Goal: Contribute content: Contribute content

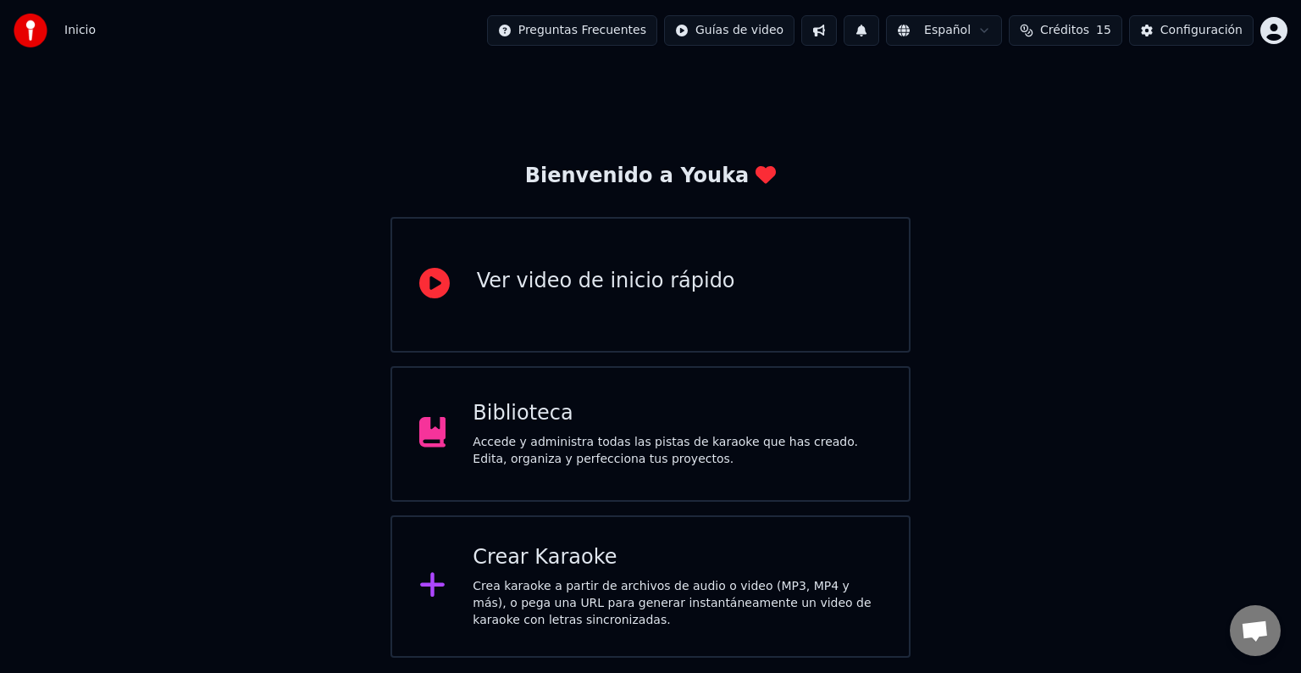
click at [623, 562] on div "Crear Karaoke" at bounding box center [677, 557] width 409 height 27
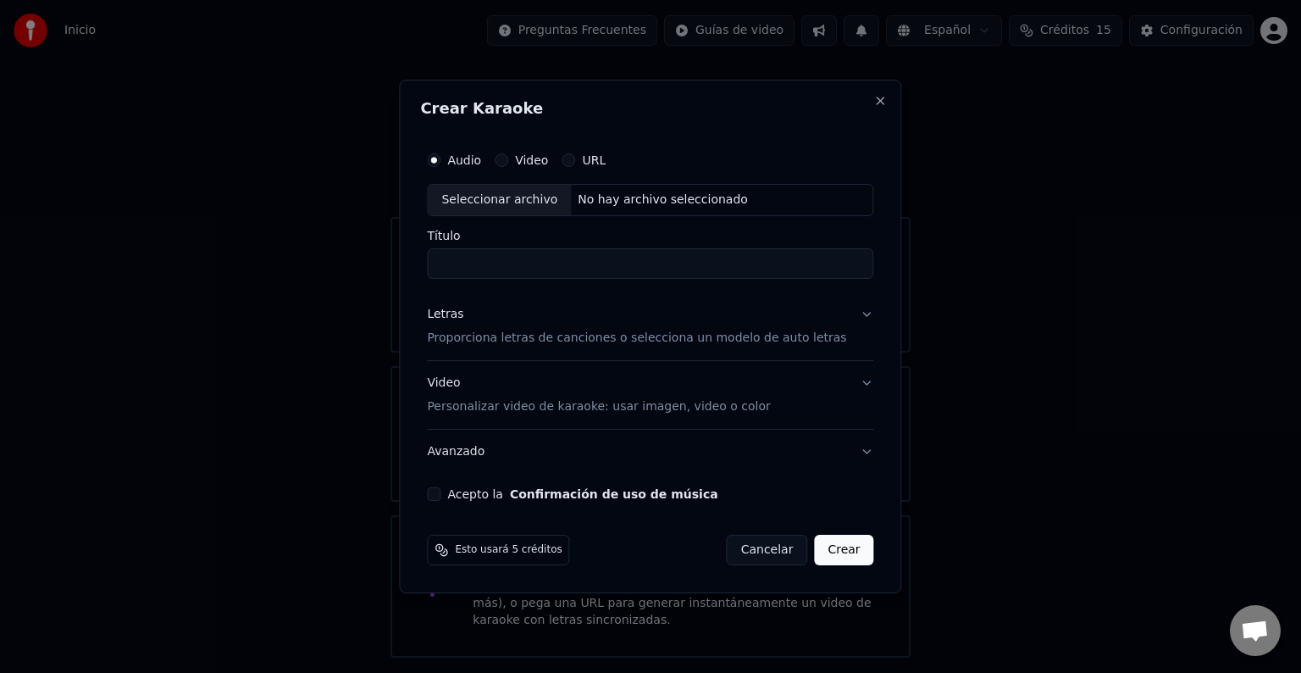
click at [512, 200] on div "Seleccionar archivo" at bounding box center [499, 200] width 143 height 30
type input "**********"
click at [499, 313] on div "Letras Proporciona letras de canciones o selecciona un modelo de auto letras" at bounding box center [636, 326] width 419 height 41
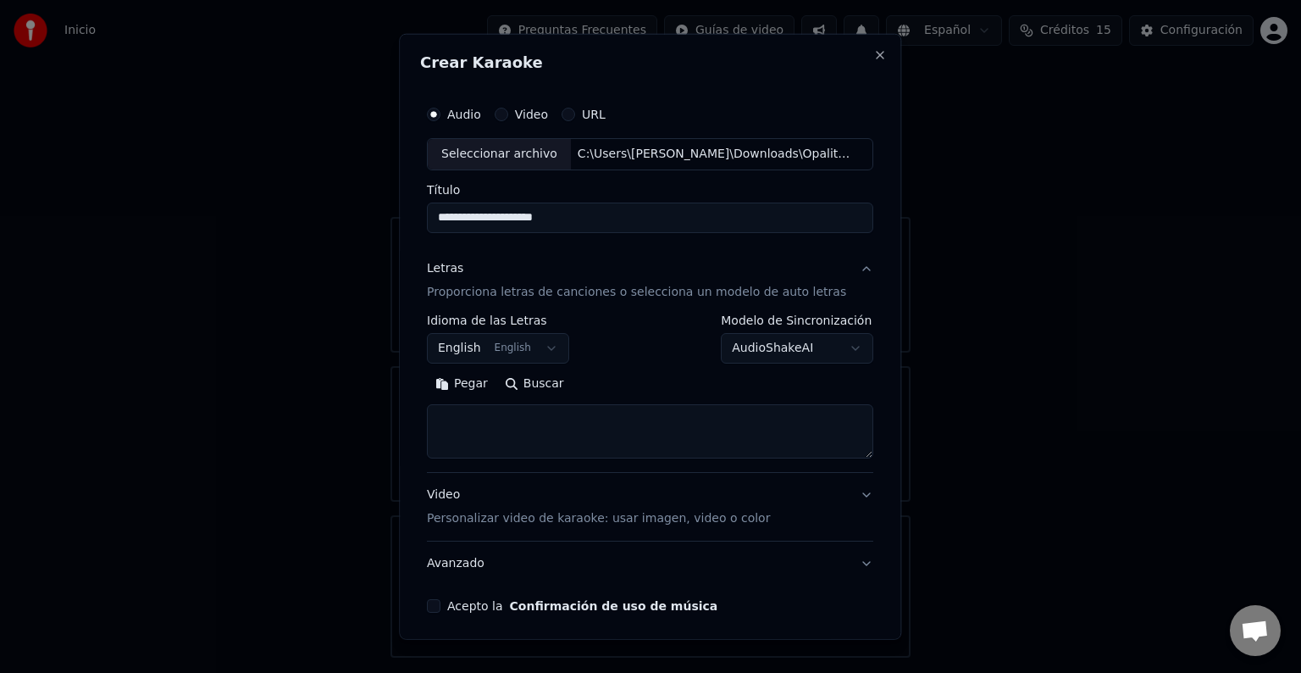
click at [532, 346] on button "English English" at bounding box center [498, 348] width 142 height 30
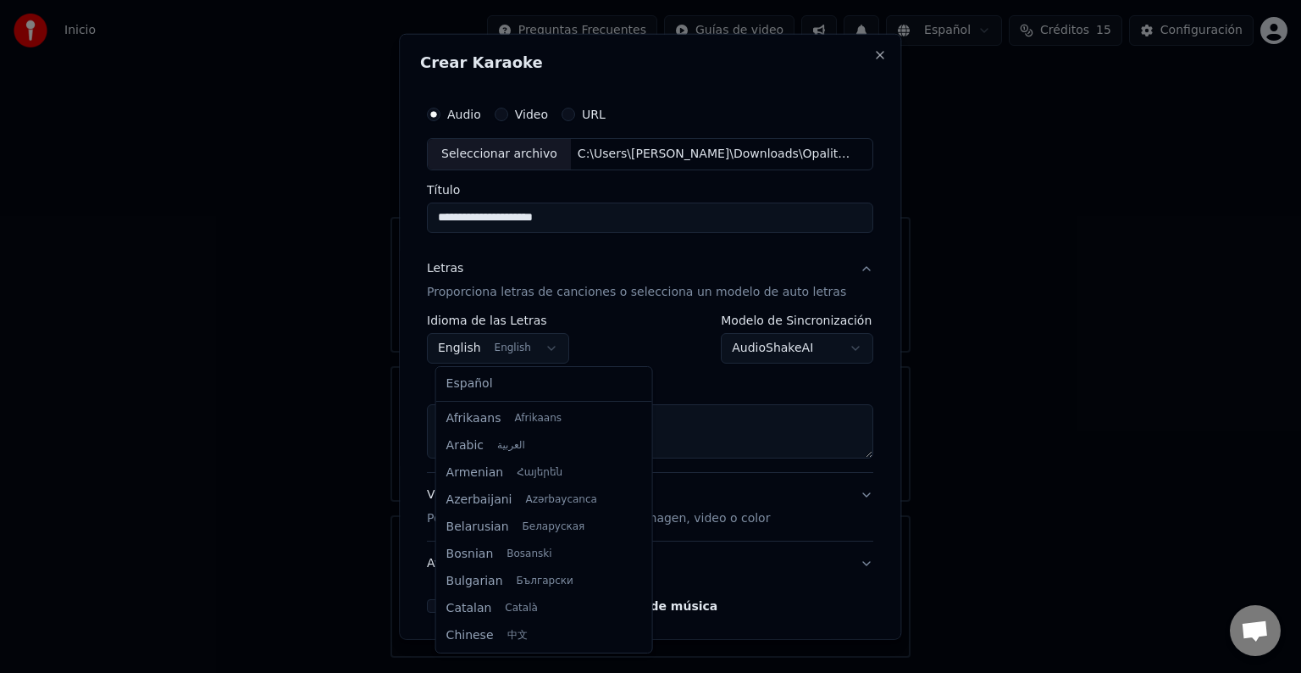
scroll to position [136, 0]
click at [629, 347] on body "**********" at bounding box center [650, 328] width 1301 height 657
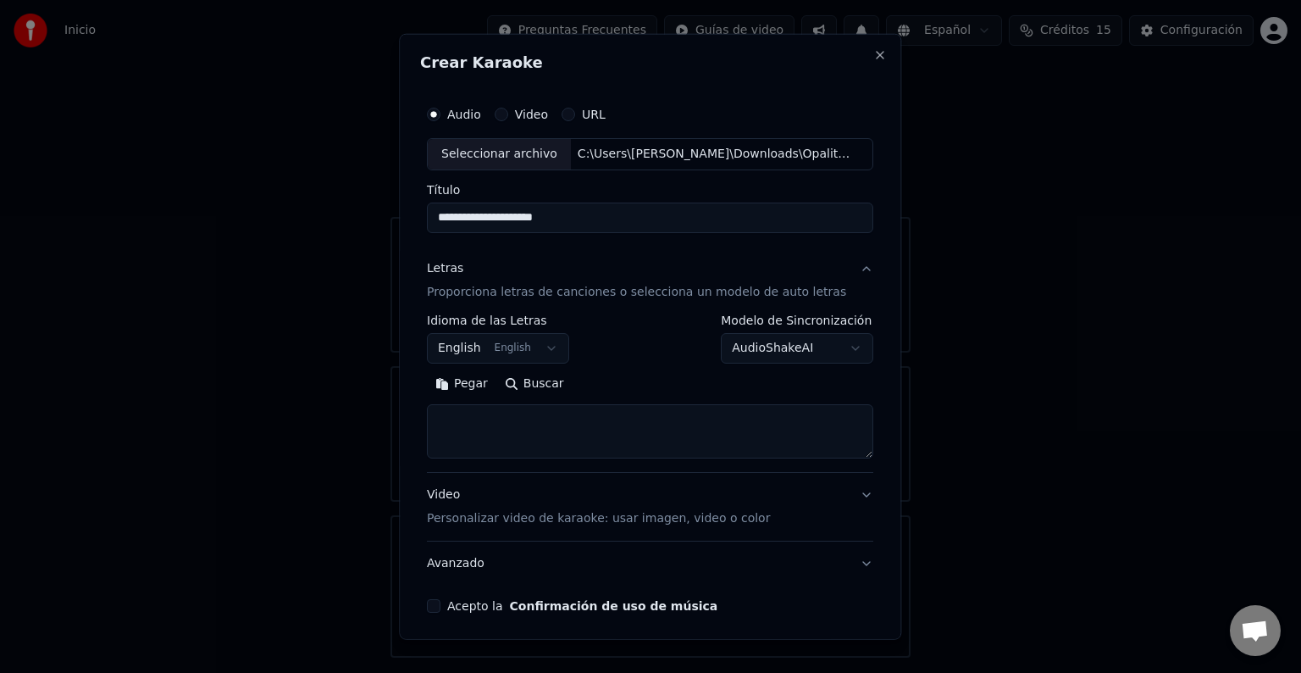
click at [549, 419] on textarea at bounding box center [650, 431] width 446 height 54
paste textarea "**********"
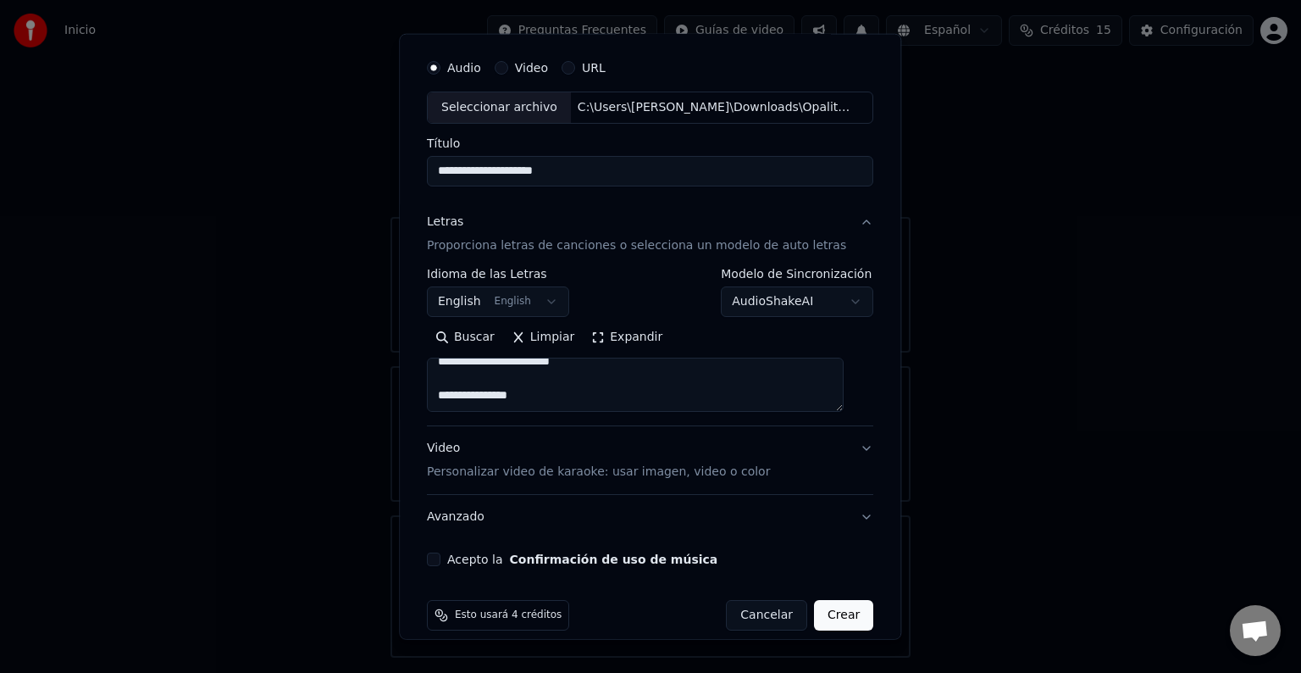
scroll to position [64, 0]
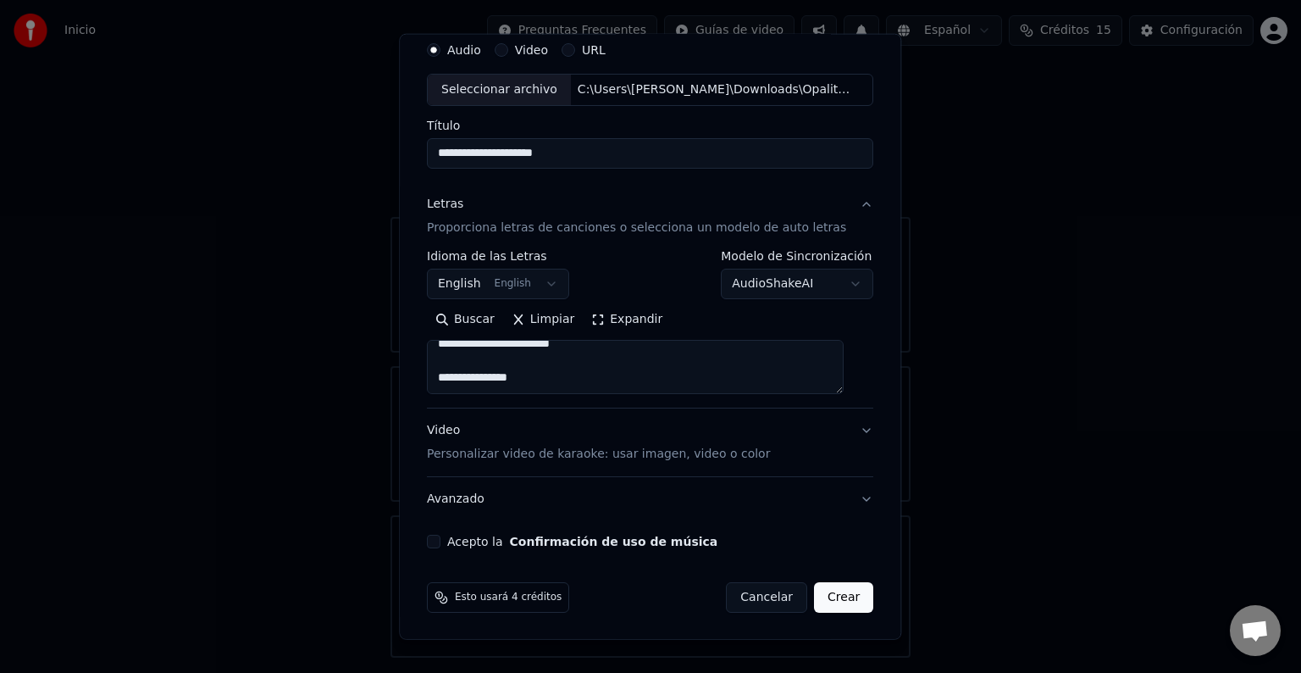
type textarea "**********"
click at [437, 540] on button "Acepto la Confirmación de uso de música" at bounding box center [434, 541] width 14 height 14
click at [814, 594] on button "Crear" at bounding box center [843, 597] width 59 height 30
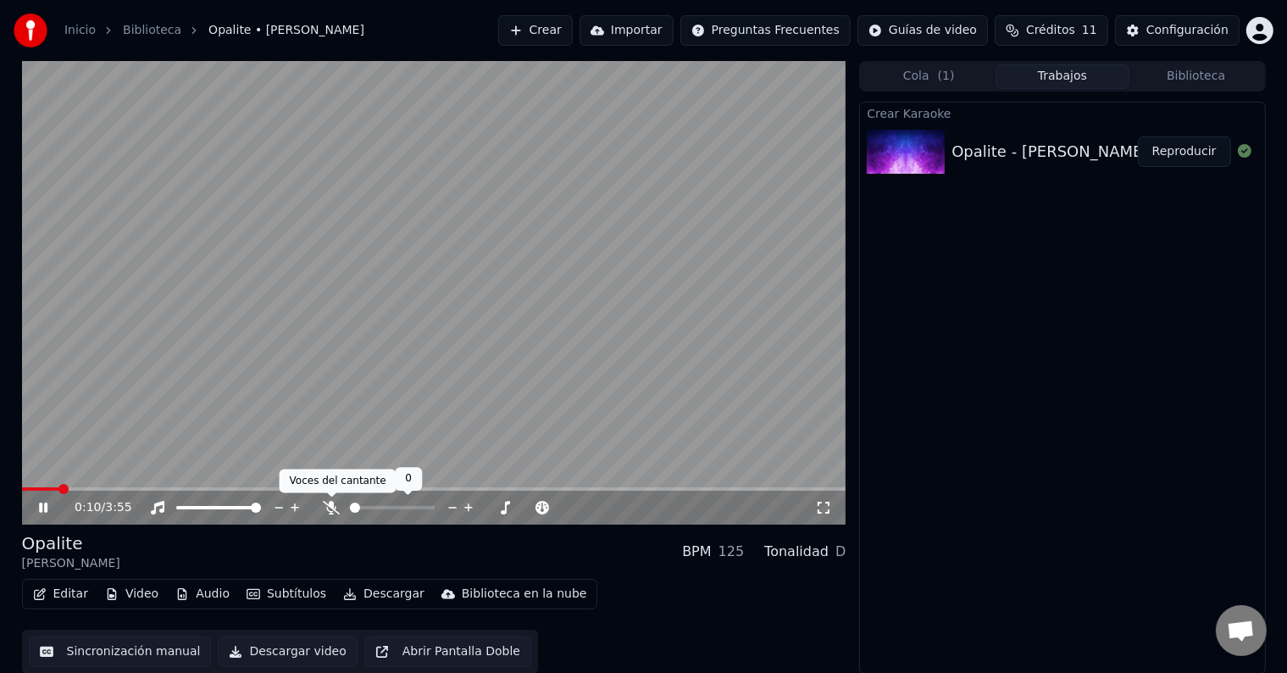
click at [329, 501] on span at bounding box center [331, 497] width 8 height 8
click at [332, 512] on icon at bounding box center [331, 508] width 17 height 14
click at [32, 494] on span at bounding box center [37, 489] width 10 height 10
click at [47, 505] on icon at bounding box center [56, 508] width 40 height 14
click at [61, 593] on button "Editar" at bounding box center [60, 594] width 69 height 24
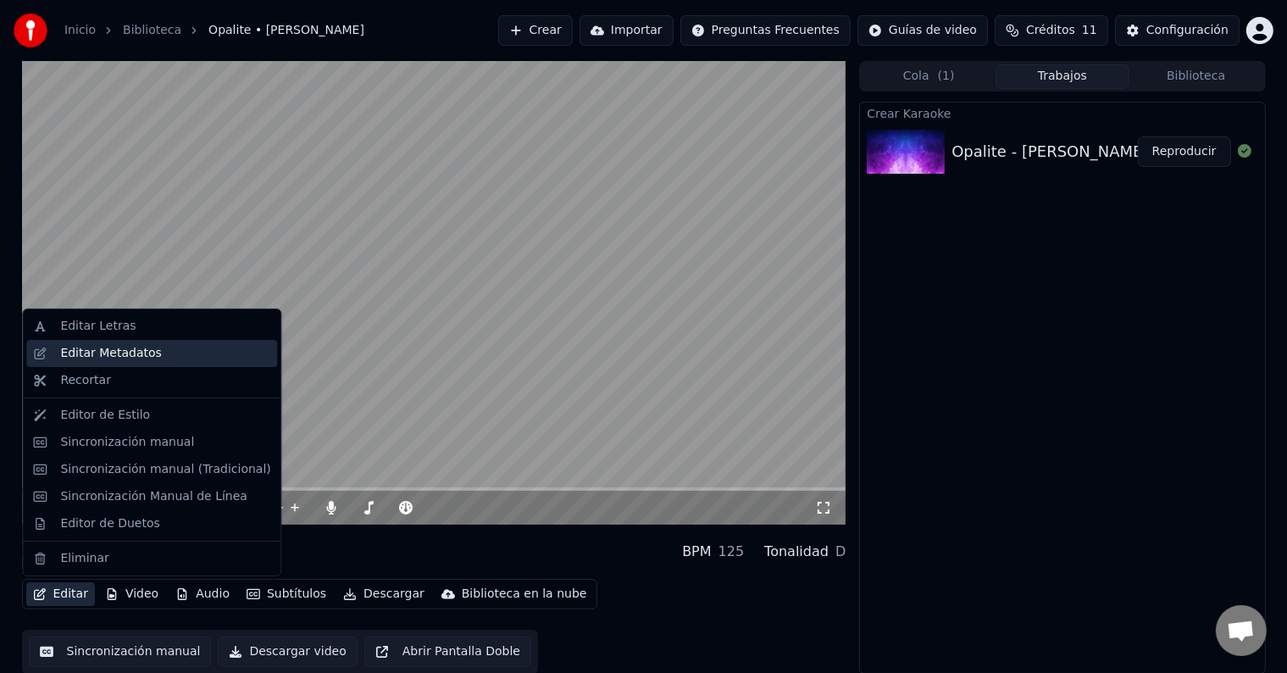
click at [98, 346] on div "Editar Metadatos" at bounding box center [110, 353] width 101 height 17
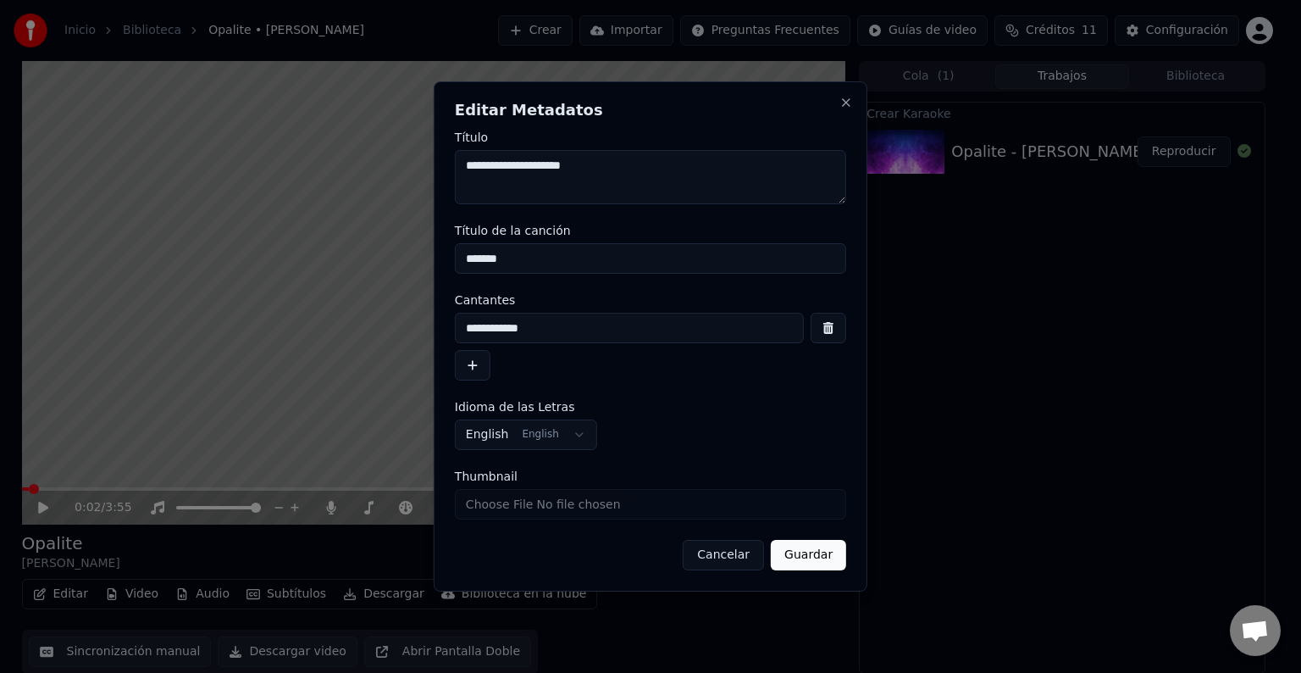
drag, startPoint x: 478, startPoint y: 174, endPoint x: 411, endPoint y: 174, distance: 66.9
click at [411, 174] on body "**********" at bounding box center [643, 336] width 1287 height 673
drag, startPoint x: 563, startPoint y: 273, endPoint x: 544, endPoint y: 347, distance: 77.0
click at [351, 259] on body "**********" at bounding box center [643, 336] width 1287 height 673
drag, startPoint x: 569, startPoint y: 325, endPoint x: 354, endPoint y: 319, distance: 215.2
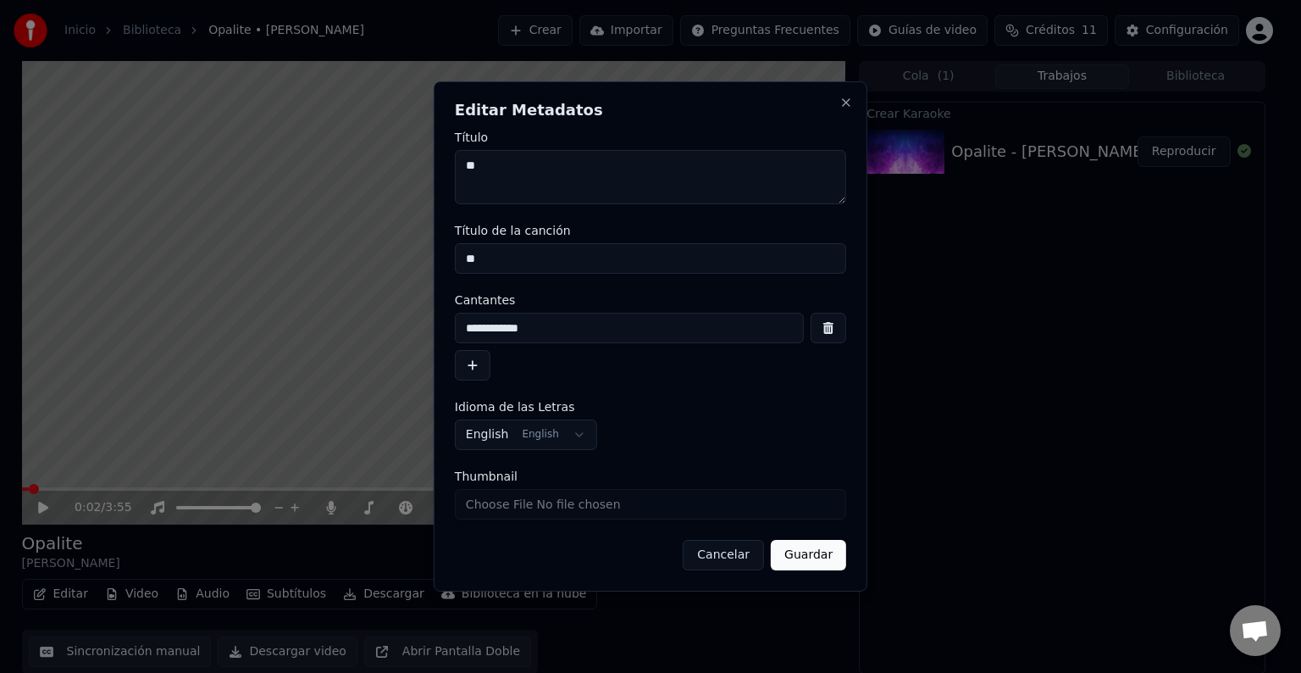
click at [355, 319] on body "**********" at bounding box center [643, 336] width 1287 height 673
click at [789, 550] on button "Guardar" at bounding box center [808, 555] width 75 height 30
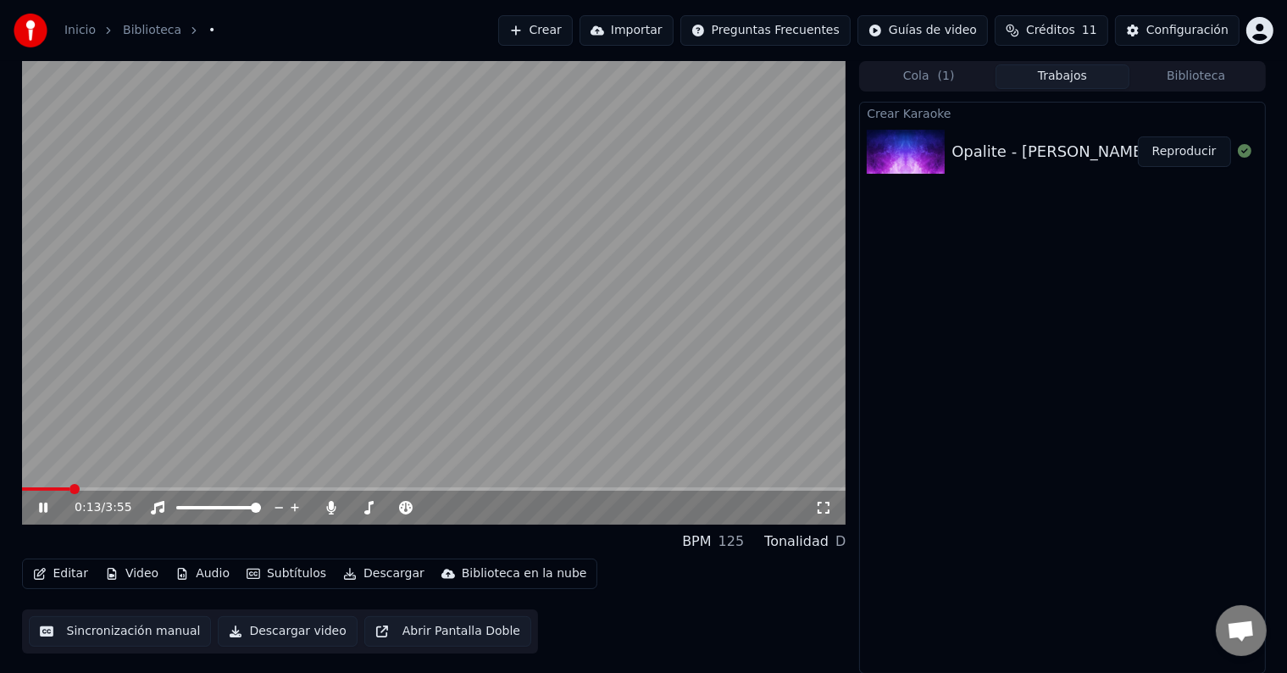
click at [47, 507] on icon at bounding box center [56, 508] width 40 height 14
click at [84, 574] on button "Editar" at bounding box center [60, 574] width 69 height 24
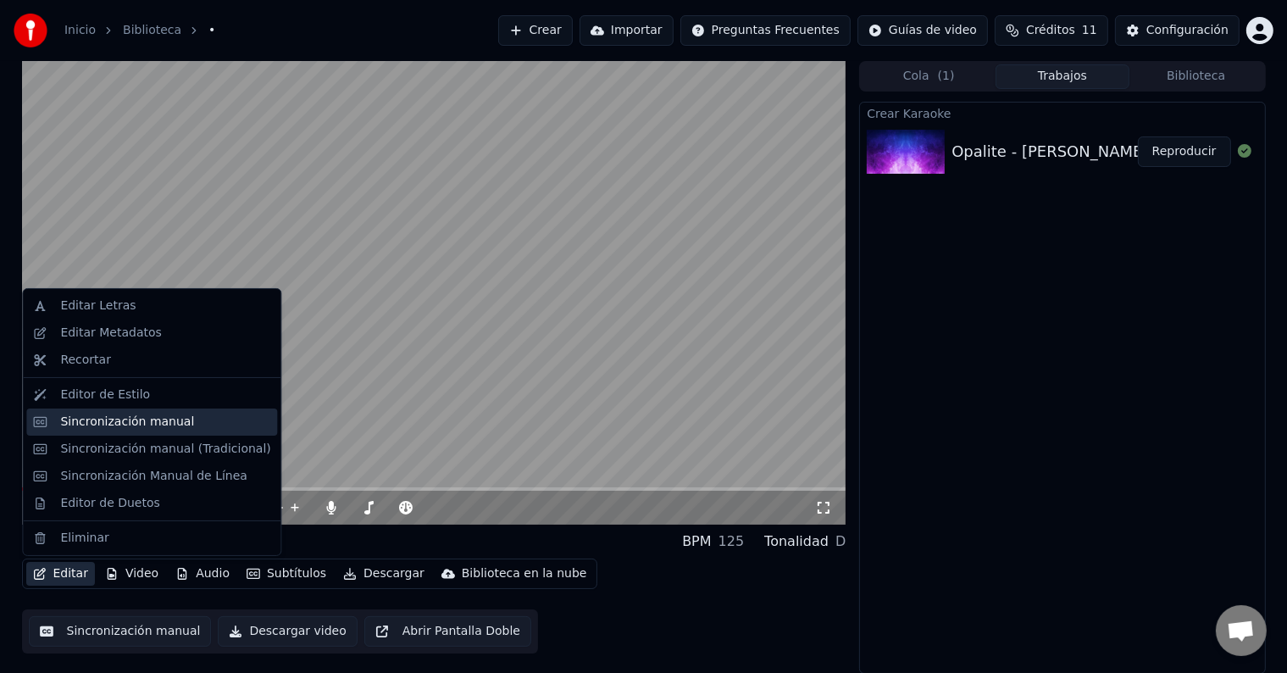
click at [107, 427] on div "Sincronización manual" at bounding box center [127, 421] width 134 height 17
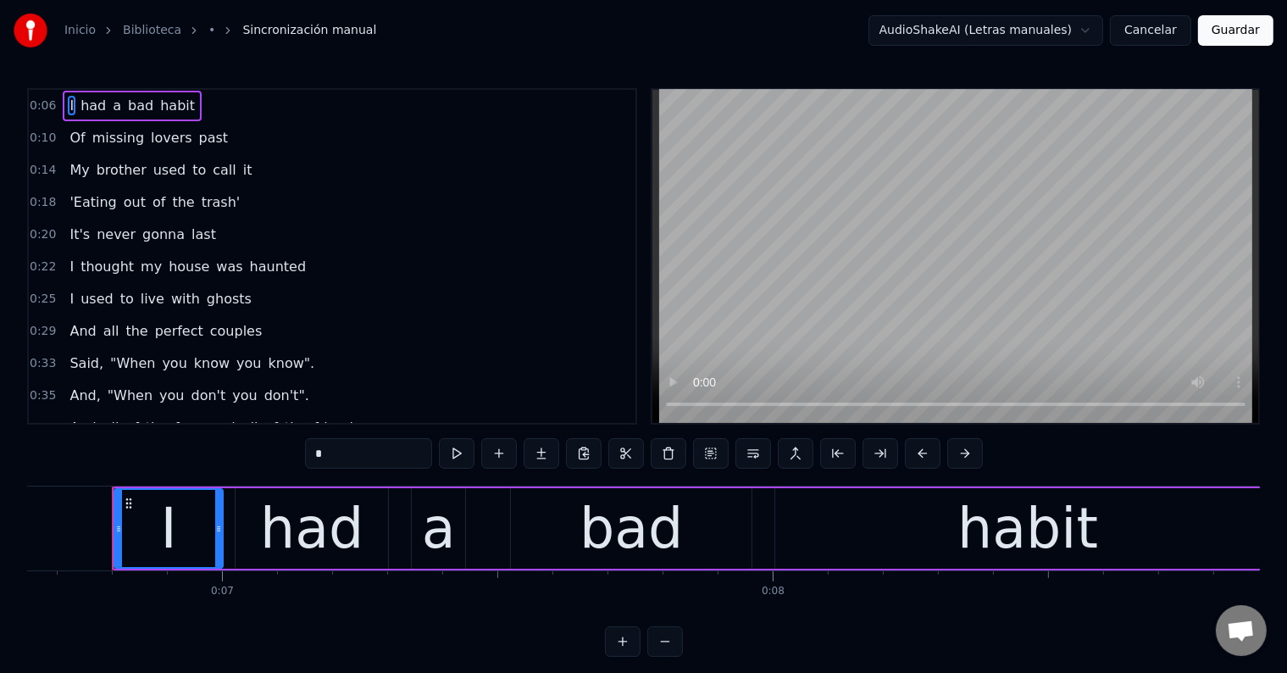
click at [75, 131] on span "Of" at bounding box center [77, 137] width 19 height 19
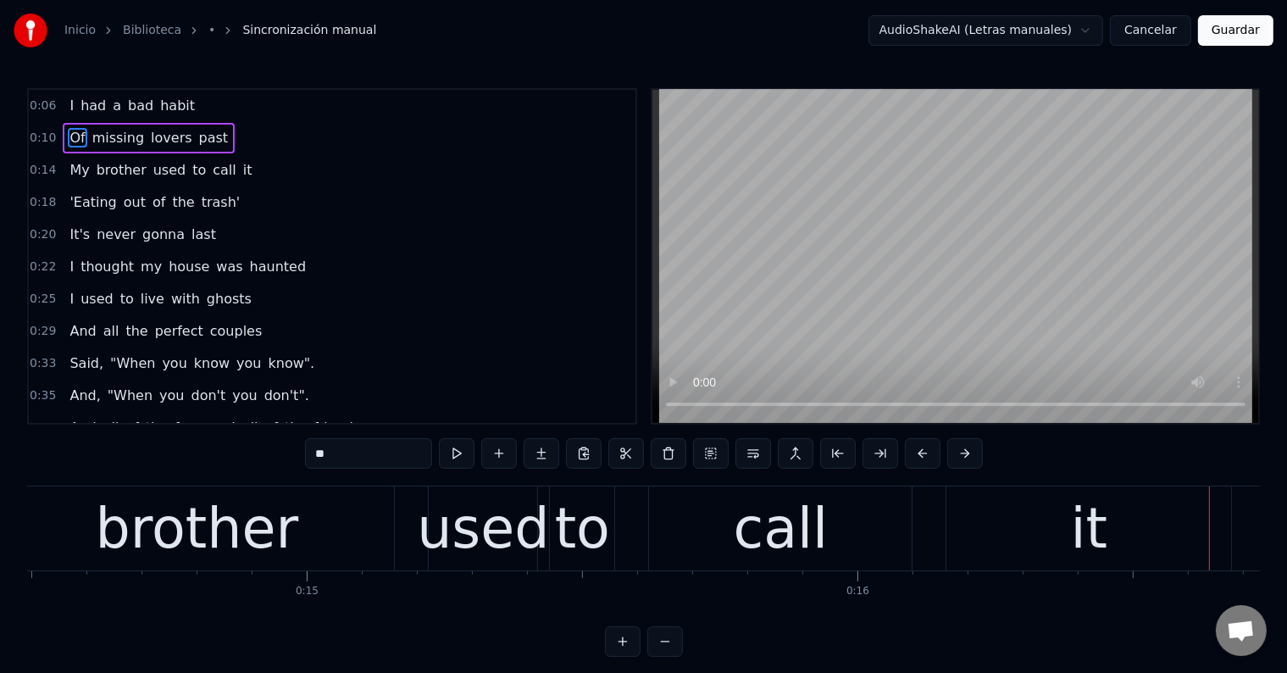
scroll to position [0, 7979]
click at [279, 543] on div "brother" at bounding box center [196, 528] width 203 height 83
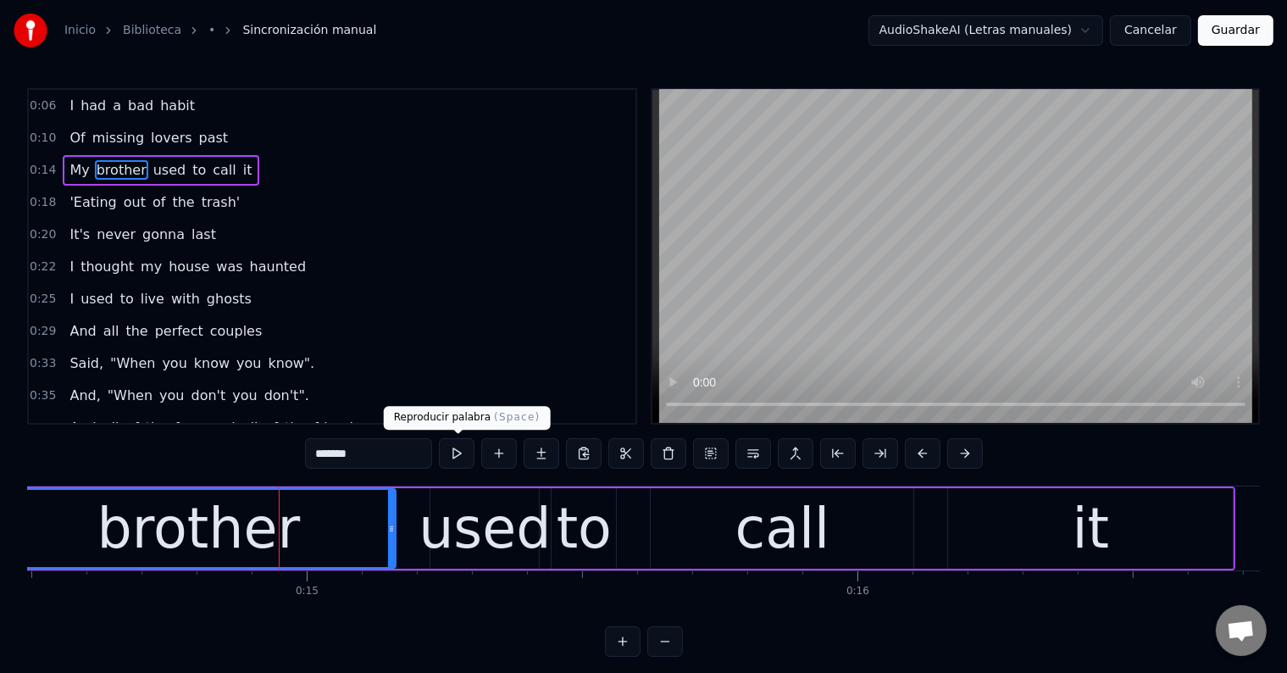
click at [459, 457] on button at bounding box center [457, 453] width 36 height 30
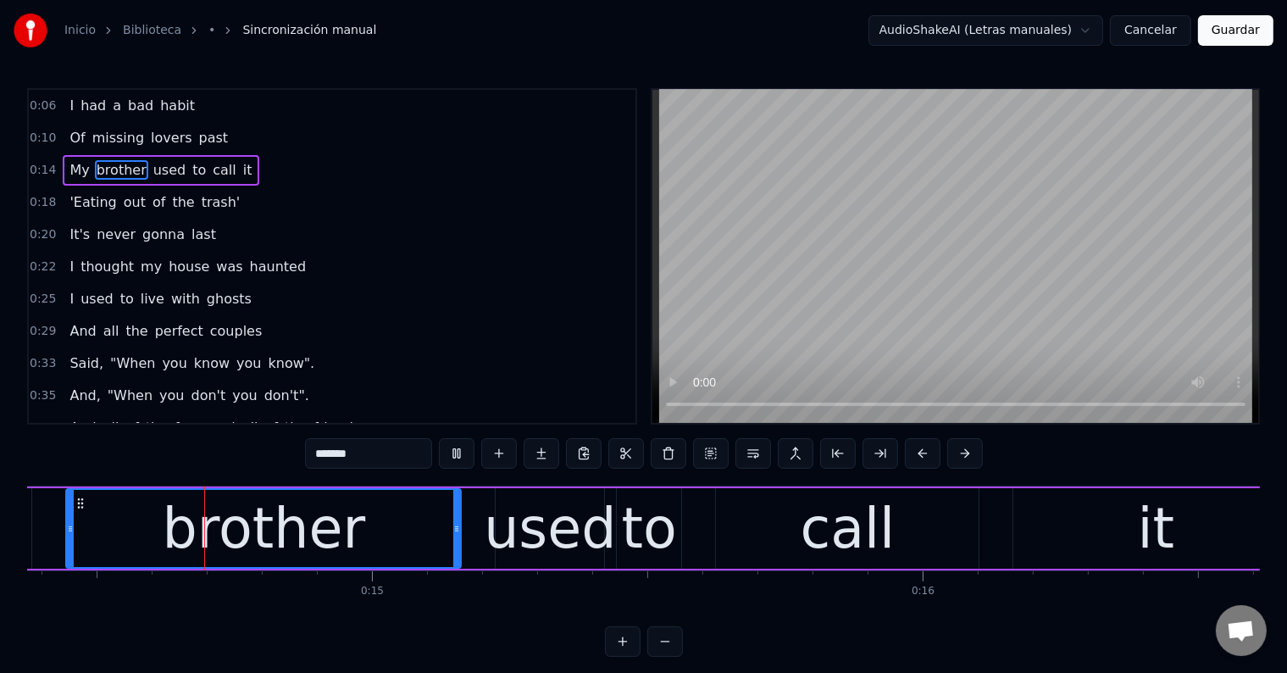
scroll to position [0, 7865]
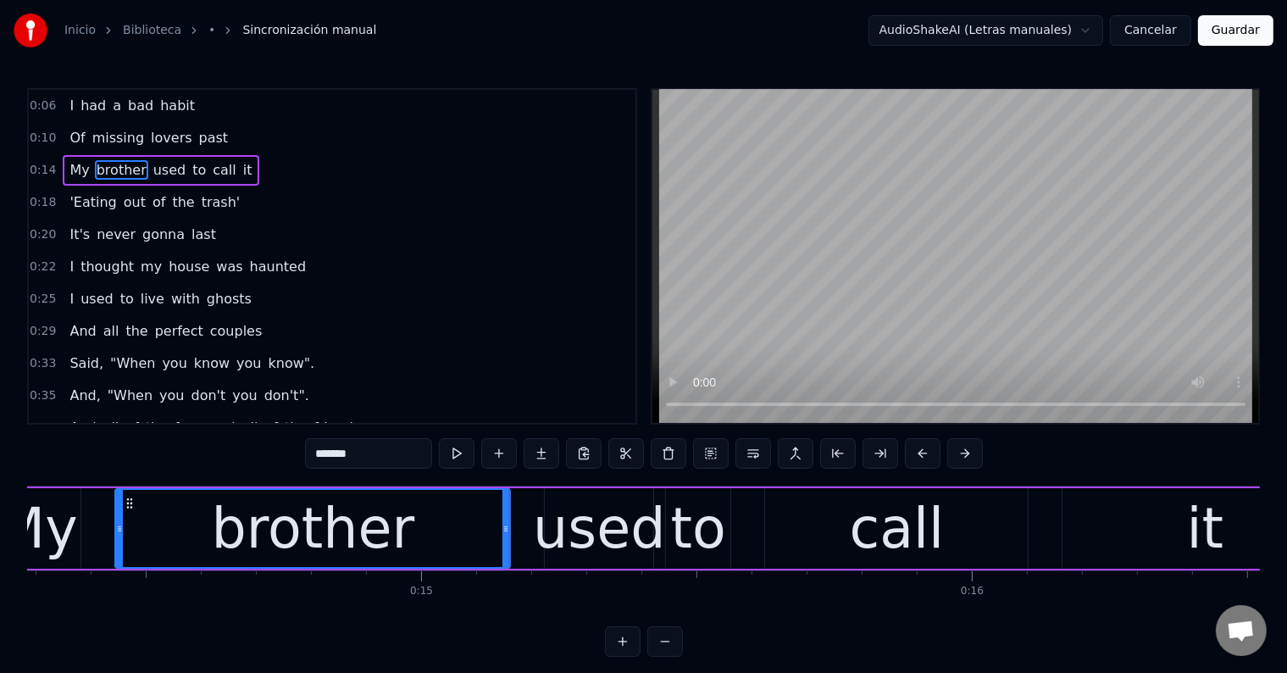
click at [579, 515] on div "used" at bounding box center [599, 528] width 132 height 83
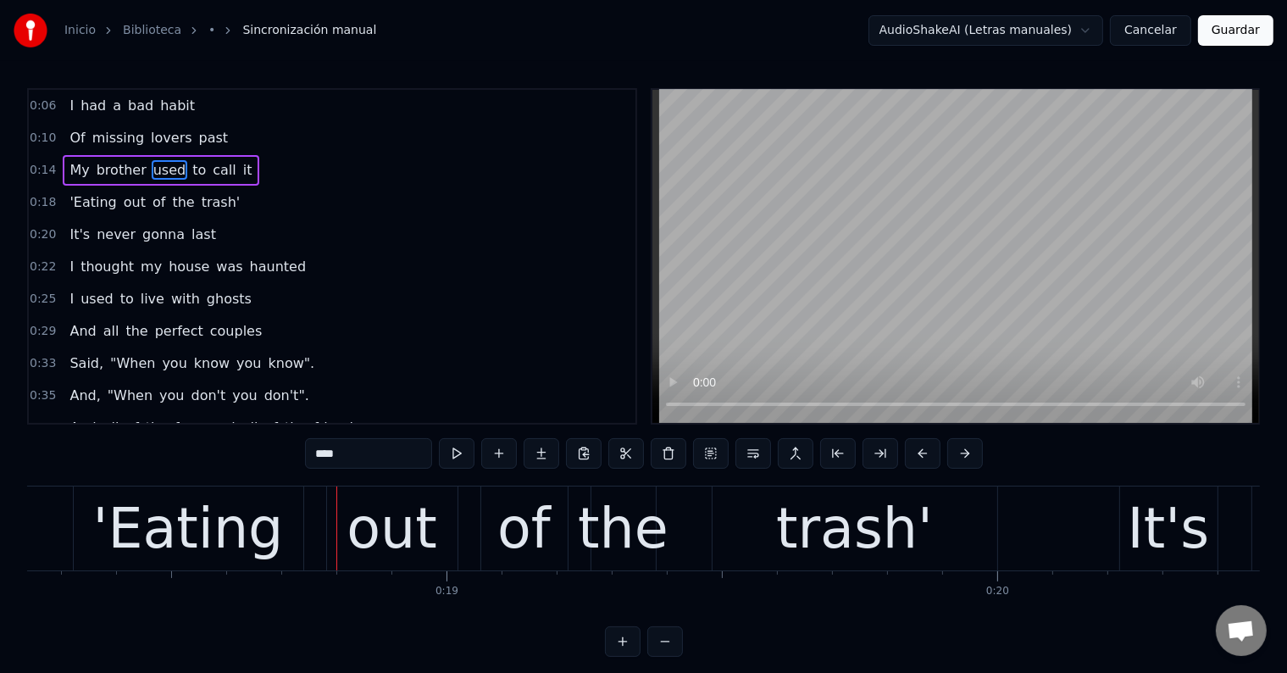
scroll to position [0, 10008]
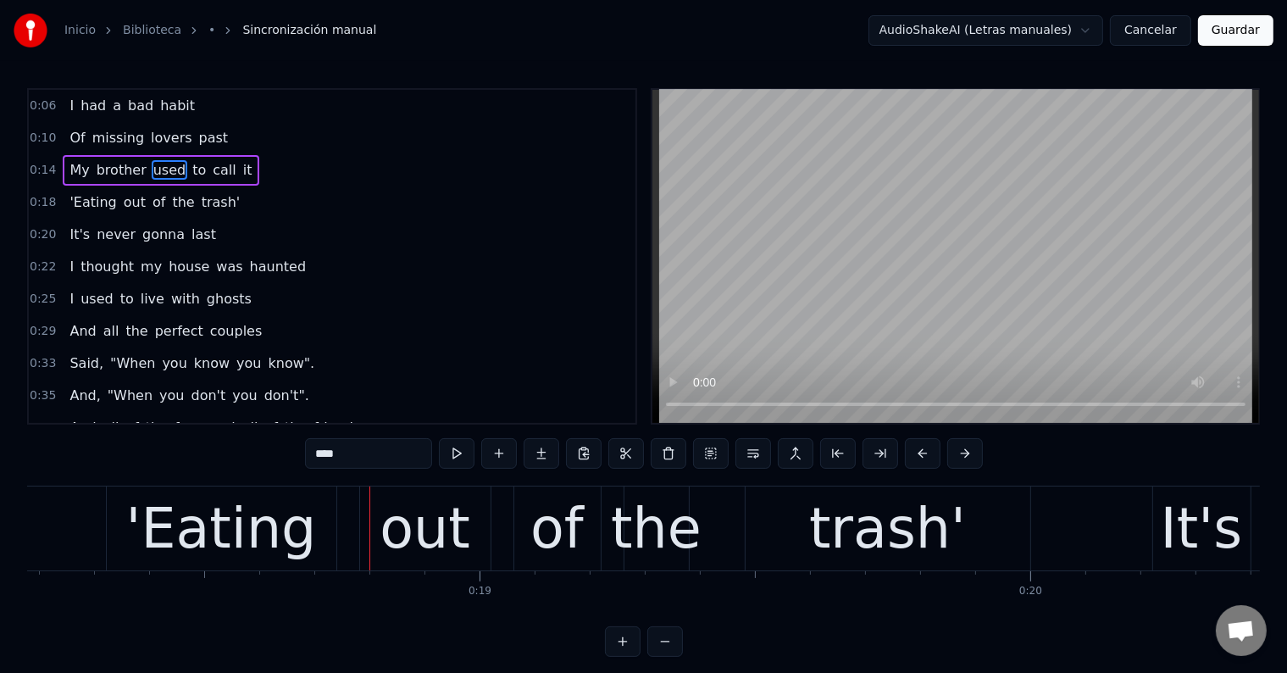
click at [201, 525] on div "'Eating" at bounding box center [221, 528] width 191 height 83
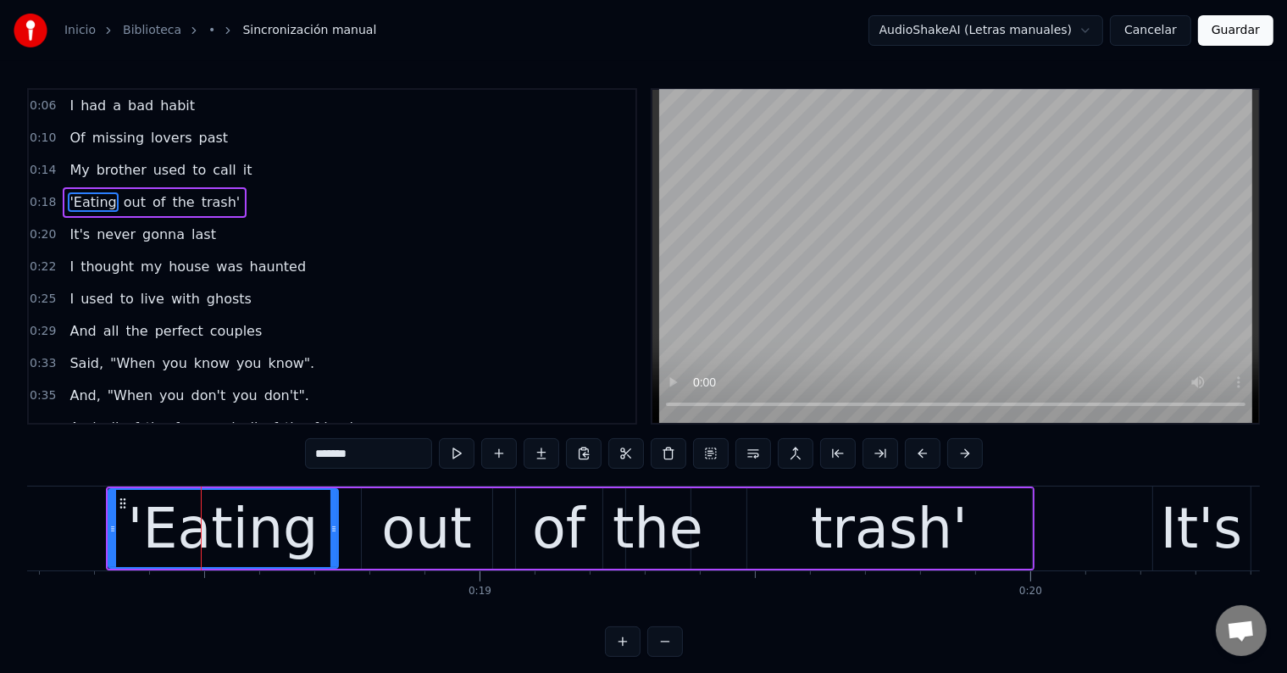
click at [322, 451] on input "*******" at bounding box center [368, 453] width 127 height 30
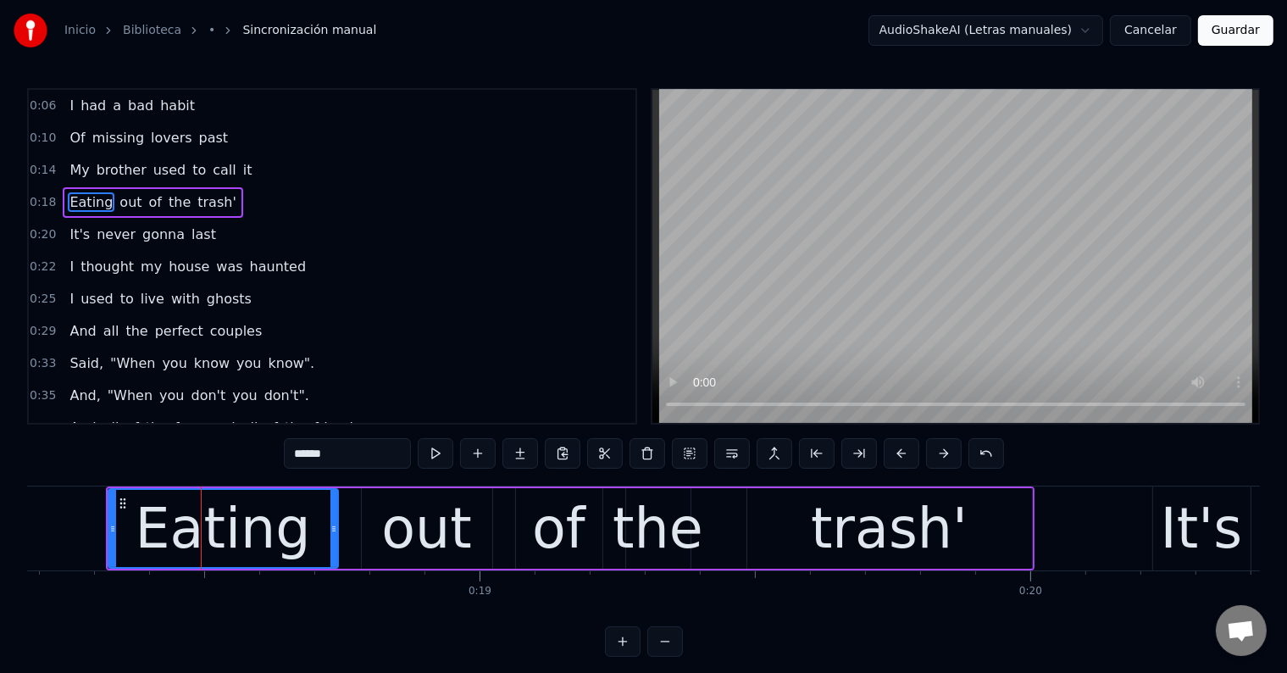
click at [877, 549] on div "trash'" at bounding box center [889, 528] width 157 height 83
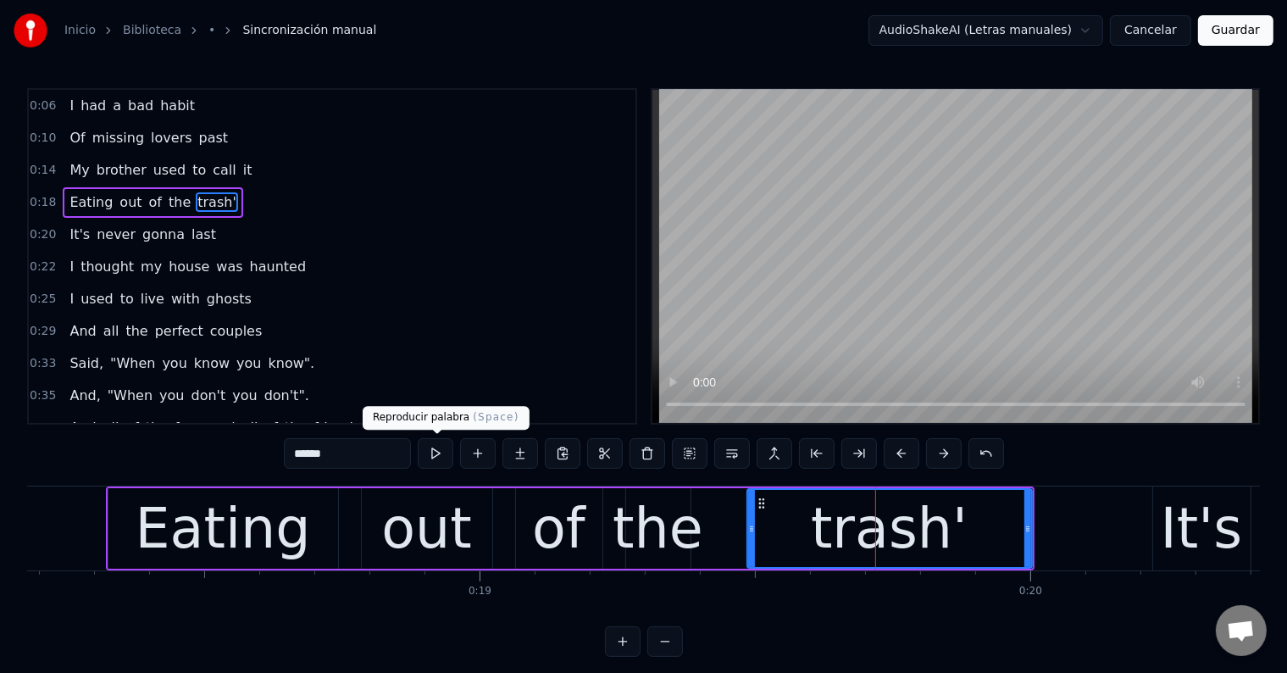
click at [405, 457] on input "******" at bounding box center [347, 453] width 127 height 30
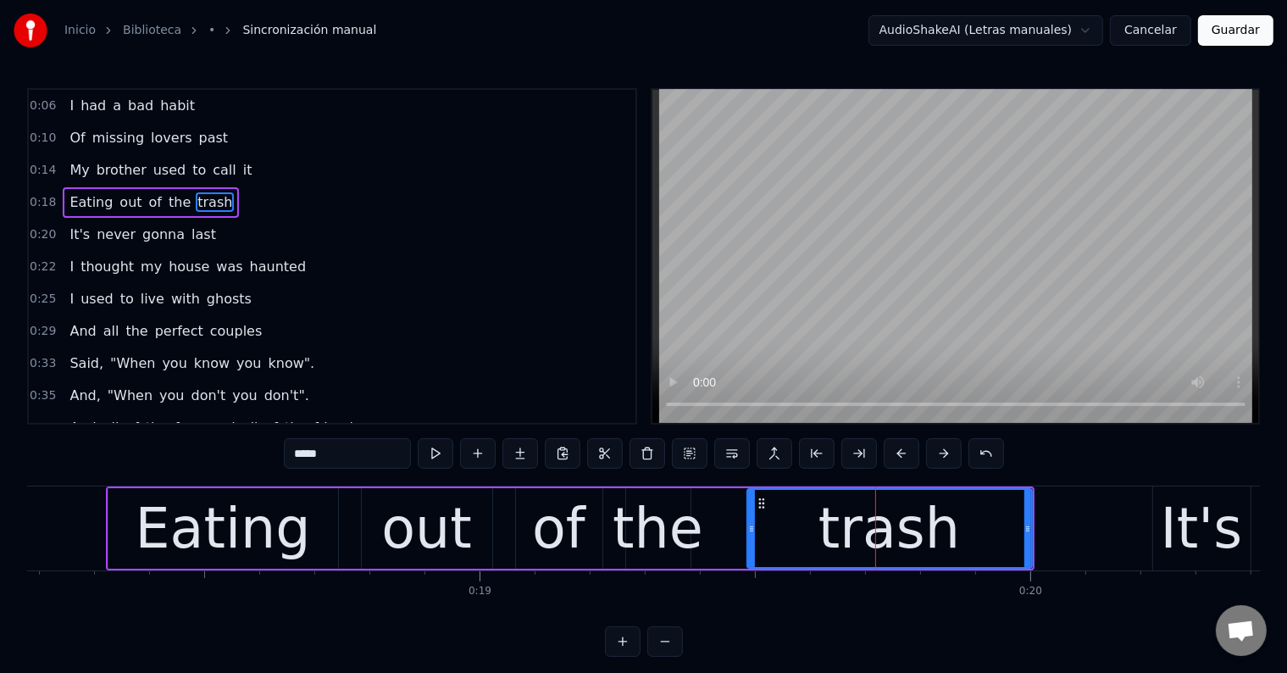
click at [253, 514] on div "Eating" at bounding box center [223, 528] width 175 height 83
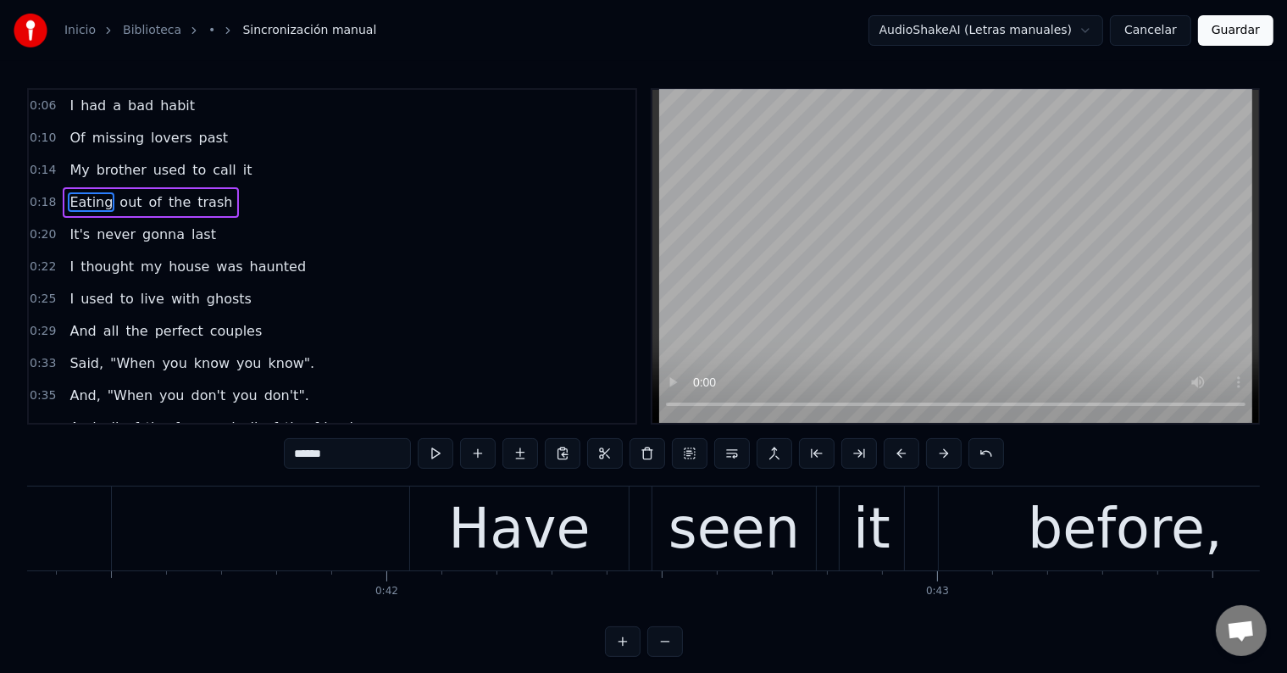
scroll to position [0, 22748]
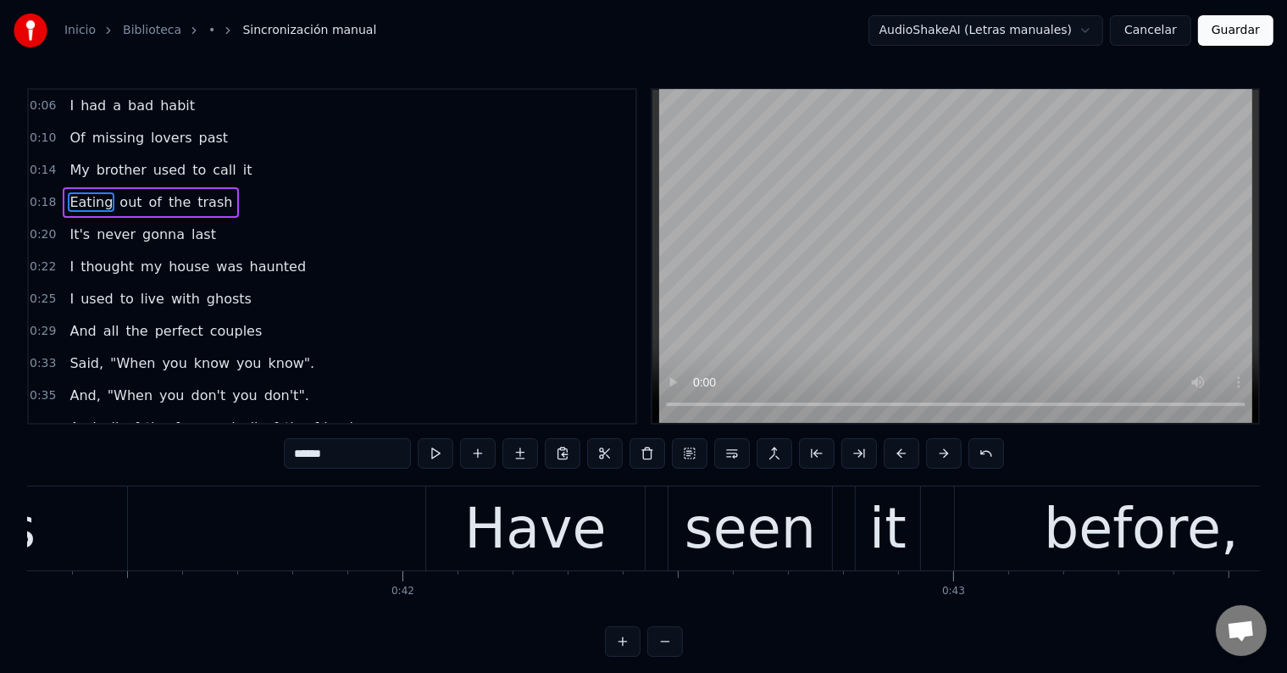
click at [525, 535] on div "Have" at bounding box center [534, 528] width 141 height 83
type input "****"
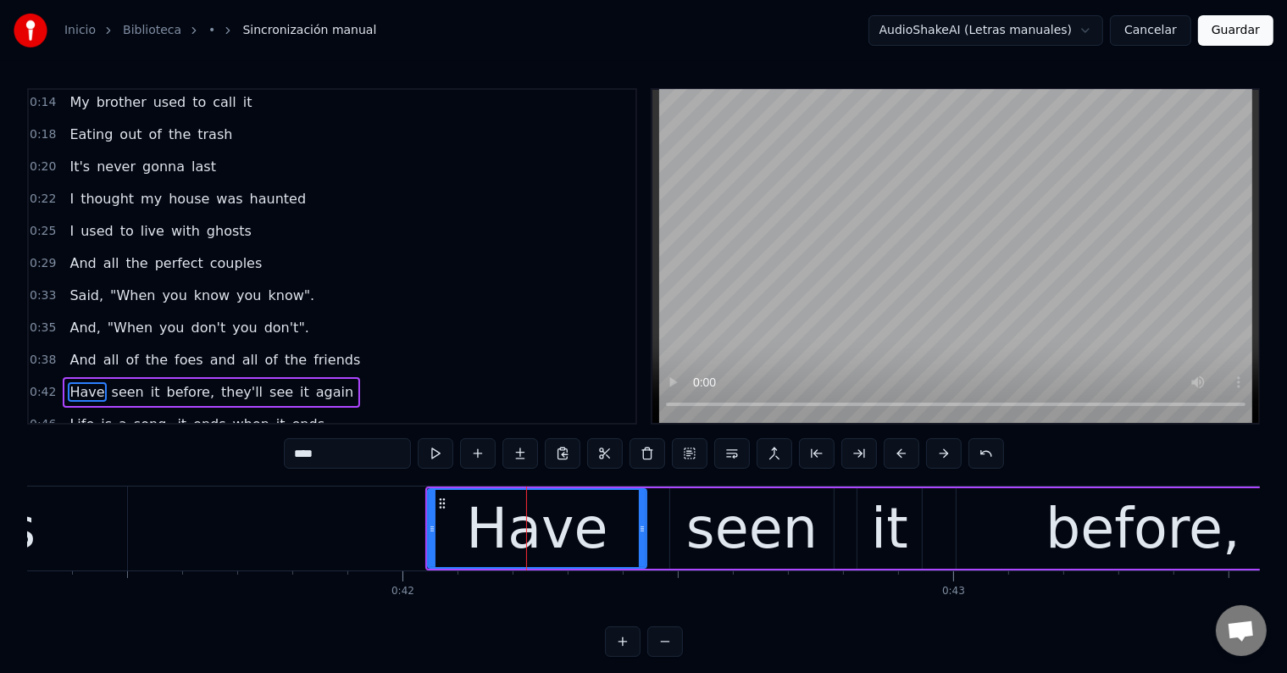
scroll to position [191, 0]
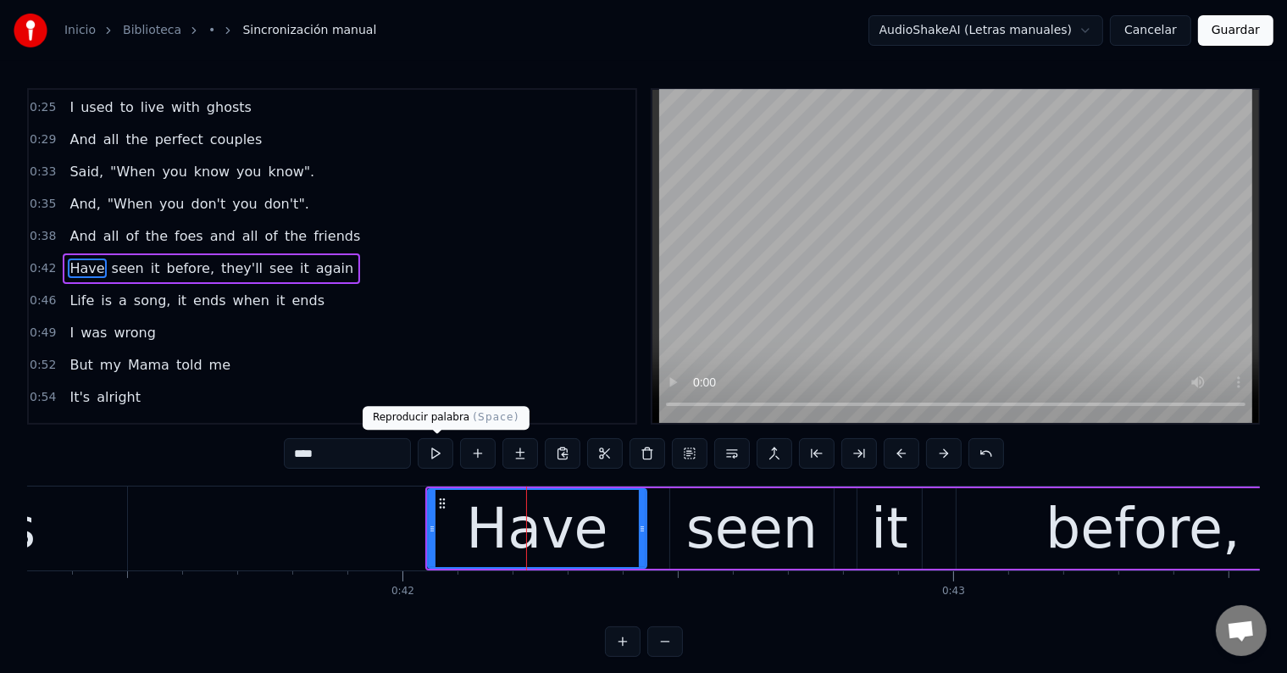
click at [447, 457] on button at bounding box center [436, 453] width 36 height 30
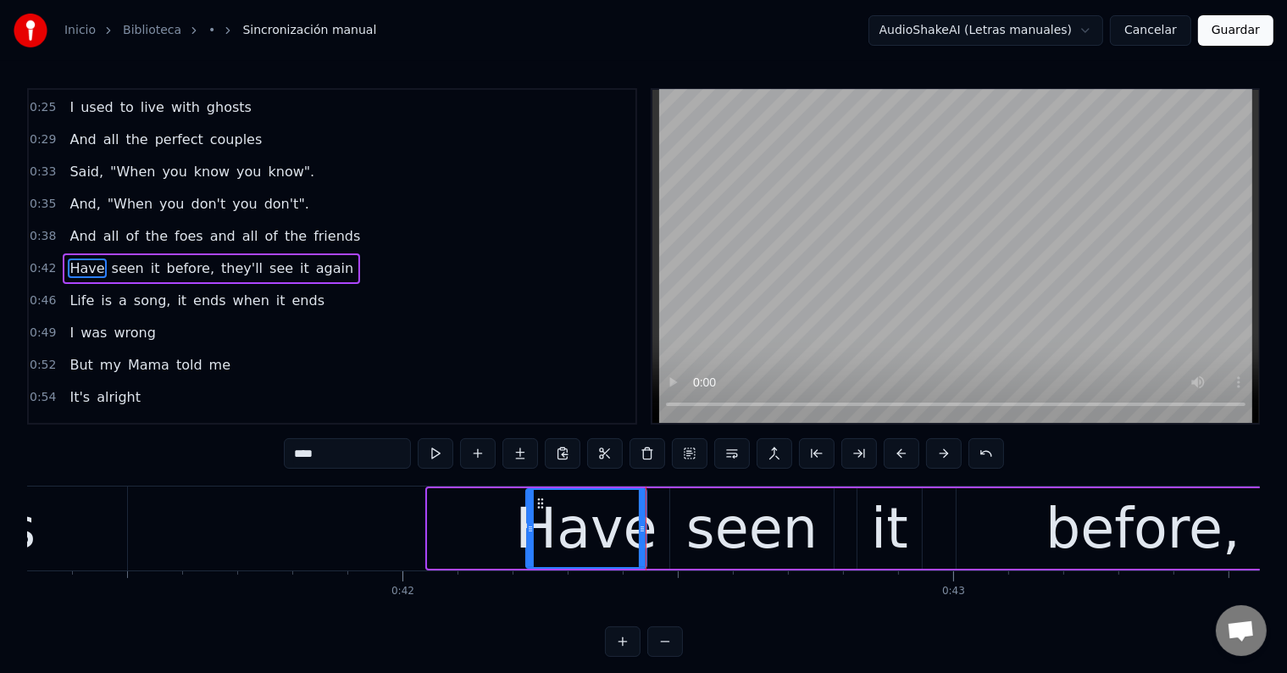
drag, startPoint x: 430, startPoint y: 529, endPoint x: 535, endPoint y: 528, distance: 105.0
click at [534, 528] on icon at bounding box center [530, 529] width 7 height 14
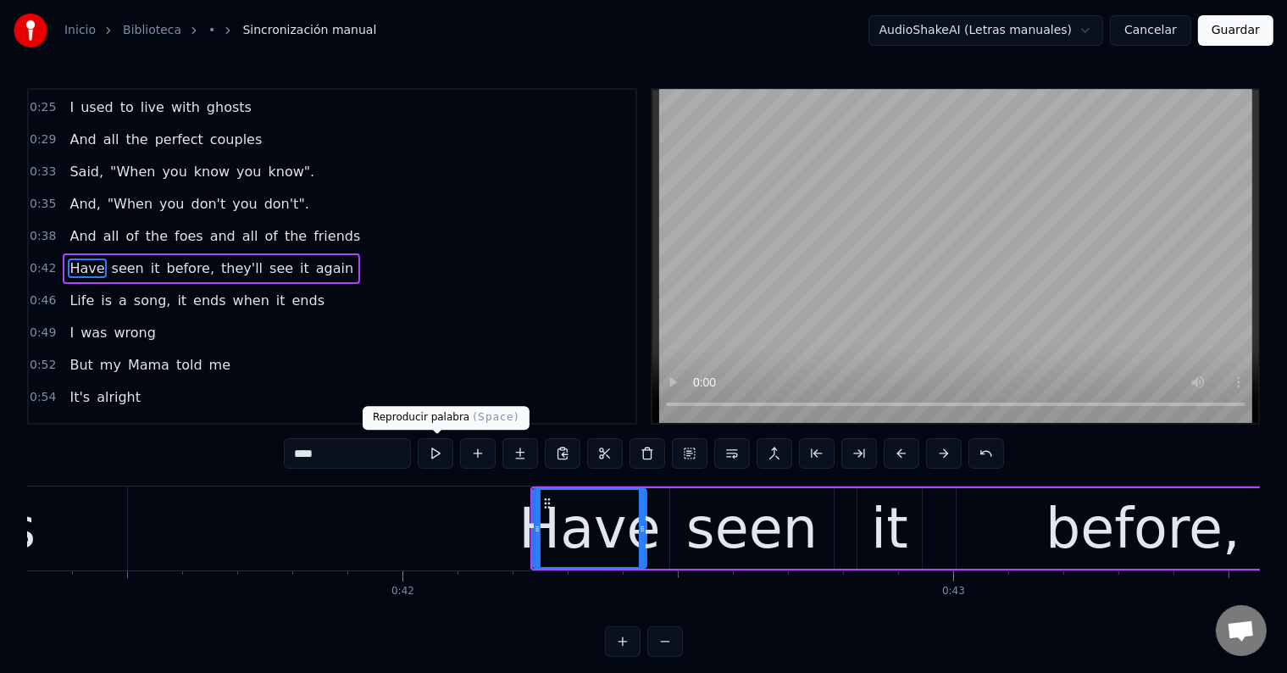
click at [433, 457] on button at bounding box center [436, 453] width 36 height 30
click at [434, 457] on button at bounding box center [436, 453] width 36 height 30
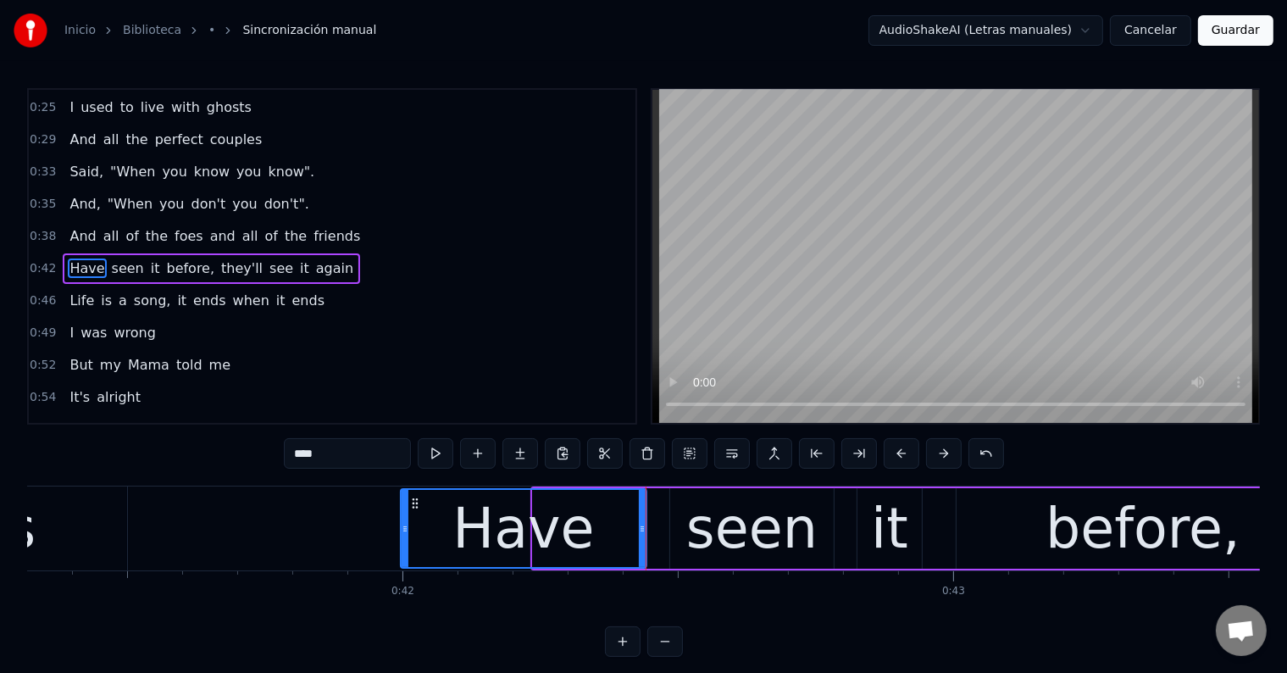
drag, startPoint x: 533, startPoint y: 541, endPoint x: 396, endPoint y: 533, distance: 136.6
click at [401, 533] on div at bounding box center [404, 528] width 7 height 77
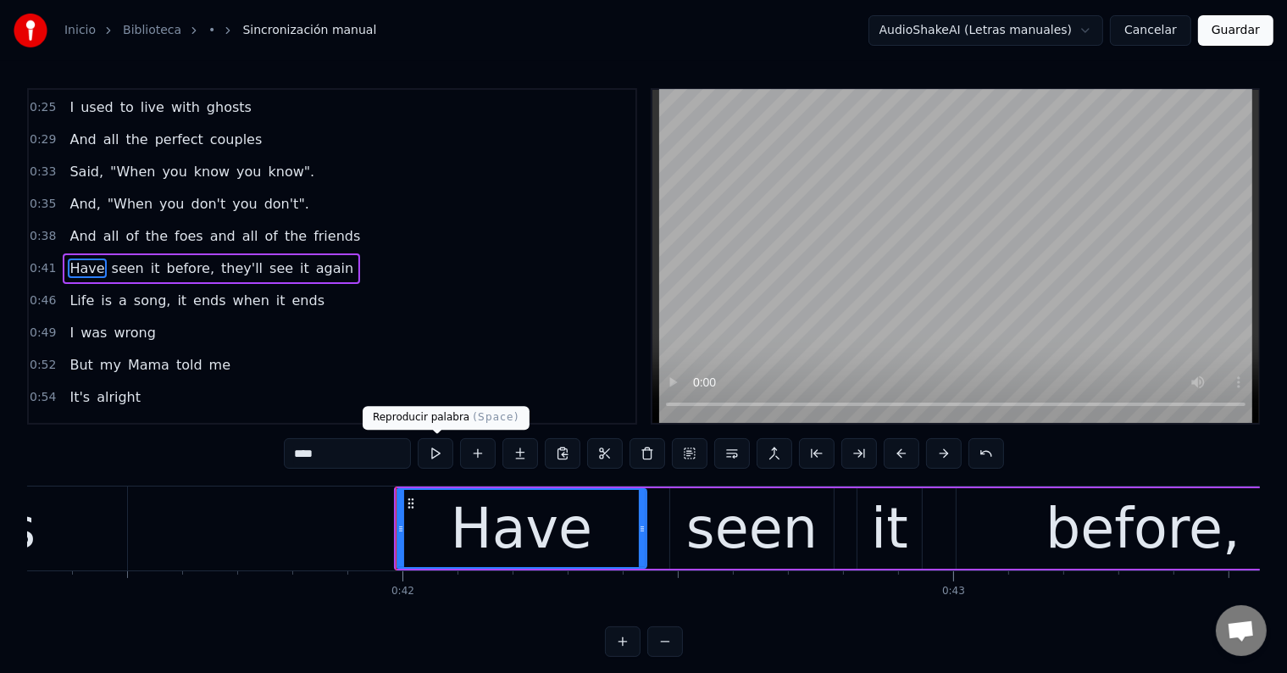
click at [437, 454] on button at bounding box center [436, 453] width 36 height 30
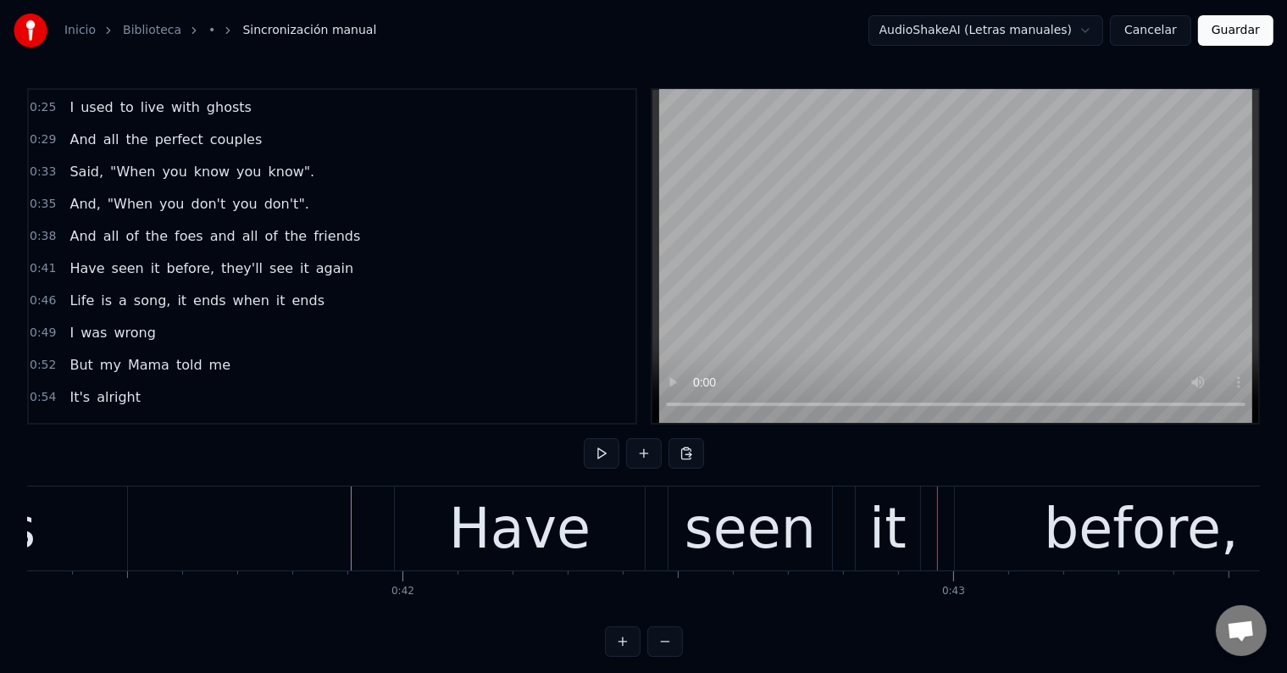
click at [685, 534] on div "seen" at bounding box center [749, 528] width 163 height 84
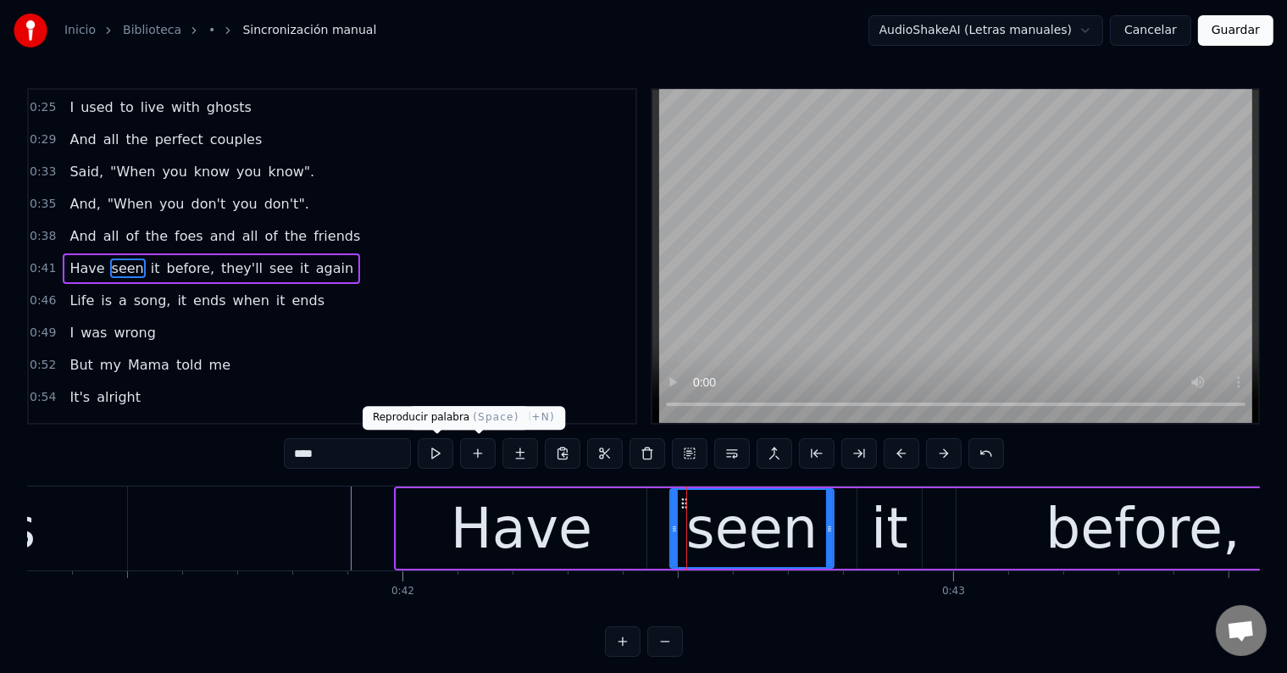
click at [441, 451] on button at bounding box center [436, 453] width 36 height 30
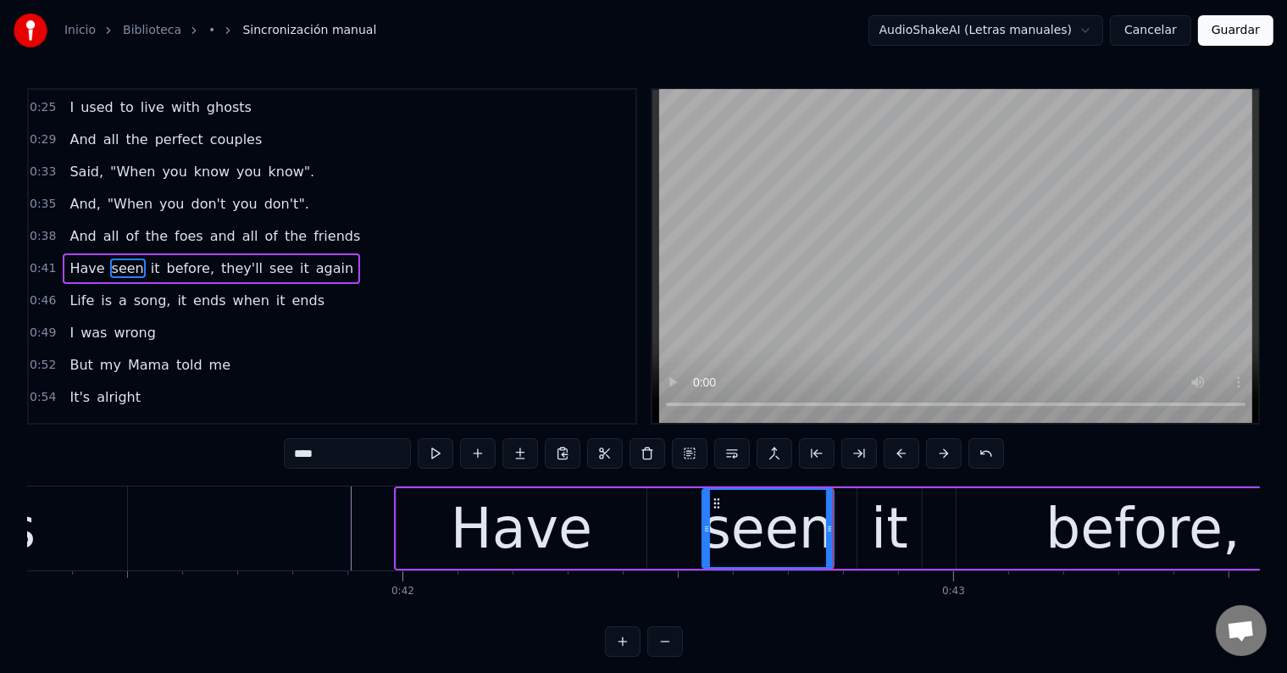
drag, startPoint x: 676, startPoint y: 528, endPoint x: 711, endPoint y: 529, distance: 34.8
click at [710, 529] on icon at bounding box center [706, 529] width 7 height 14
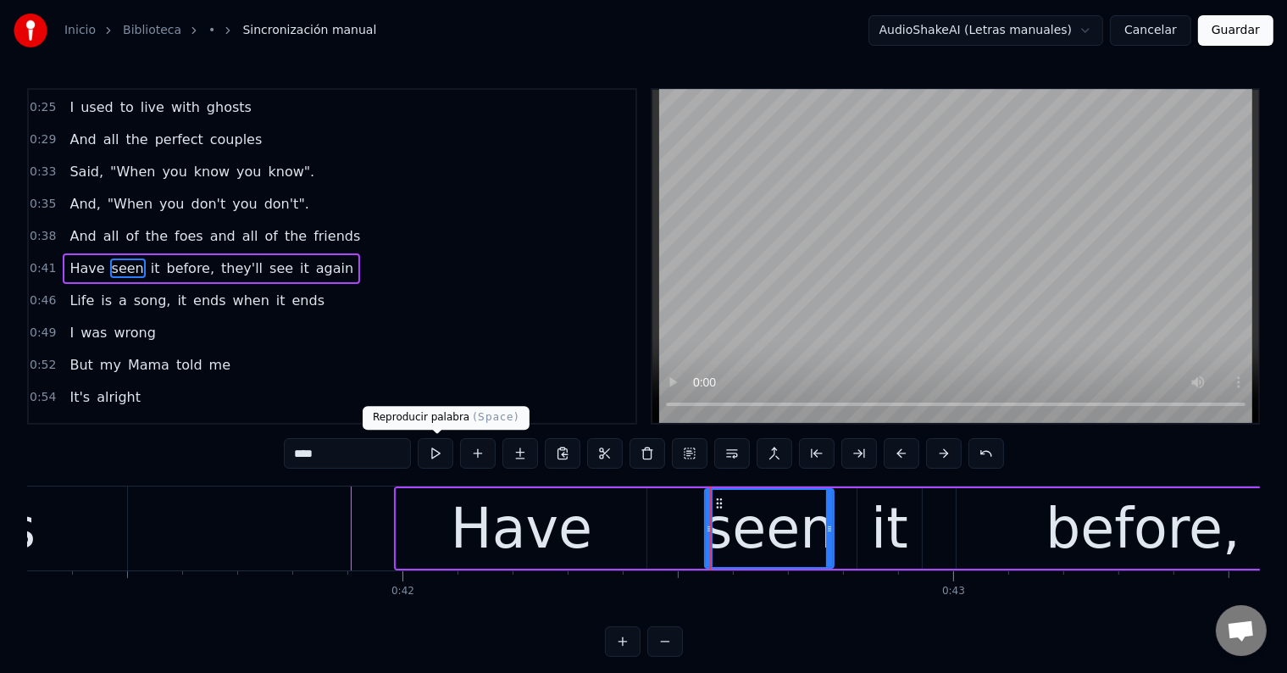
click at [445, 450] on button at bounding box center [436, 453] width 36 height 30
click at [509, 550] on div "Have" at bounding box center [521, 528] width 141 height 83
type input "****"
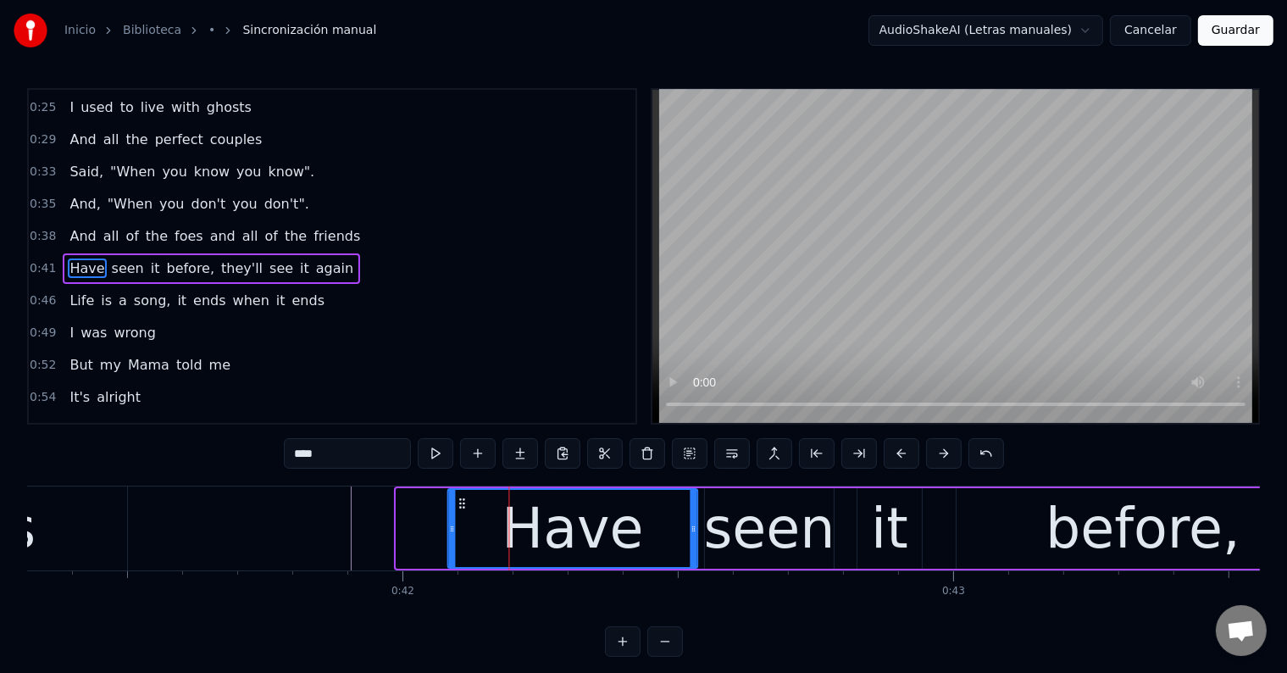
drag, startPoint x: 420, startPoint y: 502, endPoint x: 465, endPoint y: 507, distance: 45.1
click at [465, 507] on icon at bounding box center [462, 503] width 14 height 14
click at [545, 527] on div "Have" at bounding box center [571, 528] width 141 height 83
click at [478, 534] on div "Have" at bounding box center [572, 528] width 248 height 77
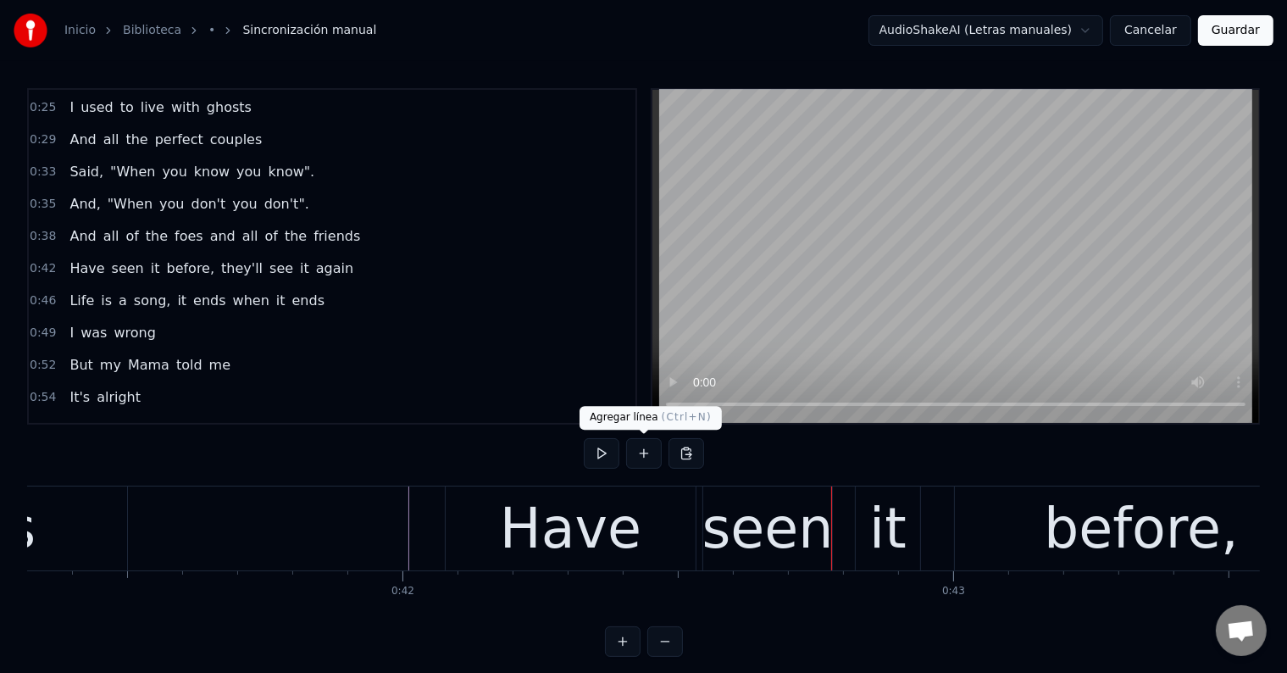
click at [580, 505] on div "Have" at bounding box center [570, 528] width 141 height 83
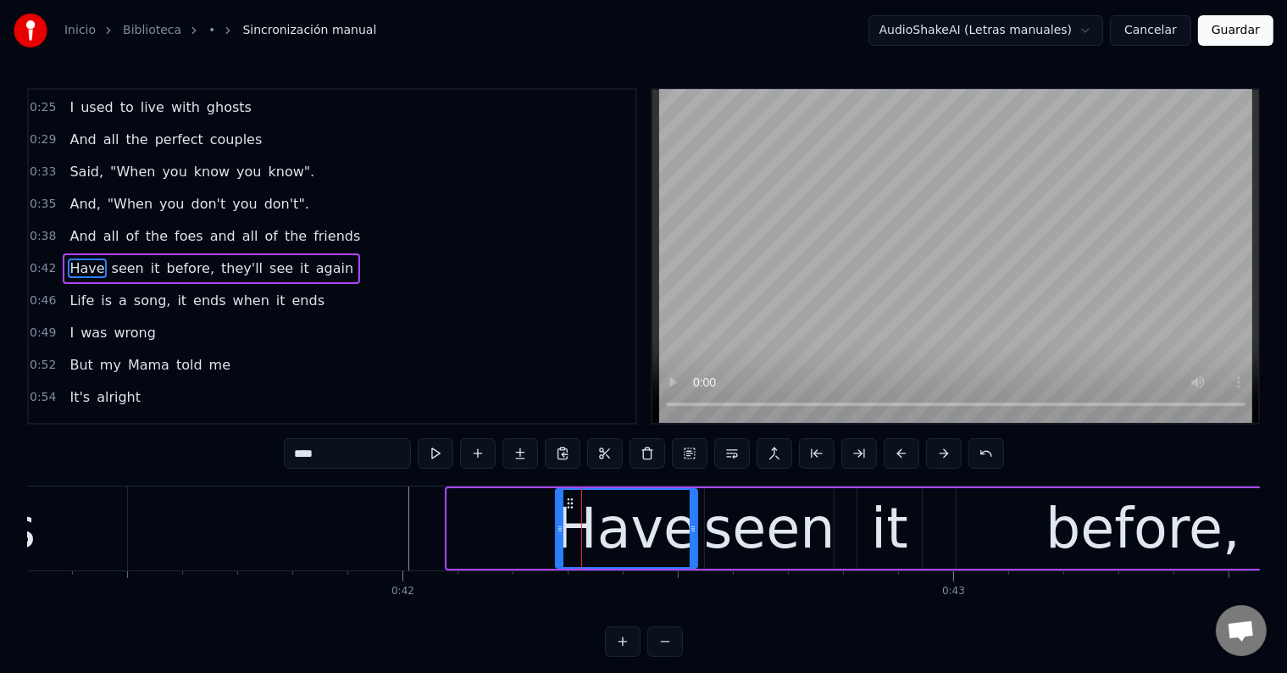
drag, startPoint x: 453, startPoint y: 520, endPoint x: 562, endPoint y: 528, distance: 108.7
click at [562, 528] on div at bounding box center [559, 528] width 7 height 77
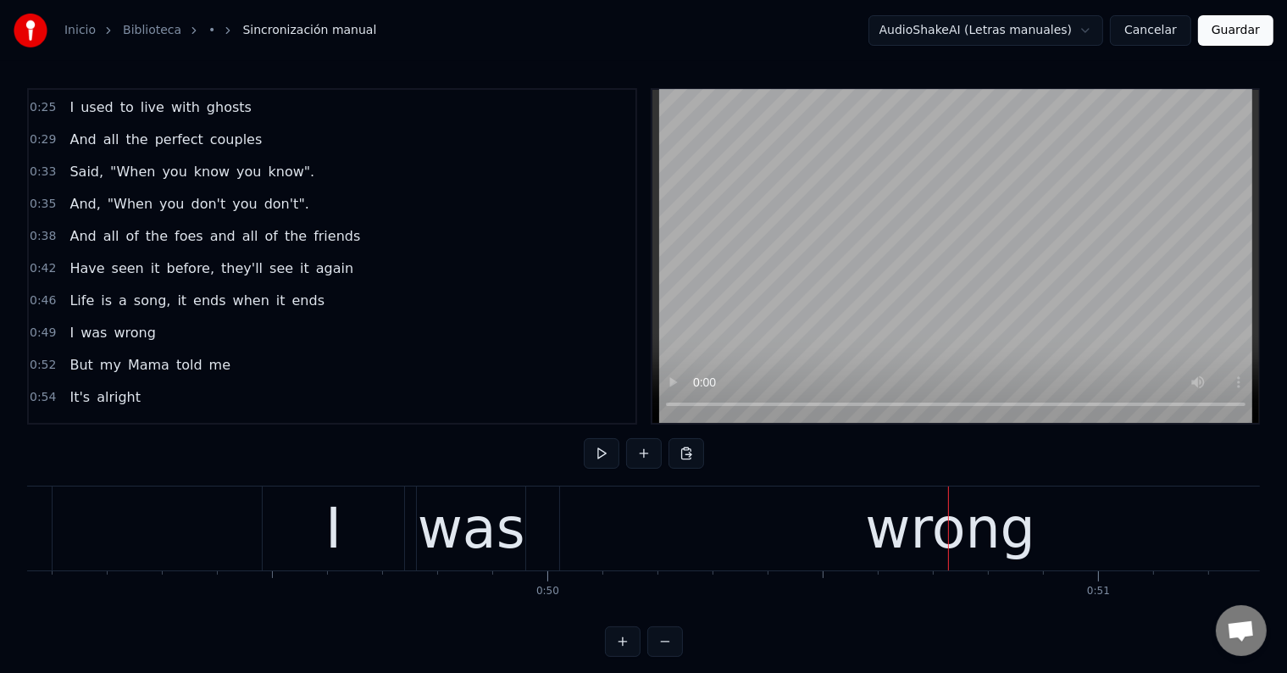
scroll to position [0, 27006]
click at [345, 549] on div "I" at bounding box center [334, 528] width 141 height 84
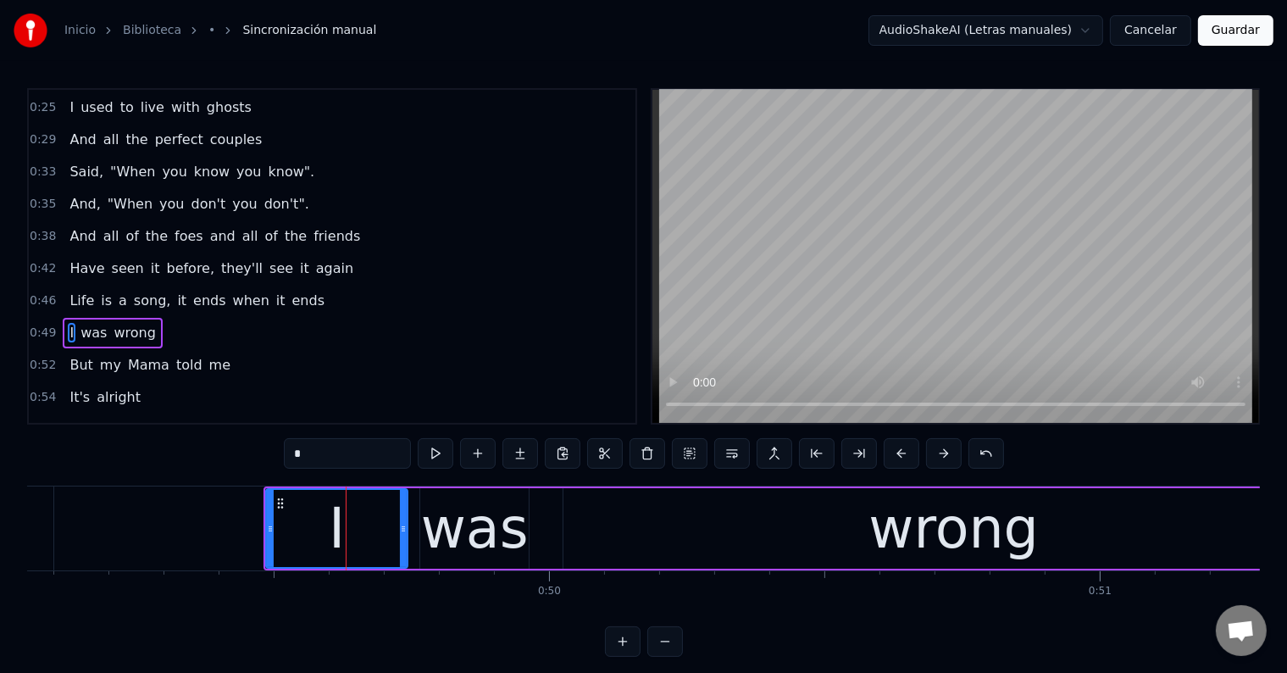
scroll to position [254, 0]
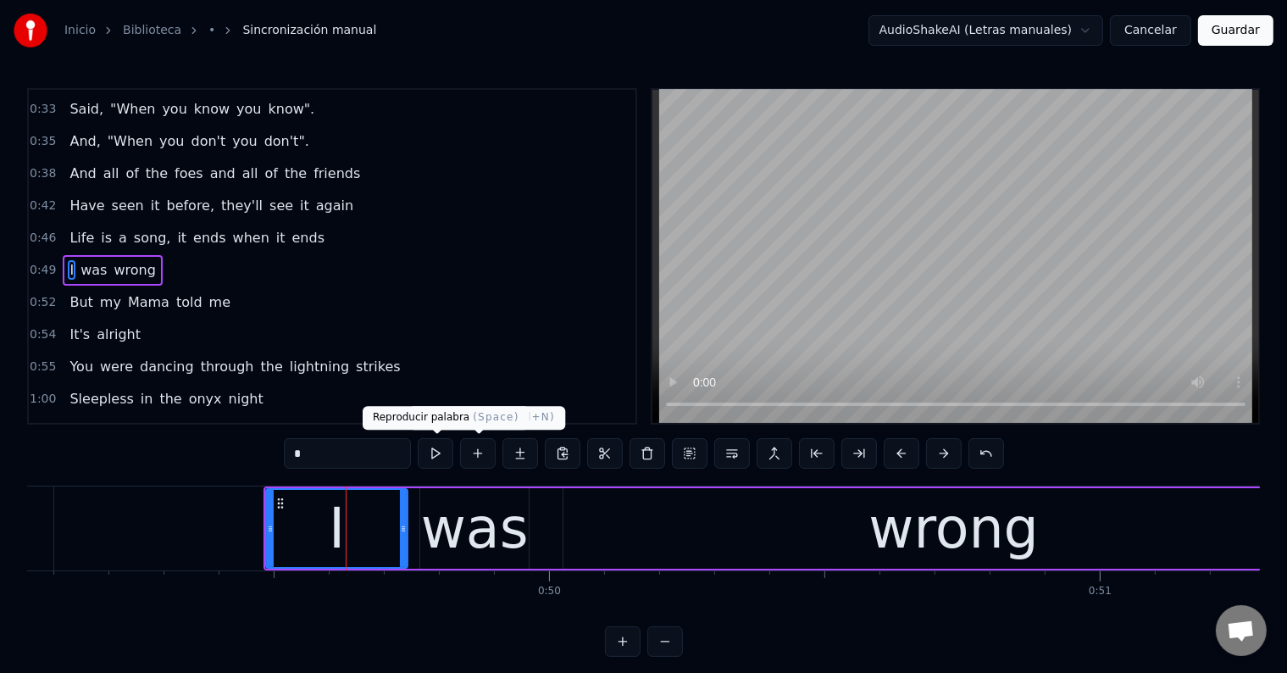
click at [446, 453] on button at bounding box center [436, 453] width 36 height 30
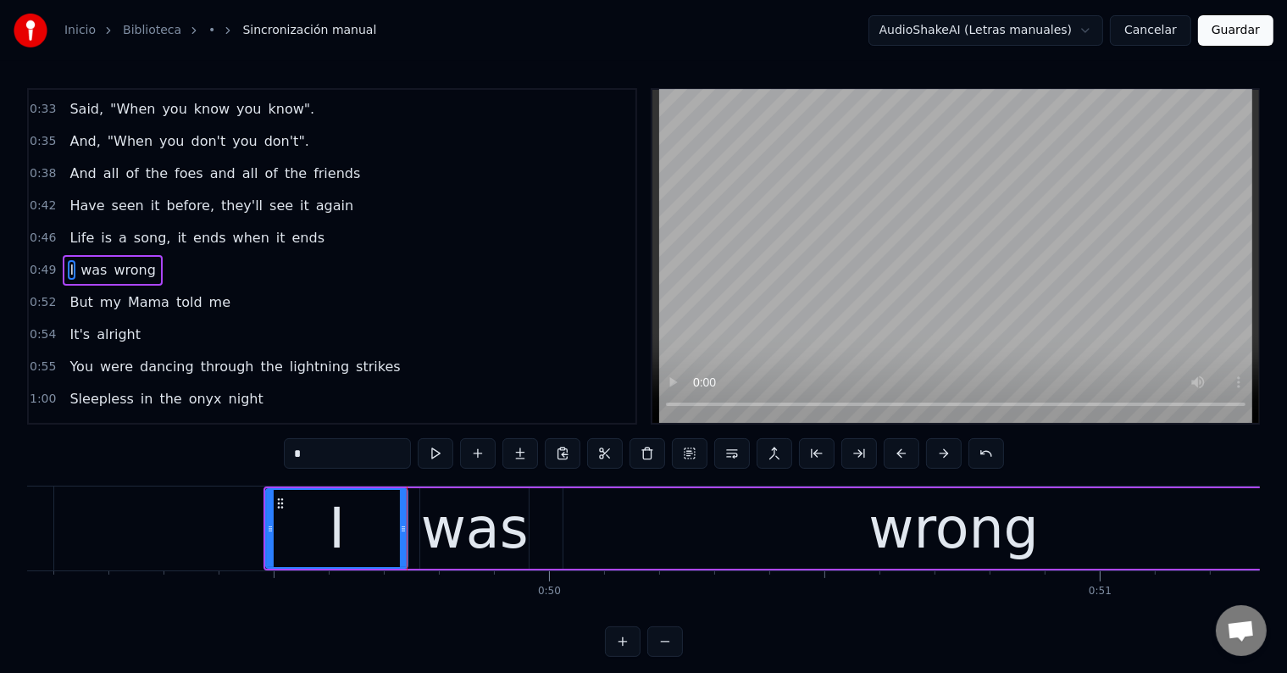
click at [361, 512] on div "I" at bounding box center [337, 528] width 140 height 77
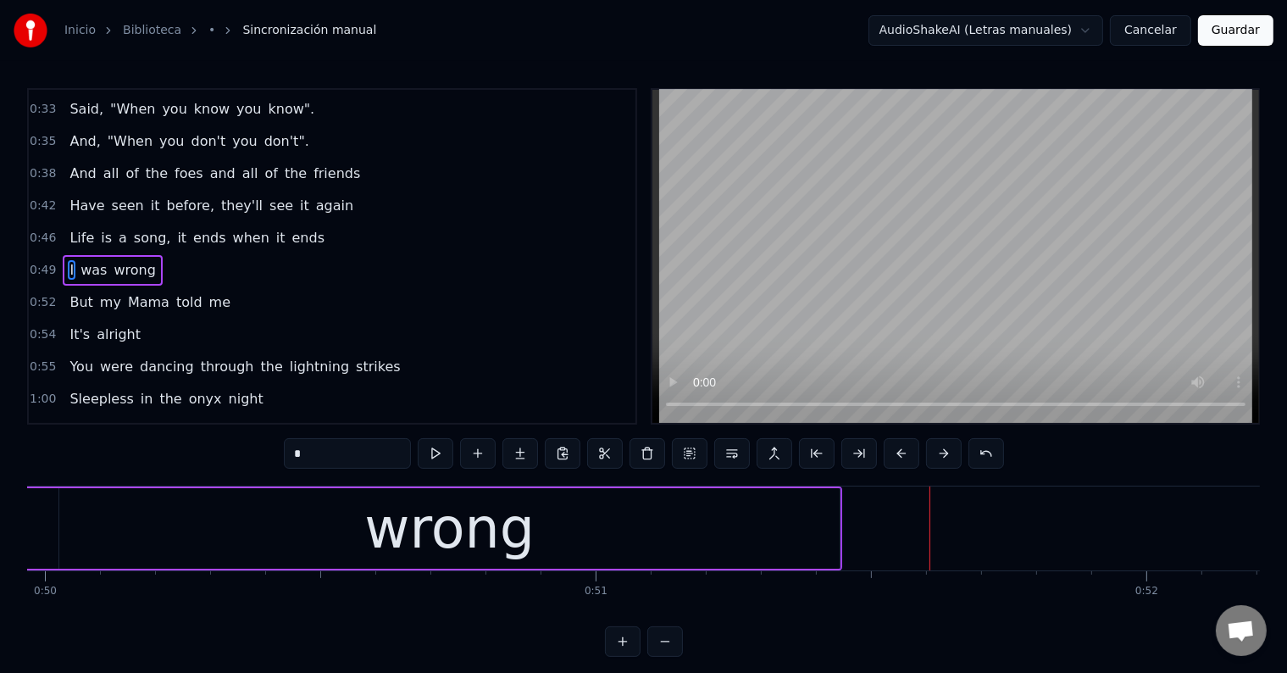
scroll to position [0, 27511]
click at [422, 538] on div "wrong" at bounding box center [448, 528] width 170 height 83
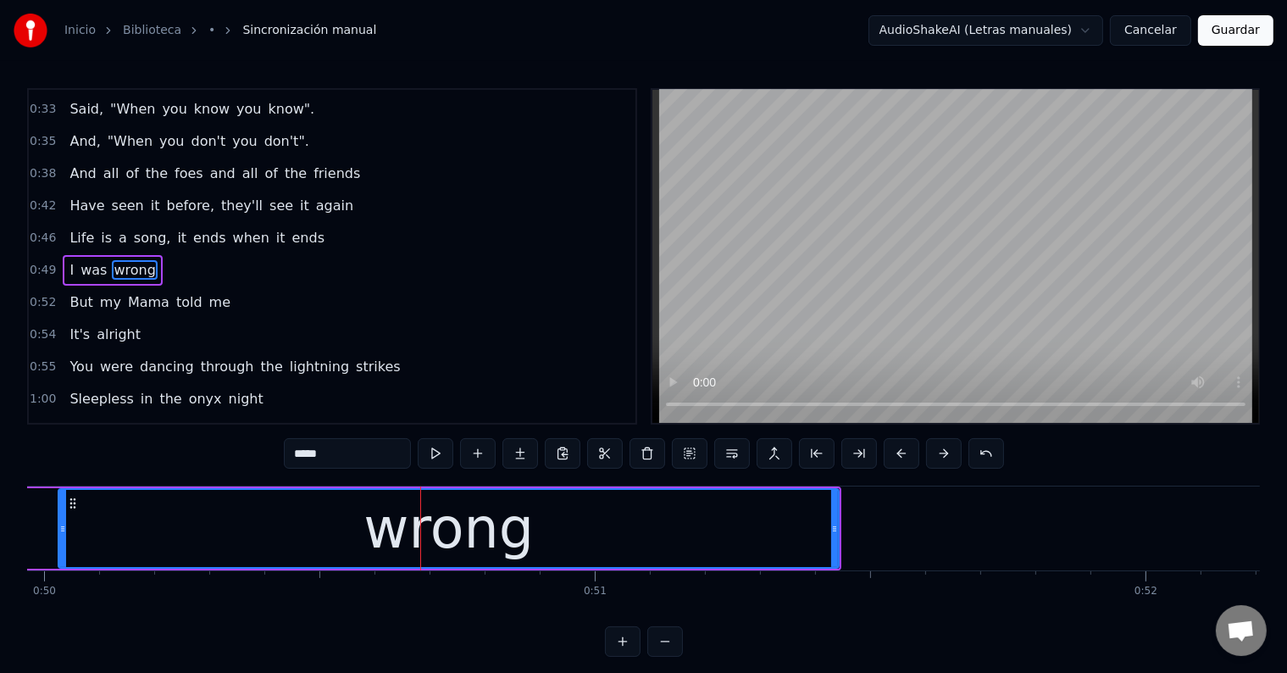
click at [316, 453] on input "*****" at bounding box center [347, 453] width 127 height 30
click at [249, 522] on div "wroong" at bounding box center [448, 528] width 778 height 77
click at [163, 529] on div "wroong" at bounding box center [448, 528] width 778 height 77
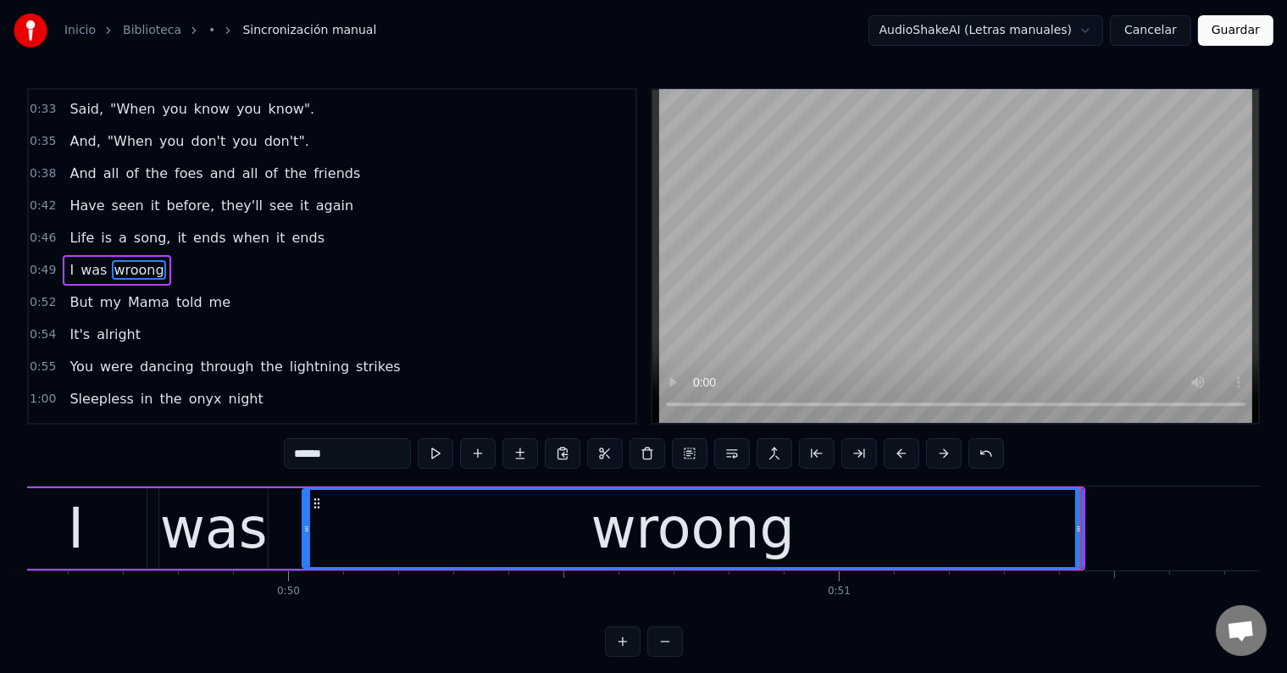
scroll to position [0, 27267]
click at [230, 525] on div "was" at bounding box center [214, 528] width 108 height 83
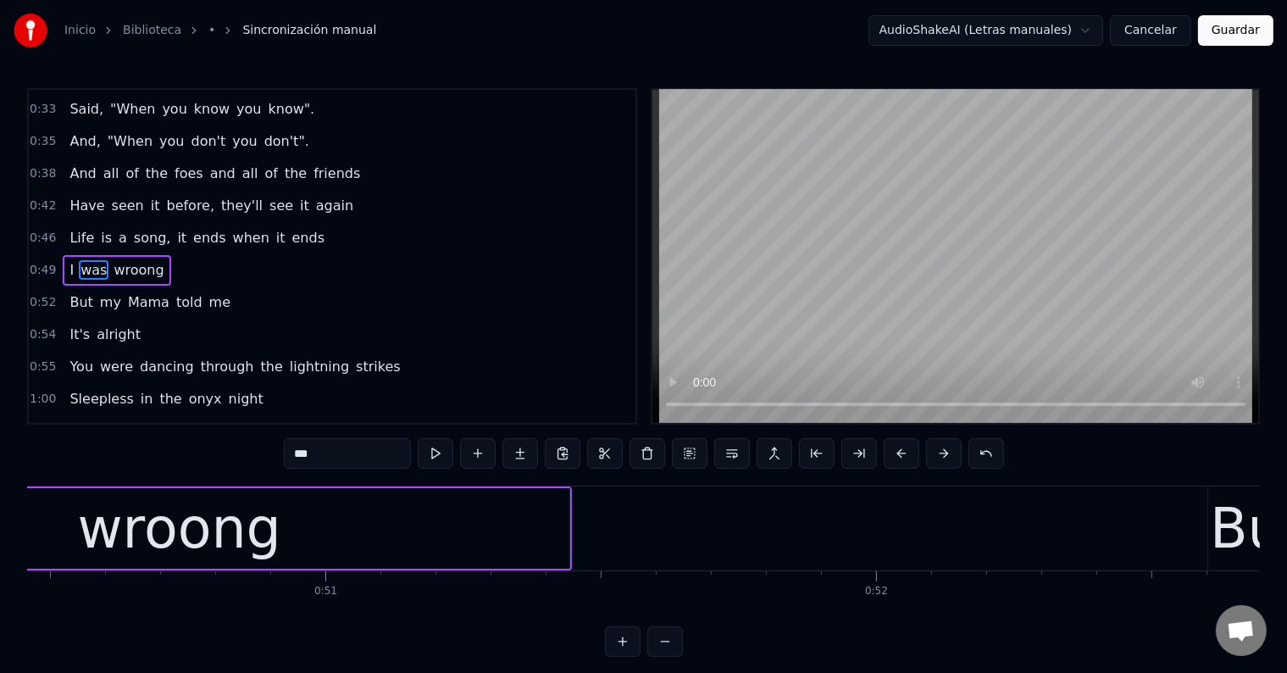
scroll to position [0, 27777]
click at [440, 518] on div "wroong" at bounding box center [182, 528] width 780 height 80
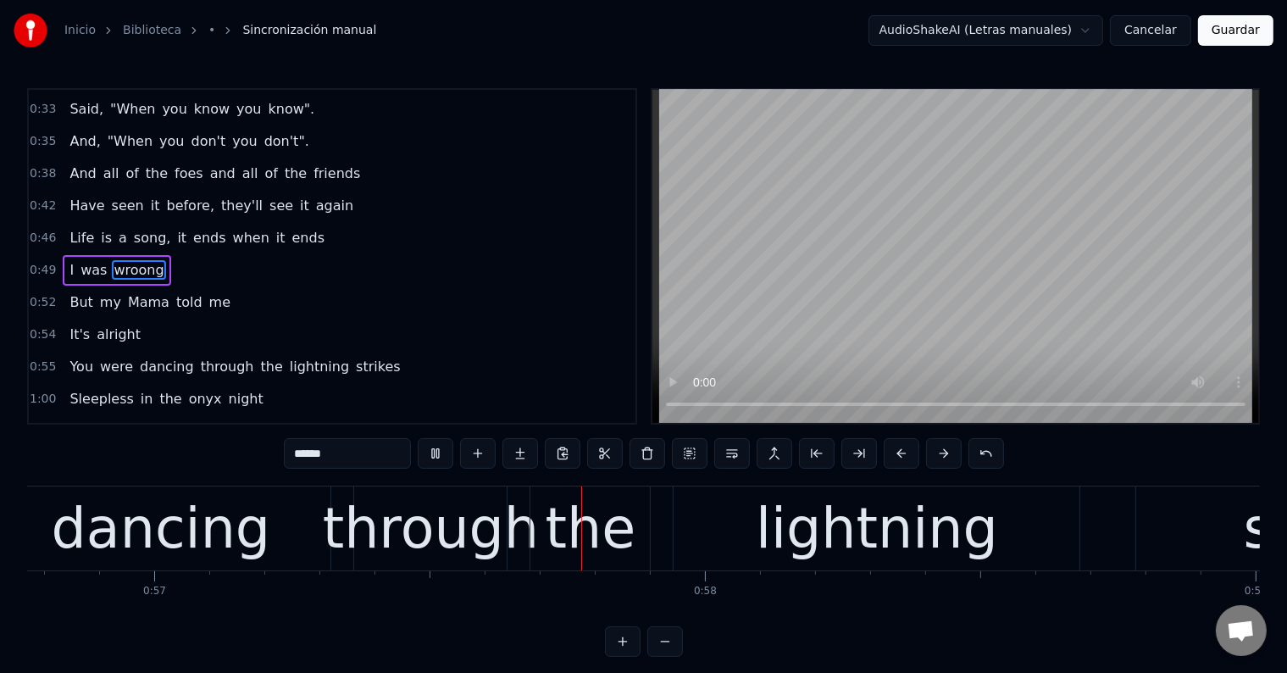
scroll to position [0, 31434]
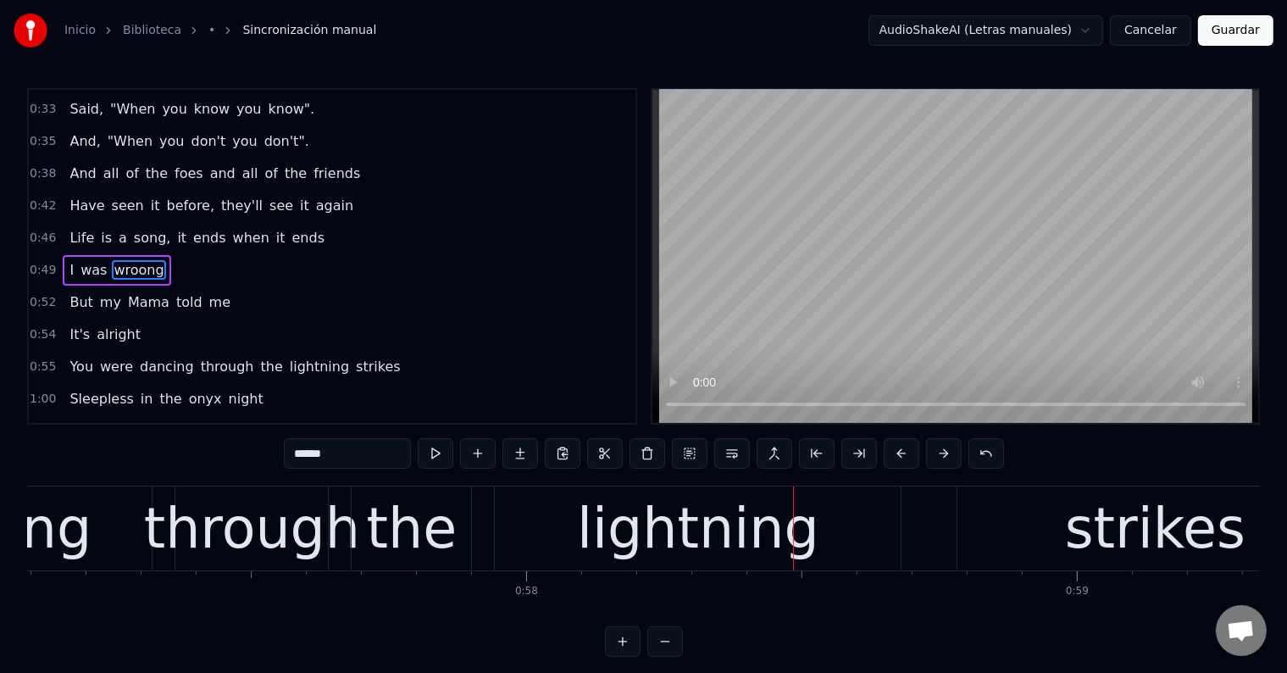
click at [294, 535] on div "through" at bounding box center [252, 528] width 216 height 83
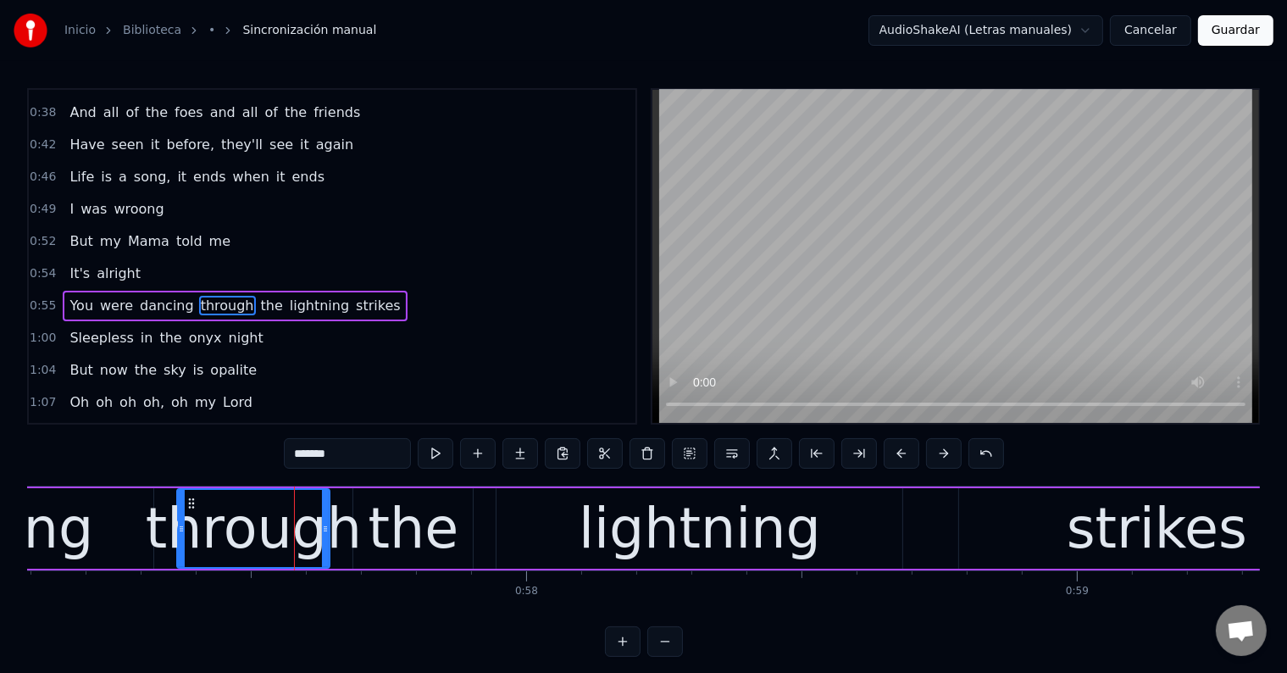
scroll to position [347, 0]
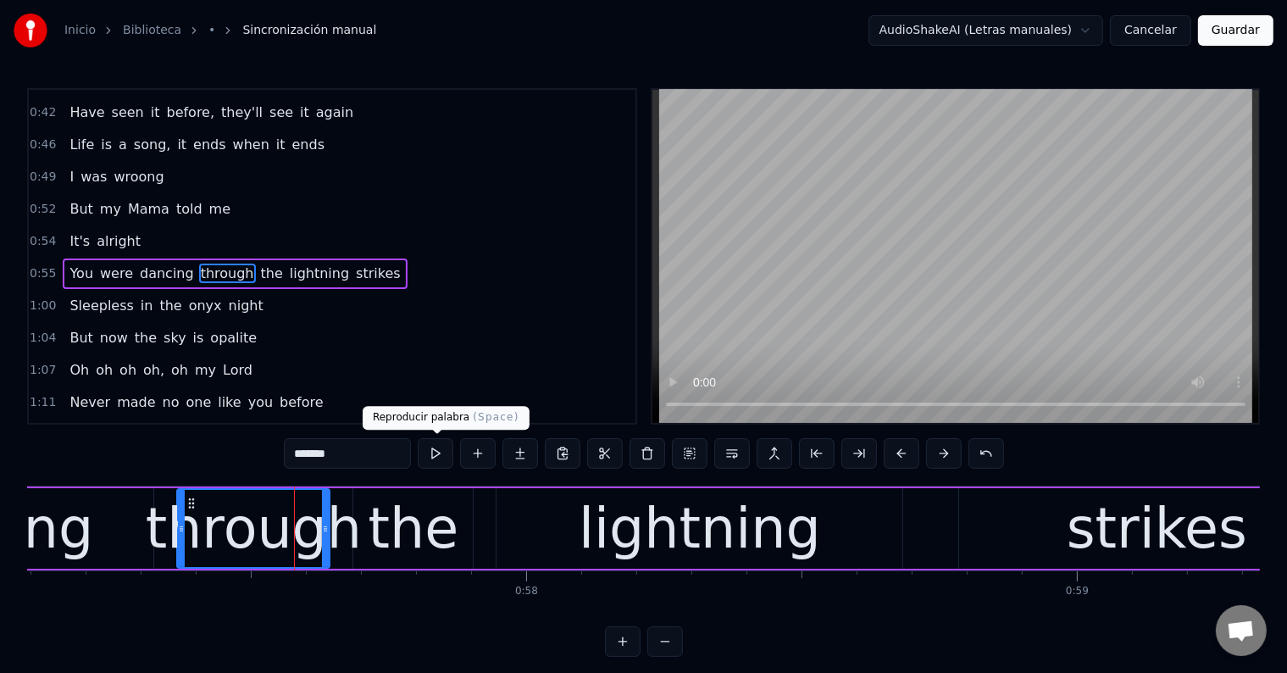
click at [424, 454] on button at bounding box center [436, 453] width 36 height 30
click at [400, 512] on div "the" at bounding box center [413, 528] width 91 height 83
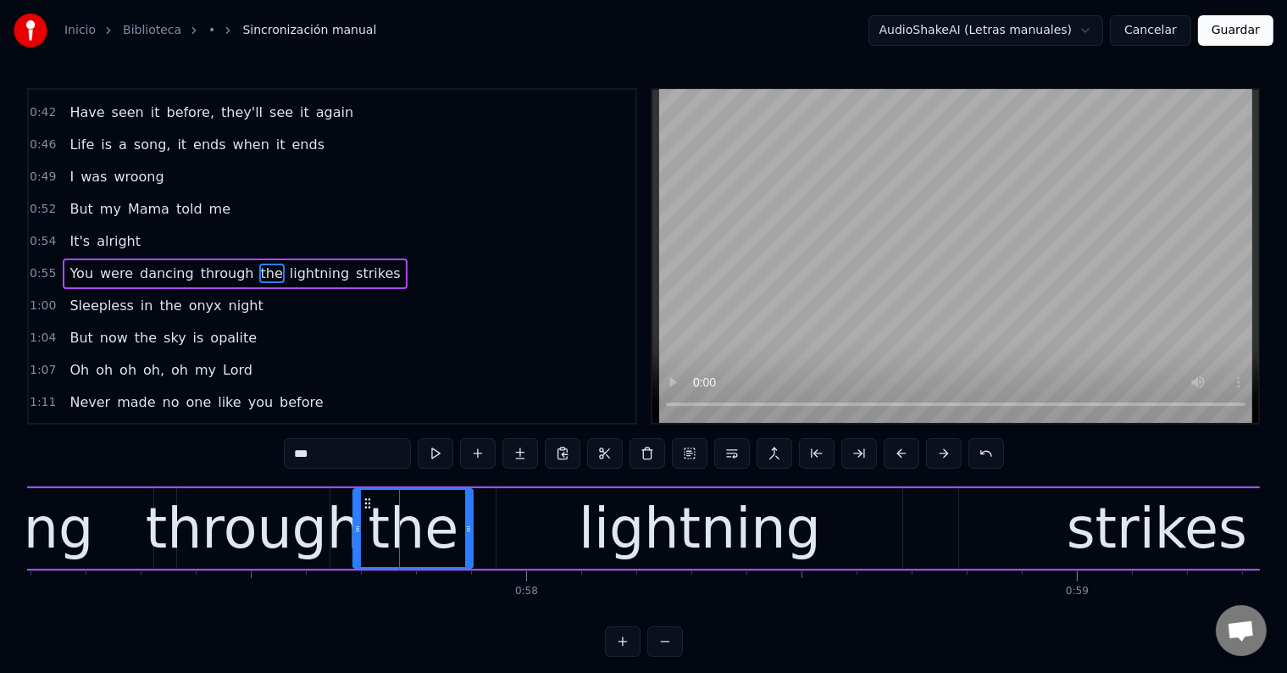
click at [432, 461] on button at bounding box center [436, 453] width 36 height 30
click at [297, 520] on div "through" at bounding box center [254, 528] width 216 height 83
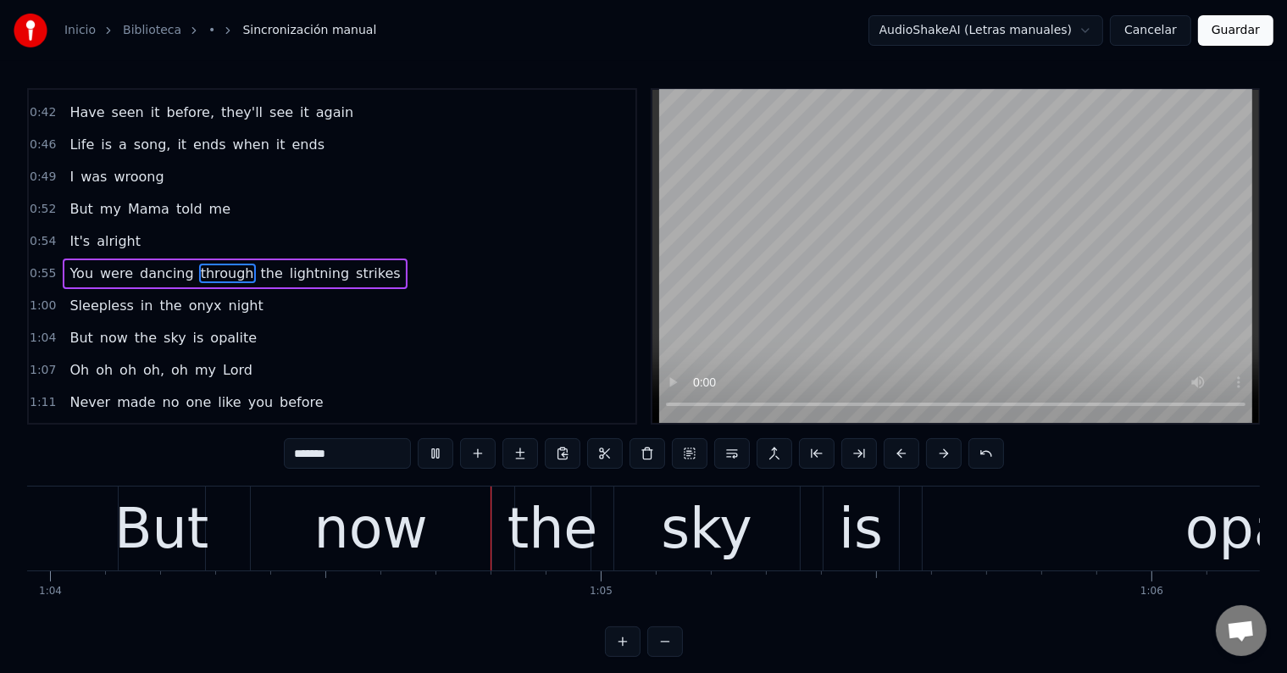
scroll to position [0, 35237]
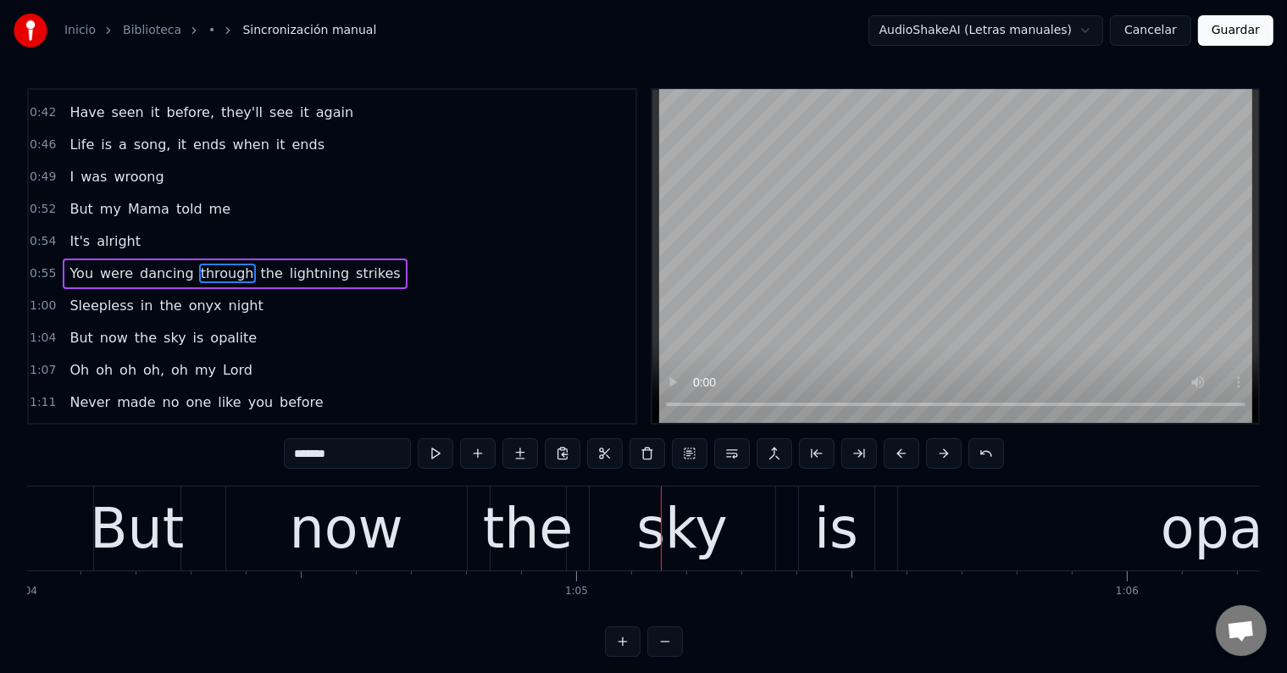
click at [173, 516] on div "But" at bounding box center [137, 528] width 94 height 83
type input "***"
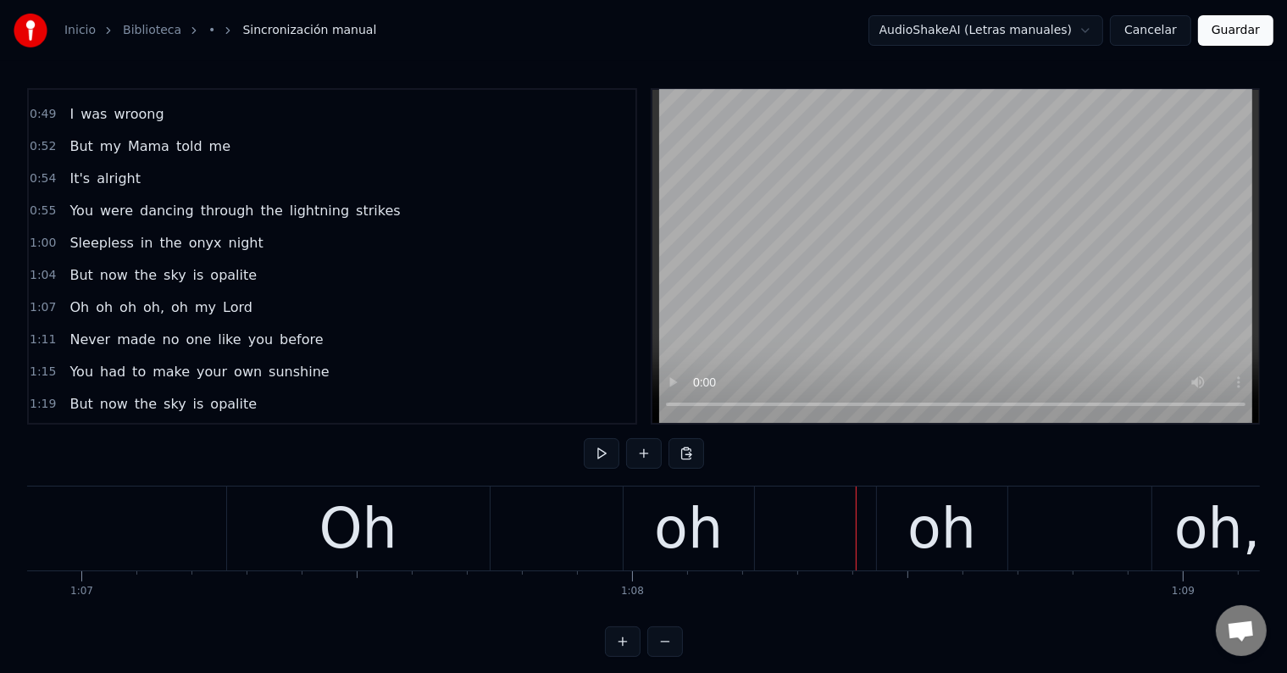
scroll to position [0, 36835]
click at [368, 520] on div "Oh" at bounding box center [357, 528] width 78 height 83
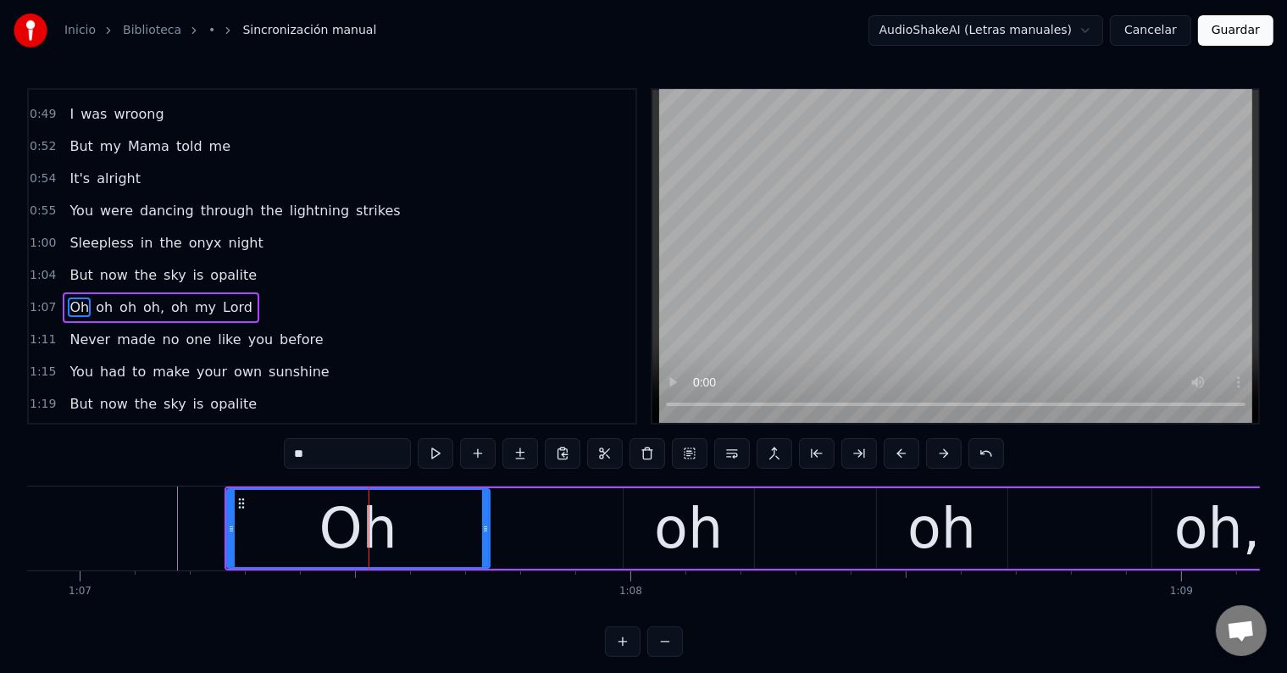
scroll to position [440, 0]
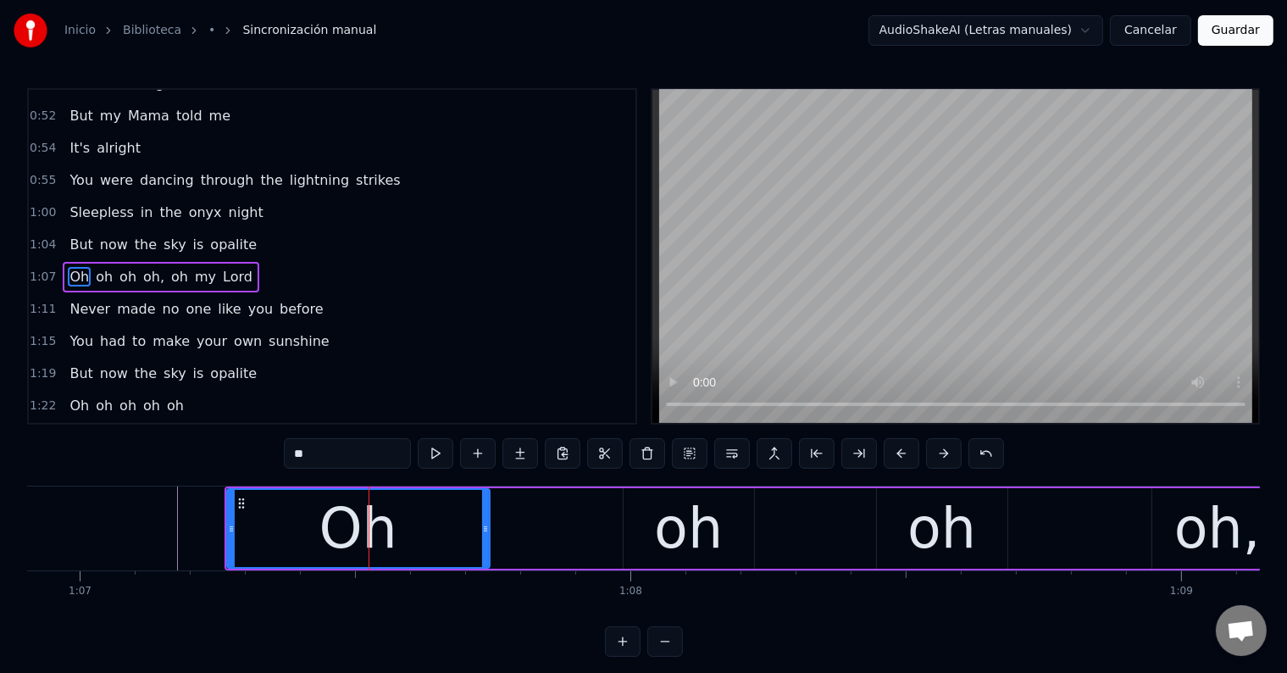
click at [295, 455] on input "**" at bounding box center [347, 453] width 127 height 30
type input "***"
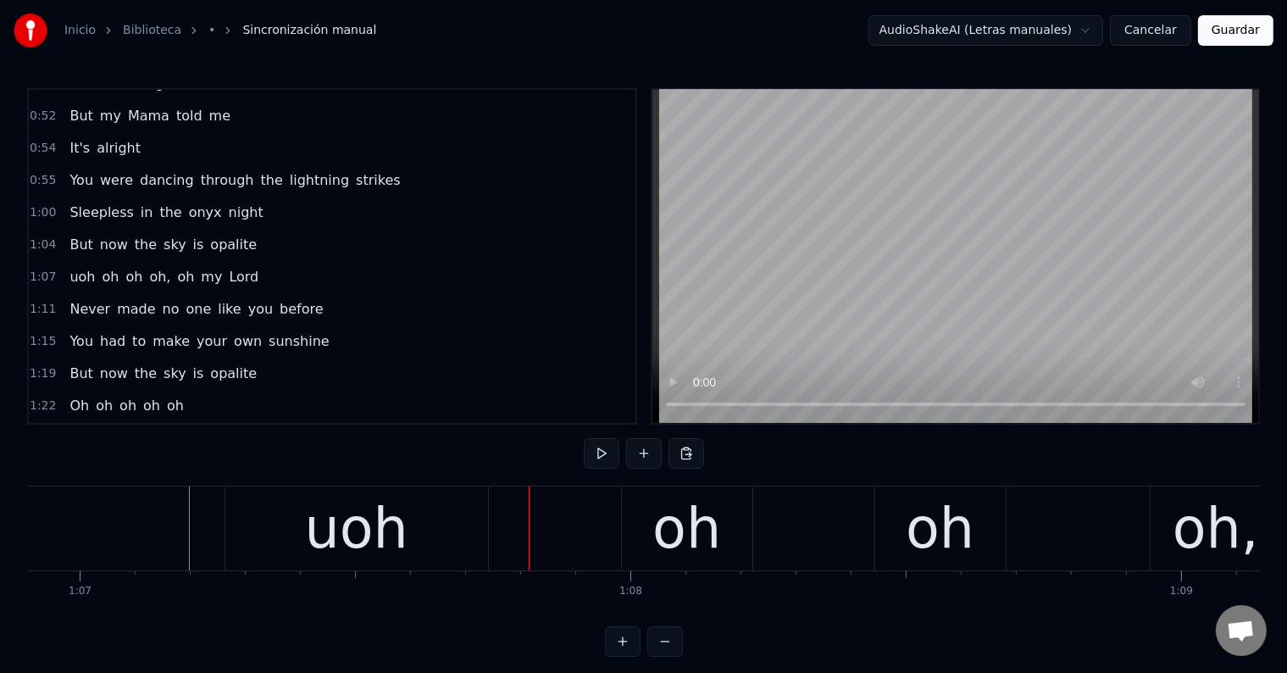
click at [354, 529] on div "uoh" at bounding box center [356, 528] width 103 height 83
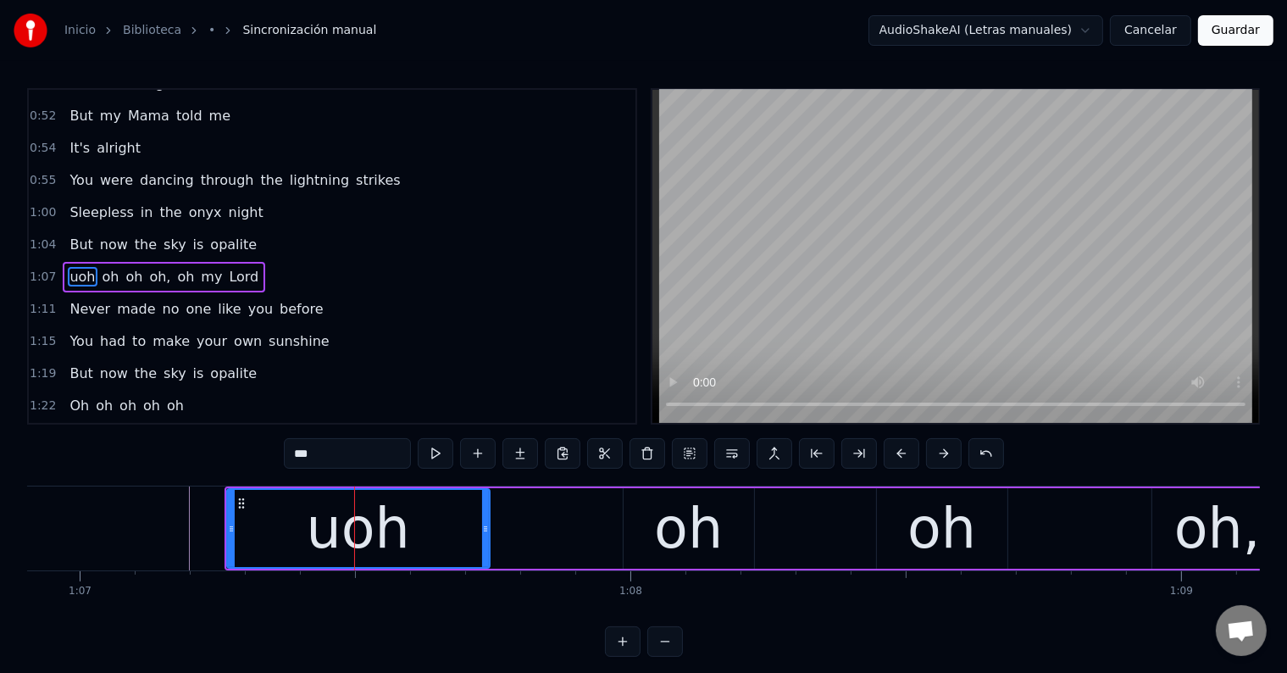
drag, startPoint x: 302, startPoint y: 451, endPoint x: 278, endPoint y: 453, distance: 23.9
click at [278, 453] on div "0:06 I had a bad habit 0:10 Of missing lovers past 0:14 My brother used to call…" at bounding box center [643, 372] width 1232 height 568
drag, startPoint x: 305, startPoint y: 452, endPoint x: 295, endPoint y: 452, distance: 10.2
click at [295, 452] on input "***" at bounding box center [347, 453] width 127 height 30
type input "***"
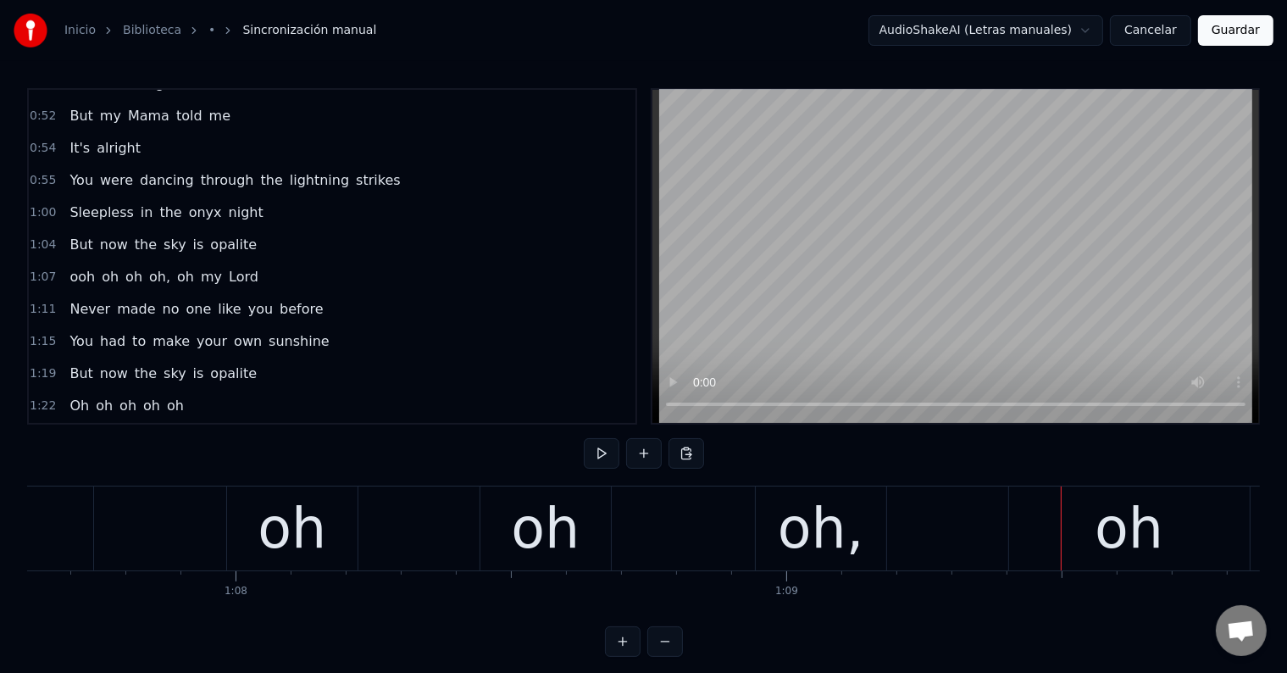
scroll to position [0, 37224]
click at [313, 542] on div "oh" at bounding box center [297, 528] width 69 height 83
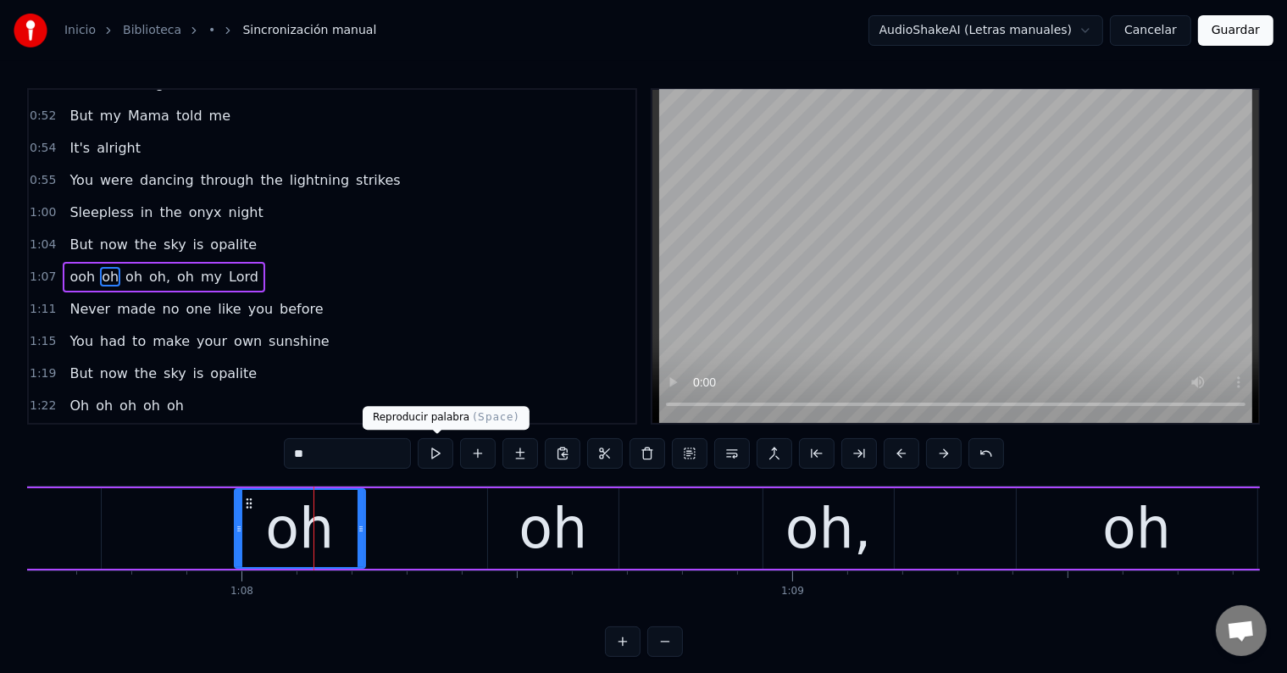
click at [411, 453] on input "**" at bounding box center [347, 453] width 127 height 30
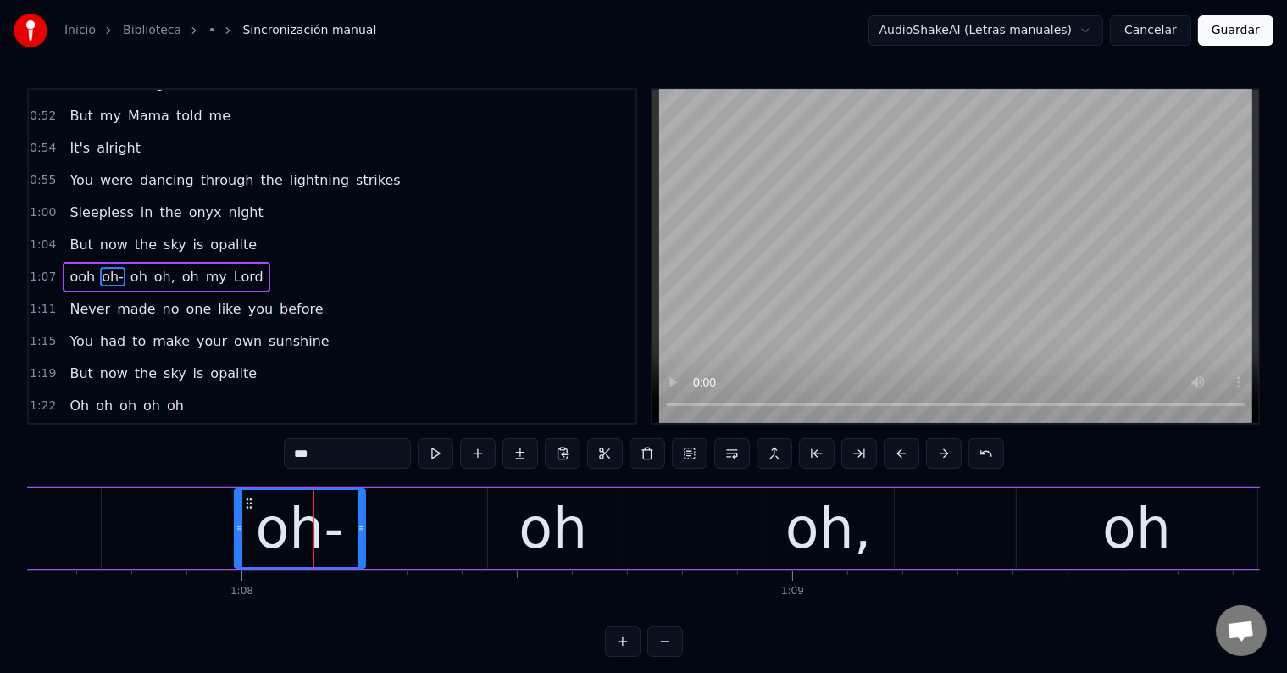
click at [783, 523] on div "oh," at bounding box center [828, 528] width 130 height 80
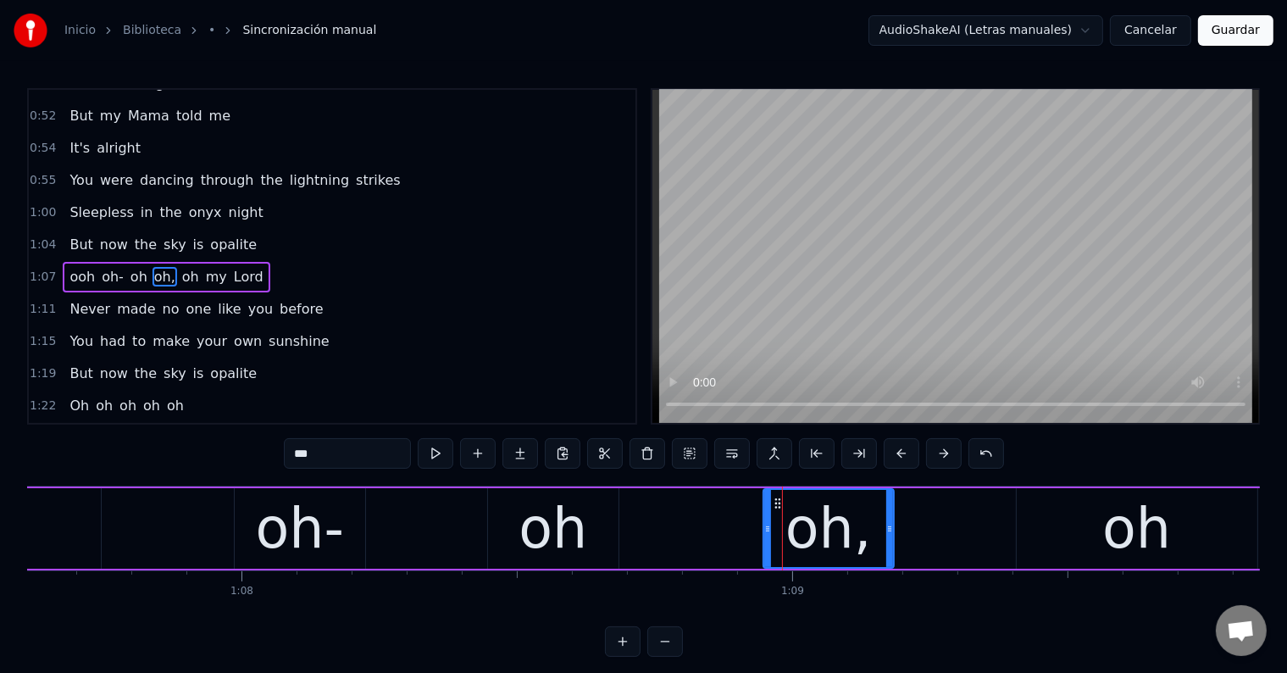
click at [293, 451] on input "***" at bounding box center [347, 453] width 127 height 30
click at [332, 453] on input "****" at bounding box center [347, 453] width 127 height 30
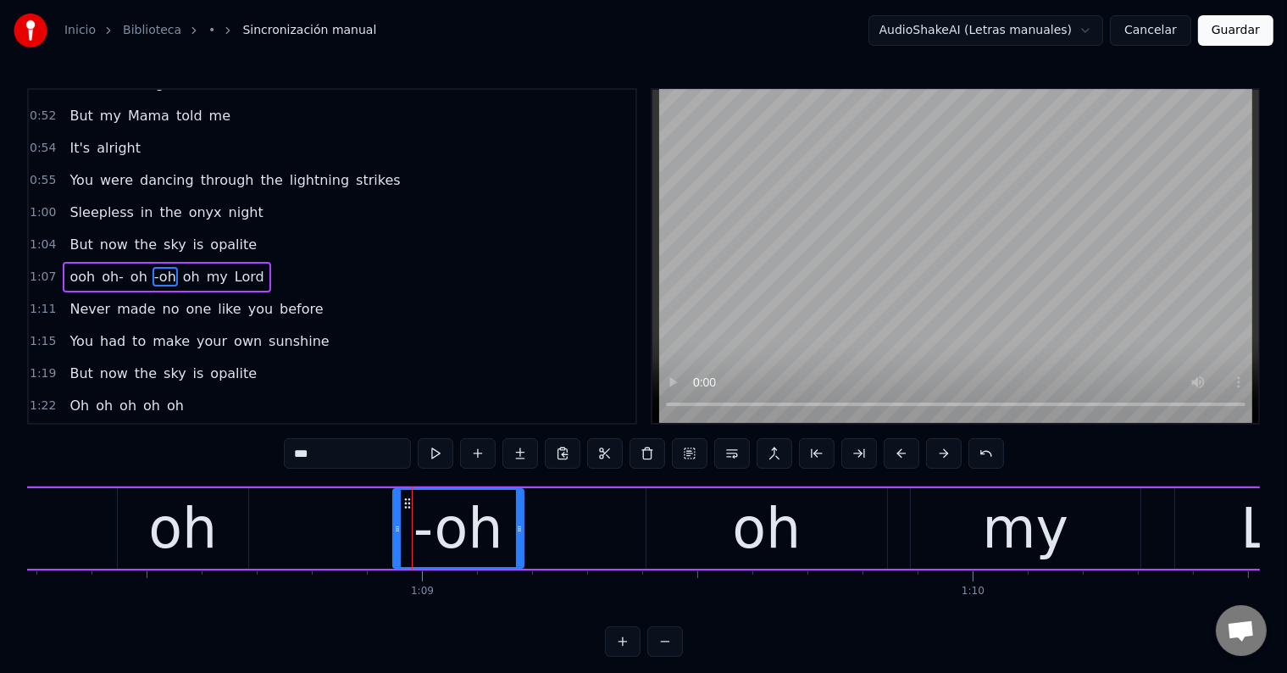
scroll to position [0, 37596]
click at [701, 530] on div "oh" at bounding box center [764, 528] width 241 height 80
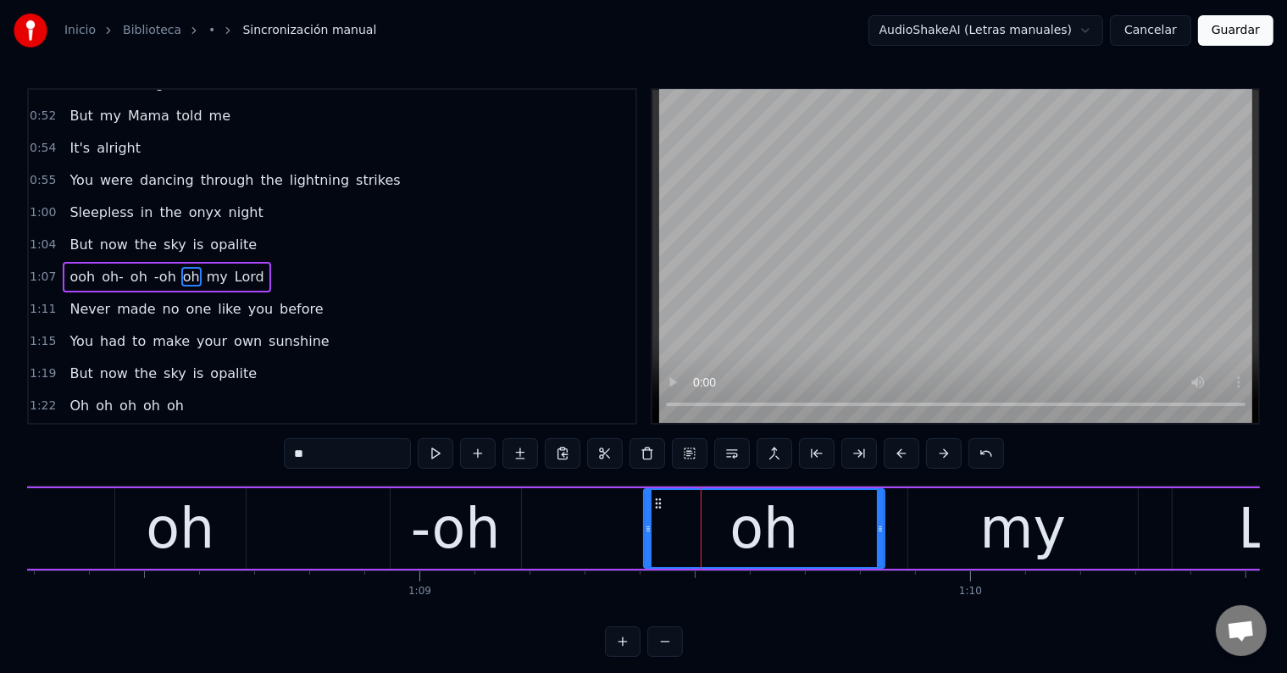
click at [345, 458] on input "**" at bounding box center [347, 453] width 127 height 30
click at [207, 521] on div "oh" at bounding box center [180, 528] width 69 height 83
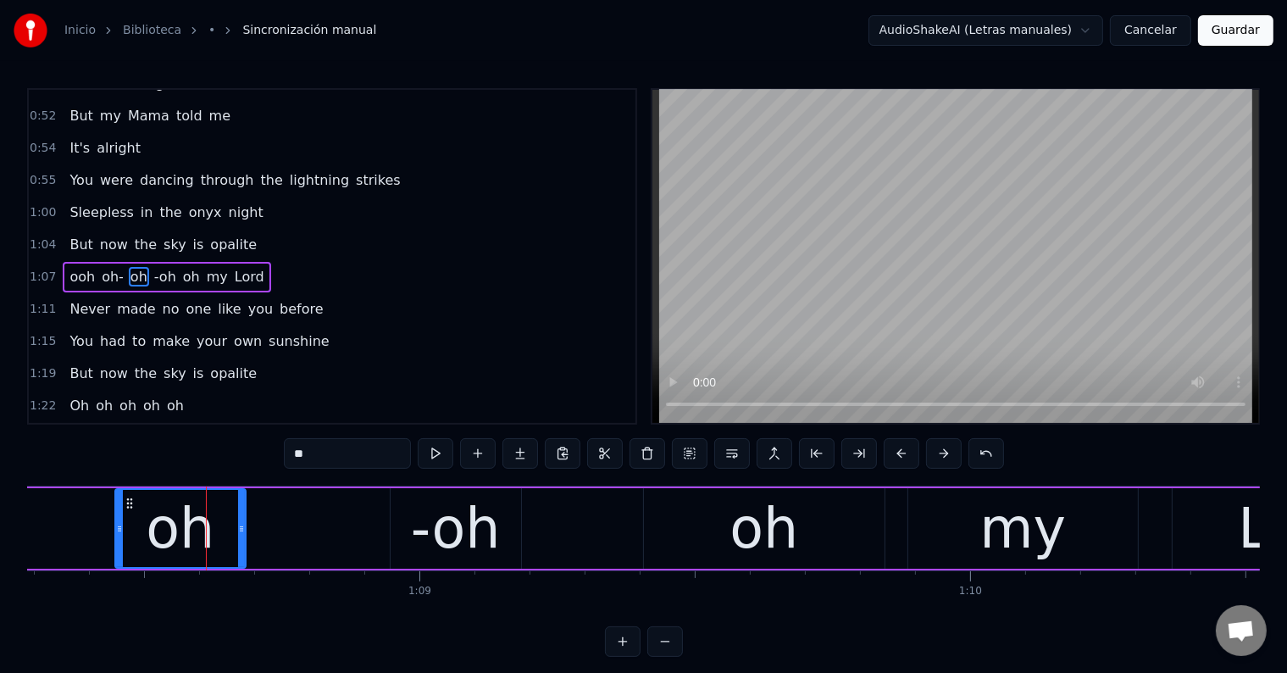
click at [700, 506] on div "oh" at bounding box center [764, 528] width 241 height 80
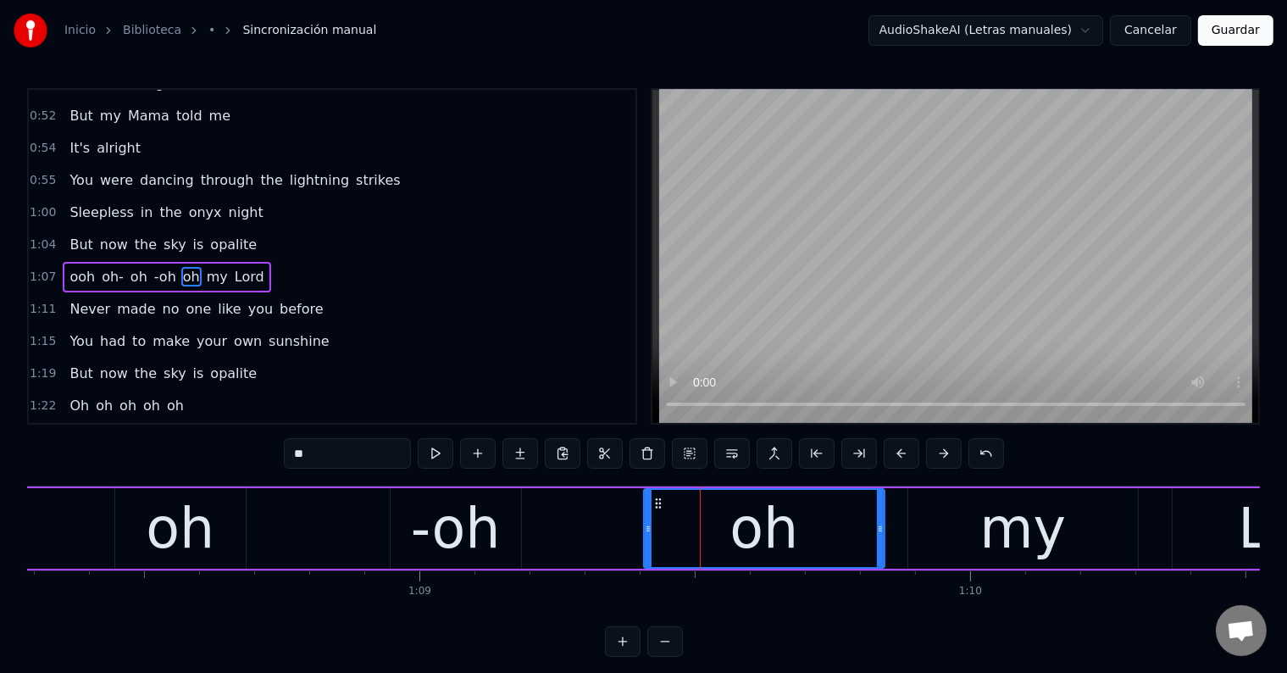
click at [302, 454] on input "**" at bounding box center [347, 453] width 127 height 30
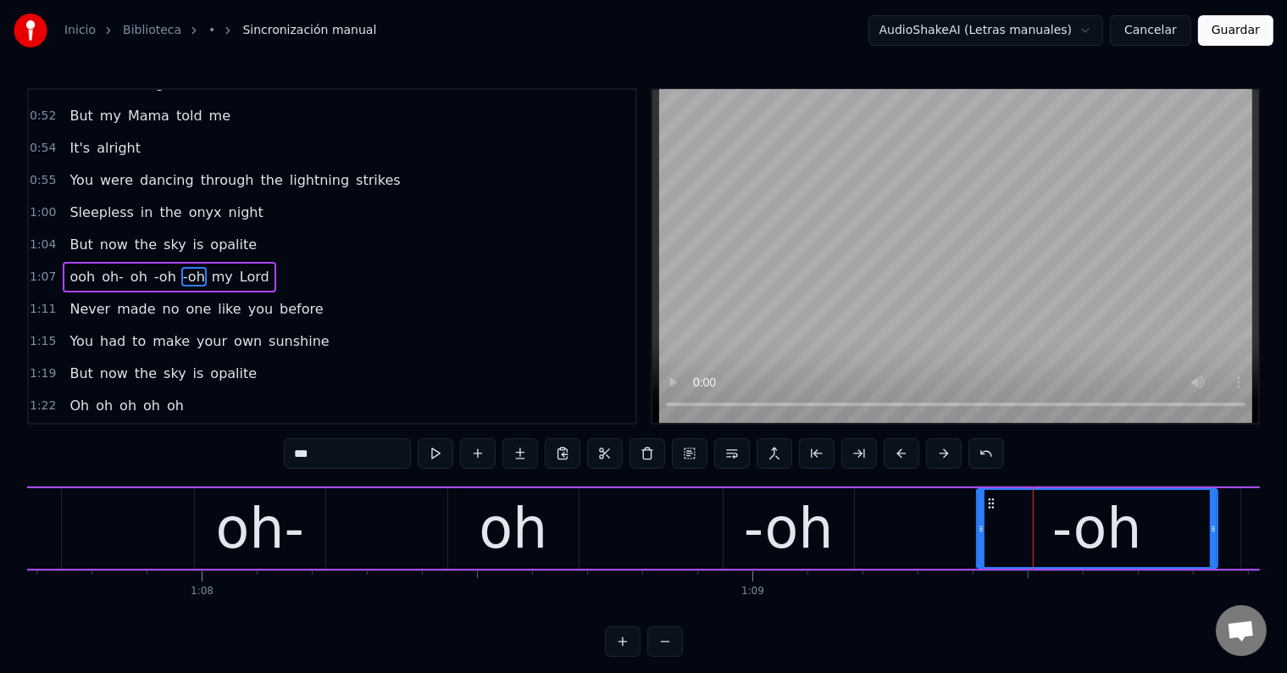
scroll to position [0, 37264]
click at [479, 525] on div "oh" at bounding box center [512, 528] width 69 height 83
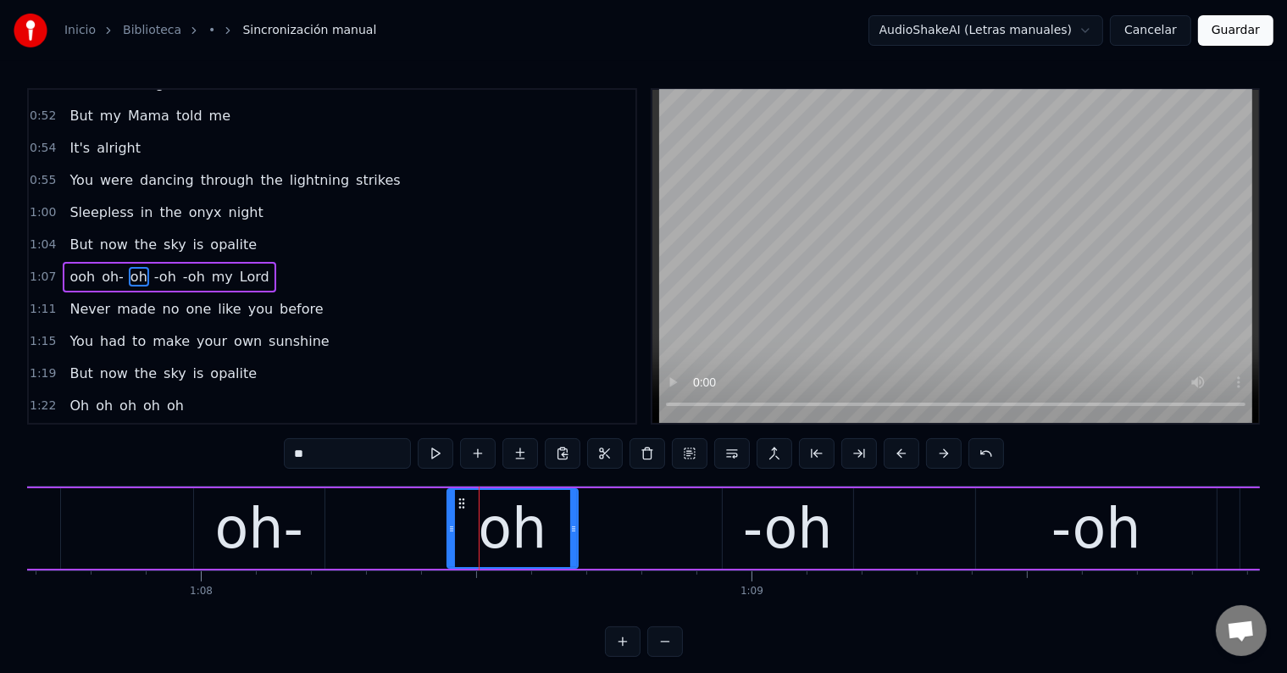
click at [296, 459] on input "**" at bounding box center [347, 453] width 127 height 30
click at [263, 522] on div "oh-" at bounding box center [258, 528] width 88 height 83
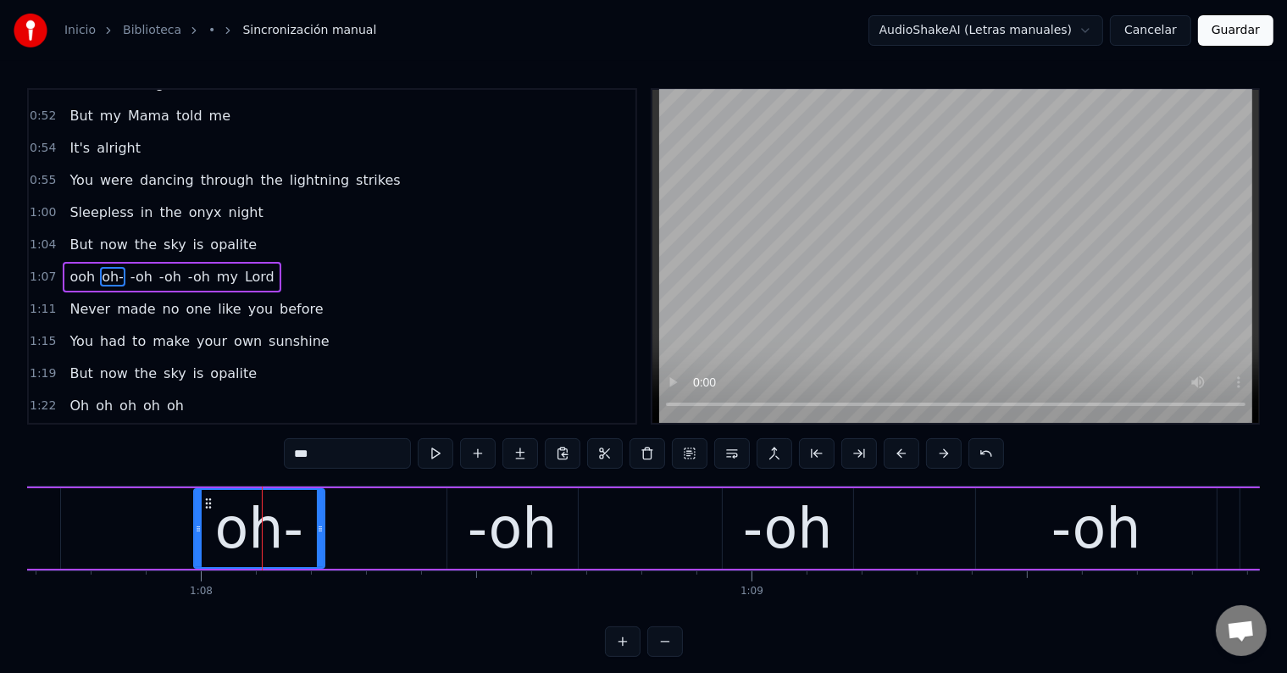
click at [329, 454] on input "***" at bounding box center [347, 453] width 127 height 30
type input "**"
click at [136, 516] on div "ooh oh -oh -oh -oh my Lord" at bounding box center [776, 528] width 1963 height 84
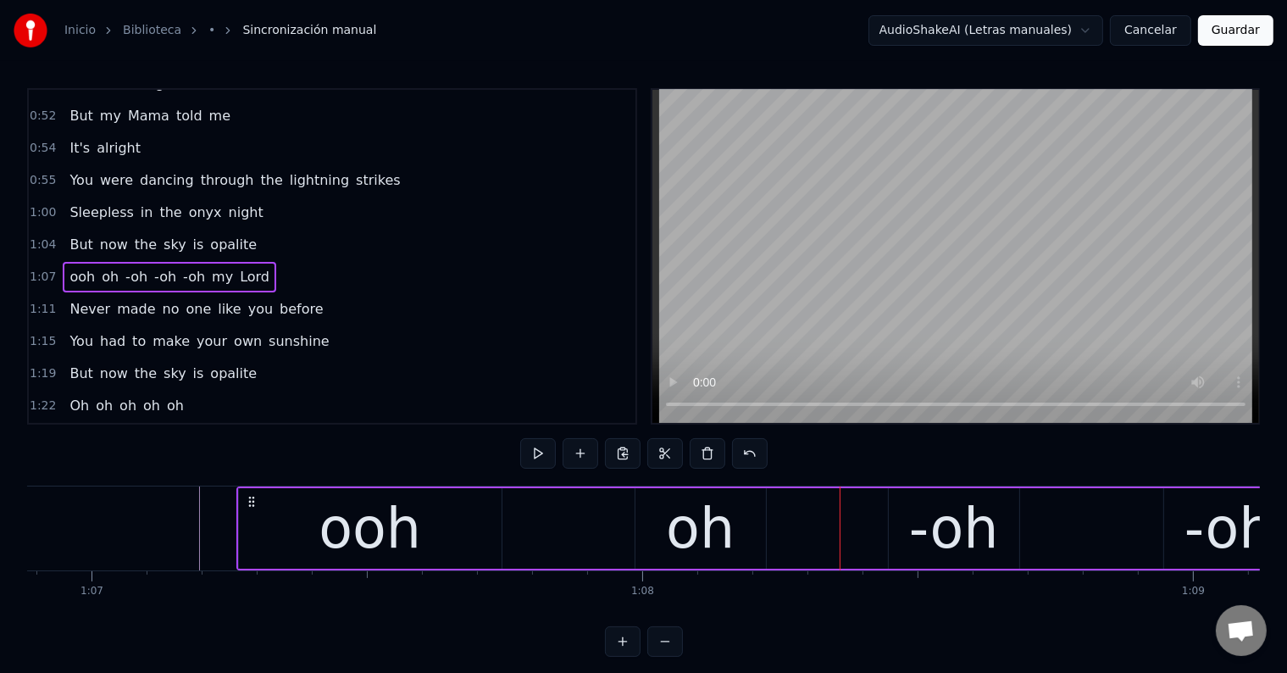
scroll to position [0, 36824]
click at [606, 523] on div "ooh oh -oh -oh -oh my Lord" at bounding box center [1216, 528] width 1963 height 84
click at [640, 525] on div "oh" at bounding box center [699, 528] width 130 height 80
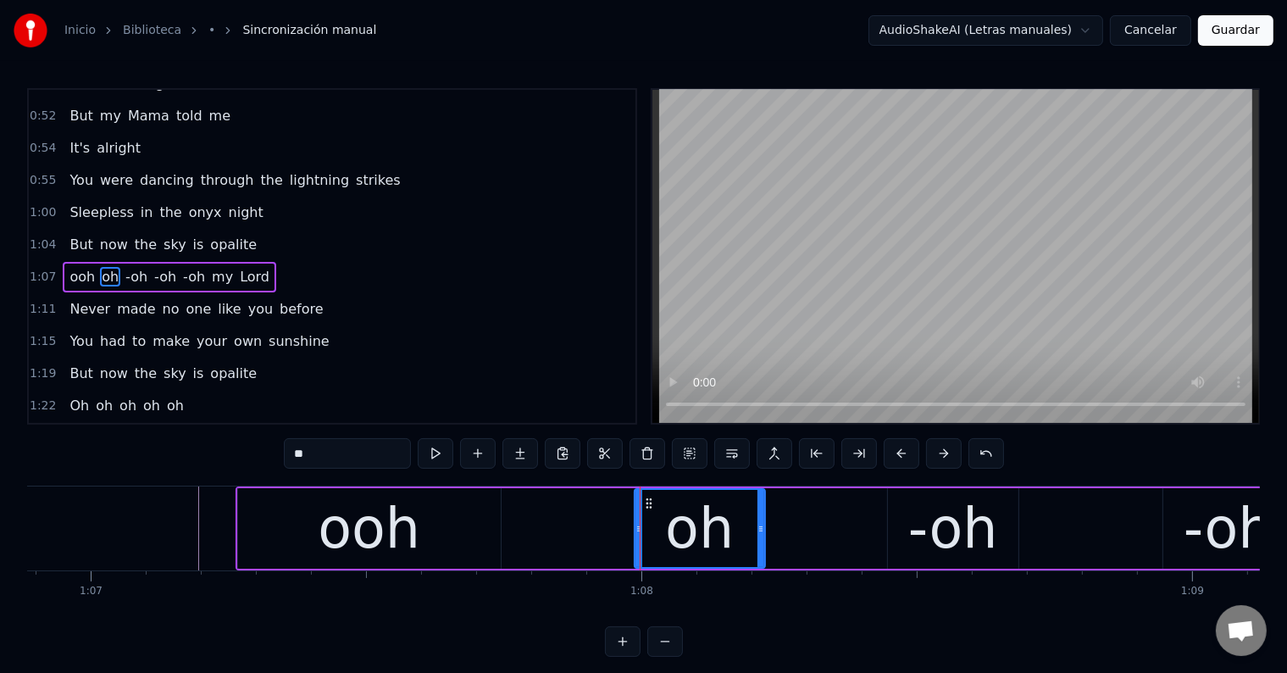
click at [302, 450] on input "**" at bounding box center [347, 453] width 127 height 30
click at [298, 451] on input "**" at bounding box center [347, 453] width 127 height 30
type input "***"
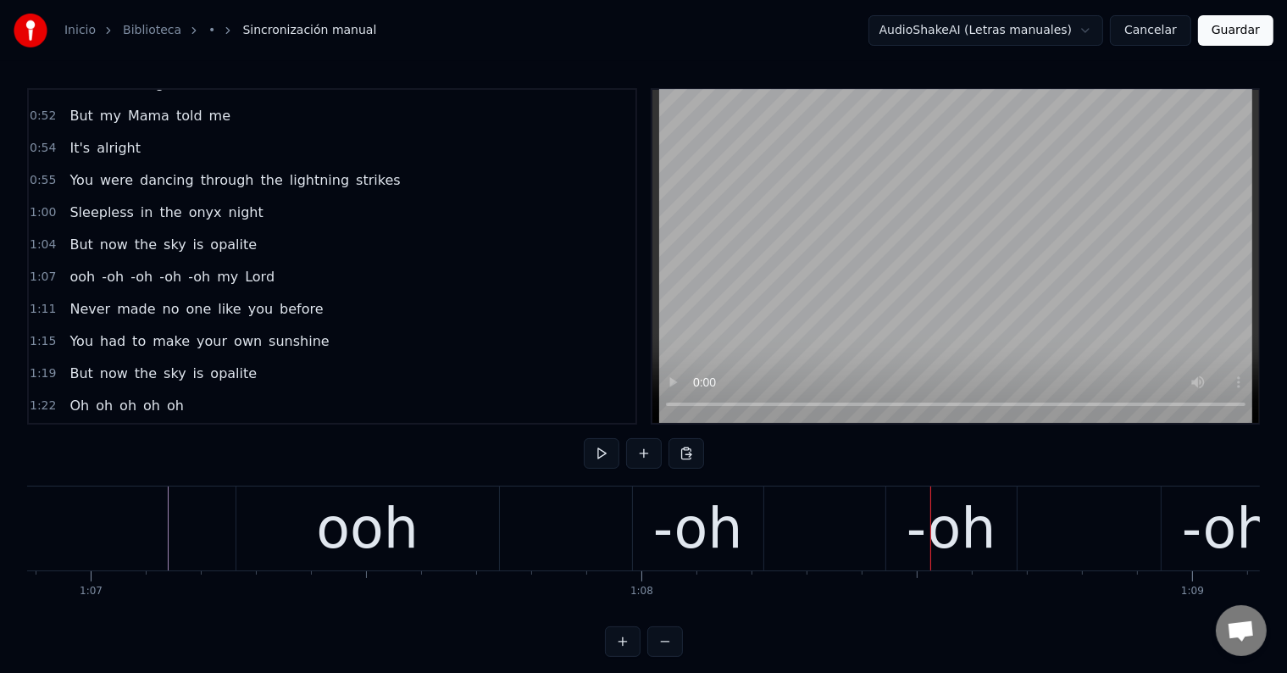
click at [401, 540] on div "ooh" at bounding box center [367, 528] width 102 height 83
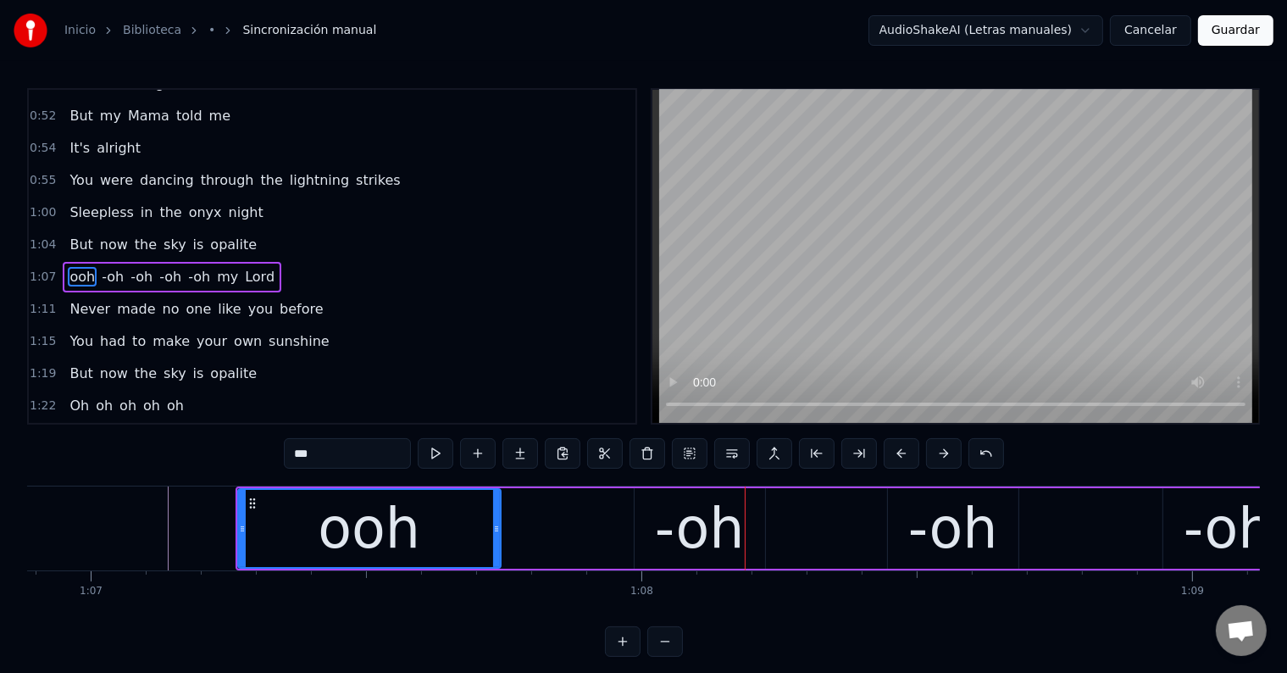
click at [695, 509] on div "-oh" at bounding box center [700, 528] width 90 height 83
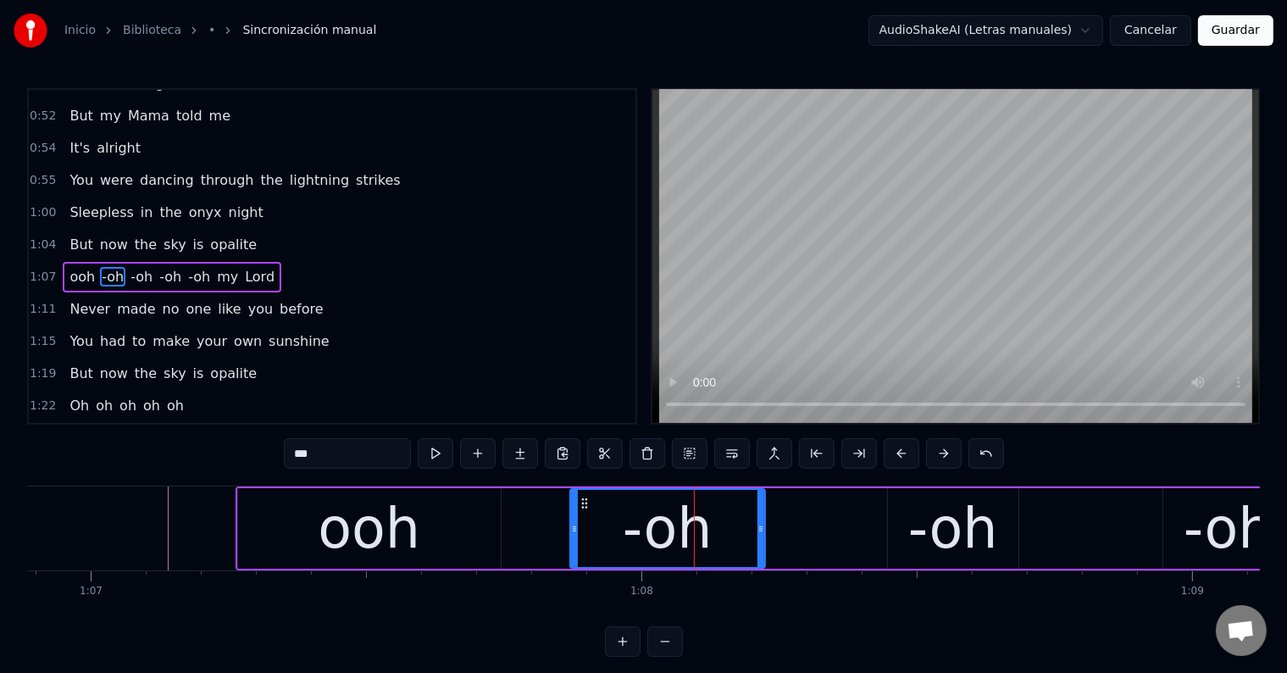
drag, startPoint x: 634, startPoint y: 524, endPoint x: 568, endPoint y: 524, distance: 65.2
click at [571, 524] on icon at bounding box center [574, 529] width 7 height 14
click at [407, 535] on div "ooh" at bounding box center [369, 528] width 102 height 83
type input "***"
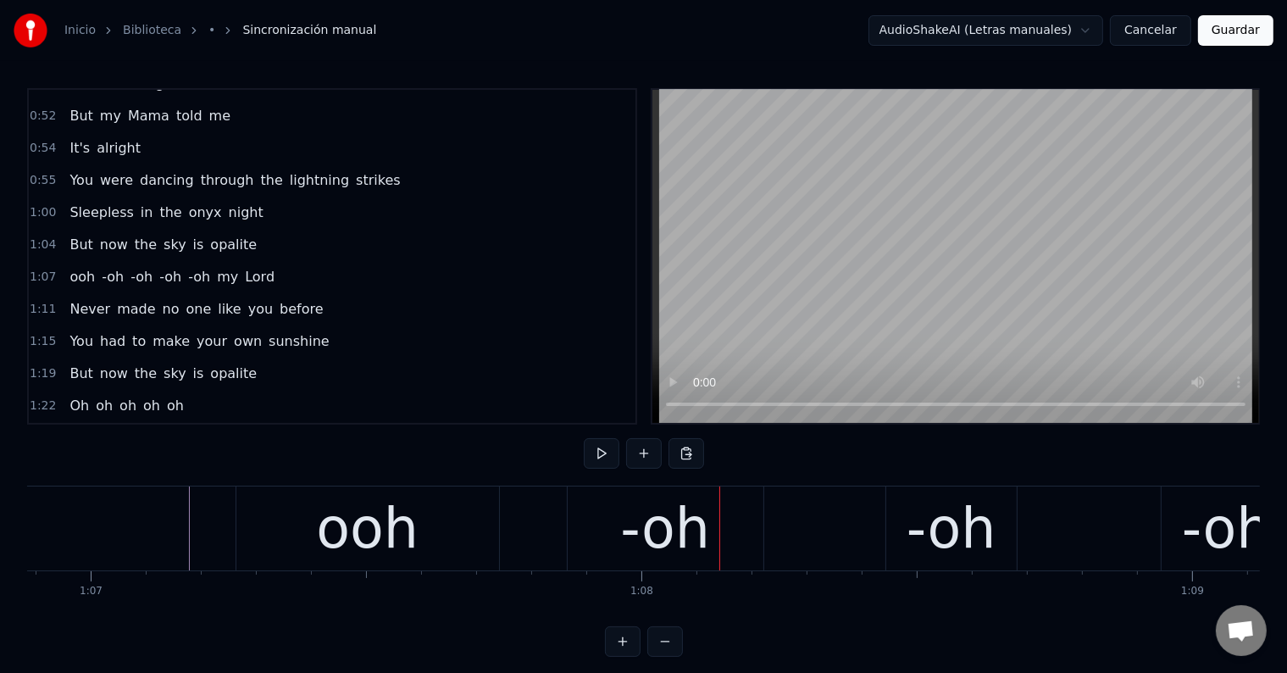
click at [685, 516] on div "-oh" at bounding box center [665, 528] width 90 height 83
click at [620, 525] on div "-oh" at bounding box center [665, 528] width 196 height 84
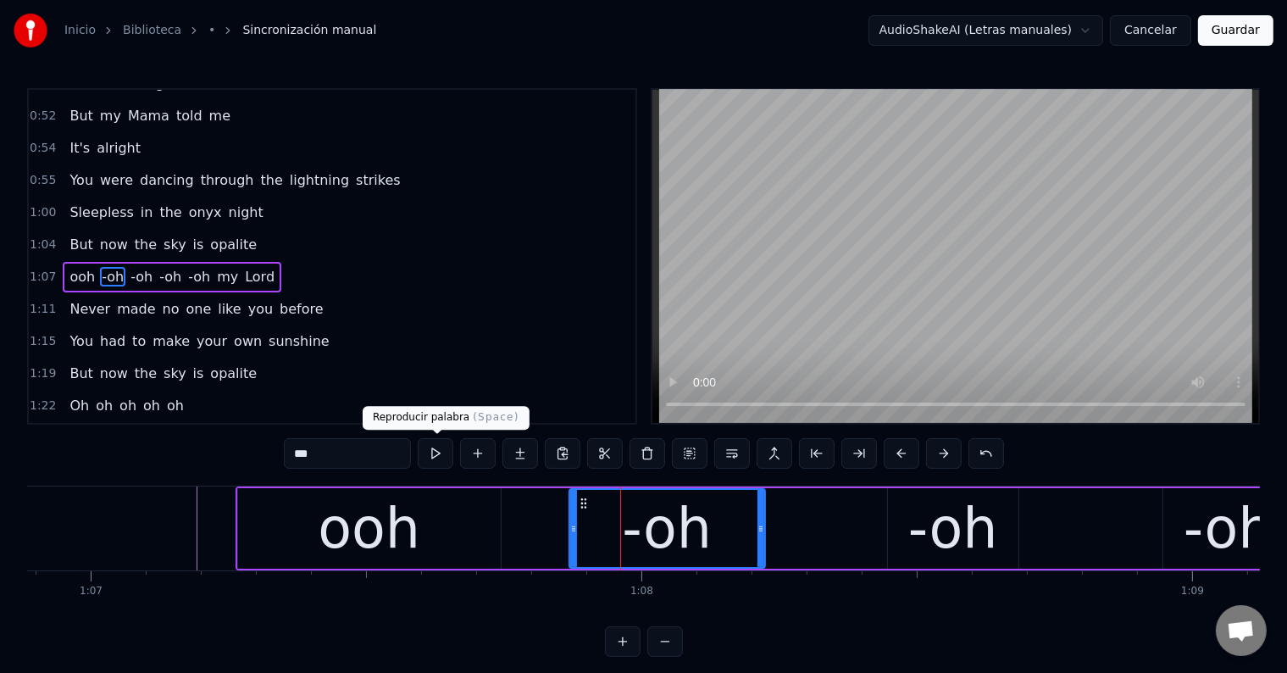
click at [440, 454] on button at bounding box center [436, 453] width 36 height 30
click at [374, 523] on div "ooh" at bounding box center [369, 528] width 102 height 83
type input "***"
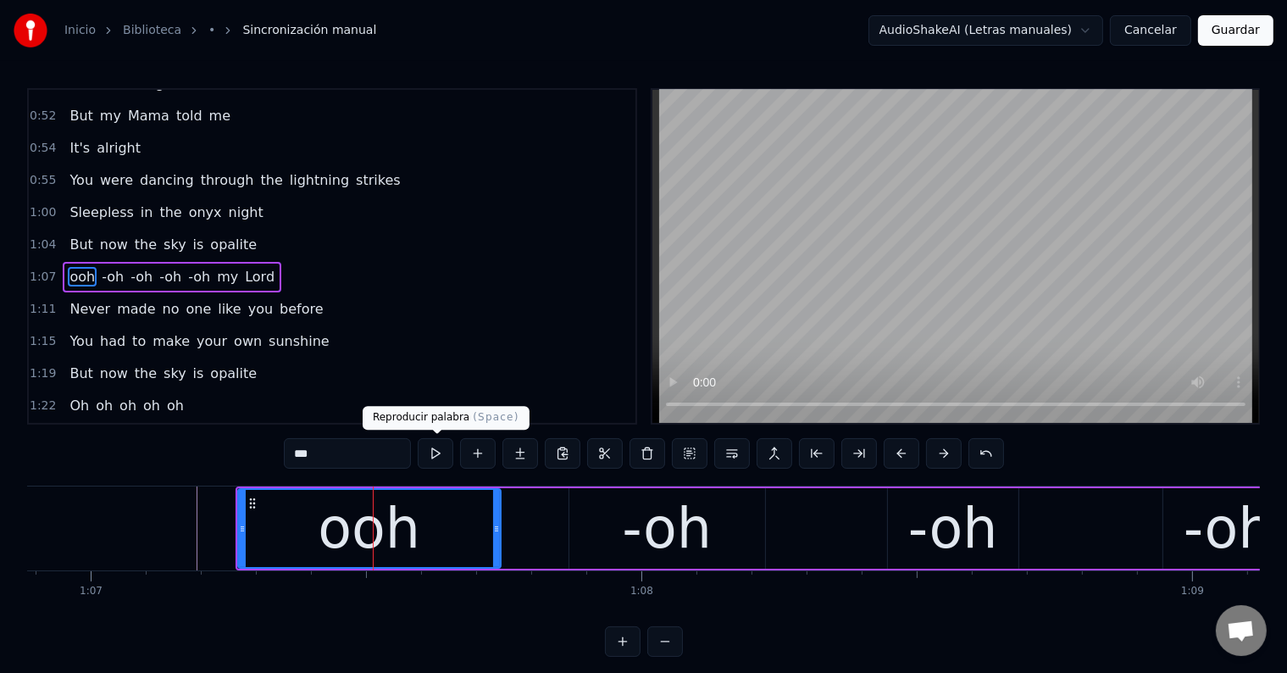
click at [429, 457] on button at bounding box center [436, 453] width 36 height 30
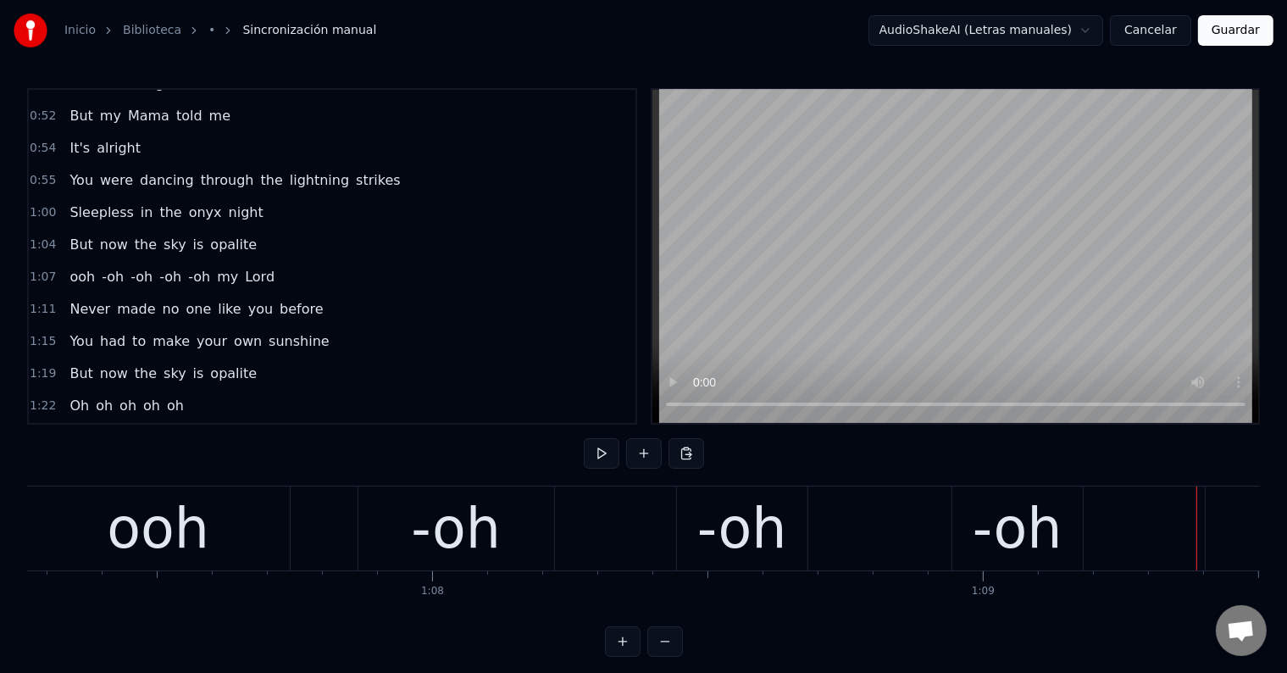
scroll to position [0, 37032]
click at [407, 527] on div "-oh" at bounding box center [457, 528] width 196 height 84
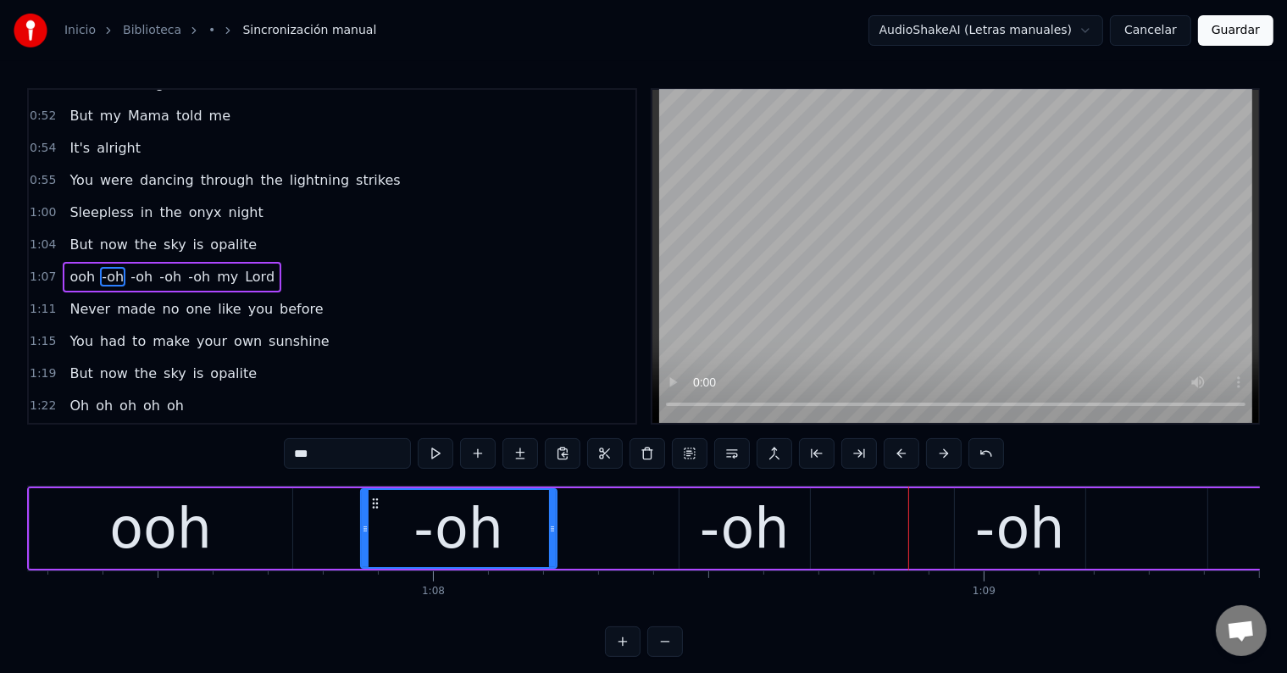
click at [723, 541] on div "-oh" at bounding box center [745, 528] width 90 height 83
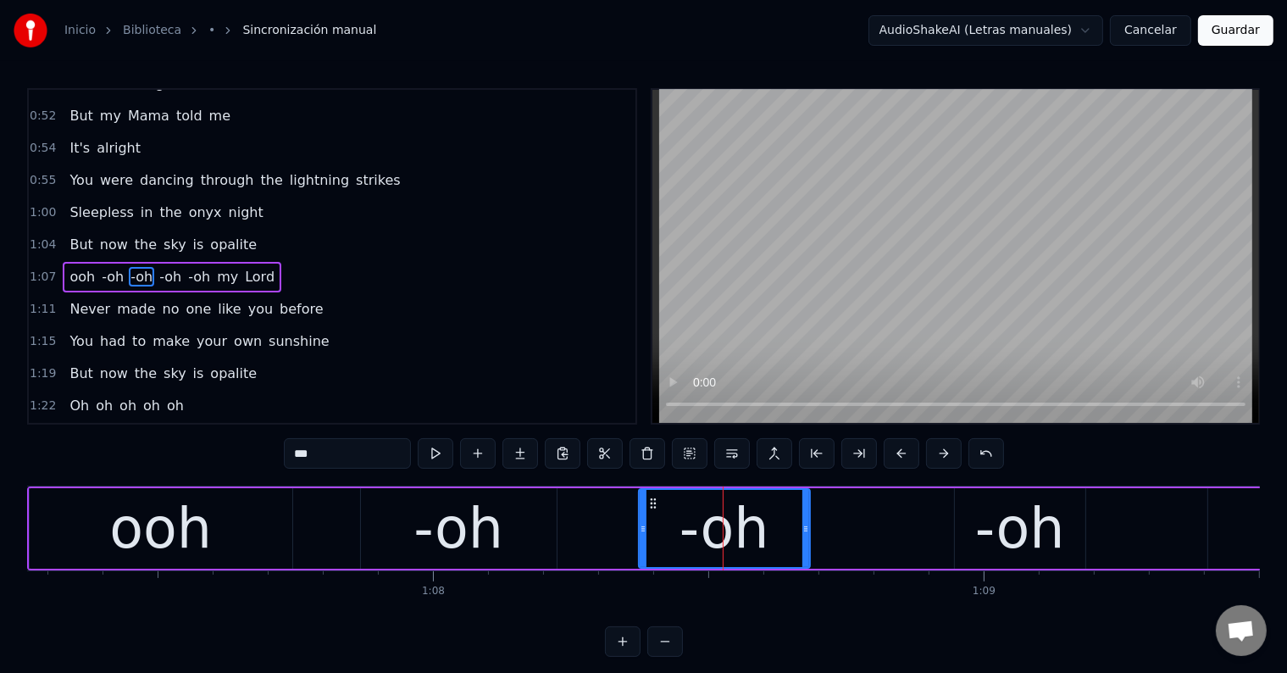
drag, startPoint x: 679, startPoint y: 529, endPoint x: 639, endPoint y: 529, distance: 40.7
click at [639, 529] on icon at bounding box center [642, 529] width 7 height 14
click at [439, 457] on button at bounding box center [436, 453] width 36 height 30
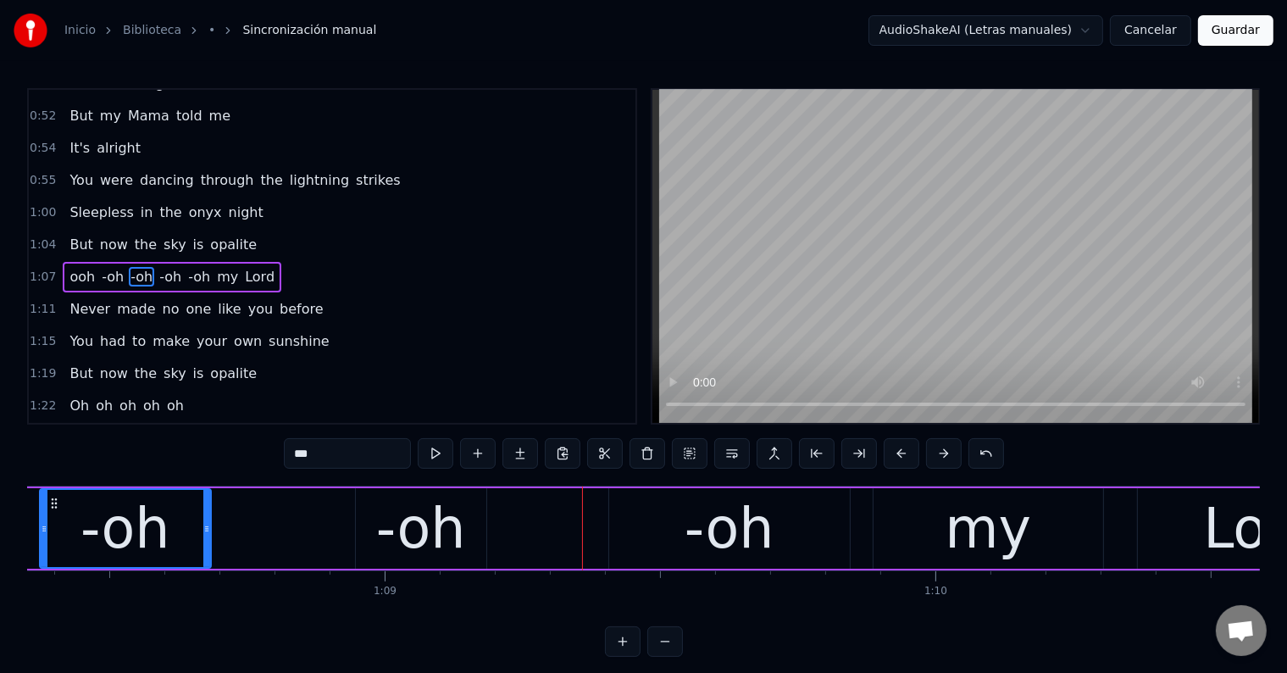
scroll to position [0, 37623]
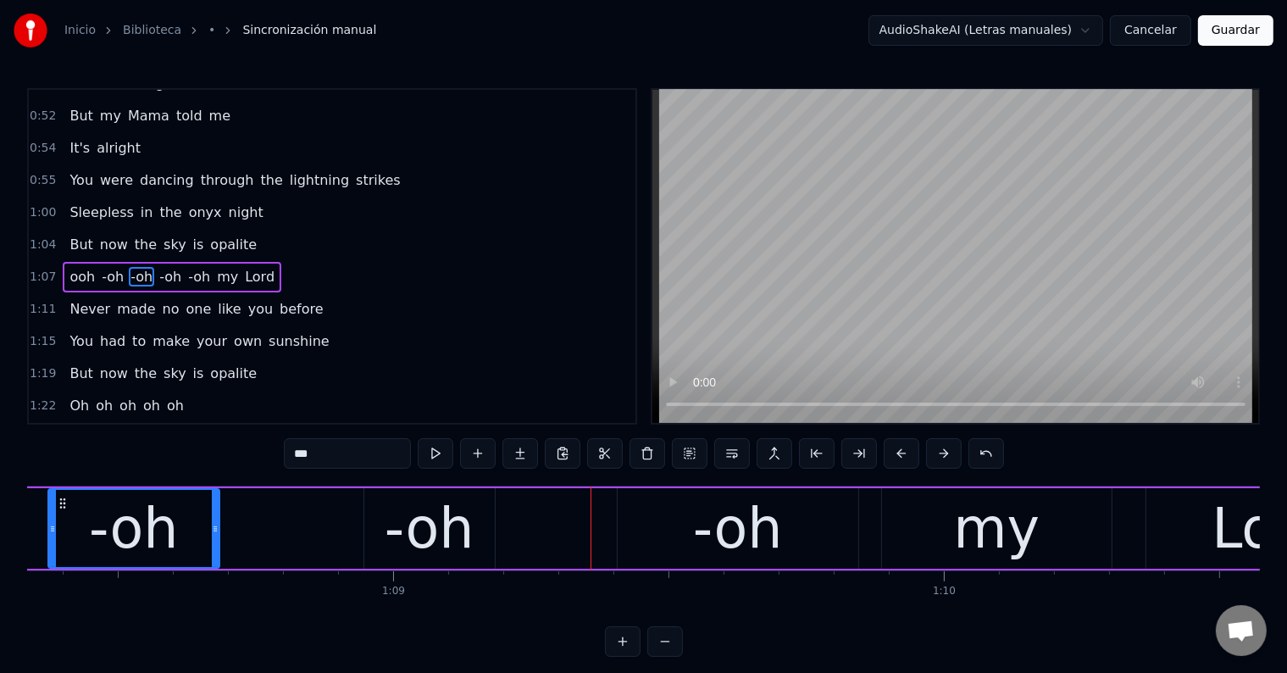
click at [444, 544] on div "-oh" at bounding box center [430, 528] width 90 height 83
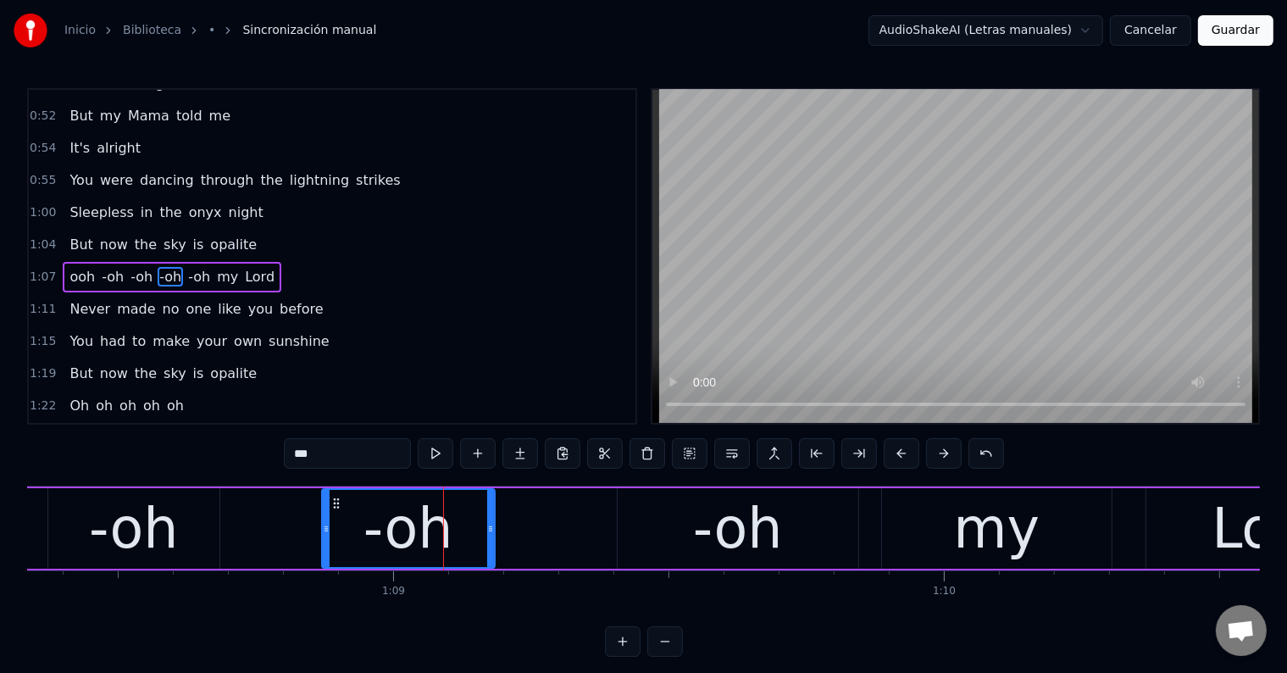
drag, startPoint x: 368, startPoint y: 525, endPoint x: 326, endPoint y: 525, distance: 42.4
click at [326, 525] on icon at bounding box center [326, 529] width 7 height 14
drag, startPoint x: 718, startPoint y: 529, endPoint x: 684, endPoint y: 528, distance: 34.7
click at [718, 528] on div "-oh" at bounding box center [738, 528] width 90 height 83
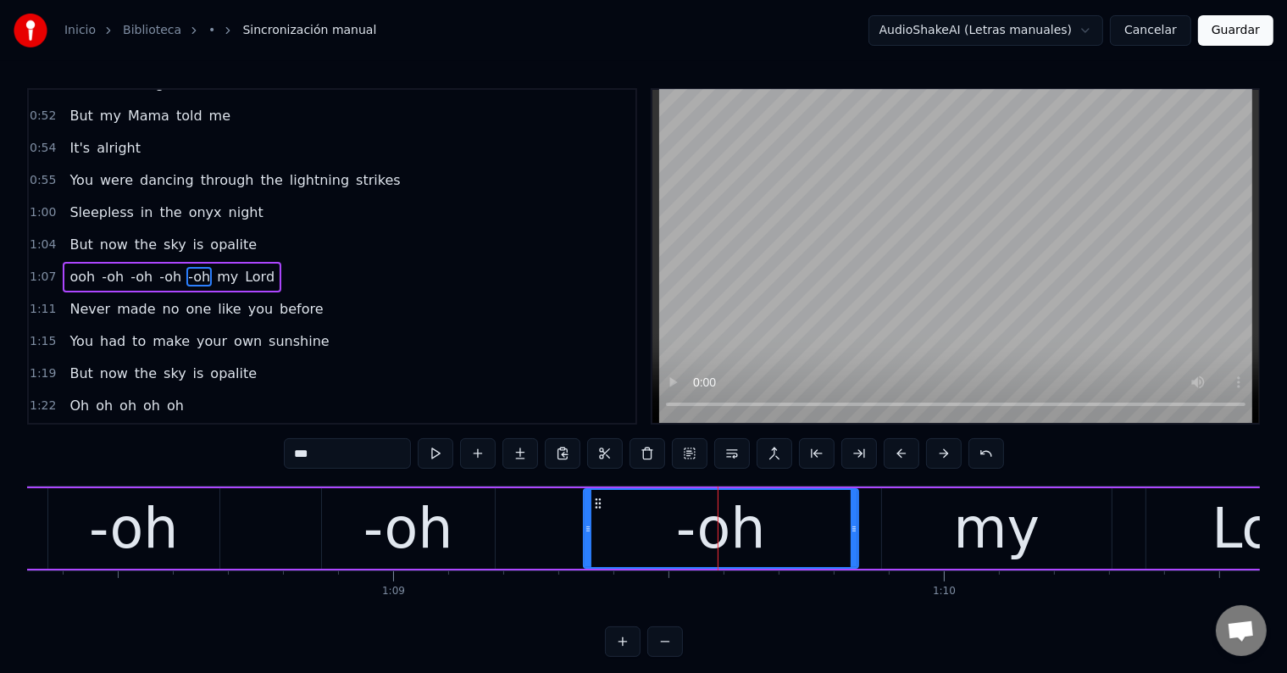
drag, startPoint x: 620, startPoint y: 526, endPoint x: 585, endPoint y: 527, distance: 34.7
click at [585, 527] on icon at bounding box center [587, 529] width 7 height 14
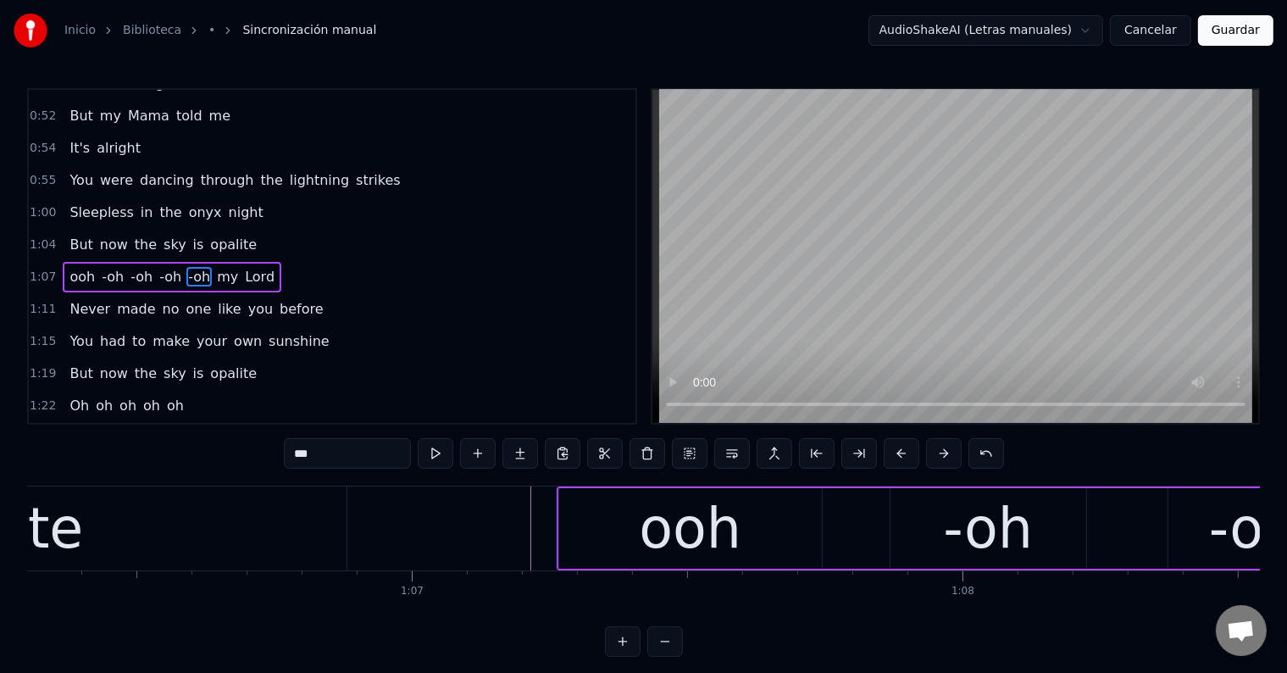
scroll to position [0, 36493]
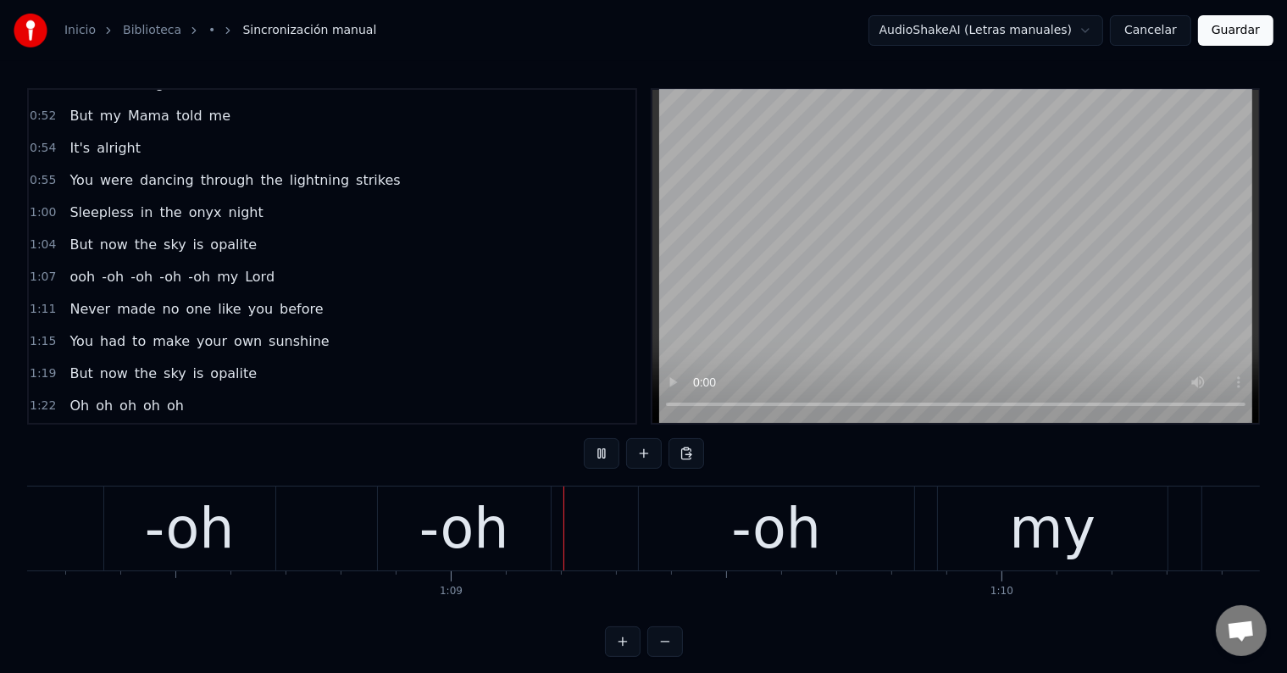
scroll to position [0, 37631]
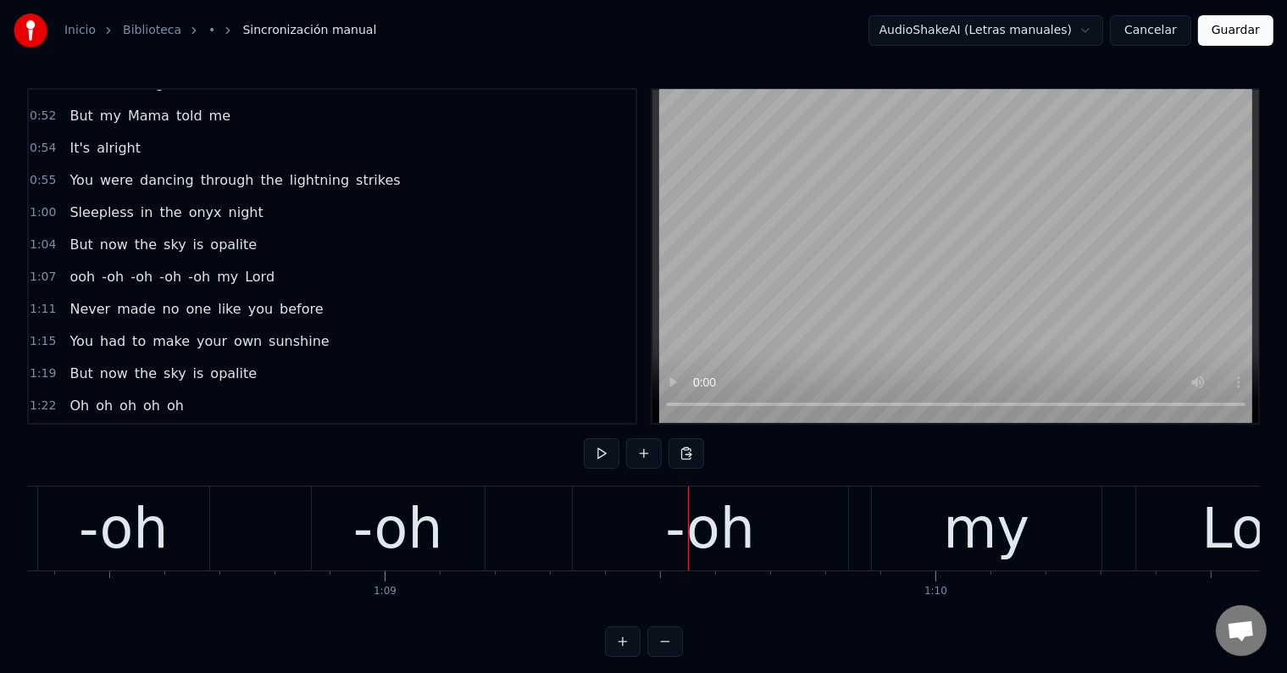
click at [423, 535] on div "-oh" at bounding box center [398, 528] width 90 height 83
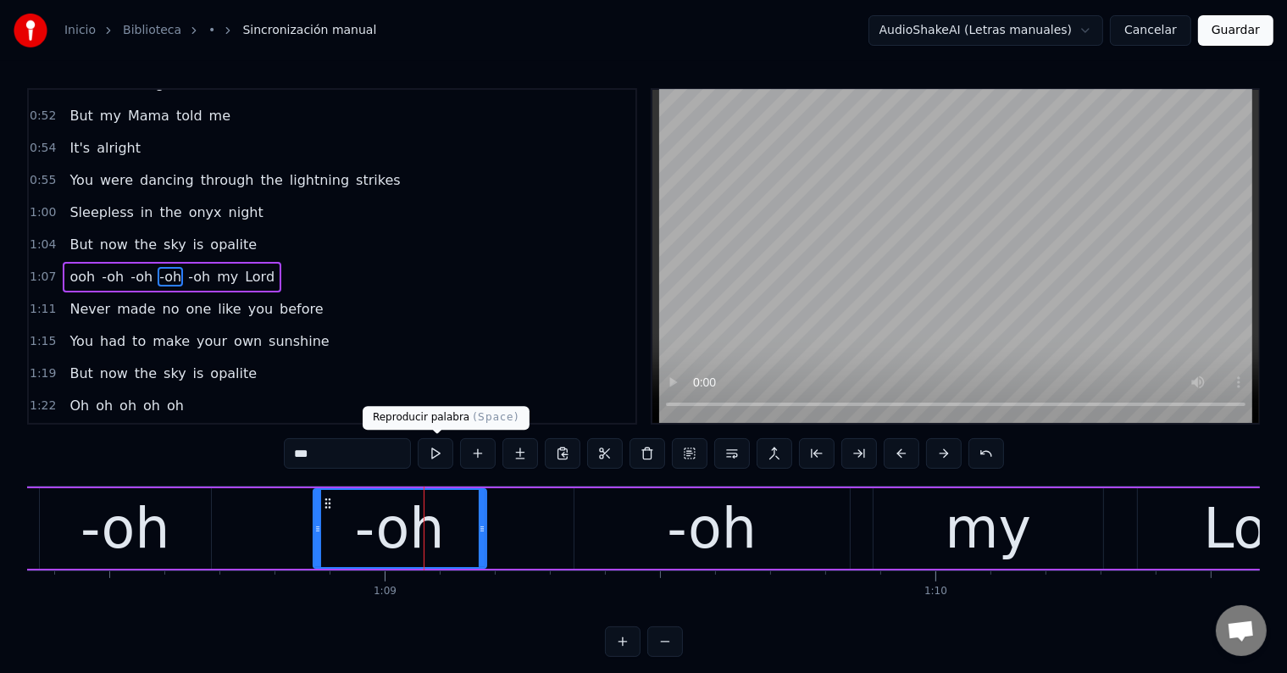
click at [460, 440] on div "***" at bounding box center [644, 453] width 720 height 30
click at [441, 450] on button at bounding box center [436, 453] width 36 height 30
drag, startPoint x: 312, startPoint y: 522, endPoint x: 297, endPoint y: 522, distance: 14.4
click at [297, 522] on div "ooh -oh -oh -oh -oh my Lord" at bounding box center [409, 528] width 1963 height 84
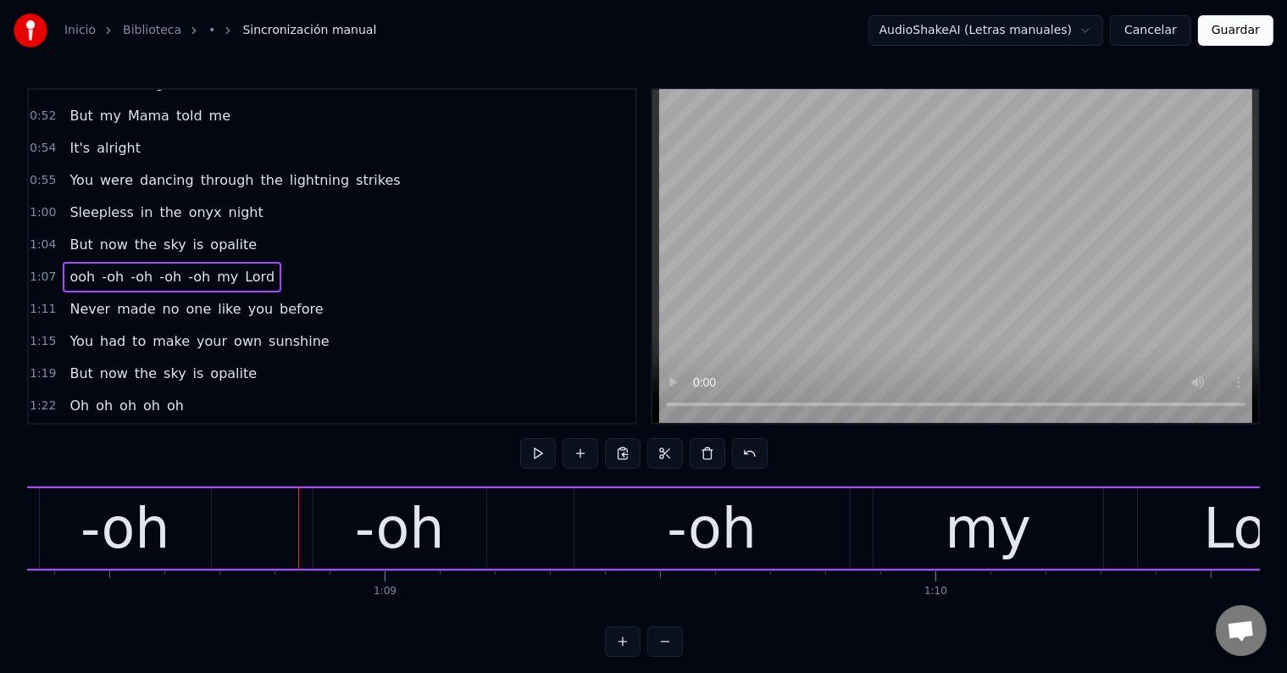
click at [188, 526] on div "-oh" at bounding box center [125, 528] width 171 height 80
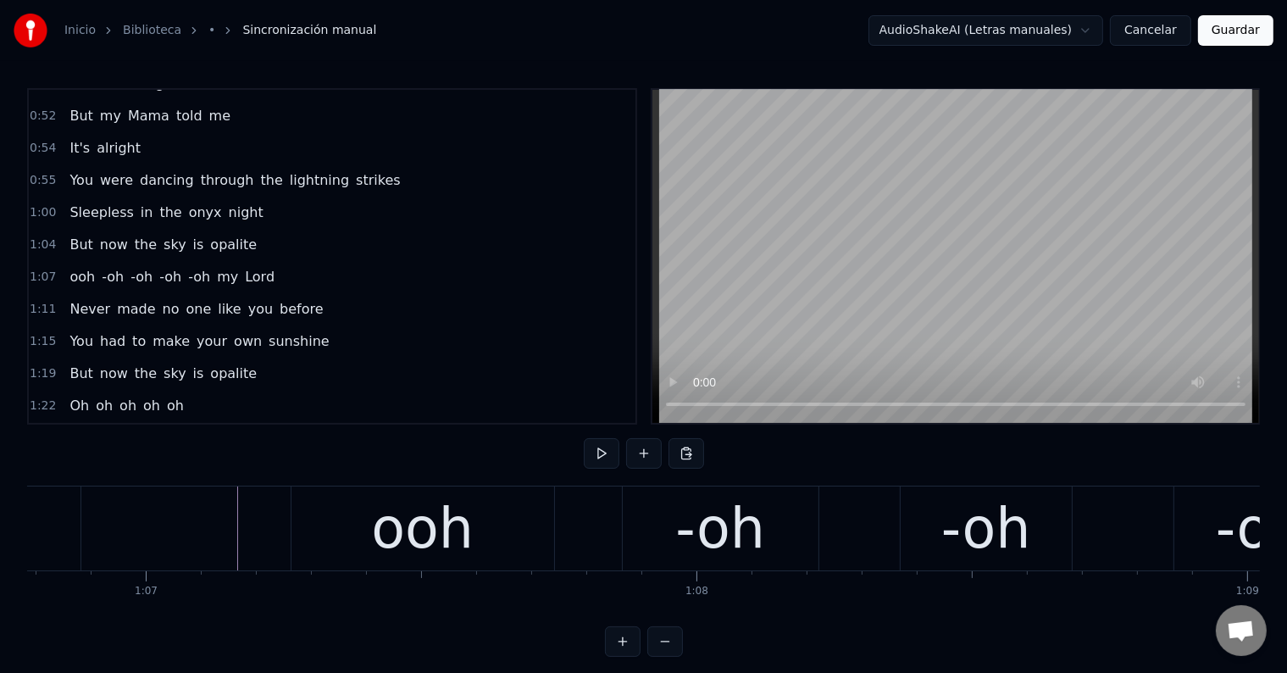
scroll to position [0, 36765]
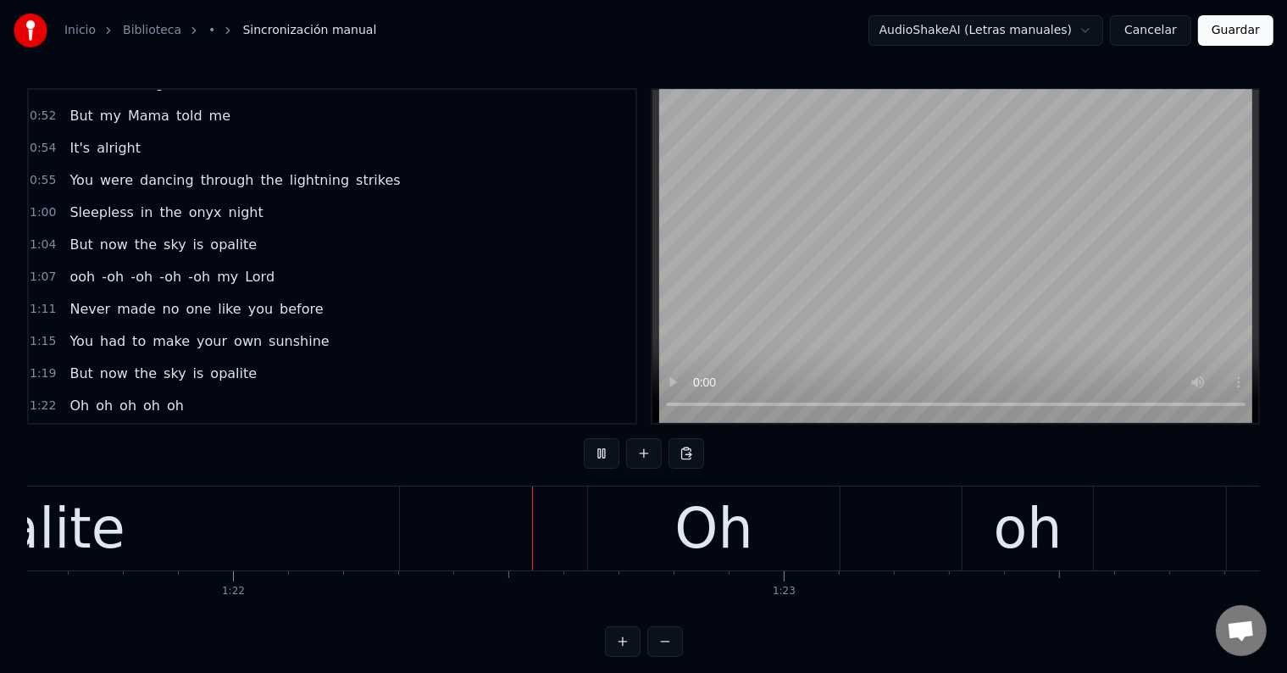
scroll to position [0, 44966]
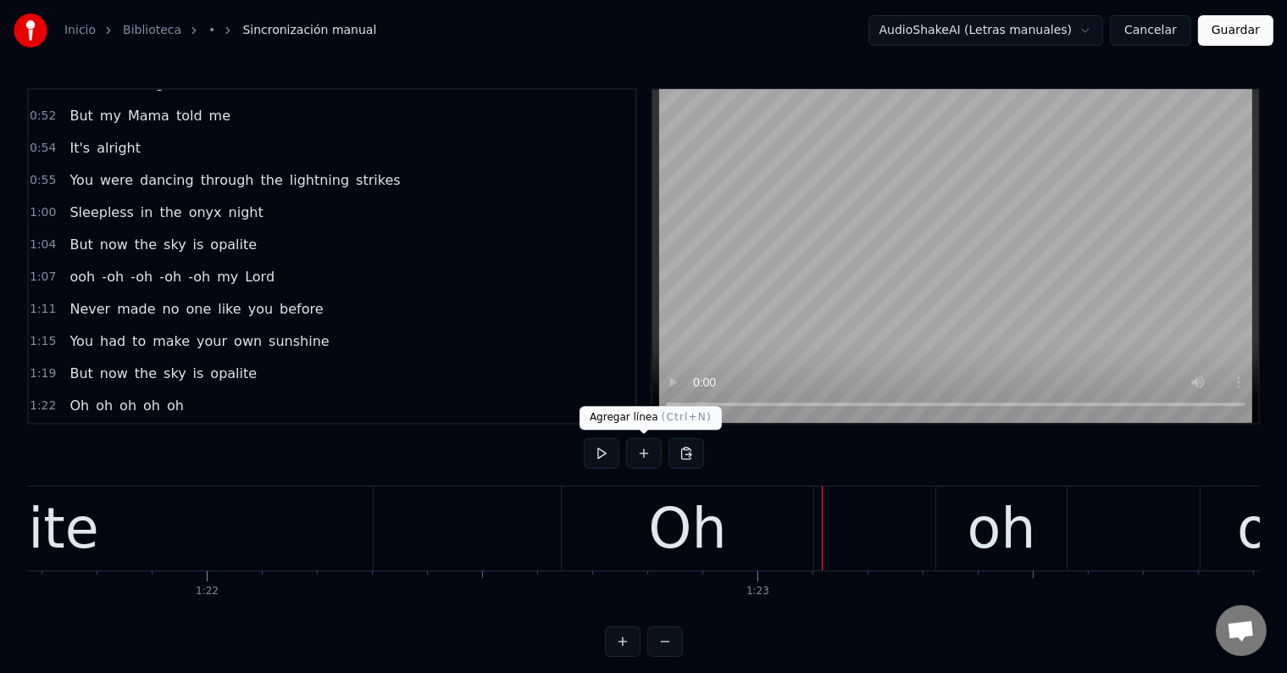
click at [606, 567] on div "Oh" at bounding box center [688, 528] width 252 height 84
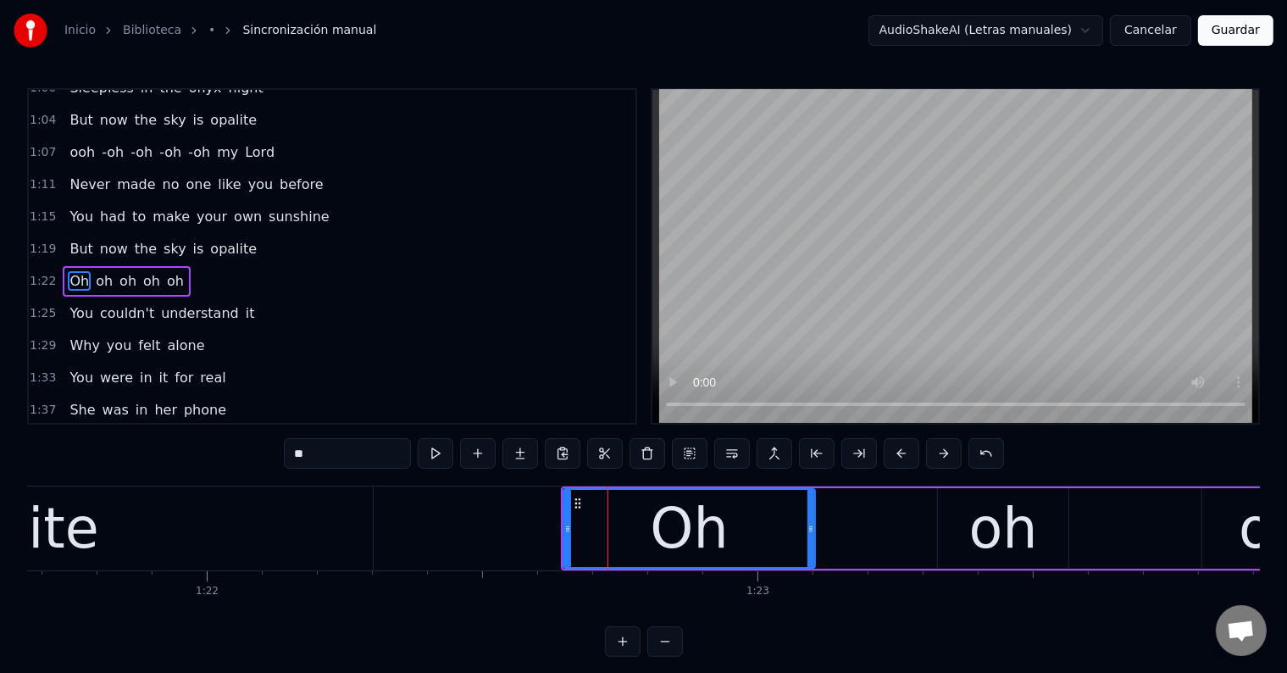
scroll to position [566, 0]
click at [295, 454] on input "**" at bounding box center [347, 453] width 127 height 30
drag, startPoint x: 566, startPoint y: 522, endPoint x: 539, endPoint y: 525, distance: 27.3
click at [539, 525] on icon at bounding box center [540, 529] width 7 height 14
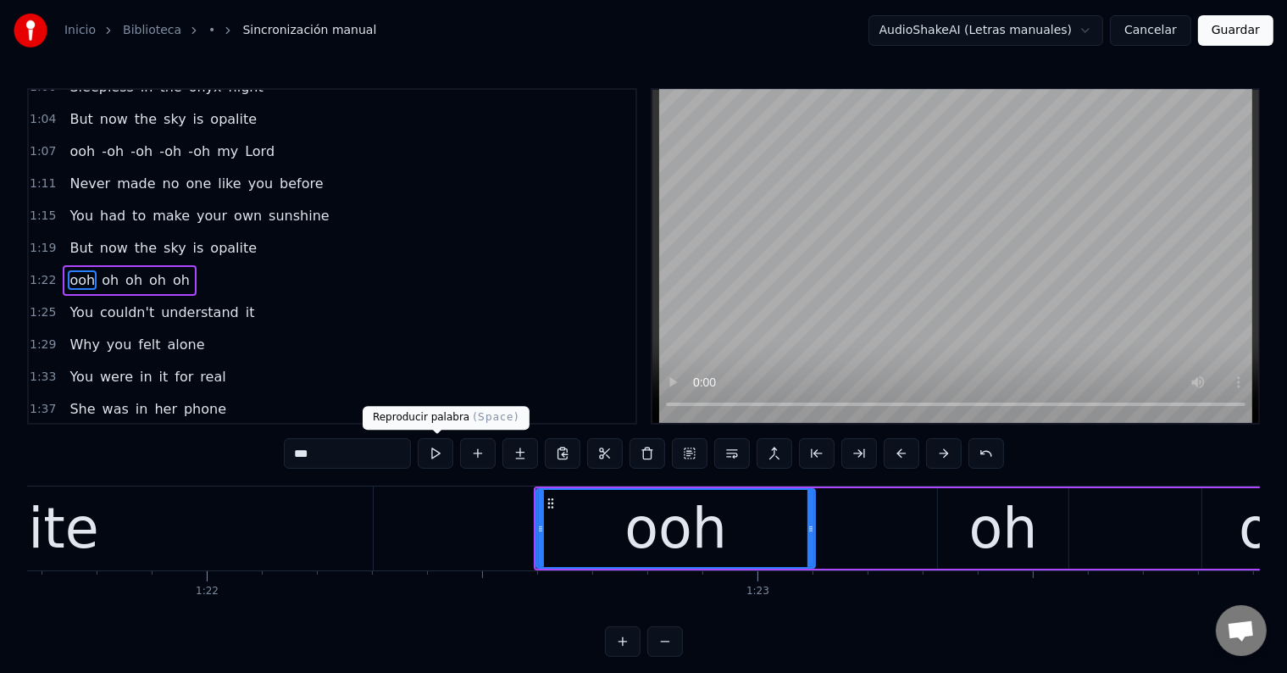
click at [428, 447] on button at bounding box center [436, 453] width 36 height 30
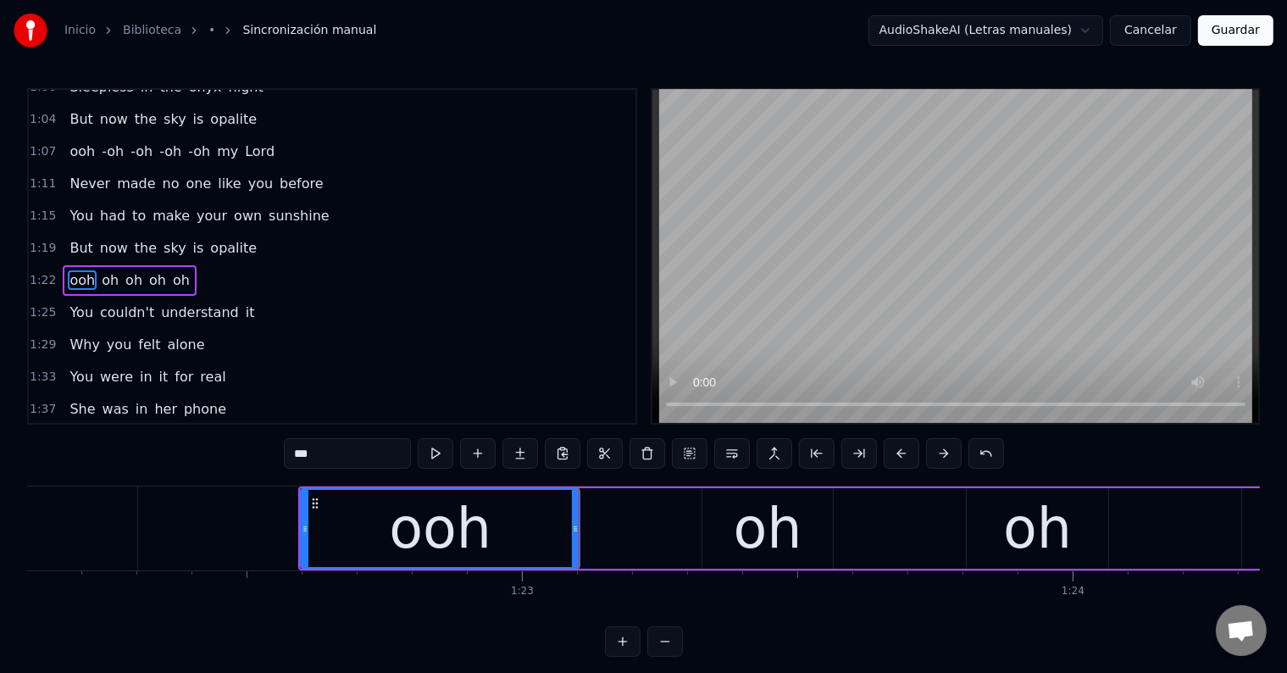
scroll to position [0, 45203]
click at [744, 525] on div "oh" at bounding box center [766, 528] width 69 height 83
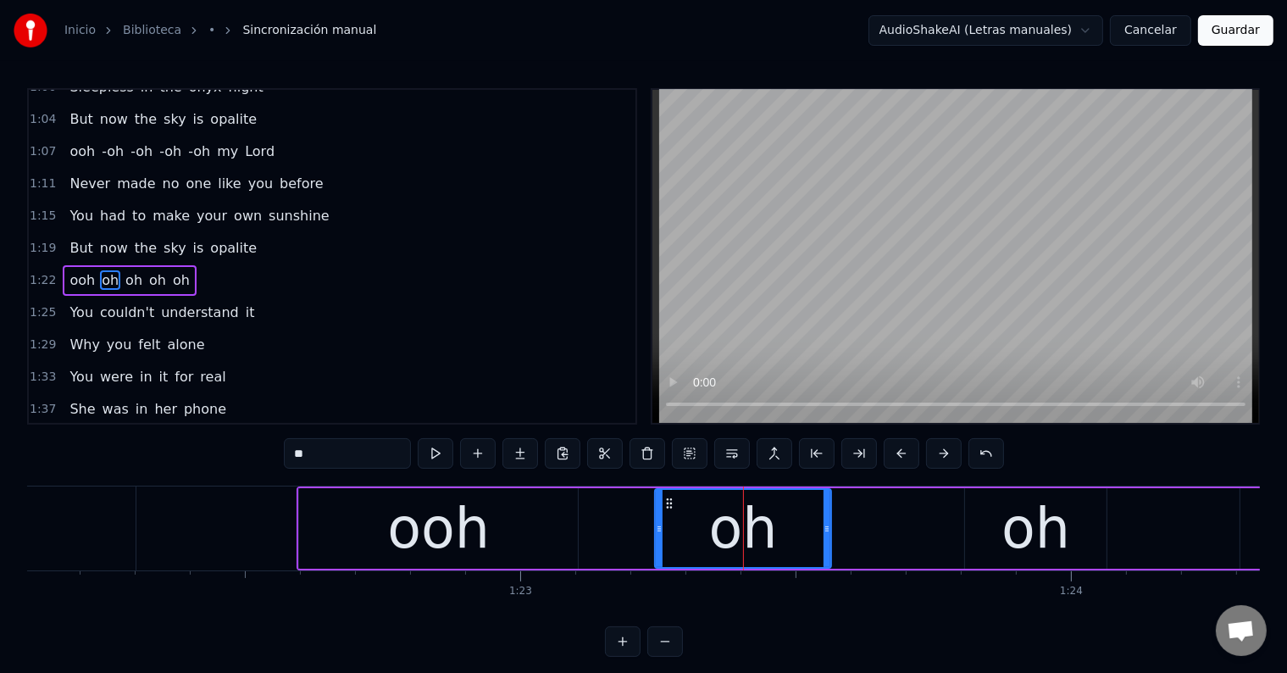
drag, startPoint x: 703, startPoint y: 523, endPoint x: 657, endPoint y: 523, distance: 45.7
click at [657, 523] on icon at bounding box center [659, 529] width 7 height 14
click at [437, 457] on button at bounding box center [436, 453] width 36 height 30
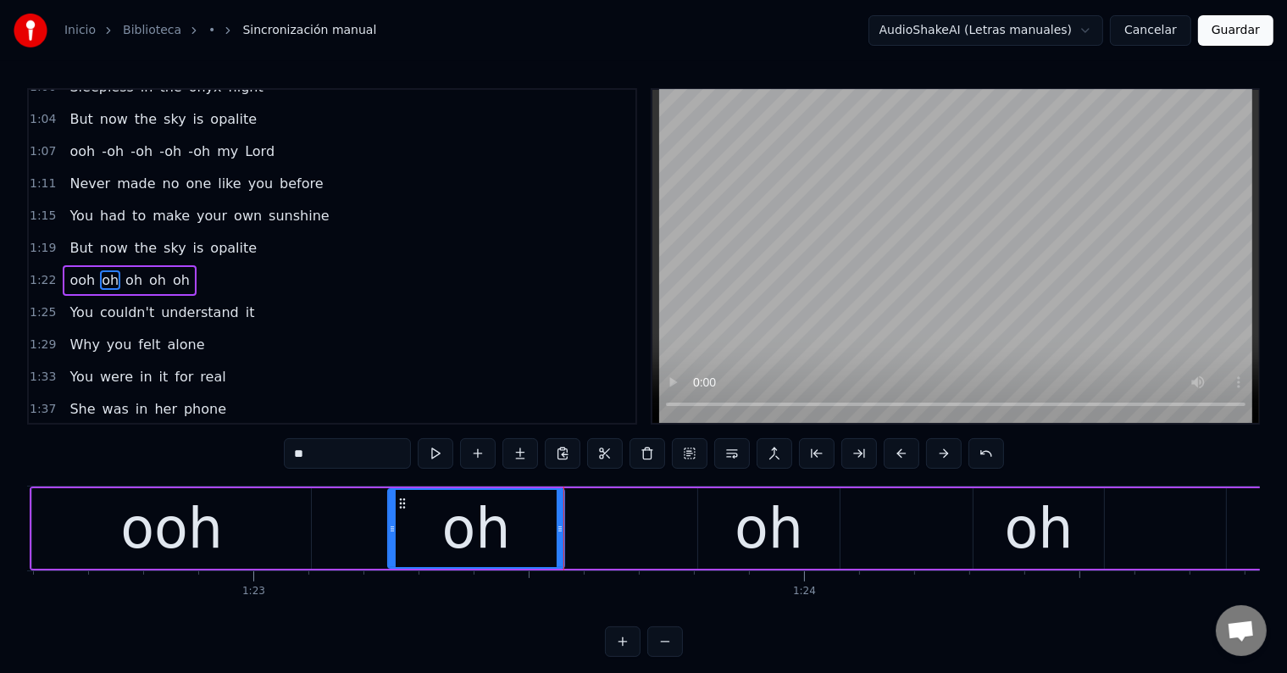
scroll to position [0, 45471]
click at [805, 532] on div "oh" at bounding box center [767, 528] width 141 height 80
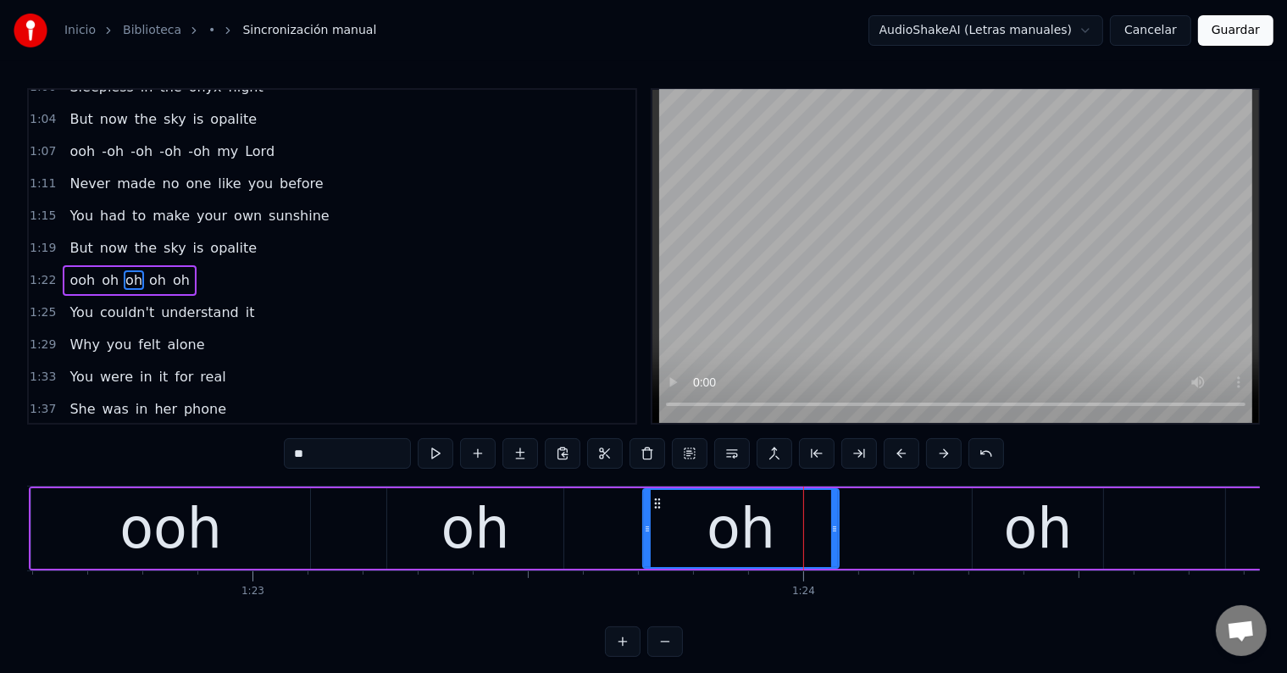
drag, startPoint x: 701, startPoint y: 525, endPoint x: 647, endPoint y: 525, distance: 54.2
click at [647, 525] on icon at bounding box center [647, 529] width 7 height 14
click at [442, 450] on button at bounding box center [436, 453] width 36 height 30
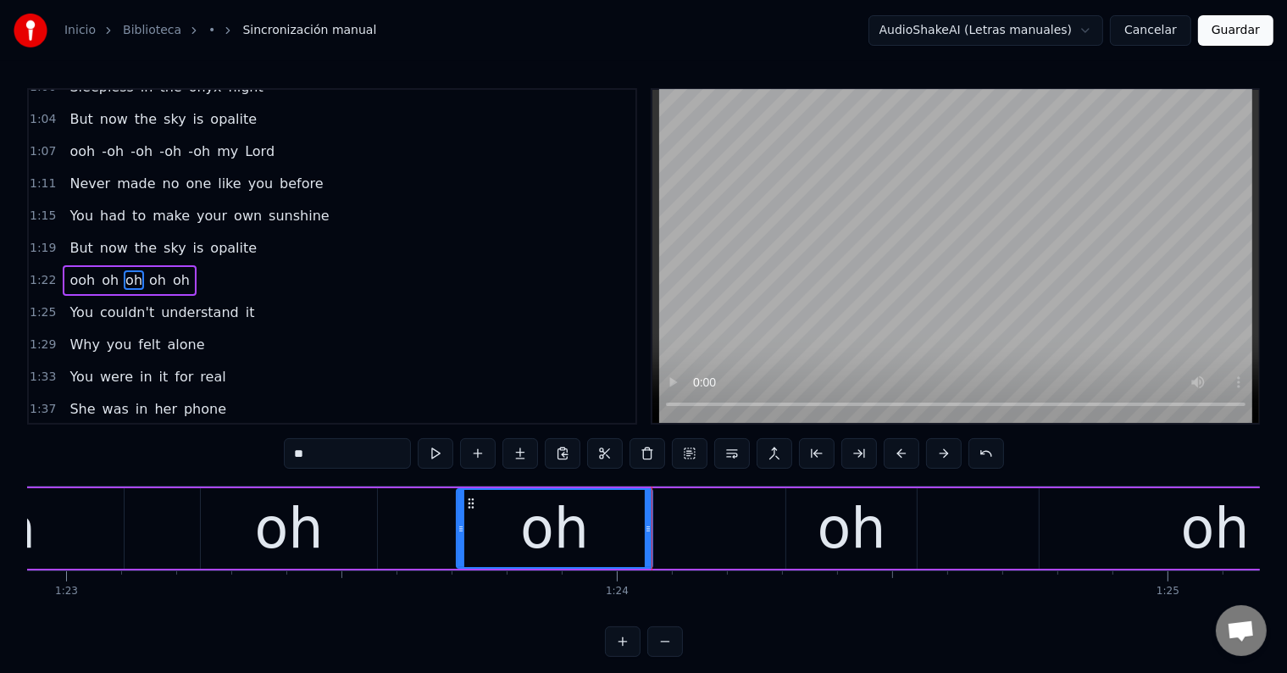
scroll to position [0, 45659]
click at [864, 534] on div "oh" at bounding box center [850, 528] width 69 height 83
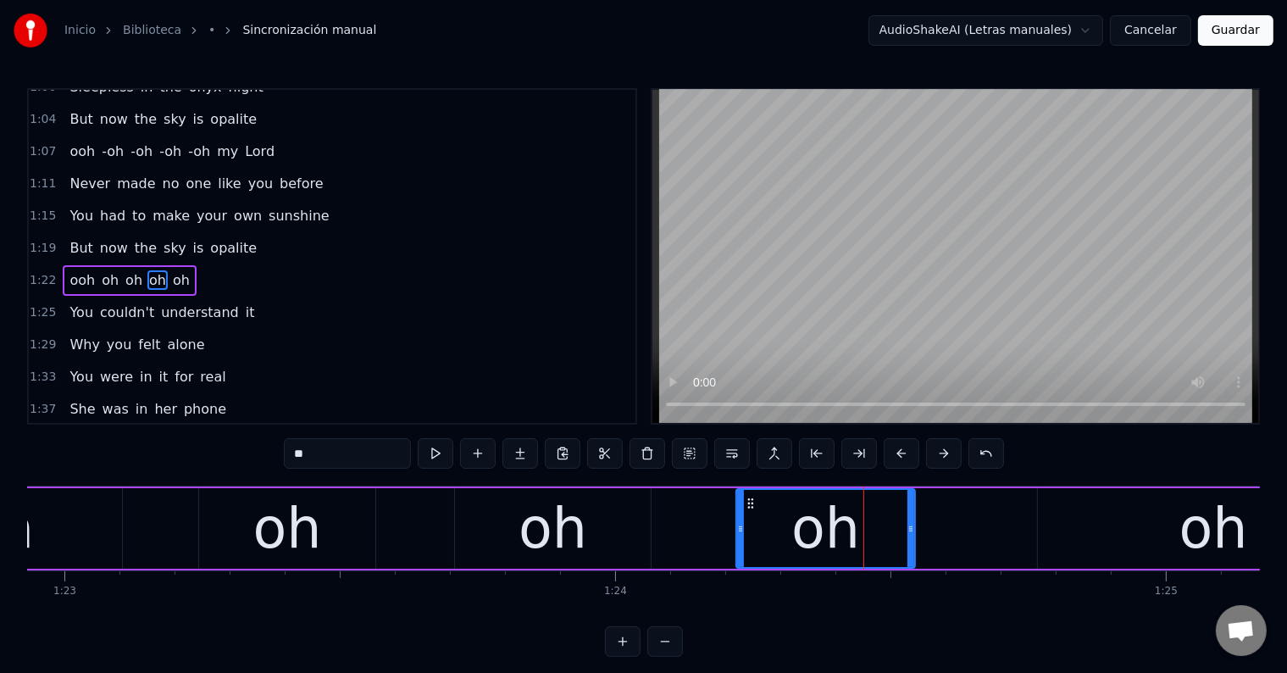
drag, startPoint x: 785, startPoint y: 527, endPoint x: 736, endPoint y: 526, distance: 49.1
click at [737, 526] on icon at bounding box center [740, 529] width 7 height 14
click at [447, 457] on button at bounding box center [436, 453] width 36 height 30
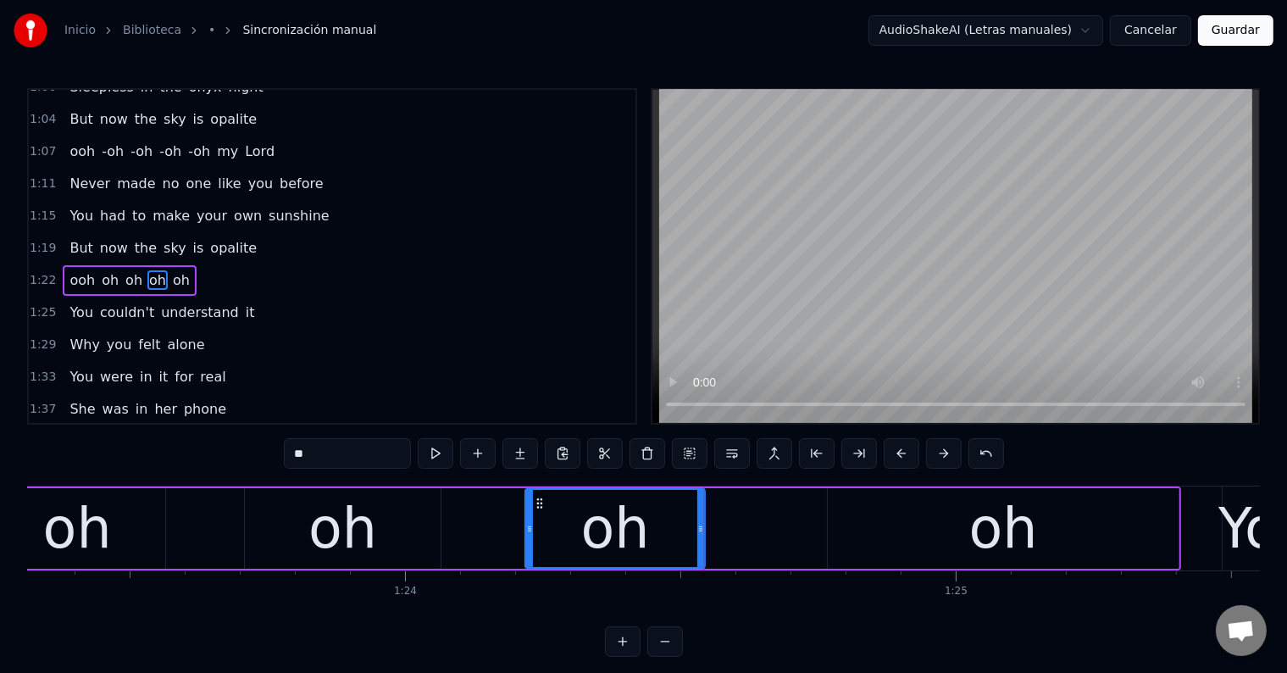
scroll to position [0, 45905]
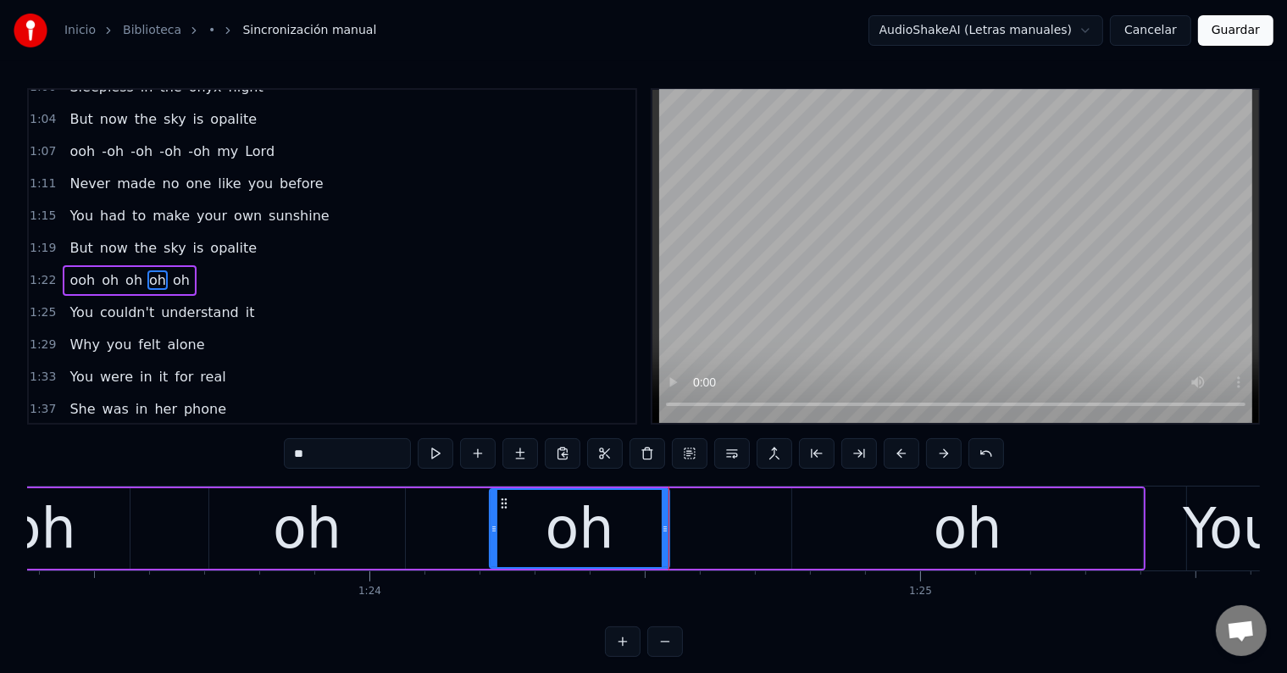
click at [955, 540] on div "oh" at bounding box center [967, 528] width 69 height 83
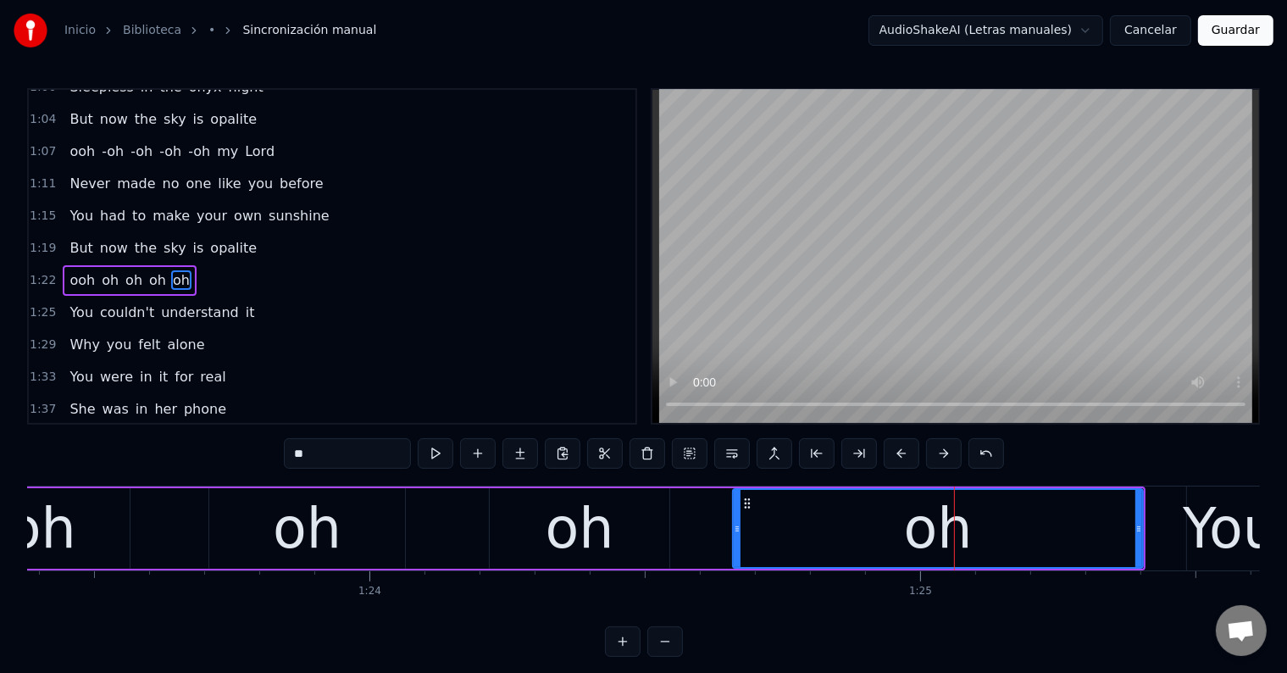
drag, startPoint x: 795, startPoint y: 525, endPoint x: 735, endPoint y: 524, distance: 60.1
click at [735, 524] on icon at bounding box center [737, 529] width 7 height 14
click at [437, 462] on button at bounding box center [436, 453] width 36 height 30
click at [919, 545] on div "oh" at bounding box center [937, 528] width 69 height 83
click at [301, 446] on input "**" at bounding box center [347, 453] width 127 height 30
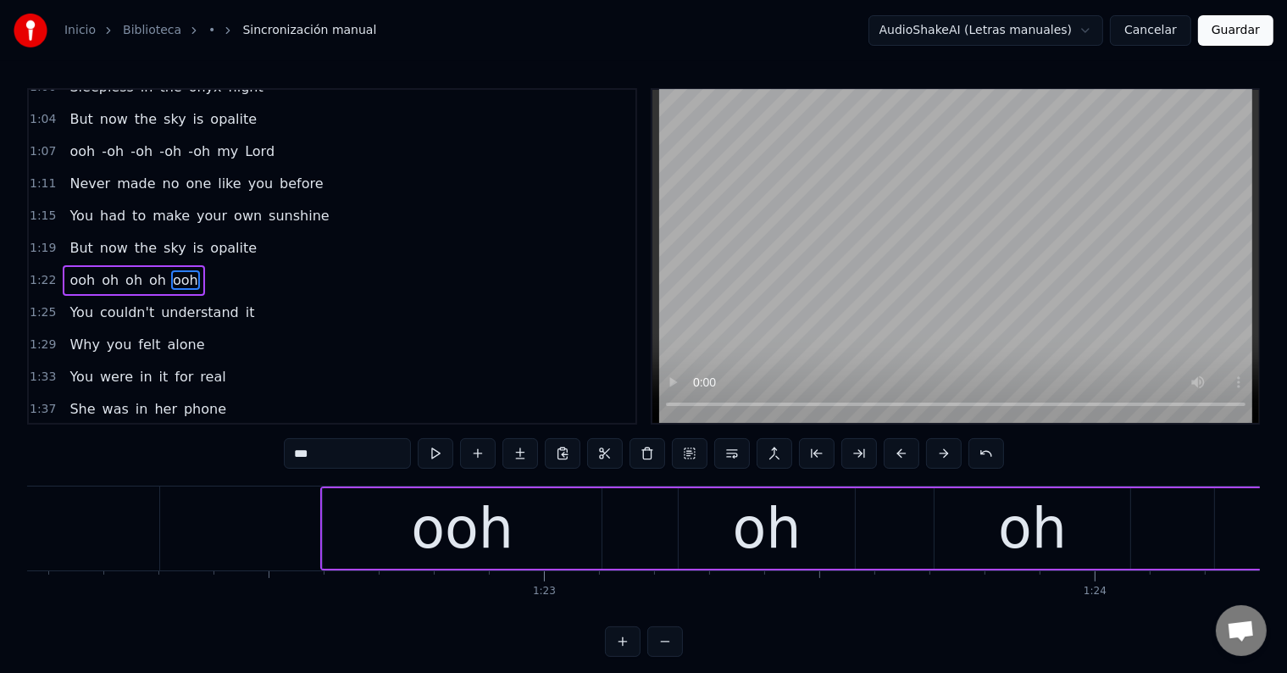
scroll to position [0, 45180]
type input "***"
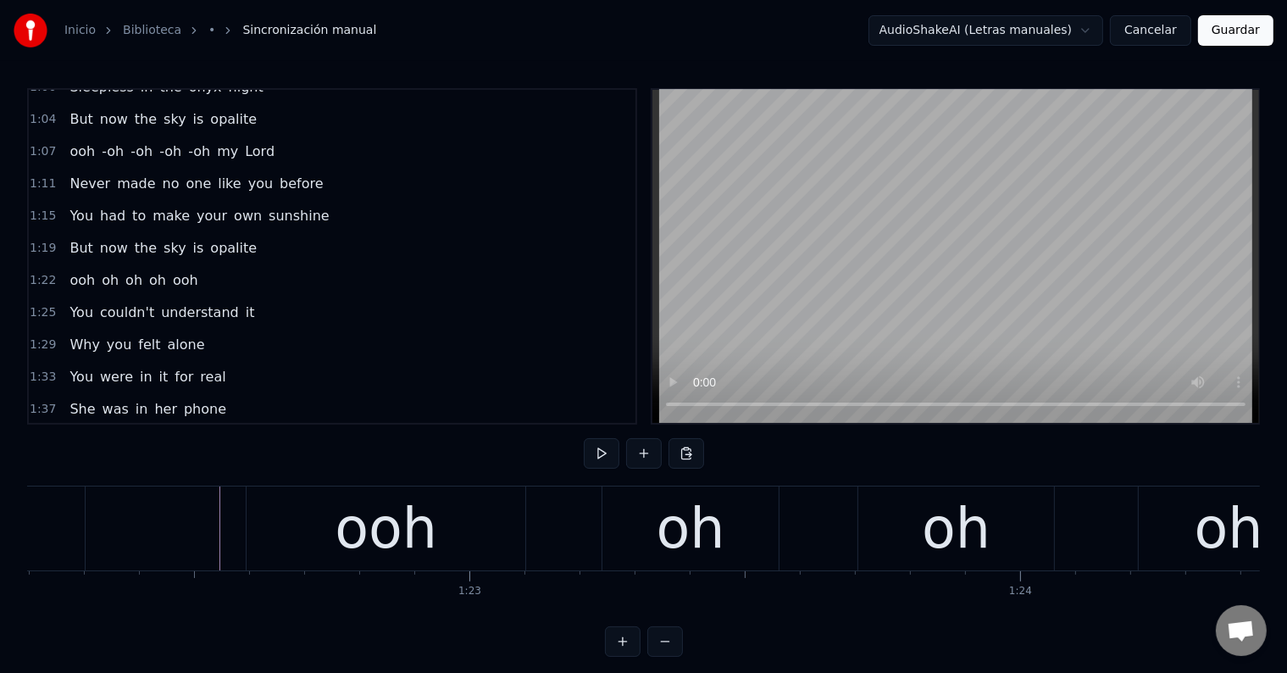
scroll to position [0, 45255]
click at [394, 534] on div "ooh" at bounding box center [385, 528] width 102 height 83
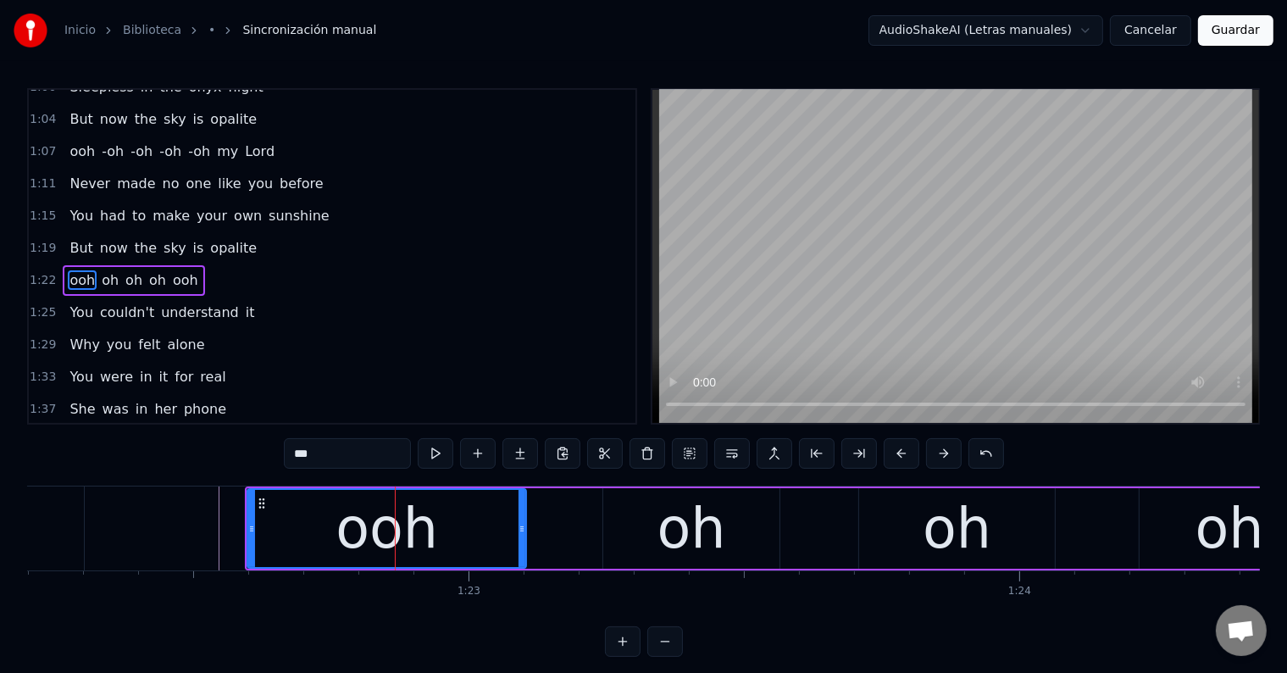
click at [610, 512] on div "oh" at bounding box center [691, 528] width 176 height 80
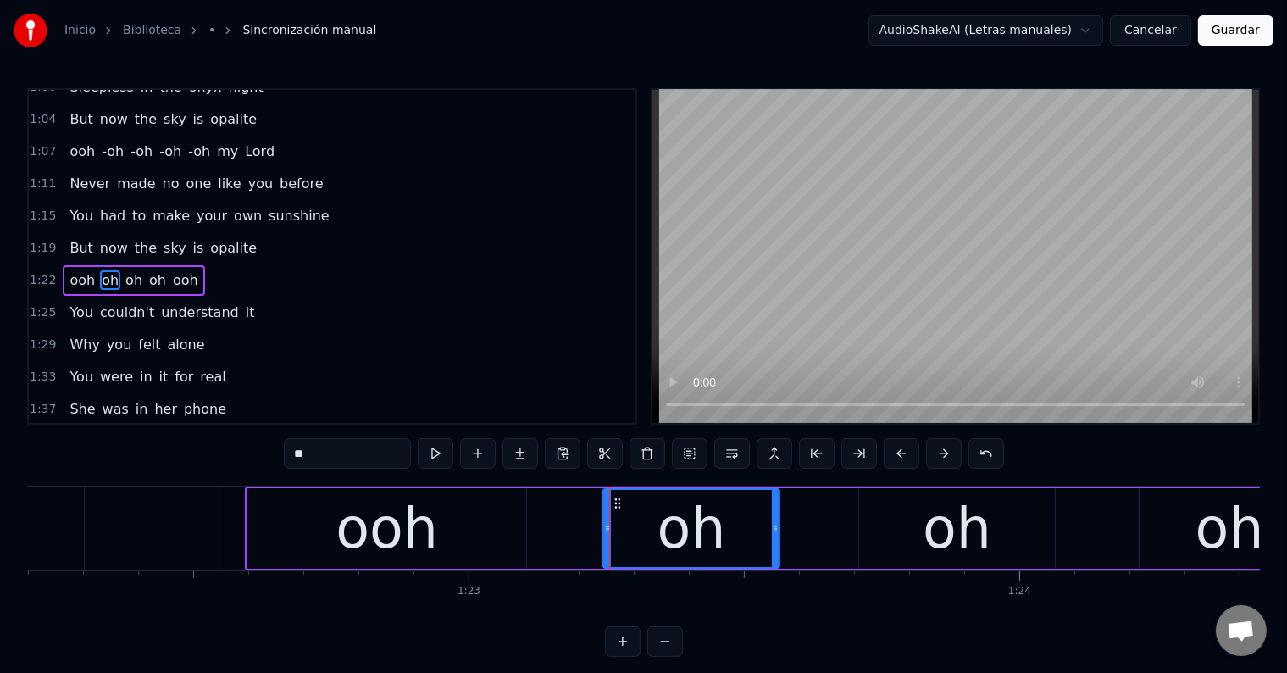
click at [296, 450] on input "**" at bounding box center [347, 453] width 127 height 30
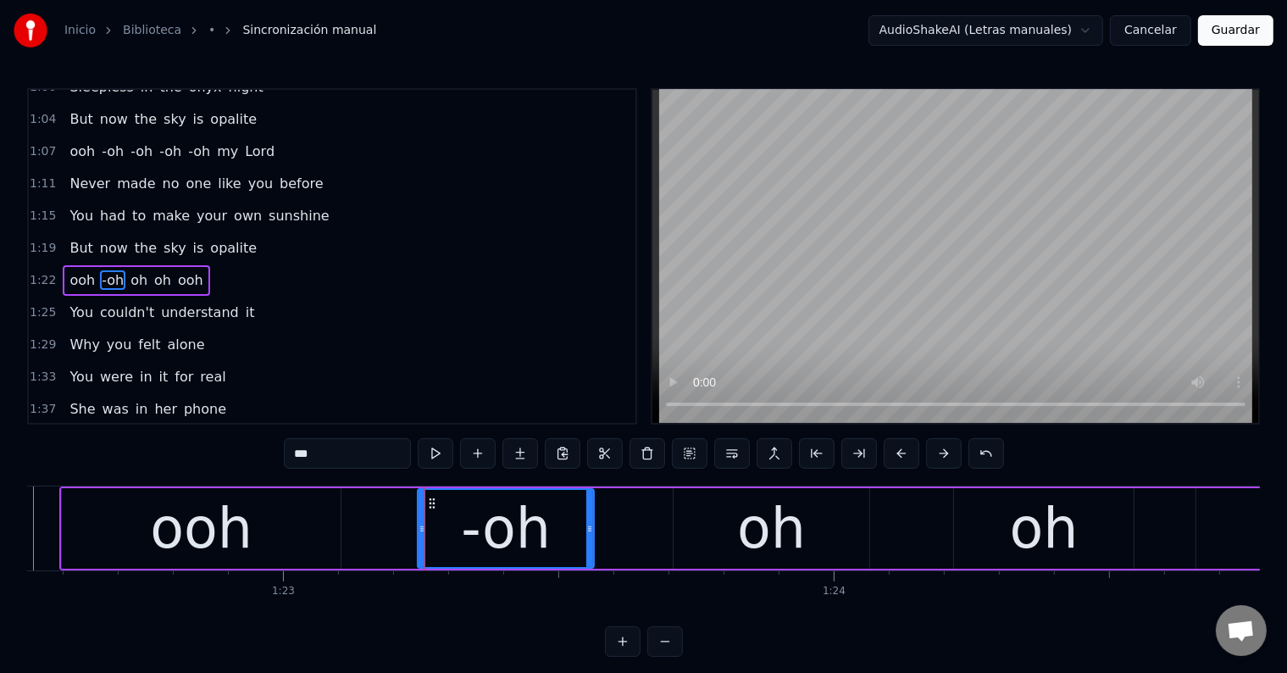
scroll to position [0, 45470]
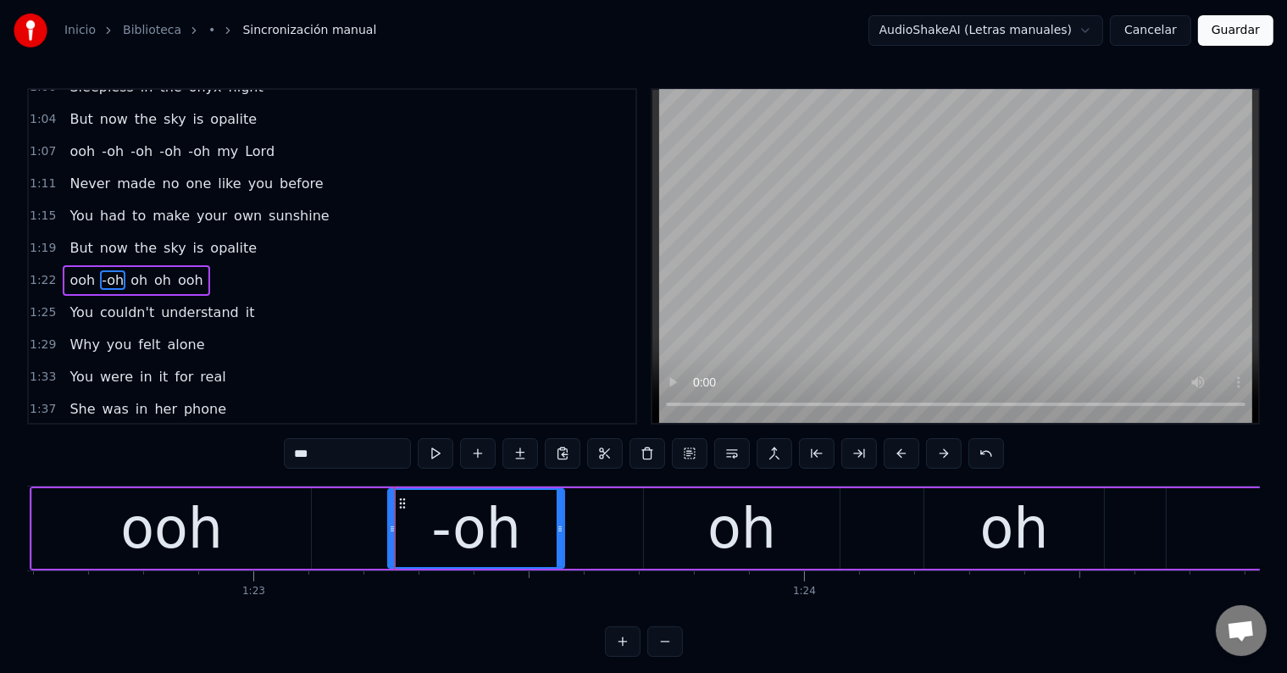
drag, startPoint x: 695, startPoint y: 522, endPoint x: 667, endPoint y: 522, distance: 27.1
click at [695, 522] on div "oh" at bounding box center [742, 528] width 196 height 80
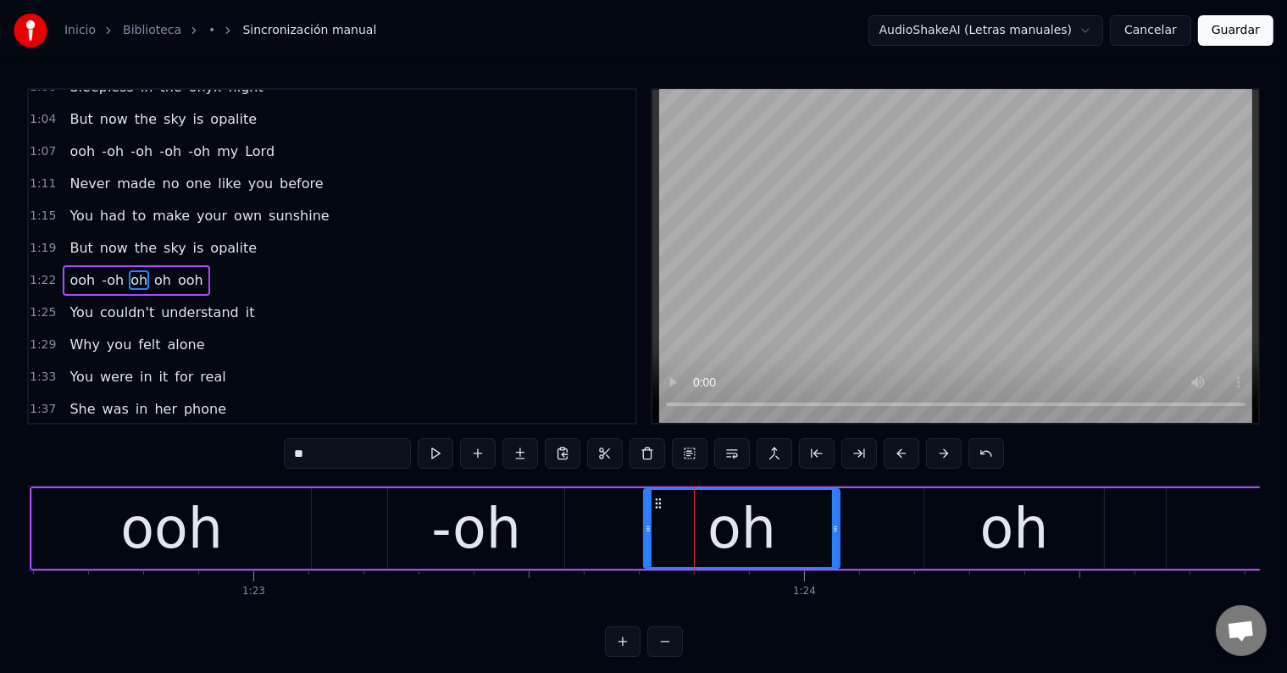
click at [298, 454] on input "**" at bounding box center [347, 453] width 127 height 30
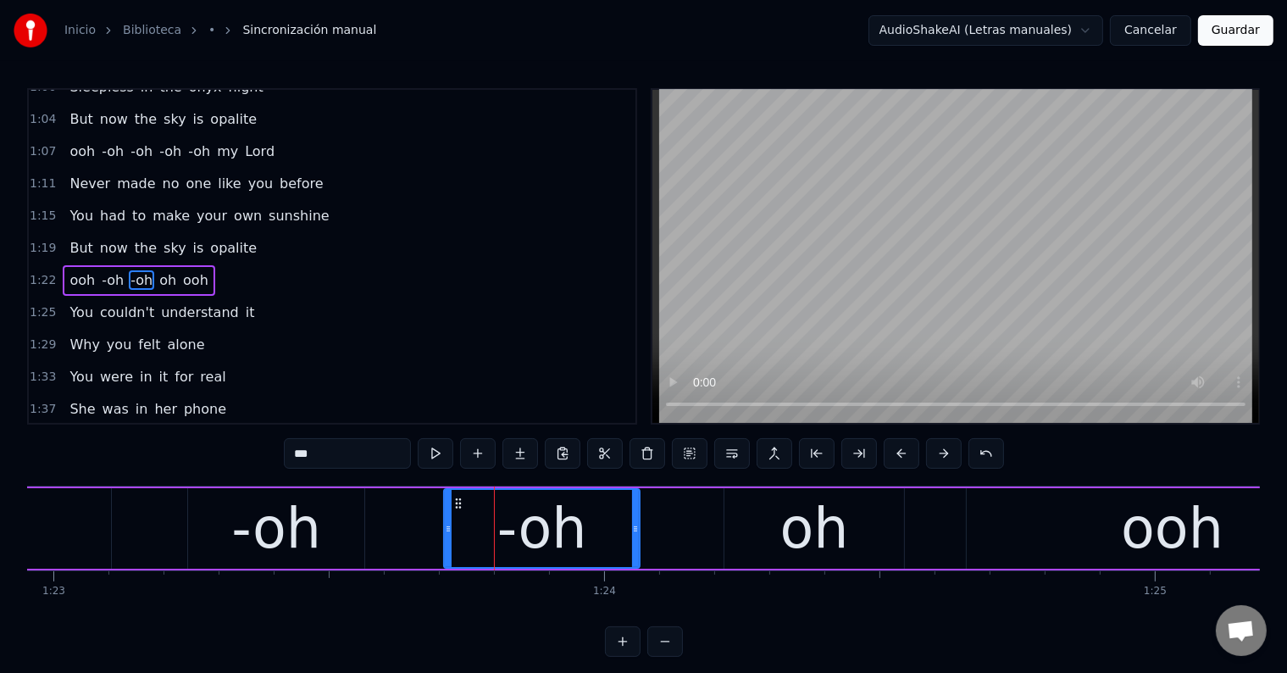
scroll to position [0, 45678]
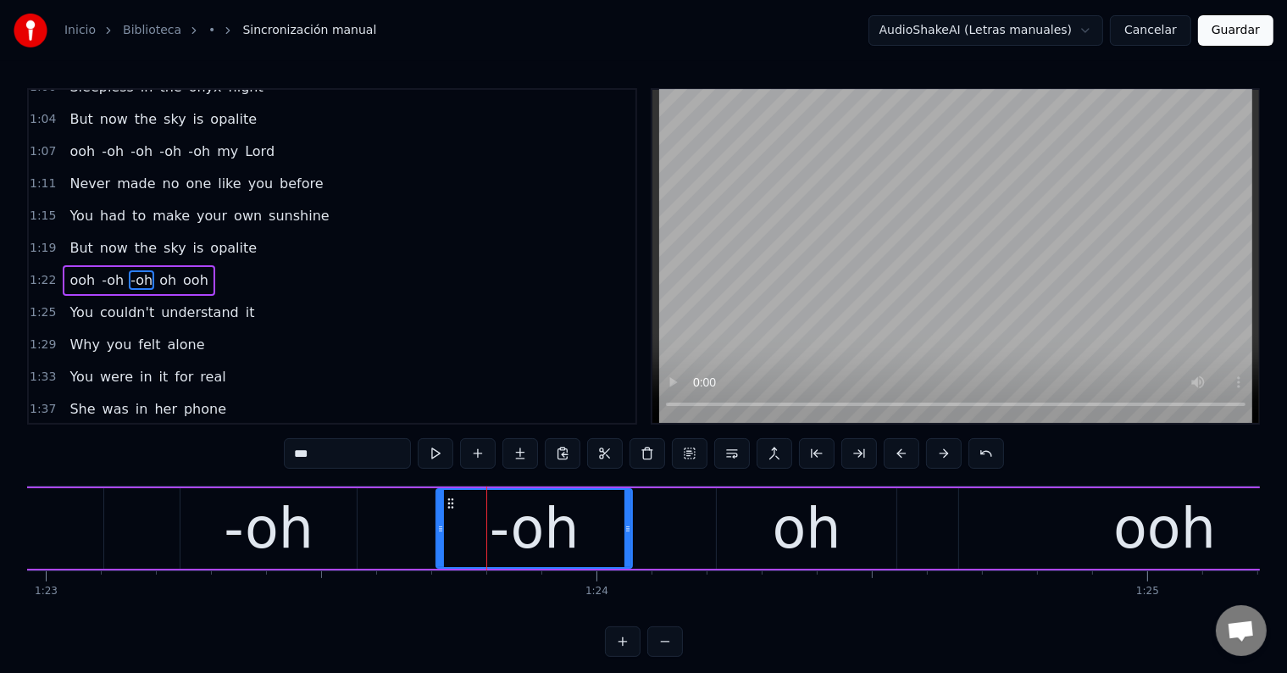
click at [732, 519] on div "oh" at bounding box center [807, 528] width 180 height 80
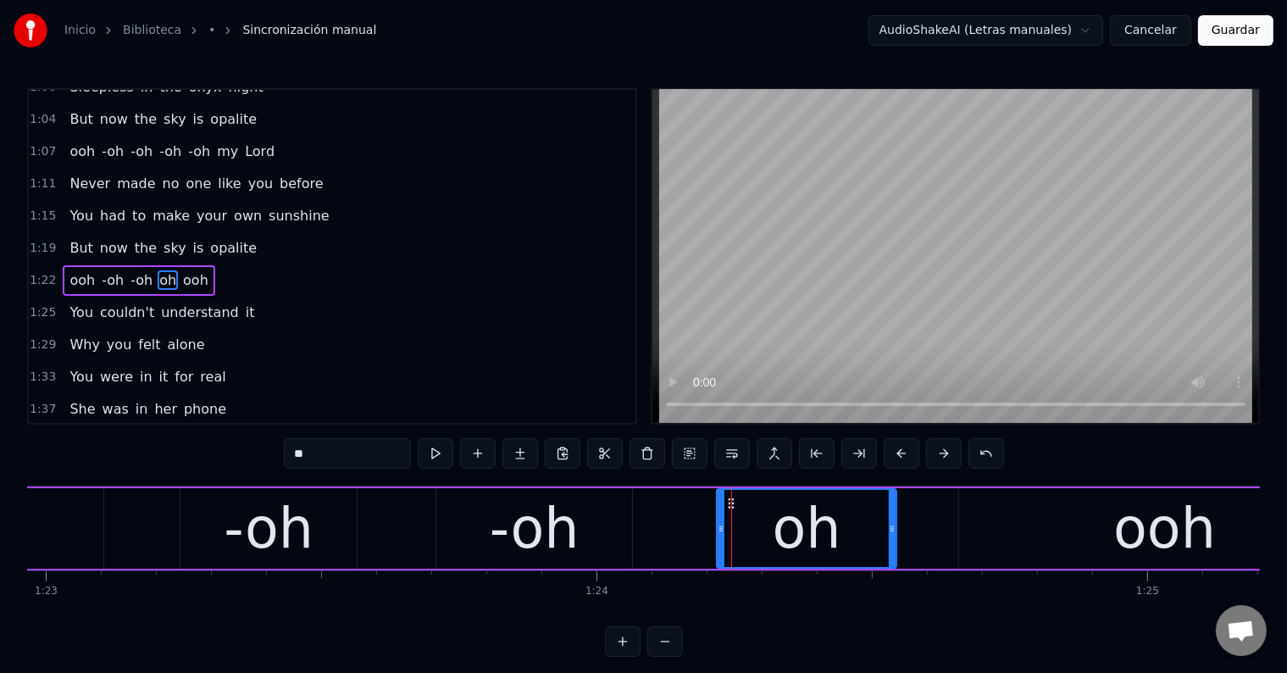
click at [298, 451] on input "**" at bounding box center [347, 453] width 127 height 30
click at [1104, 532] on div "ooh" at bounding box center [1164, 528] width 411 height 80
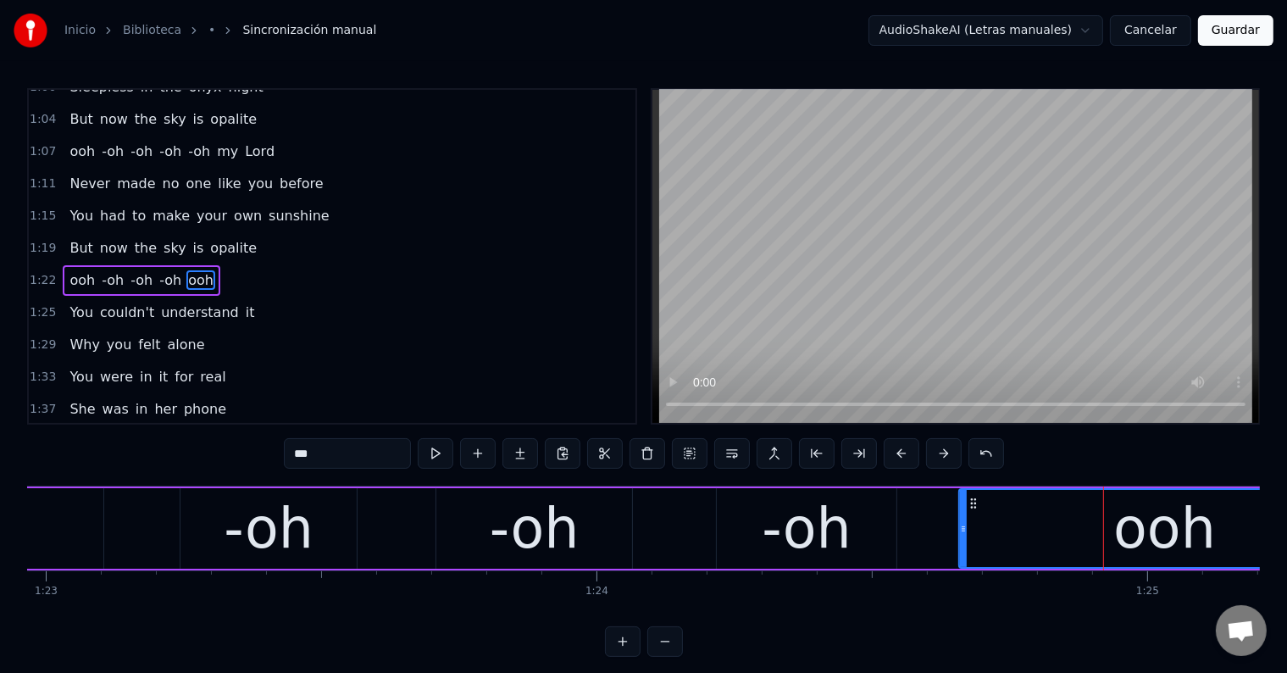
click at [294, 449] on input "***" at bounding box center [347, 453] width 127 height 30
type input "****"
click at [165, 522] on div "ooh -oh -oh -oh -ooh" at bounding box center [597, 528] width 1550 height 84
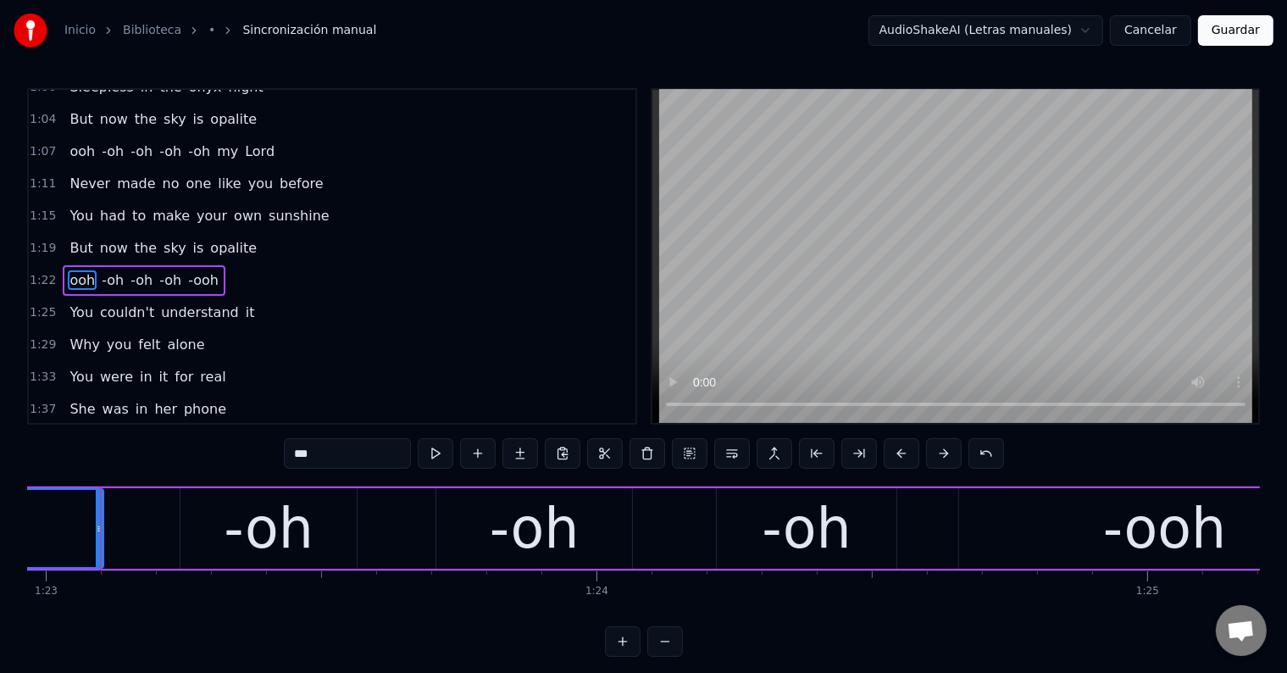
scroll to position [0, 45665]
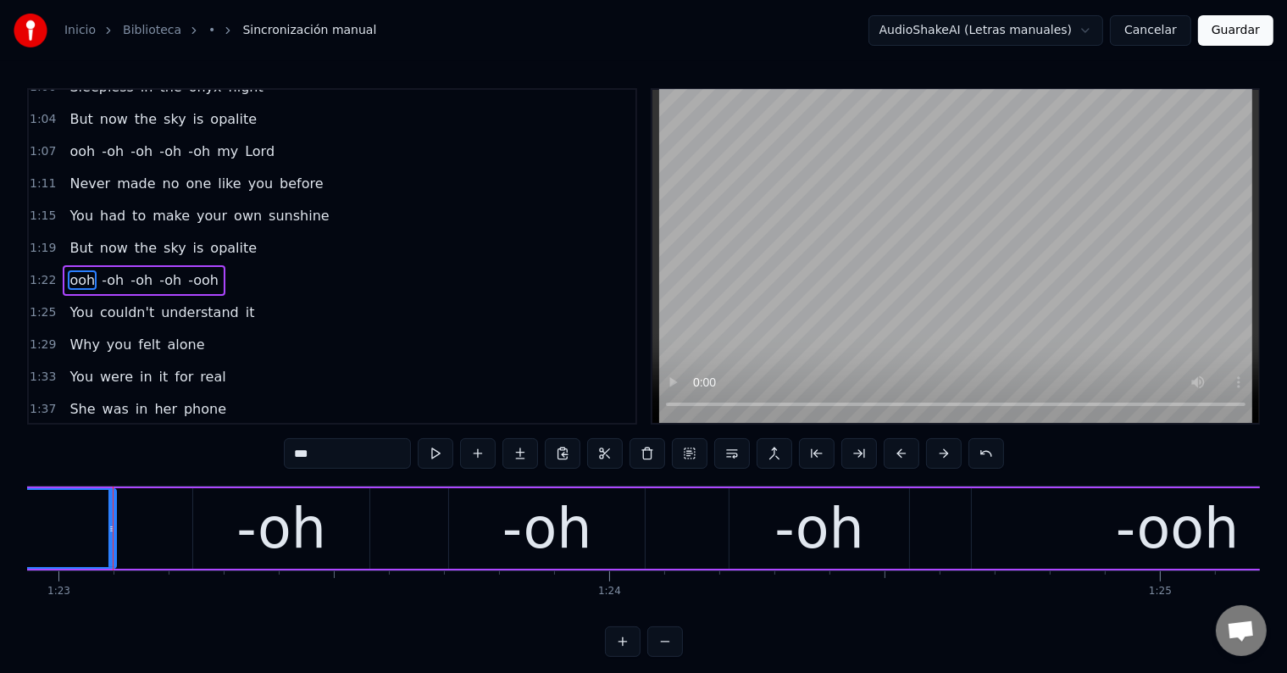
click at [152, 518] on div "ooh -oh -oh -oh -ooh" at bounding box center [610, 528] width 1550 height 84
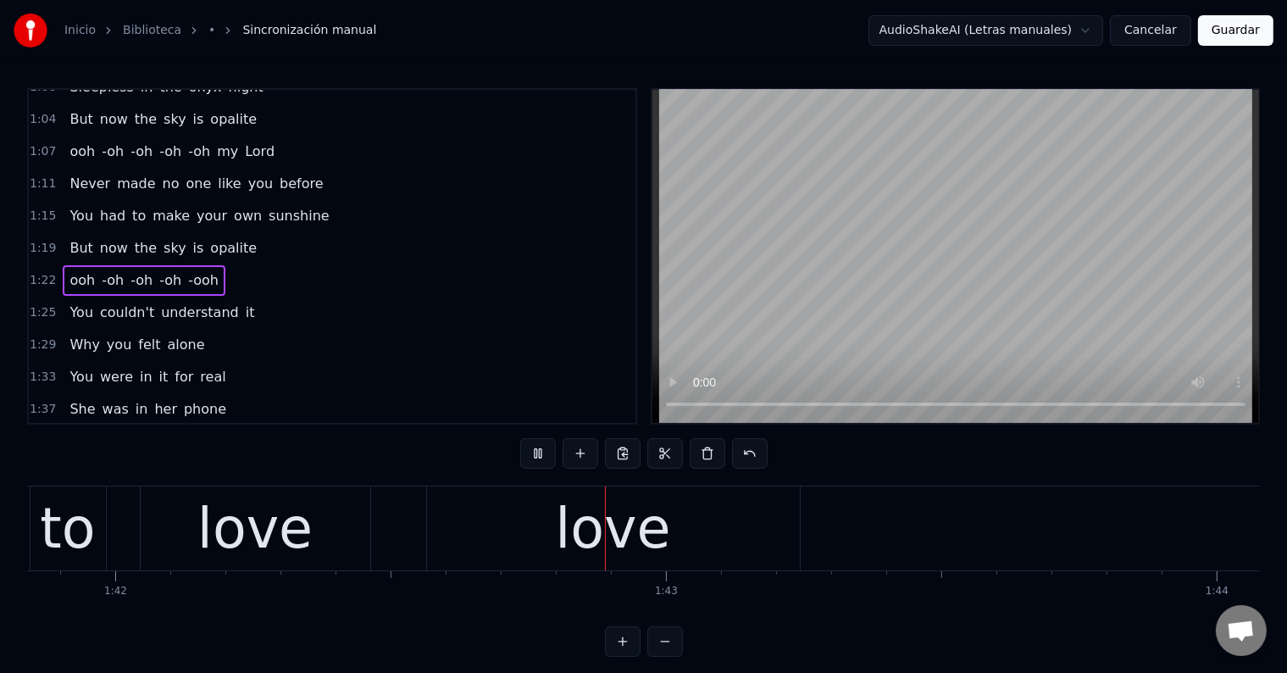
scroll to position [0, 56252]
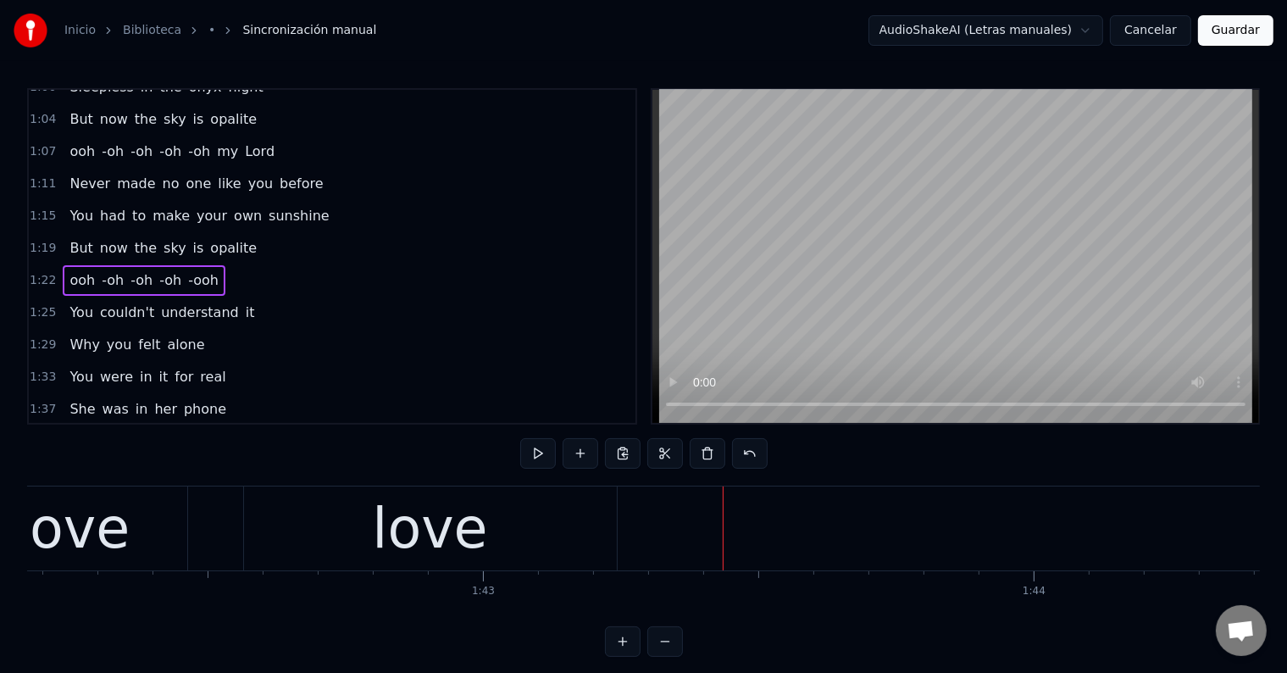
click at [157, 523] on div "love" at bounding box center [73, 528] width 230 height 84
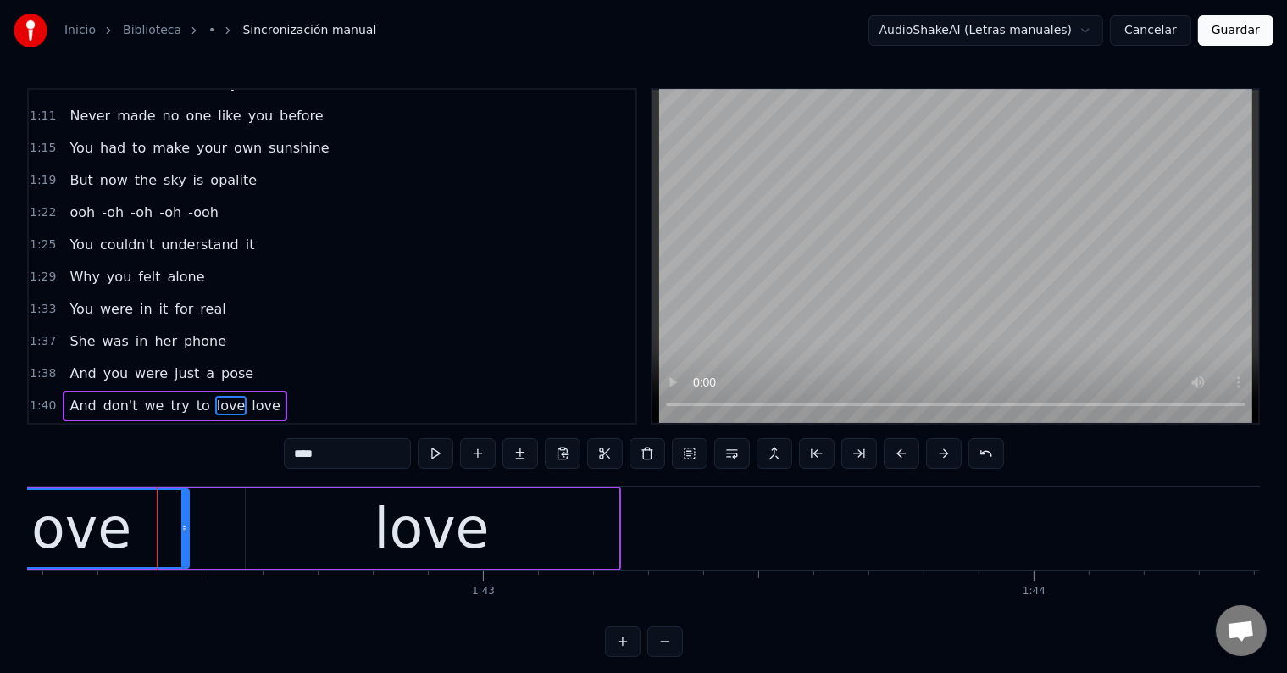
scroll to position [752, 0]
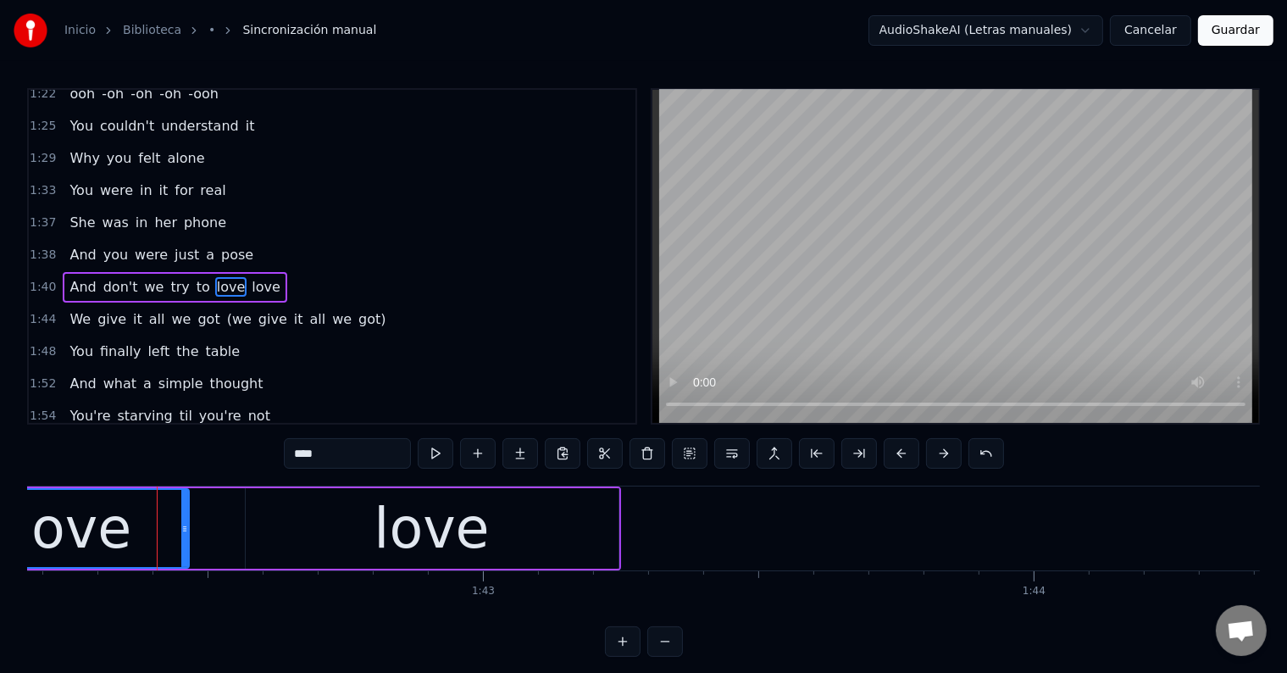
click at [341, 539] on div "love" at bounding box center [432, 528] width 373 height 80
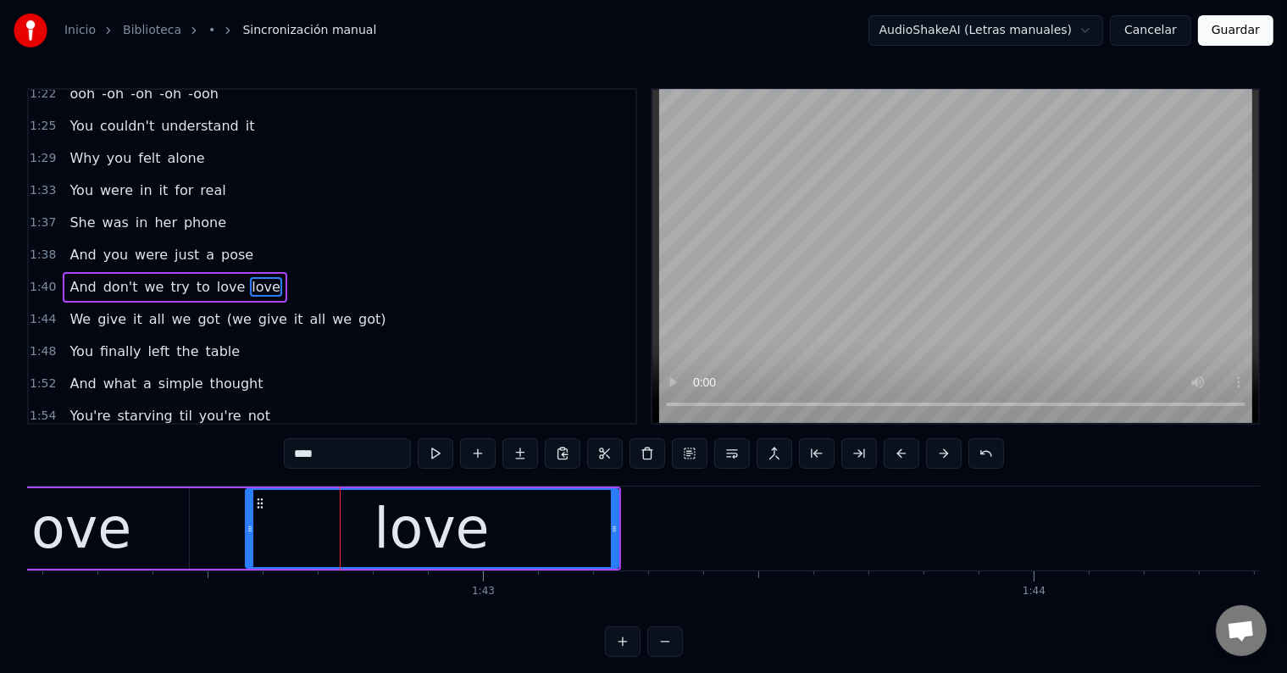
click at [294, 454] on input "****" at bounding box center [347, 453] width 127 height 30
click at [102, 540] on div "love" at bounding box center [73, 528] width 115 height 83
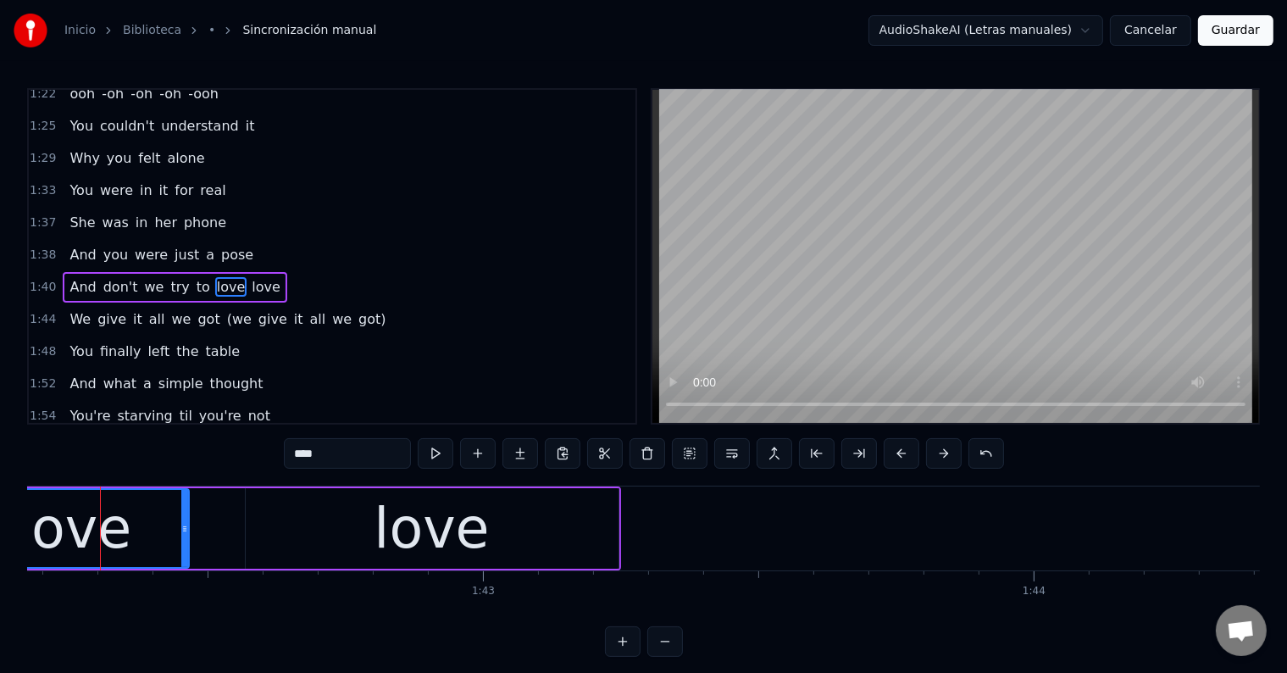
scroll to position [0, 56240]
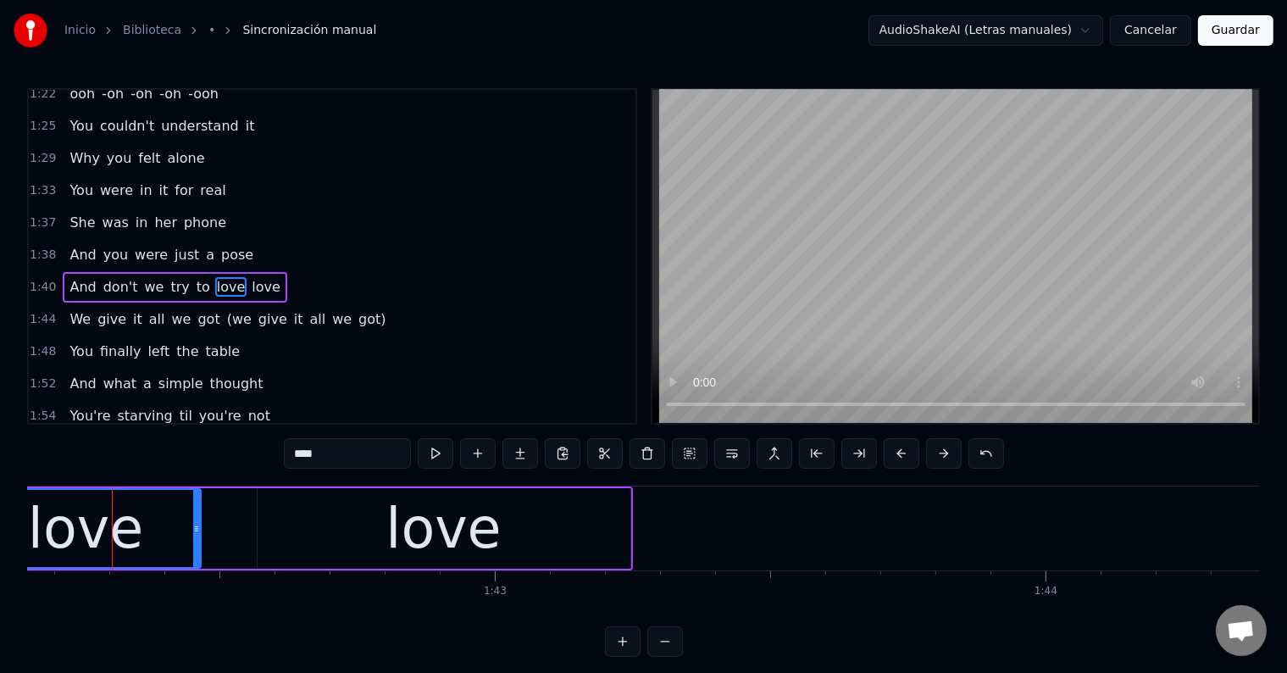
click at [353, 461] on input "****" at bounding box center [347, 453] width 127 height 30
click at [83, 521] on div "love," at bounding box center [85, 528] width 133 height 83
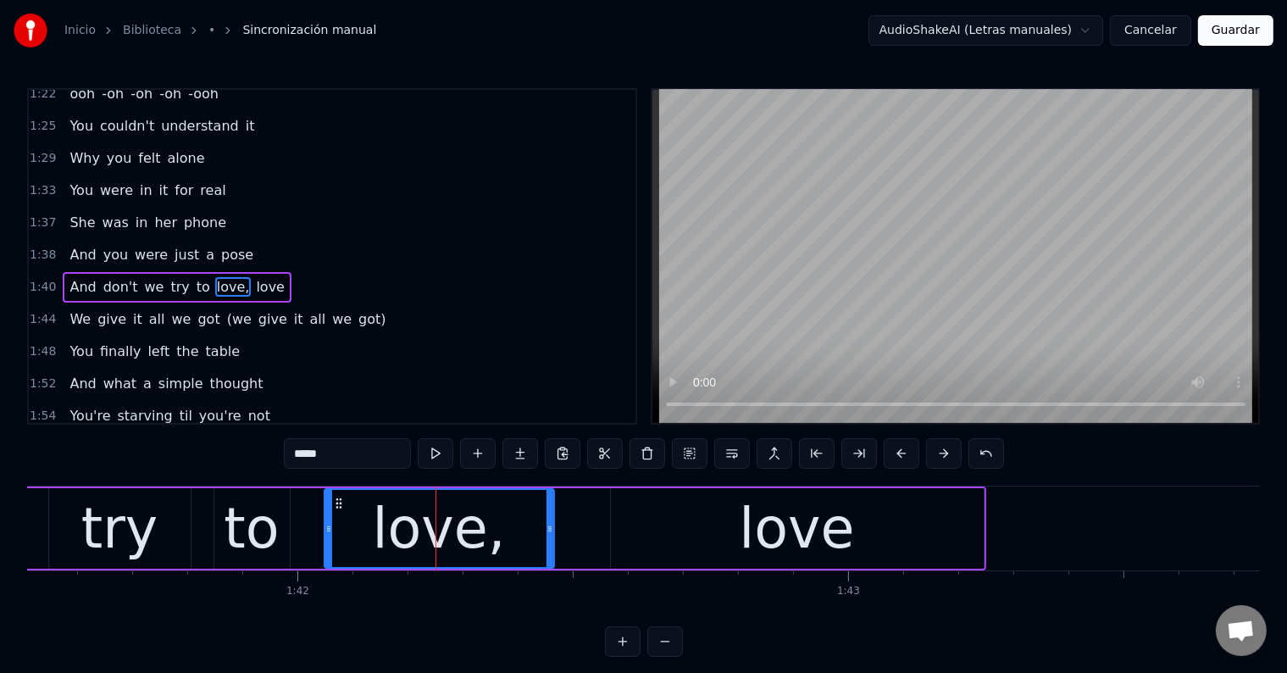
scroll to position [0, 55888]
click at [244, 528] on div "to" at bounding box center [250, 528] width 55 height 83
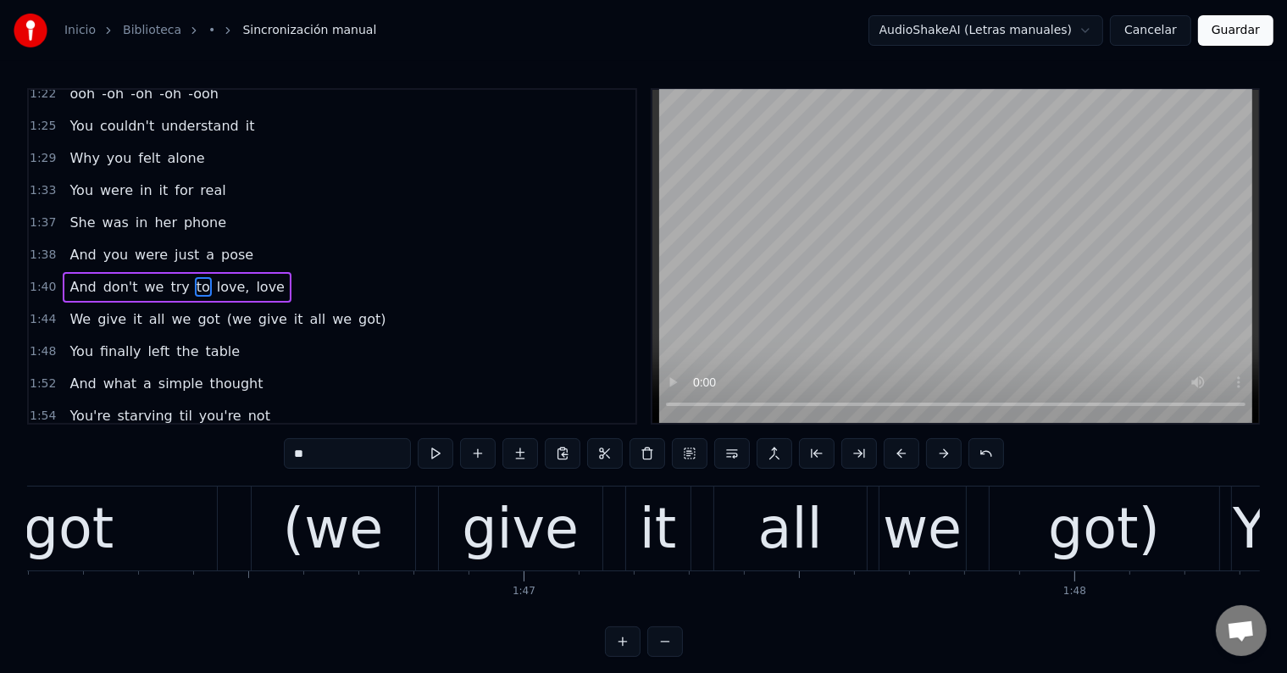
scroll to position [0, 58413]
click at [356, 533] on div "(we" at bounding box center [334, 528] width 101 height 83
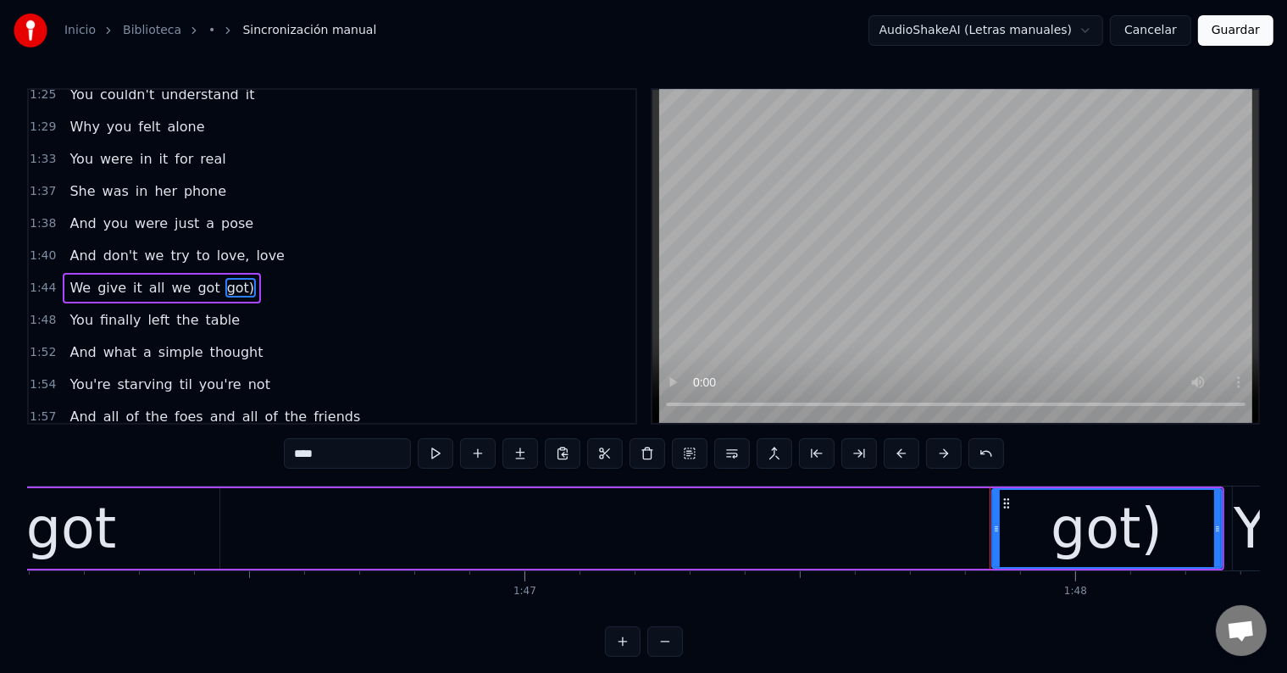
type input "***"
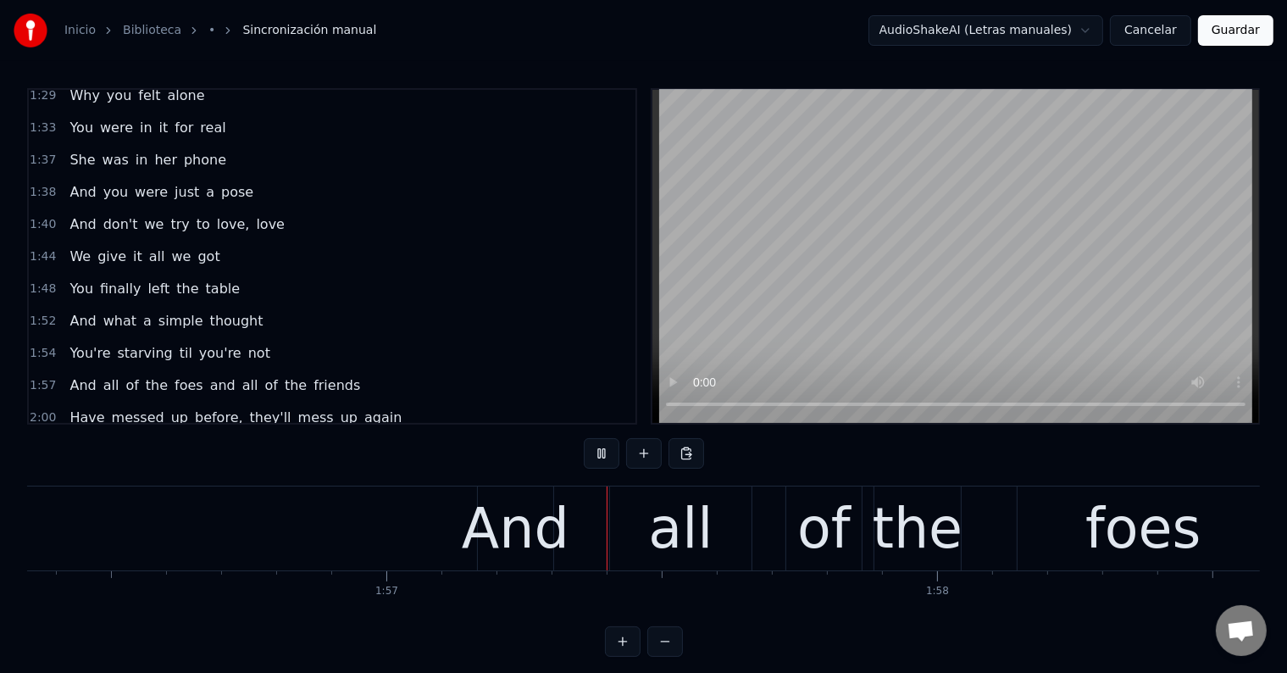
scroll to position [0, 64132]
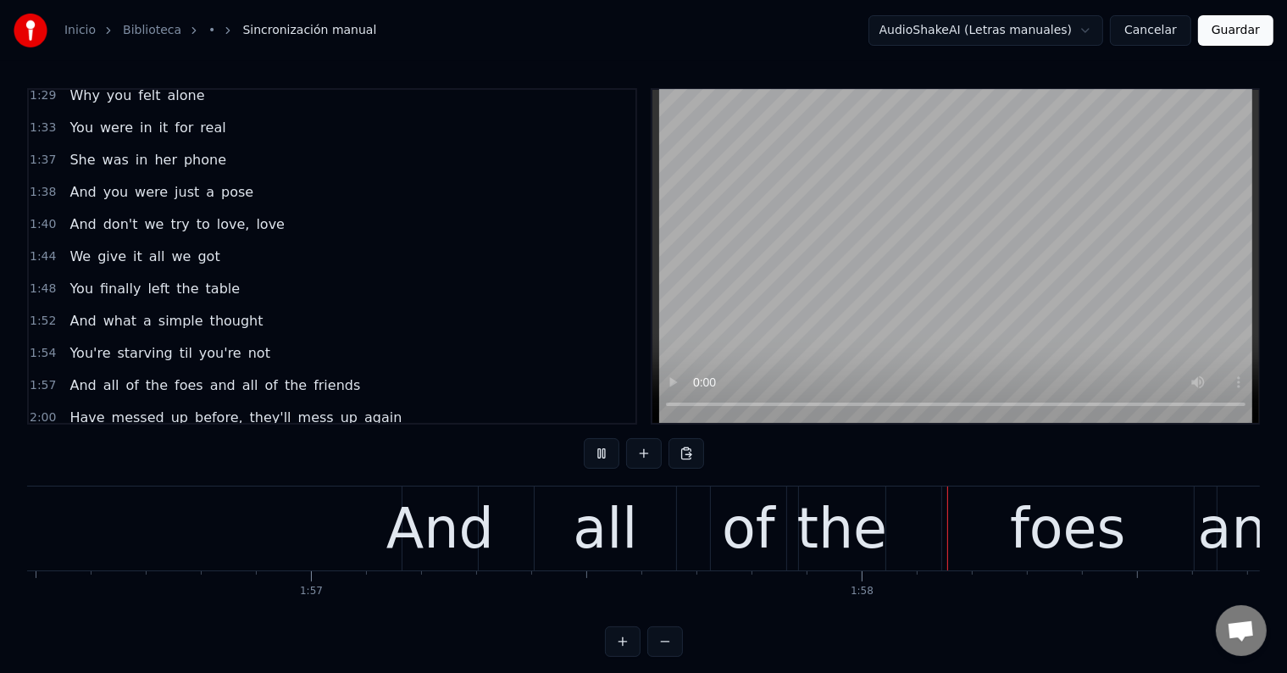
click at [1211, 172] on video at bounding box center [955, 256] width 606 height 333
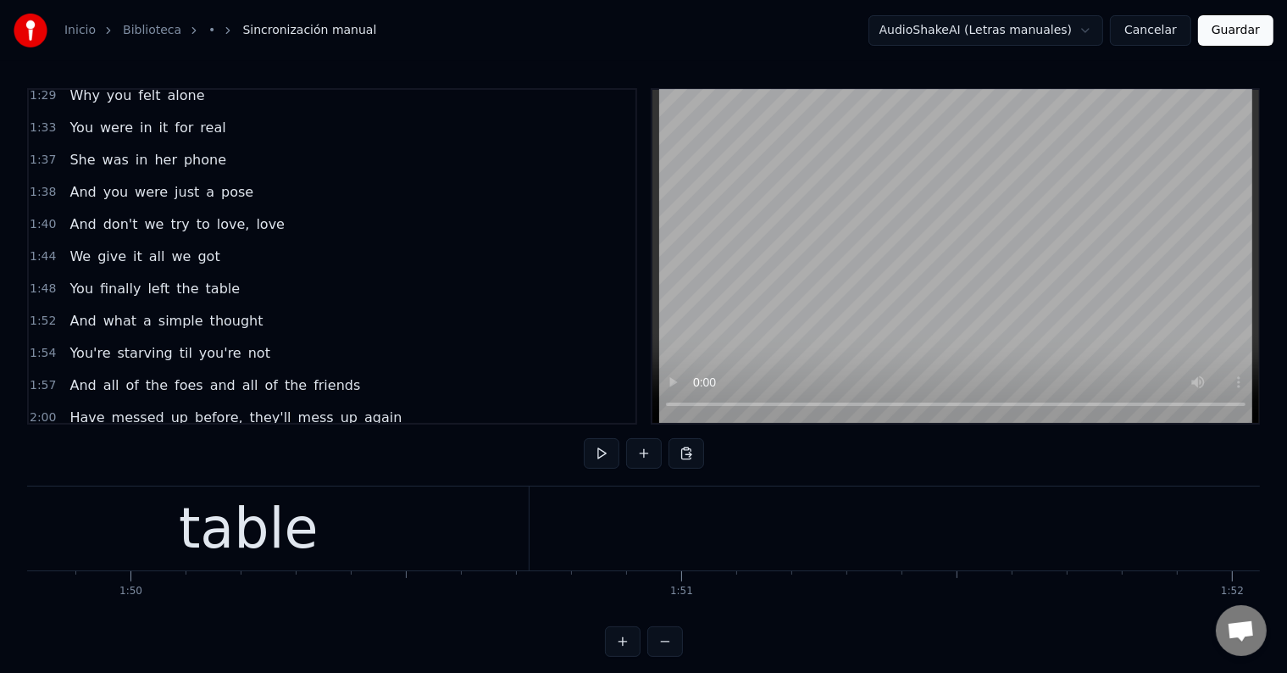
scroll to position [0, 60445]
click at [252, 536] on div "table" at bounding box center [262, 528] width 140 height 83
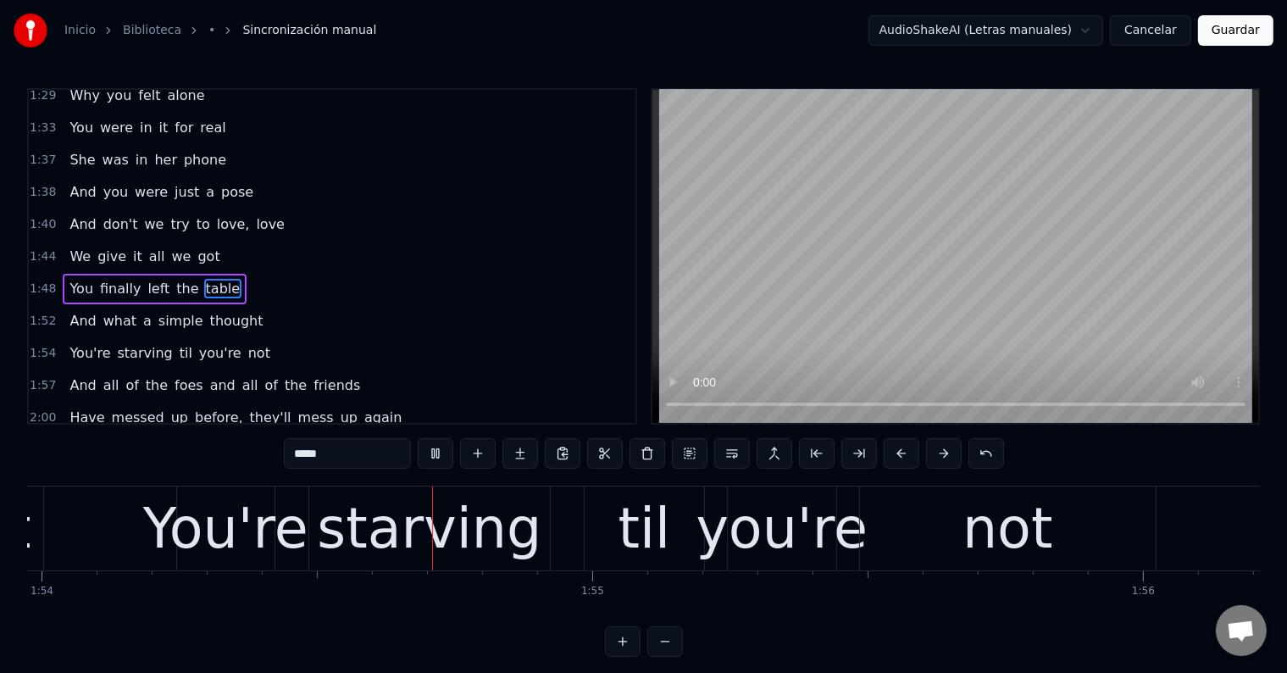
scroll to position [0, 62750]
click at [234, 546] on div "You're" at bounding box center [224, 528] width 165 height 83
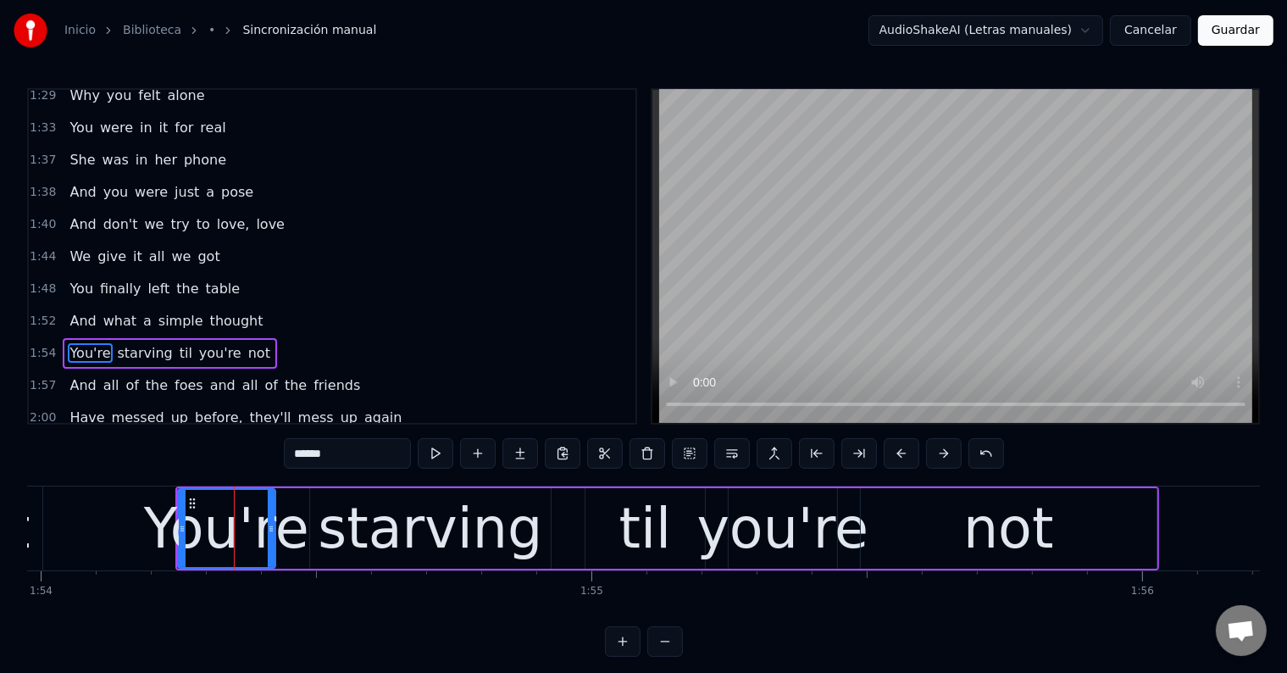
scroll to position [878, 0]
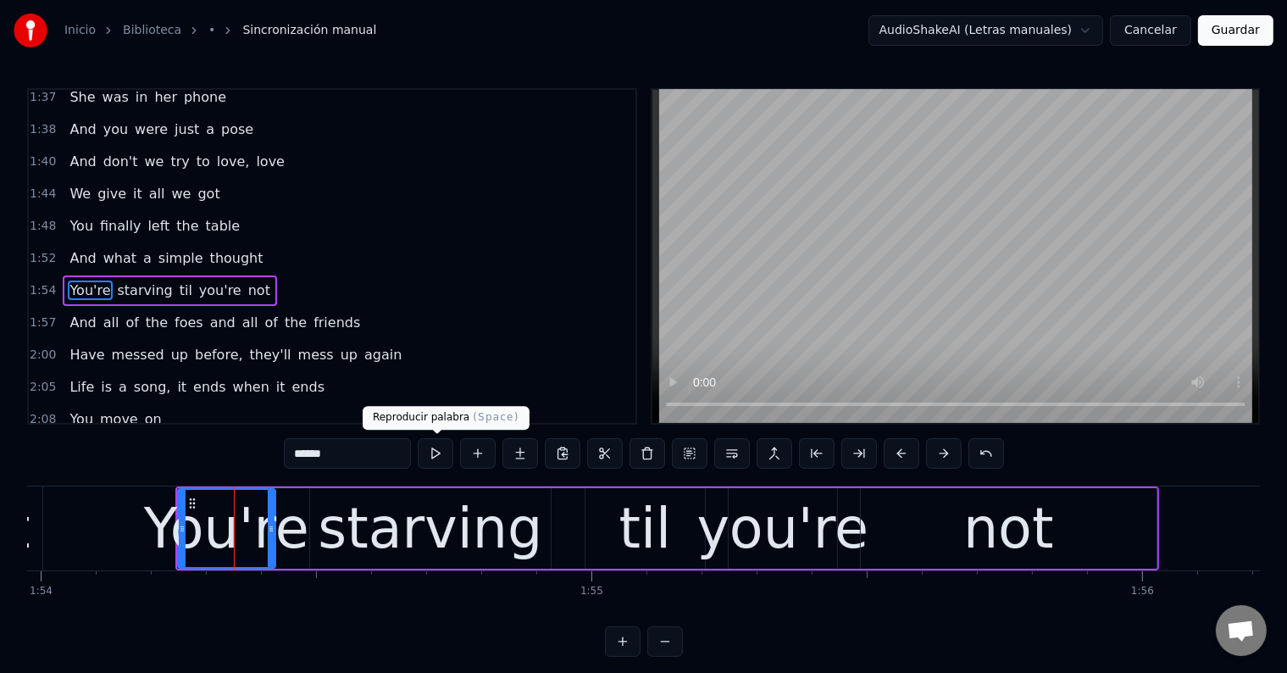
click at [440, 451] on button at bounding box center [436, 453] width 36 height 30
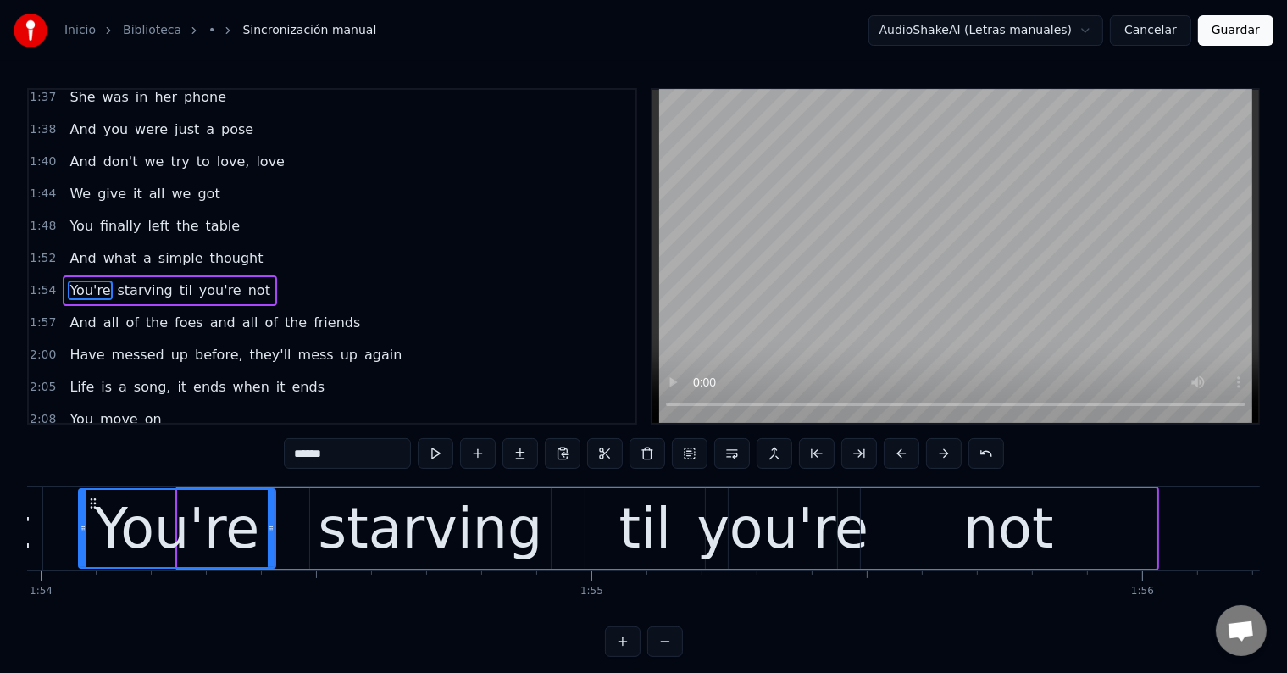
drag, startPoint x: 179, startPoint y: 532, endPoint x: 85, endPoint y: 518, distance: 95.0
click at [80, 518] on div at bounding box center [83, 528] width 7 height 77
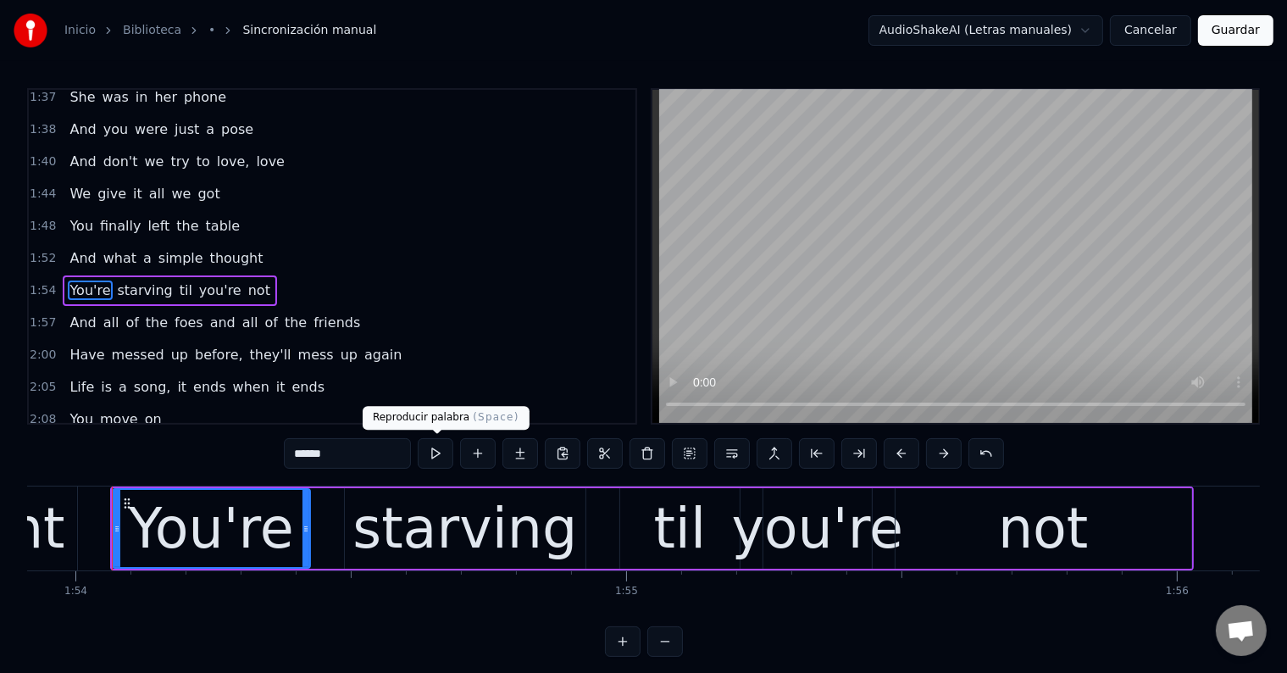
click at [442, 452] on button at bounding box center [436, 453] width 36 height 30
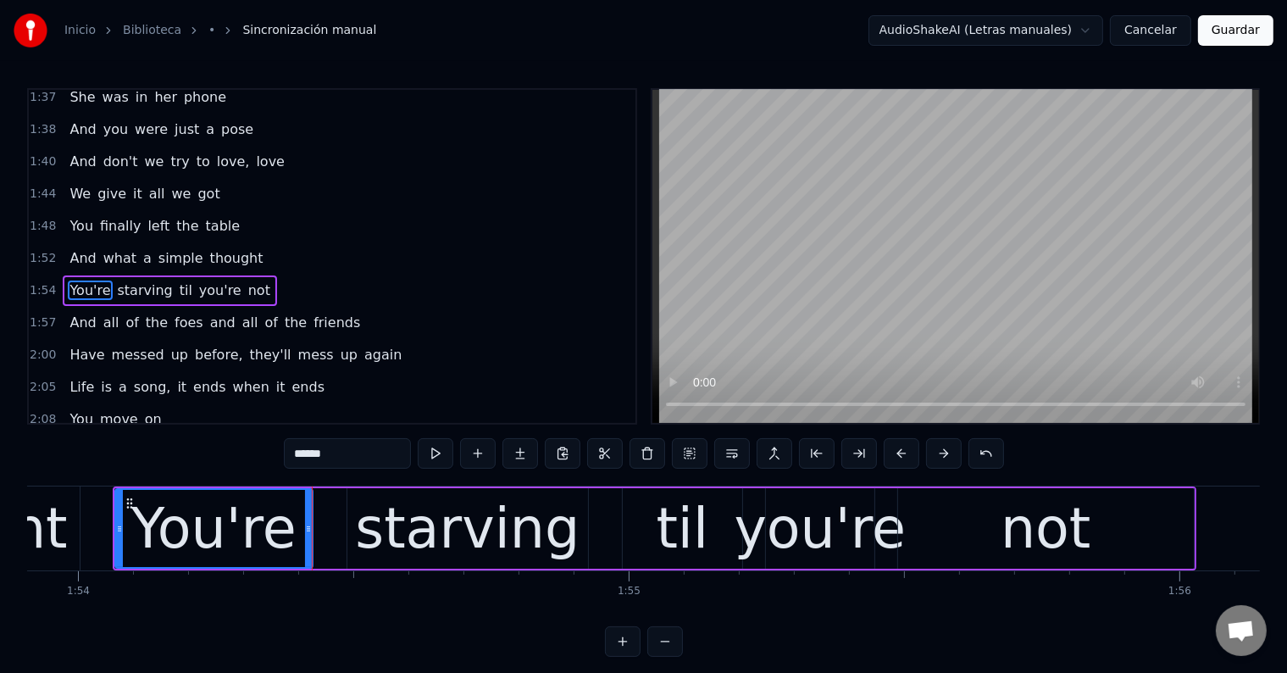
click at [176, 520] on div "You're" at bounding box center [213, 528] width 165 height 83
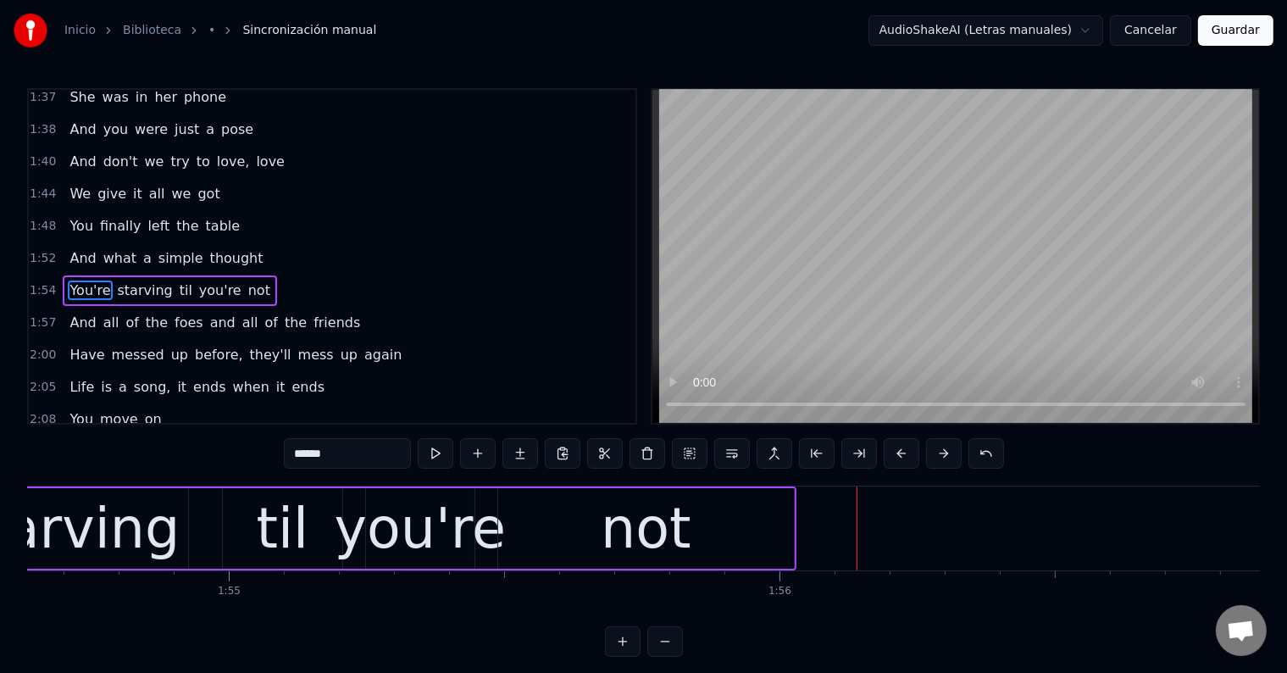
scroll to position [0, 63077]
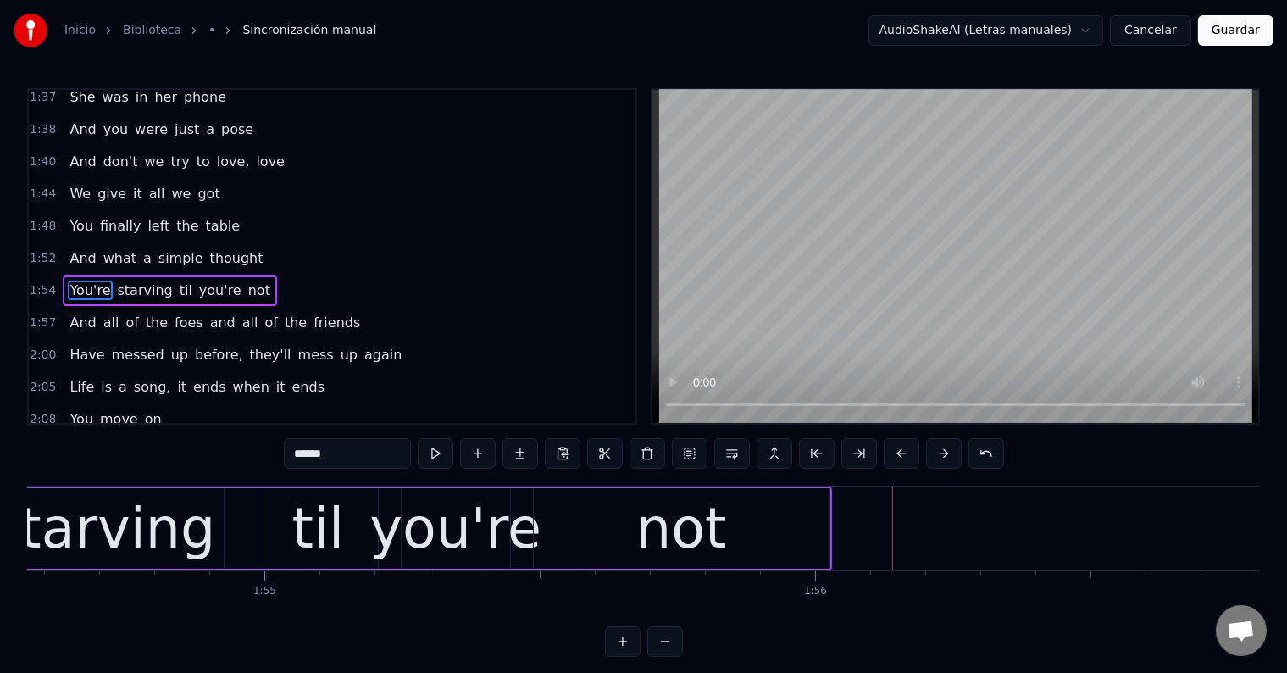
click at [332, 540] on div "til" at bounding box center [318, 528] width 53 height 83
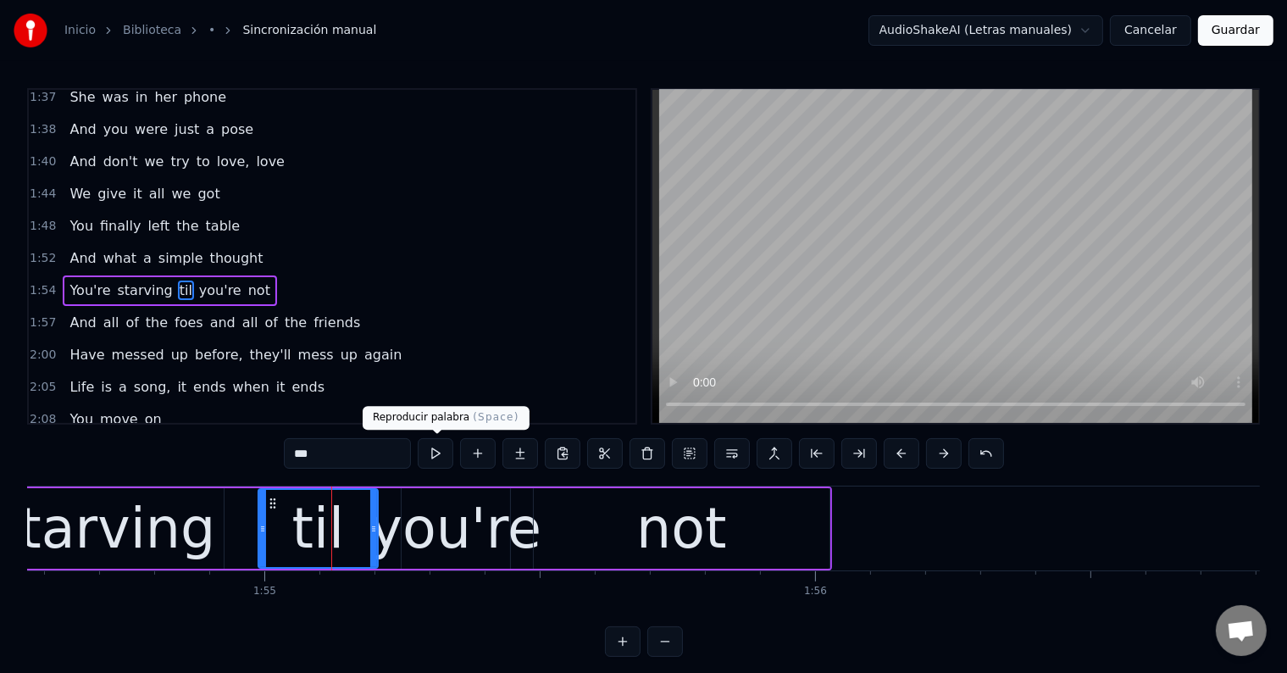
click at [433, 453] on button at bounding box center [436, 453] width 36 height 30
click at [281, 528] on div "til" at bounding box center [318, 528] width 118 height 77
click at [436, 447] on button at bounding box center [436, 453] width 36 height 30
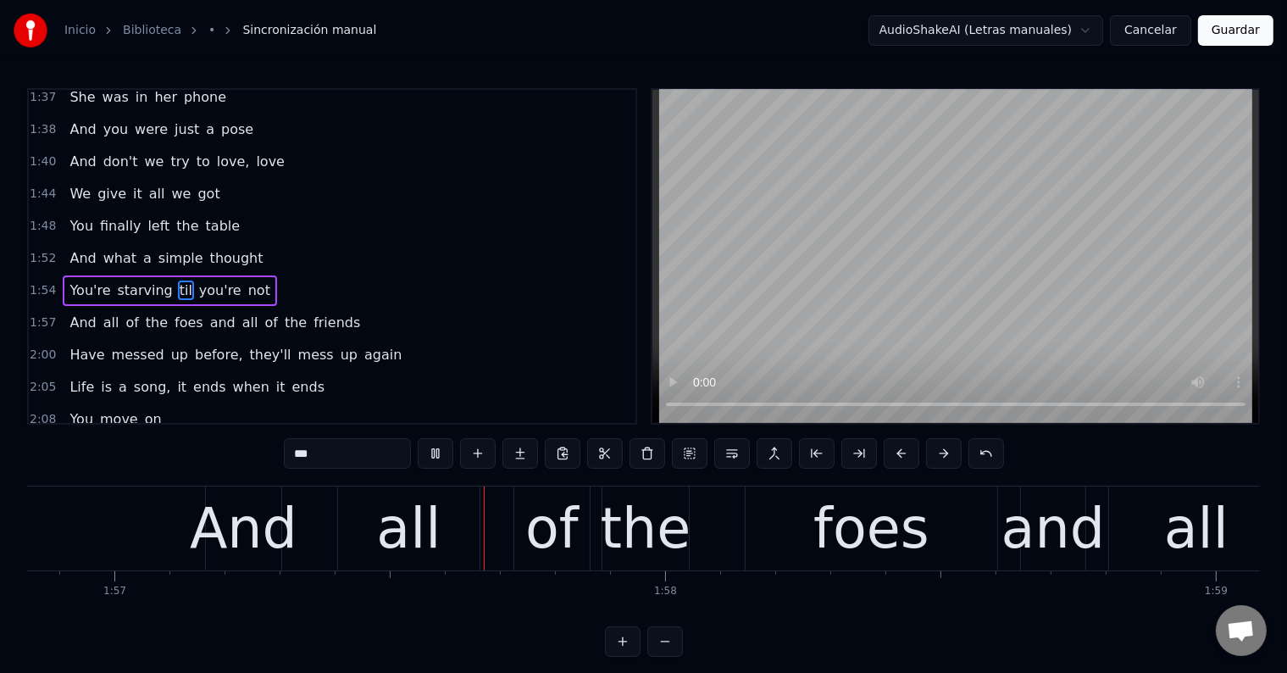
scroll to position [0, 64349]
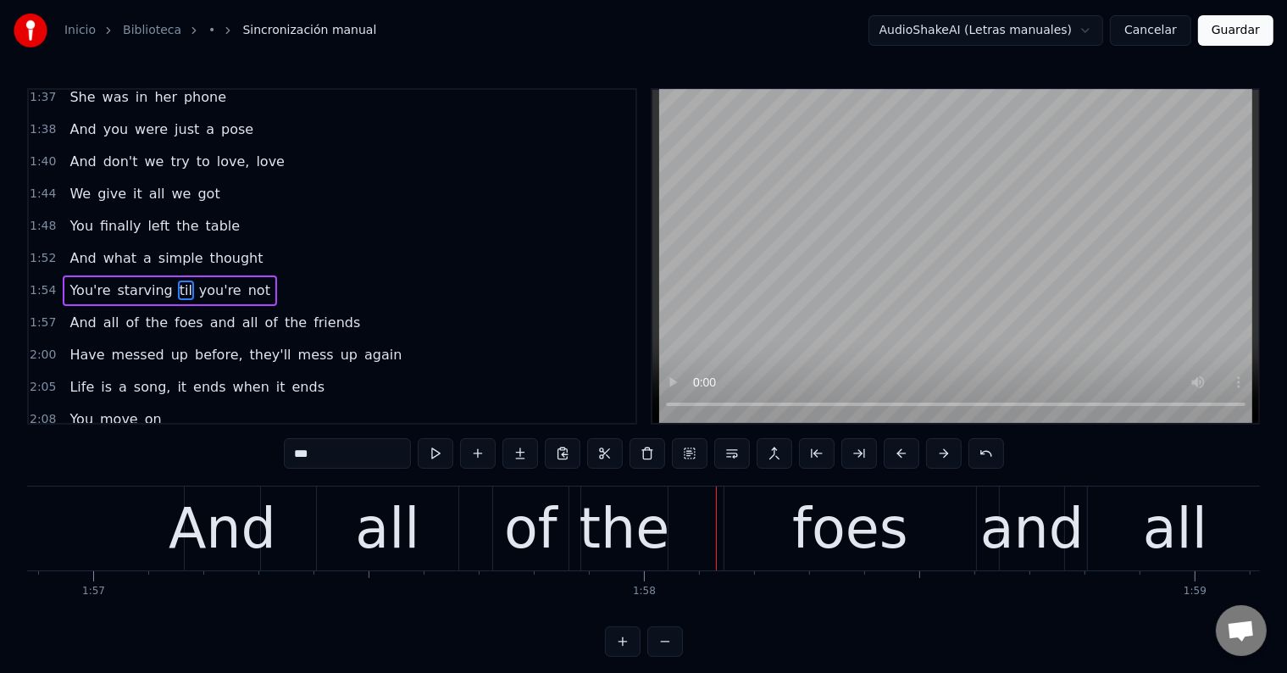
click at [235, 536] on div "And" at bounding box center [223, 528] width 108 height 83
type input "***"
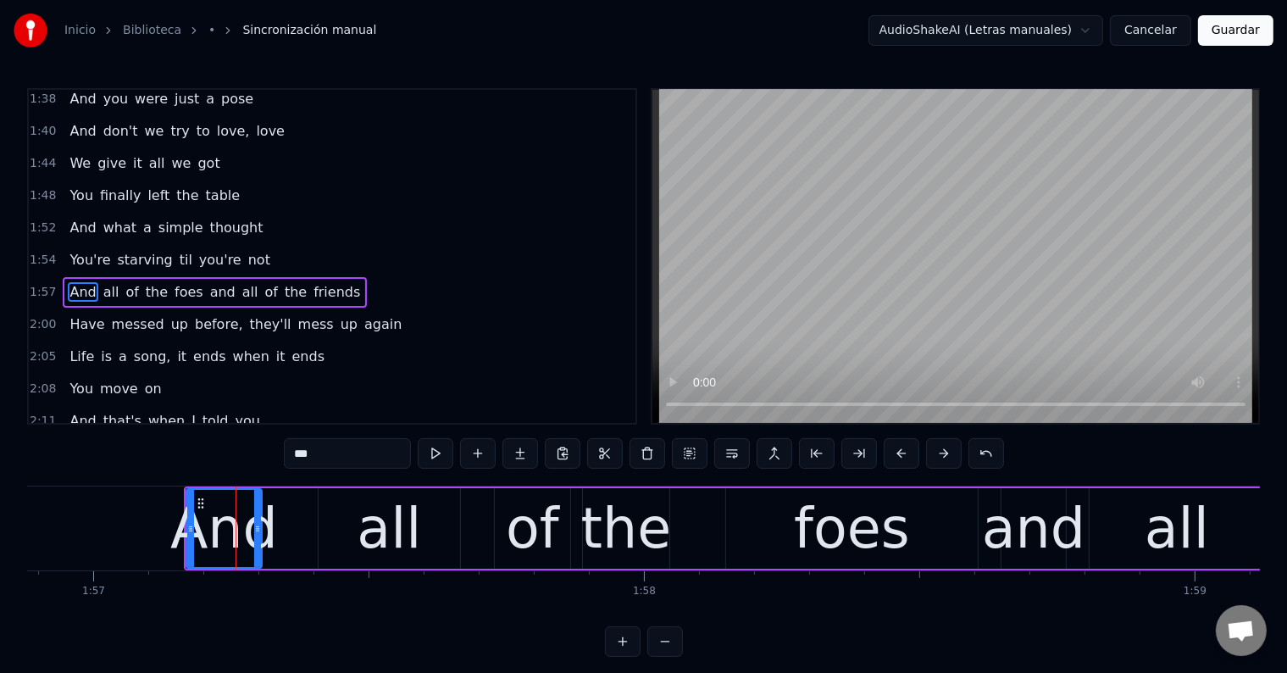
click at [442, 445] on button at bounding box center [436, 453] width 36 height 30
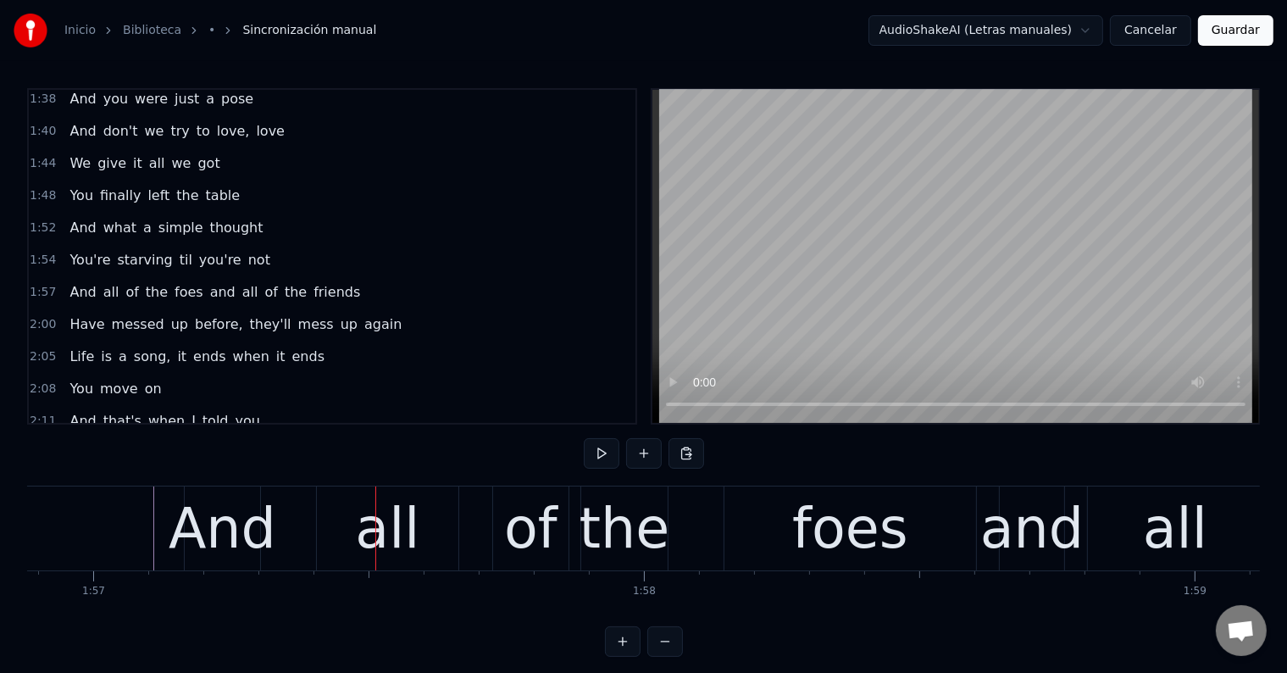
click at [125, 529] on div at bounding box center [476, 528] width 129596 height 84
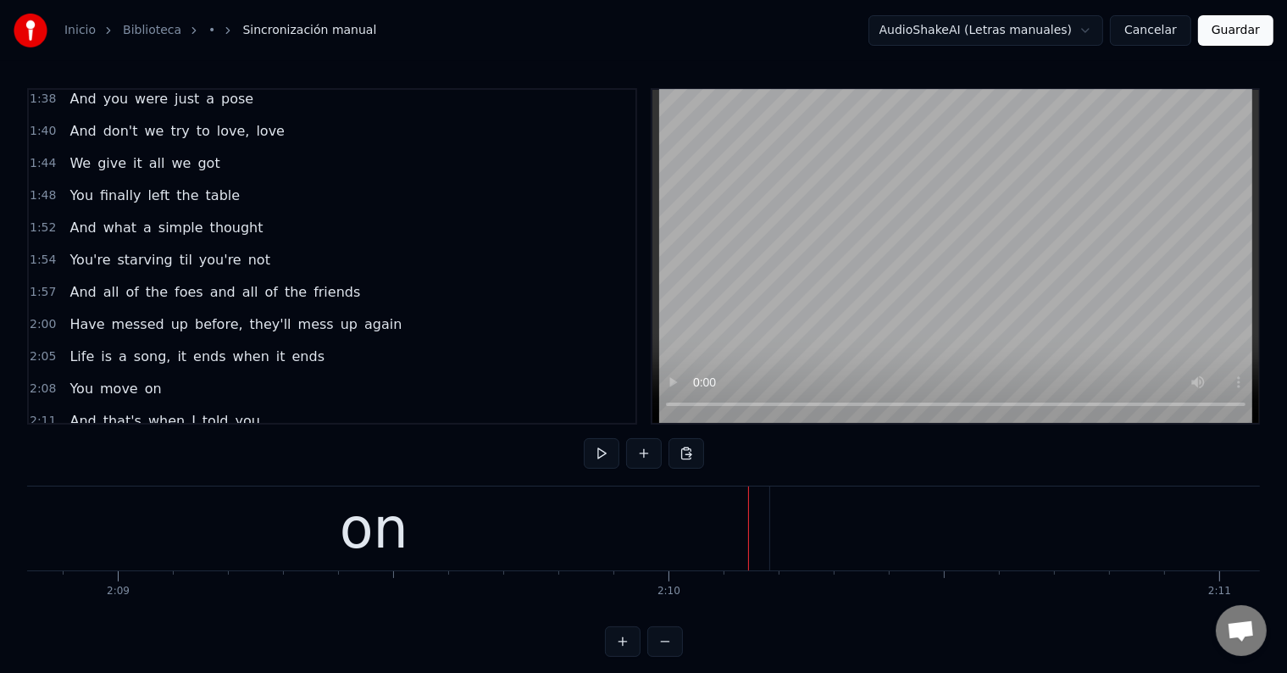
scroll to position [0, 70926]
click at [271, 551] on div "on" at bounding box center [378, 528] width 791 height 84
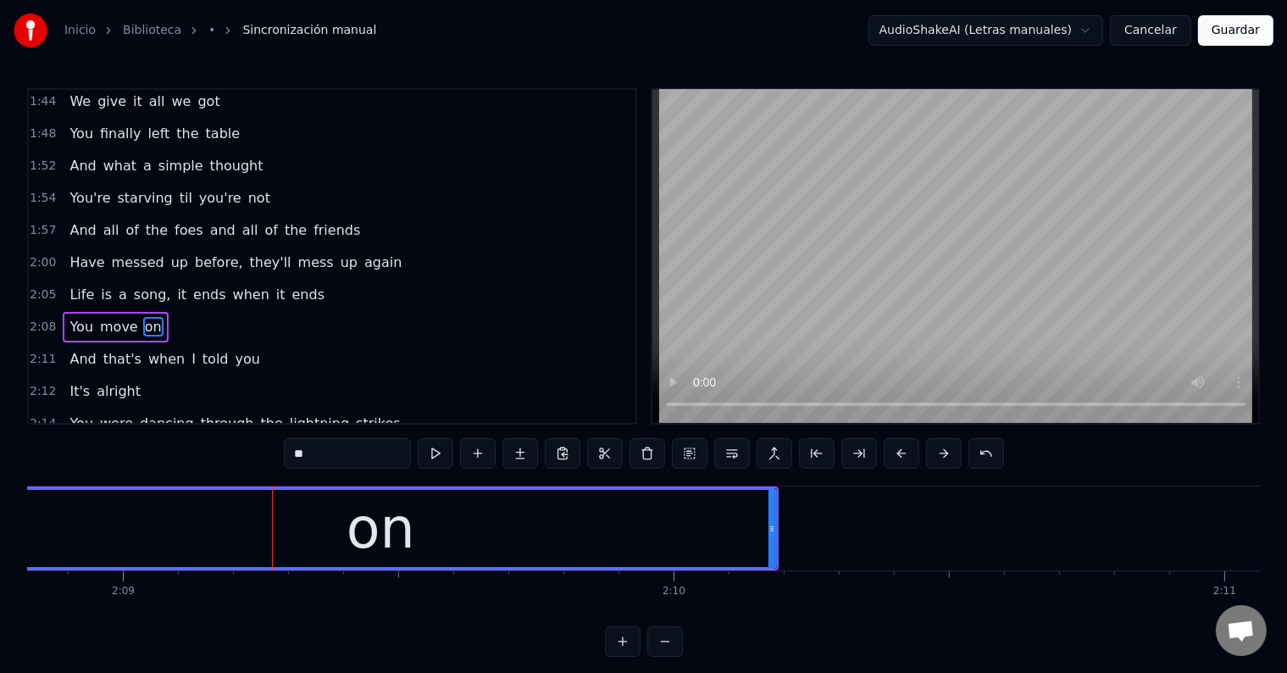
scroll to position [1002, 0]
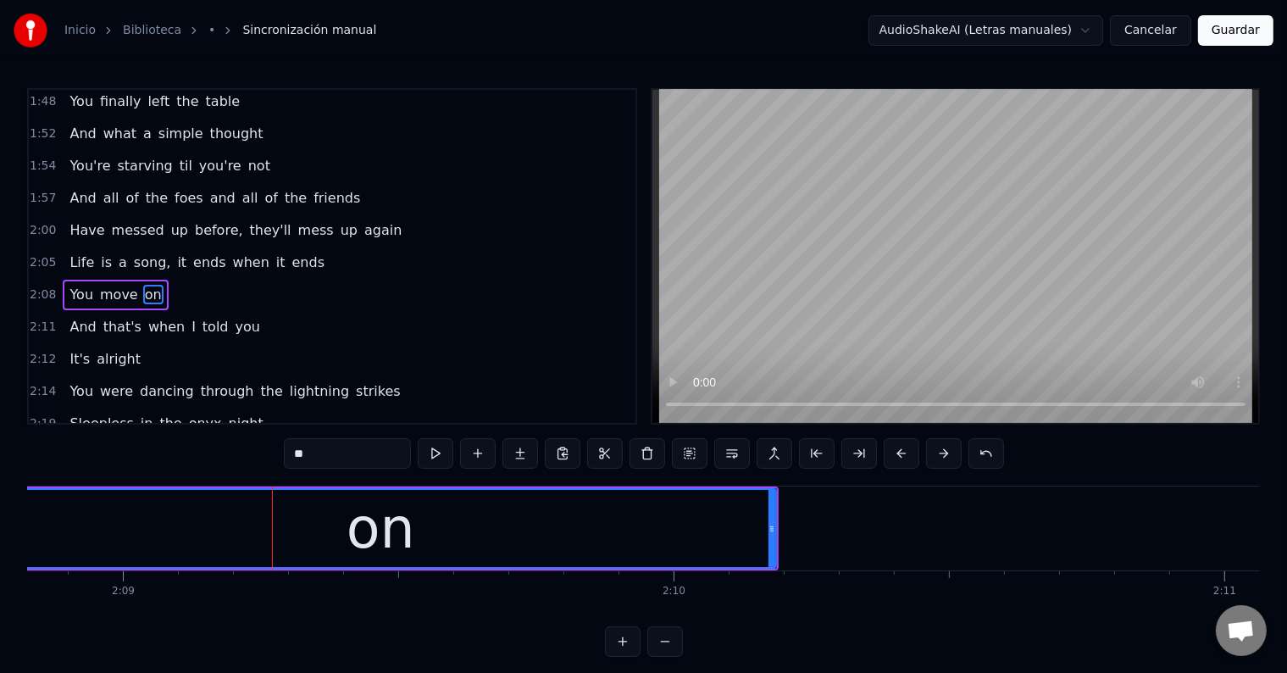
click at [301, 457] on input "**" at bounding box center [347, 453] width 127 height 30
click at [294, 451] on input "***" at bounding box center [347, 453] width 127 height 30
click at [187, 512] on div "oon" at bounding box center [380, 528] width 789 height 77
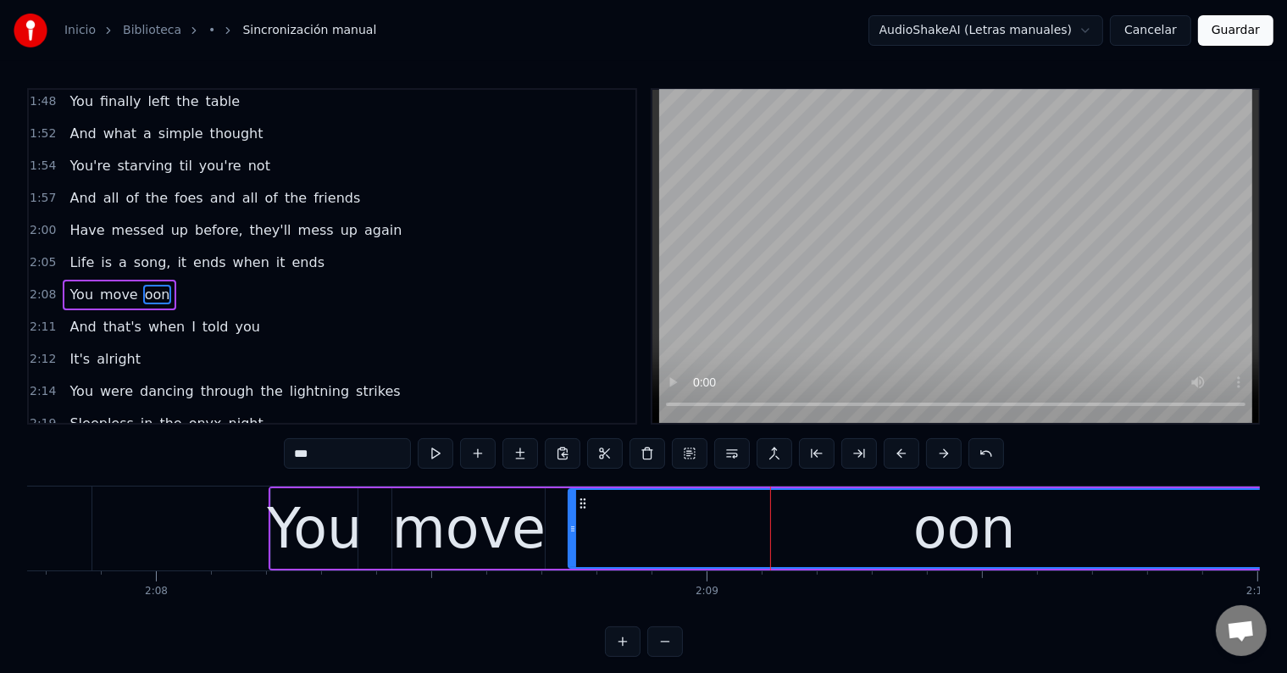
scroll to position [0, 70329]
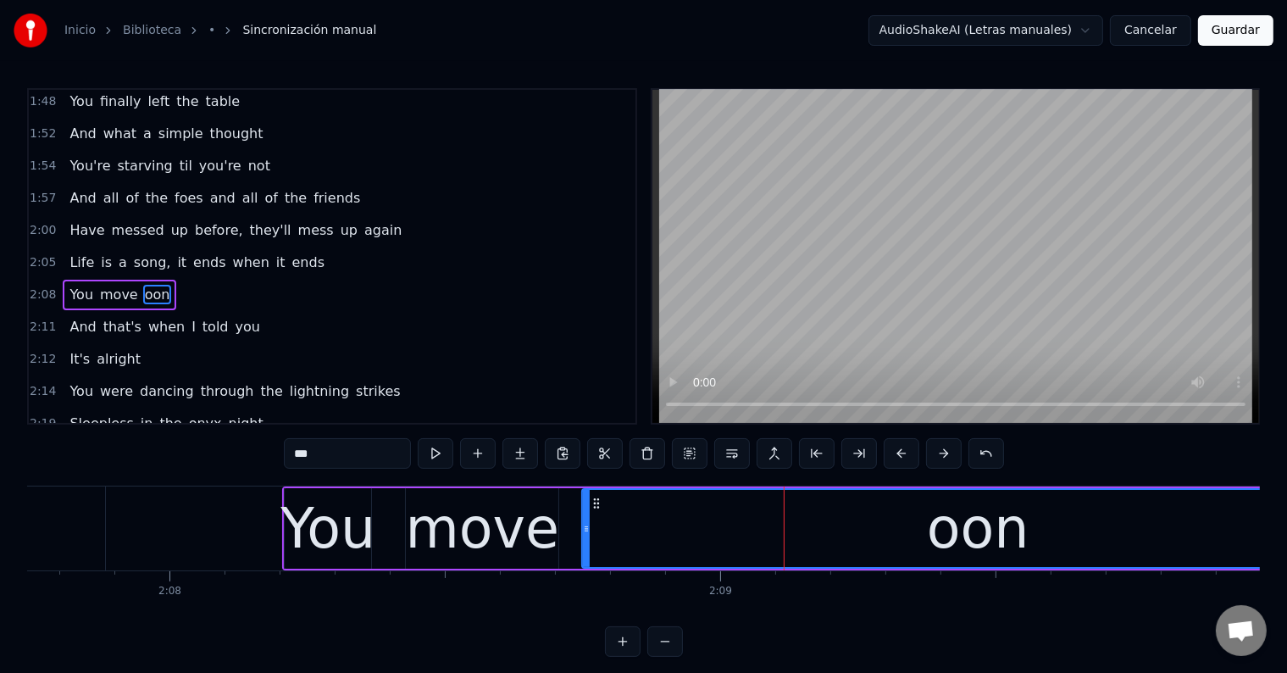
click at [324, 530] on div "You" at bounding box center [327, 528] width 95 height 83
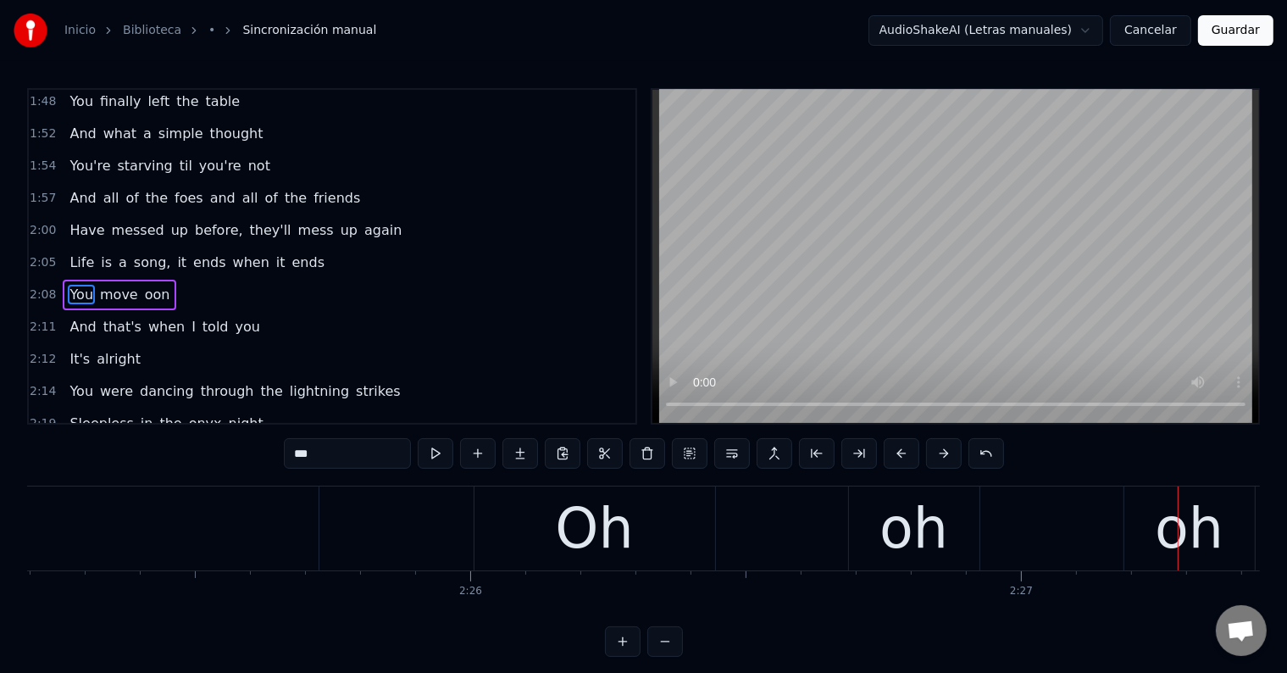
scroll to position [0, 79936]
click at [599, 529] on div "Oh" at bounding box center [596, 528] width 78 height 83
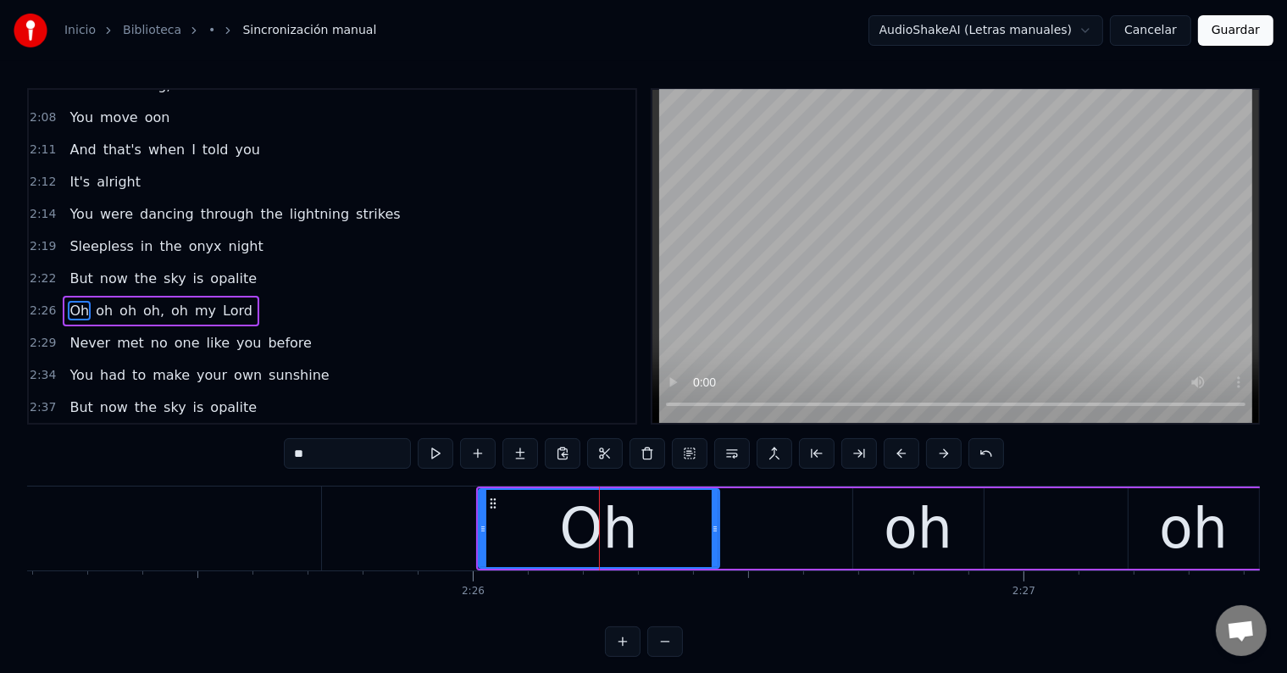
scroll to position [1189, 0]
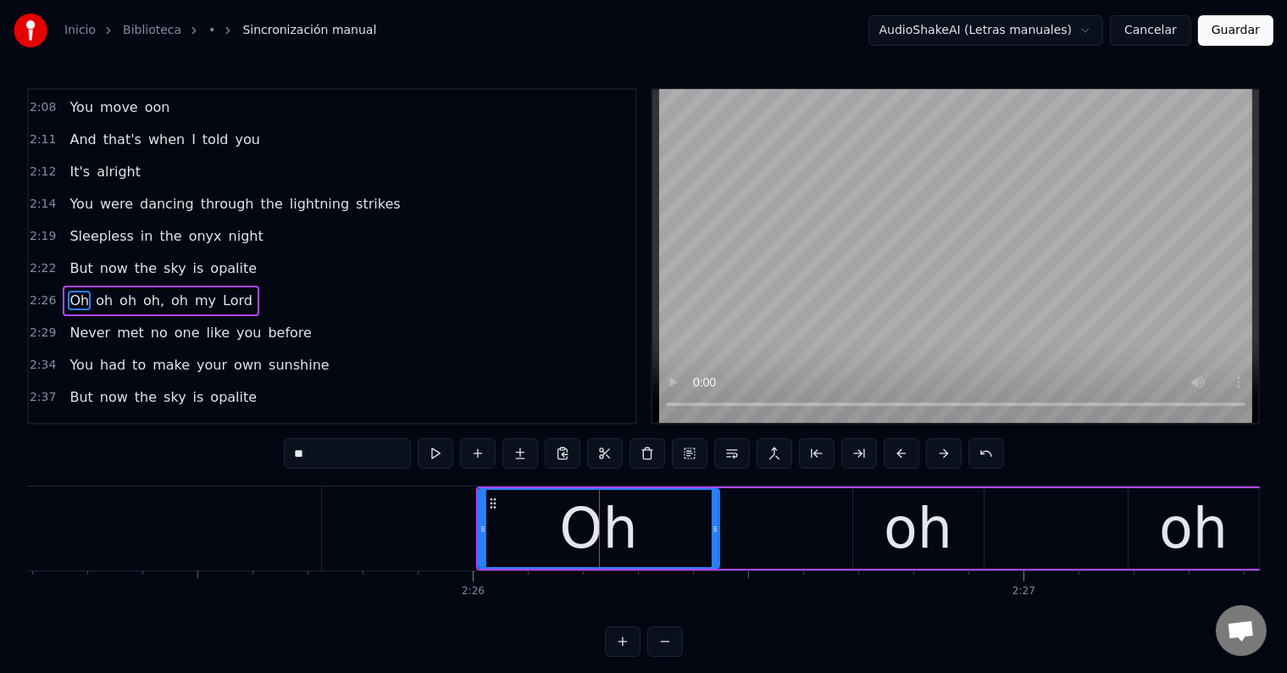
click at [355, 462] on input "**" at bounding box center [347, 453] width 127 height 30
click at [905, 518] on div "oh" at bounding box center [917, 528] width 69 height 83
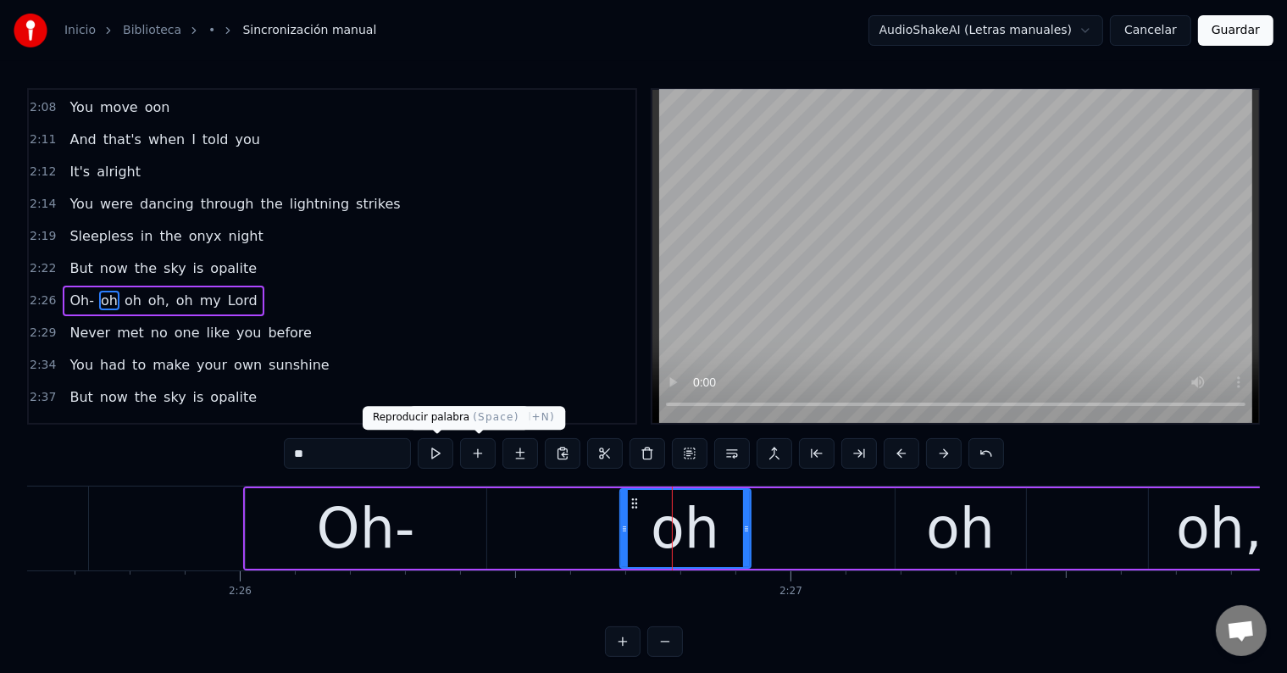
scroll to position [0, 80170]
click at [364, 451] on input "**" at bounding box center [347, 453] width 127 height 30
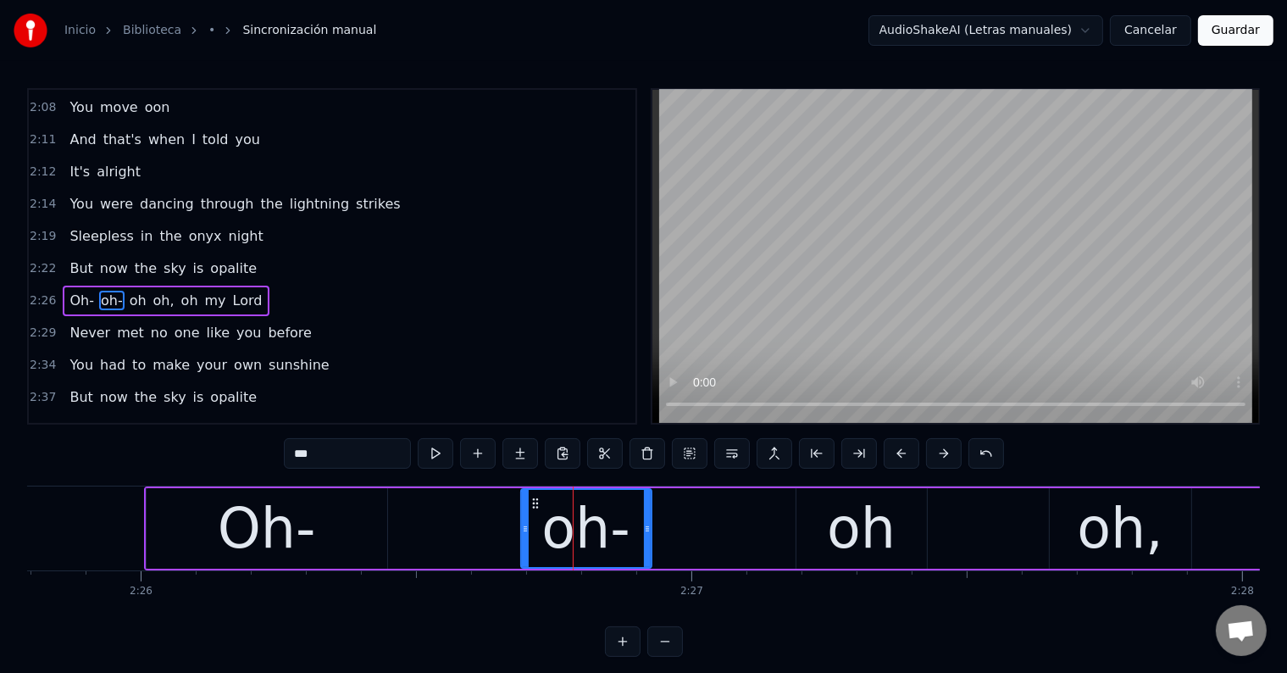
scroll to position [0, 80286]
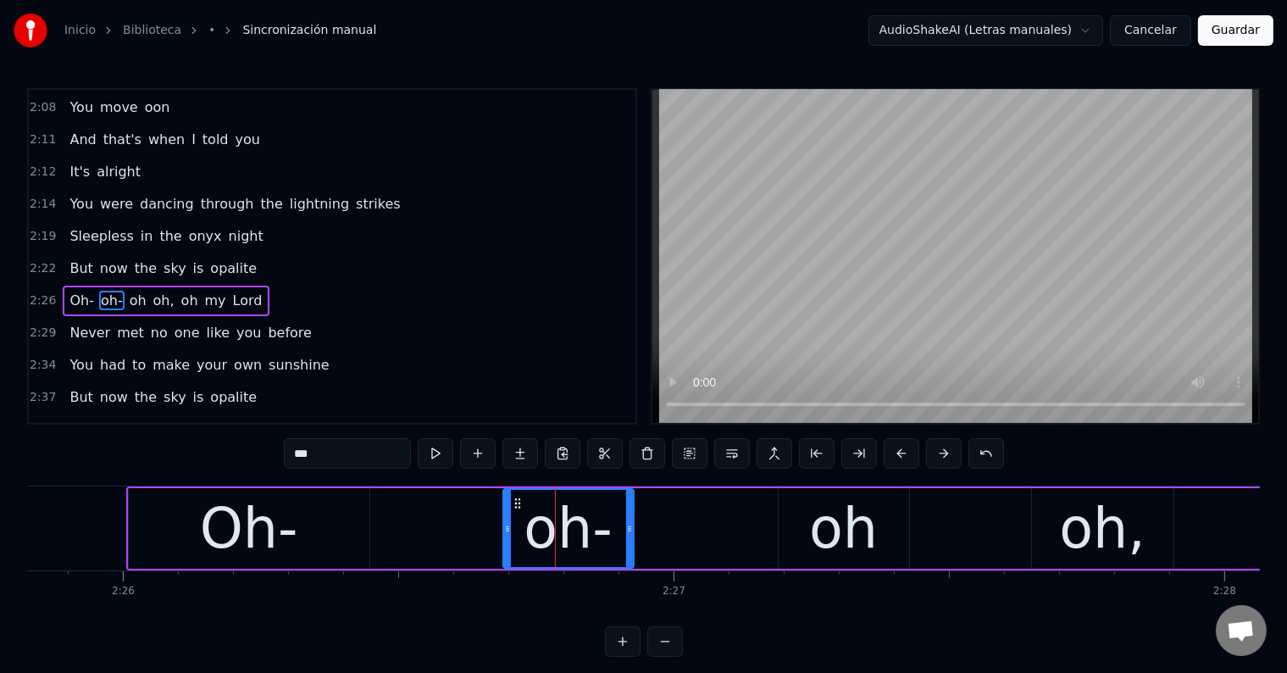
click at [264, 528] on div "Oh-" at bounding box center [249, 528] width 98 height 83
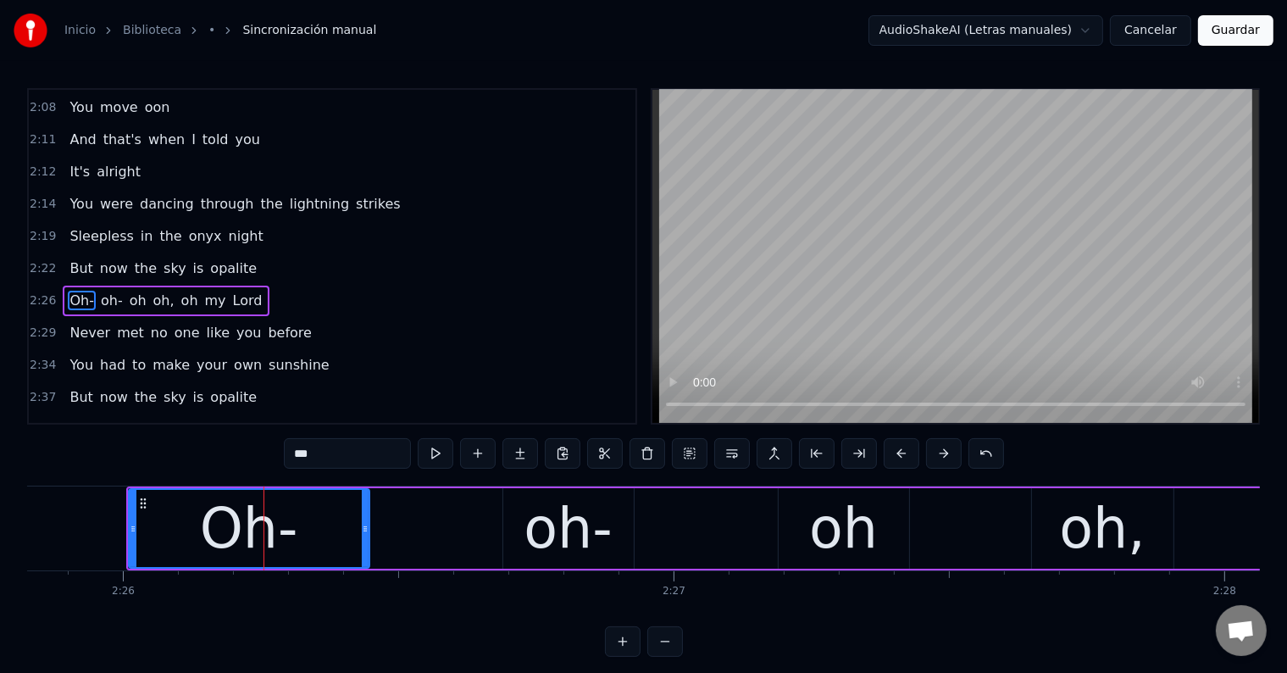
click at [295, 454] on input "***" at bounding box center [347, 453] width 127 height 30
click at [299, 450] on input "***" at bounding box center [347, 453] width 127 height 30
click at [793, 526] on div "oh" at bounding box center [843, 528] width 130 height 80
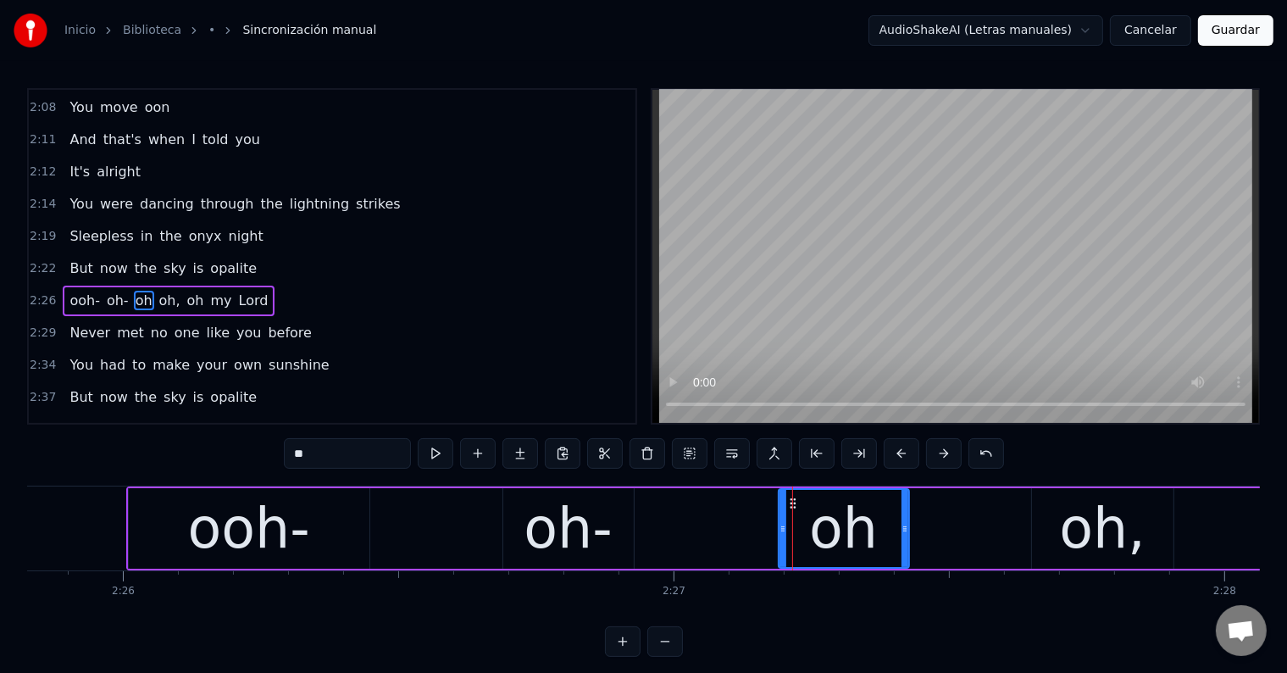
click at [357, 447] on input "**" at bounding box center [347, 453] width 127 height 30
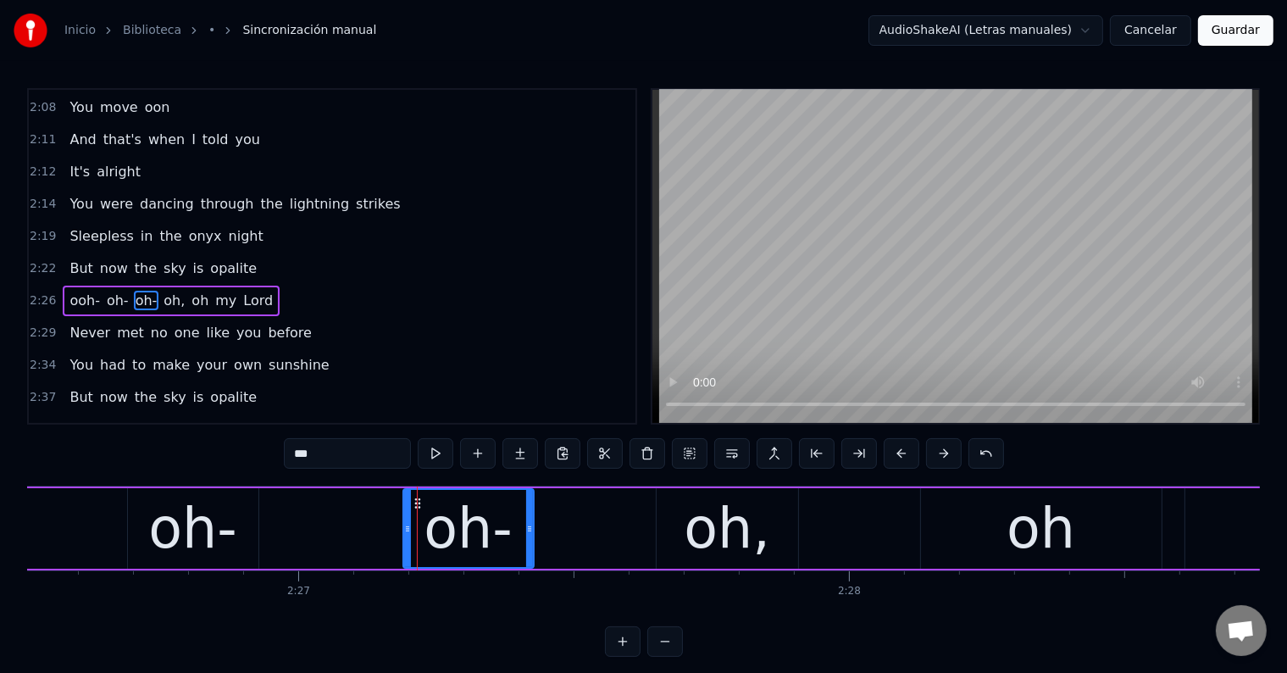
scroll to position [0, 80662]
click at [693, 528] on div "oh," at bounding box center [726, 528] width 86 height 83
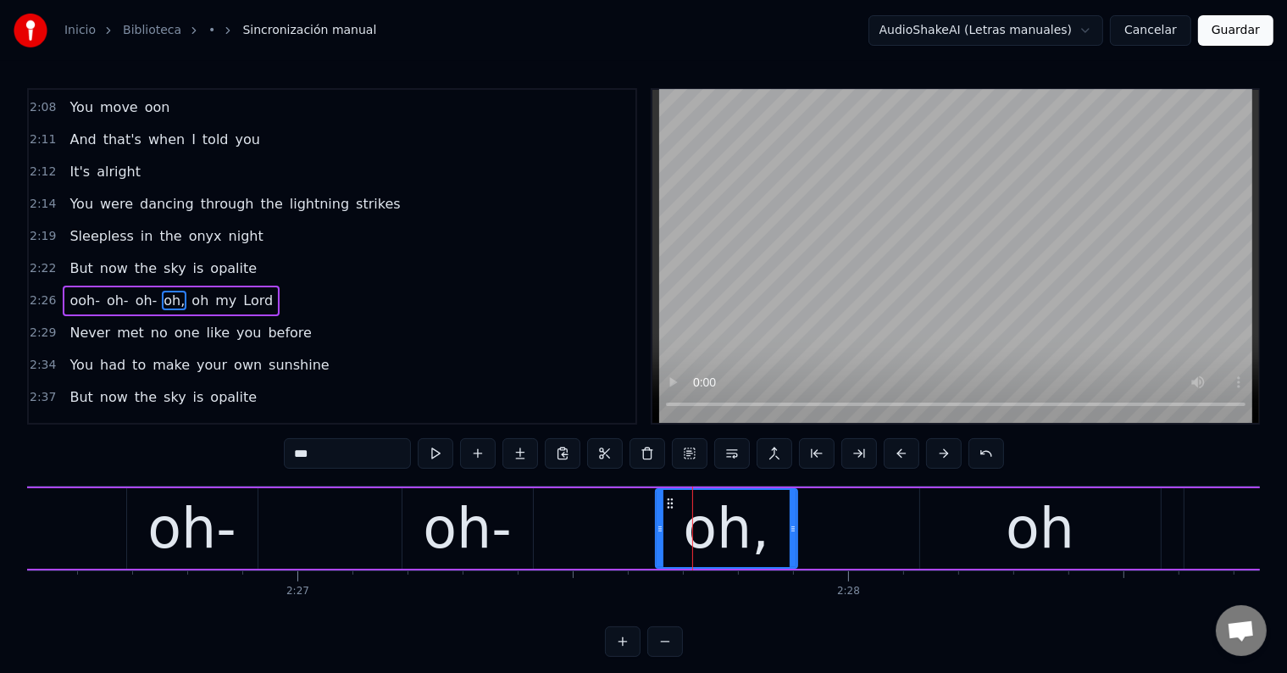
click at [363, 457] on input "***" at bounding box center [347, 453] width 127 height 30
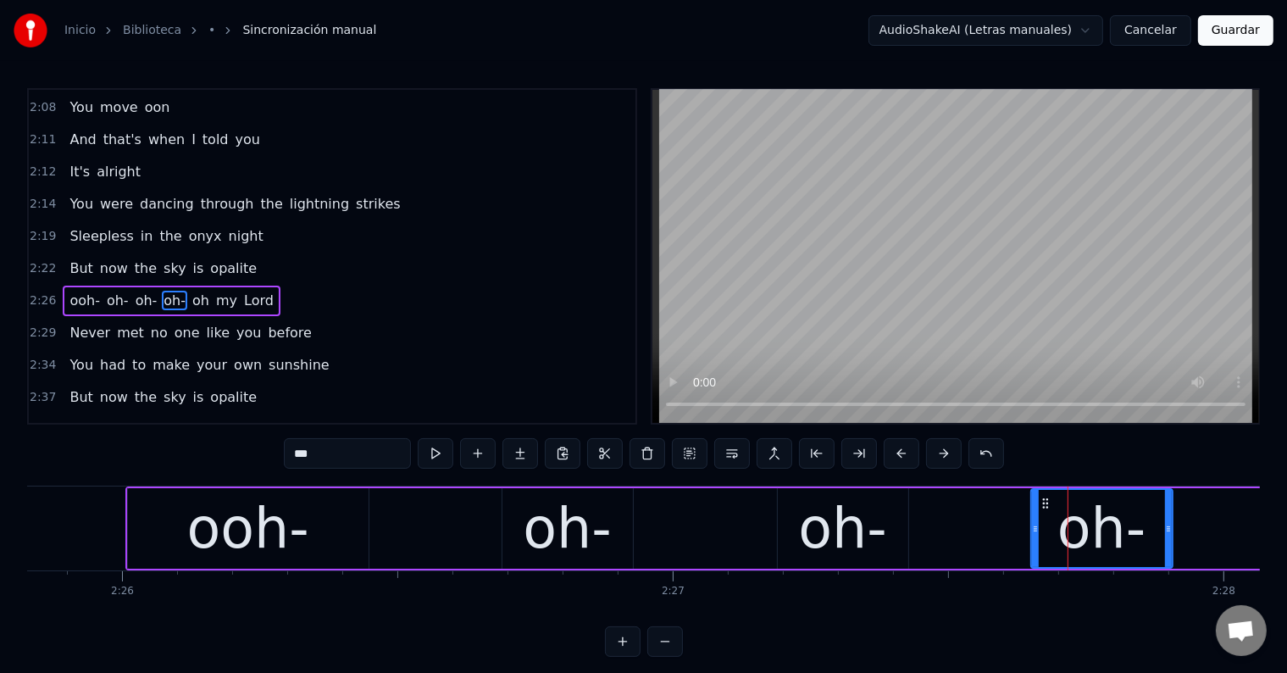
scroll to position [0, 80286]
click at [536, 534] on div "oh-" at bounding box center [567, 528] width 88 height 83
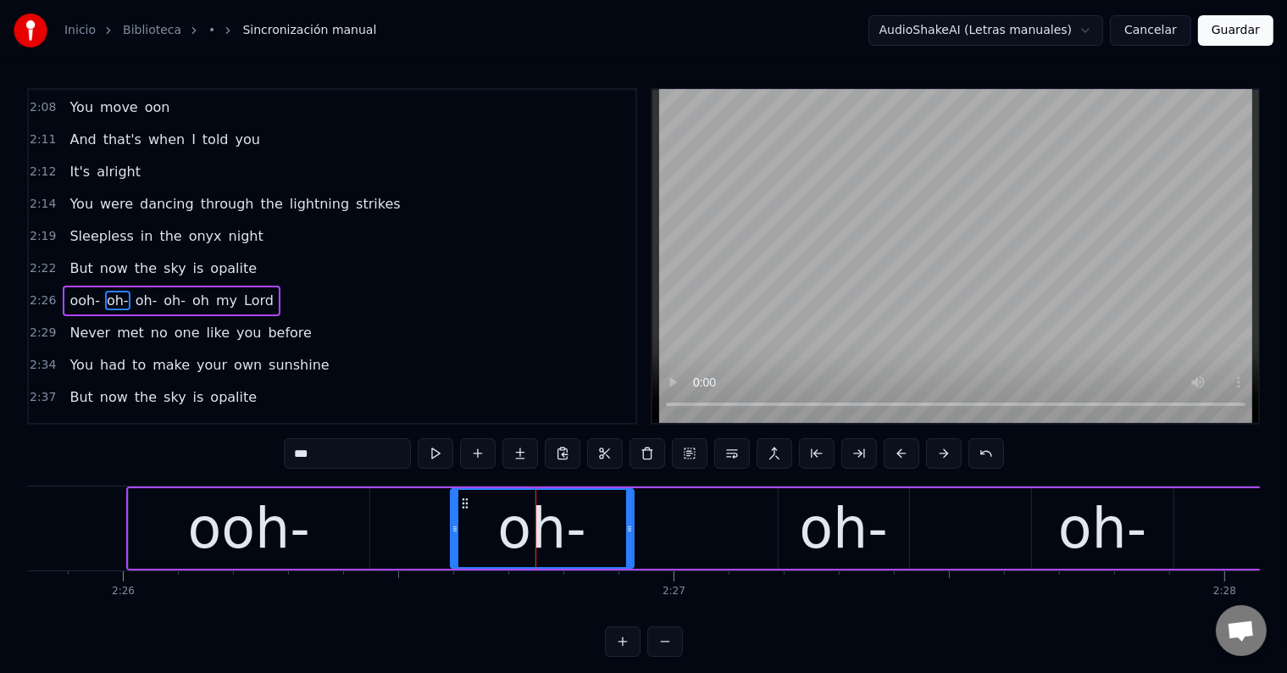
drag, startPoint x: 505, startPoint y: 525, endPoint x: 452, endPoint y: 525, distance: 52.5
click at [453, 526] on circle at bounding box center [453, 526] width 1 height 1
click at [793, 531] on div "oh-" at bounding box center [843, 528] width 130 height 80
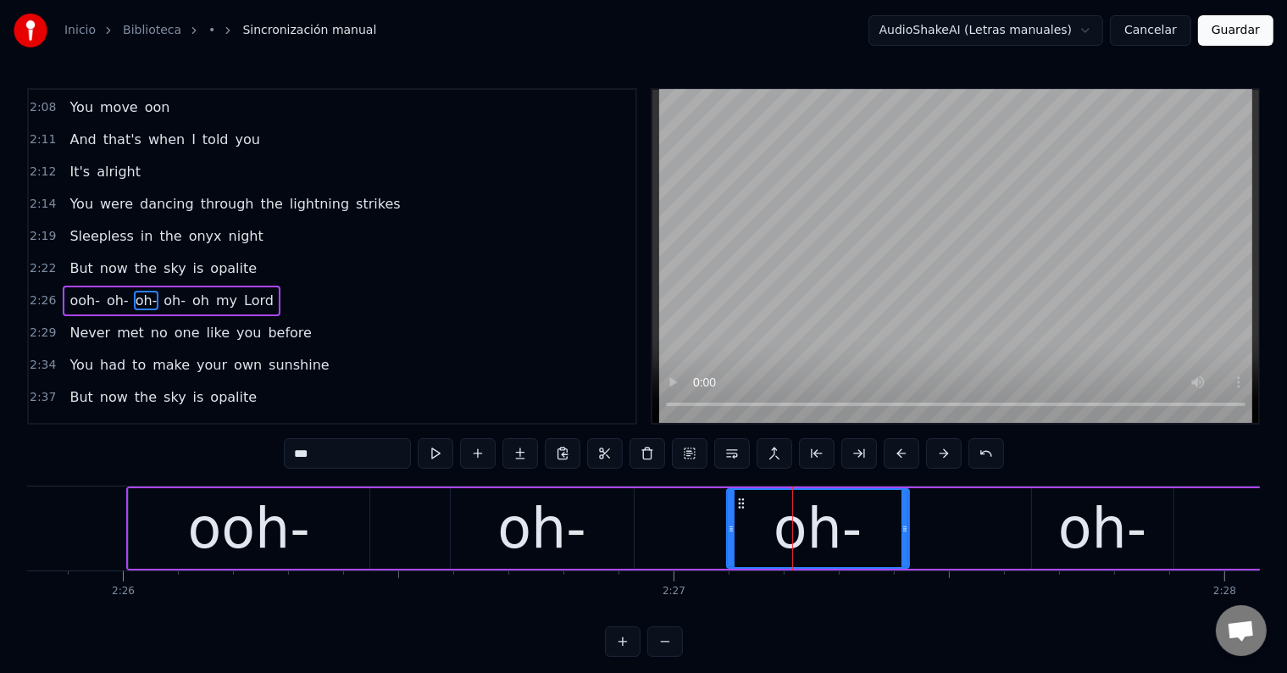
drag, startPoint x: 780, startPoint y: 528, endPoint x: 728, endPoint y: 528, distance: 51.7
click at [729, 528] on circle at bounding box center [729, 528] width 1 height 1
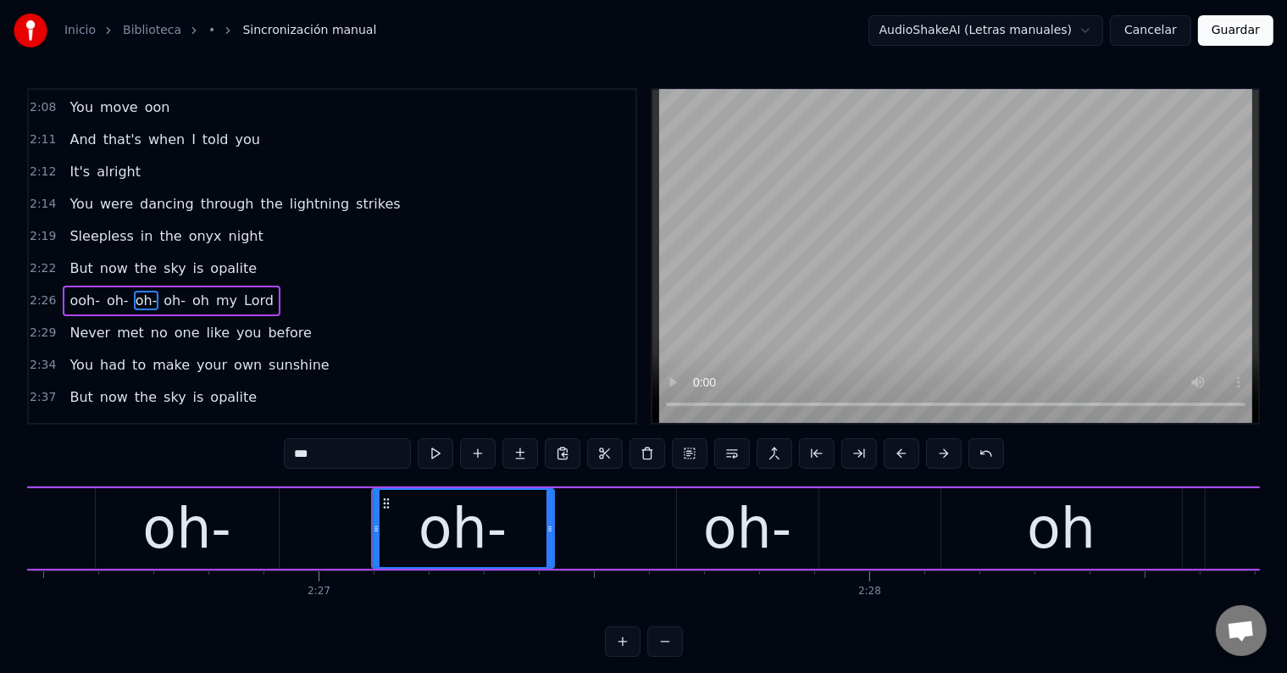
scroll to position [0, 80642]
click at [756, 522] on div "oh-" at bounding box center [746, 528] width 88 height 83
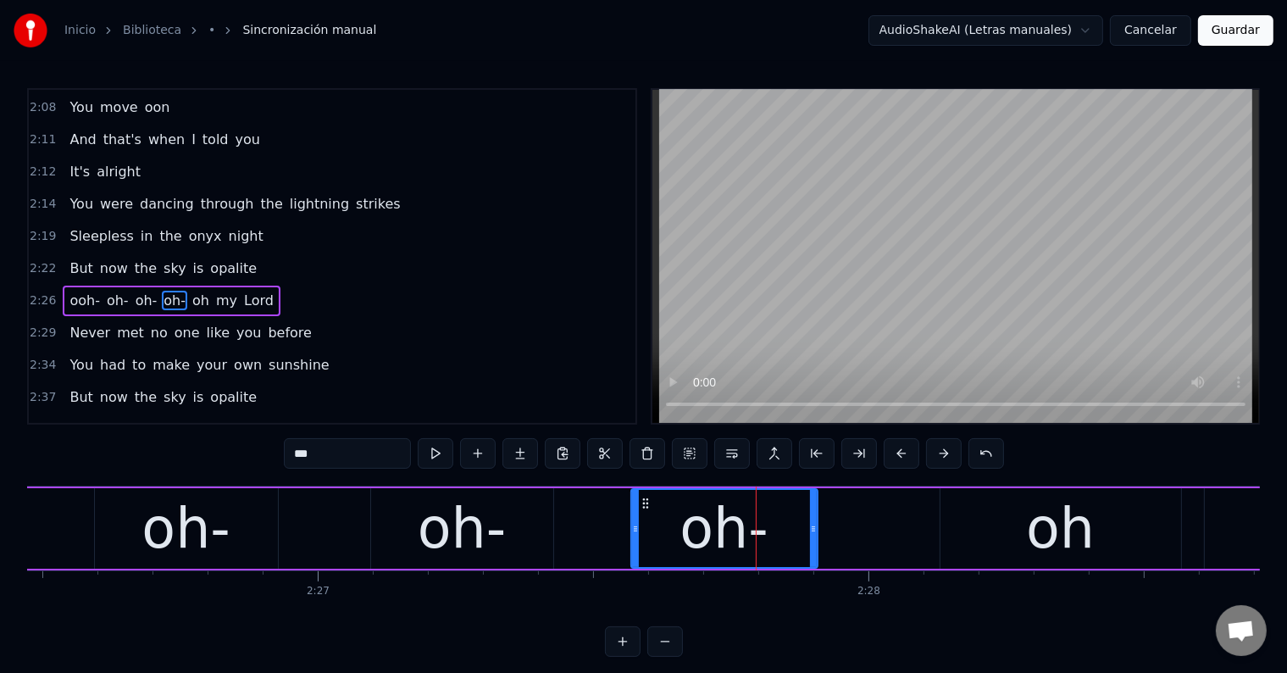
drag, startPoint x: 678, startPoint y: 526, endPoint x: 633, endPoint y: 522, distance: 45.1
click at [633, 522] on icon at bounding box center [635, 529] width 7 height 14
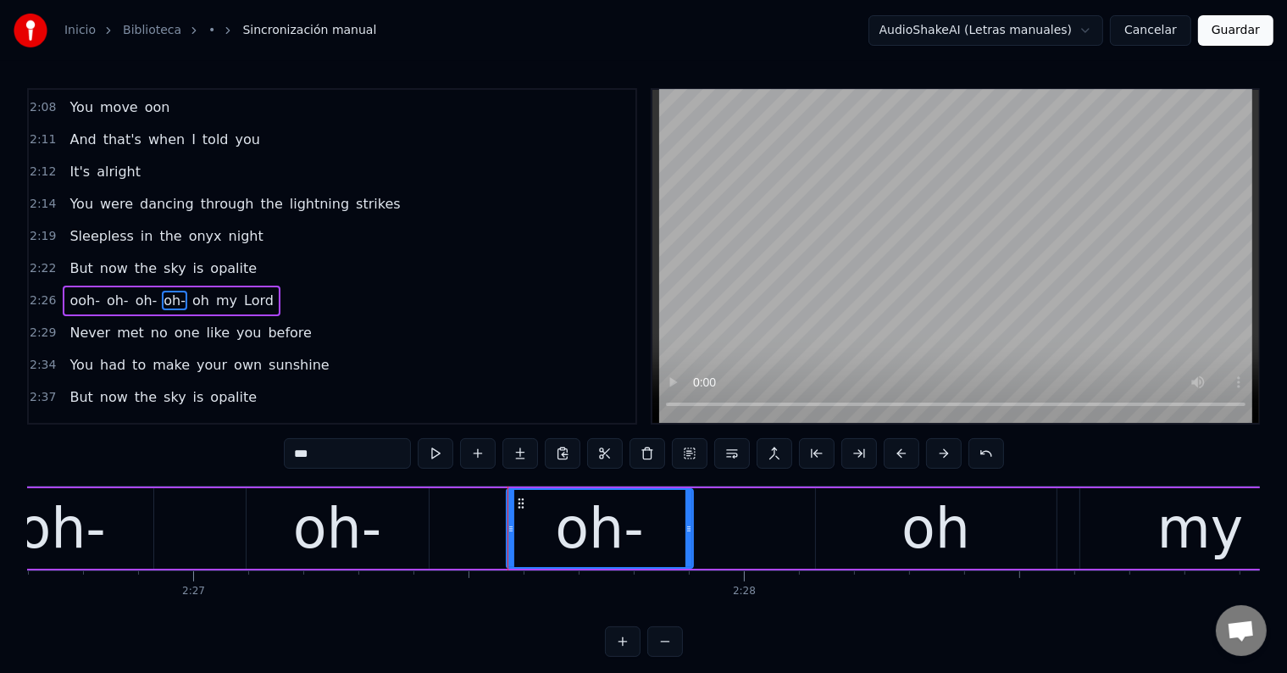
scroll to position [0, 80766]
drag, startPoint x: 901, startPoint y: 523, endPoint x: 856, endPoint y: 518, distance: 45.2
click at [902, 523] on div "oh" at bounding box center [936, 528] width 241 height 80
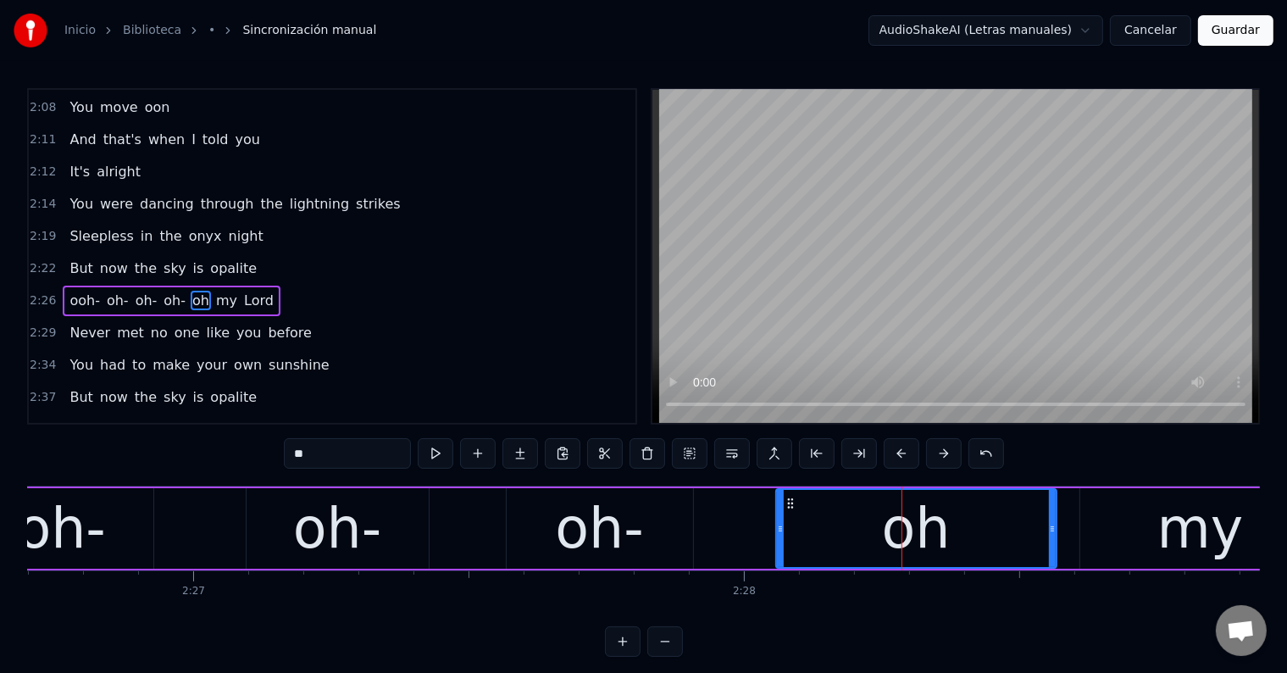
drag, startPoint x: 816, startPoint y: 518, endPoint x: 776, endPoint y: 518, distance: 39.8
click at [777, 518] on div at bounding box center [780, 528] width 7 height 77
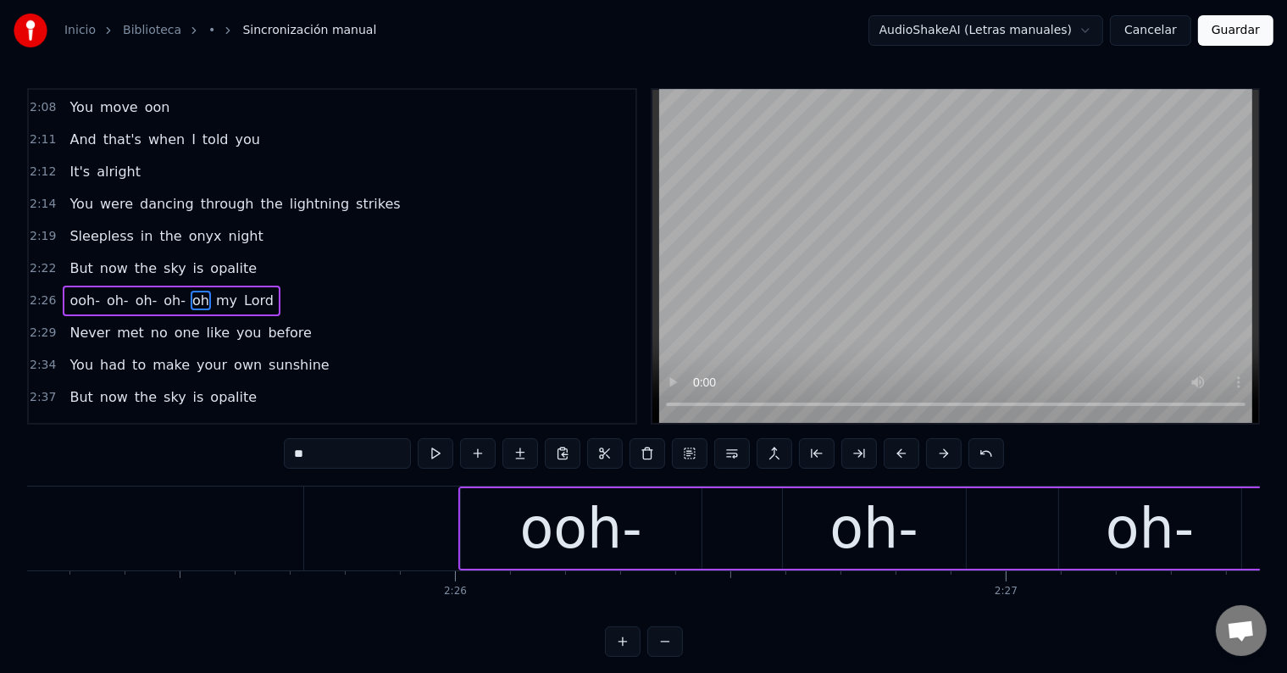
scroll to position [0, 79954]
click at [495, 533] on div "ooh-" at bounding box center [581, 528] width 241 height 80
type input "****"
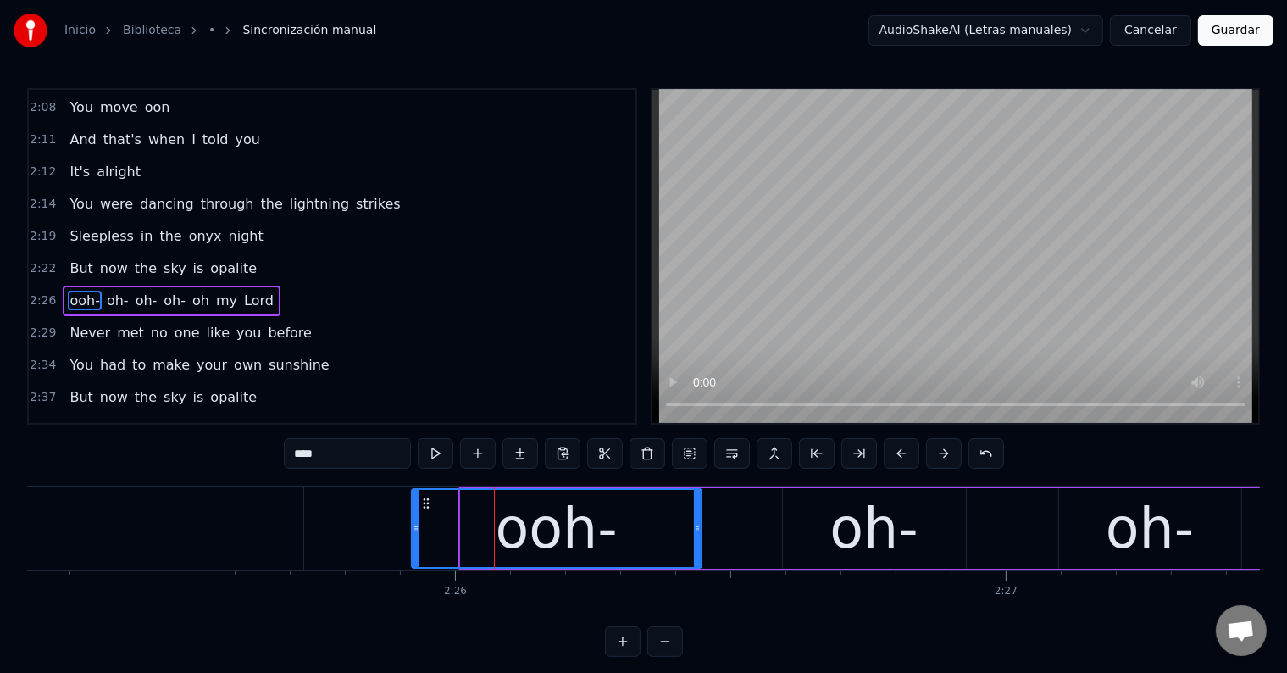
drag, startPoint x: 462, startPoint y: 526, endPoint x: 413, endPoint y: 524, distance: 49.2
click at [413, 524] on icon at bounding box center [415, 529] width 7 height 14
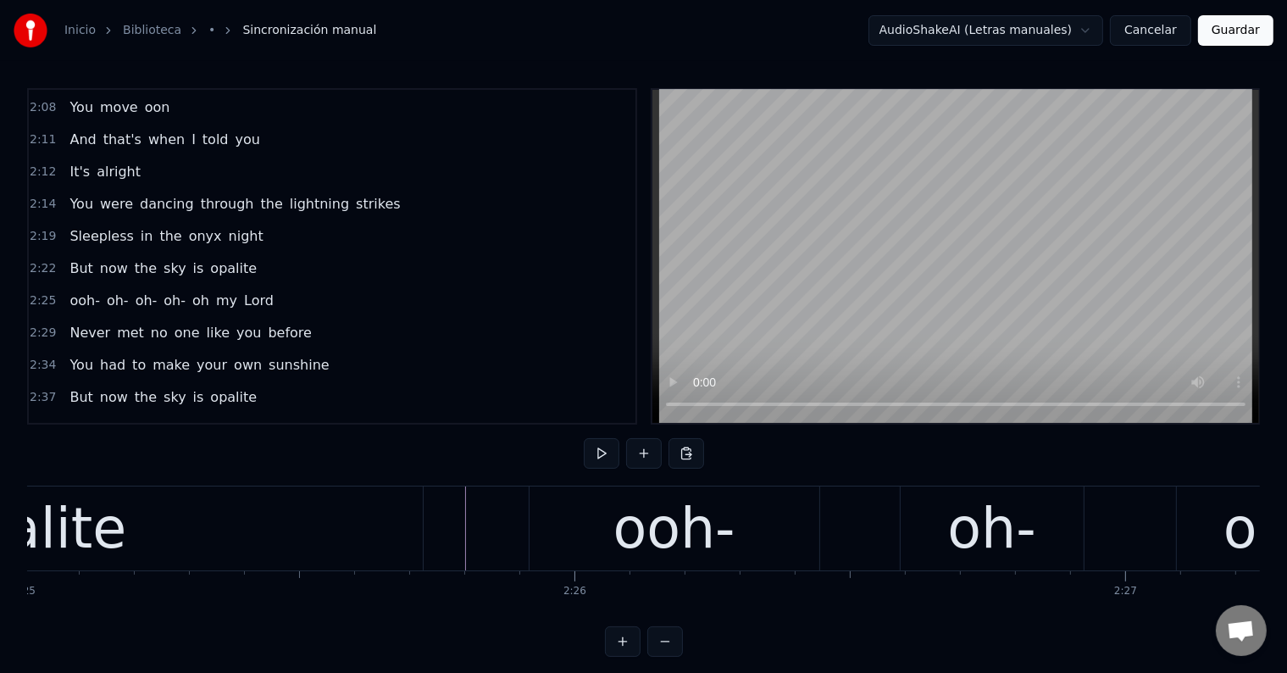
scroll to position [0, 79833]
click at [384, 524] on div "opalite" at bounding box center [34, 528] width 780 height 84
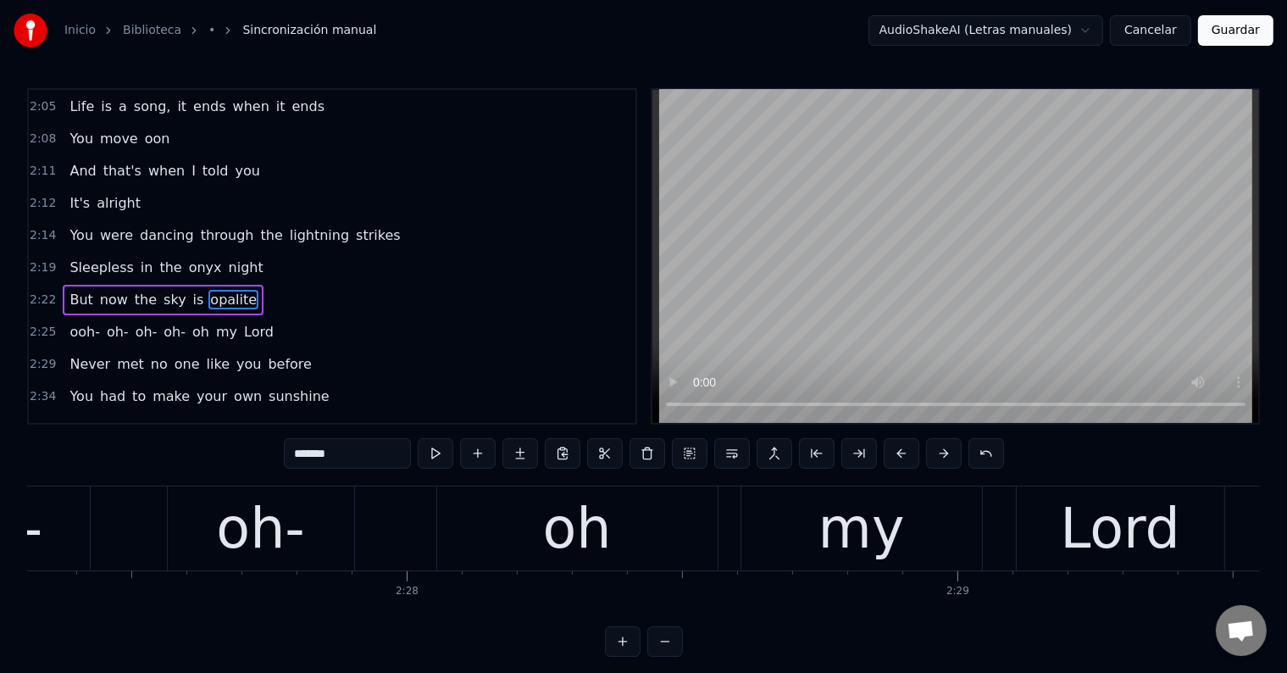
scroll to position [0, 80975]
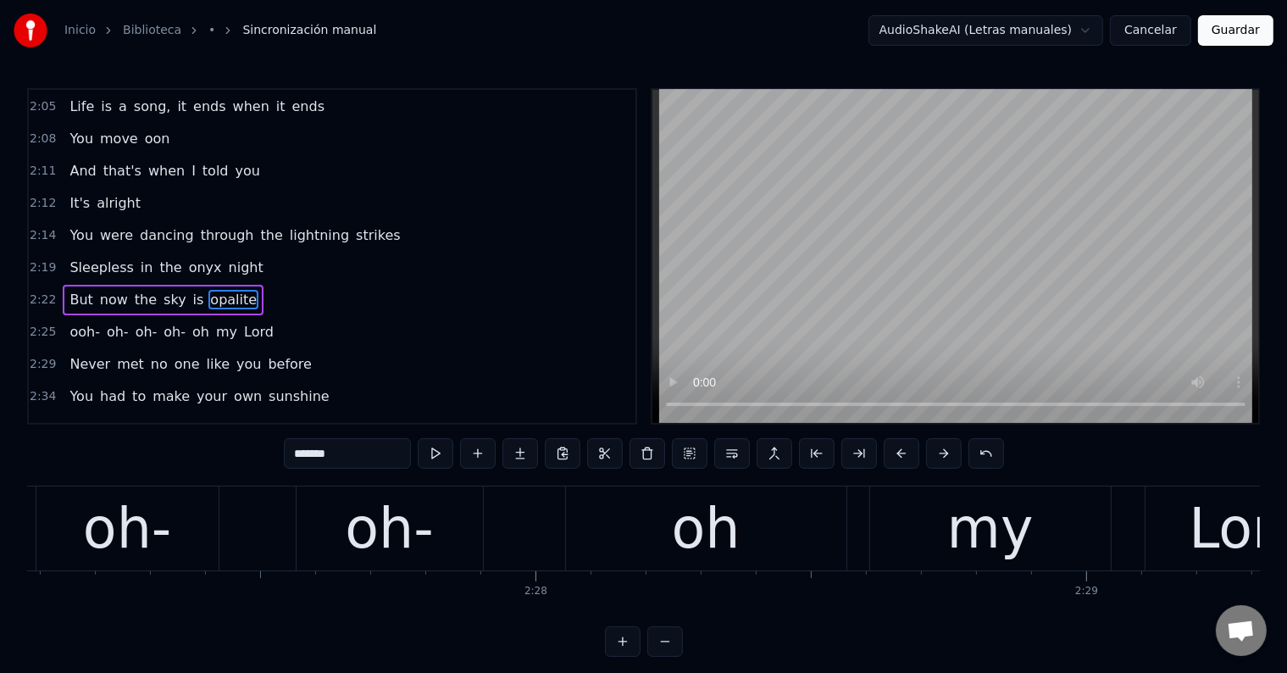
click at [382, 530] on div "oh-" at bounding box center [389, 528] width 88 height 83
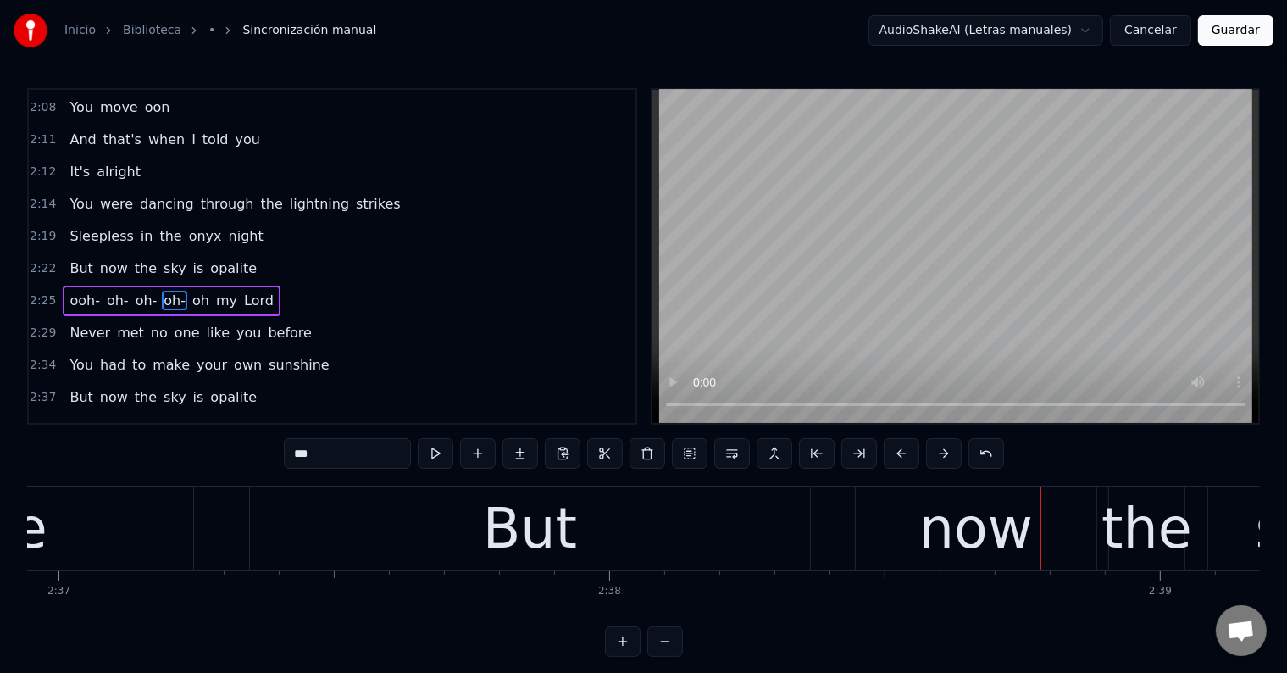
scroll to position [0, 86405]
click at [435, 523] on div "But" at bounding box center [532, 528] width 560 height 84
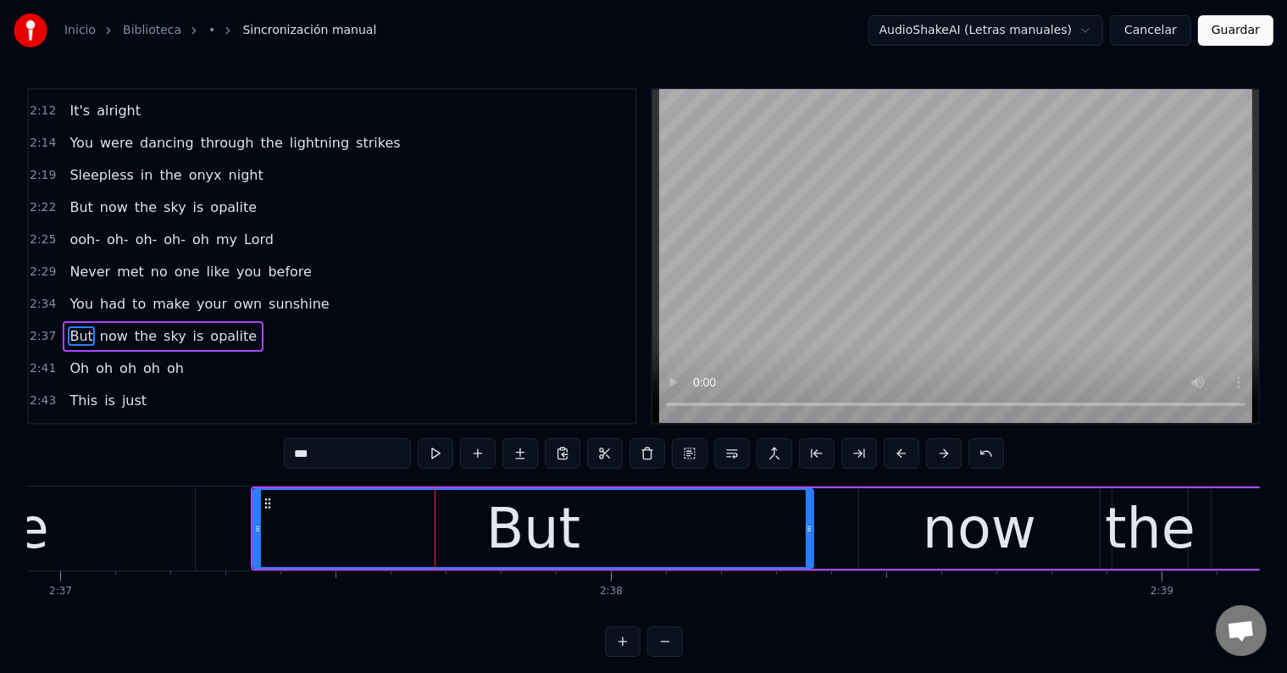
scroll to position [1282, 0]
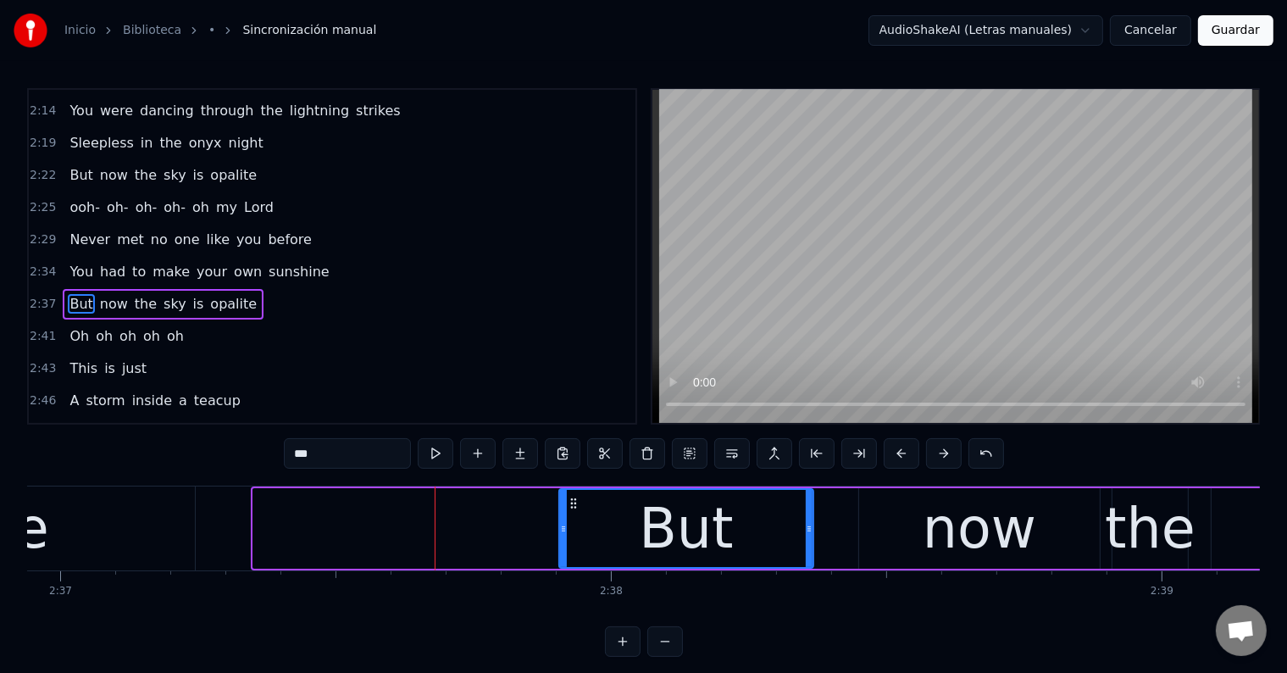
drag, startPoint x: 255, startPoint y: 524, endPoint x: 561, endPoint y: 525, distance: 305.8
click at [561, 525] on icon at bounding box center [563, 529] width 7 height 14
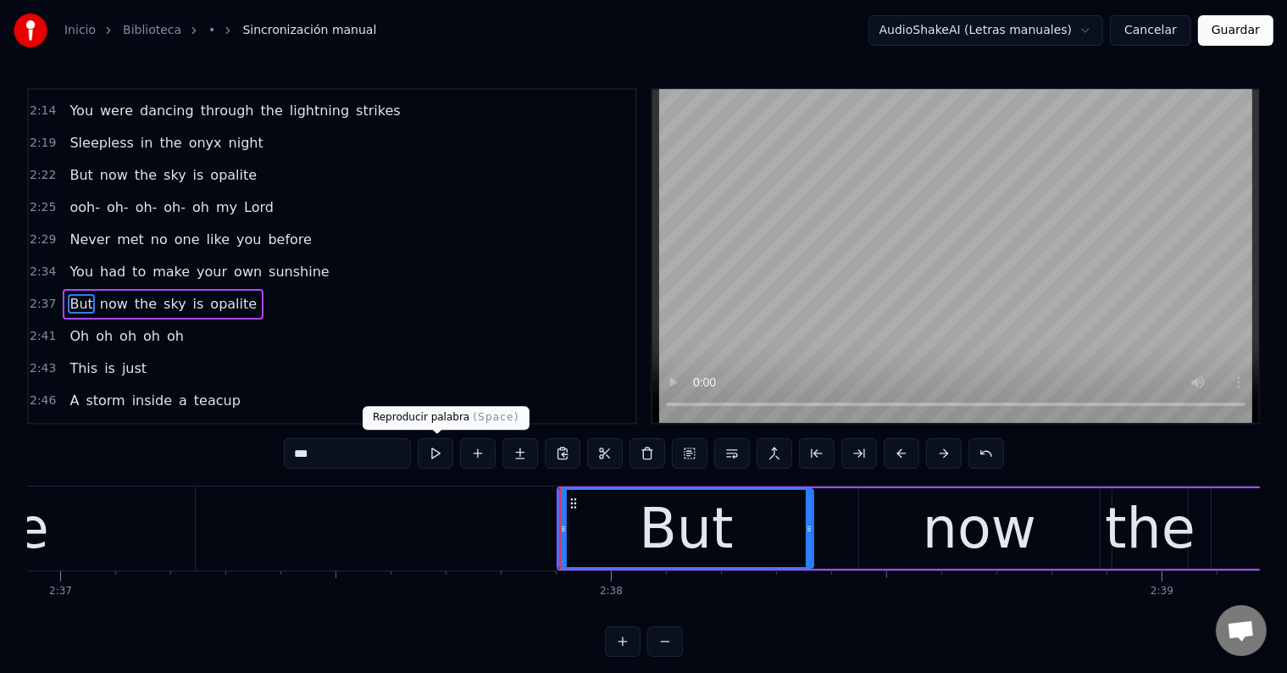
click at [431, 463] on button at bounding box center [436, 453] width 36 height 30
click at [901, 538] on div "now" at bounding box center [979, 528] width 241 height 80
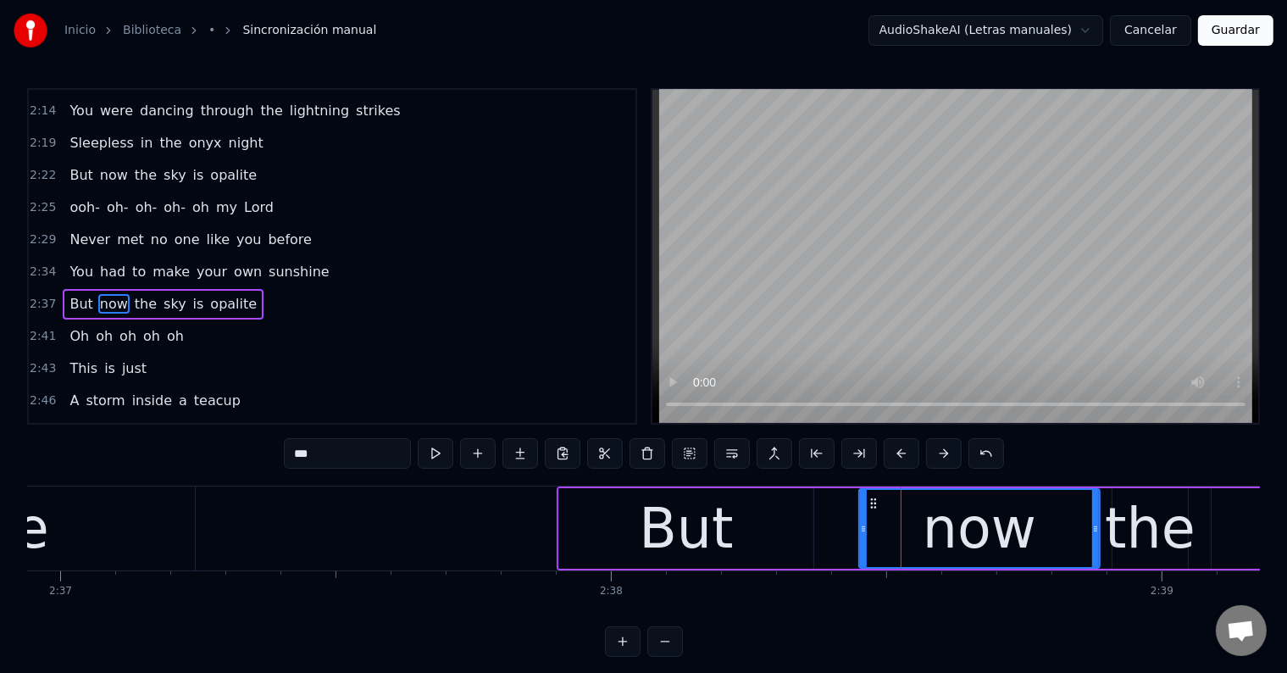
click at [715, 519] on div "But" at bounding box center [686, 528] width 94 height 83
type input "***"
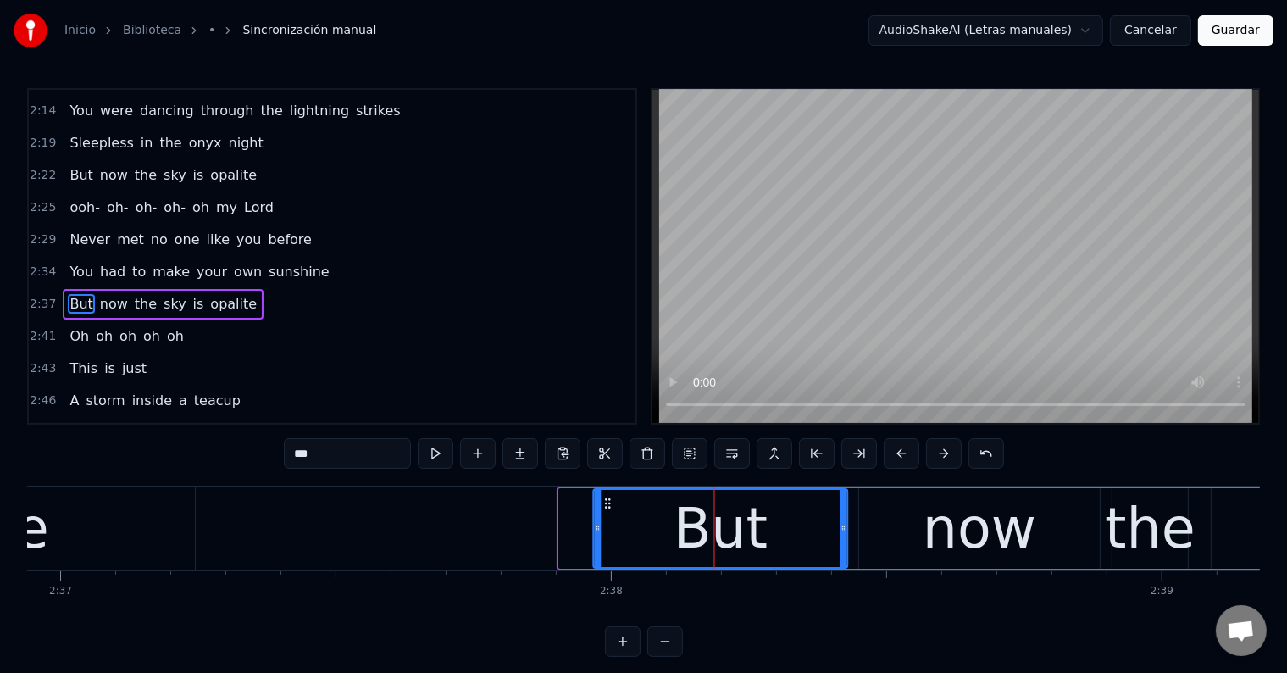
drag, startPoint x: 573, startPoint y: 501, endPoint x: 607, endPoint y: 505, distance: 34.9
click at [607, 505] on icon at bounding box center [608, 503] width 14 height 14
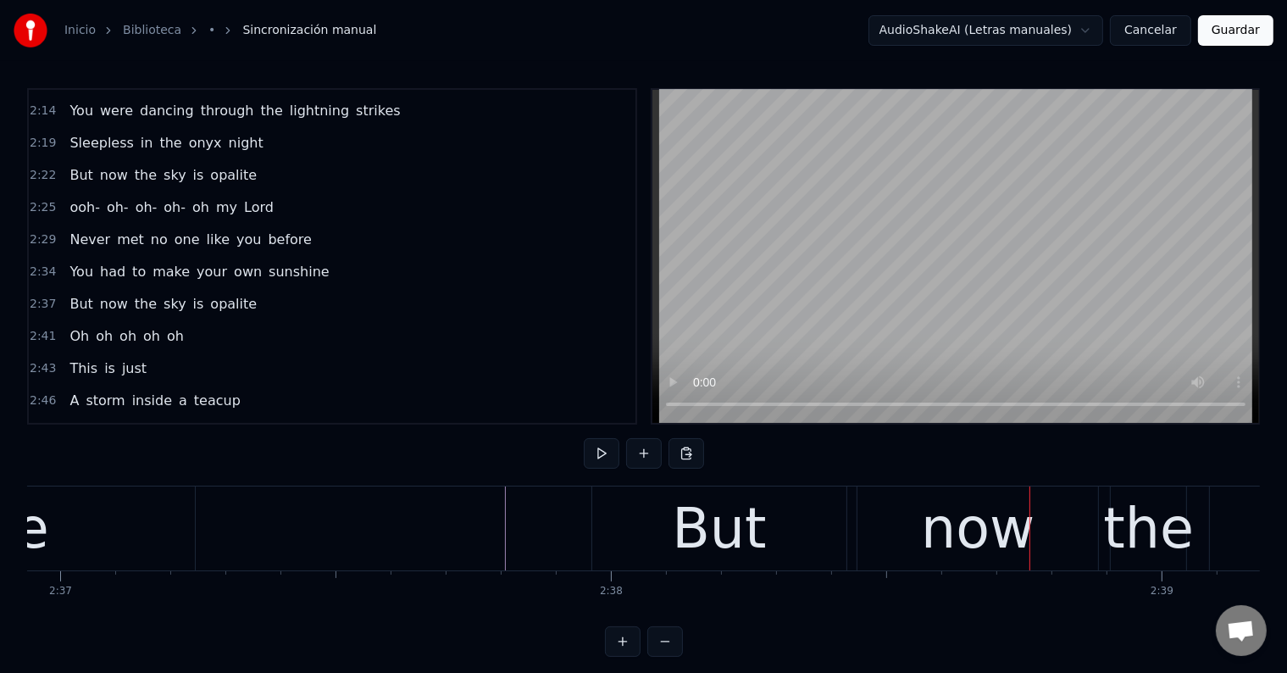
click at [705, 512] on div "But" at bounding box center [719, 528] width 94 height 83
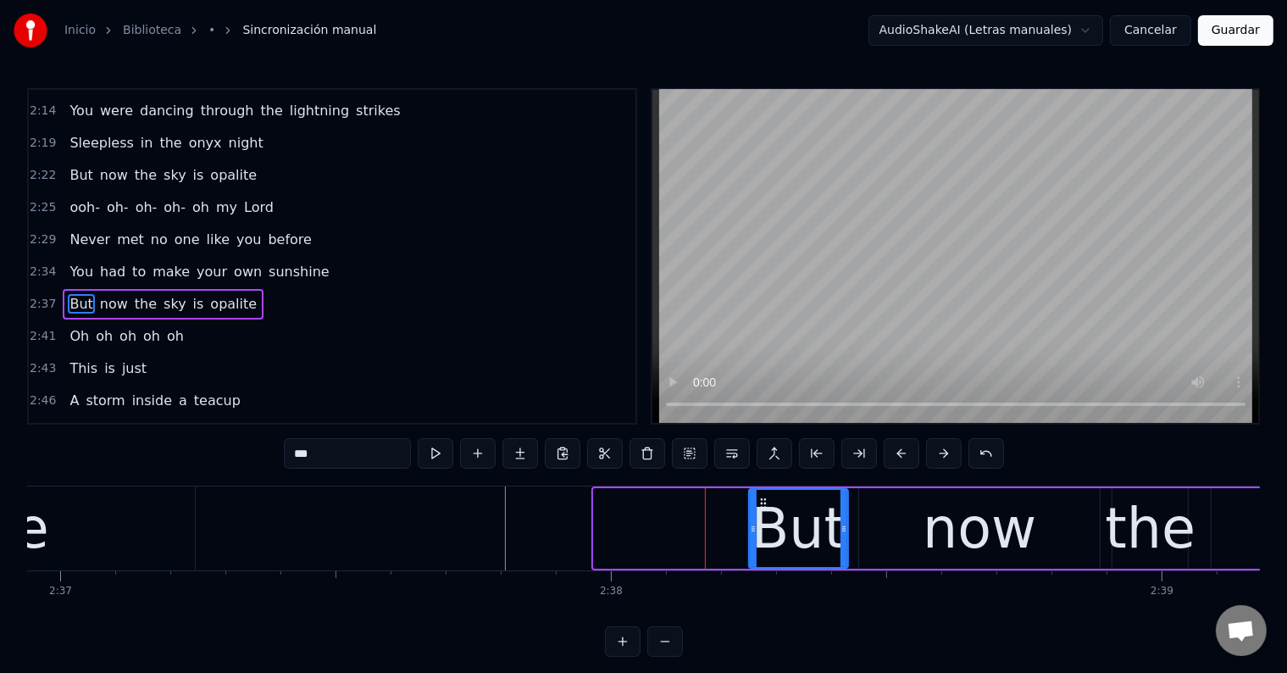
drag, startPoint x: 595, startPoint y: 525, endPoint x: 750, endPoint y: 533, distance: 155.2
click at [750, 533] on icon at bounding box center [753, 529] width 7 height 14
click at [914, 534] on div "now" at bounding box center [979, 528] width 241 height 80
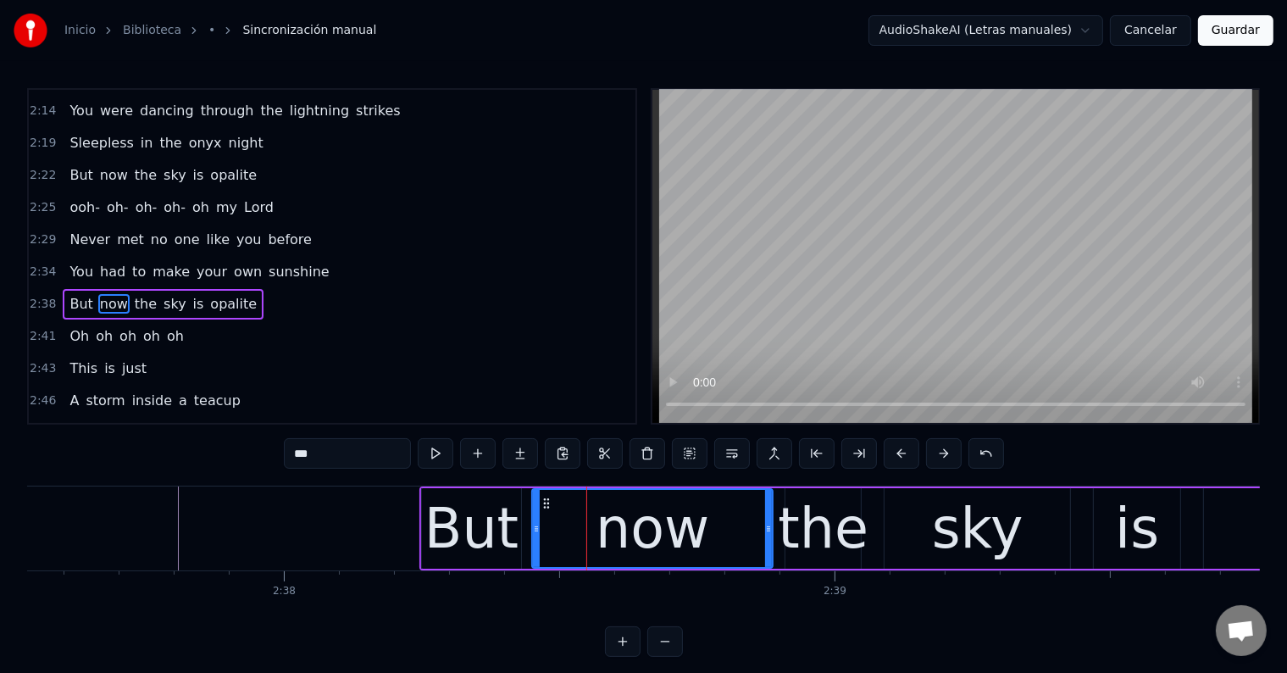
scroll to position [0, 86735]
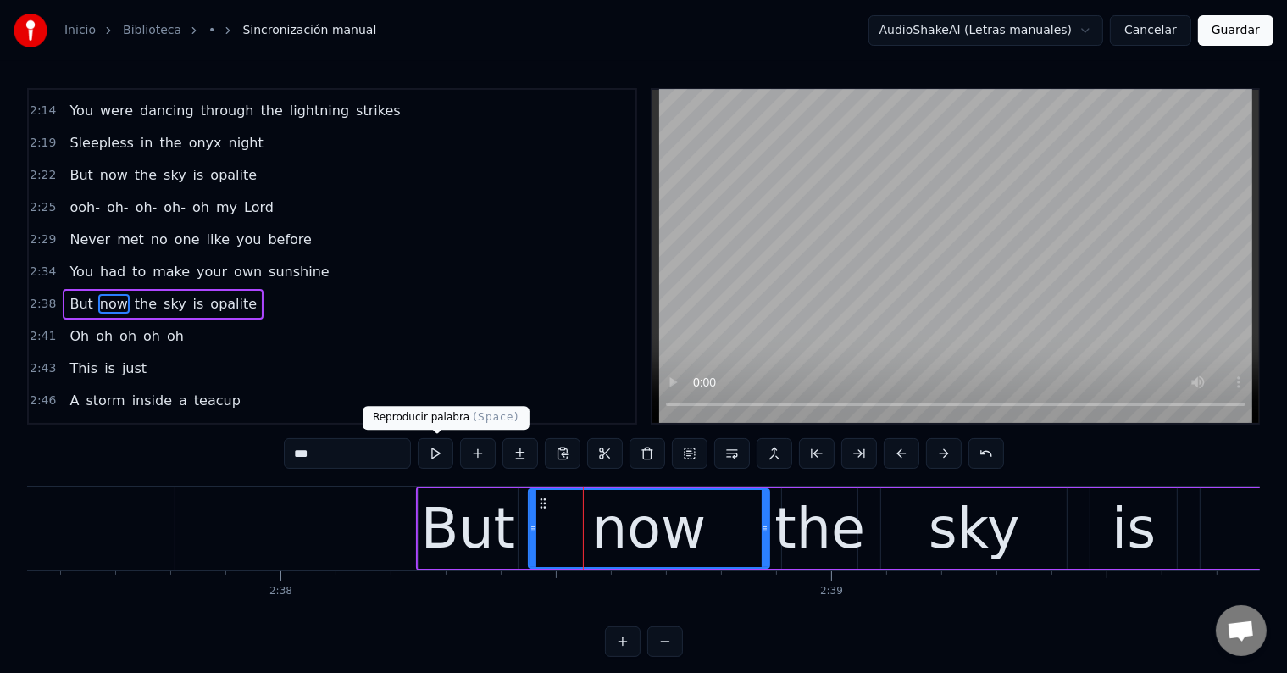
click at [441, 457] on button at bounding box center [436, 453] width 36 height 30
click at [486, 524] on div "But" at bounding box center [468, 528] width 94 height 83
type input "***"
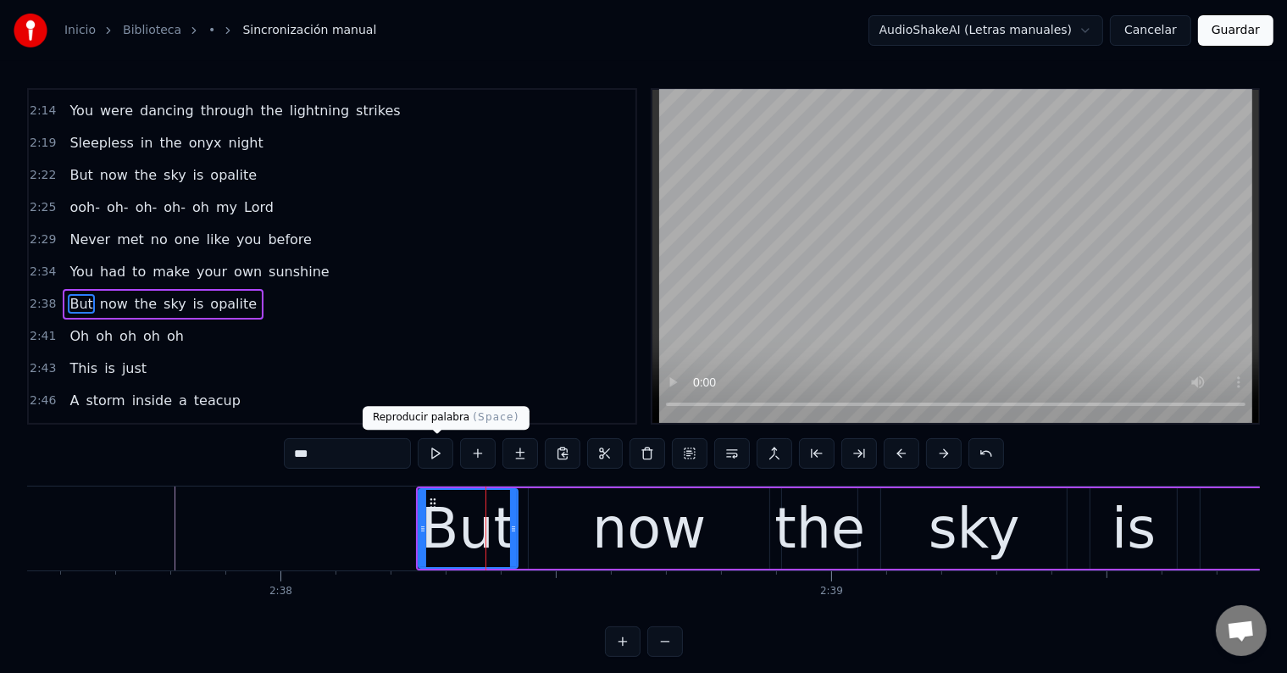
click at [442, 457] on button at bounding box center [436, 453] width 36 height 30
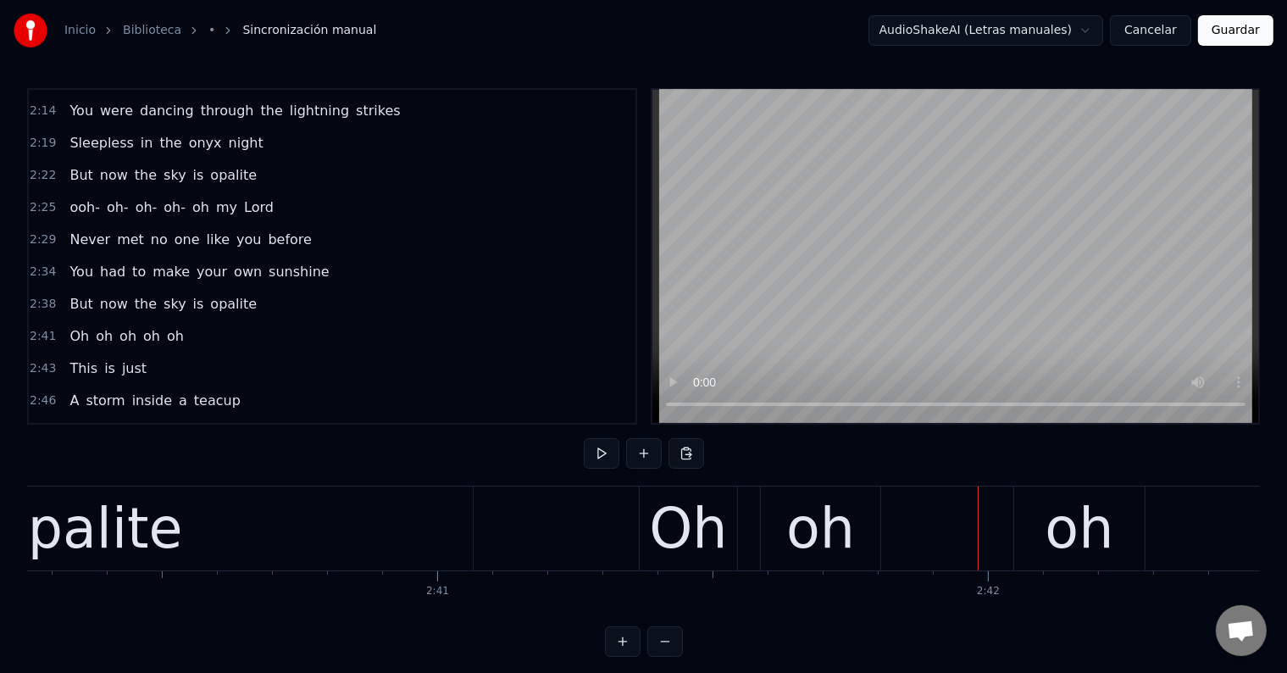
scroll to position [0, 88217]
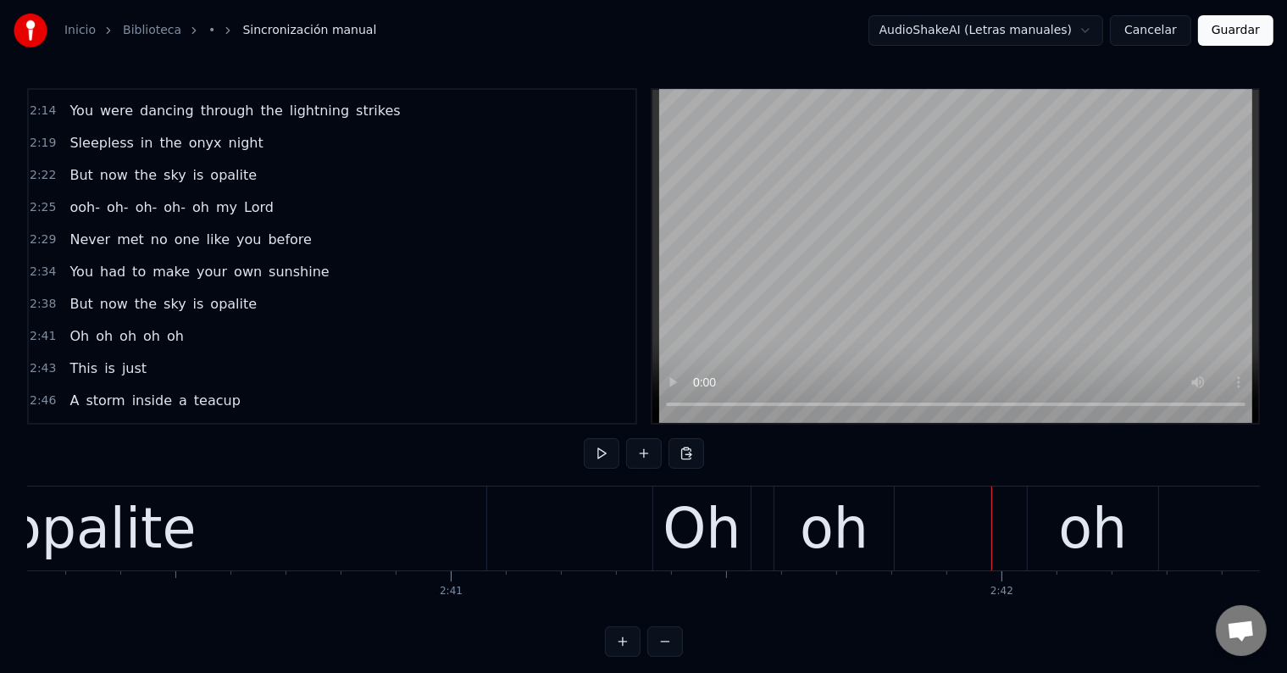
click at [678, 527] on div "Oh" at bounding box center [701, 528] width 78 height 83
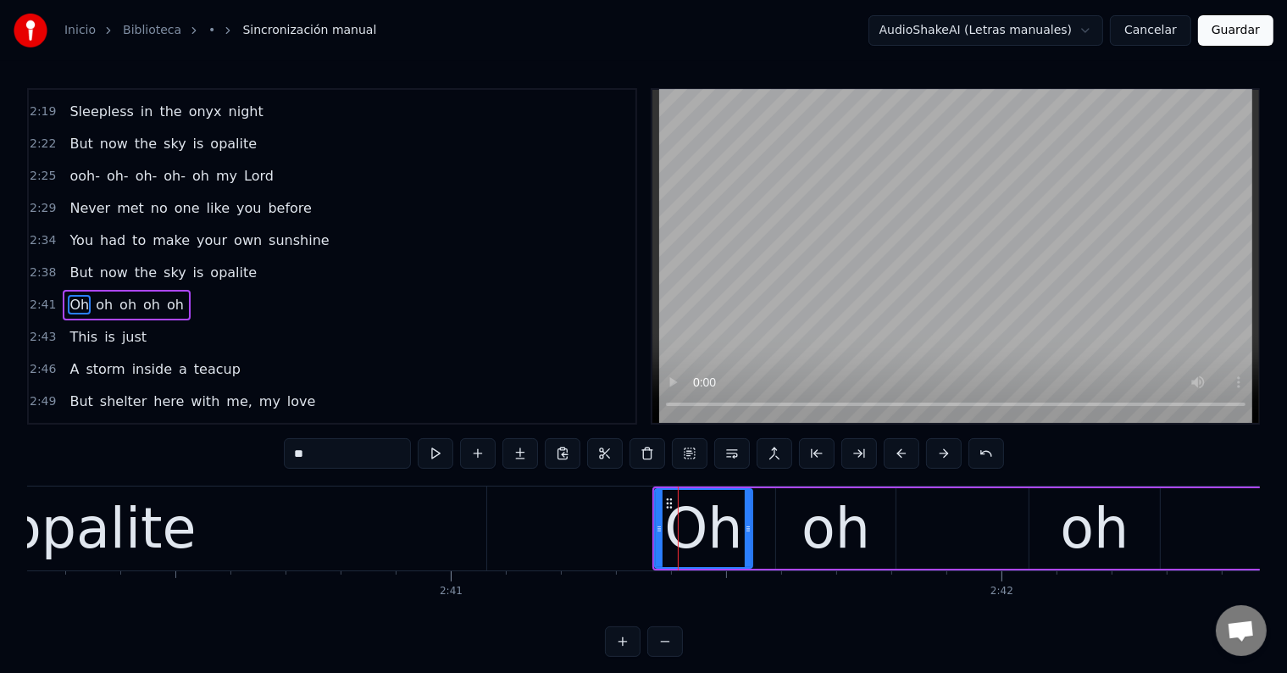
click at [833, 529] on div "oh" at bounding box center [835, 528] width 69 height 83
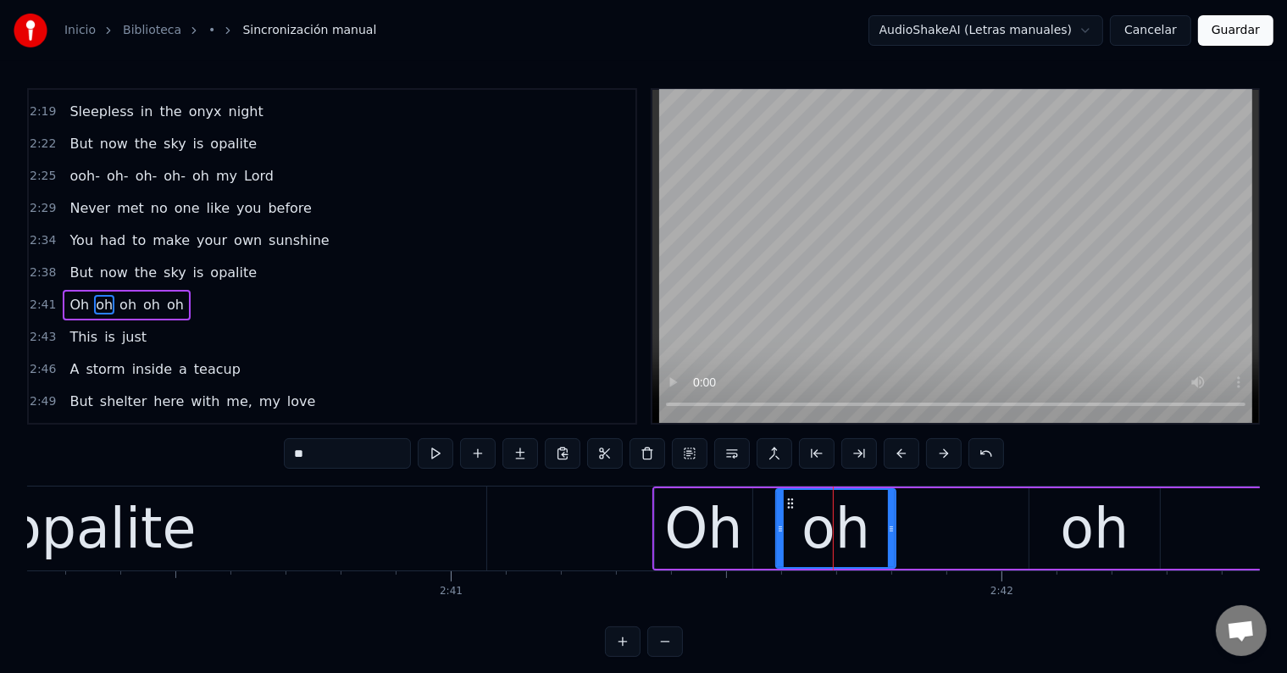
click at [294, 453] on input "**" at bounding box center [347, 453] width 127 height 30
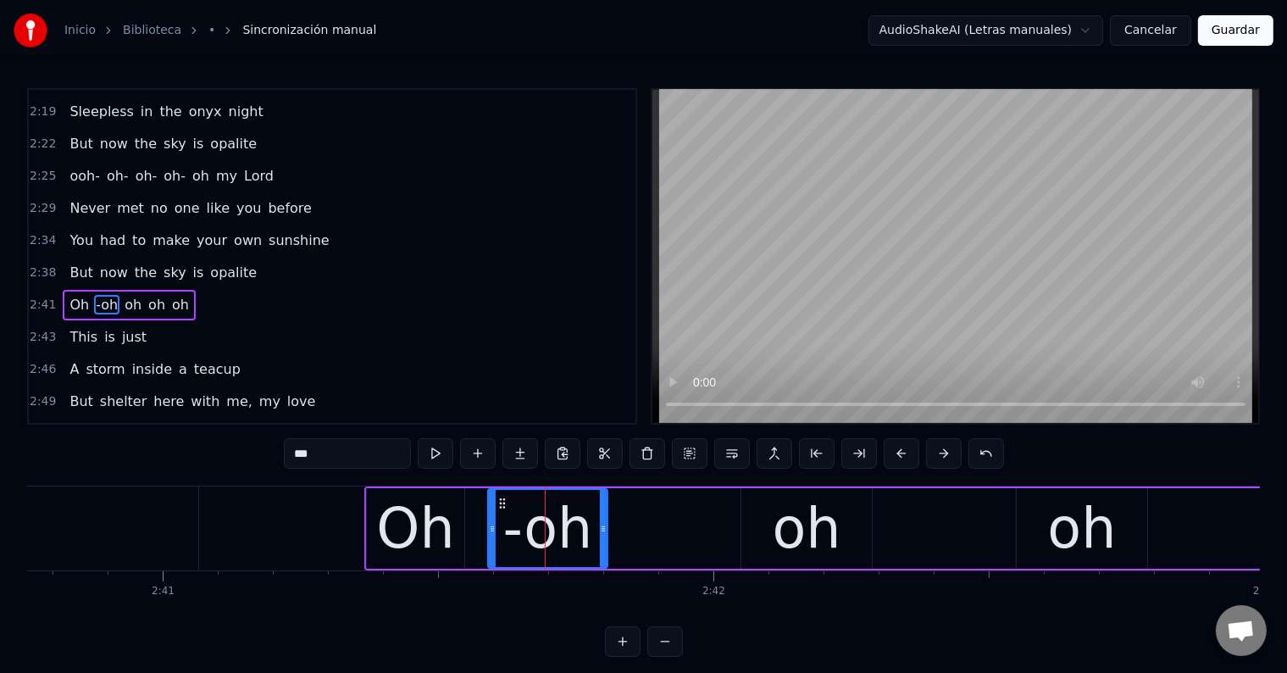
scroll to position [0, 88505]
click at [793, 529] on div "oh" at bounding box center [806, 528] width 69 height 83
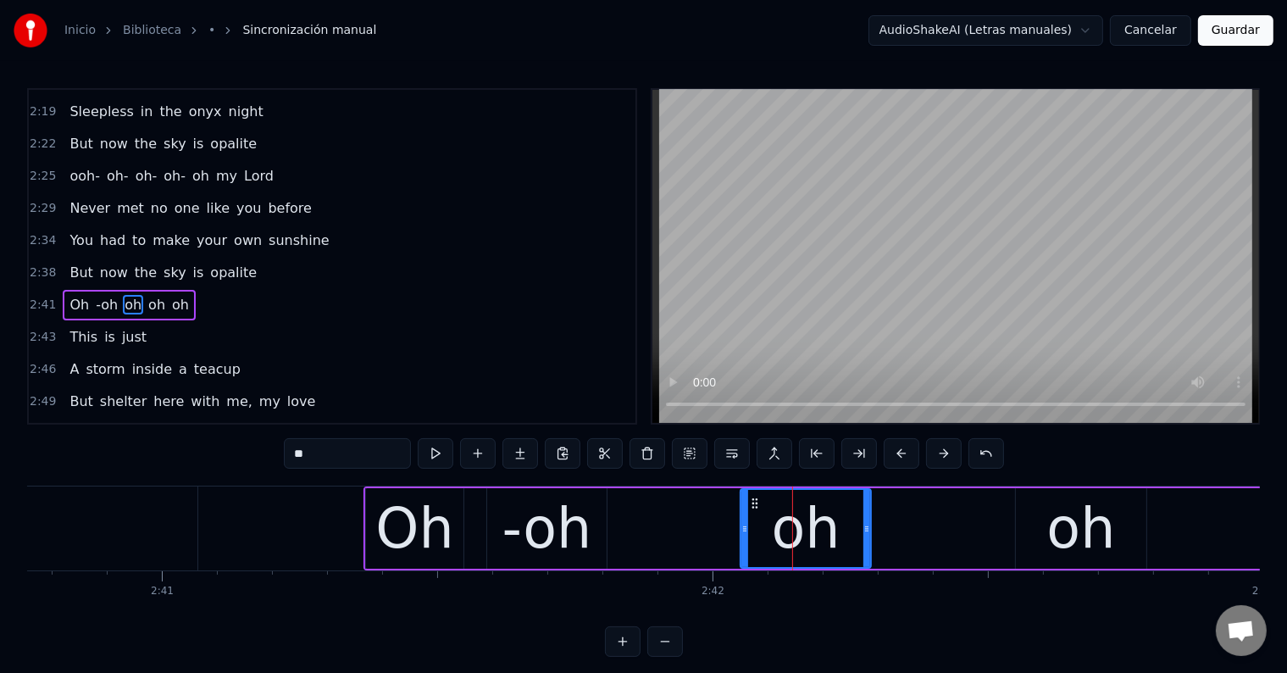
click at [299, 454] on input "**" at bounding box center [347, 453] width 127 height 30
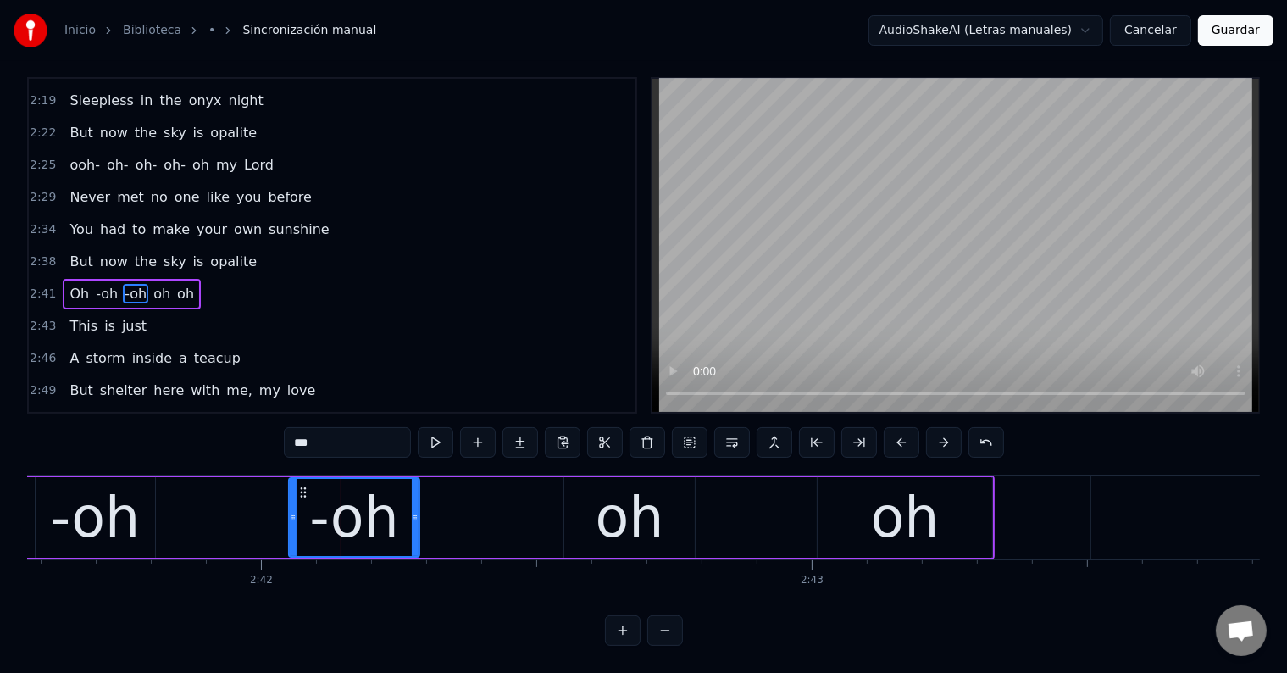
scroll to position [0, 88956]
click at [651, 505] on div "oh" at bounding box center [630, 517] width 69 height 83
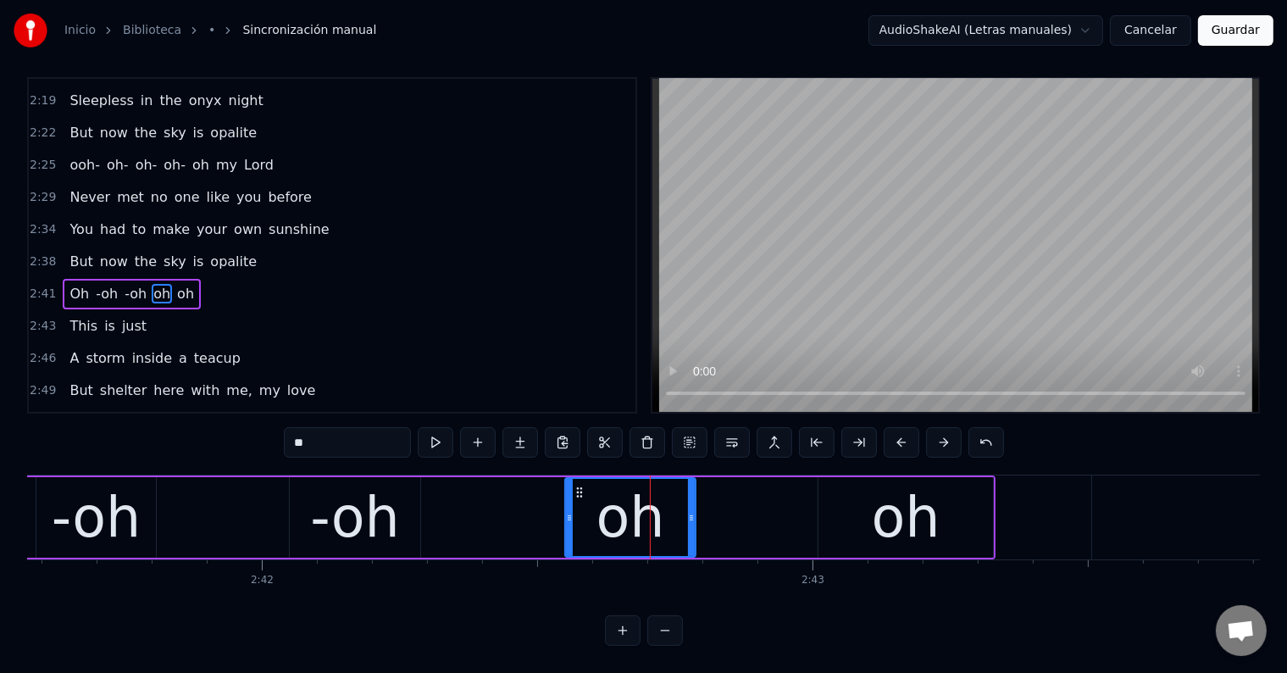
scroll to position [0, 0]
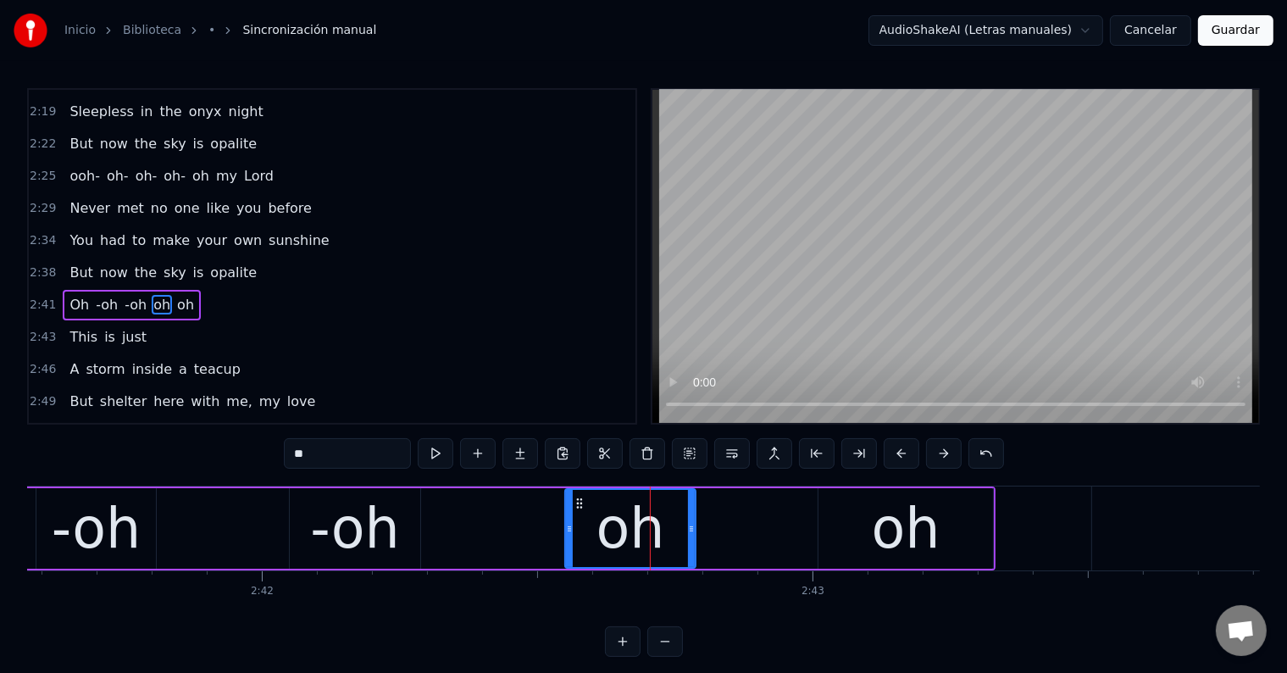
click at [295, 449] on input "**" at bounding box center [347, 453] width 127 height 30
click at [913, 531] on div "oh" at bounding box center [906, 528] width 69 height 83
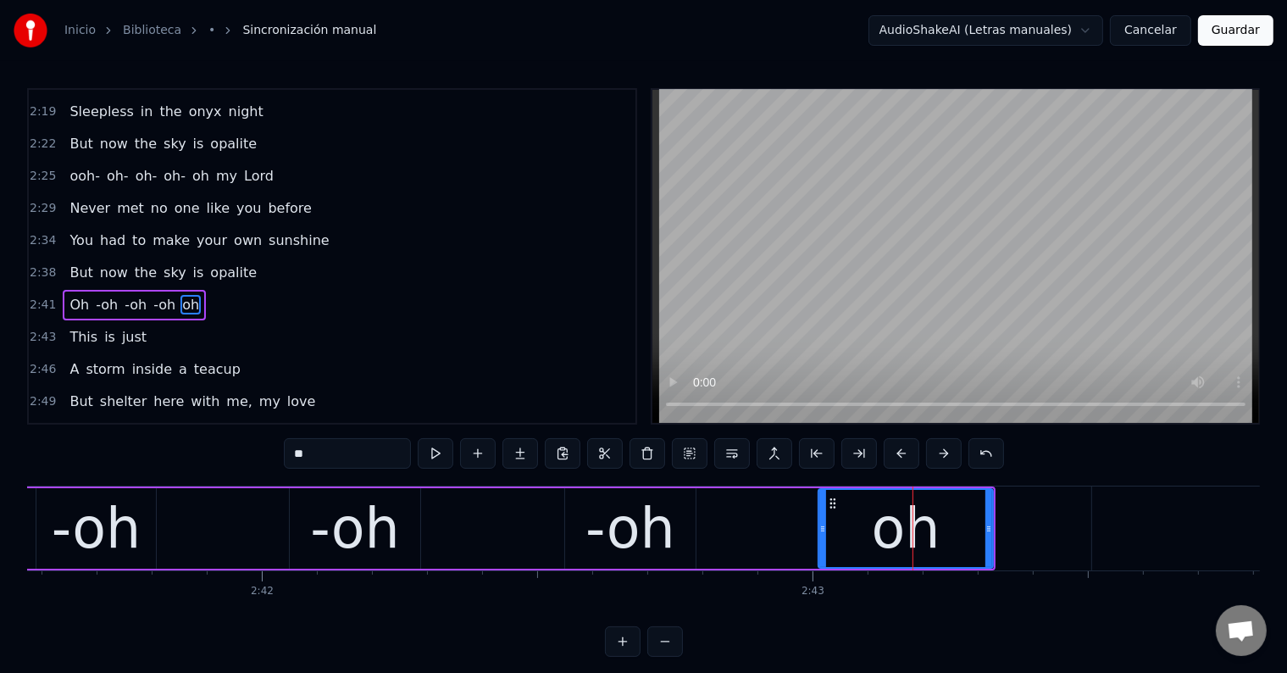
click at [296, 454] on input "**" at bounding box center [347, 453] width 127 height 30
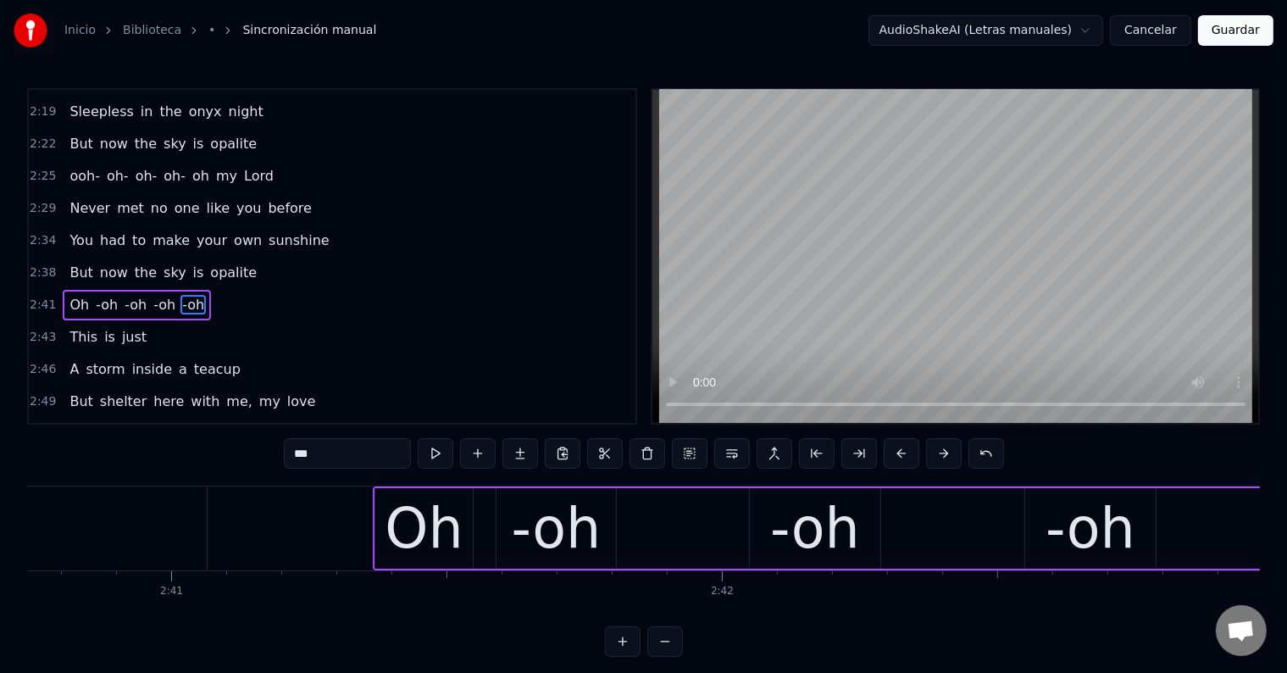
scroll to position [0, 88496]
click at [383, 521] on div "Oh" at bounding box center [423, 528] width 97 height 80
drag, startPoint x: 302, startPoint y: 451, endPoint x: 292, endPoint y: 451, distance: 9.3
click at [292, 451] on input "**" at bounding box center [347, 453] width 127 height 30
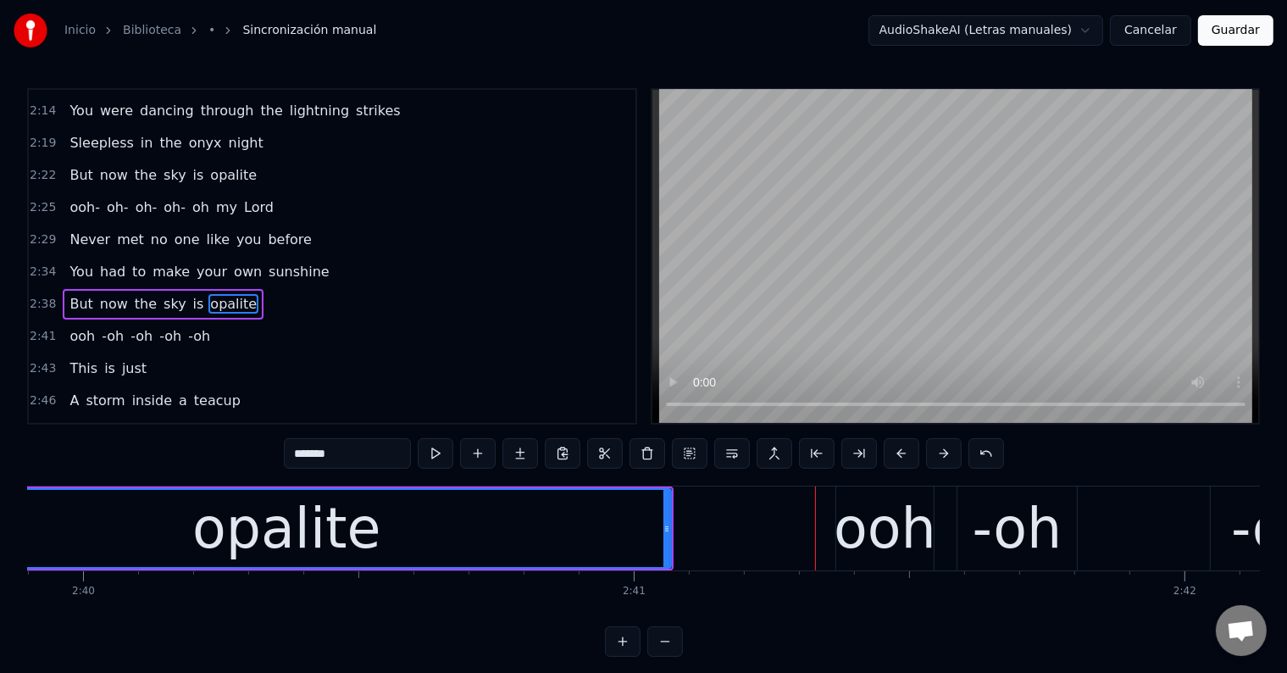
scroll to position [0, 88032]
click at [115, 520] on div "opalite" at bounding box center [287, 528] width 767 height 77
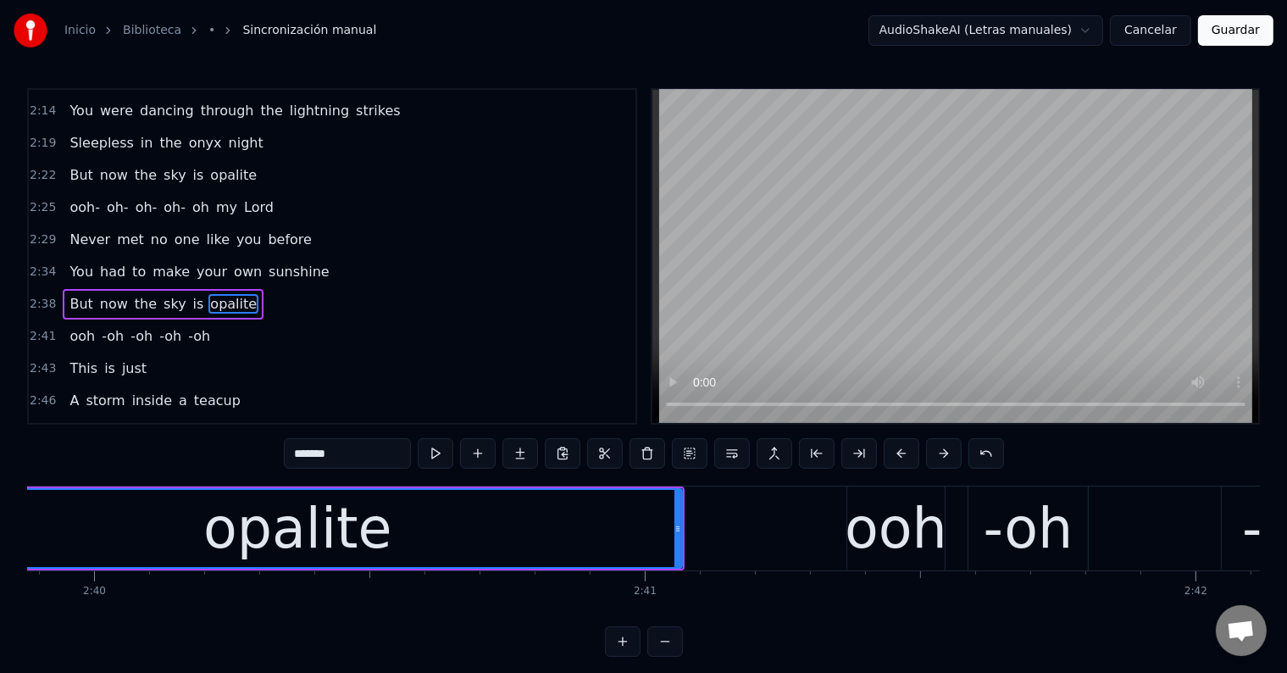
scroll to position [0, 88023]
click at [230, 537] on div "opalite" at bounding box center [297, 528] width 188 height 83
click at [878, 518] on div "ooh" at bounding box center [895, 528] width 102 height 83
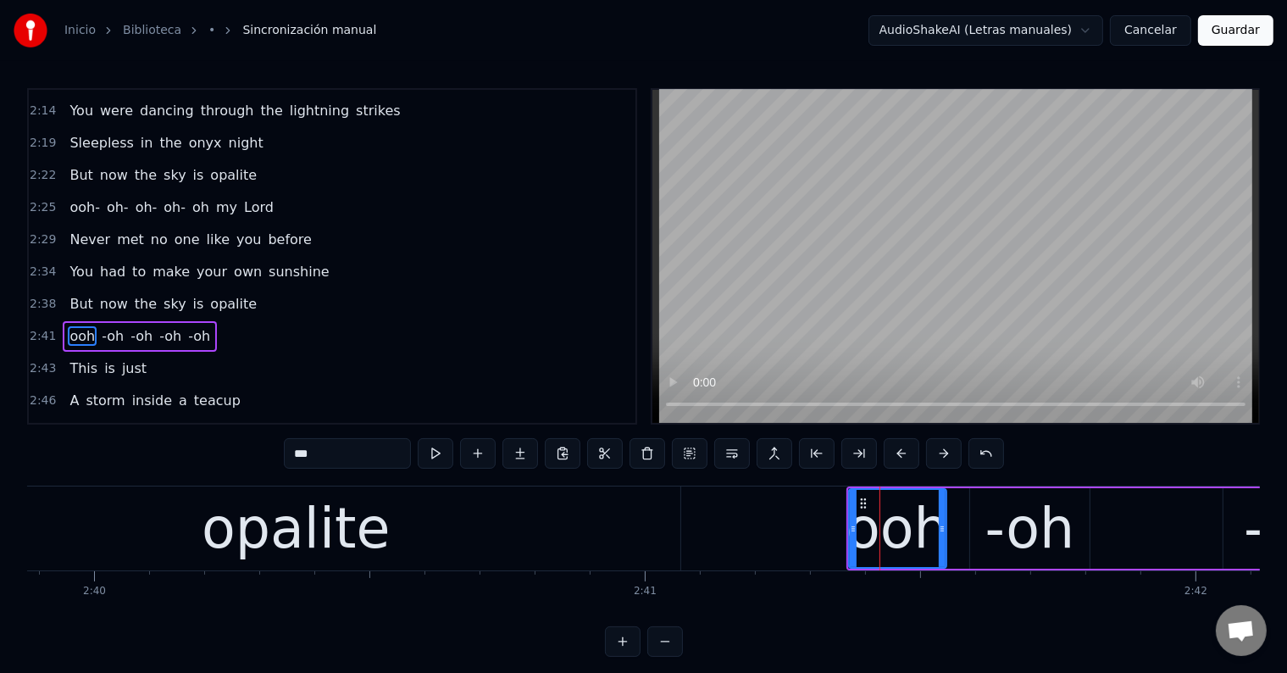
scroll to position [1314, 0]
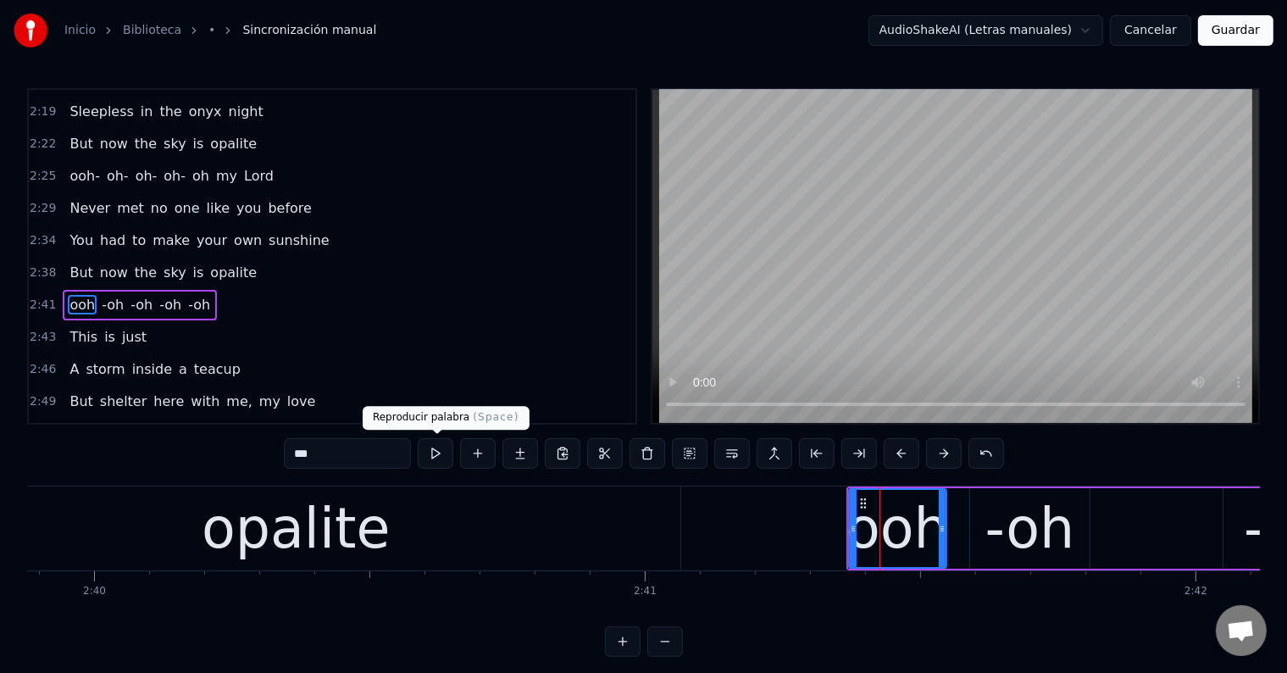
click at [444, 453] on button at bounding box center [436, 453] width 36 height 30
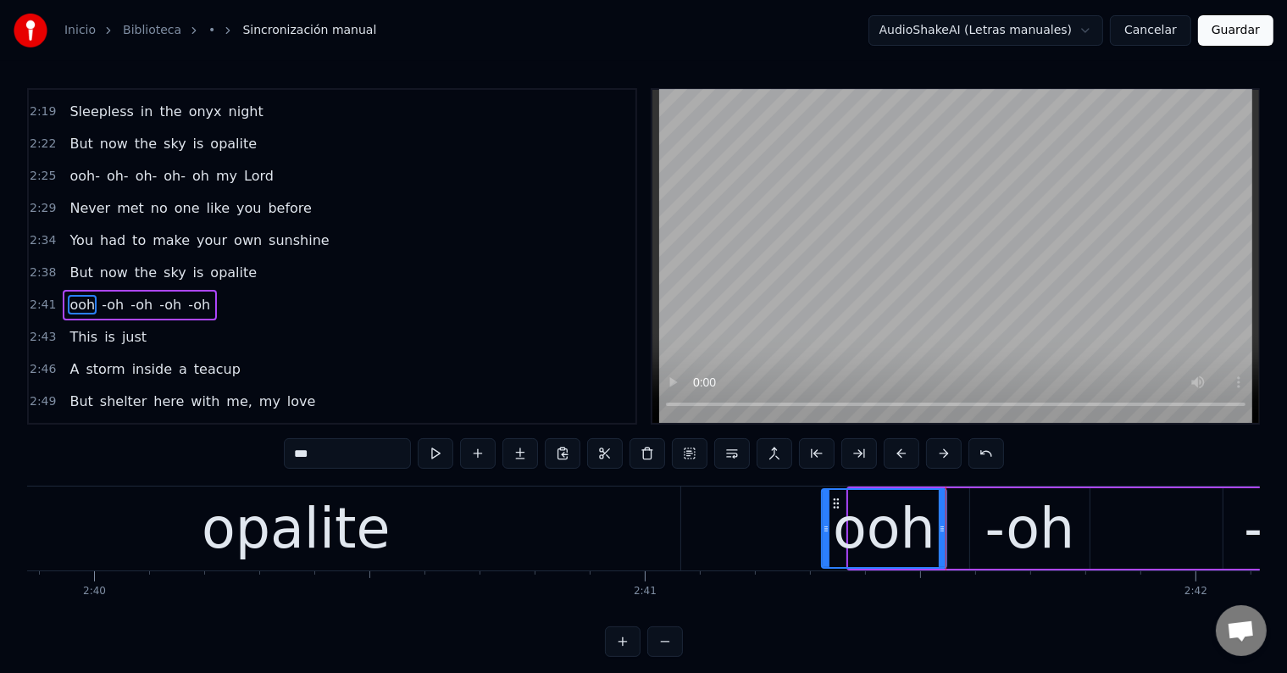
drag, startPoint x: 854, startPoint y: 526, endPoint x: 822, endPoint y: 526, distance: 31.3
click at [822, 526] on icon at bounding box center [825, 529] width 7 height 14
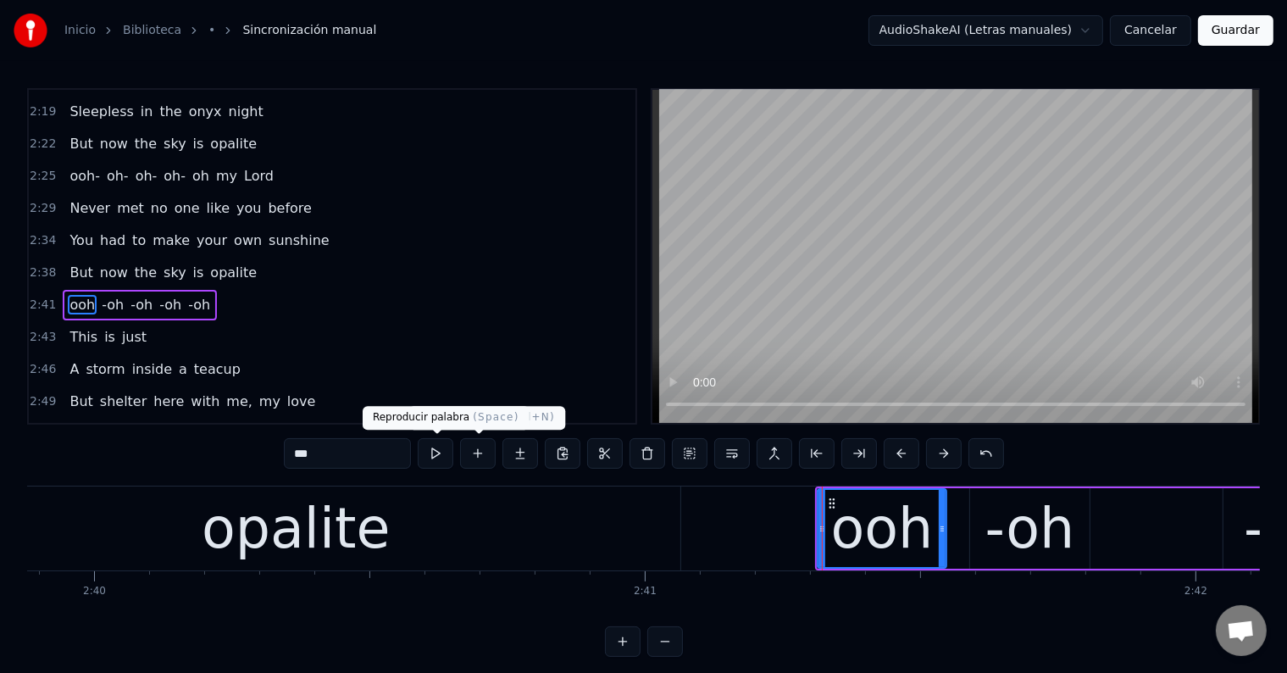
click at [442, 454] on button at bounding box center [436, 453] width 36 height 30
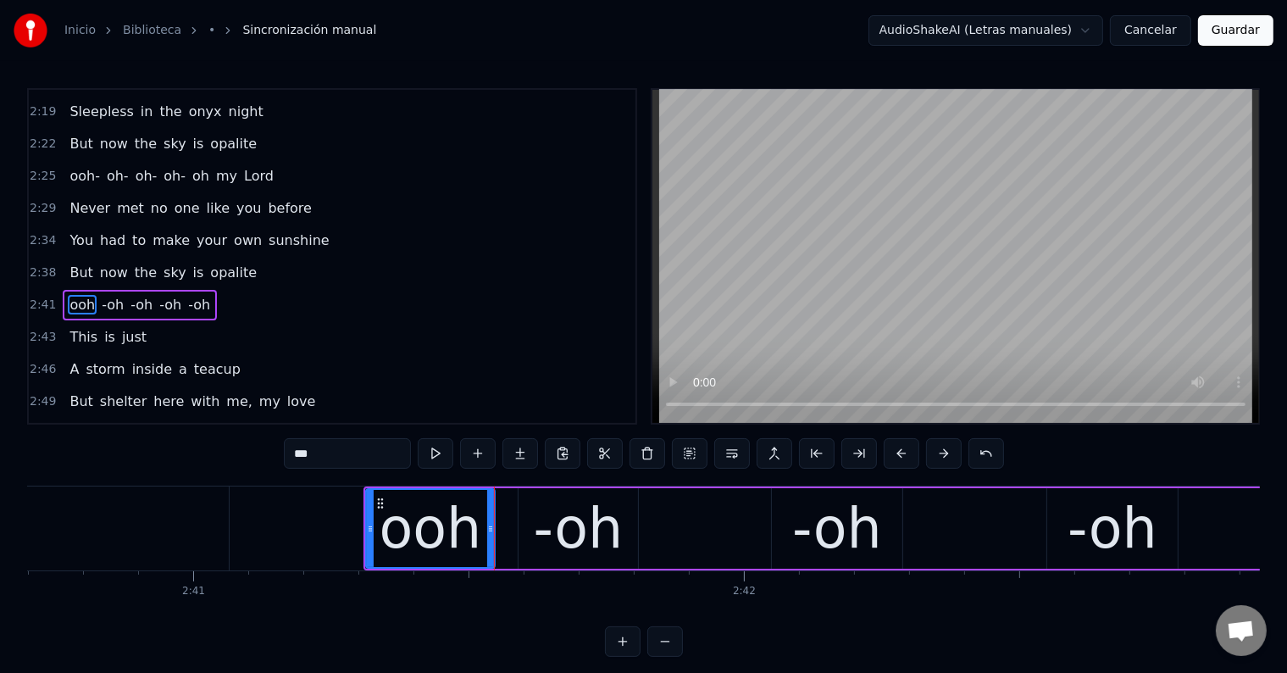
scroll to position [0, 88482]
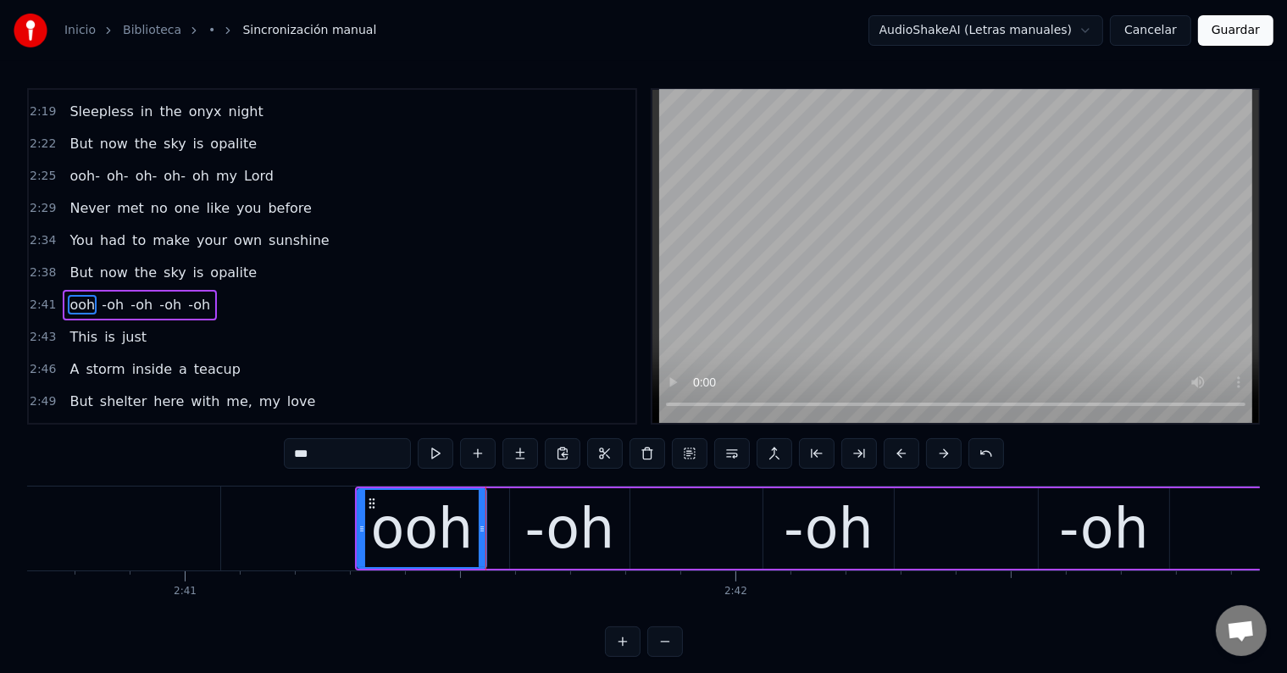
click at [577, 507] on div "-oh" at bounding box center [570, 528] width 90 height 83
type input "***"
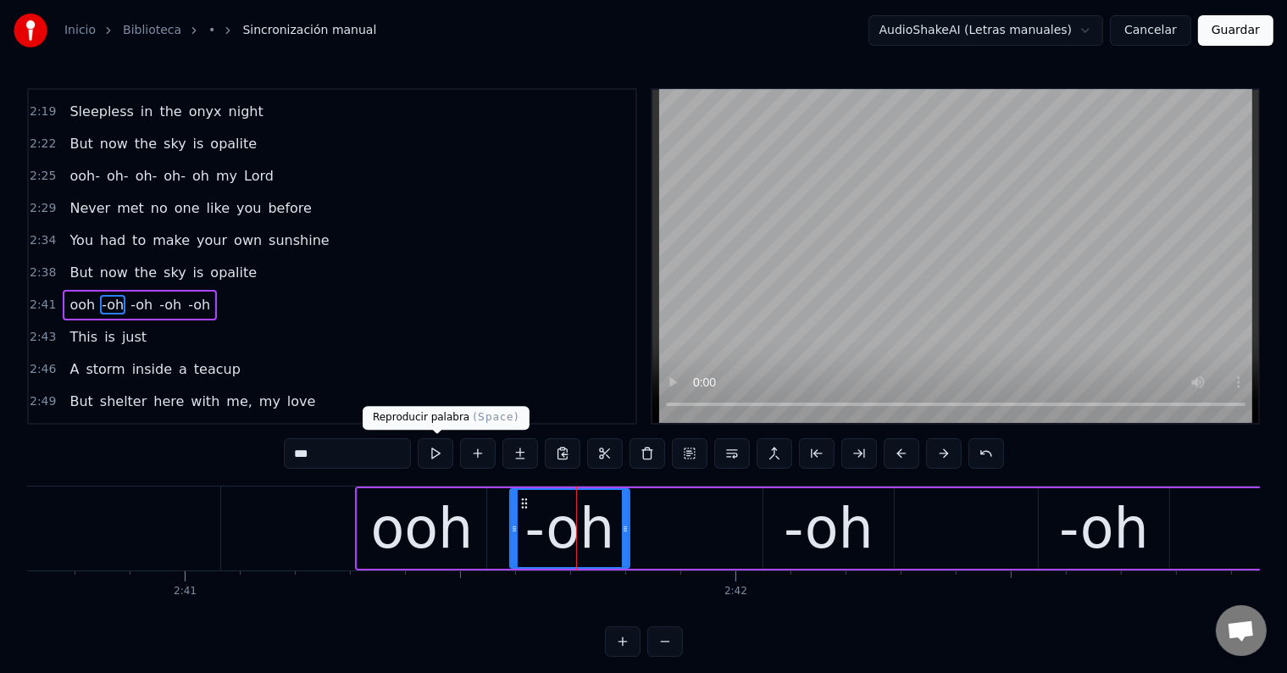
click at [436, 456] on button at bounding box center [436, 453] width 36 height 30
click at [663, 521] on div "ooh -oh -oh -oh -oh" at bounding box center [912, 528] width 1114 height 84
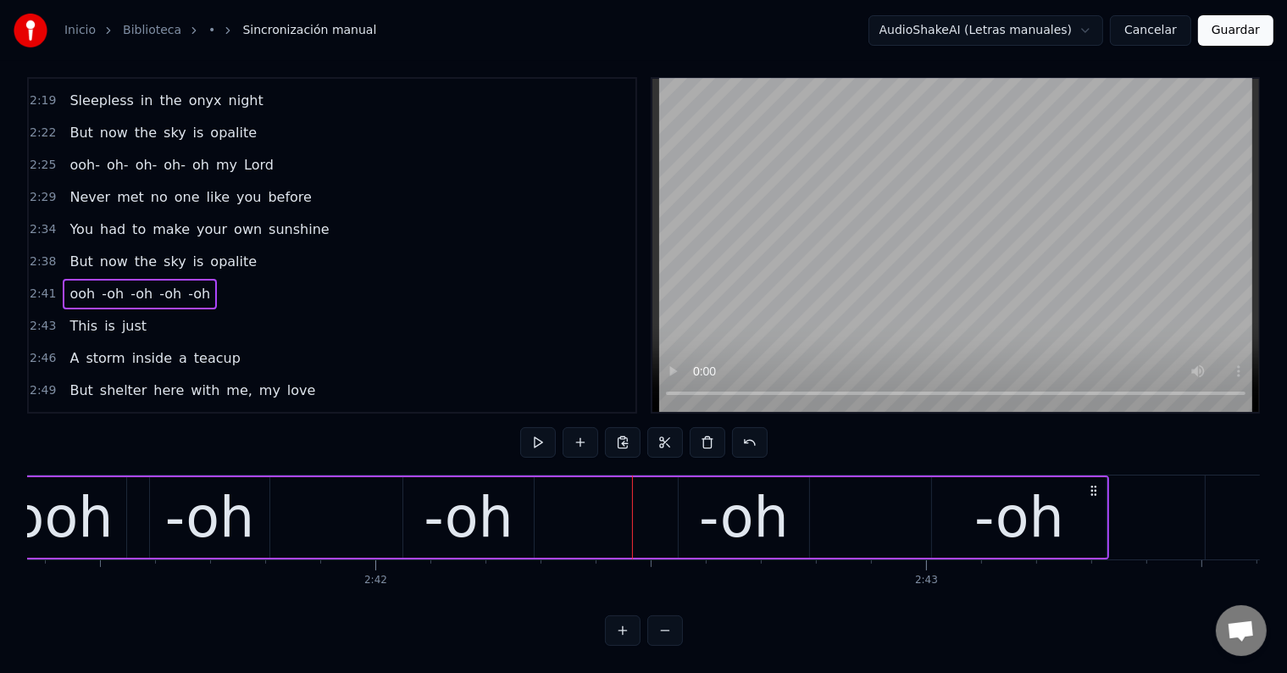
scroll to position [0, 88842]
click at [708, 529] on div "-oh" at bounding box center [744, 517] width 90 height 83
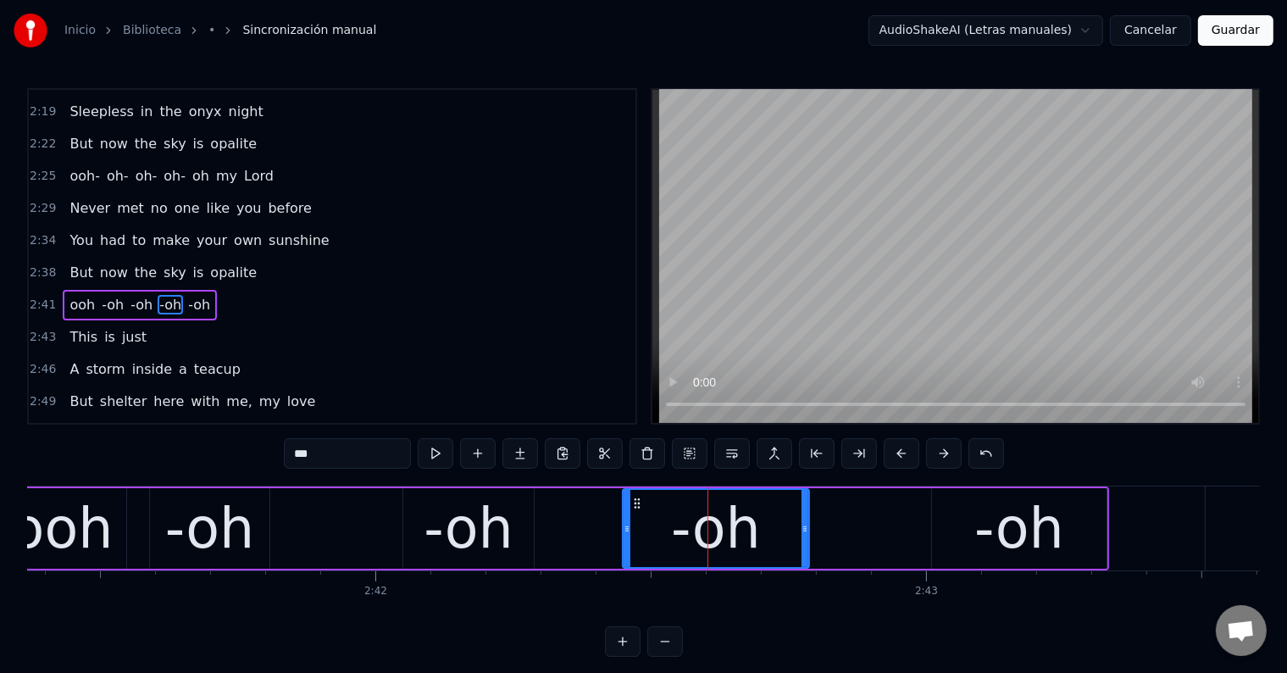
drag, startPoint x: 680, startPoint y: 521, endPoint x: 624, endPoint y: 520, distance: 55.9
click at [624, 520] on div at bounding box center [626, 528] width 7 height 77
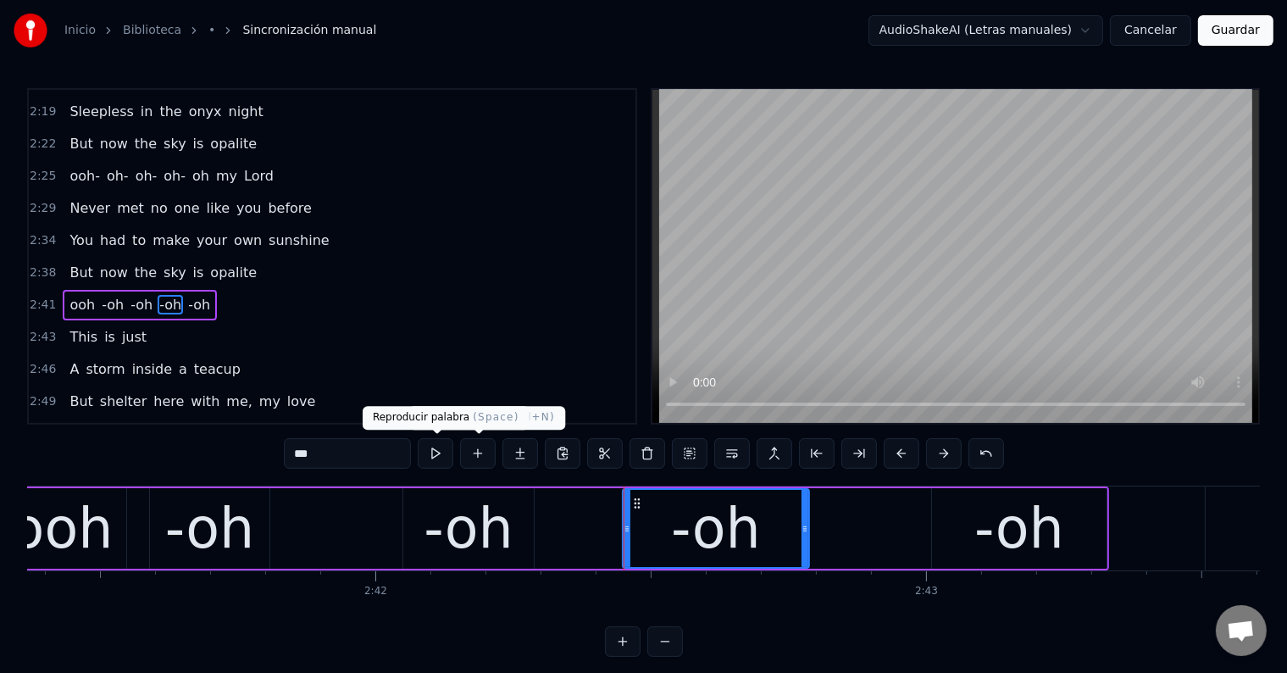
click at [447, 453] on button at bounding box center [436, 453] width 36 height 30
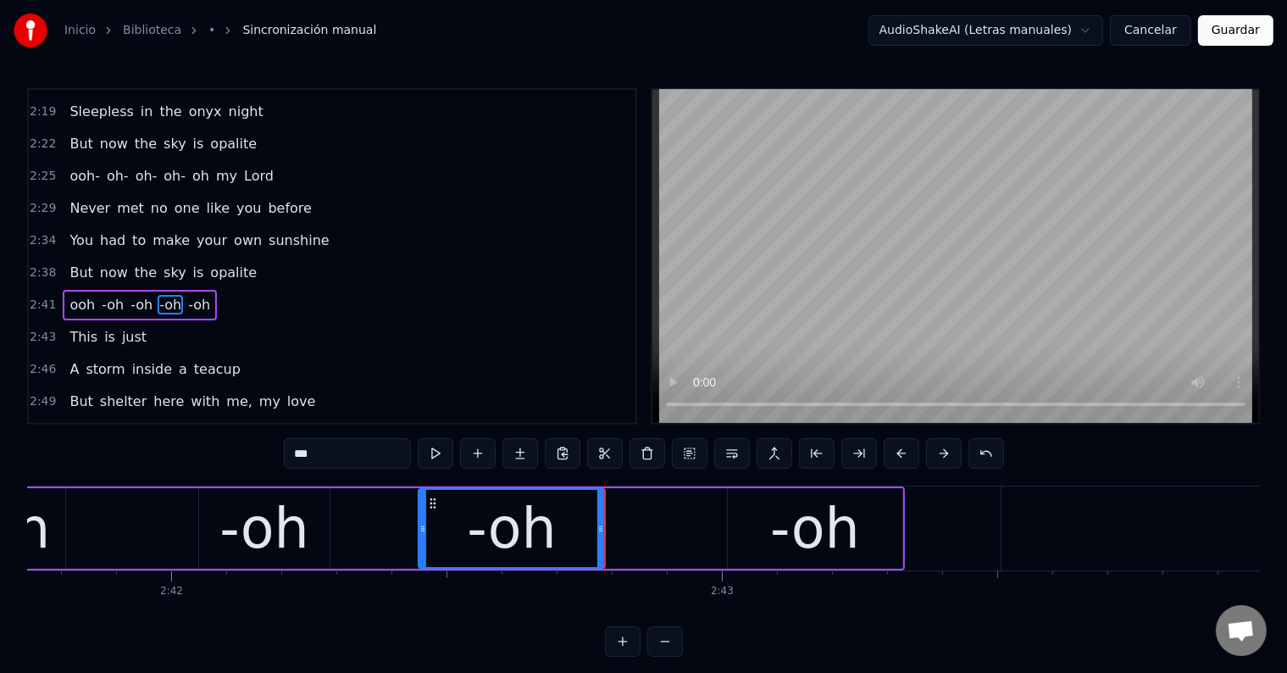
scroll to position [0, 89045]
click at [830, 529] on div "-oh" at bounding box center [817, 528] width 90 height 83
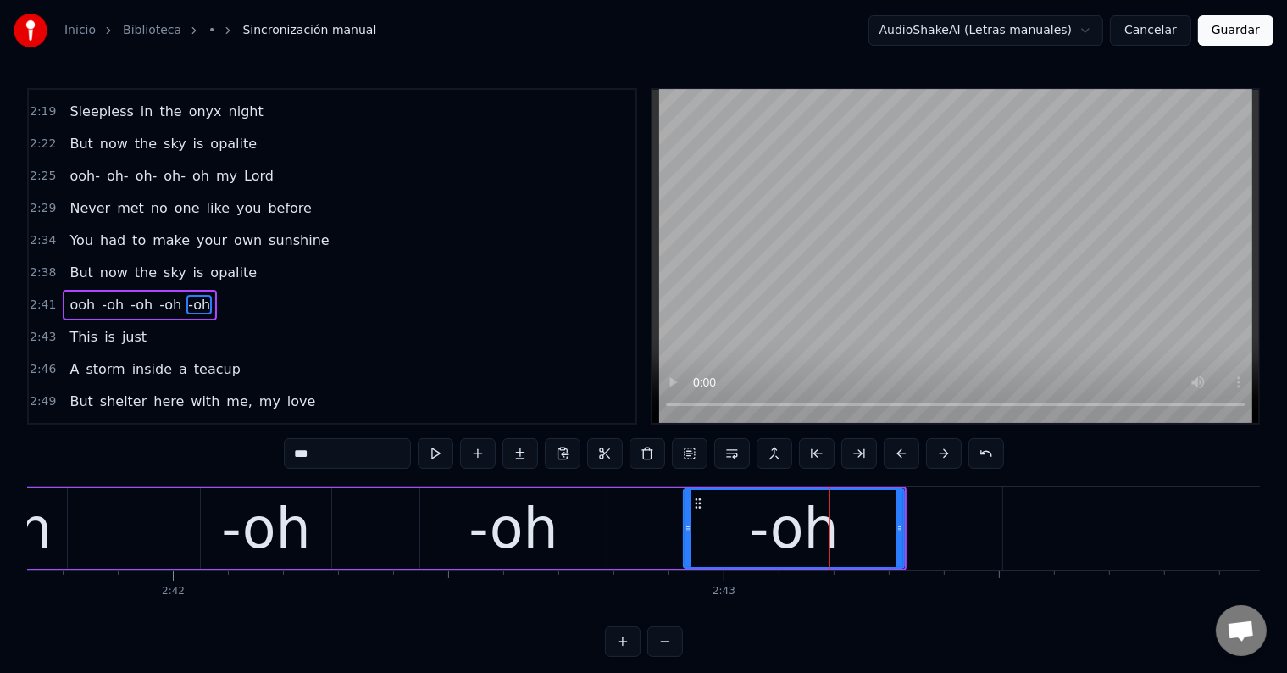
drag, startPoint x: 731, startPoint y: 528, endPoint x: 685, endPoint y: 524, distance: 45.9
click at [685, 524] on icon at bounding box center [687, 529] width 7 height 14
click at [438, 461] on button at bounding box center [436, 453] width 36 height 30
click at [491, 532] on div "-oh" at bounding box center [513, 528] width 90 height 83
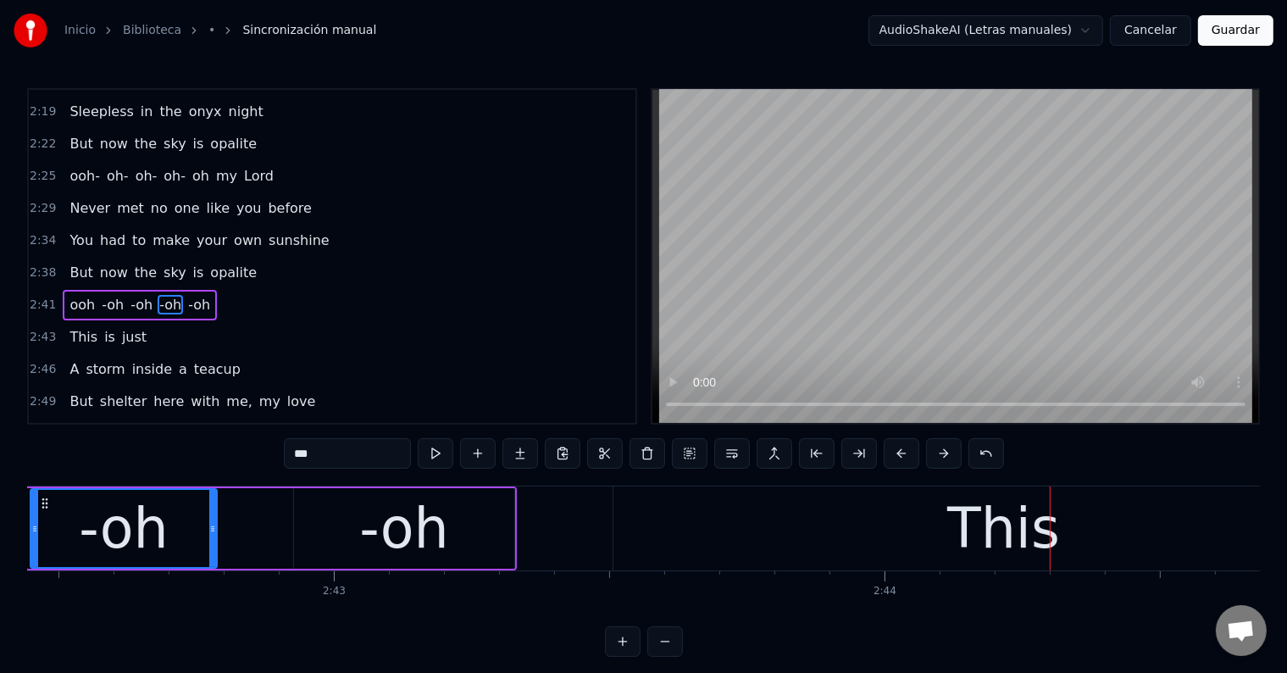
scroll to position [0, 89430]
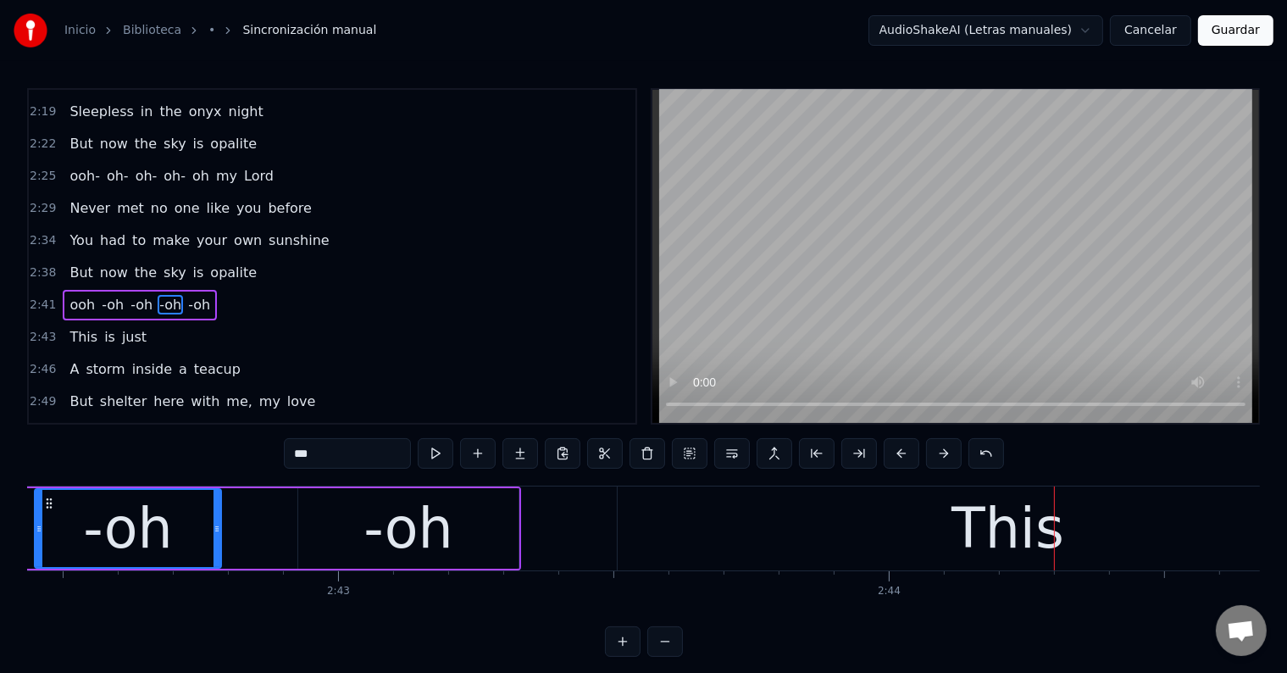
click at [207, 528] on div "-oh" at bounding box center [128, 528] width 185 height 77
click at [390, 507] on div "-oh" at bounding box center [408, 528] width 90 height 83
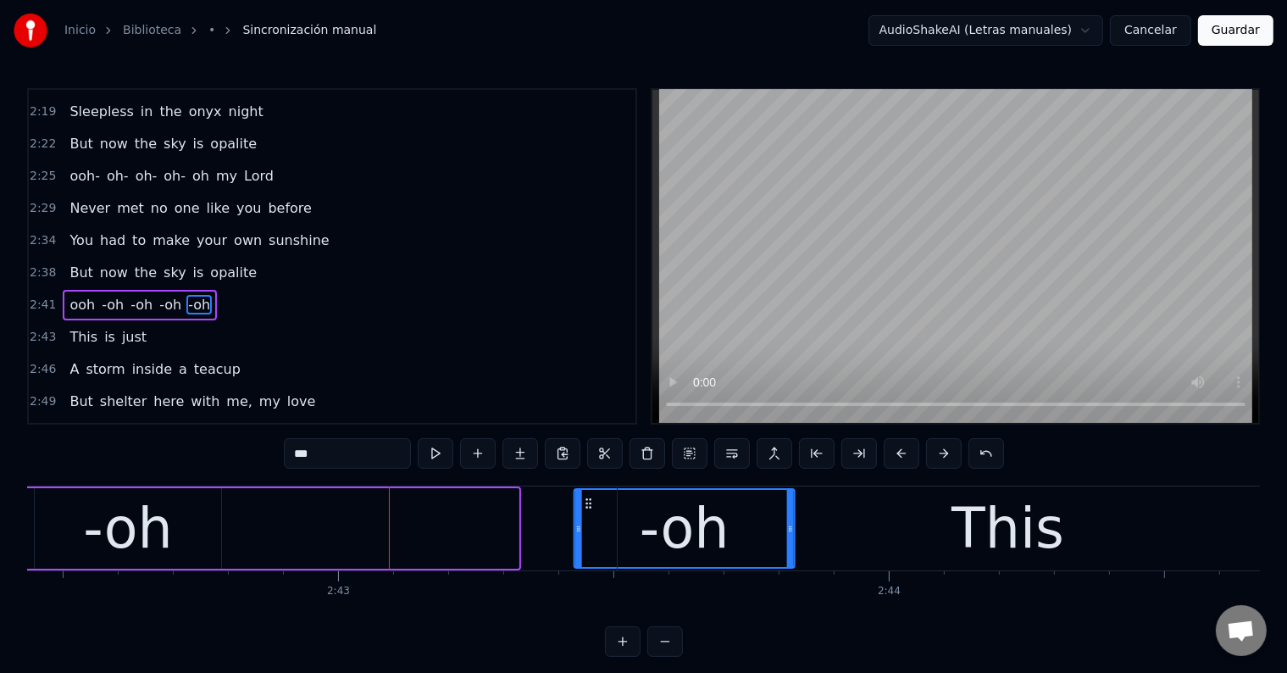
drag, startPoint x: 311, startPoint y: 505, endPoint x: 586, endPoint y: 512, distance: 275.4
click at [586, 512] on div "-oh" at bounding box center [684, 528] width 219 height 77
click at [174, 525] on div "-oh" at bounding box center [128, 528] width 186 height 80
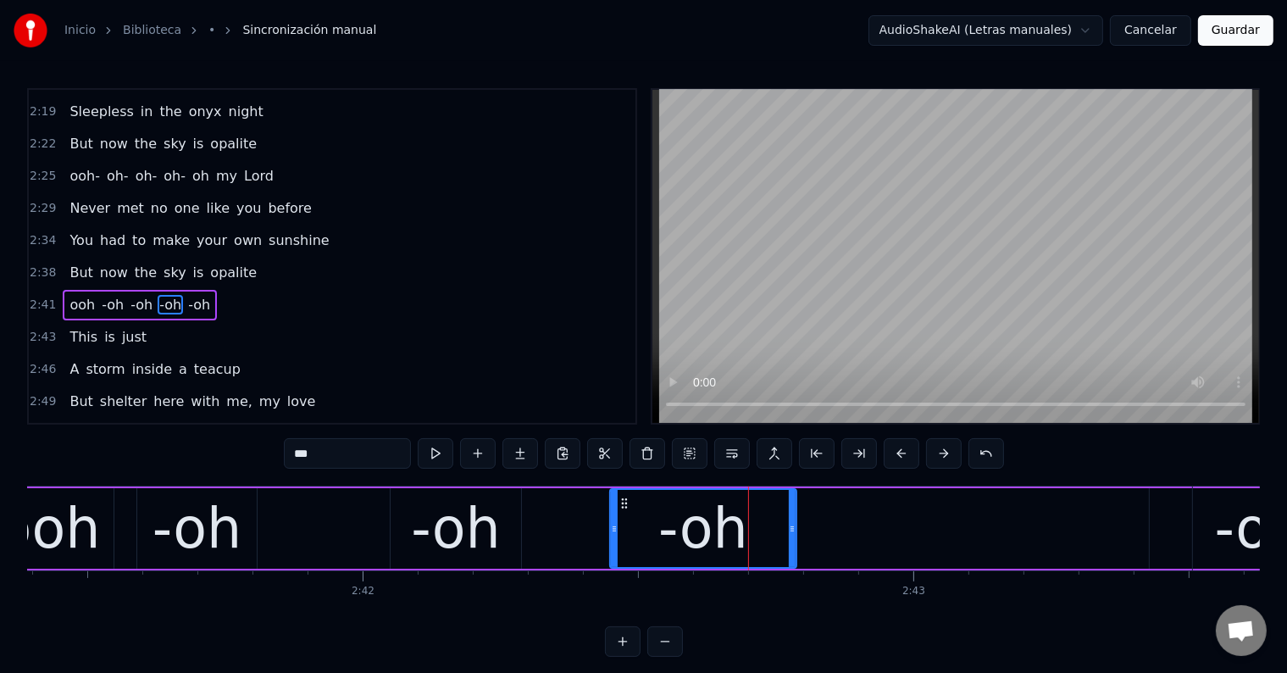
scroll to position [0, 88857]
click at [416, 531] on div "-oh" at bounding box center [454, 528] width 90 height 83
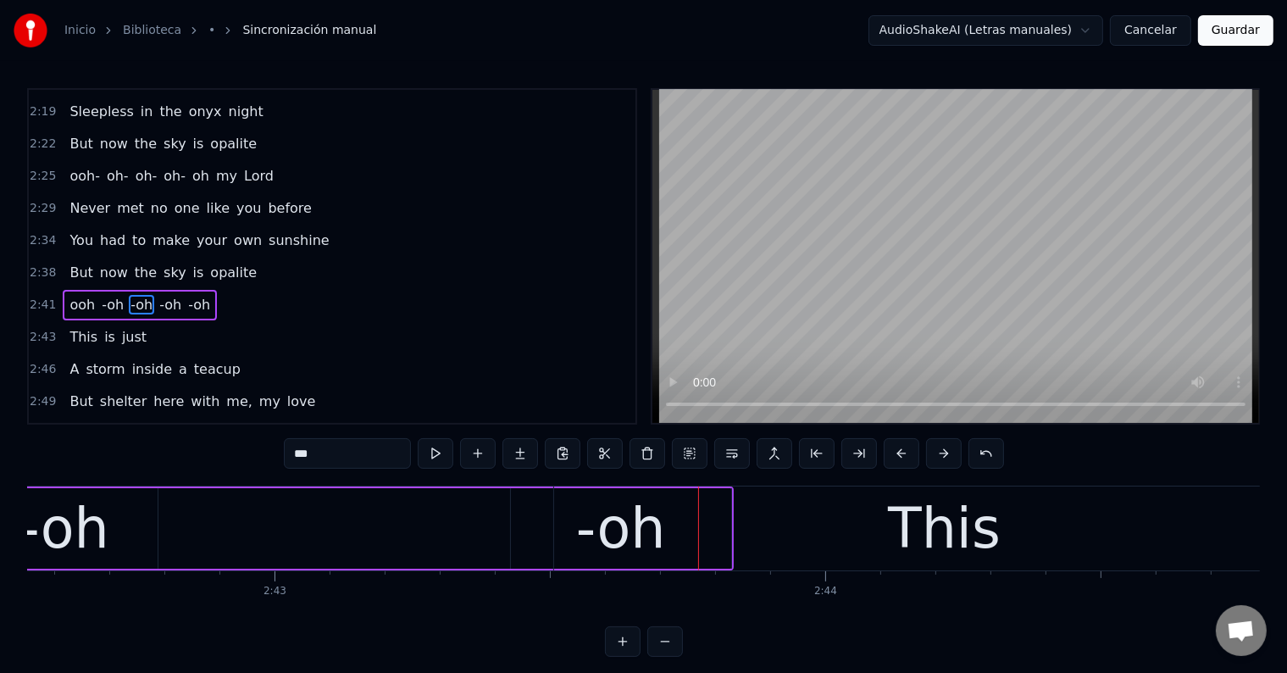
scroll to position [0, 89493]
click at [907, 516] on div "This" at bounding box center [945, 528] width 113 height 83
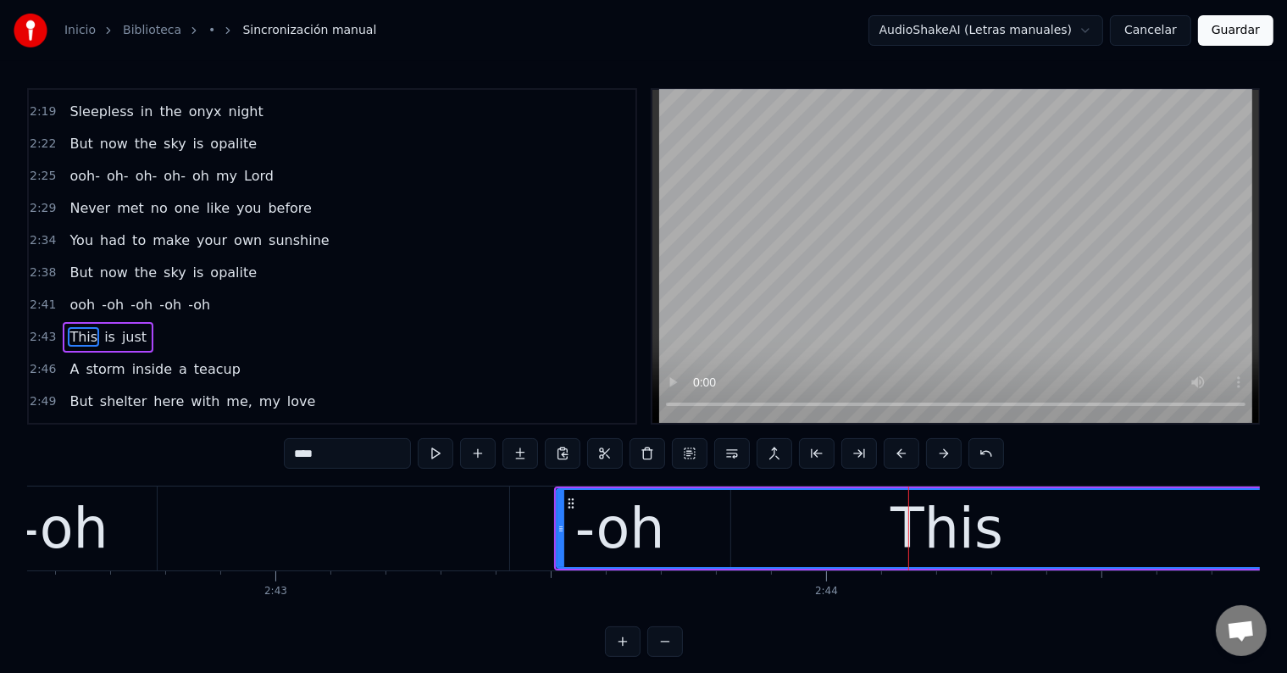
scroll to position [1345, 0]
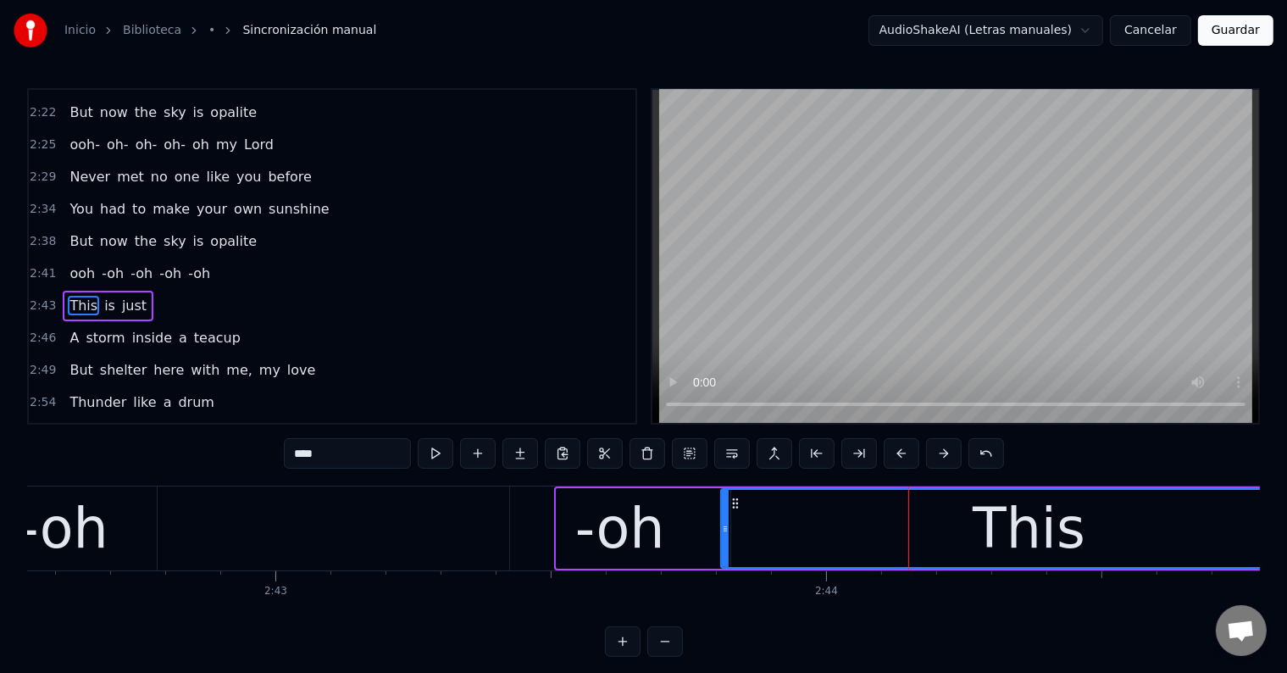
drag, startPoint x: 557, startPoint y: 512, endPoint x: 722, endPoint y: 512, distance: 164.3
click at [722, 512] on div at bounding box center [725, 528] width 7 height 77
click at [617, 518] on div "-oh" at bounding box center [620, 528] width 90 height 83
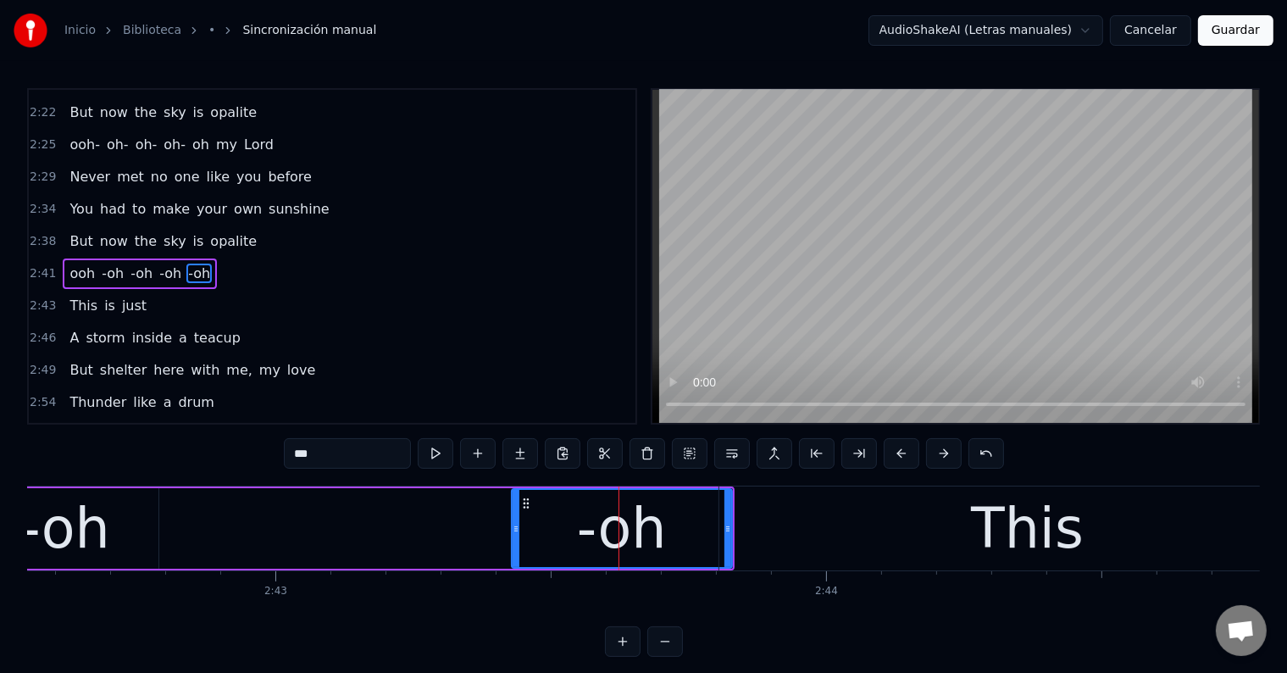
scroll to position [1314, 0]
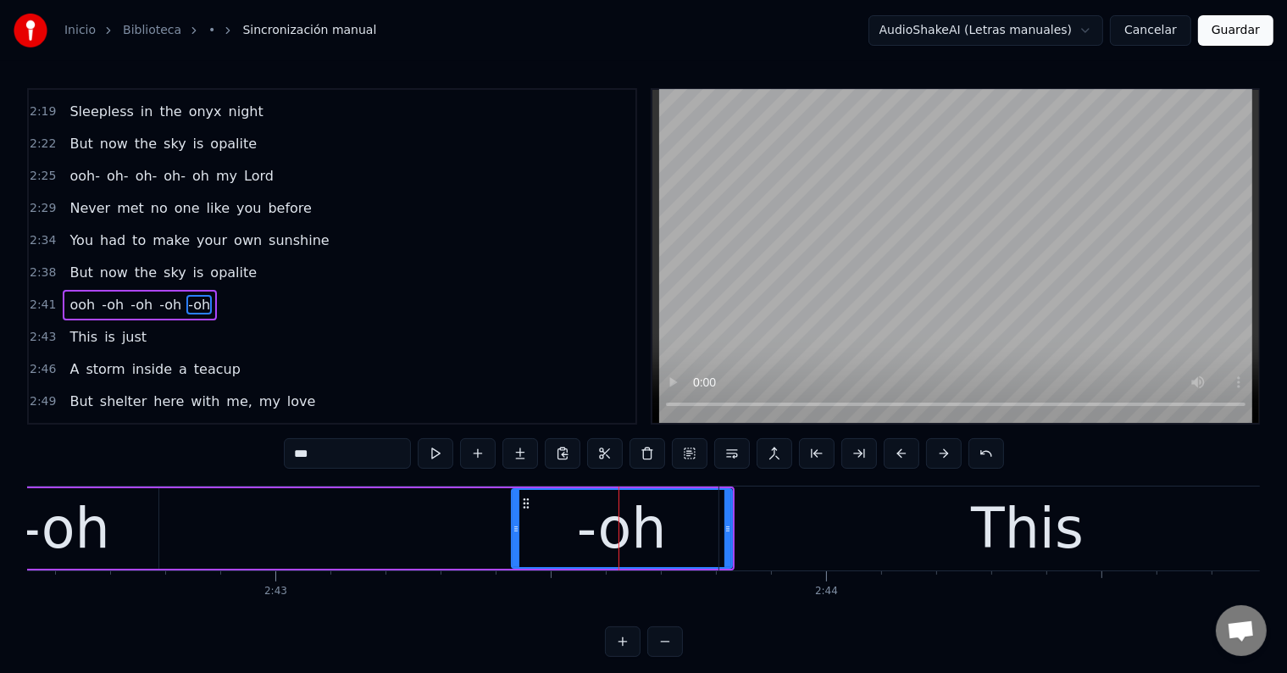
click at [757, 508] on div "This" at bounding box center [1027, 528] width 616 height 84
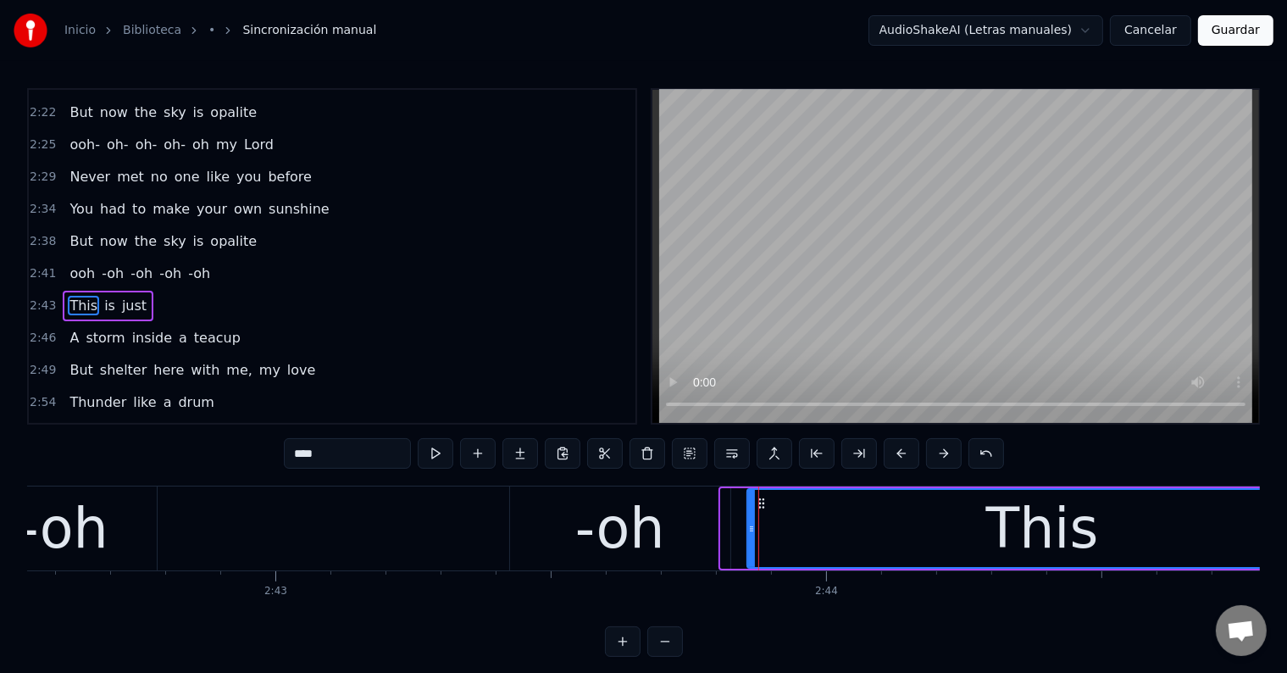
drag, startPoint x: 723, startPoint y: 509, endPoint x: 749, endPoint y: 512, distance: 26.5
click at [749, 512] on div at bounding box center [751, 528] width 7 height 77
click at [634, 522] on div "-oh" at bounding box center [620, 528] width 90 height 83
type input "***"
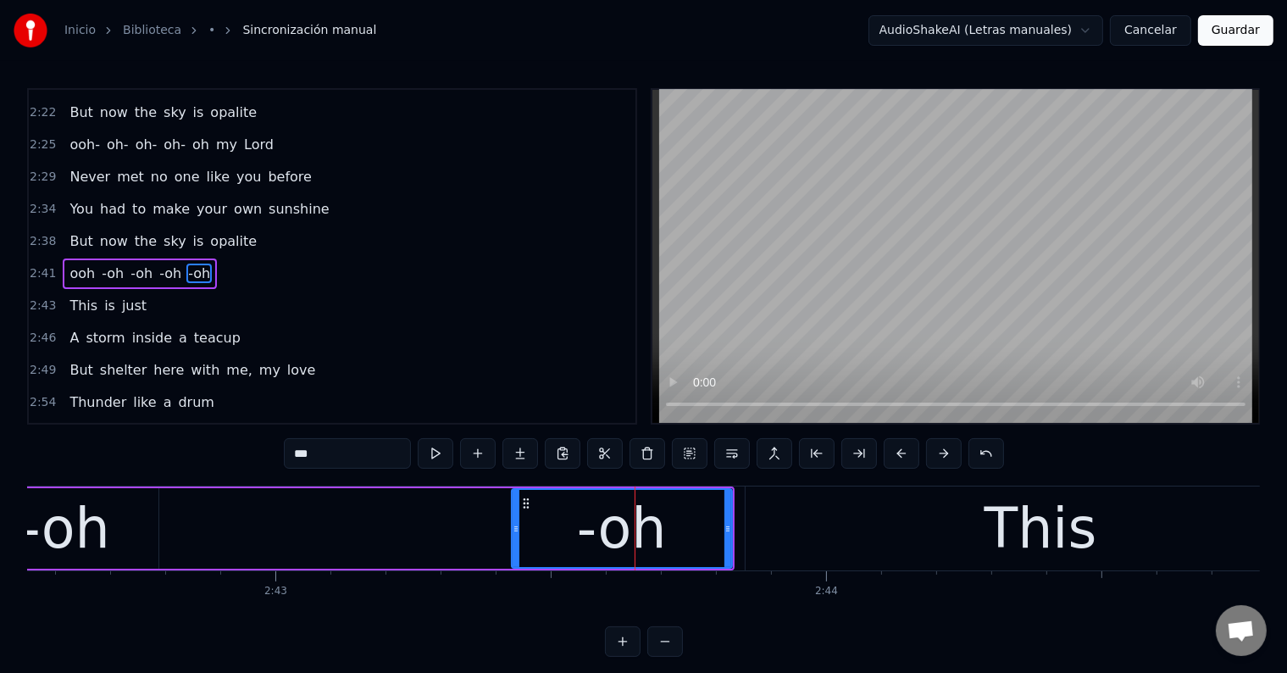
scroll to position [1314, 0]
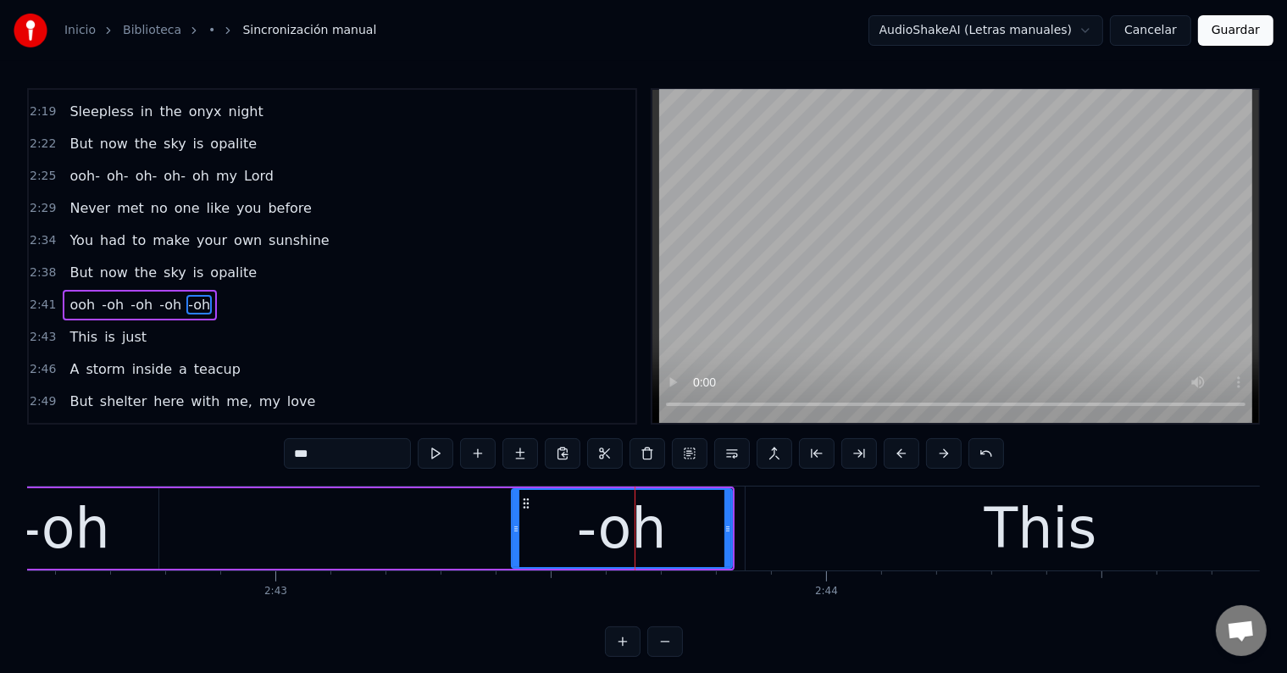
click at [331, 515] on div "ooh -oh -oh -oh -oh" at bounding box center [39, 528] width 1390 height 84
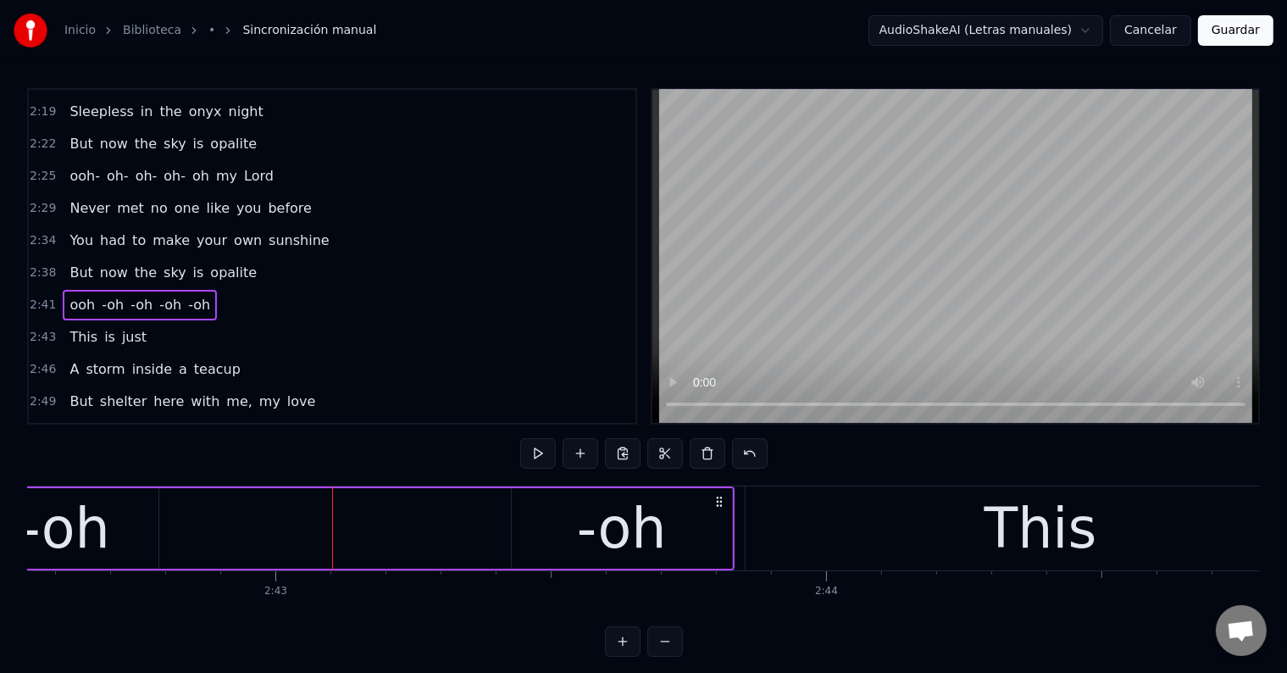
click at [100, 518] on div "-oh" at bounding box center [65, 528] width 90 height 83
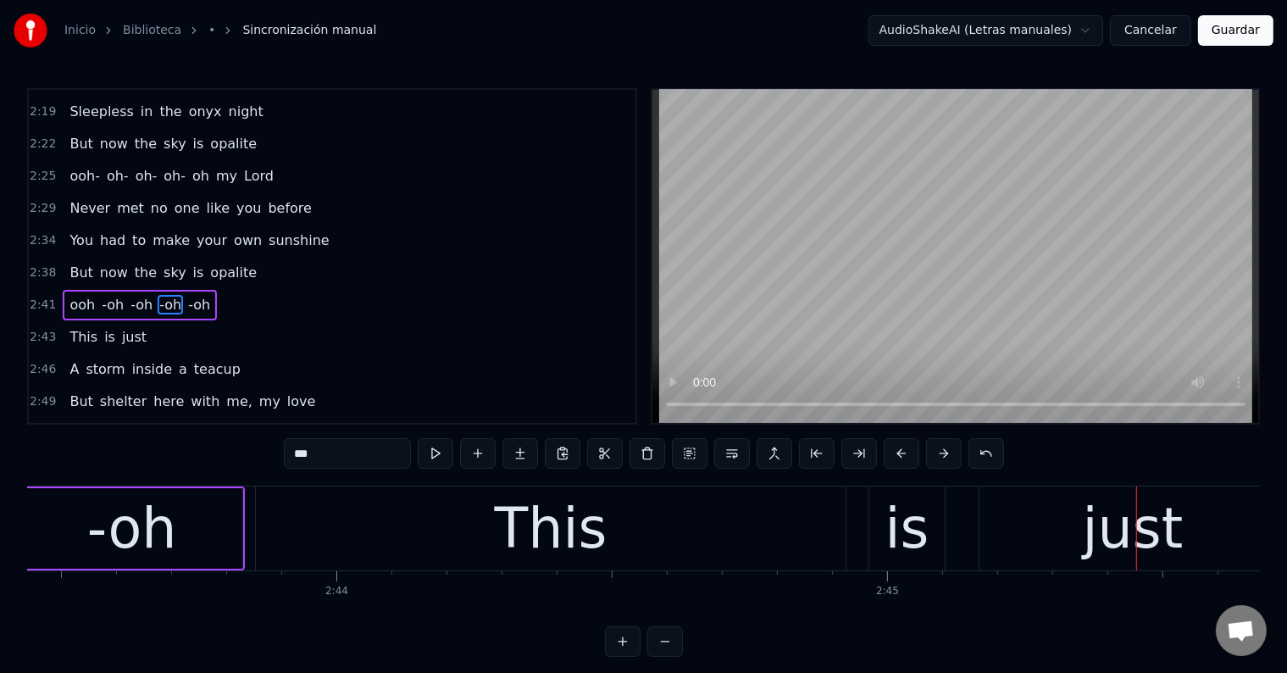
scroll to position [0, 89983]
click at [515, 527] on div "This" at bounding box center [551, 528] width 113 height 83
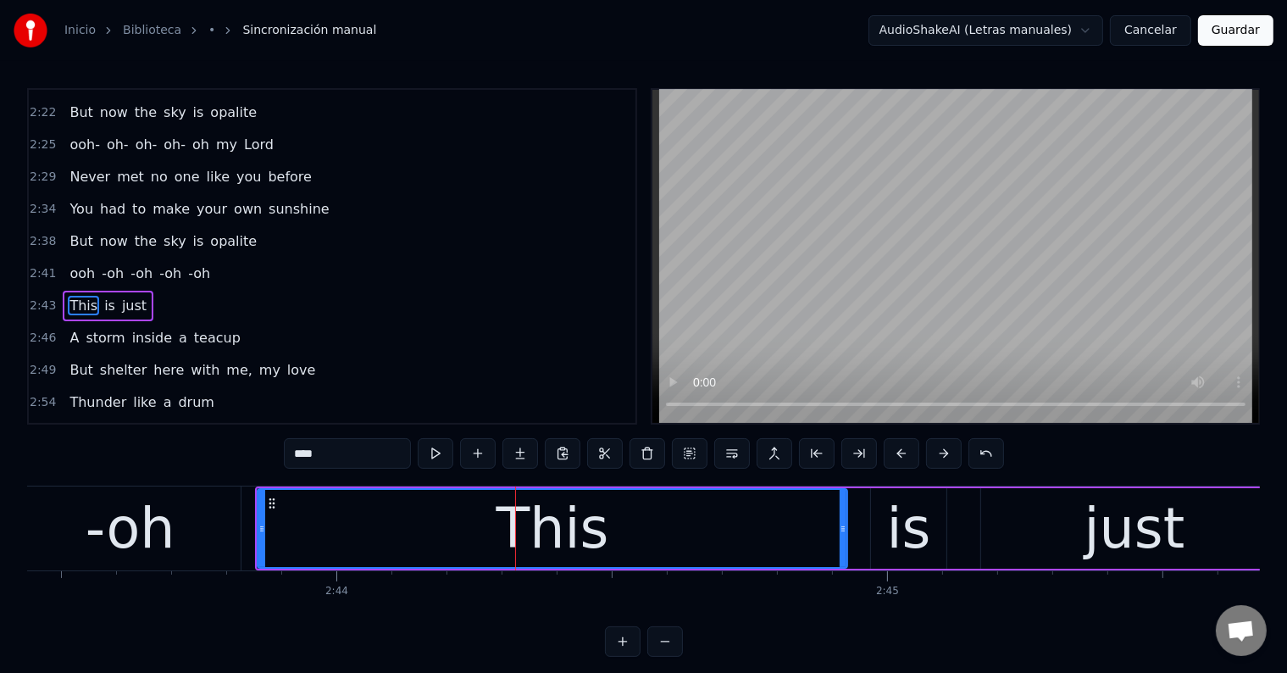
click at [312, 451] on input "****" at bounding box center [347, 453] width 127 height 30
click at [194, 534] on div "-oh" at bounding box center [130, 528] width 220 height 84
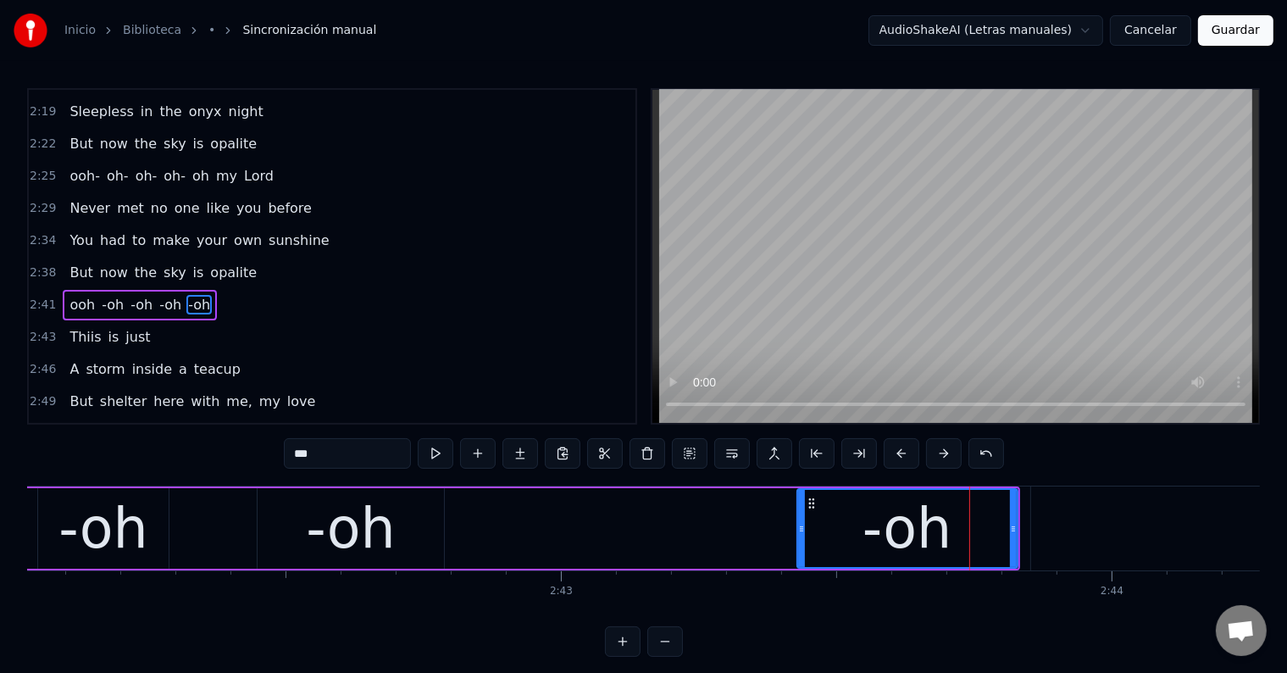
scroll to position [0, 89207]
click at [865, 532] on div "-oh" at bounding box center [908, 528] width 90 height 83
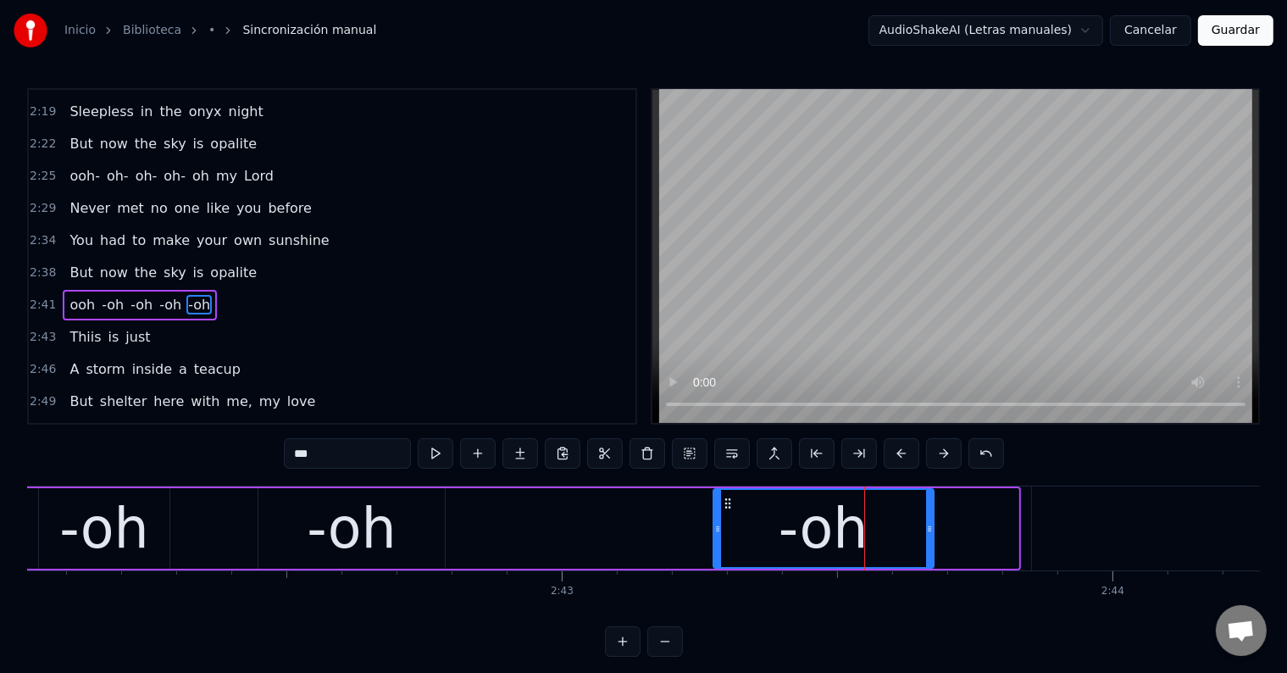
drag, startPoint x: 811, startPoint y: 501, endPoint x: 719, endPoint y: 501, distance: 92.3
click at [721, 501] on icon at bounding box center [728, 503] width 14 height 14
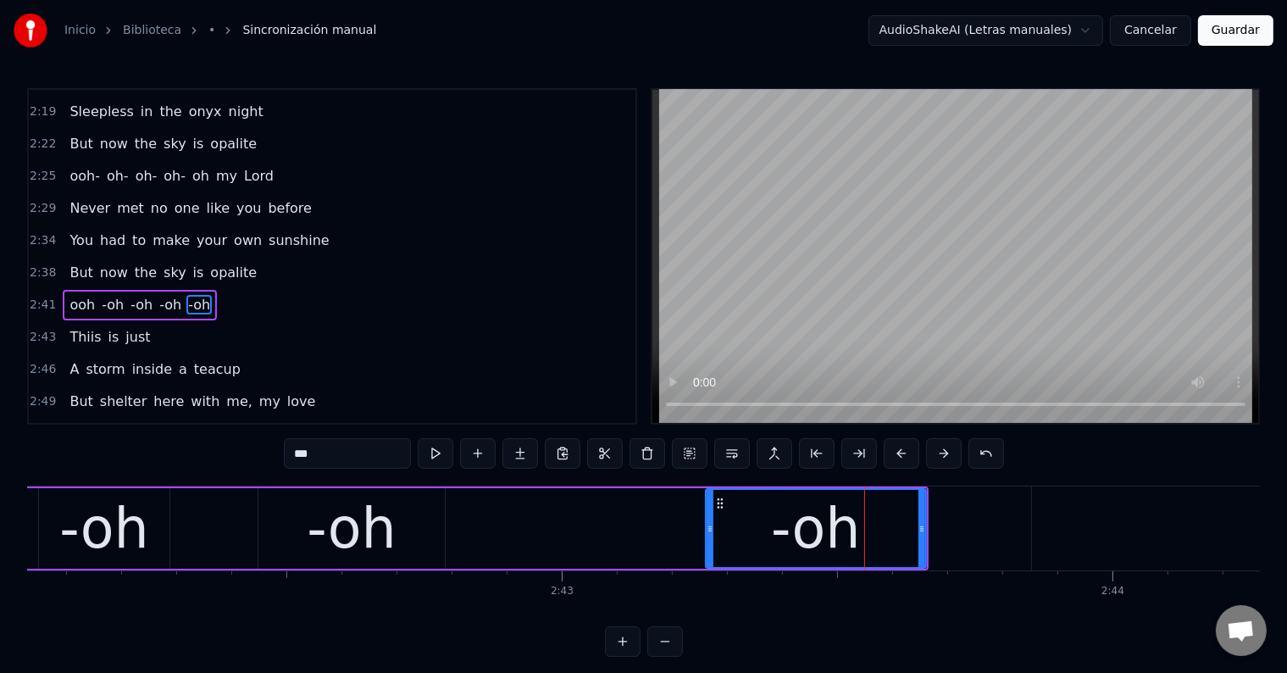
click at [368, 518] on div "-oh" at bounding box center [352, 528] width 90 height 83
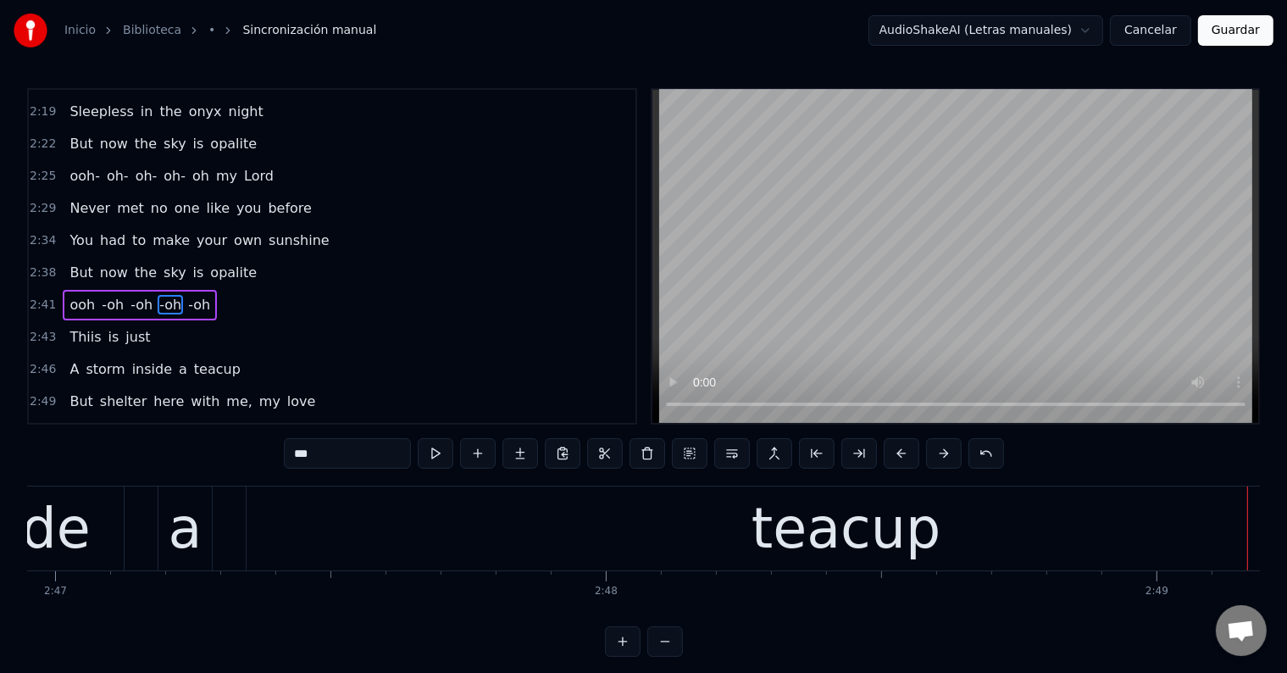
scroll to position [0, 91916]
click at [718, 554] on div "teacup" at bounding box center [845, 528] width 1199 height 84
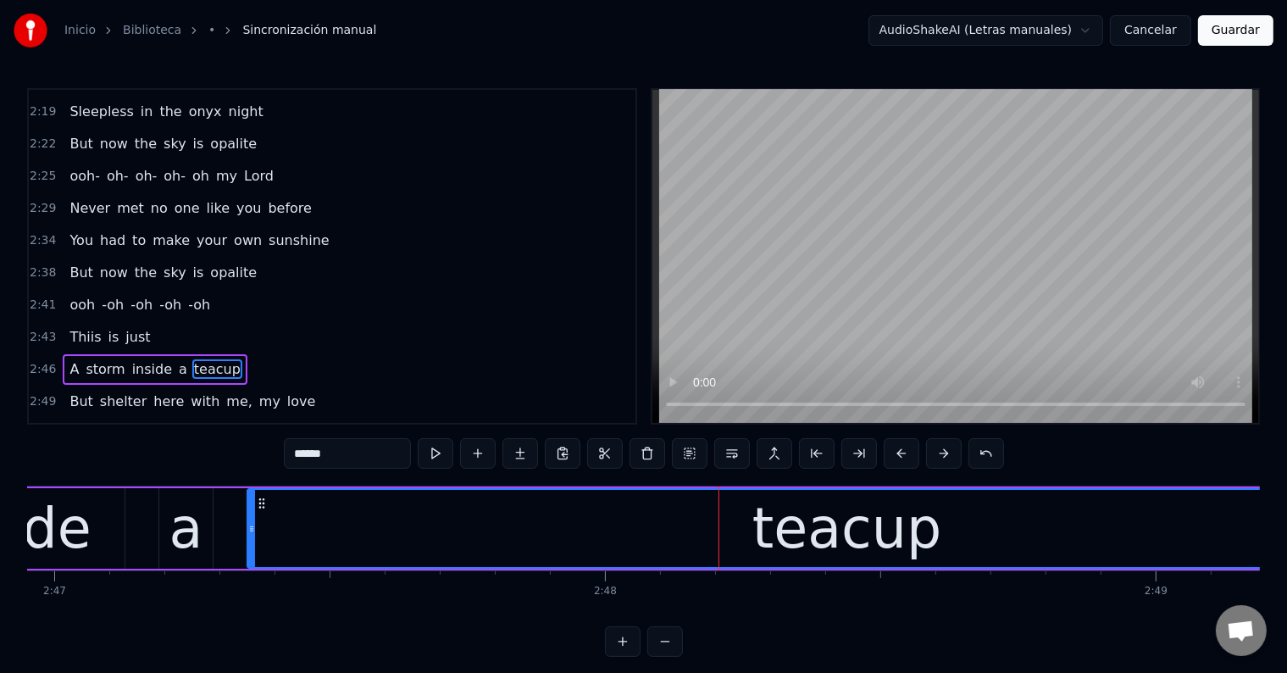
scroll to position [1376, 0]
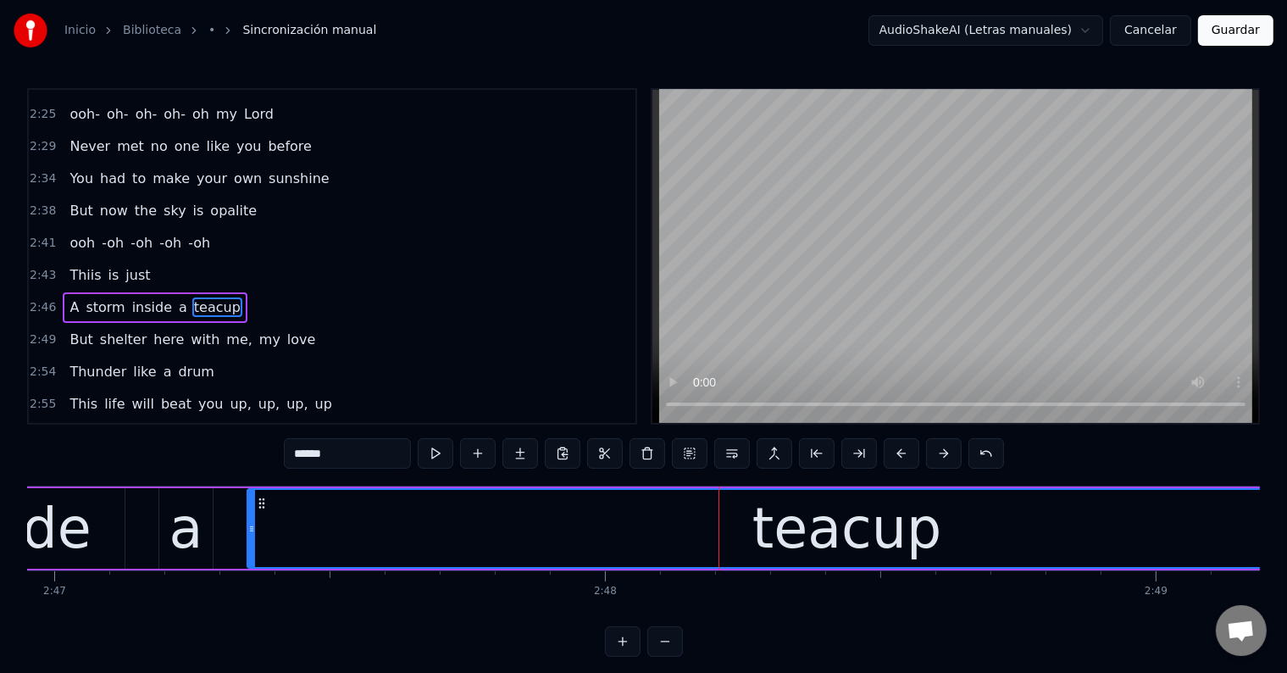
click at [769, 534] on div "teacup" at bounding box center [847, 528] width 190 height 83
click at [307, 451] on input "******" at bounding box center [347, 453] width 127 height 30
type input "*******"
click at [222, 508] on div "A storm inside a teeacup" at bounding box center [510, 528] width 1875 height 84
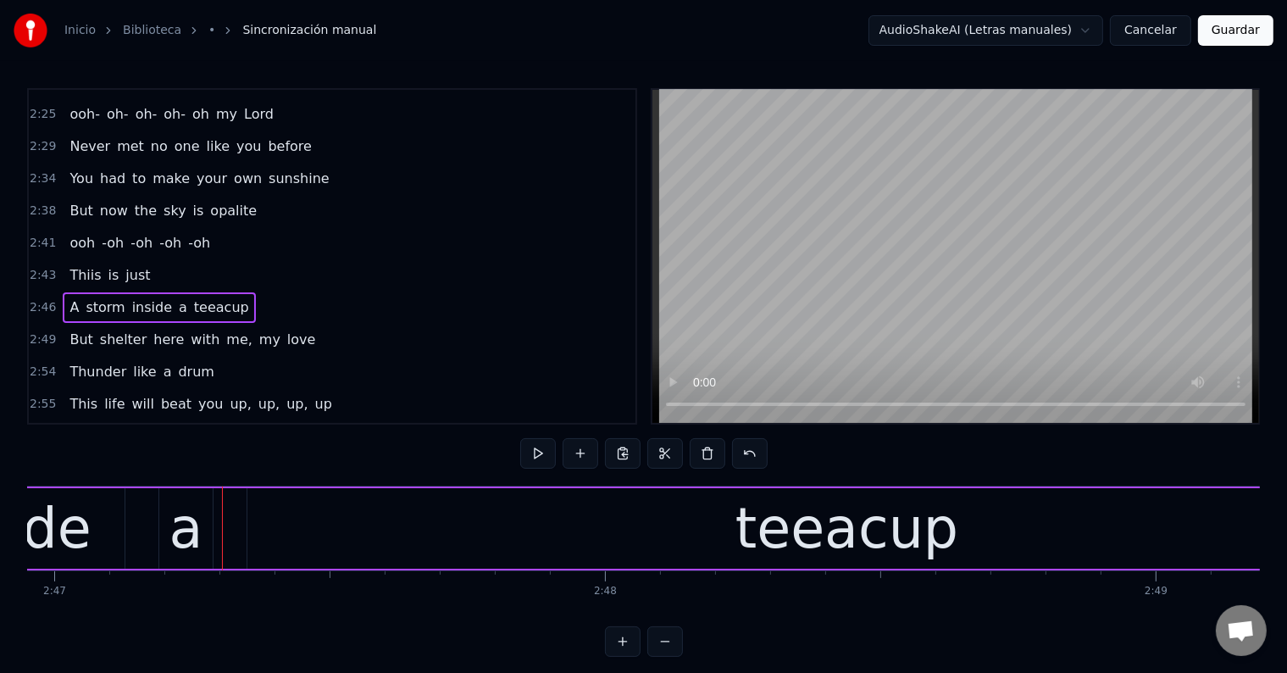
click at [202, 515] on div "a" at bounding box center [185, 528] width 53 height 80
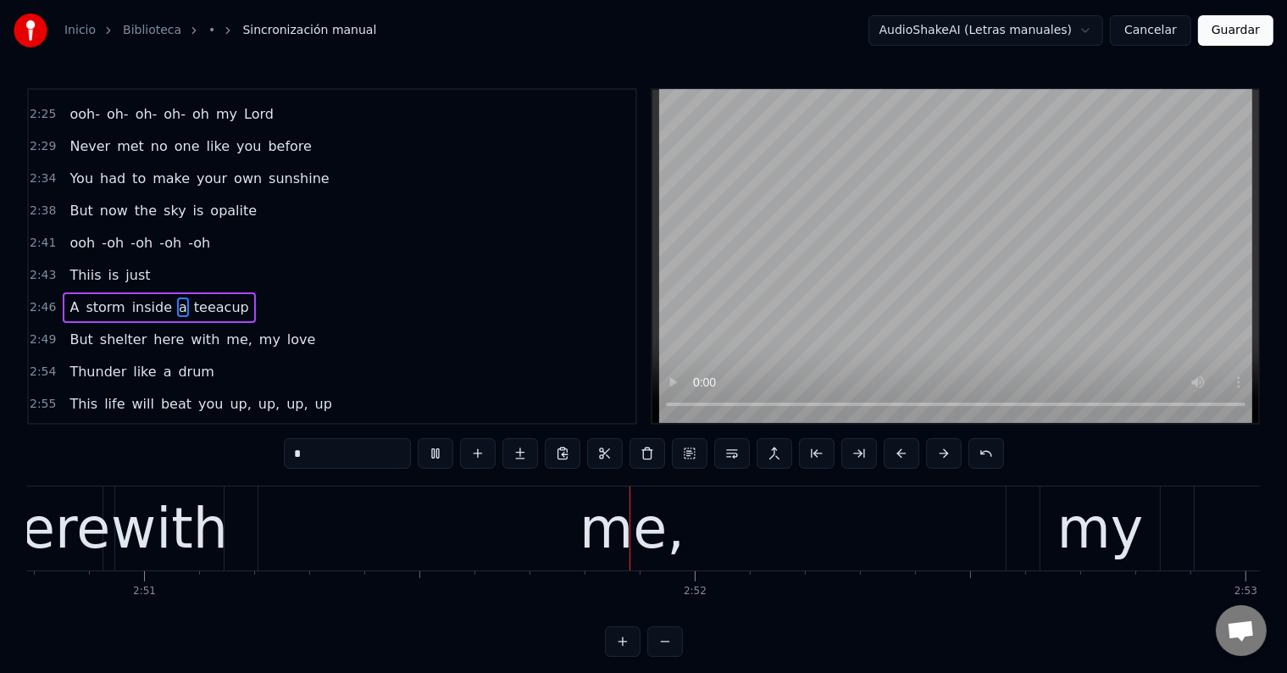
scroll to position [0, 94311]
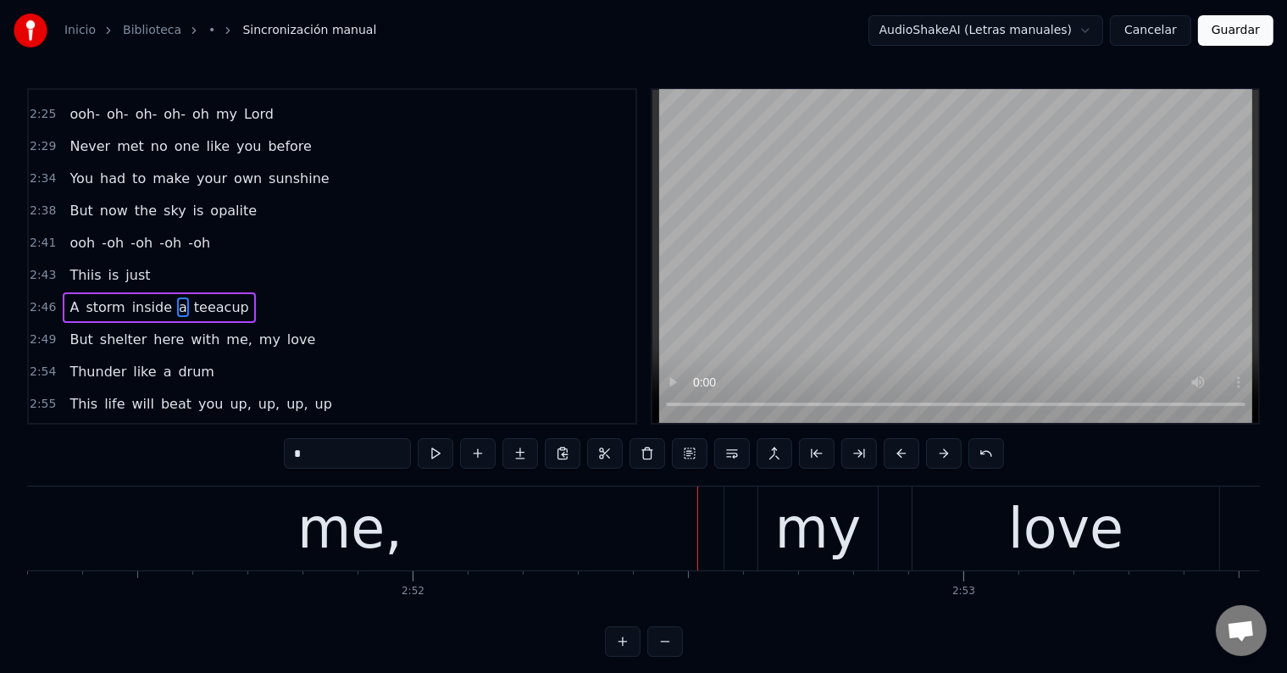
click at [483, 509] on div "me," at bounding box center [349, 528] width 747 height 84
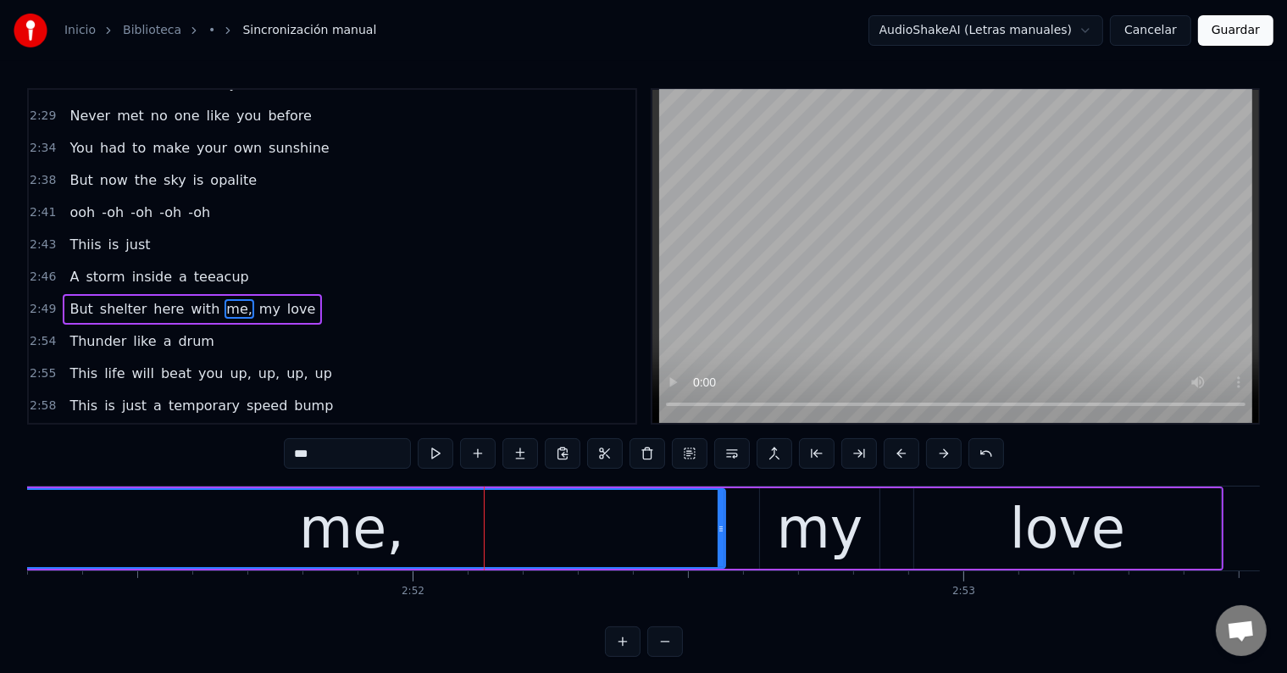
scroll to position [1407, 0]
click at [311, 457] on input "***" at bounding box center [347, 453] width 127 height 30
click at [313, 452] on input "****" at bounding box center [347, 453] width 127 height 30
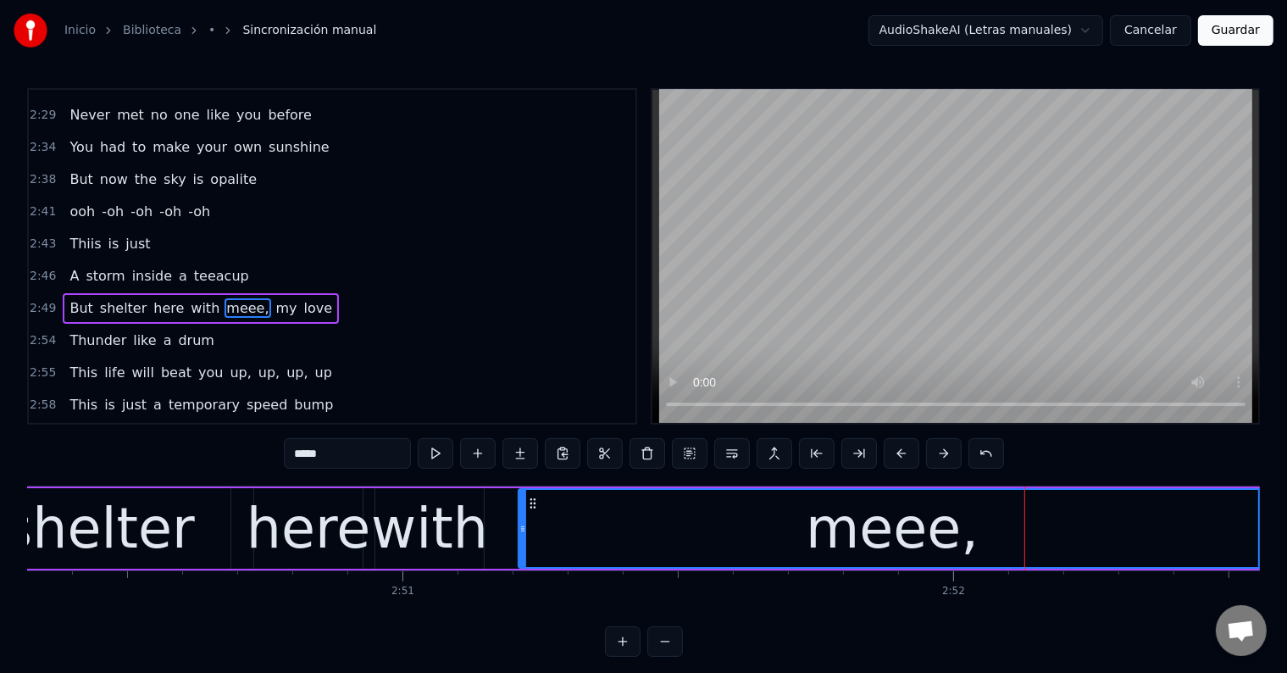
scroll to position [0, 93771]
click at [334, 532] on div "here" at bounding box center [308, 528] width 124 height 83
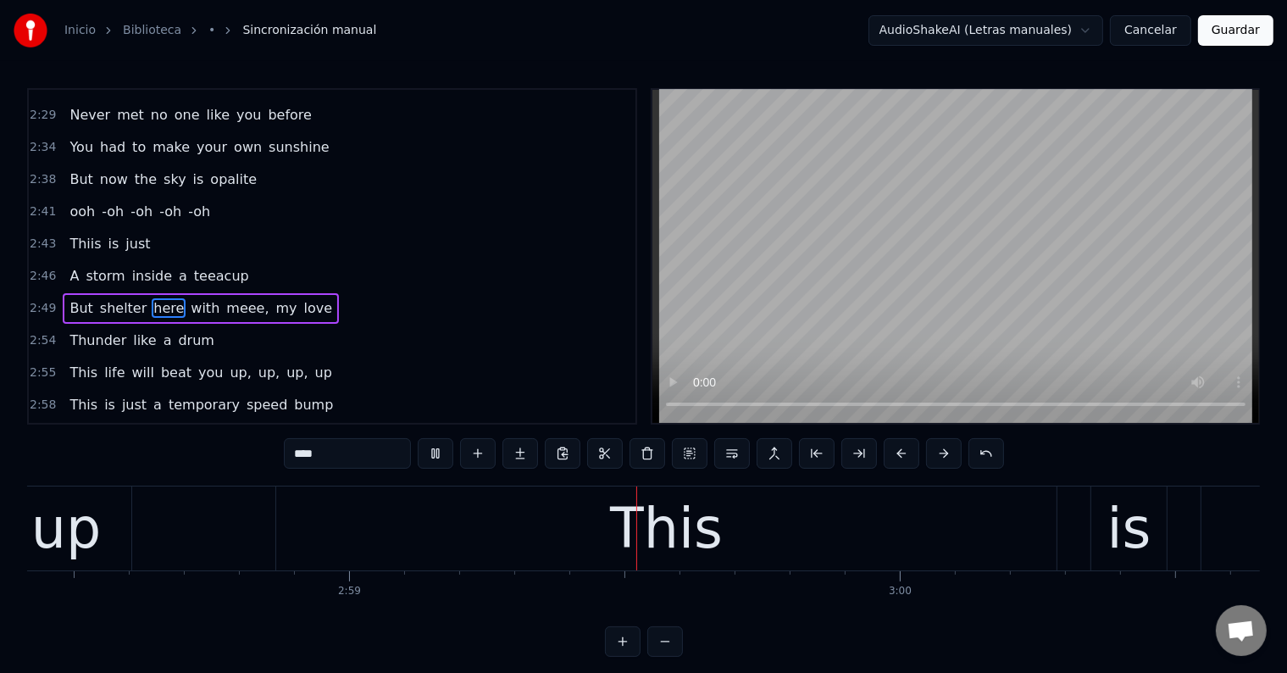
scroll to position [0, 98491]
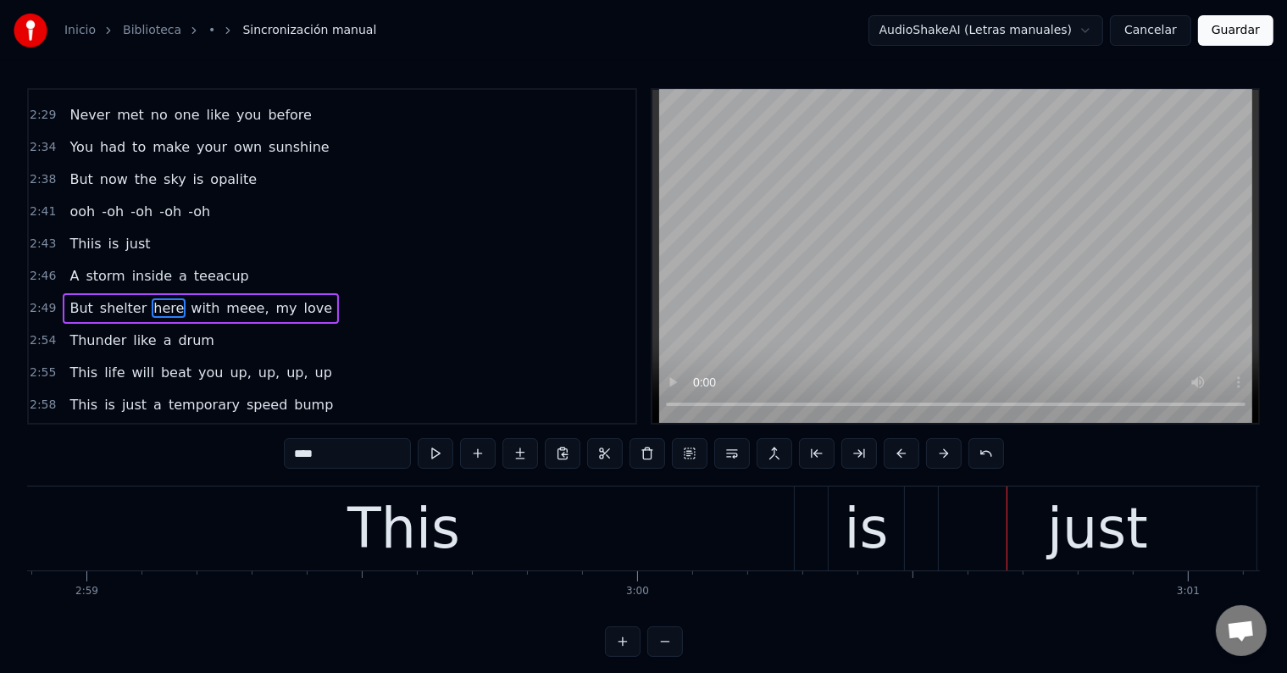
click at [415, 551] on div "This" at bounding box center [403, 528] width 113 height 83
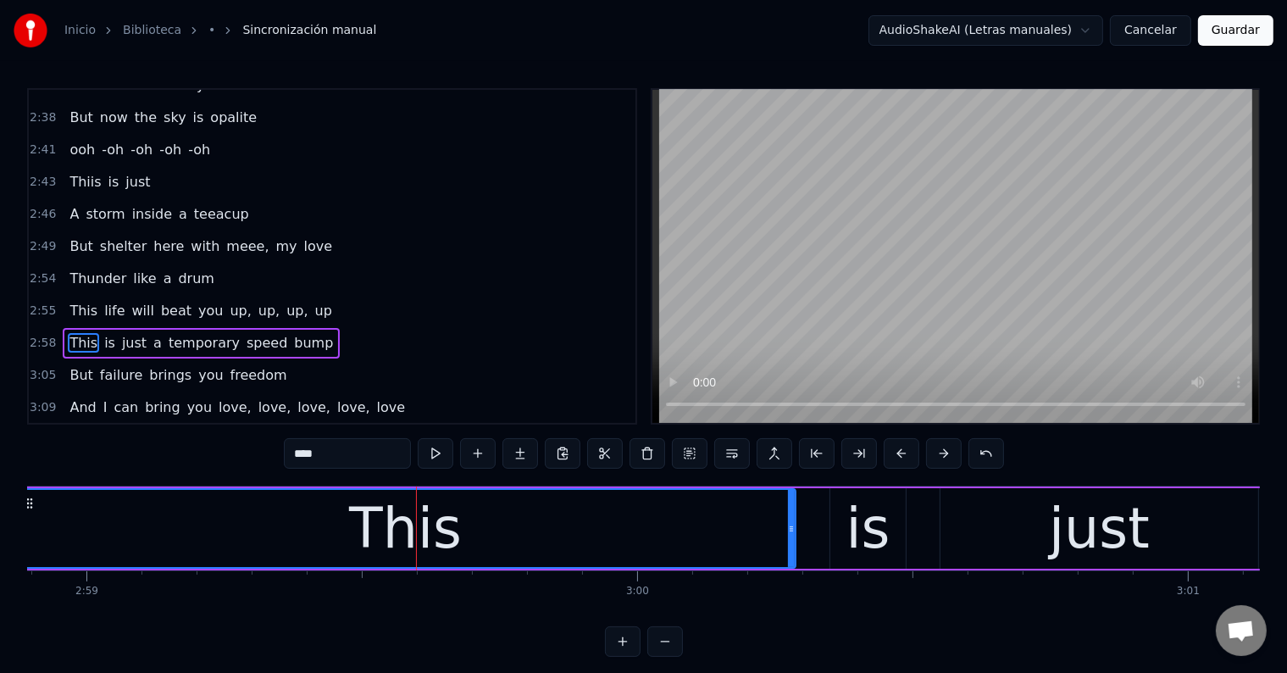
scroll to position [1501, 0]
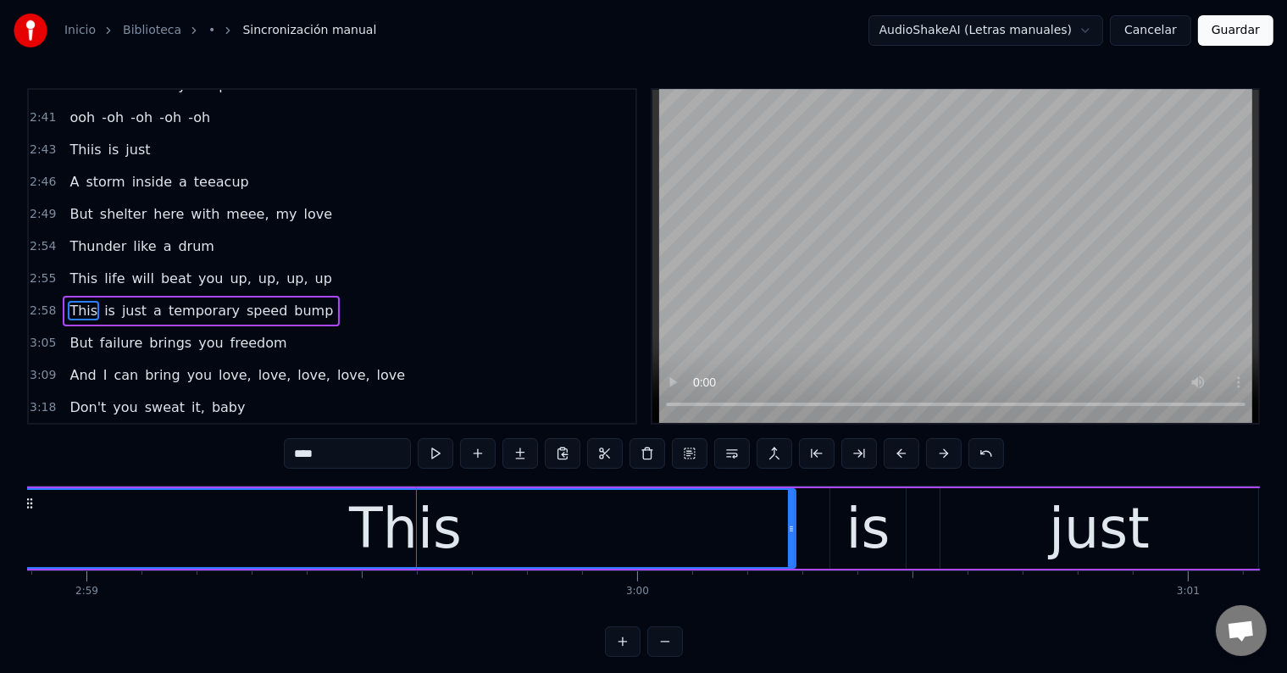
click at [311, 457] on input "****" at bounding box center [347, 453] width 127 height 30
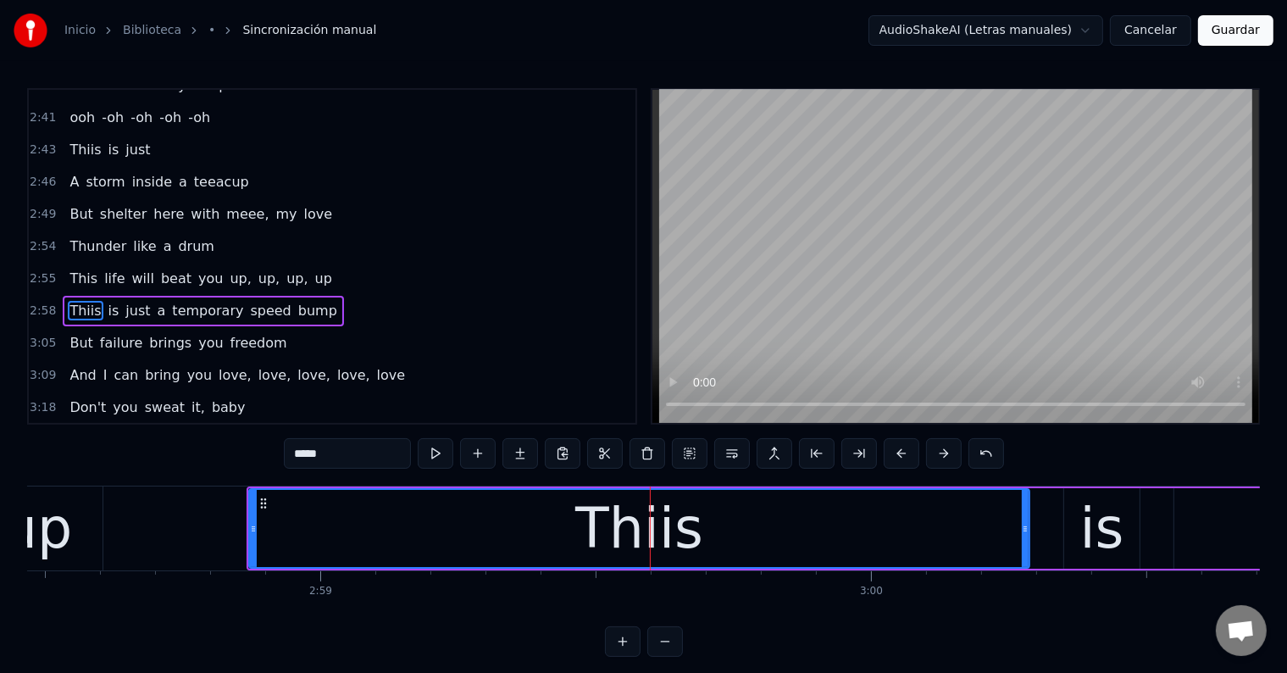
scroll to position [0, 98235]
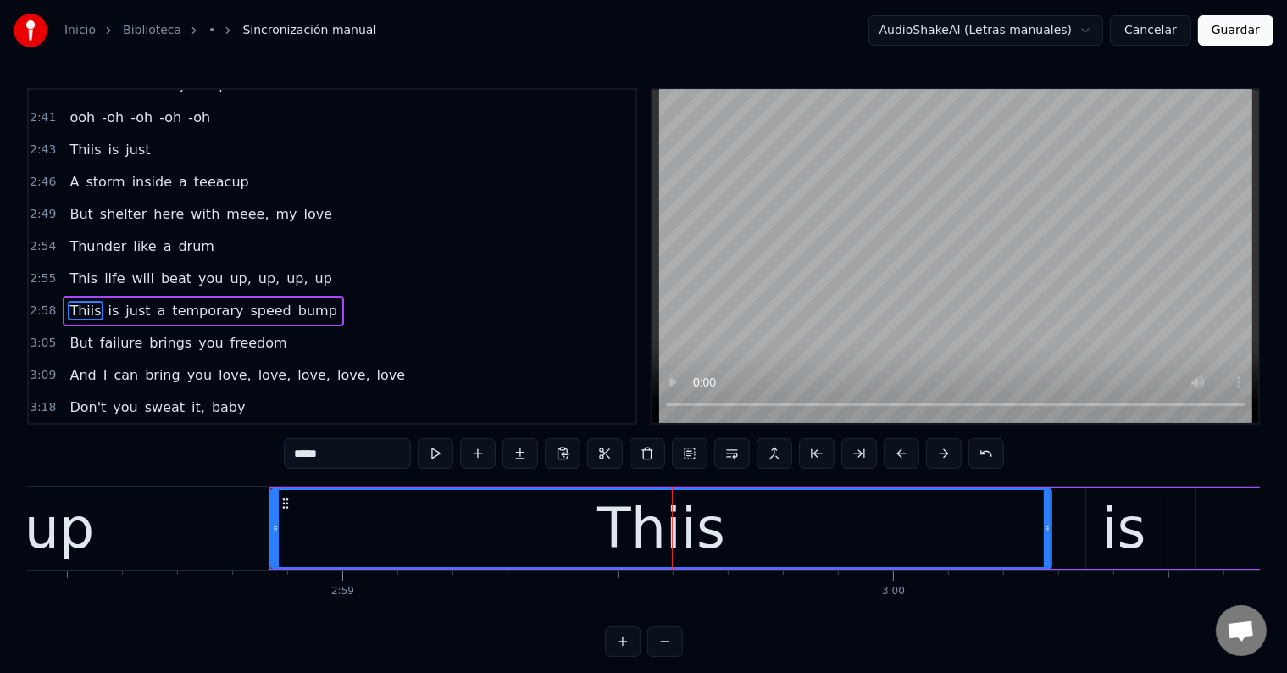
type input "*****"
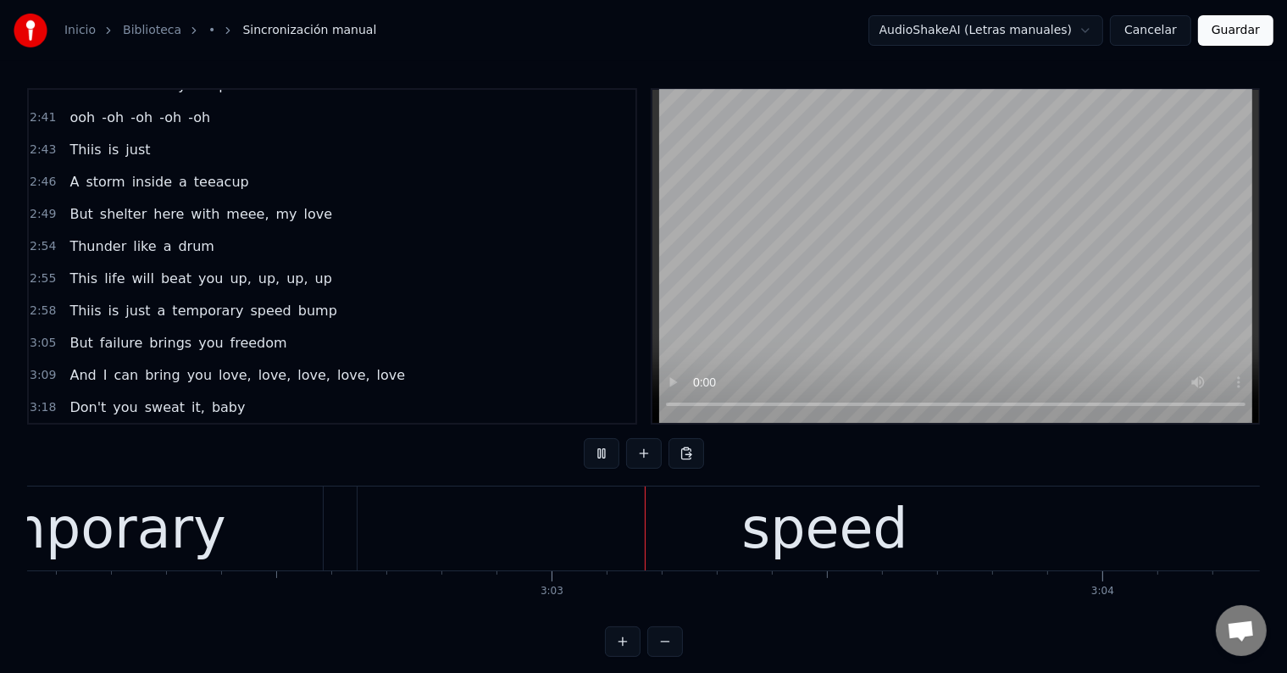
scroll to position [0, 100483]
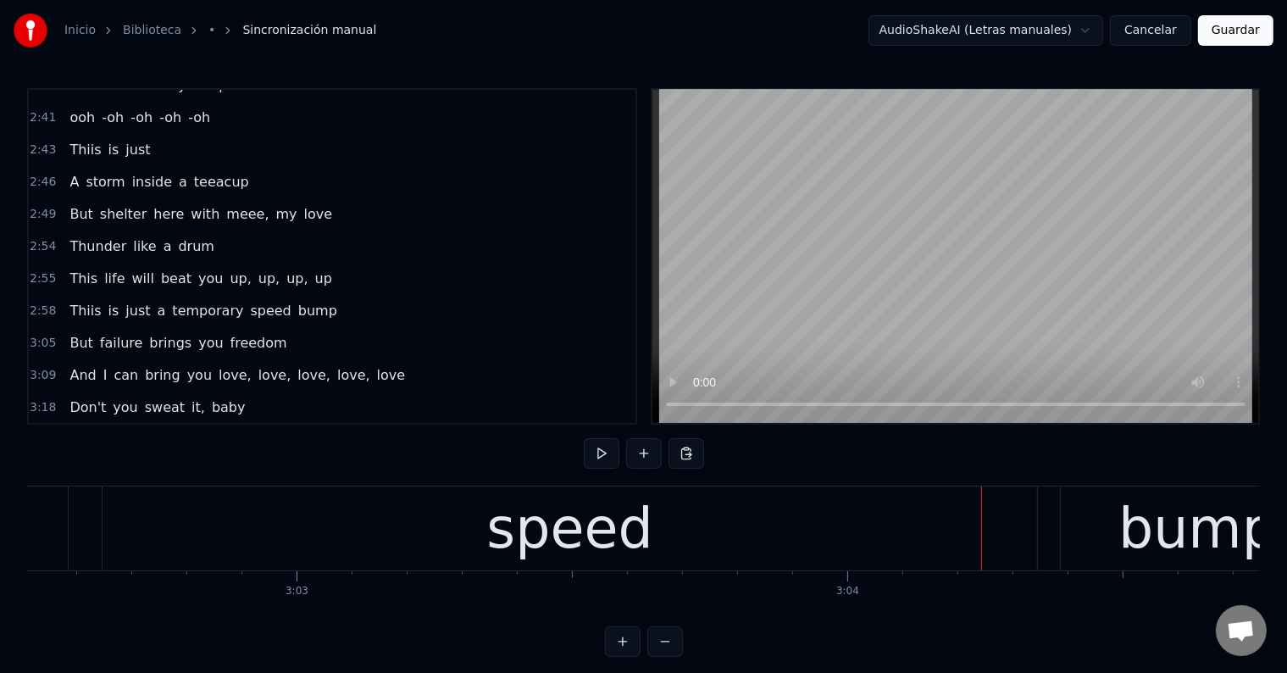
click at [593, 532] on div "speed" at bounding box center [569, 528] width 166 height 83
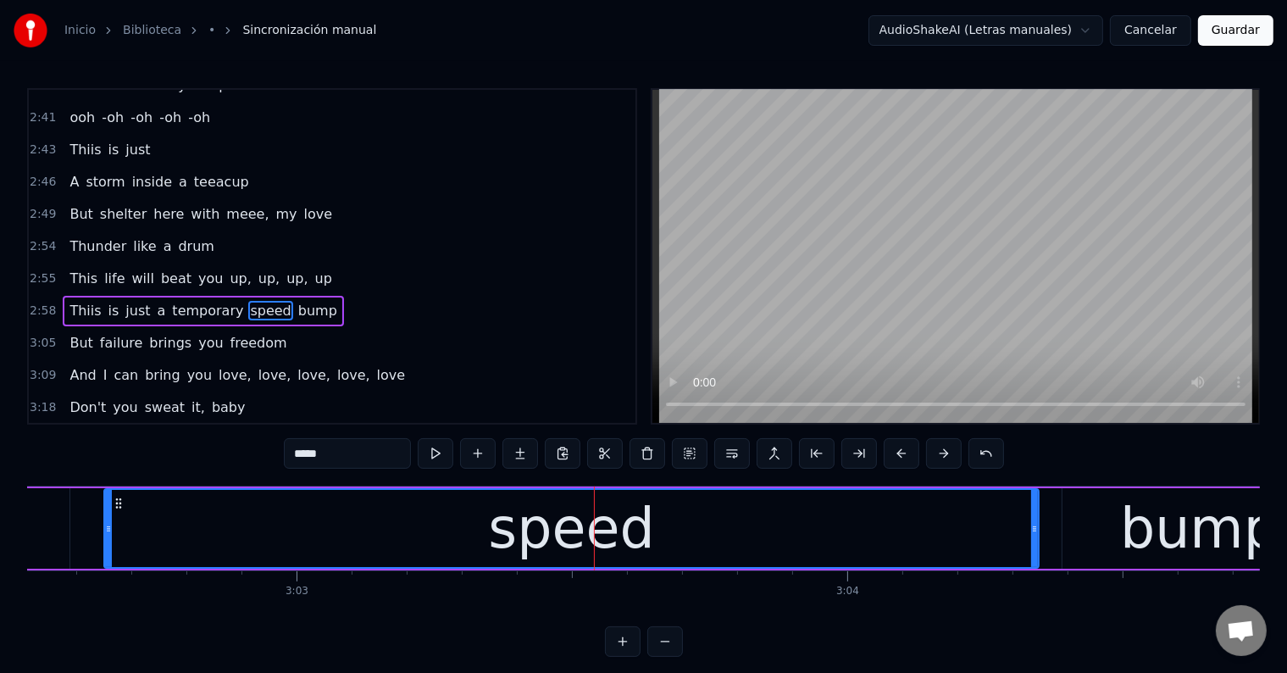
click at [318, 456] on input "*****" at bounding box center [347, 453] width 127 height 30
click at [318, 451] on input "******" at bounding box center [347, 453] width 127 height 30
click at [169, 526] on div "speeeed" at bounding box center [571, 528] width 933 height 77
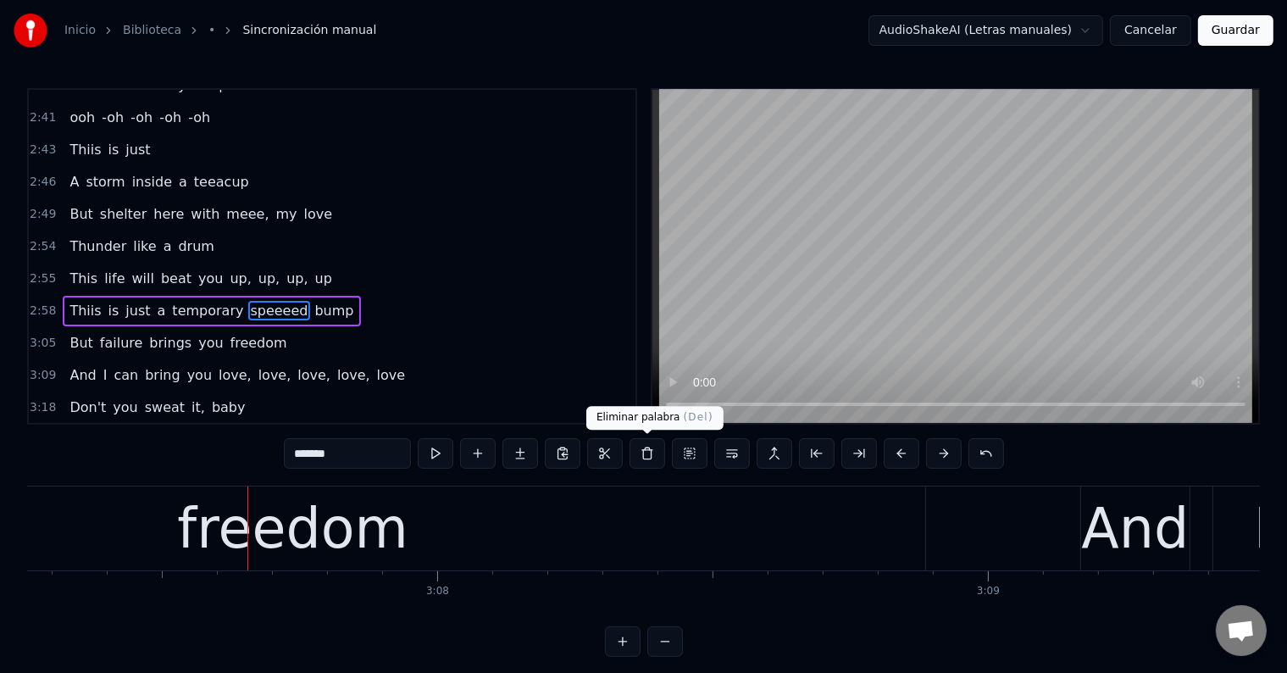
scroll to position [0, 103146]
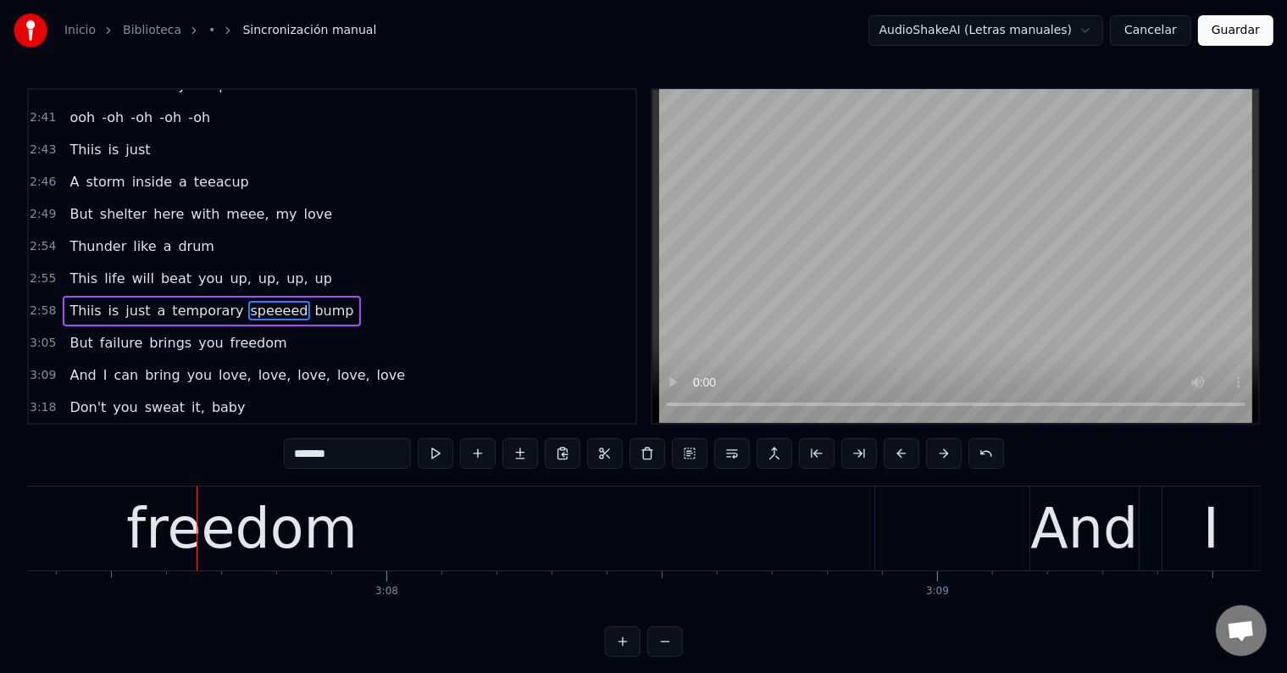
click at [231, 552] on div "freedom" at bounding box center [241, 528] width 231 height 83
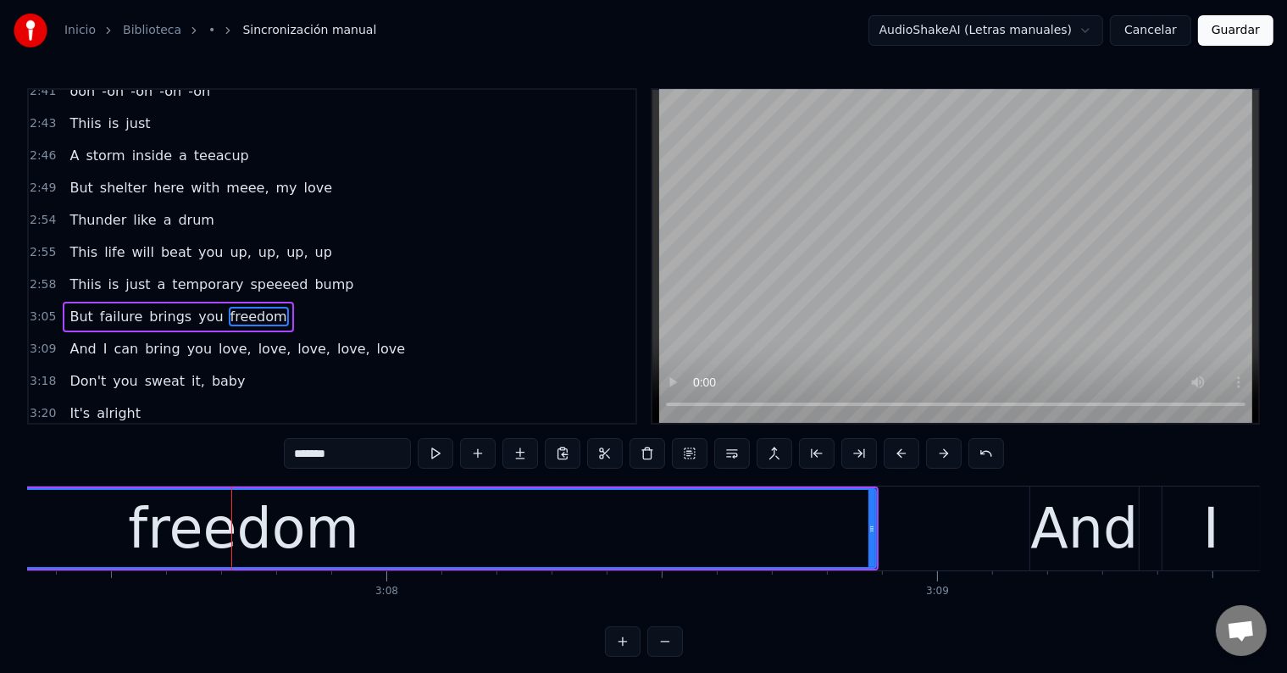
scroll to position [1531, 0]
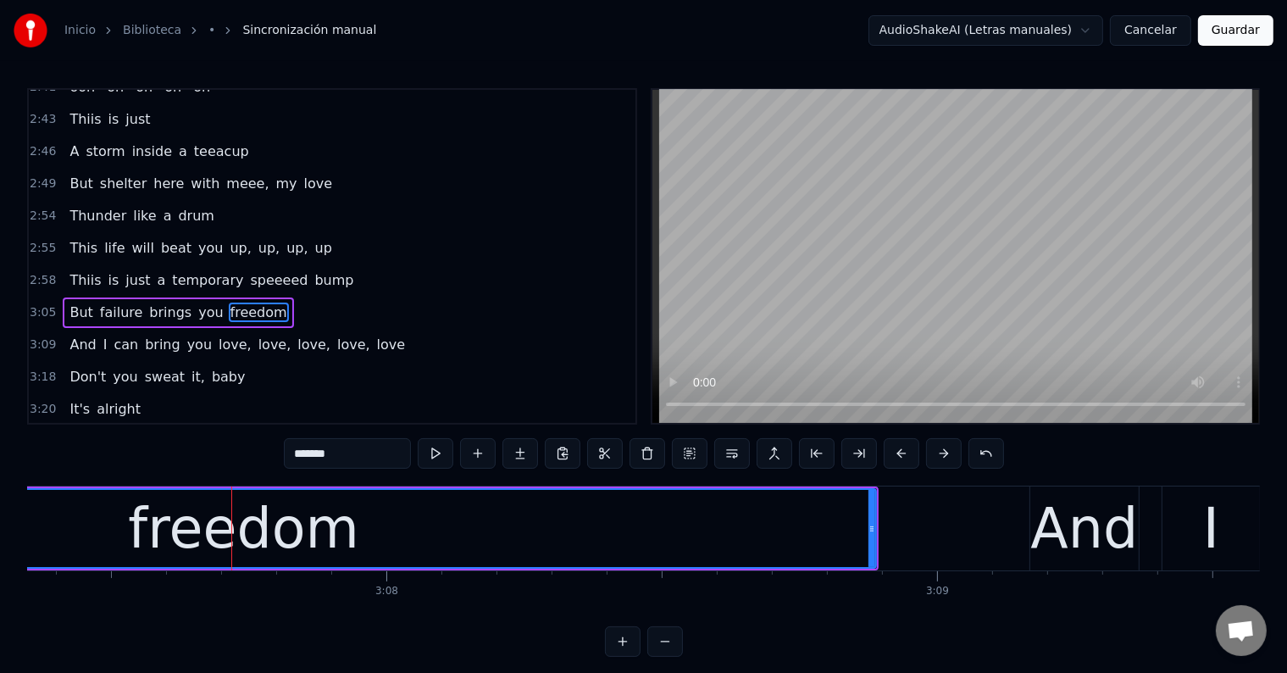
click at [315, 451] on input "*******" at bounding box center [347, 453] width 127 height 30
click at [314, 450] on input "********" at bounding box center [347, 453] width 127 height 30
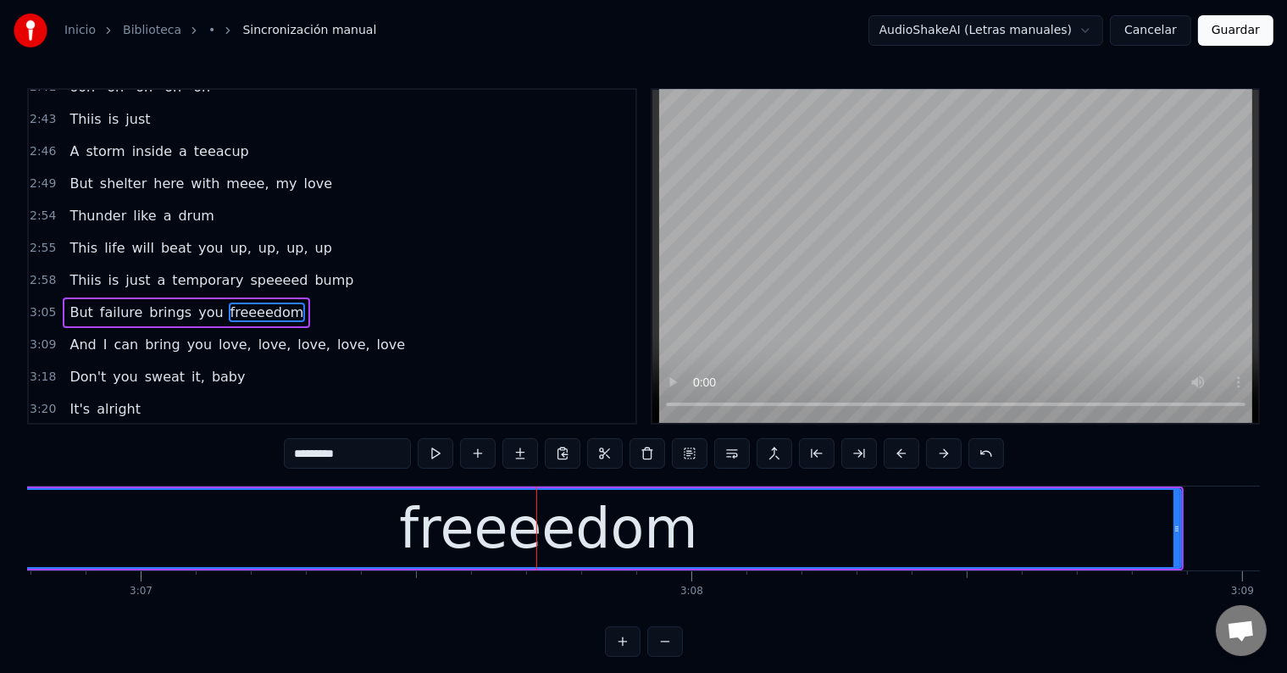
scroll to position [0, 102840]
click at [182, 523] on div "freeeedom" at bounding box center [549, 528] width 1263 height 77
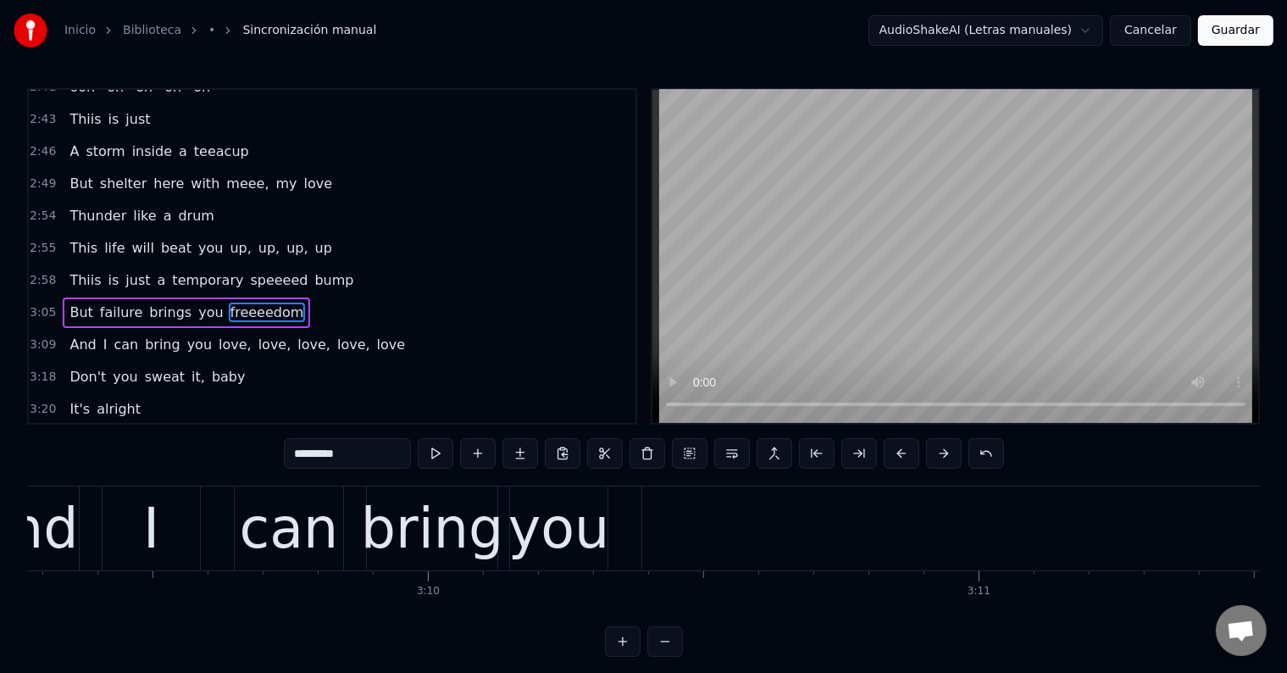
scroll to position [0, 104203]
click at [428, 535] on div "bring" at bounding box center [434, 528] width 143 height 83
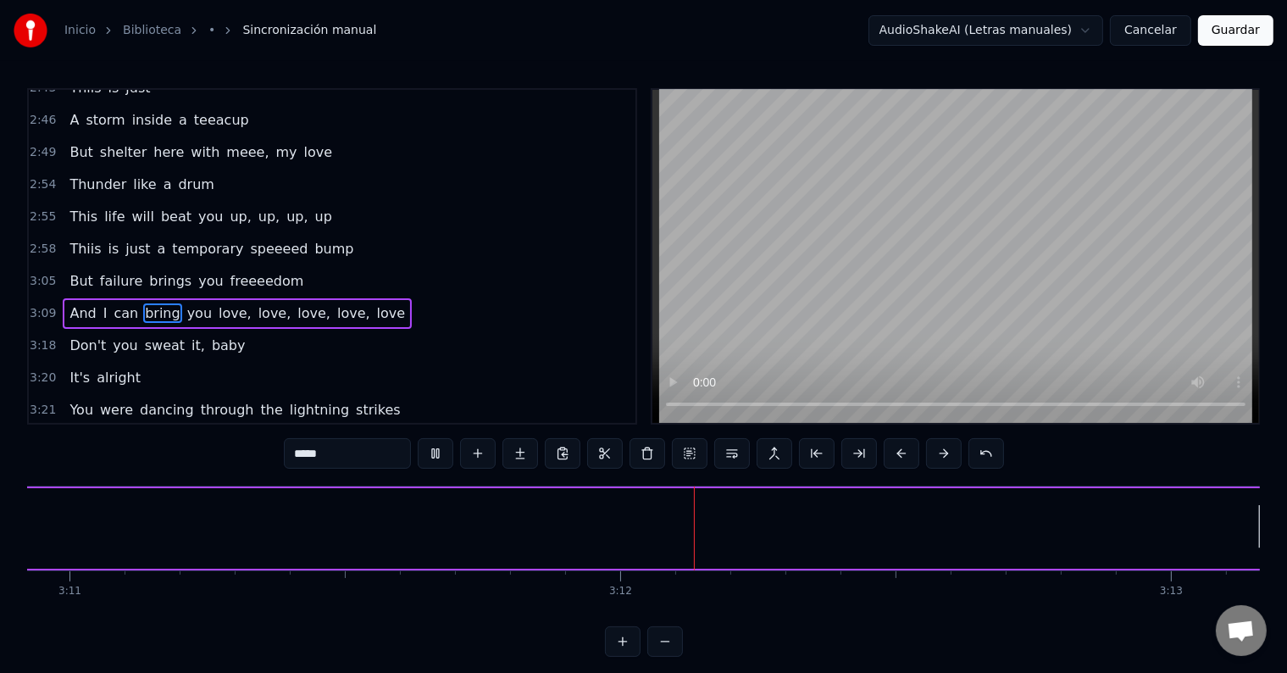
scroll to position [0, 105373]
click at [1010, 538] on div "love," at bounding box center [1061, 528] width 133 height 83
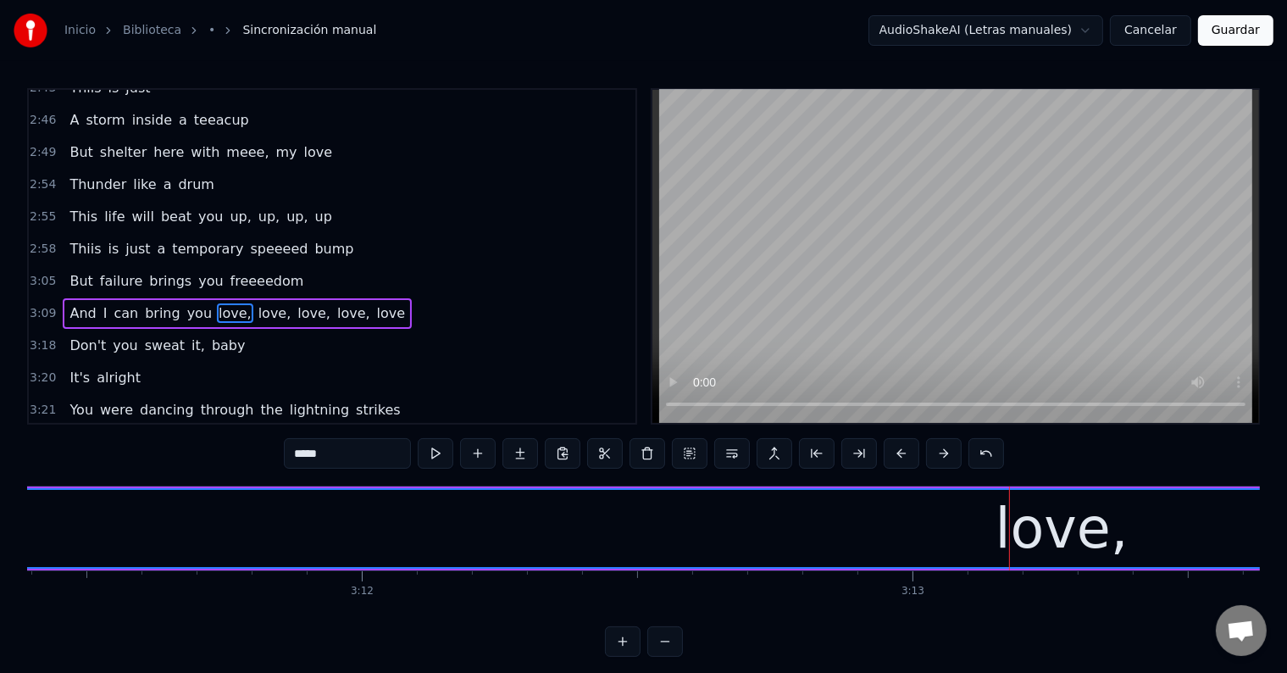
click at [305, 450] on input "*****" at bounding box center [347, 453] width 127 height 30
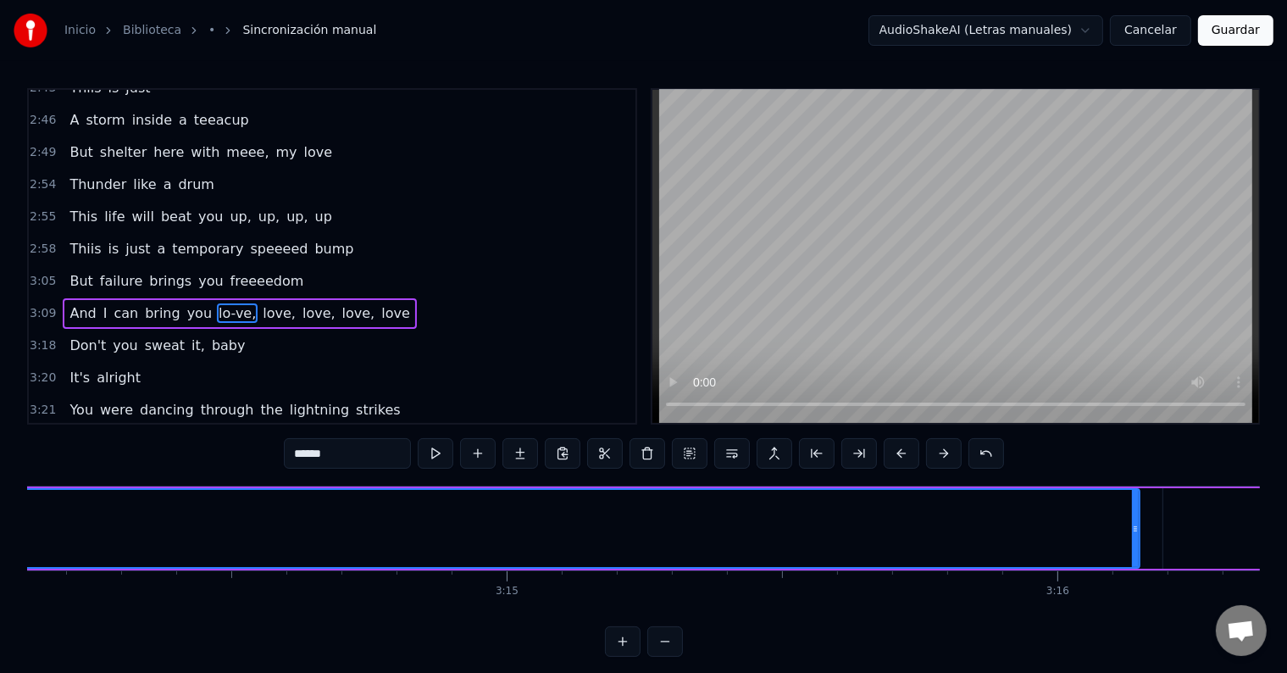
scroll to position [0, 106935]
click at [385, 451] on input "******" at bounding box center [347, 453] width 127 height 30
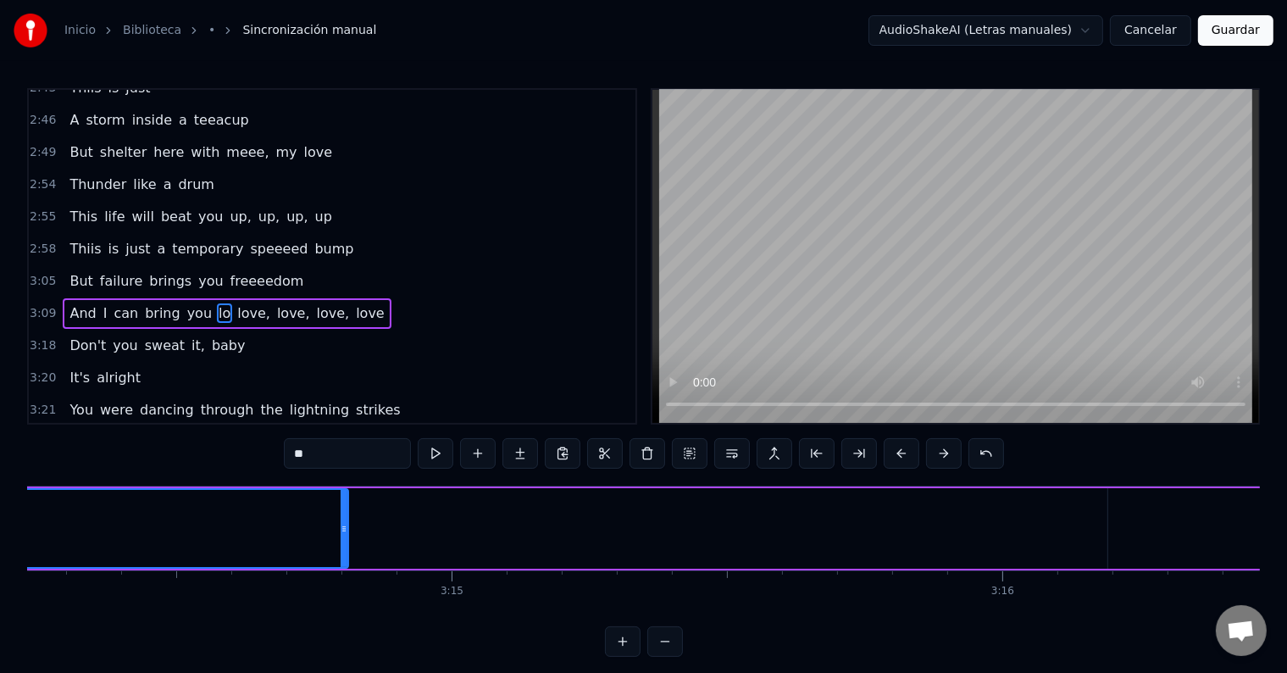
drag, startPoint x: 1079, startPoint y: 532, endPoint x: 316, endPoint y: 558, distance: 763.6
click at [340, 558] on div at bounding box center [343, 528] width 7 height 77
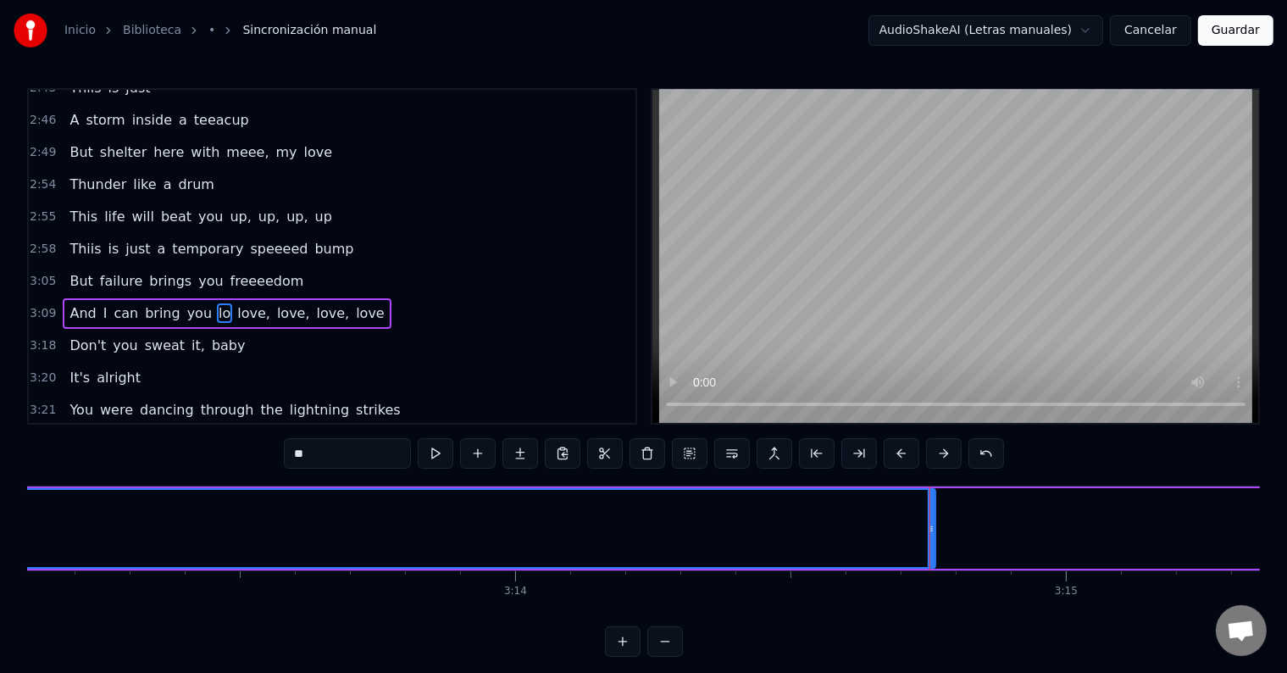
scroll to position [0, 106311]
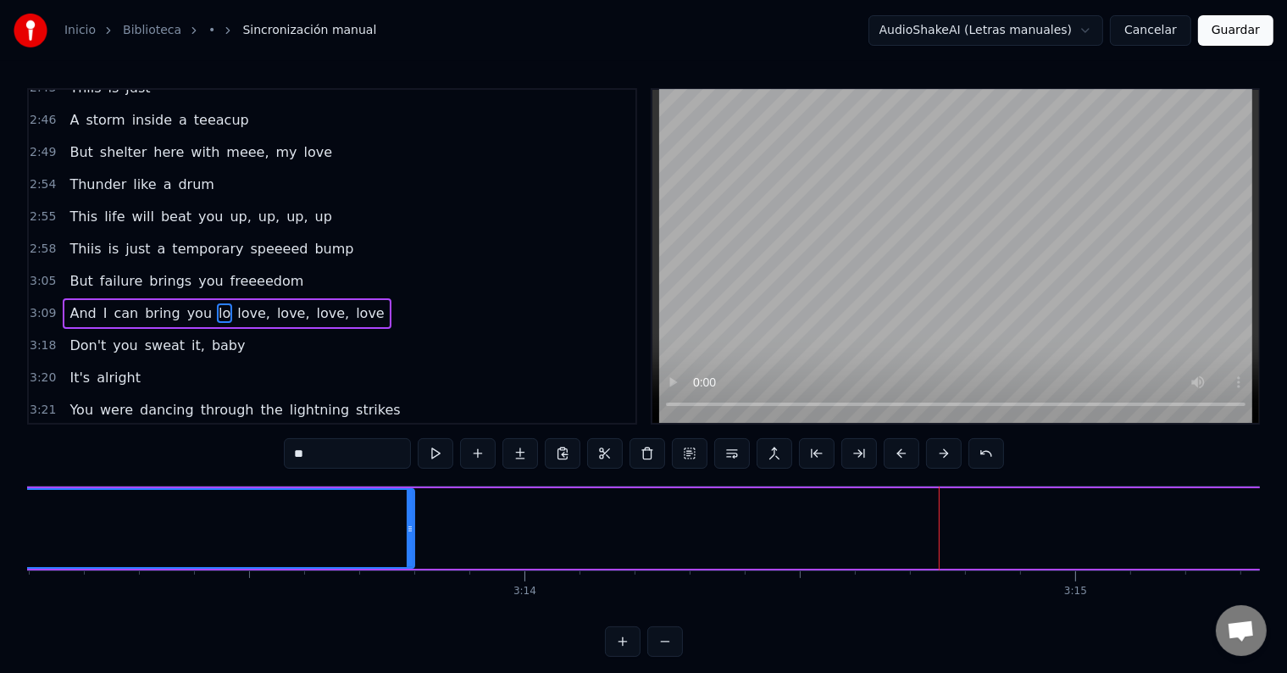
drag, startPoint x: 941, startPoint y: 519, endPoint x: 410, endPoint y: 556, distance: 532.4
click at [410, 556] on div at bounding box center [410, 528] width 7 height 77
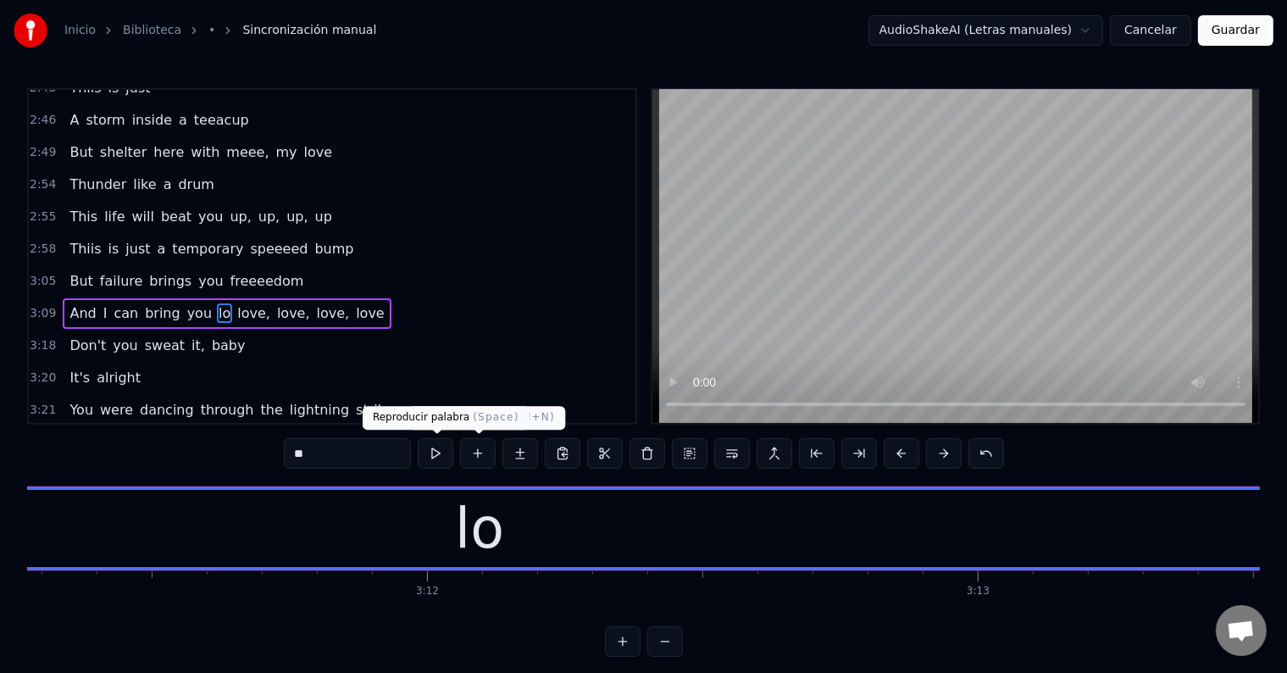
click at [443, 452] on button at bounding box center [436, 453] width 36 height 30
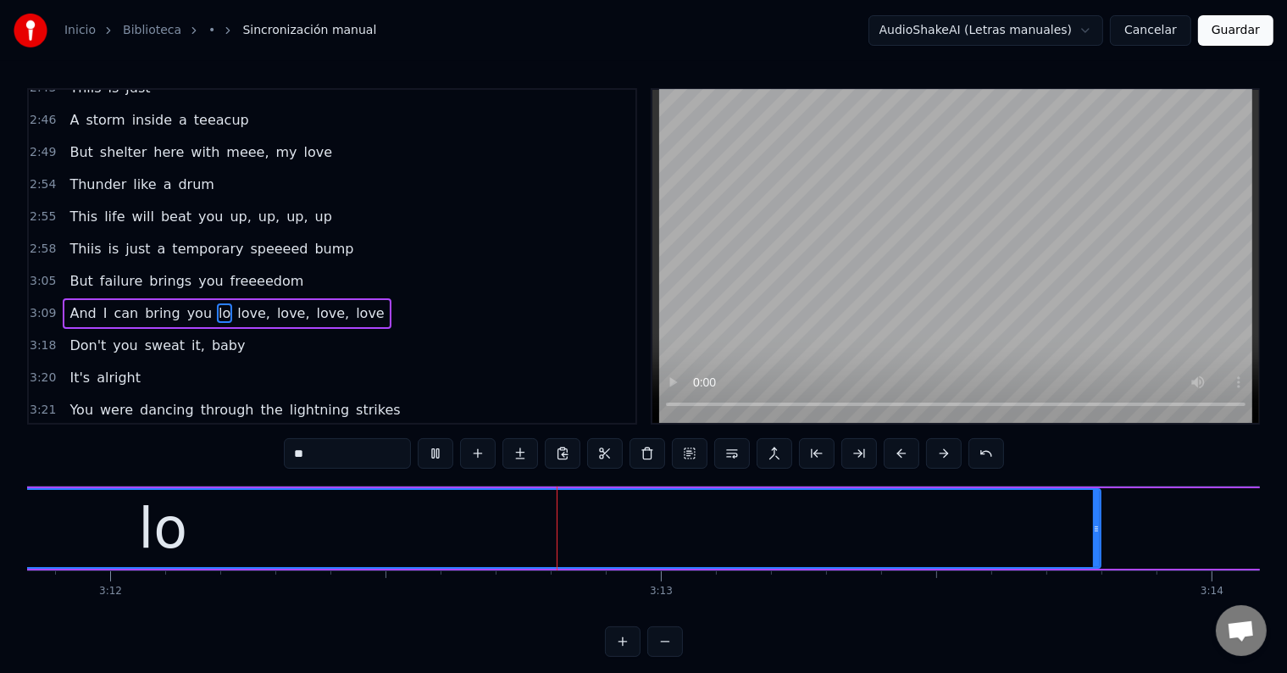
scroll to position [0, 105821]
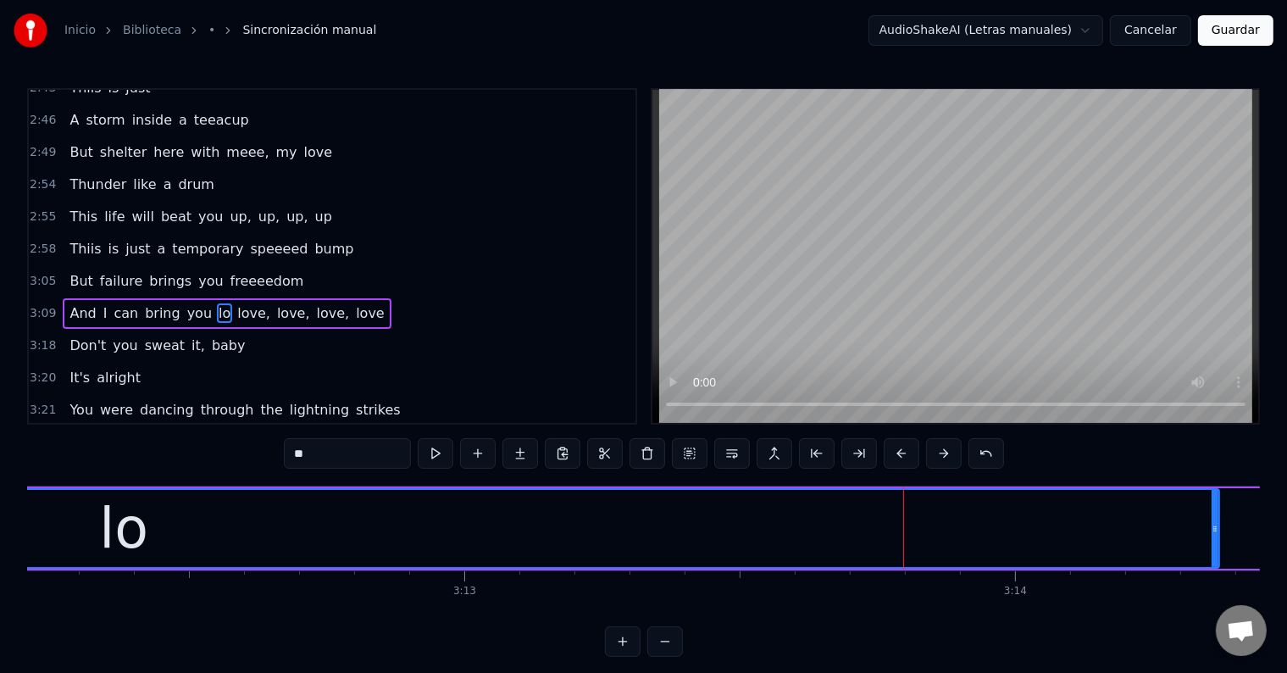
drag, startPoint x: 898, startPoint y: 519, endPoint x: 1220, endPoint y: 531, distance: 322.1
click at [1218, 531] on div at bounding box center [1214, 528] width 7 height 77
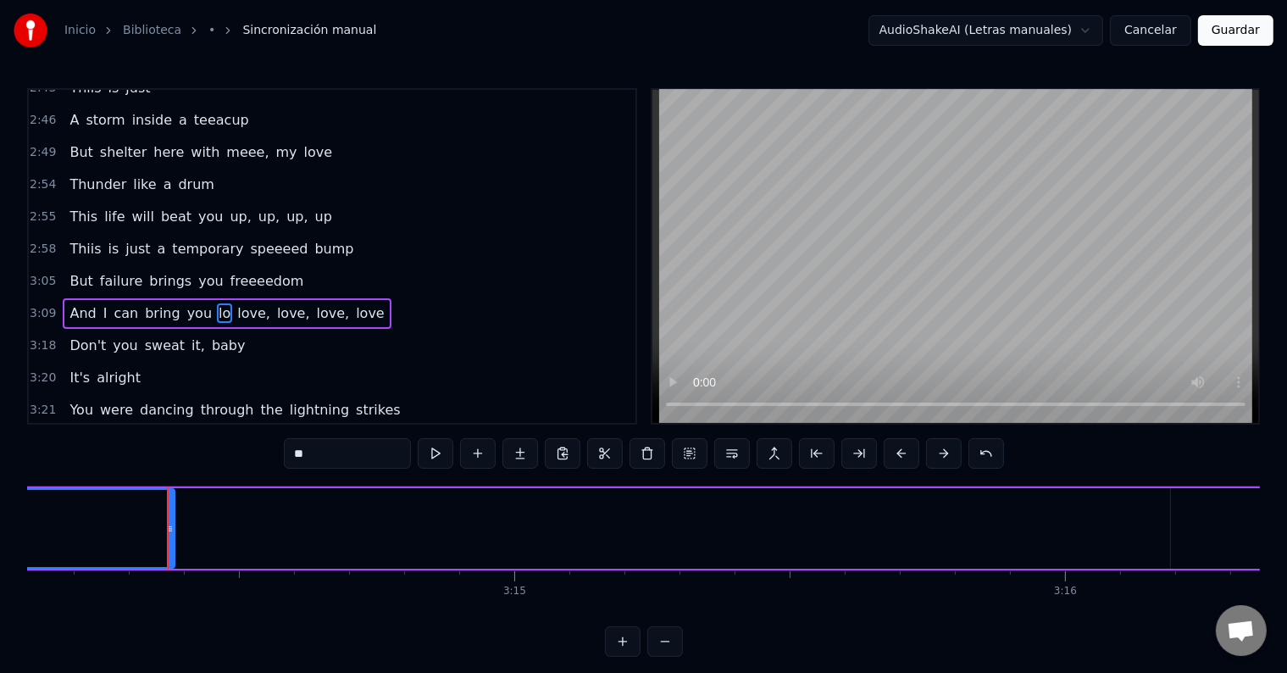
scroll to position [0, 106927]
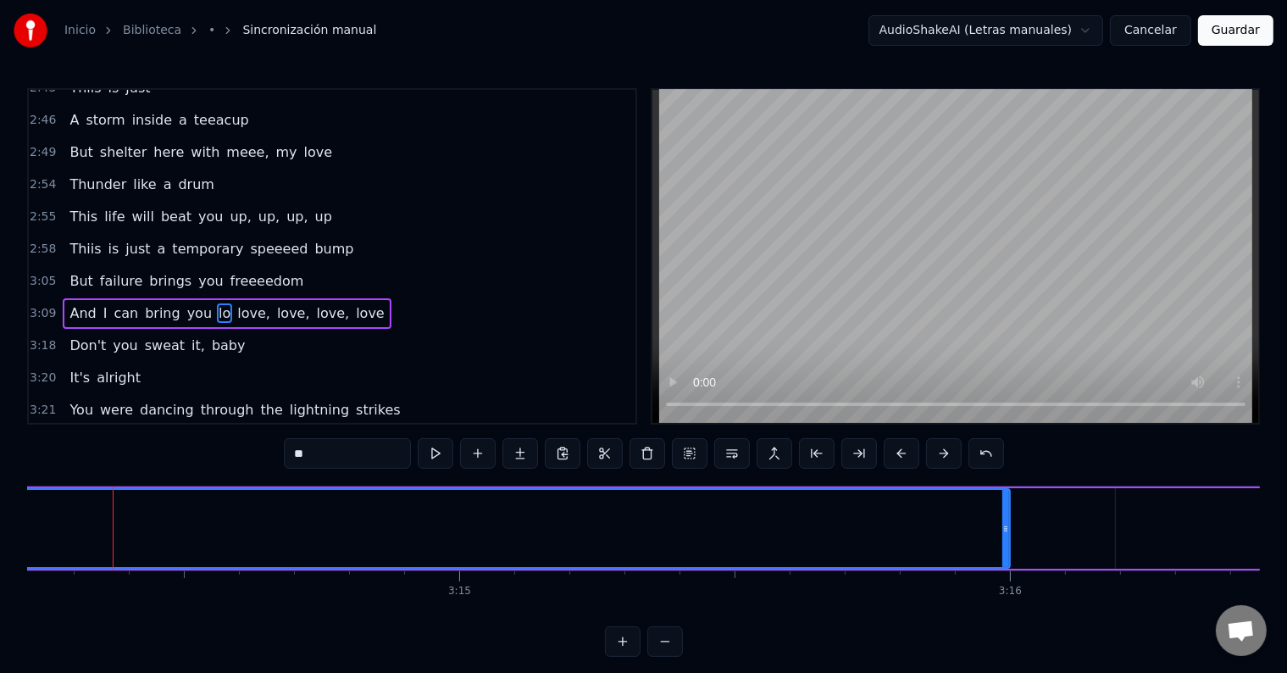
drag, startPoint x: 116, startPoint y: 532, endPoint x: 1006, endPoint y: 512, distance: 890.4
click at [1006, 512] on div at bounding box center [1005, 528] width 7 height 77
click at [435, 453] on button at bounding box center [436, 453] width 36 height 30
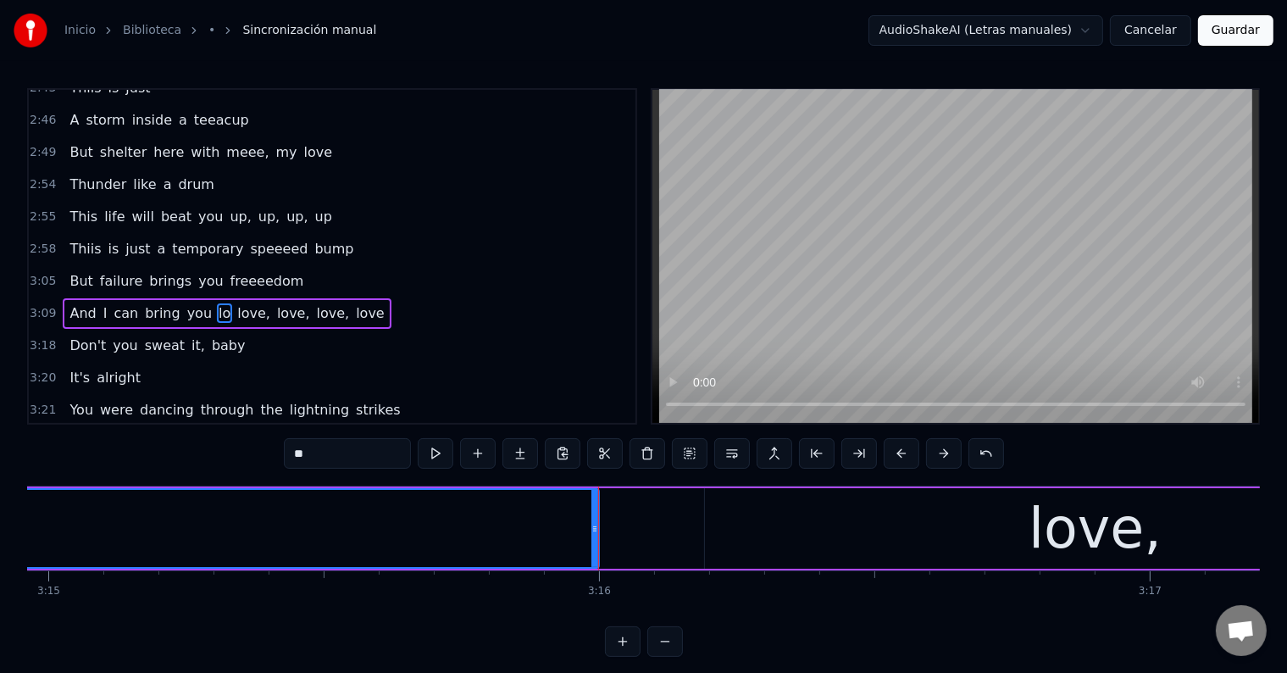
scroll to position [0, 107636]
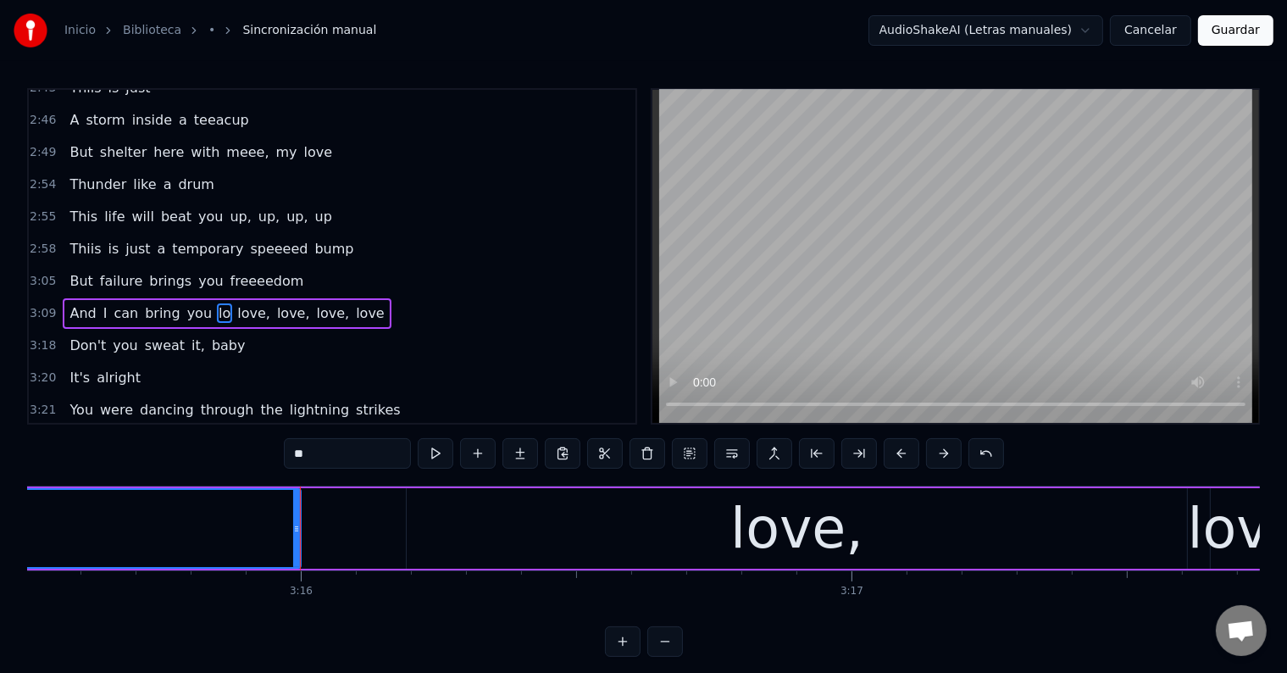
click at [571, 535] on div "love," at bounding box center [797, 528] width 780 height 80
type input "*****"
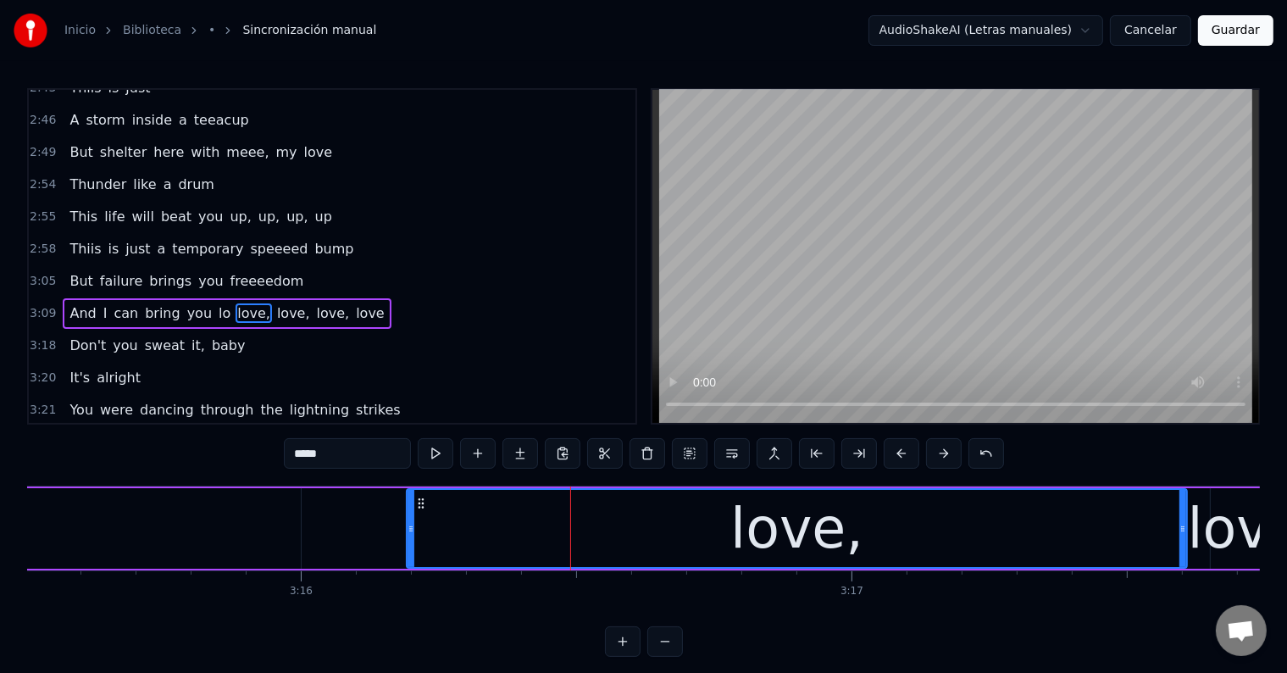
click at [571, 535] on div "love," at bounding box center [796, 528] width 778 height 77
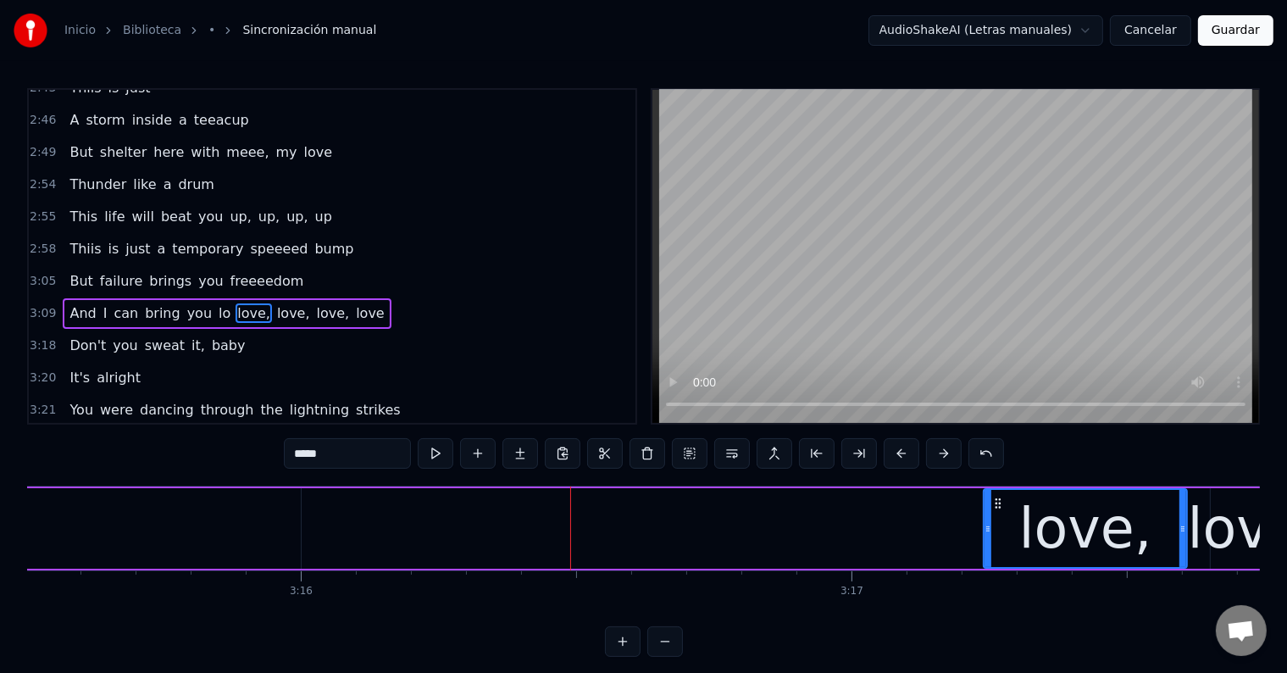
drag, startPoint x: 409, startPoint y: 518, endPoint x: 986, endPoint y: 527, distance: 576.9
click at [986, 527] on div at bounding box center [987, 528] width 7 height 77
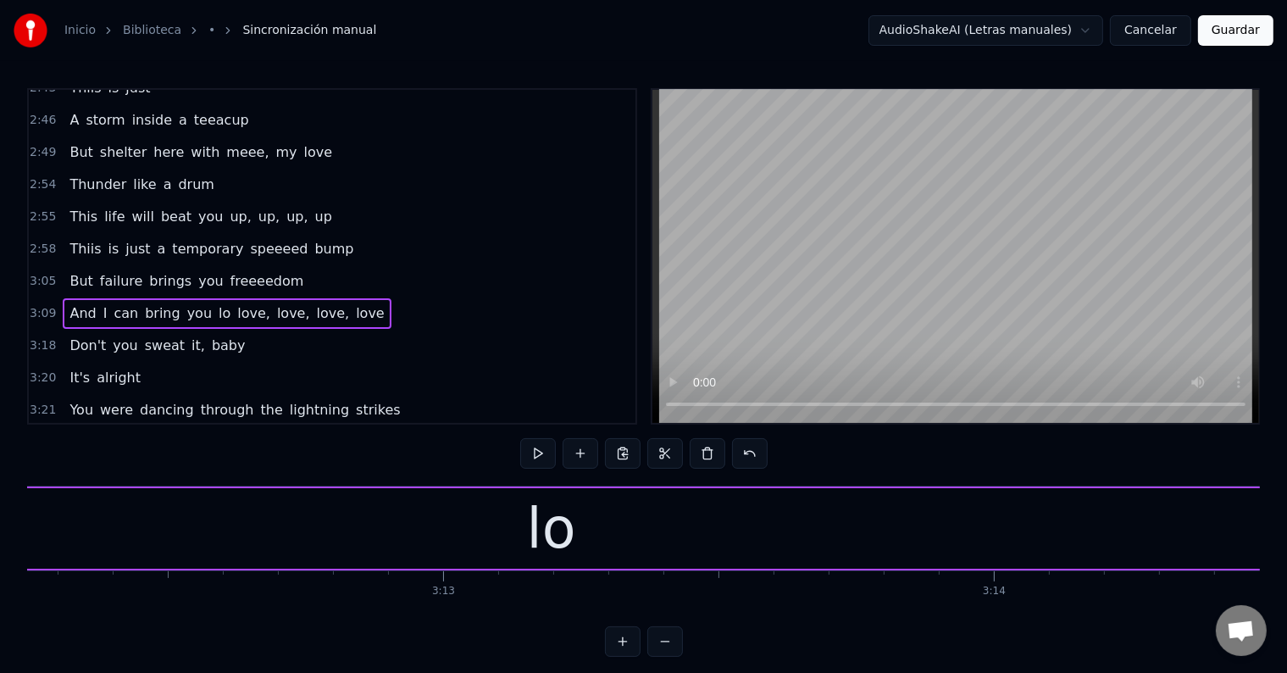
scroll to position [0, 105843]
click at [559, 529] on div "lo" at bounding box center [550, 528] width 49 height 83
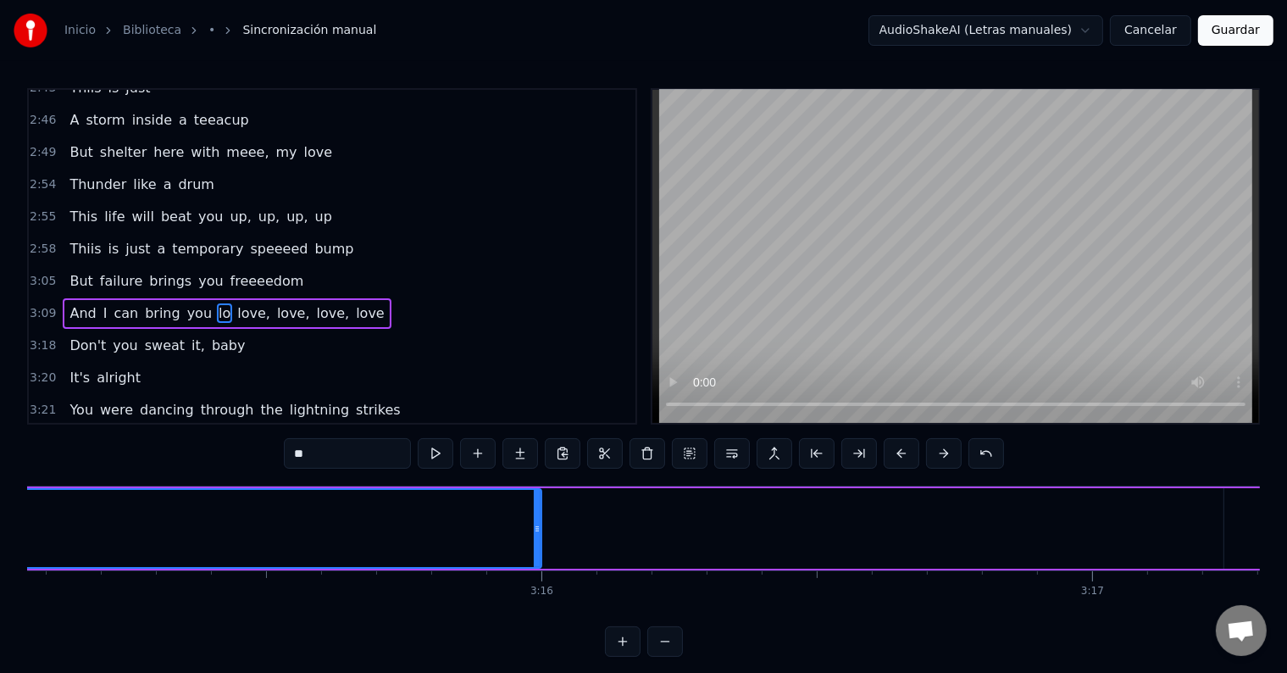
scroll to position [0, 107394]
click at [312, 454] on input "**" at bounding box center [347, 453] width 127 height 30
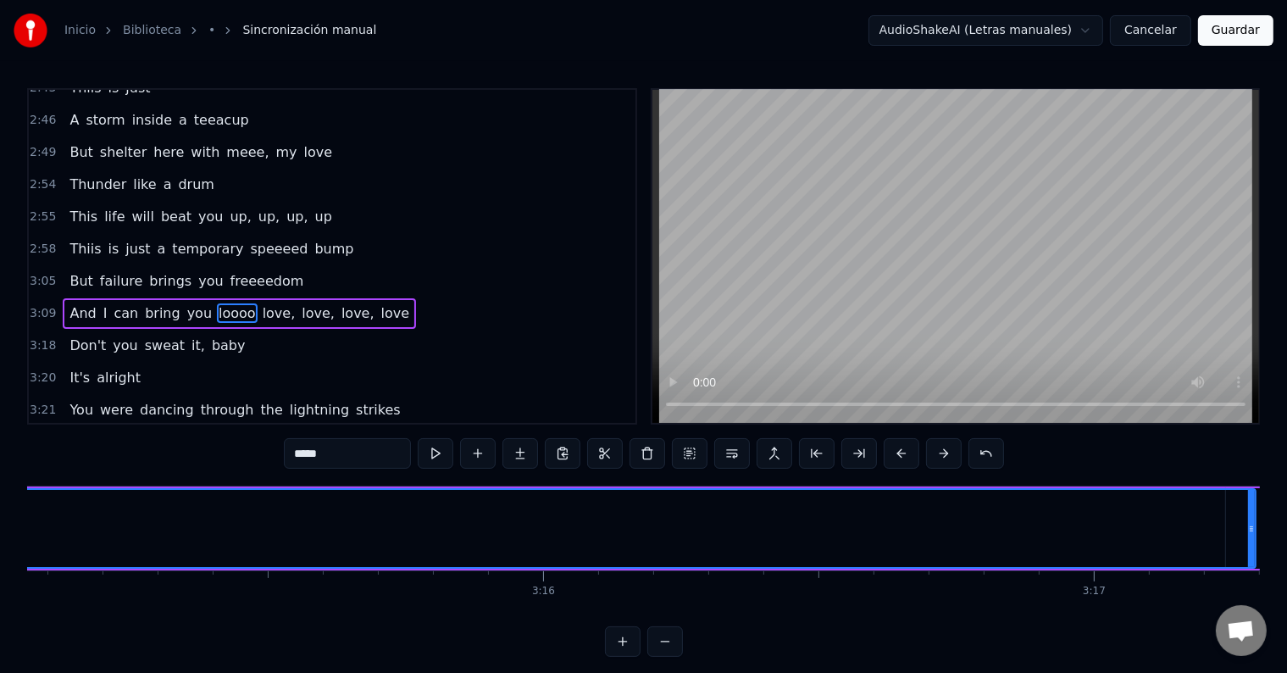
drag, startPoint x: 541, startPoint y: 525, endPoint x: 1254, endPoint y: 517, distance: 712.4
click at [1254, 517] on div at bounding box center [1251, 528] width 7 height 77
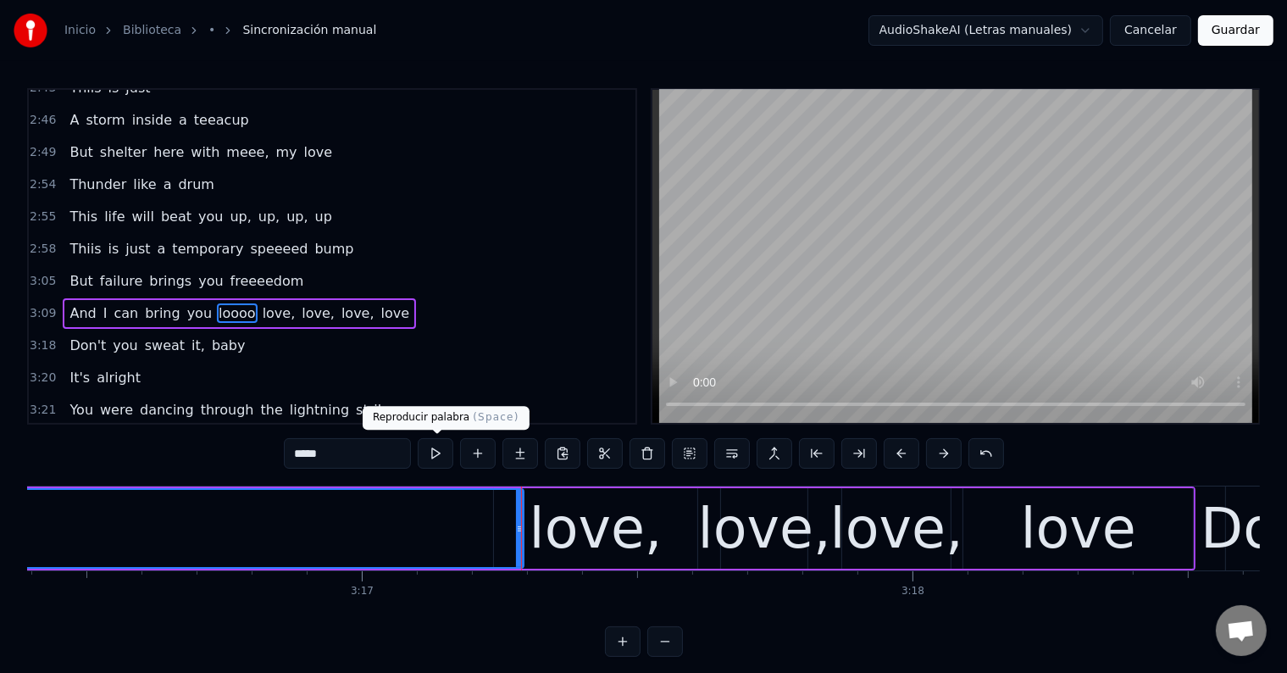
click at [436, 451] on button at bounding box center [436, 453] width 36 height 30
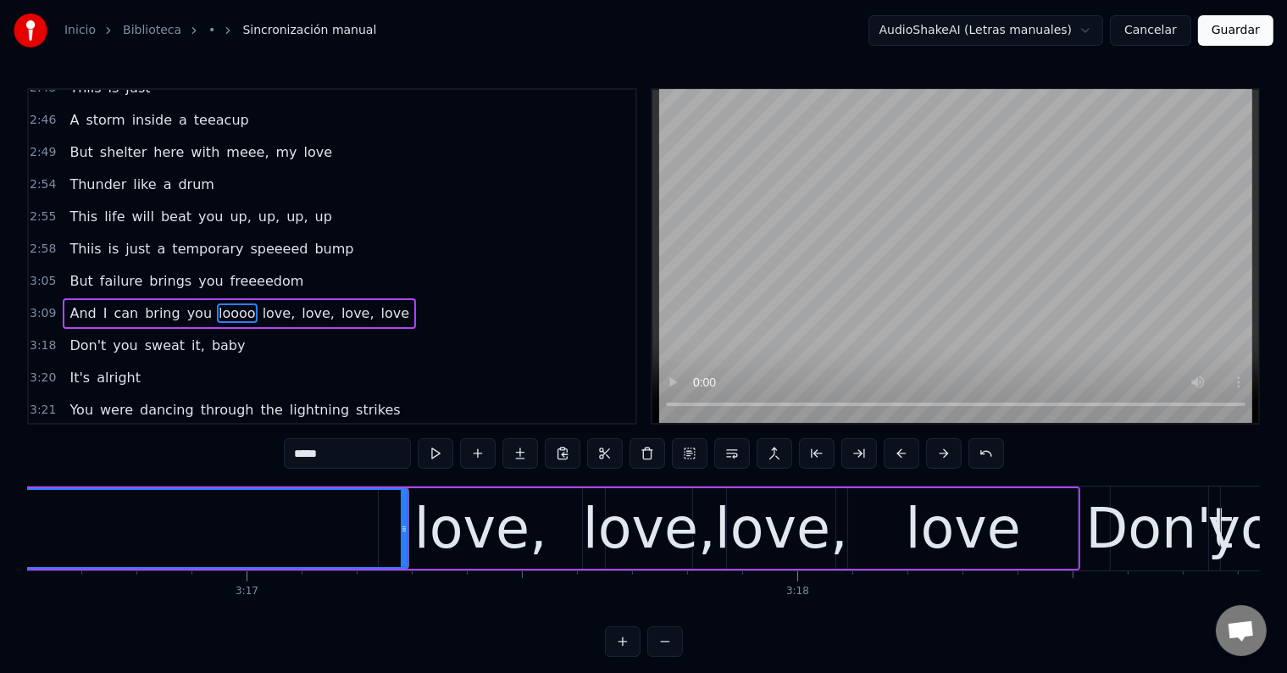
scroll to position [0, 108245]
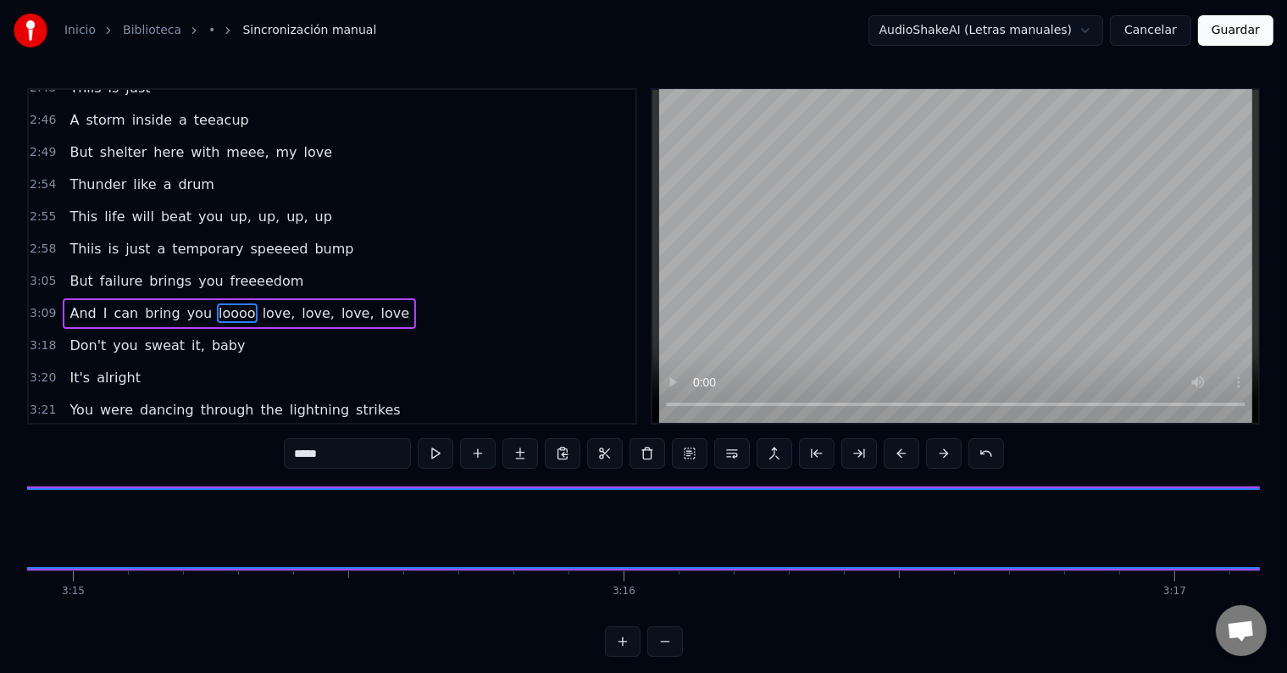
scroll to position [0, 107312]
click at [349, 461] on input "*****" at bounding box center [347, 453] width 127 height 30
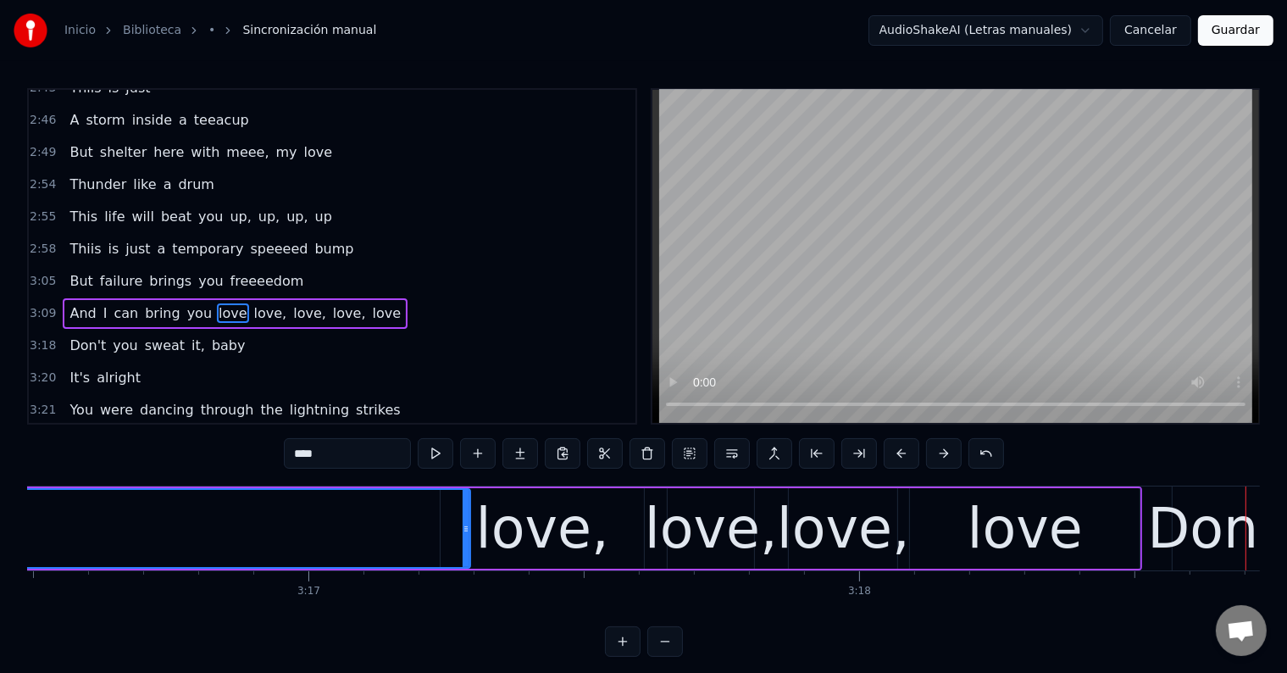
scroll to position [0, 108180]
click at [599, 540] on div "love," at bounding box center [541, 528] width 203 height 80
type input "*****"
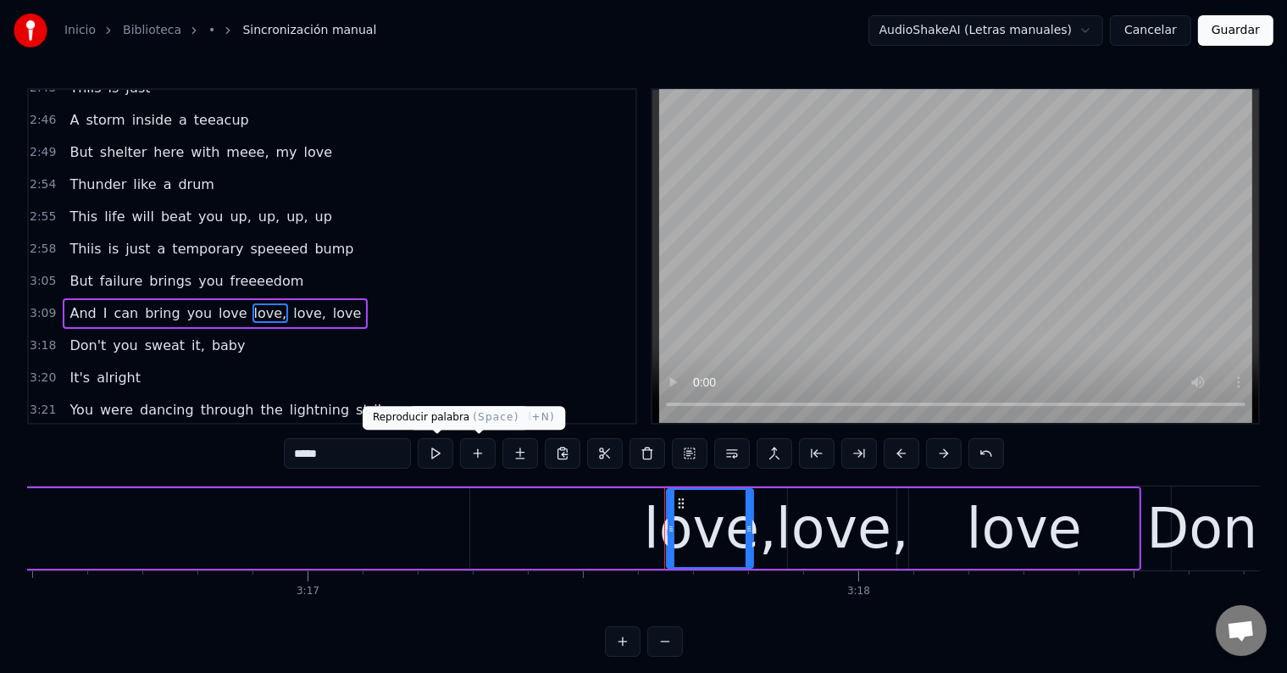
click at [436, 454] on button at bounding box center [436, 453] width 36 height 30
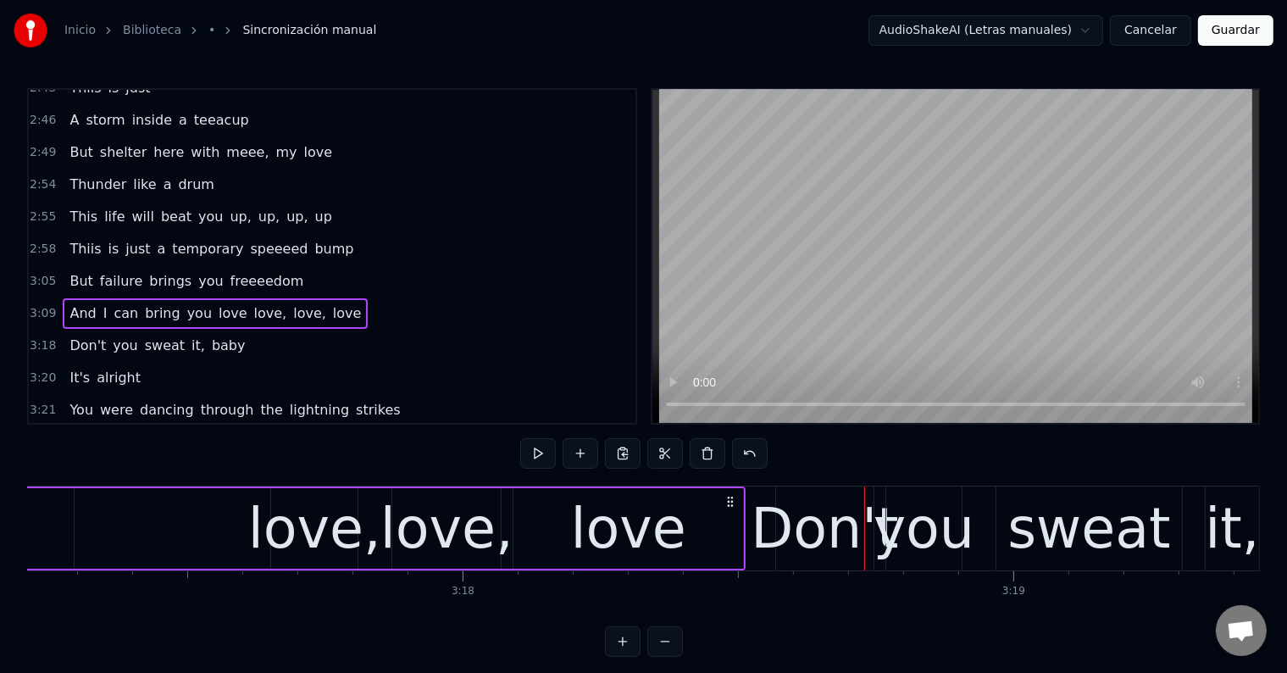
scroll to position [0, 108575]
click at [344, 542] on div "love," at bounding box center [315, 528] width 133 height 83
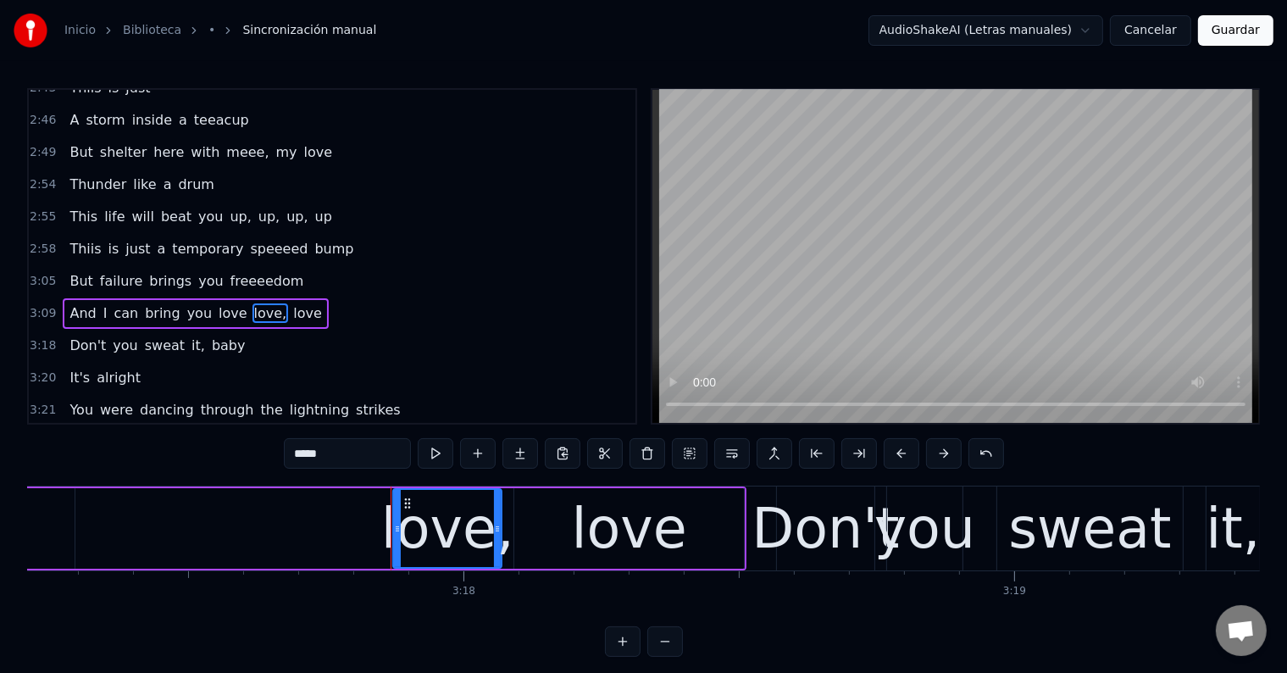
click at [430, 549] on div "love," at bounding box center [447, 528] width 133 height 83
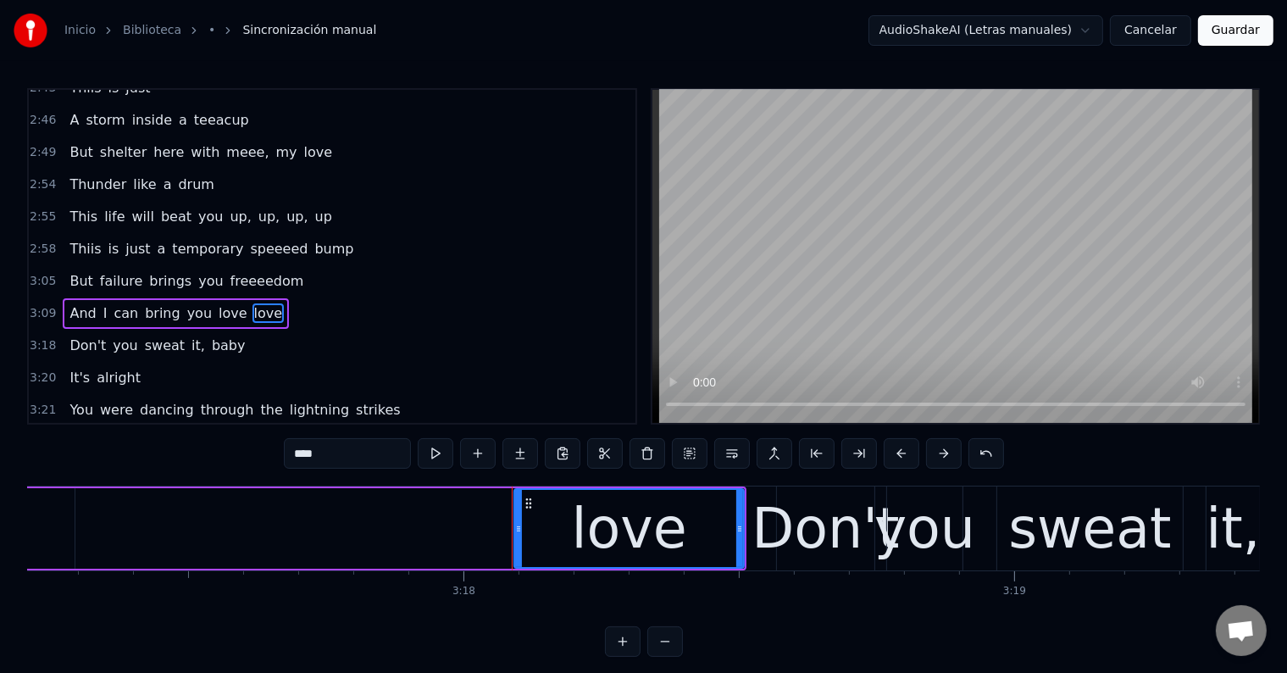
click at [606, 529] on div "love" at bounding box center [629, 528] width 115 height 83
click at [338, 458] on input "****" at bounding box center [347, 453] width 127 height 30
type input "******"
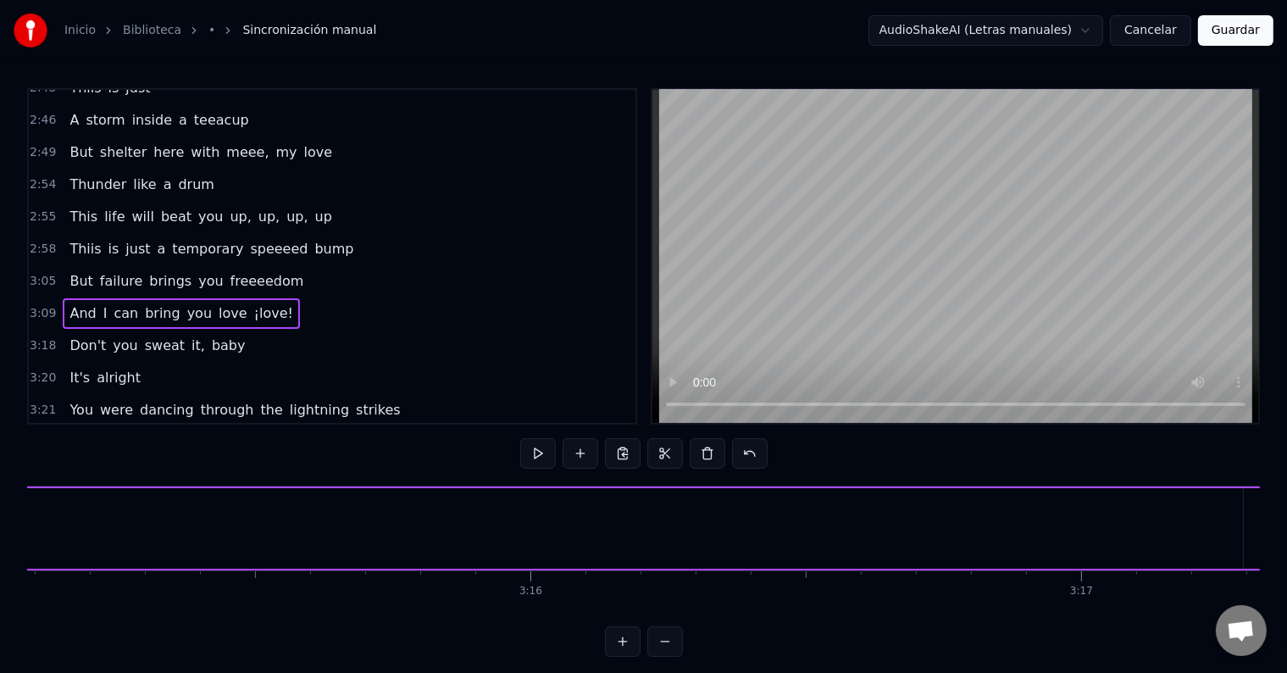
scroll to position [0, 107399]
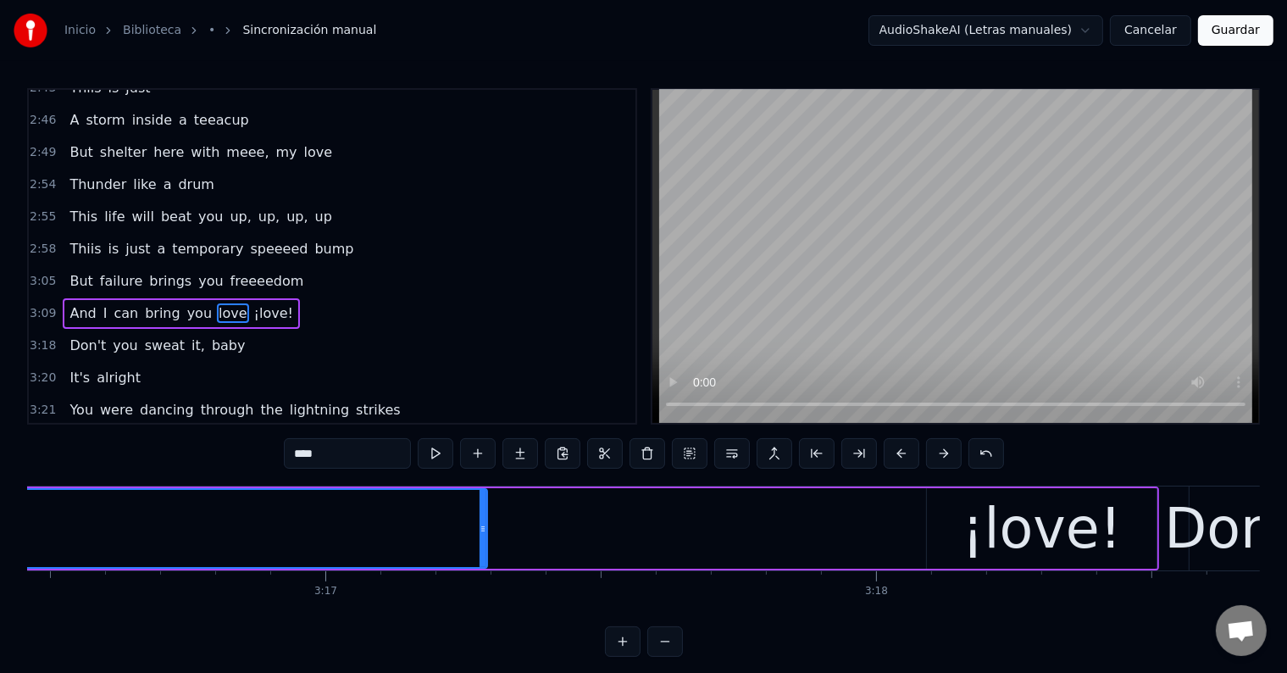
scroll to position [0, 108164]
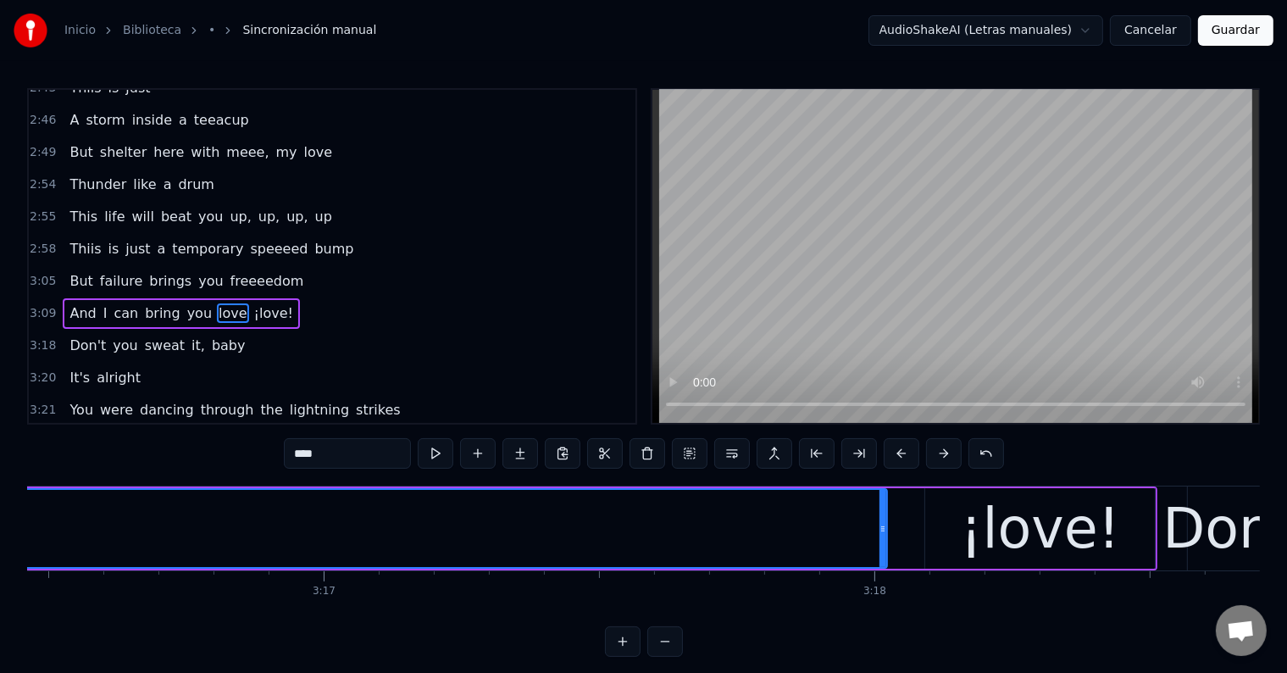
drag, startPoint x: 483, startPoint y: 521, endPoint x: 885, endPoint y: 529, distance: 402.4
click at [885, 529] on icon at bounding box center [882, 529] width 7 height 14
click at [436, 458] on button at bounding box center [436, 453] width 36 height 30
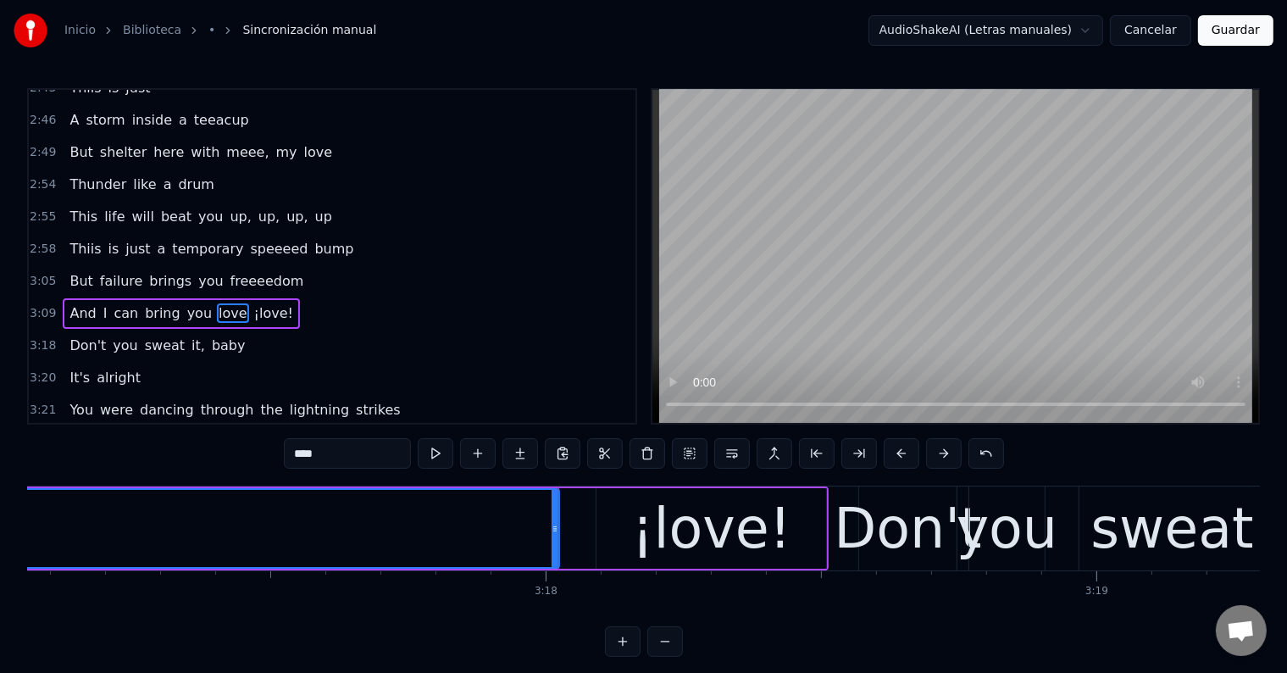
scroll to position [0, 108494]
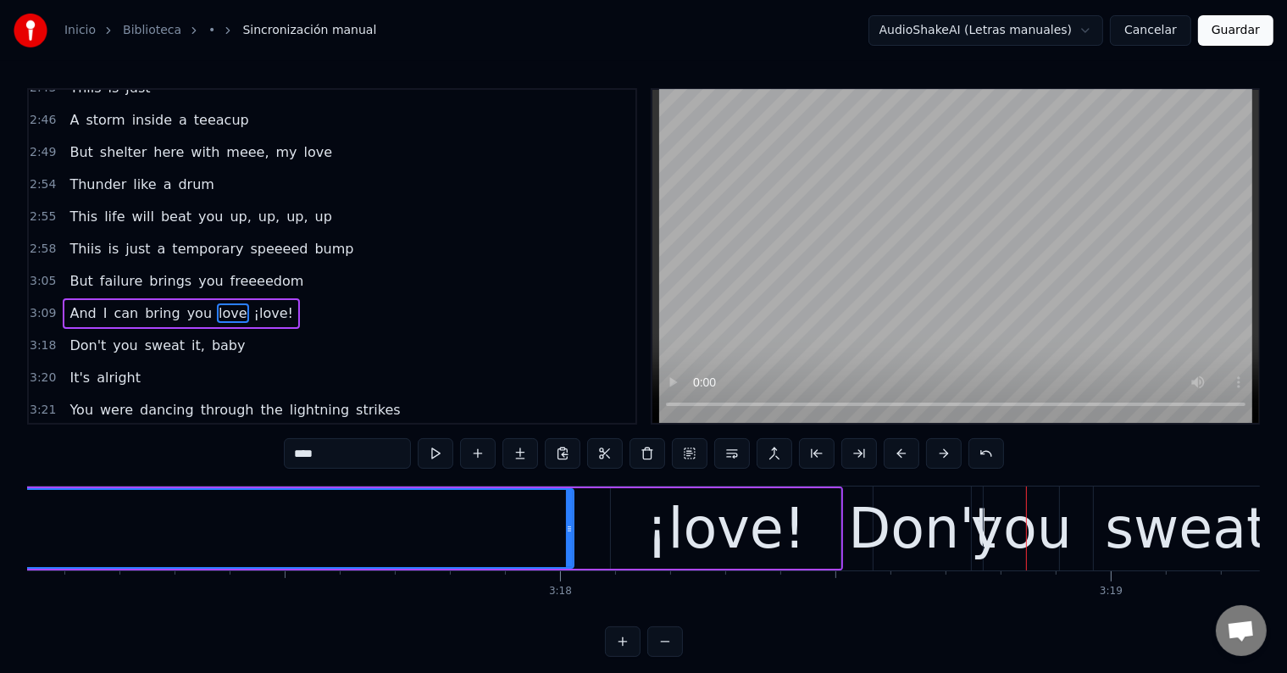
click at [641, 524] on div "¡love!" at bounding box center [726, 528] width 230 height 80
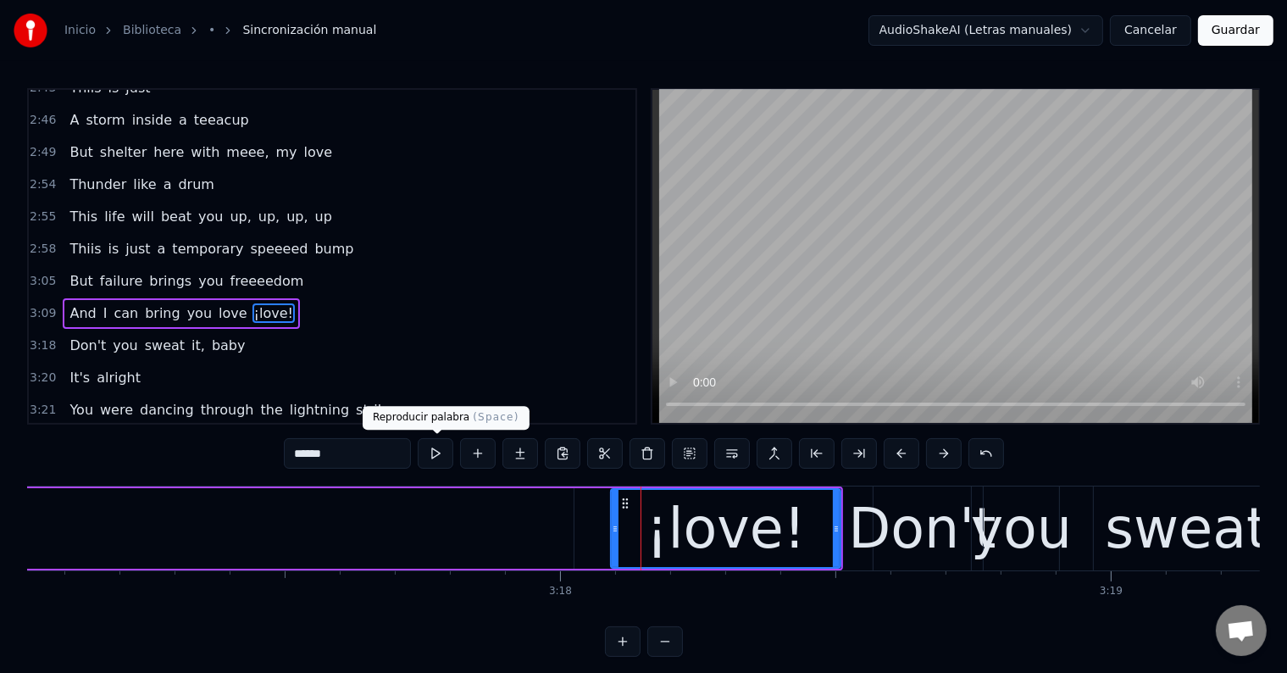
click at [441, 453] on button at bounding box center [436, 453] width 36 height 30
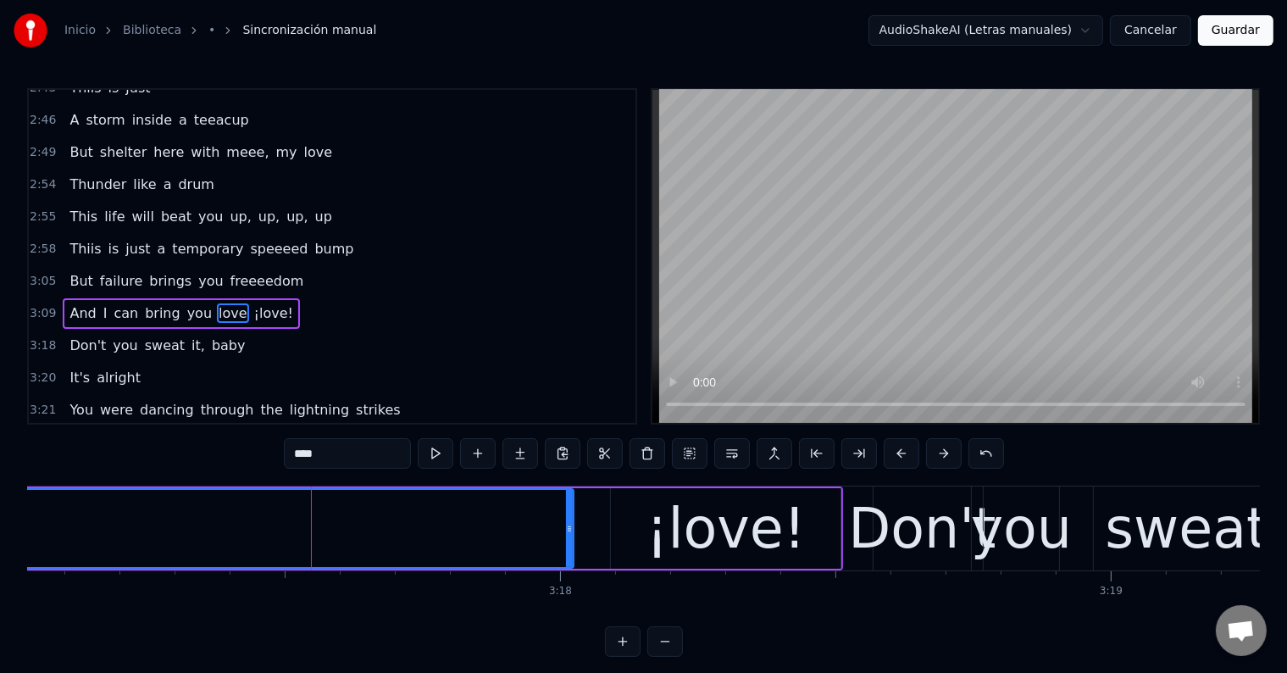
click at [307, 456] on input "****" at bounding box center [347, 453] width 127 height 30
click at [312, 455] on input "*****" at bounding box center [347, 453] width 127 height 30
click at [309, 451] on input "******" at bounding box center [347, 453] width 127 height 30
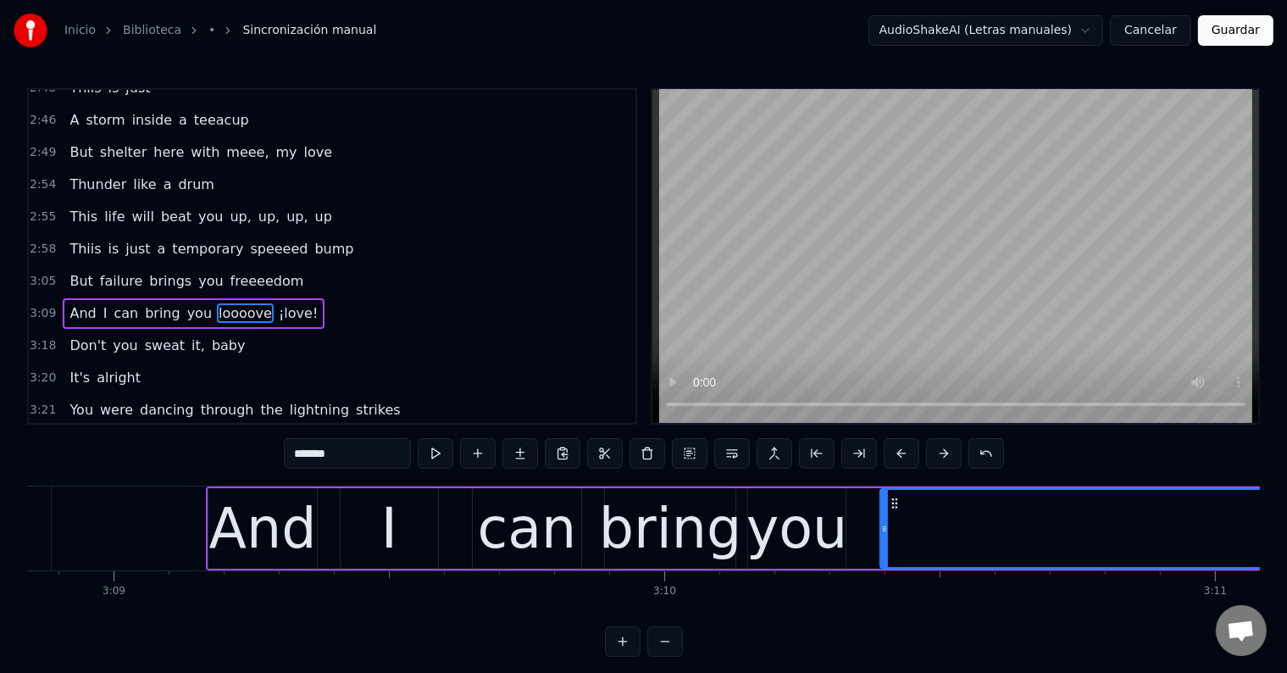
scroll to position [0, 103970]
click at [484, 535] on div "can" at bounding box center [526, 528] width 99 height 83
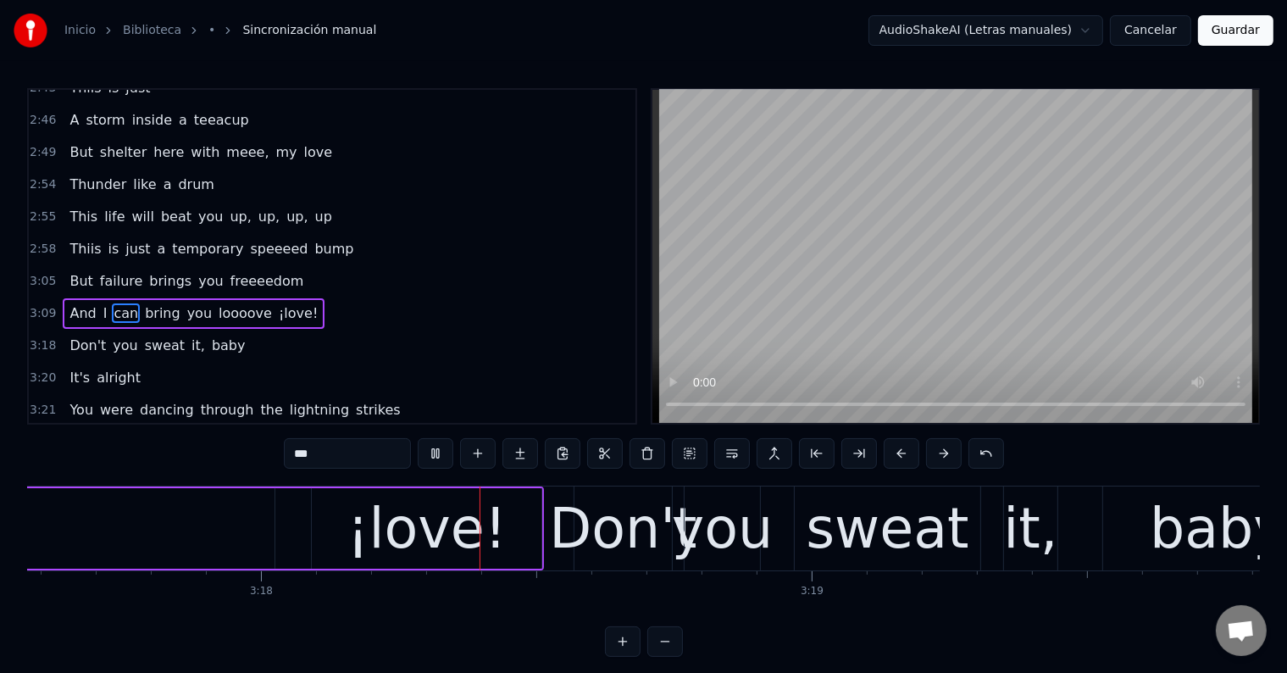
scroll to position [0, 108780]
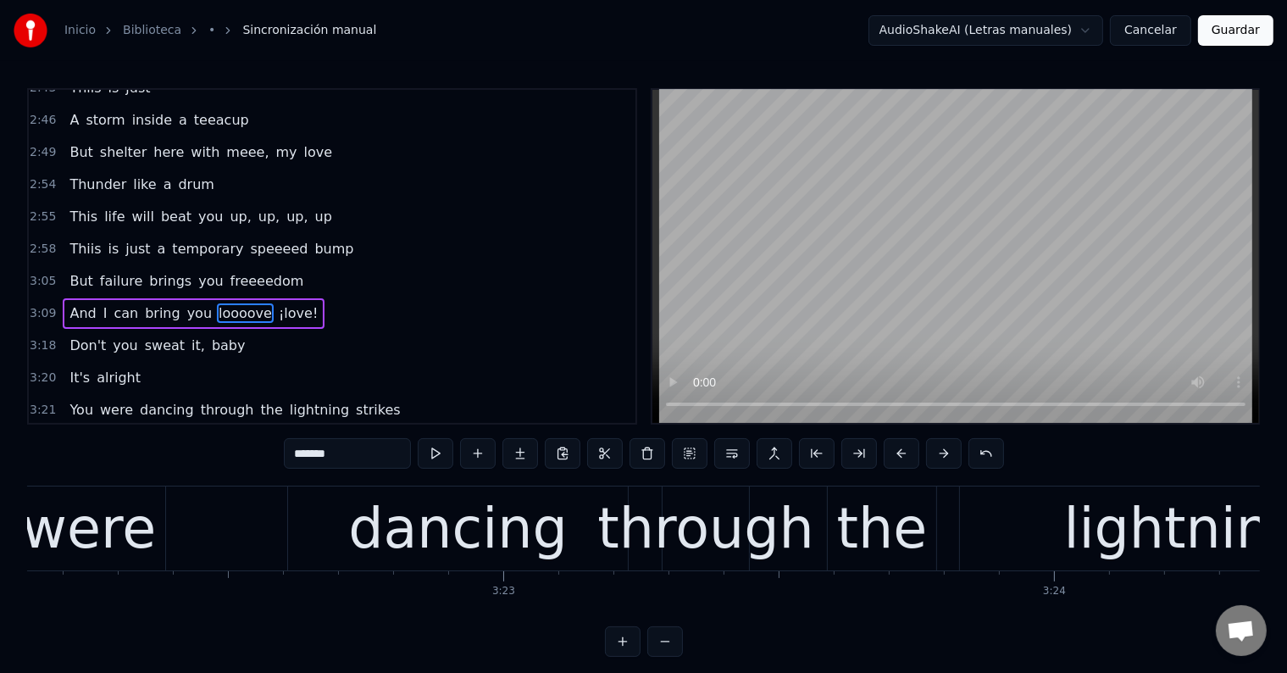
scroll to position [0, 111285]
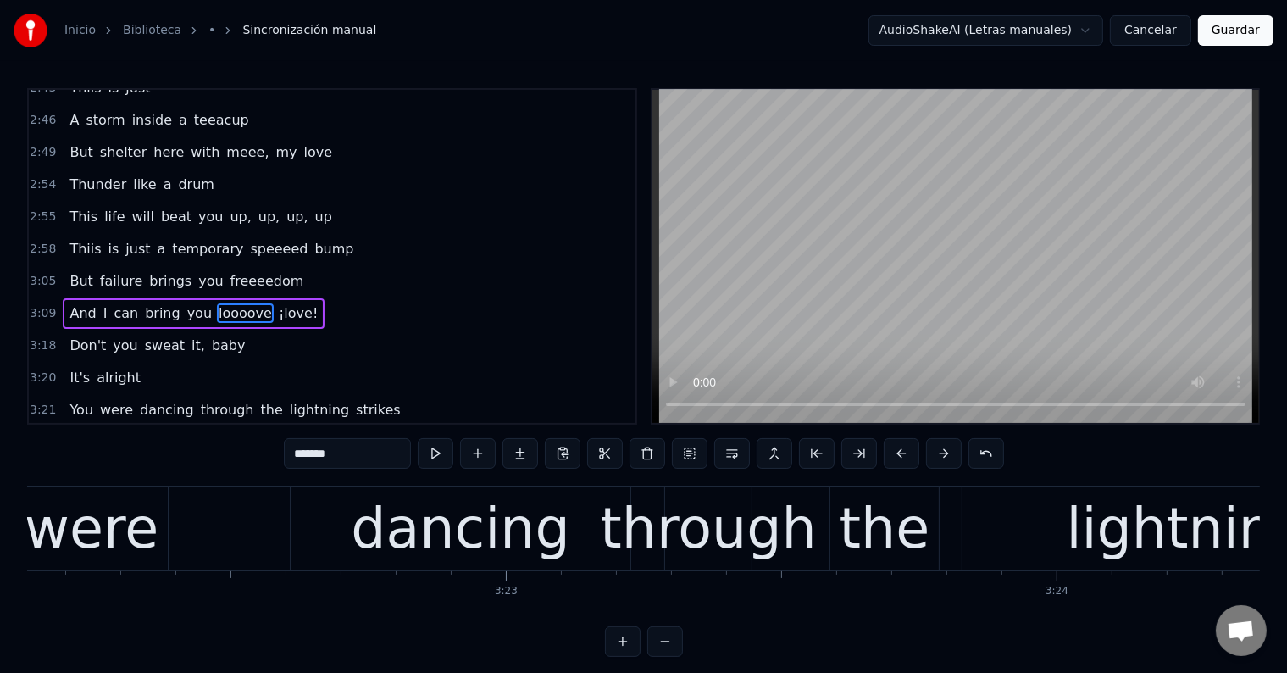
click at [661, 518] on div "through" at bounding box center [708, 528] width 216 height 83
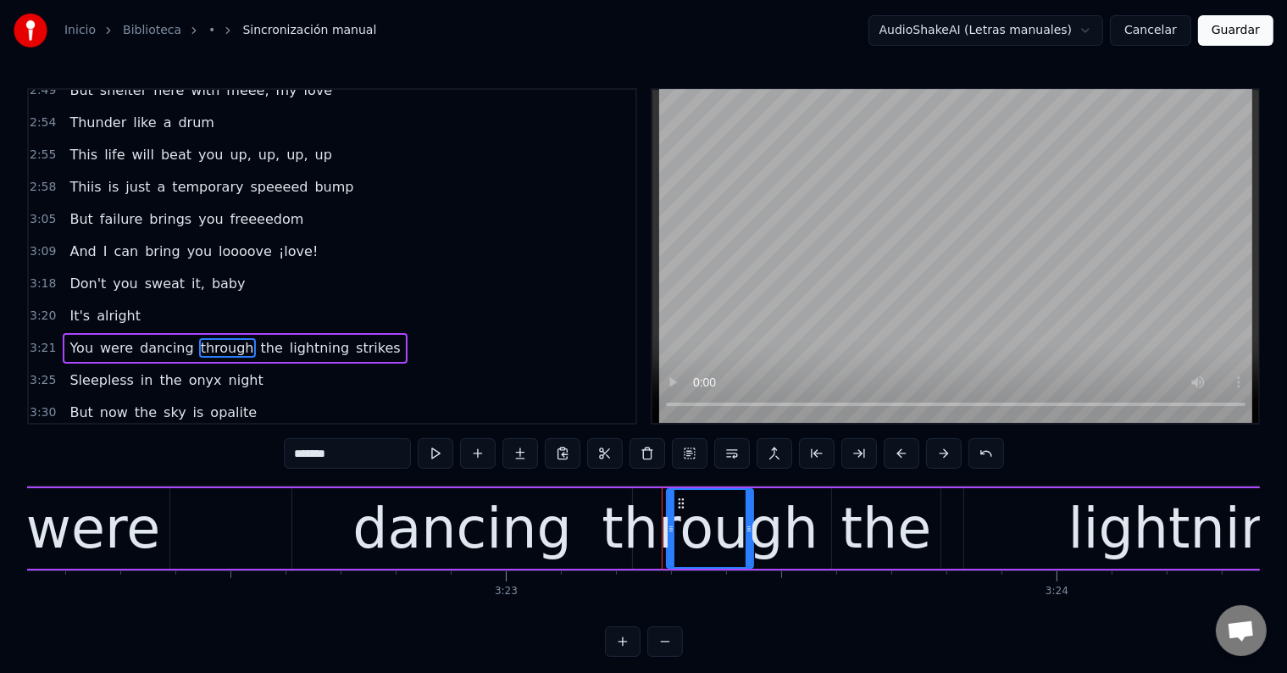
scroll to position [1657, 0]
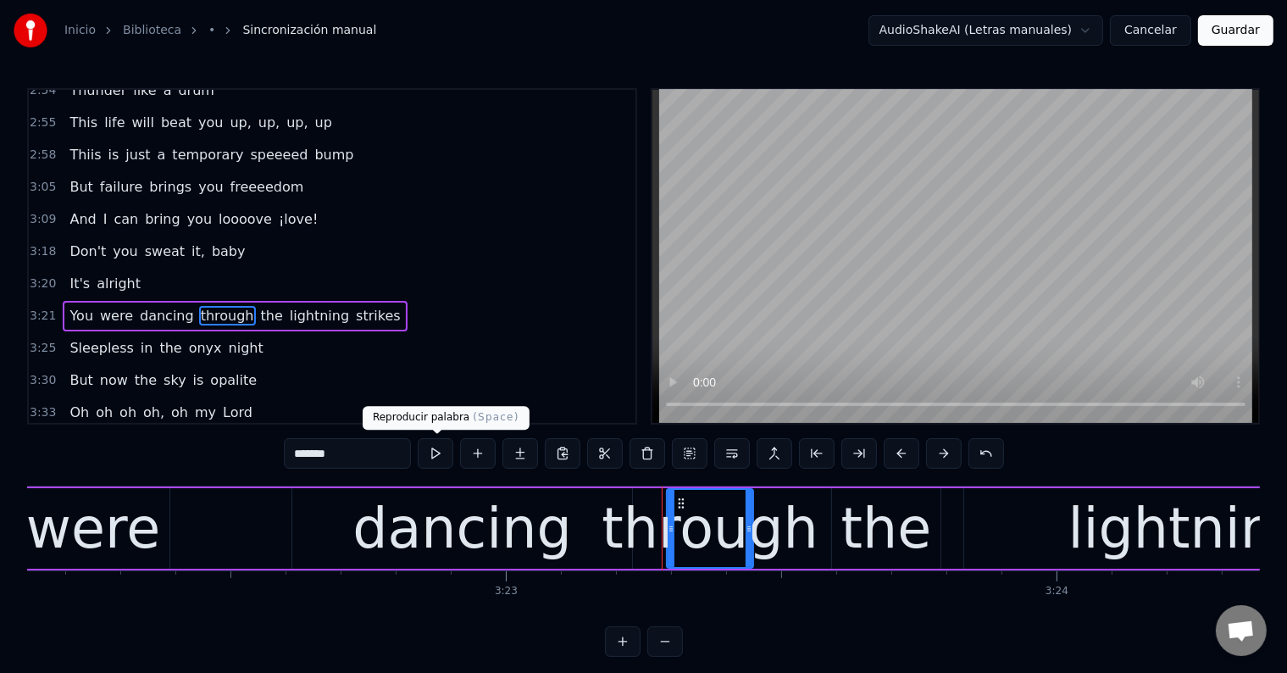
click at [441, 450] on button at bounding box center [436, 453] width 36 height 30
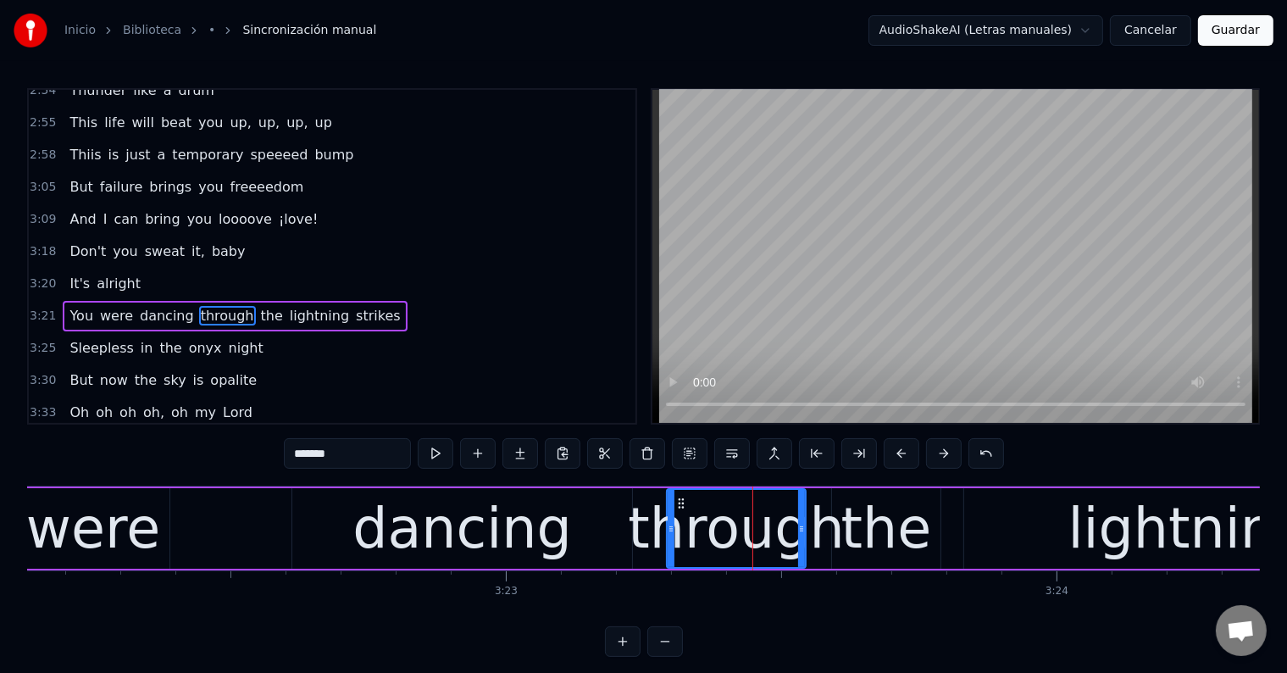
drag, startPoint x: 748, startPoint y: 532, endPoint x: 800, endPoint y: 532, distance: 52.5
click at [800, 532] on icon at bounding box center [801, 529] width 7 height 14
click at [723, 524] on div "through" at bounding box center [736, 528] width 216 height 83
click at [436, 448] on button at bounding box center [436, 453] width 36 height 30
click at [452, 526] on div "dancing" at bounding box center [461, 528] width 219 height 83
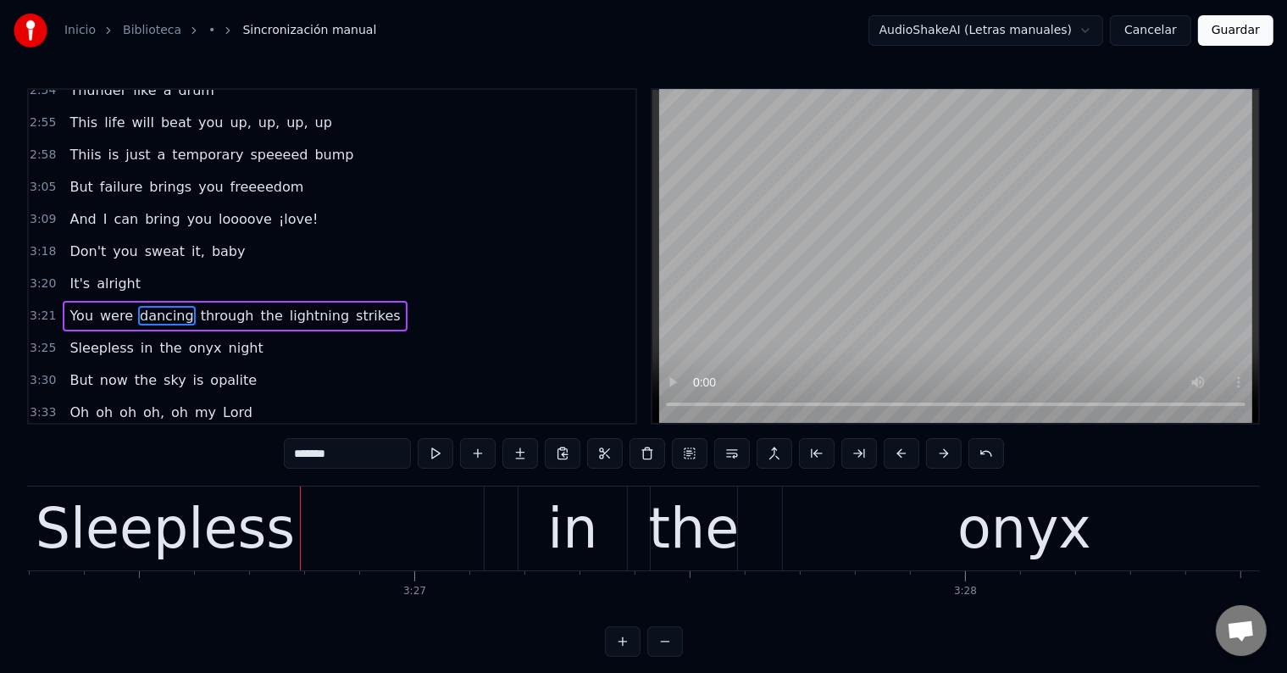
scroll to position [0, 113637]
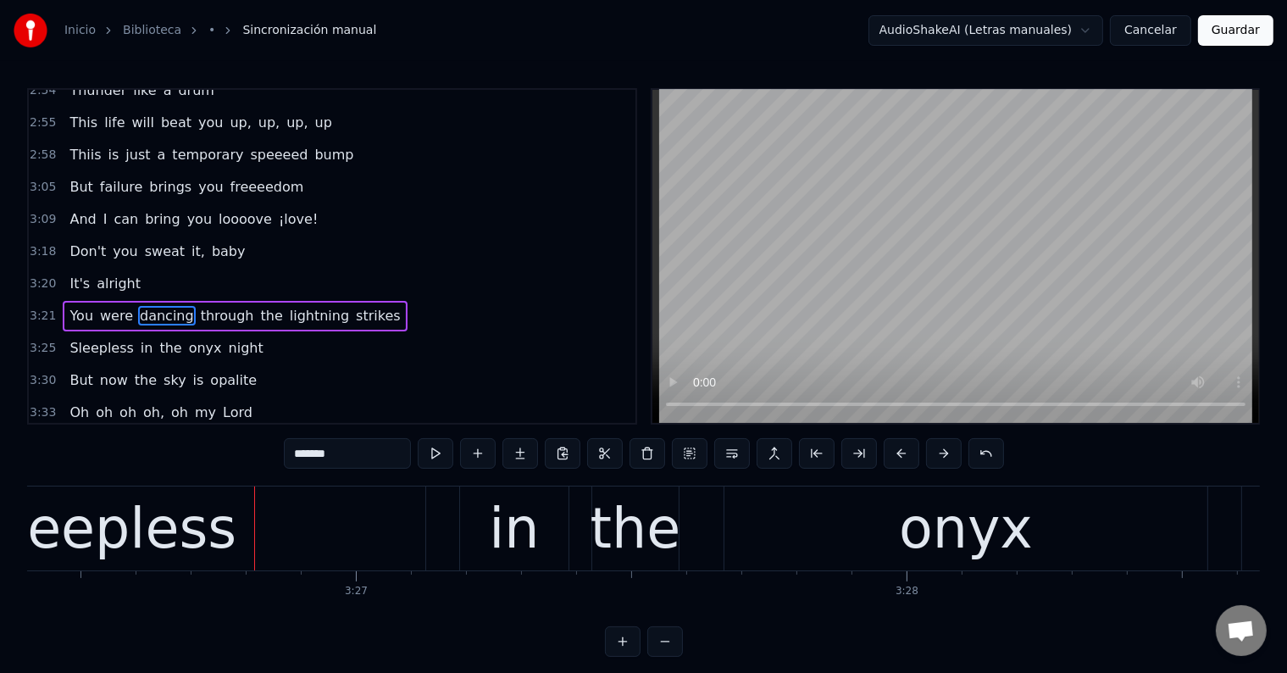
click at [126, 522] on div "Sleepless" at bounding box center [106, 528] width 259 height 83
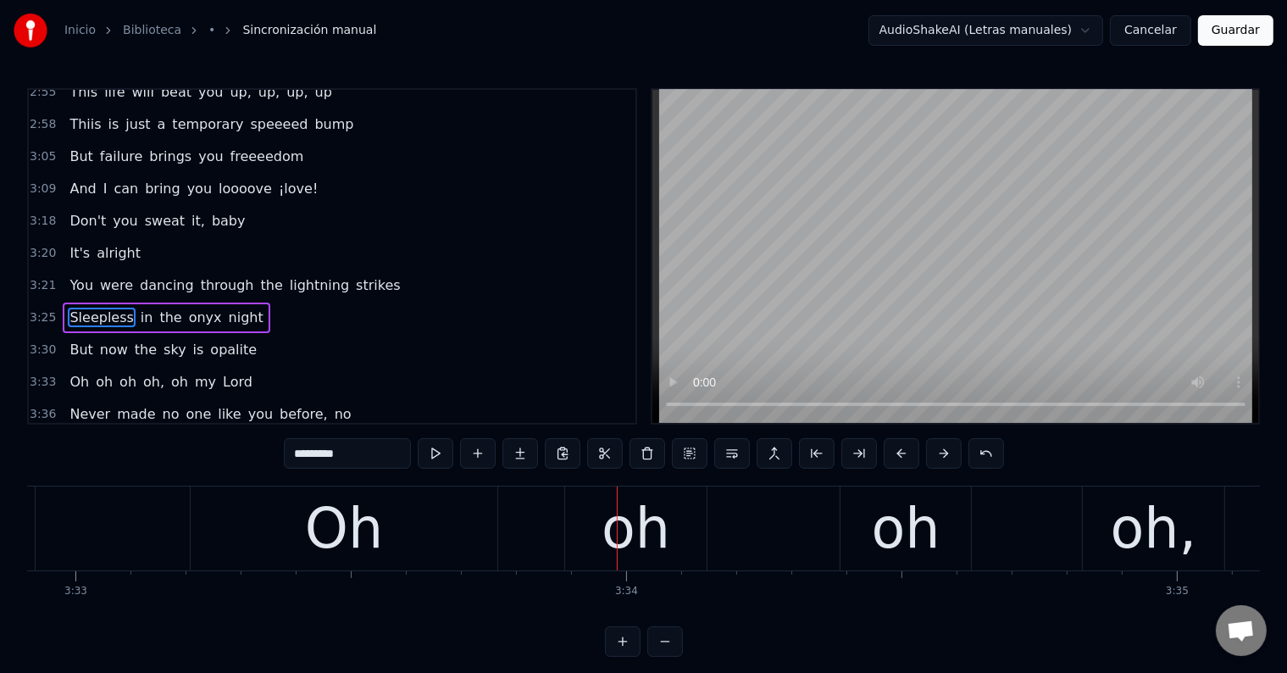
scroll to position [0, 117231]
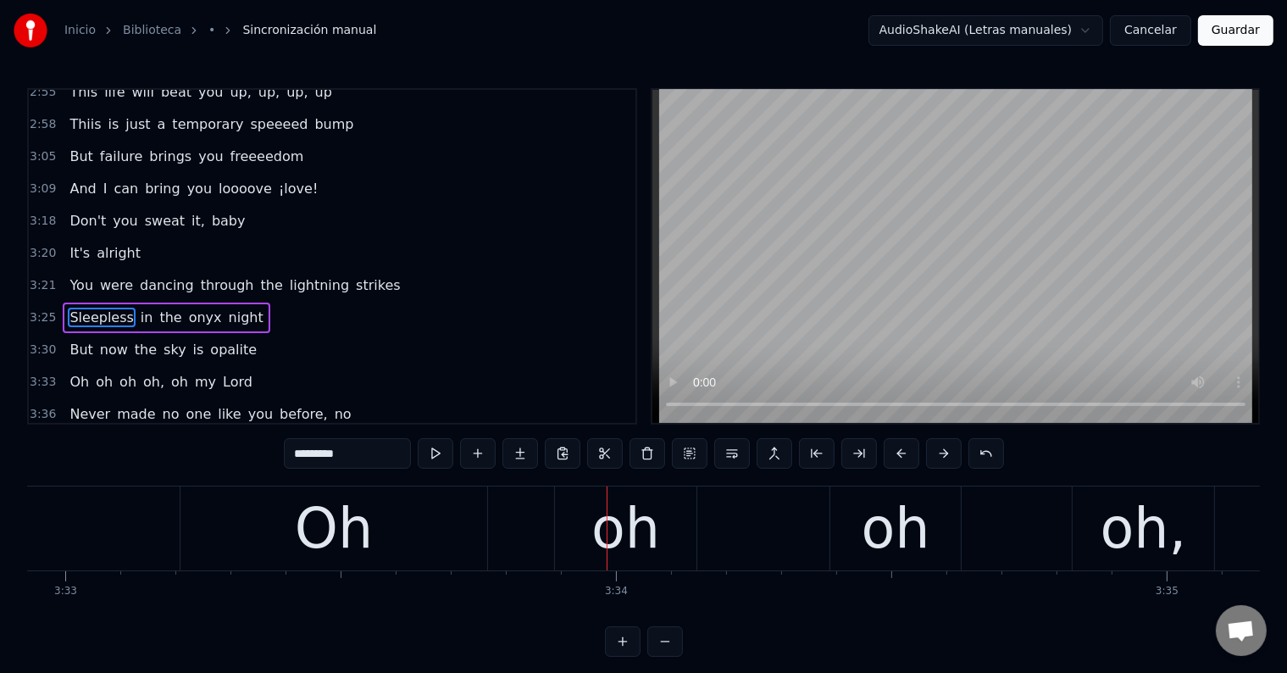
click at [590, 529] on div "oh" at bounding box center [625, 528] width 141 height 84
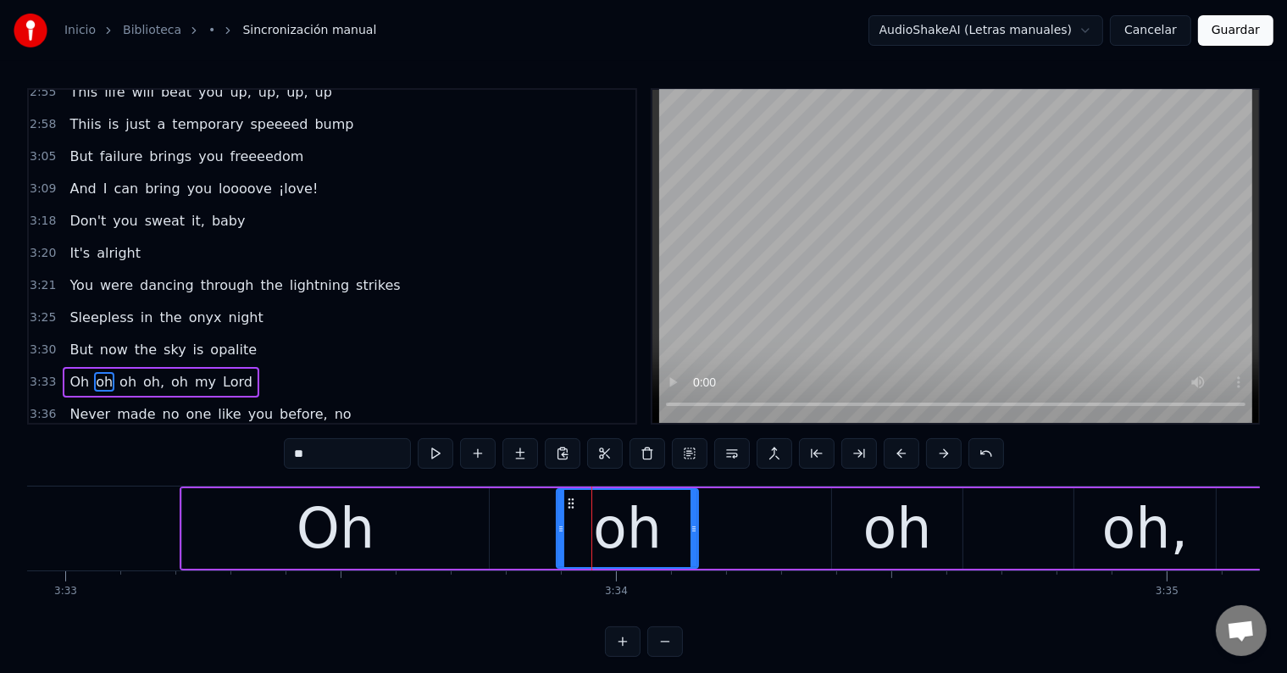
scroll to position [1724, 0]
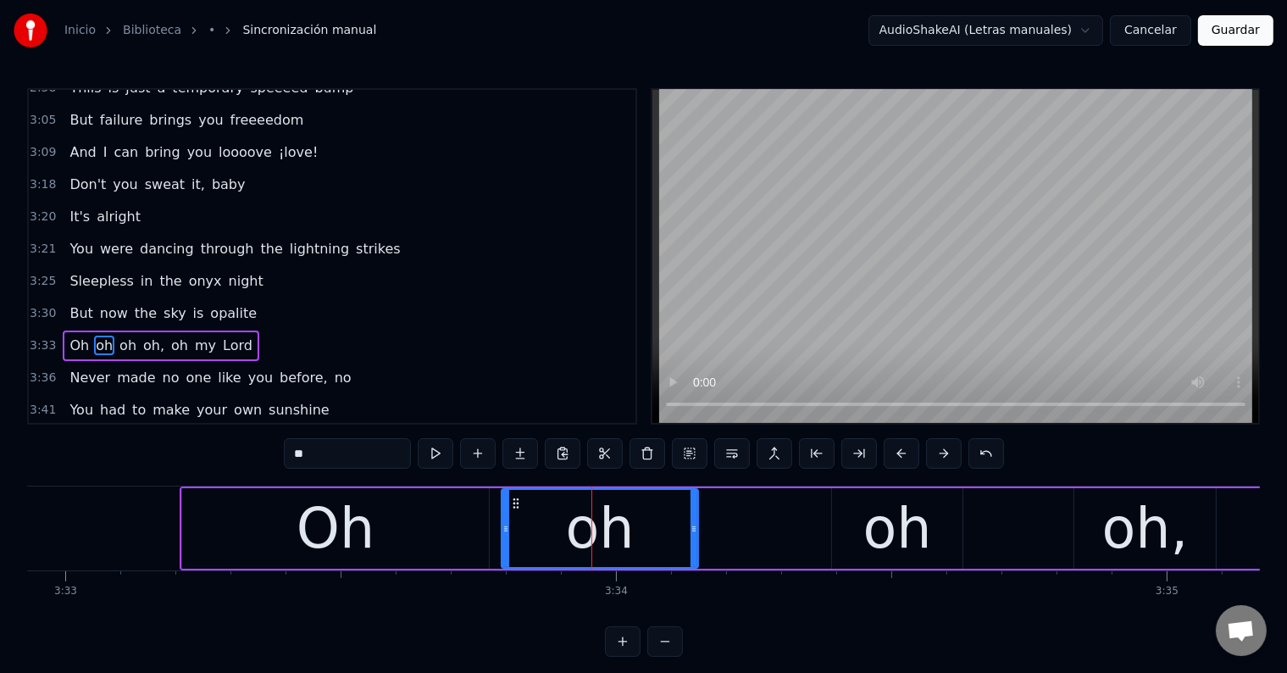
drag, startPoint x: 559, startPoint y: 525, endPoint x: 504, endPoint y: 525, distance: 55.1
click at [504, 525] on icon at bounding box center [505, 529] width 7 height 14
click at [340, 524] on div "Oh" at bounding box center [335, 528] width 78 height 83
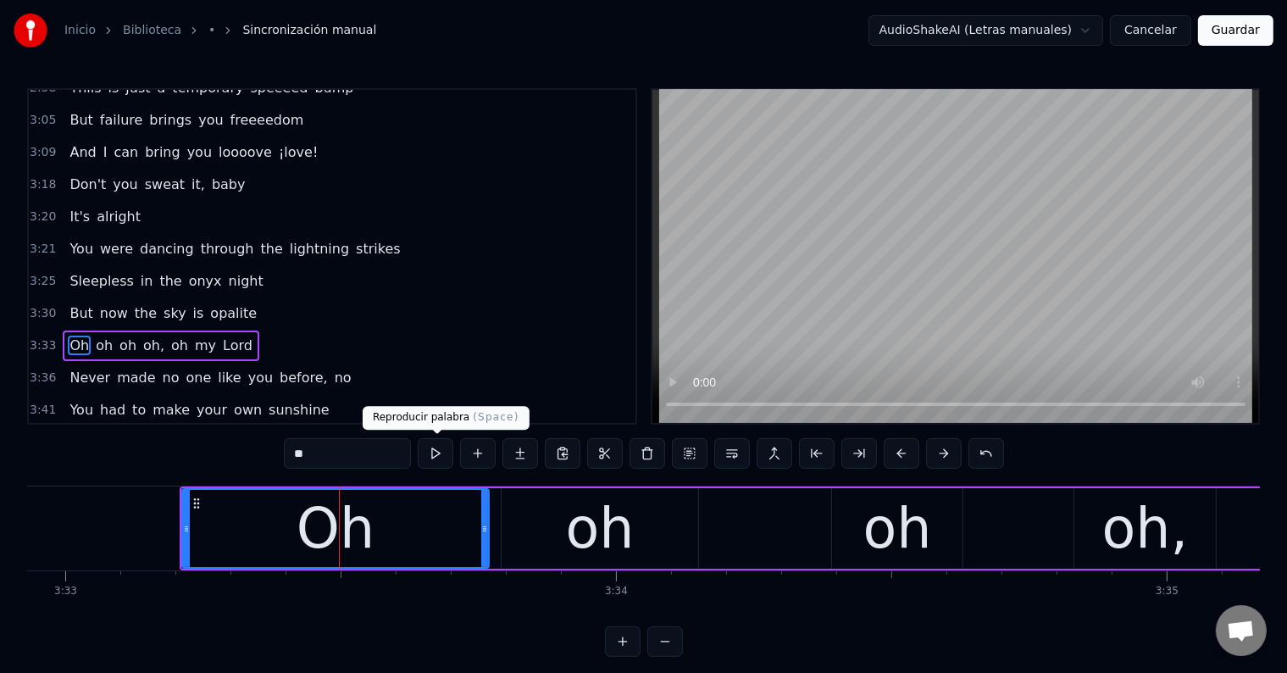
click at [444, 461] on button at bounding box center [436, 453] width 36 height 30
click at [352, 512] on div "Oh" at bounding box center [335, 528] width 78 height 83
click at [305, 455] on input "**" at bounding box center [347, 453] width 127 height 30
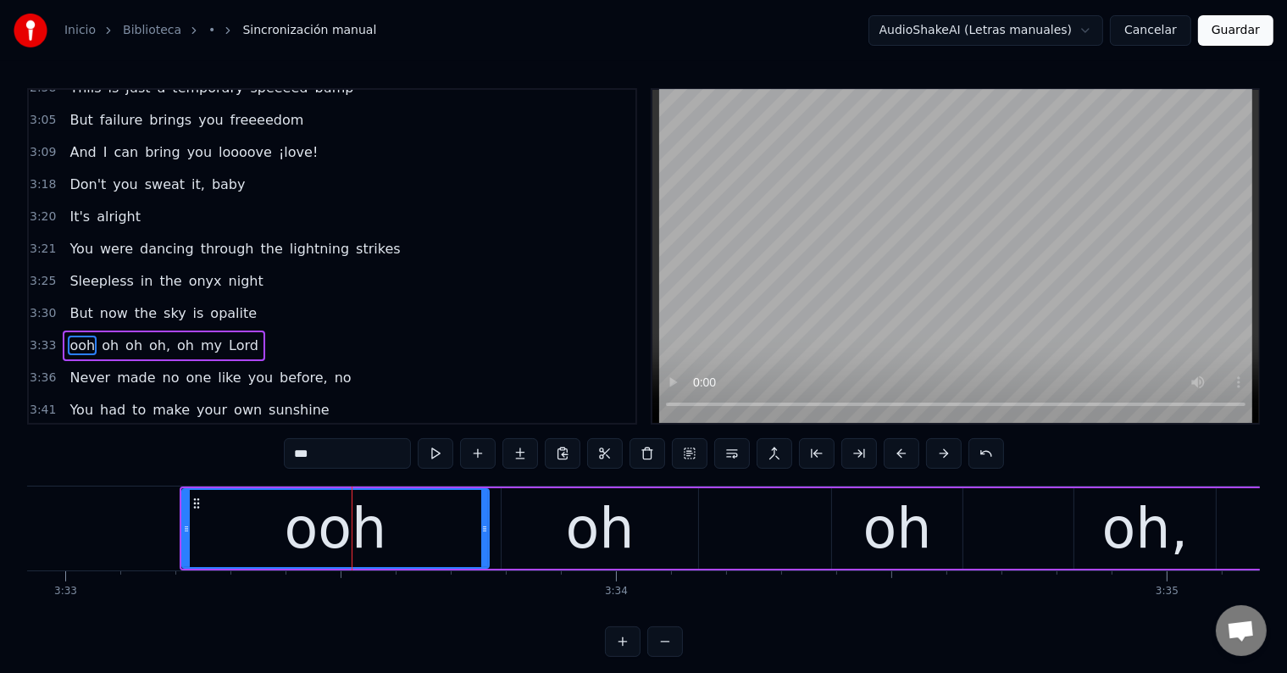
click at [632, 523] on div "oh" at bounding box center [599, 528] width 197 height 80
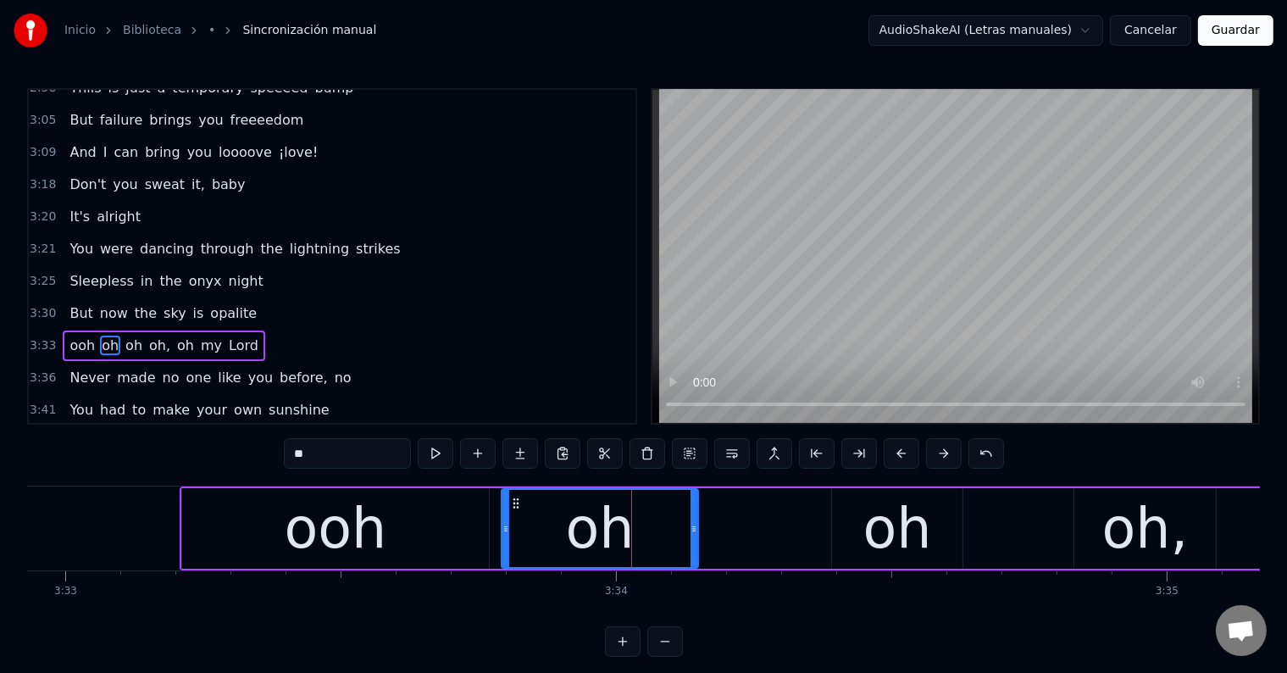
click at [294, 457] on input "**" at bounding box center [347, 453] width 127 height 30
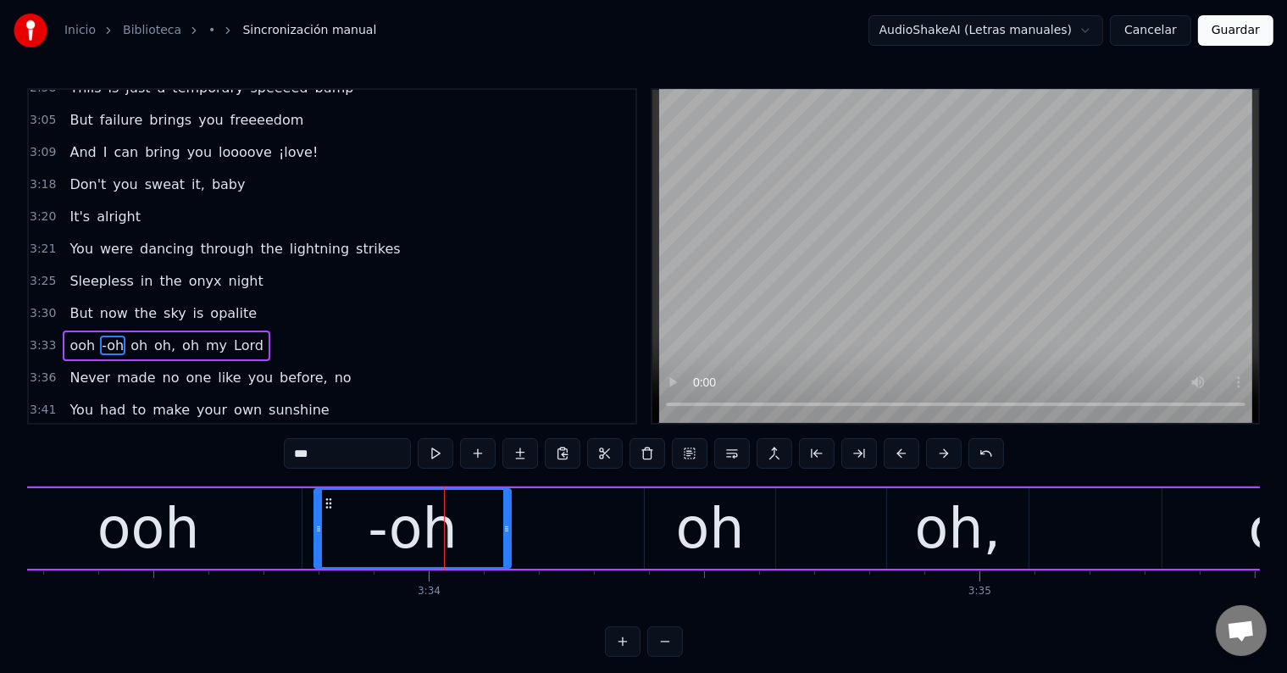
scroll to position [0, 117419]
click at [748, 545] on div "oh" at bounding box center [709, 528] width 130 height 80
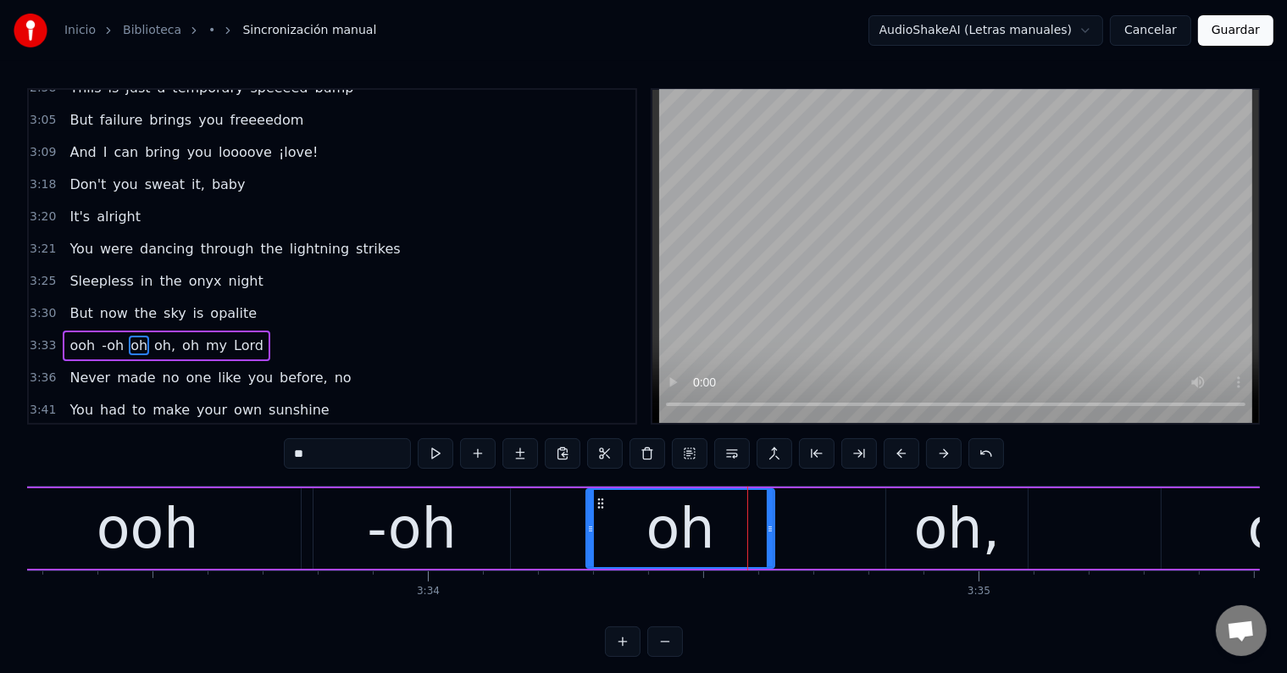
drag, startPoint x: 647, startPoint y: 534, endPoint x: 590, endPoint y: 528, distance: 58.0
click at [590, 528] on div at bounding box center [590, 528] width 7 height 77
click at [292, 453] on input "**" at bounding box center [347, 453] width 127 height 30
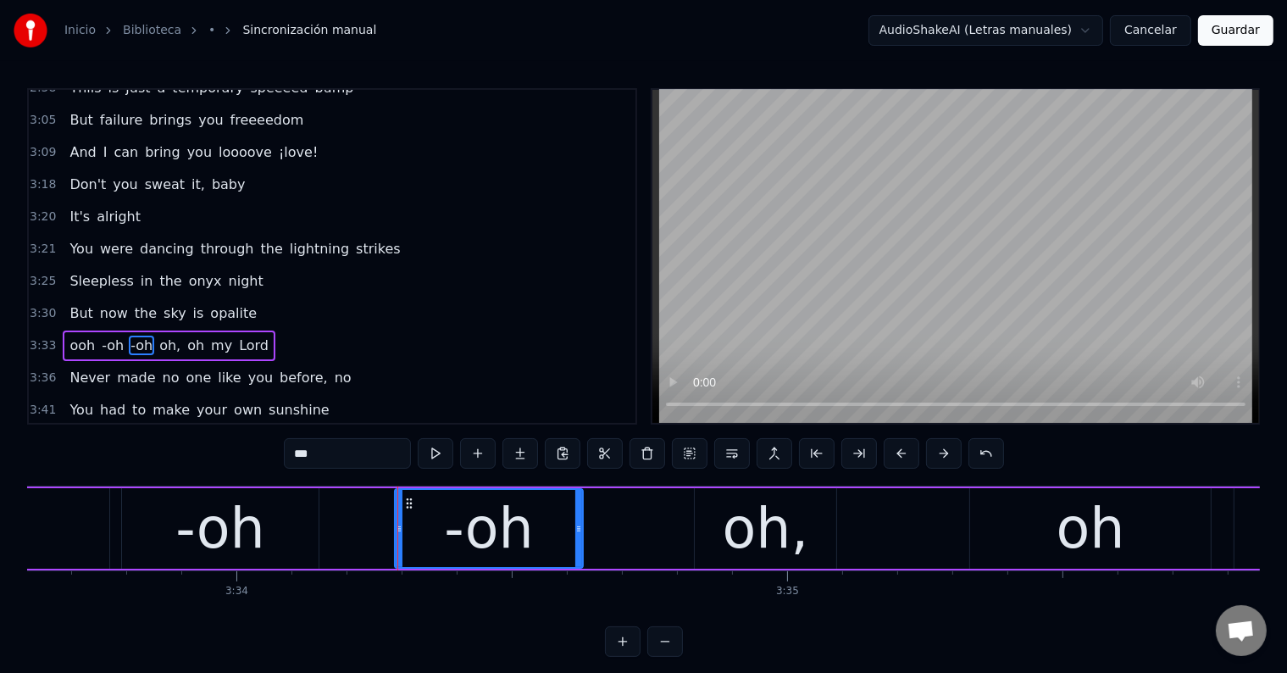
scroll to position [0, 117624]
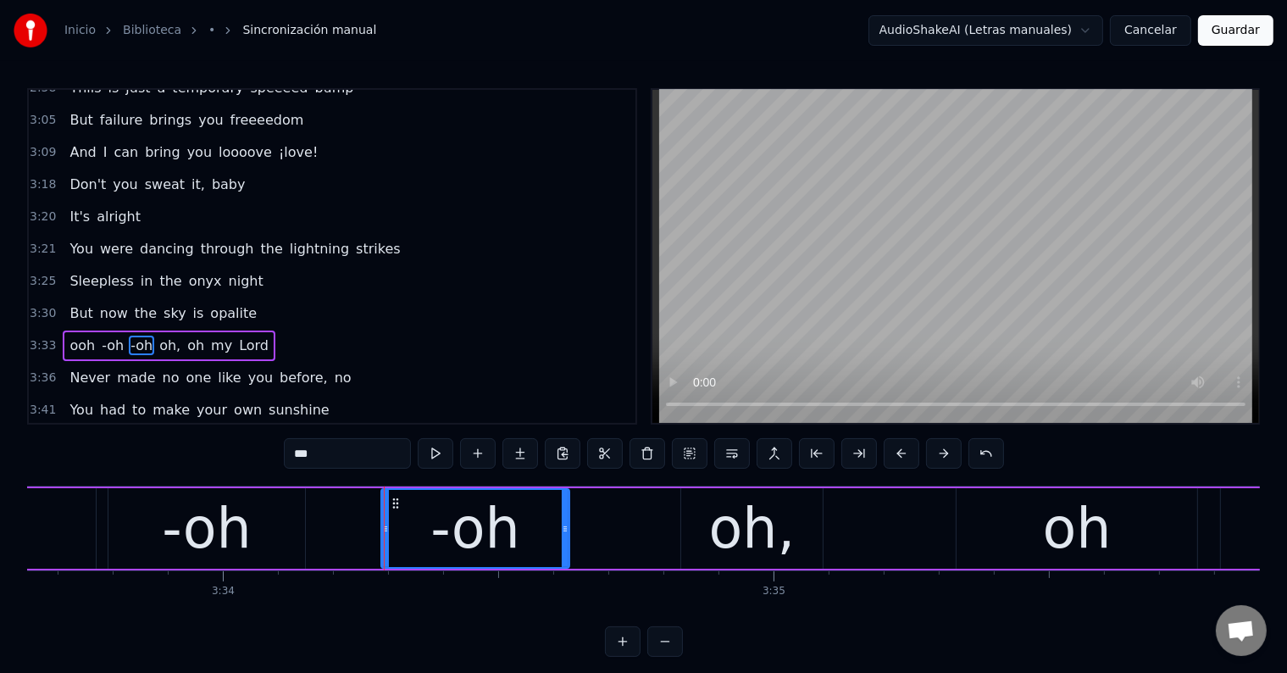
click at [701, 515] on div "oh," at bounding box center [751, 528] width 141 height 80
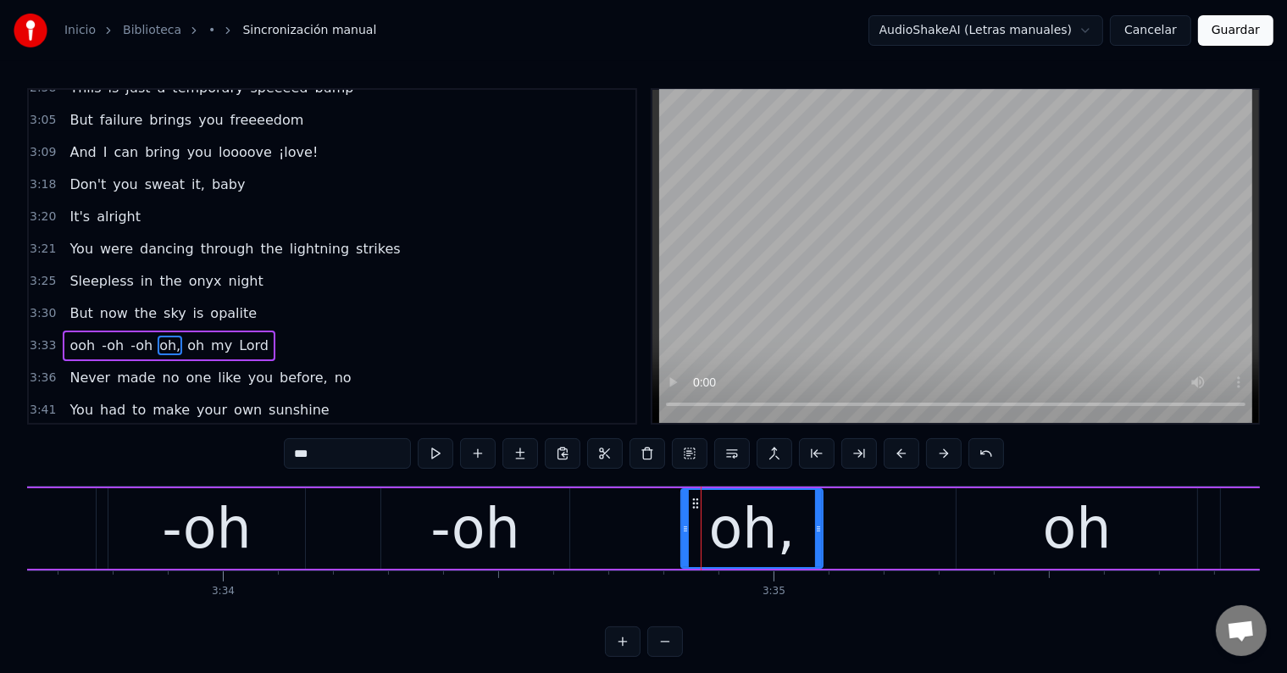
click at [295, 451] on input "***" at bounding box center [347, 453] width 127 height 30
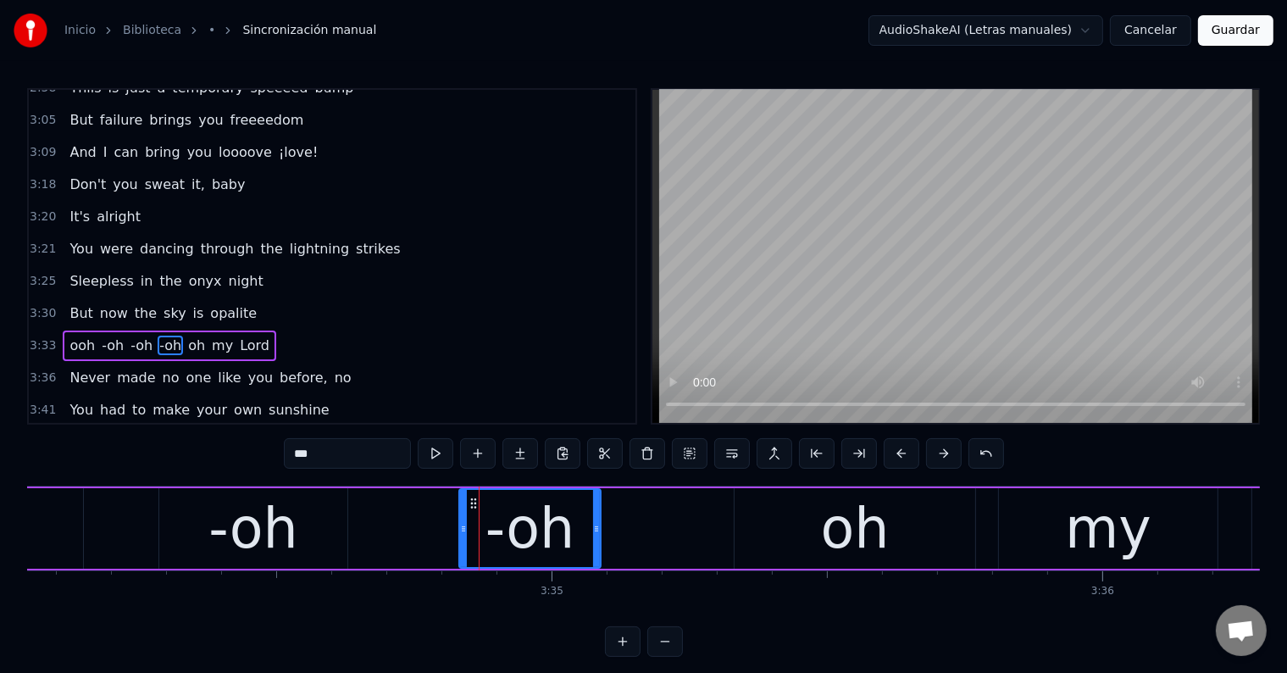
scroll to position [0, 117846]
click at [884, 532] on div "oh" at bounding box center [855, 528] width 69 height 83
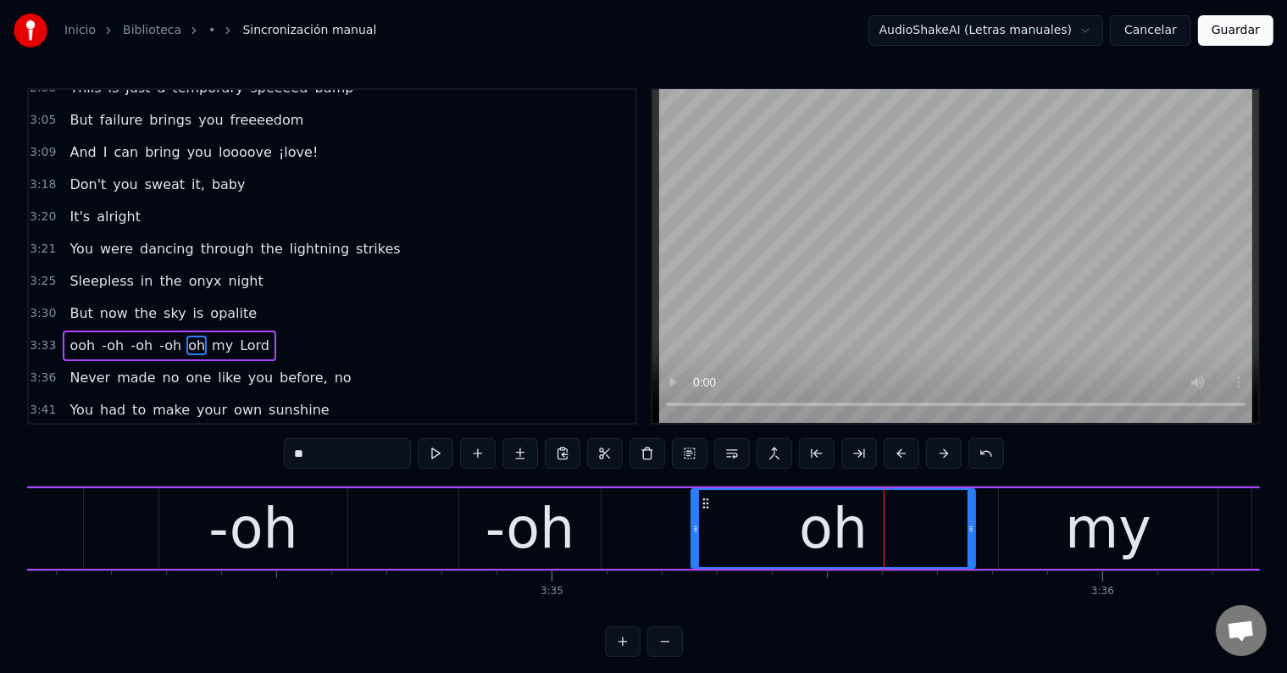
drag, startPoint x: 738, startPoint y: 529, endPoint x: 695, endPoint y: 529, distance: 43.2
click at [695, 529] on icon at bounding box center [695, 529] width 7 height 14
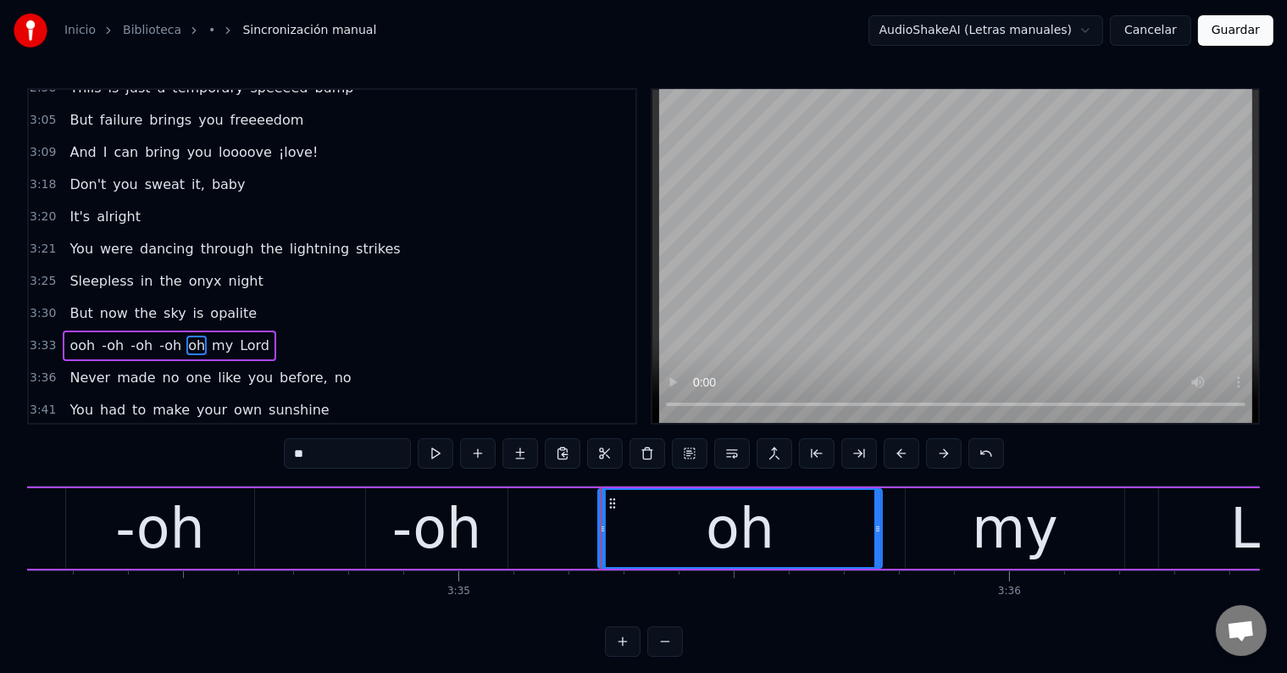
scroll to position [0, 117940]
click at [291, 453] on input "**" at bounding box center [347, 453] width 127 height 30
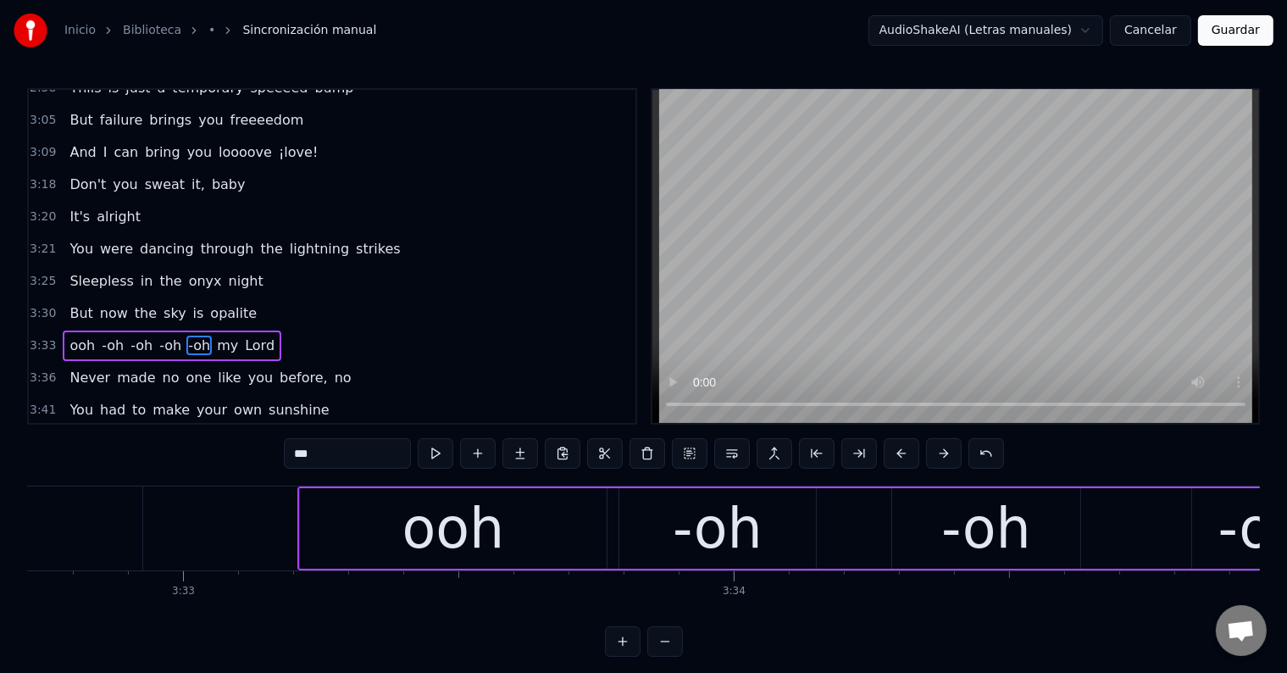
scroll to position [0, 117114]
type input "***"
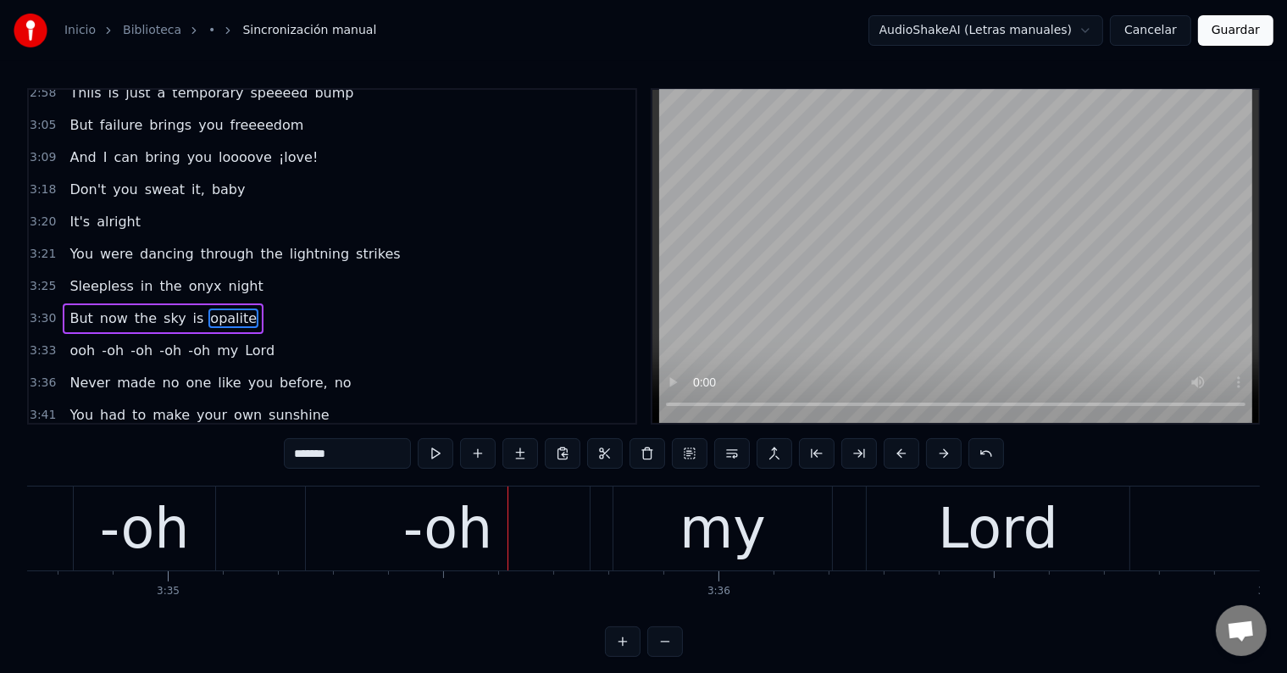
scroll to position [0, 118231]
click at [121, 539] on div "-oh" at bounding box center [143, 528] width 90 height 83
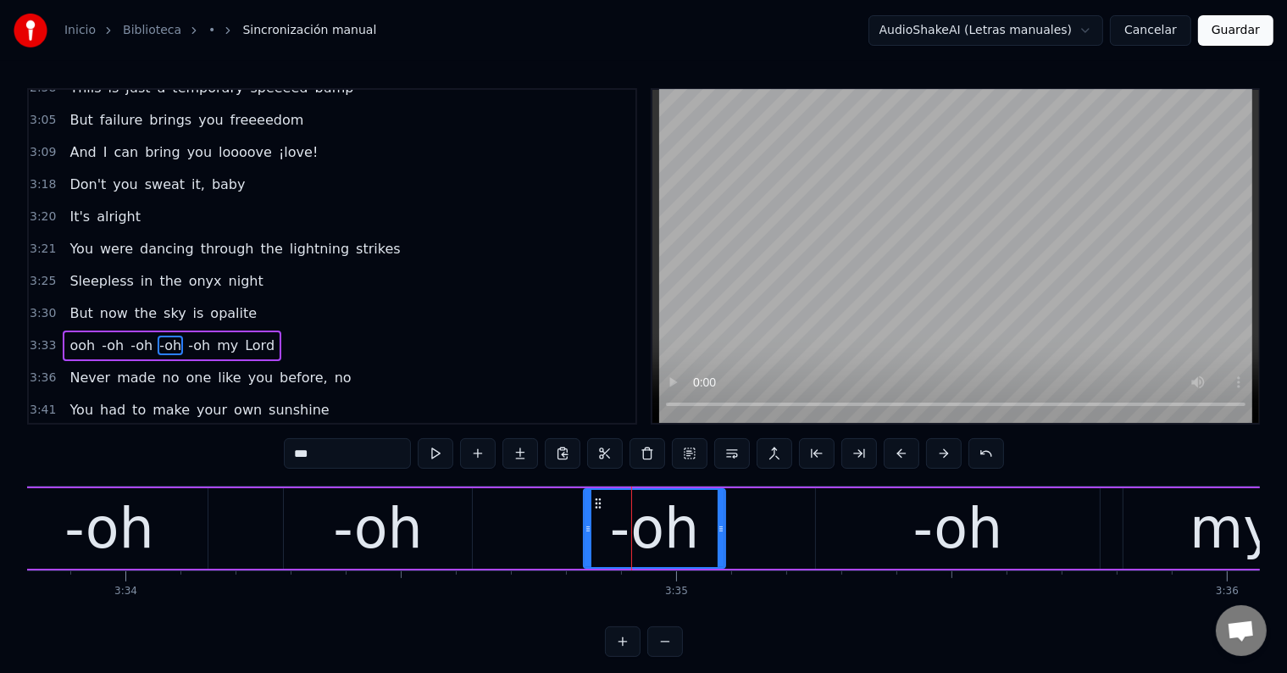
scroll to position [0, 117717]
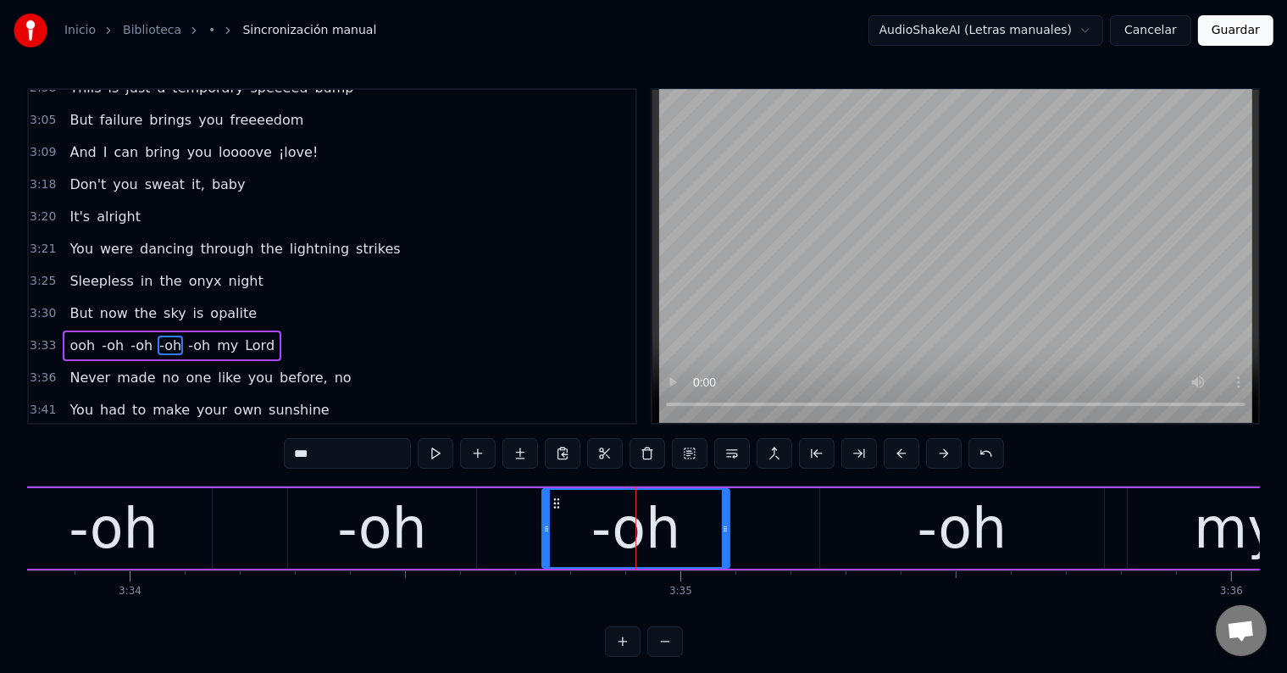
drag, startPoint x: 590, startPoint y: 539, endPoint x: 544, endPoint y: 539, distance: 46.6
click at [544, 539] on div at bounding box center [546, 528] width 7 height 77
click at [445, 454] on button at bounding box center [436, 453] width 36 height 30
click at [363, 523] on div "-oh" at bounding box center [382, 528] width 90 height 83
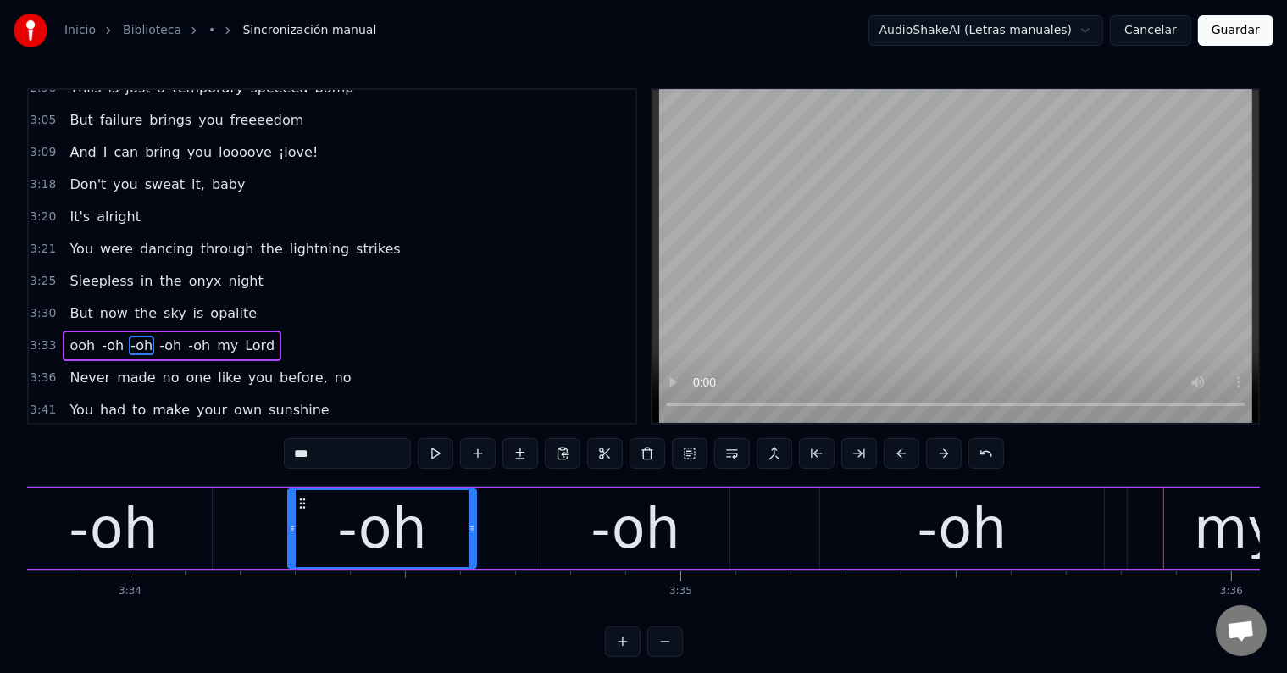
click at [116, 538] on div "-oh" at bounding box center [114, 528] width 90 height 83
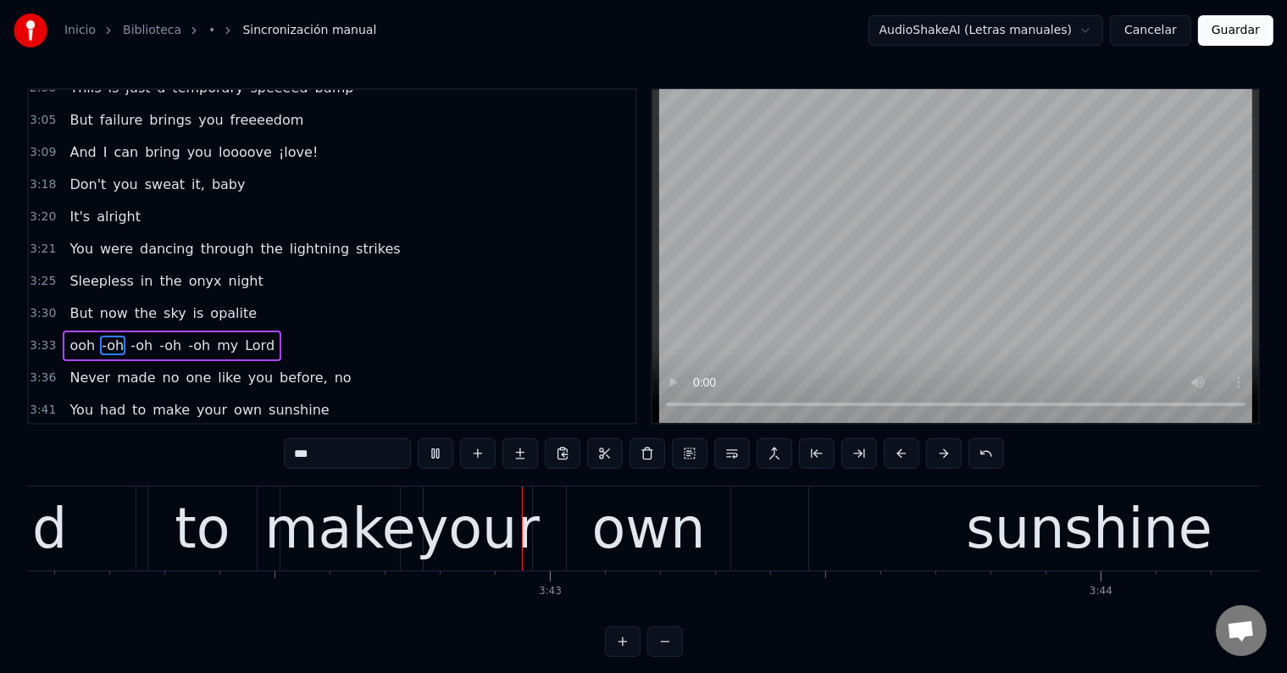
scroll to position [0, 122311]
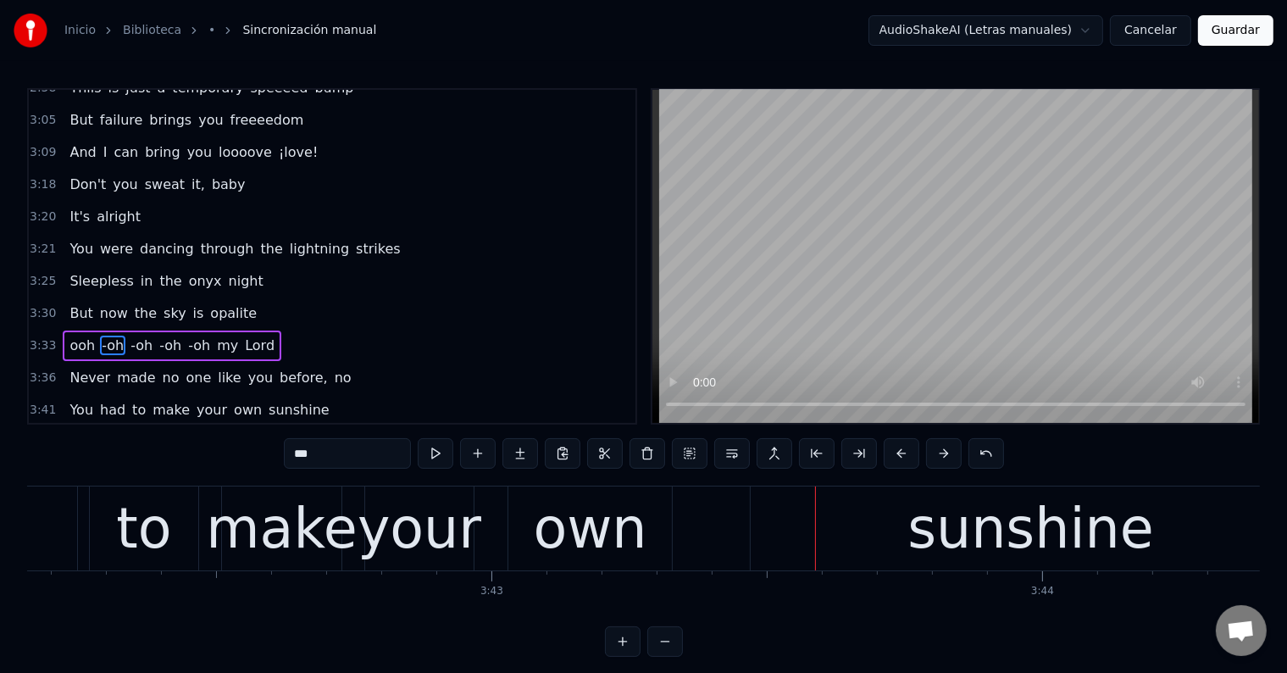
click at [423, 518] on div "your" at bounding box center [419, 528] width 124 height 83
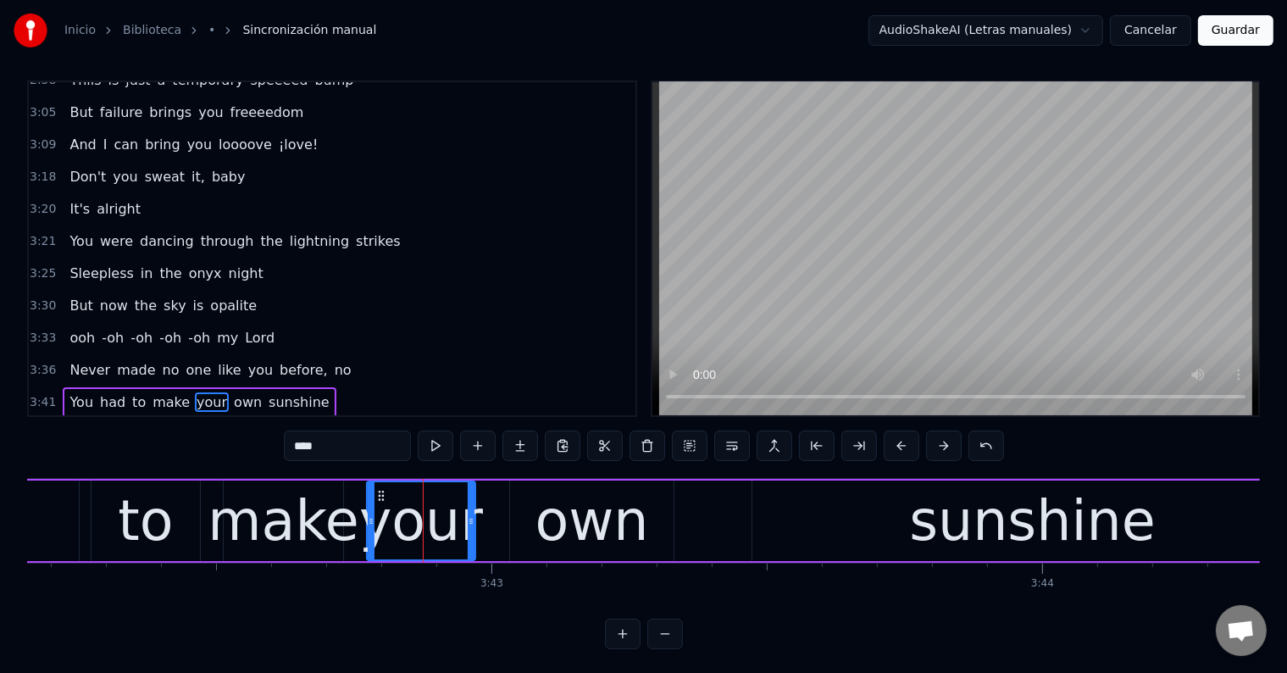
click at [295, 509] on div "make" at bounding box center [283, 520] width 151 height 83
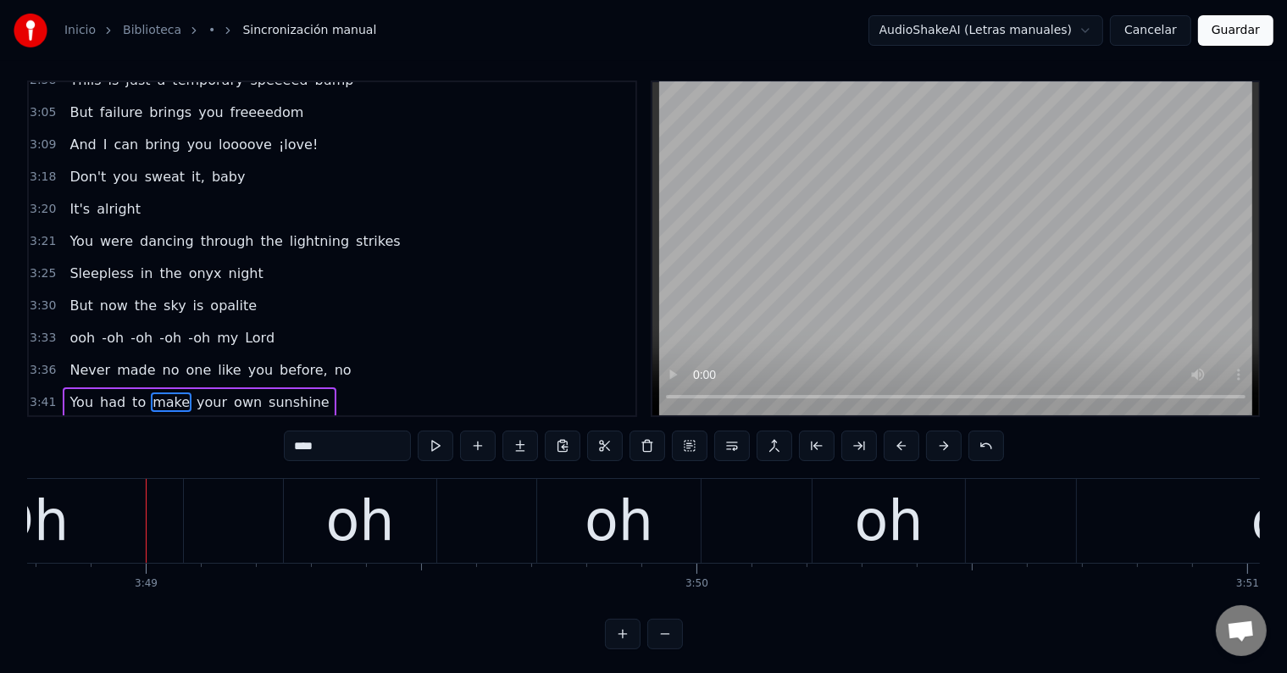
scroll to position [0, 125993]
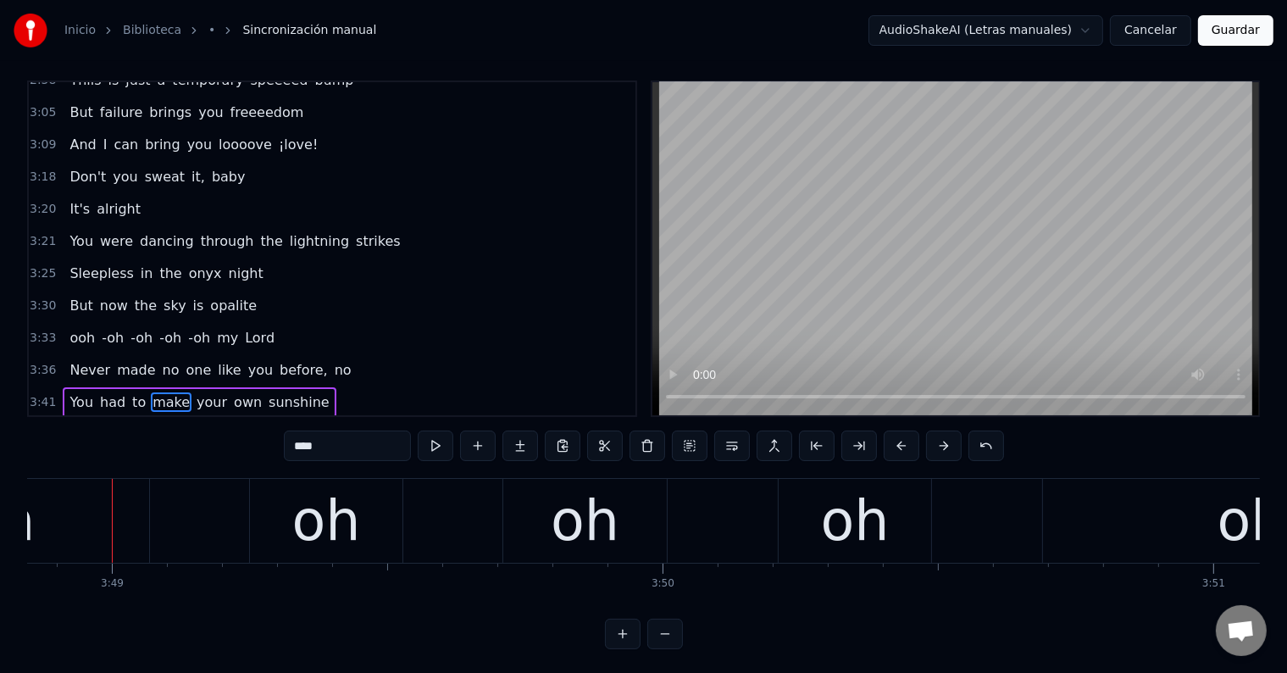
click at [352, 540] on div "oh" at bounding box center [326, 520] width 69 height 83
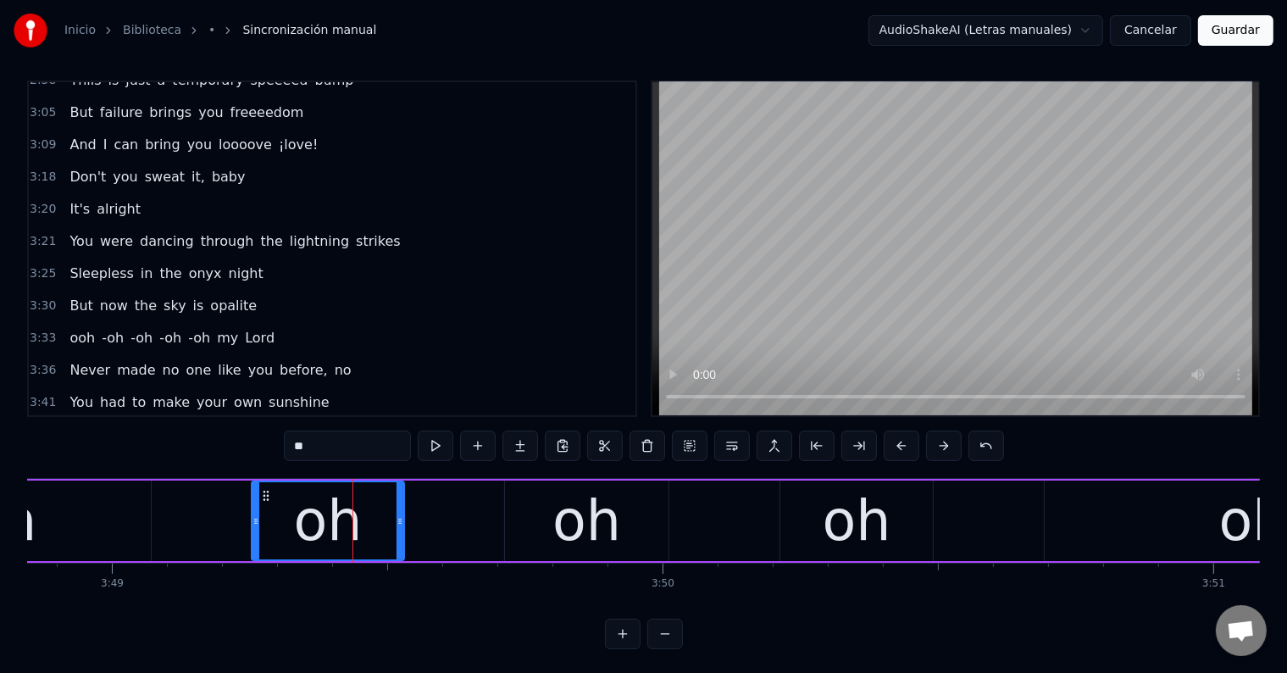
scroll to position [25, 0]
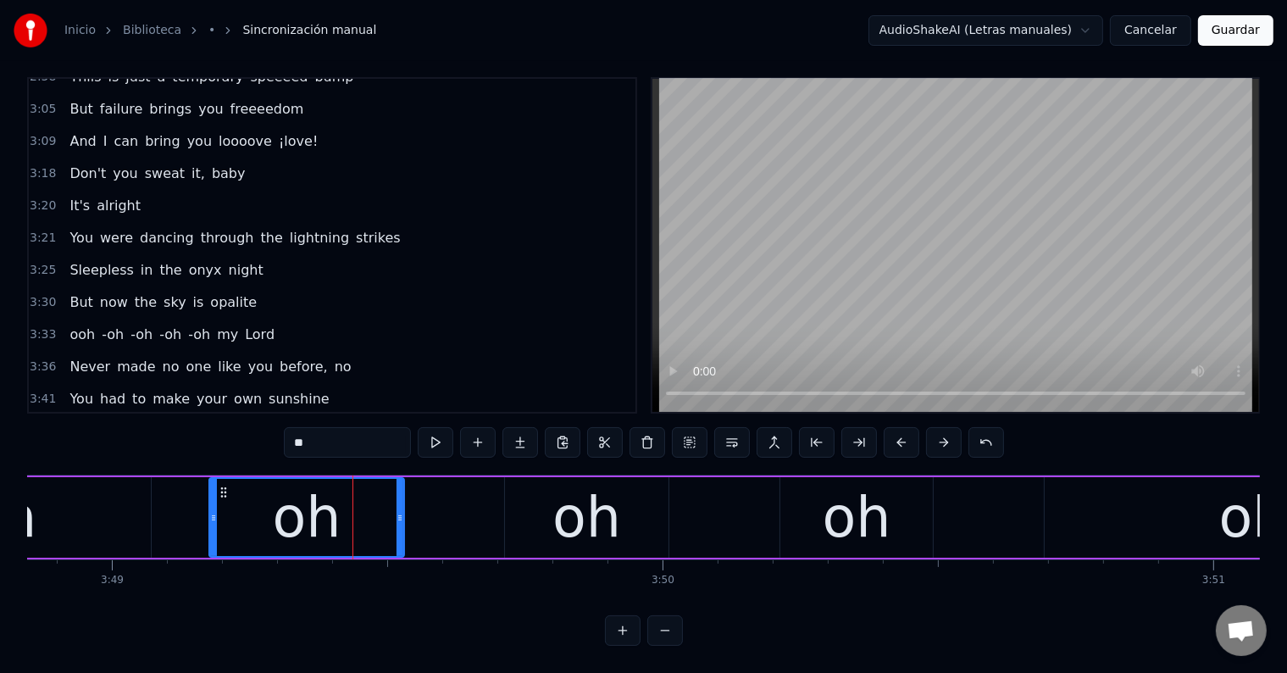
drag, startPoint x: 256, startPoint y: 507, endPoint x: 213, endPoint y: 502, distance: 42.7
click at [213, 511] on icon at bounding box center [213, 518] width 7 height 14
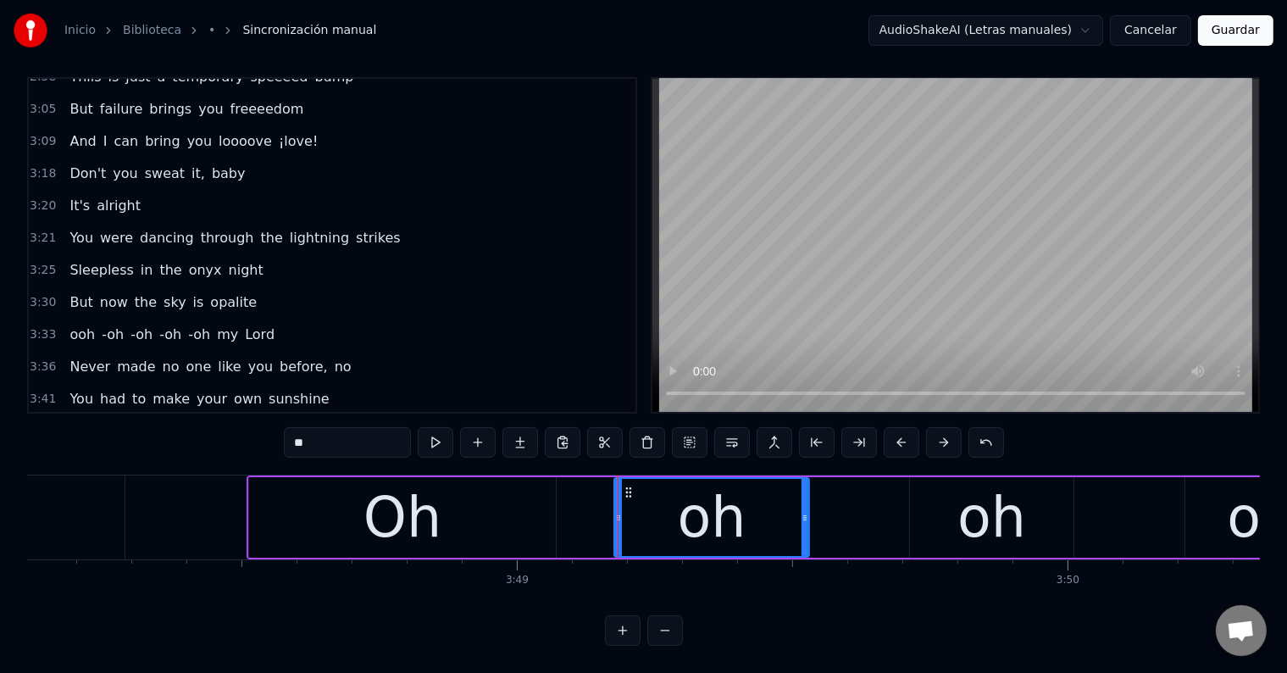
scroll to position [0, 125589]
click at [295, 508] on div "Oh" at bounding box center [401, 517] width 307 height 80
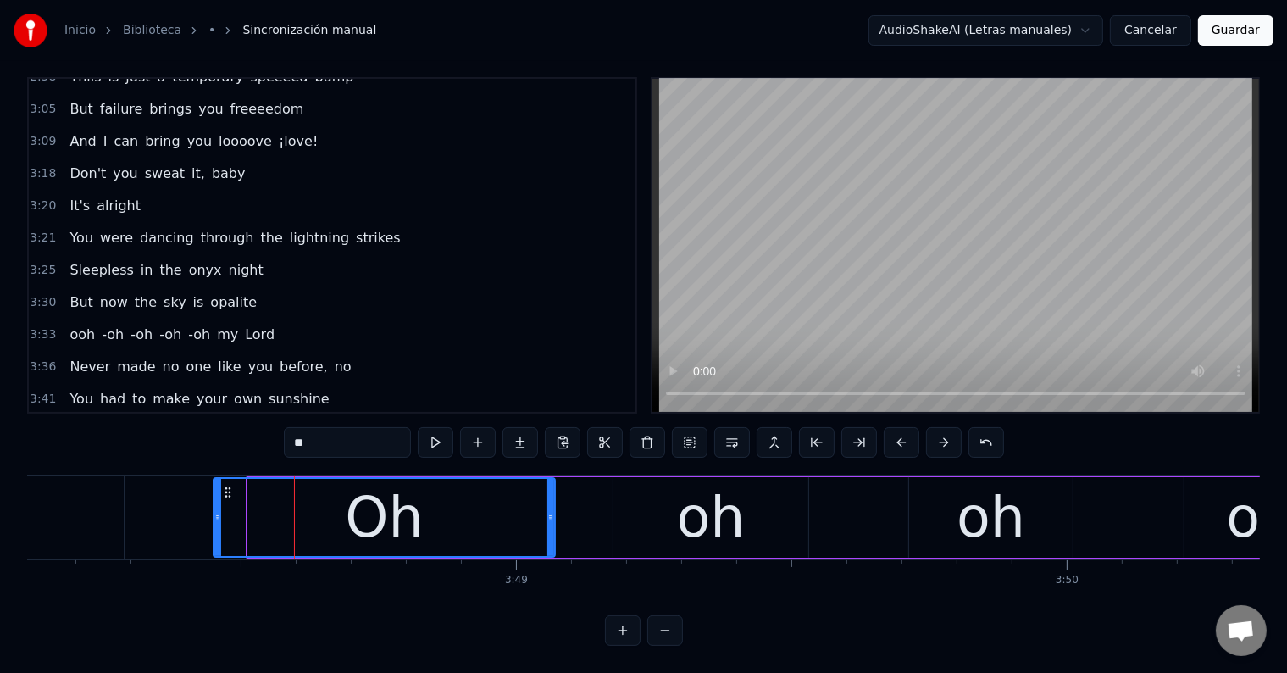
drag, startPoint x: 248, startPoint y: 507, endPoint x: 213, endPoint y: 505, distance: 34.8
click at [214, 511] on icon at bounding box center [217, 518] width 7 height 14
drag, startPoint x: 301, startPoint y: 420, endPoint x: 290, endPoint y: 420, distance: 11.0
click at [290, 427] on input "**" at bounding box center [347, 442] width 127 height 30
click at [298, 427] on input "**" at bounding box center [347, 442] width 127 height 30
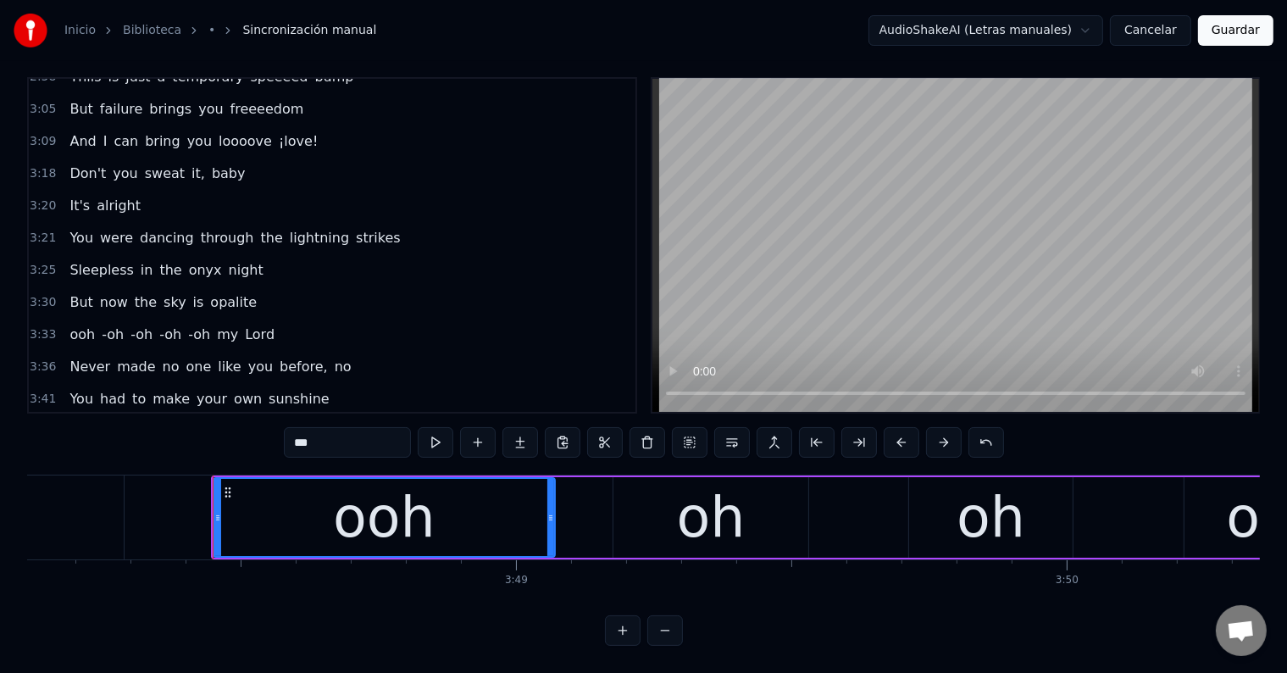
click at [916, 488] on div "oh" at bounding box center [990, 517] width 163 height 80
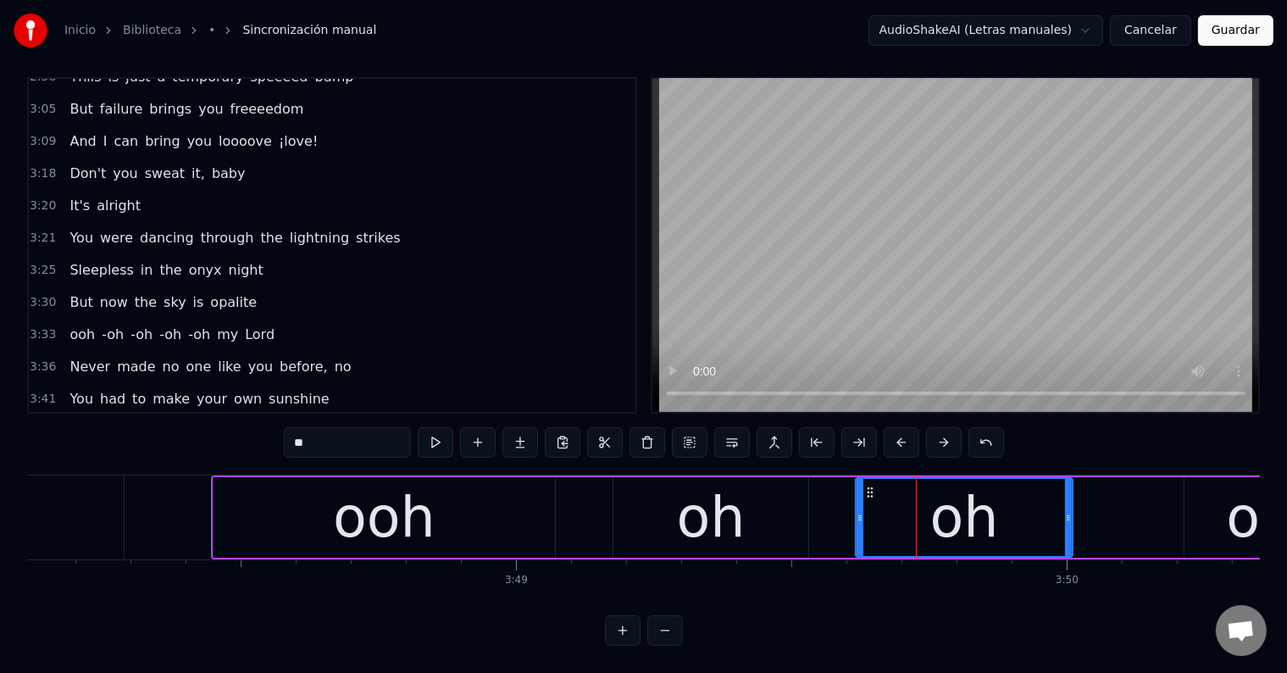
drag, startPoint x: 912, startPoint y: 504, endPoint x: 859, endPoint y: 503, distance: 53.4
click at [859, 511] on icon at bounding box center [859, 518] width 7 height 14
click at [300, 434] on input "**" at bounding box center [347, 442] width 127 height 30
click at [625, 492] on div "oh" at bounding box center [710, 517] width 195 height 80
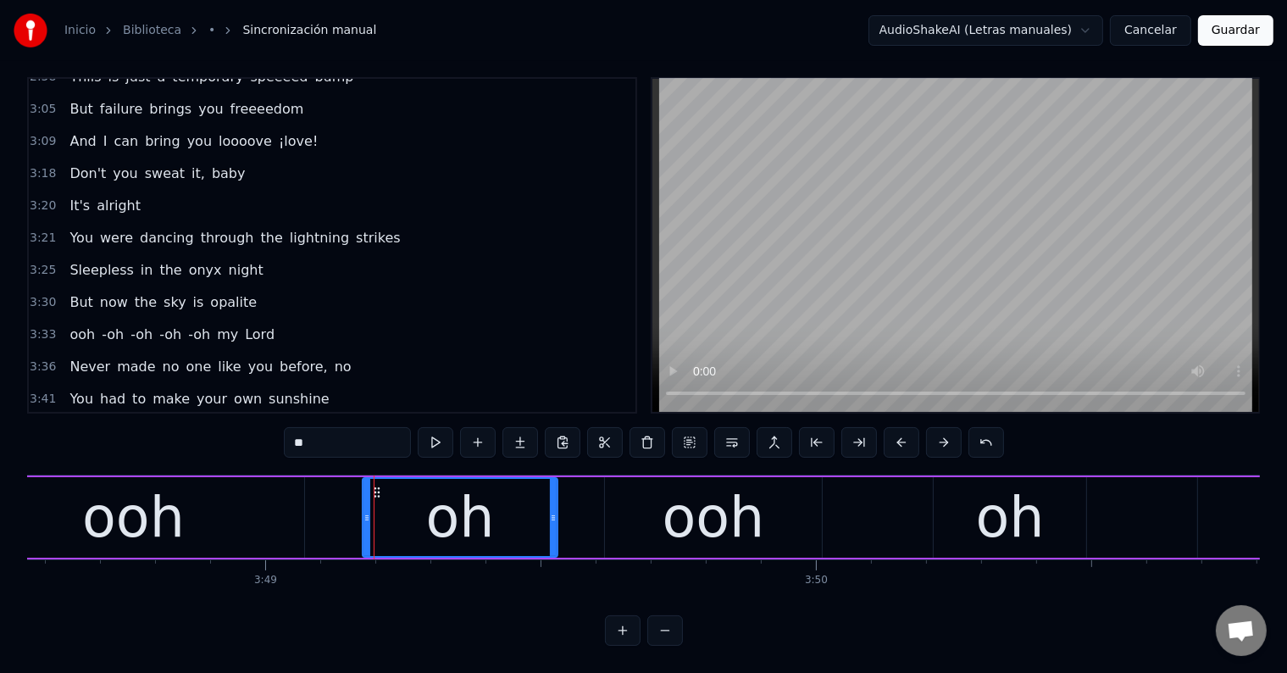
scroll to position [0, 125840]
click at [687, 495] on div "ooh" at bounding box center [713, 517] width 102 height 83
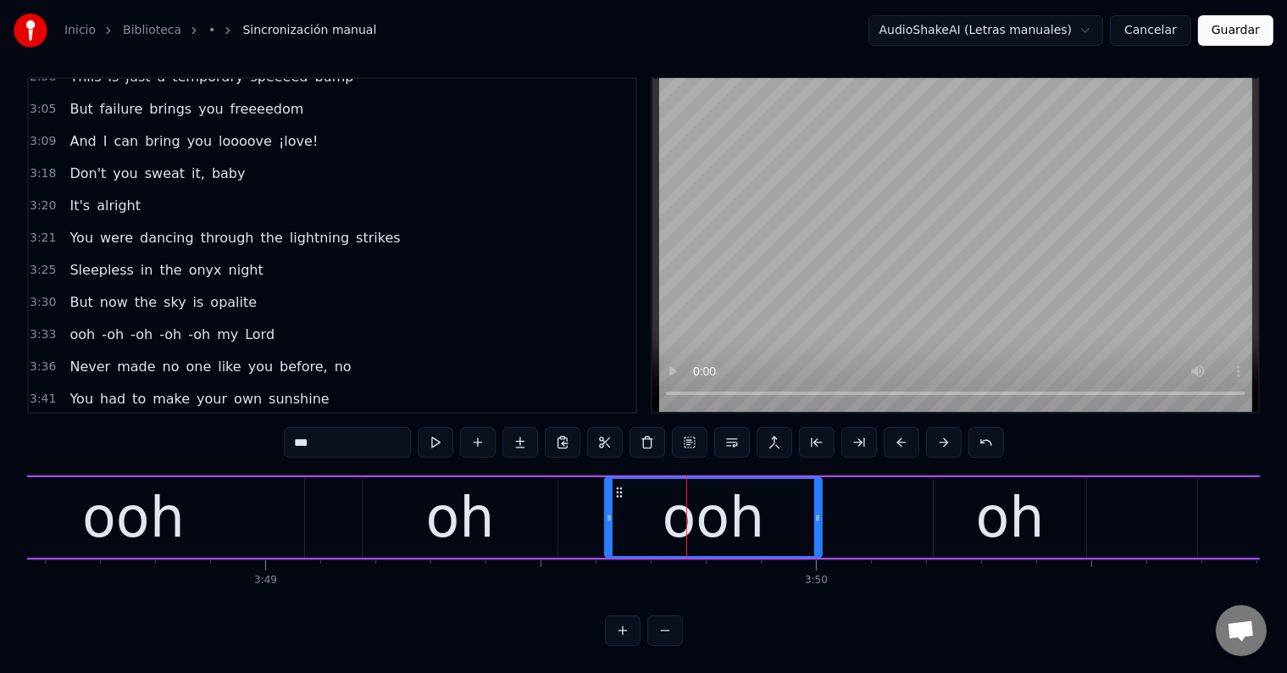
click at [303, 430] on input "***" at bounding box center [347, 442] width 127 height 30
type input "**"
click at [471, 501] on div "oh" at bounding box center [460, 517] width 69 height 83
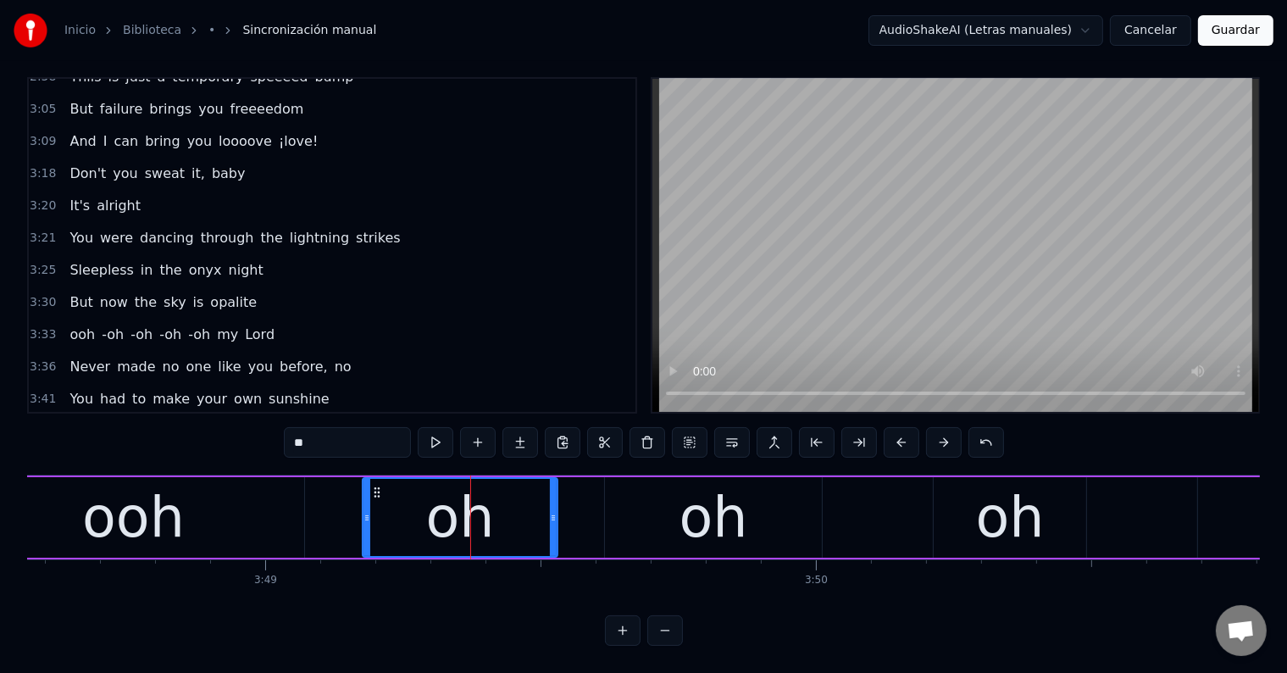
click at [647, 495] on div "oh" at bounding box center [713, 517] width 217 height 80
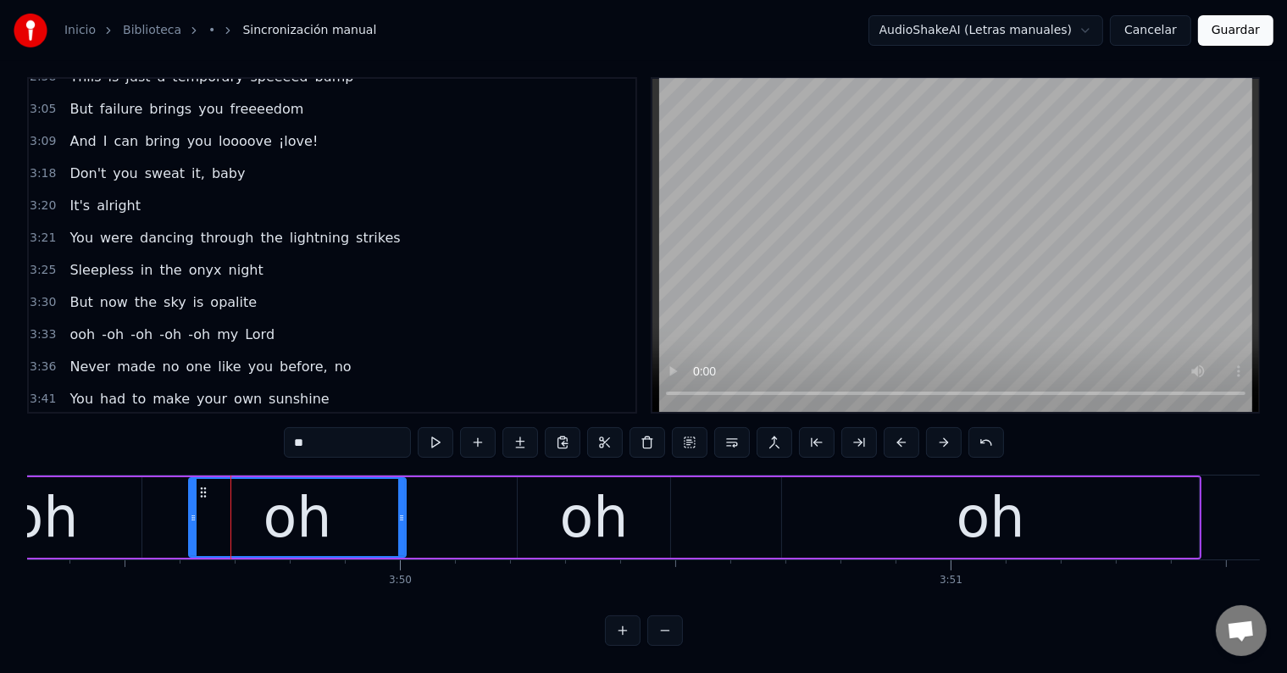
scroll to position [0, 126256]
click at [596, 505] on div "oh" at bounding box center [594, 517] width 69 height 83
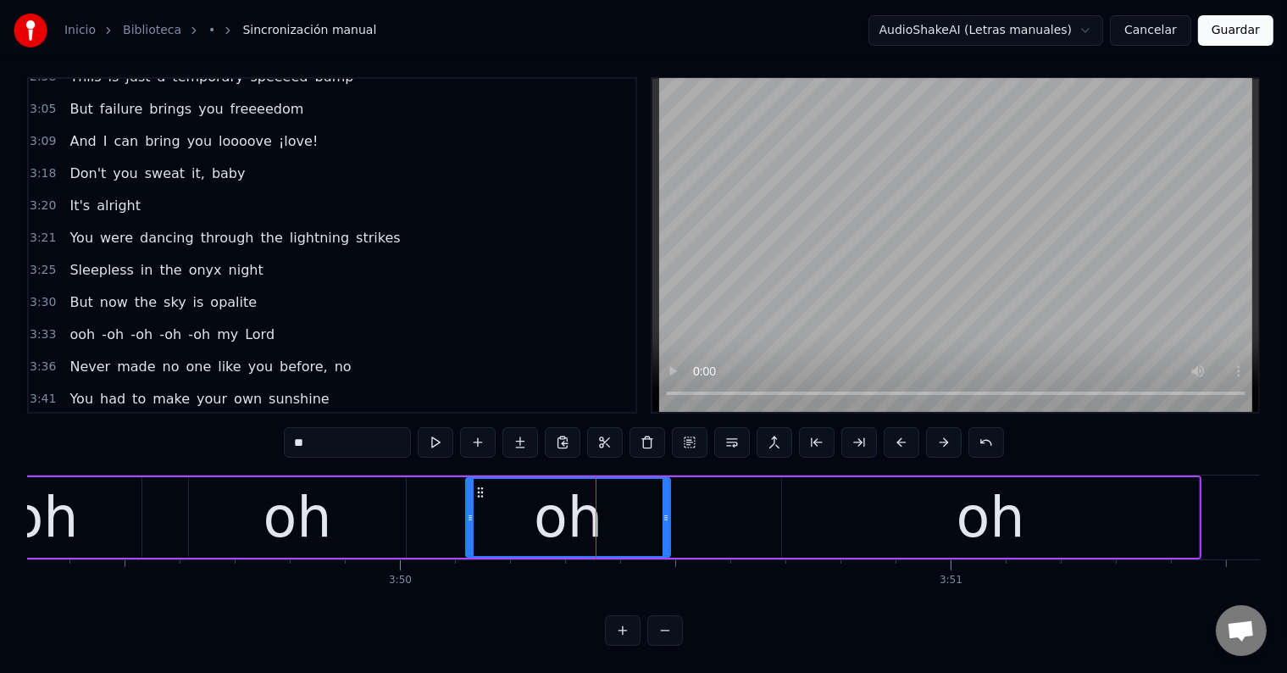
drag, startPoint x: 519, startPoint y: 505, endPoint x: 468, endPoint y: 501, distance: 51.8
click at [468, 511] on icon at bounding box center [470, 518] width 7 height 14
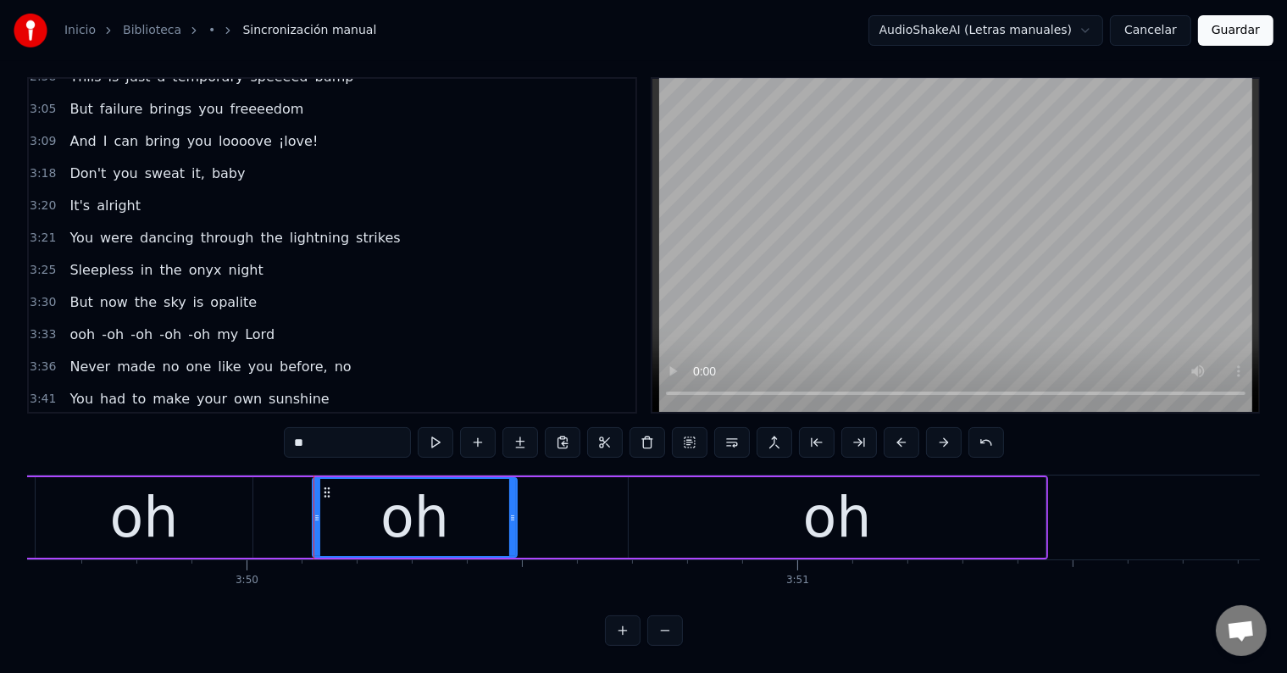
scroll to position [0, 126423]
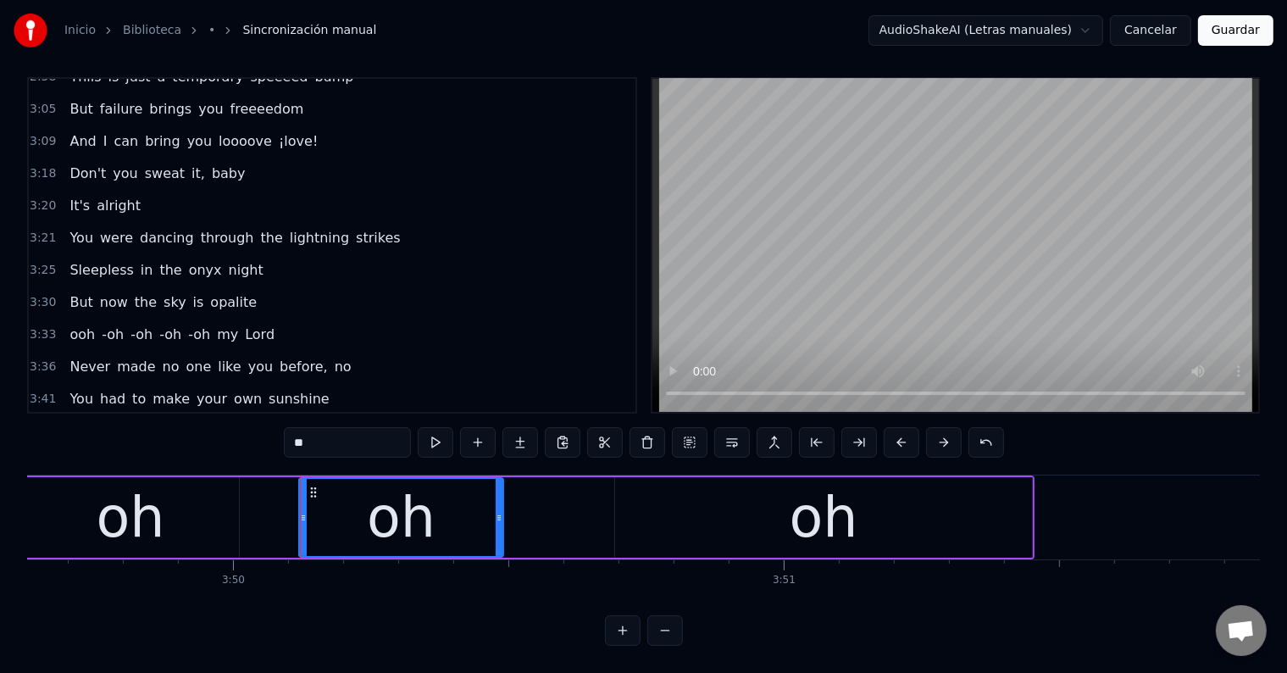
click at [809, 501] on div "oh" at bounding box center [823, 517] width 69 height 83
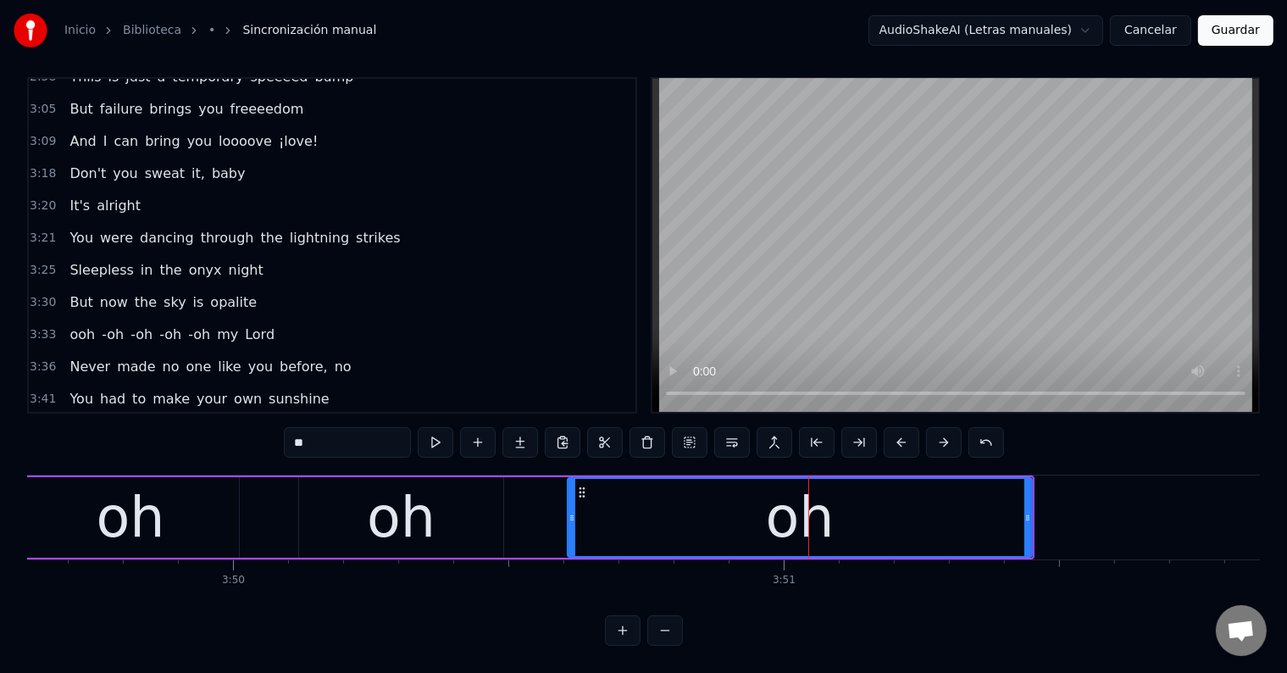
drag, startPoint x: 617, startPoint y: 497, endPoint x: 569, endPoint y: 497, distance: 47.4
click at [569, 511] on icon at bounding box center [571, 518] width 7 height 14
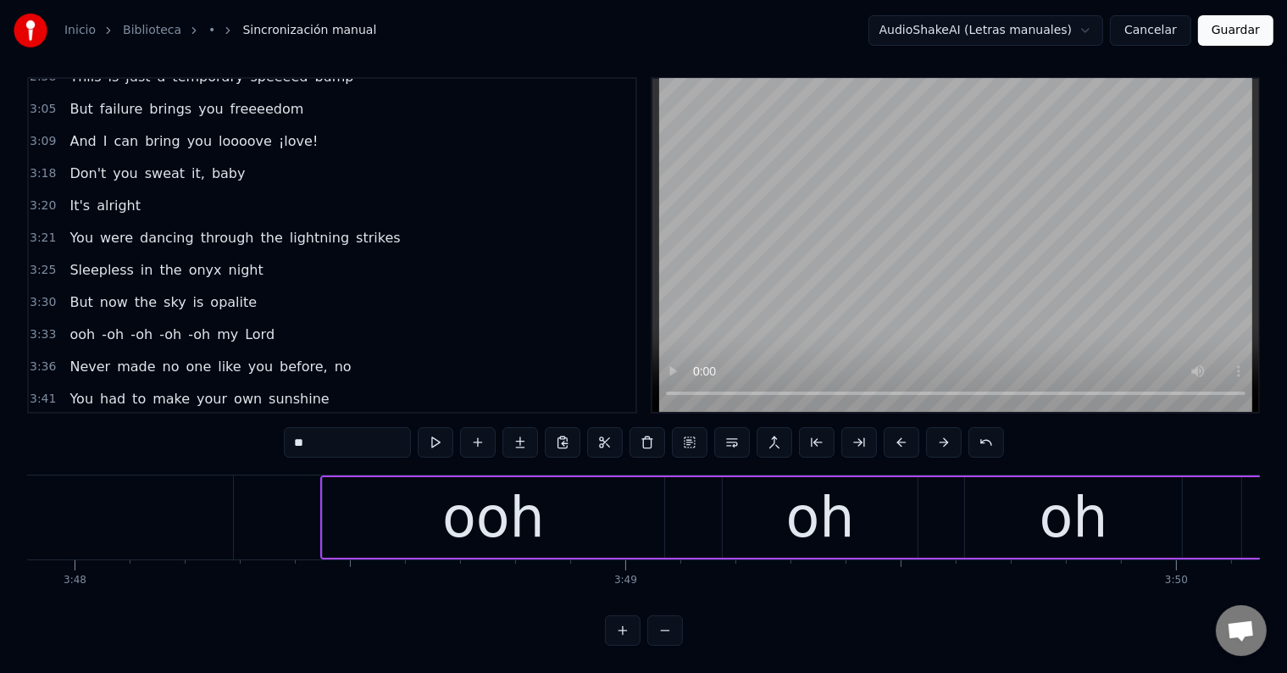
scroll to position [0, 125478]
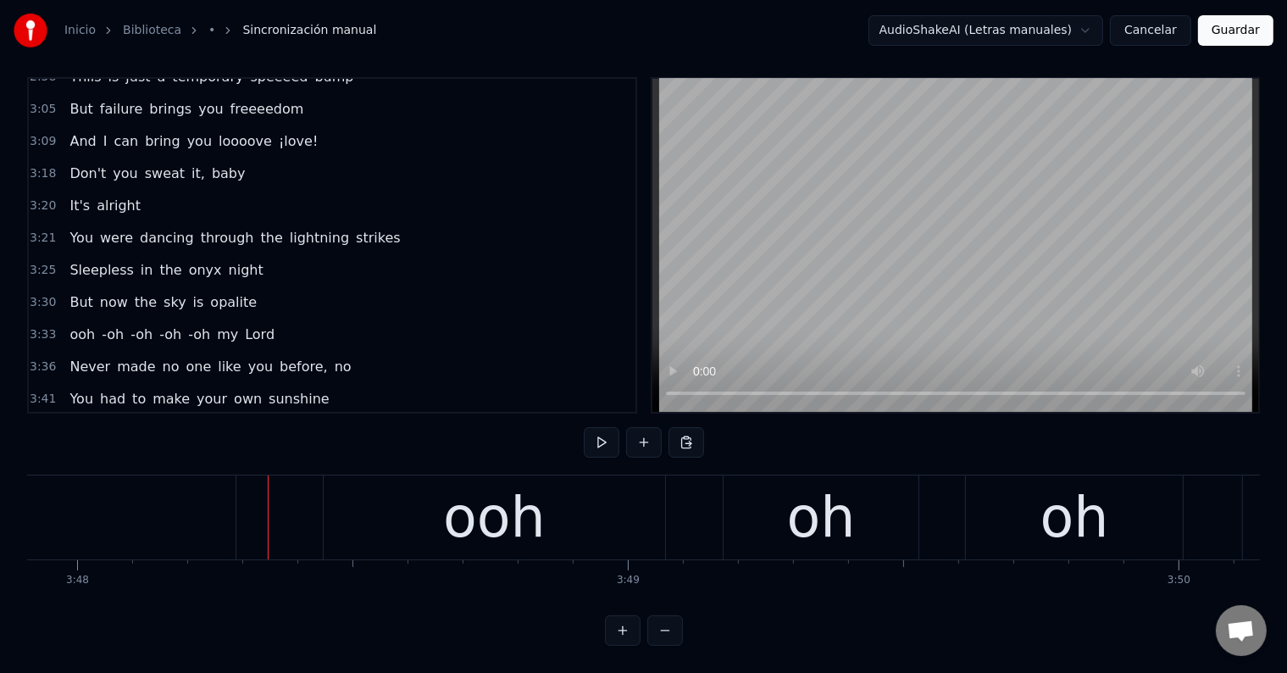
click at [796, 477] on div "oh" at bounding box center [821, 517] width 69 height 83
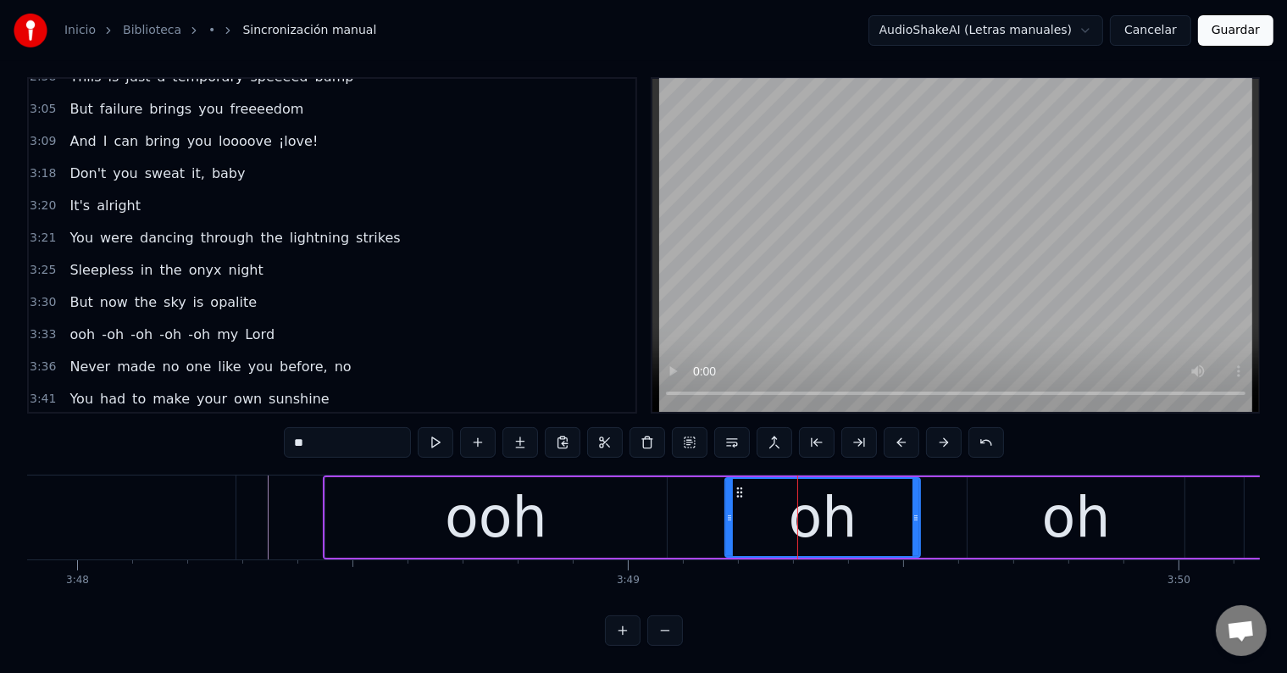
click at [296, 433] on input "**" at bounding box center [347, 442] width 127 height 30
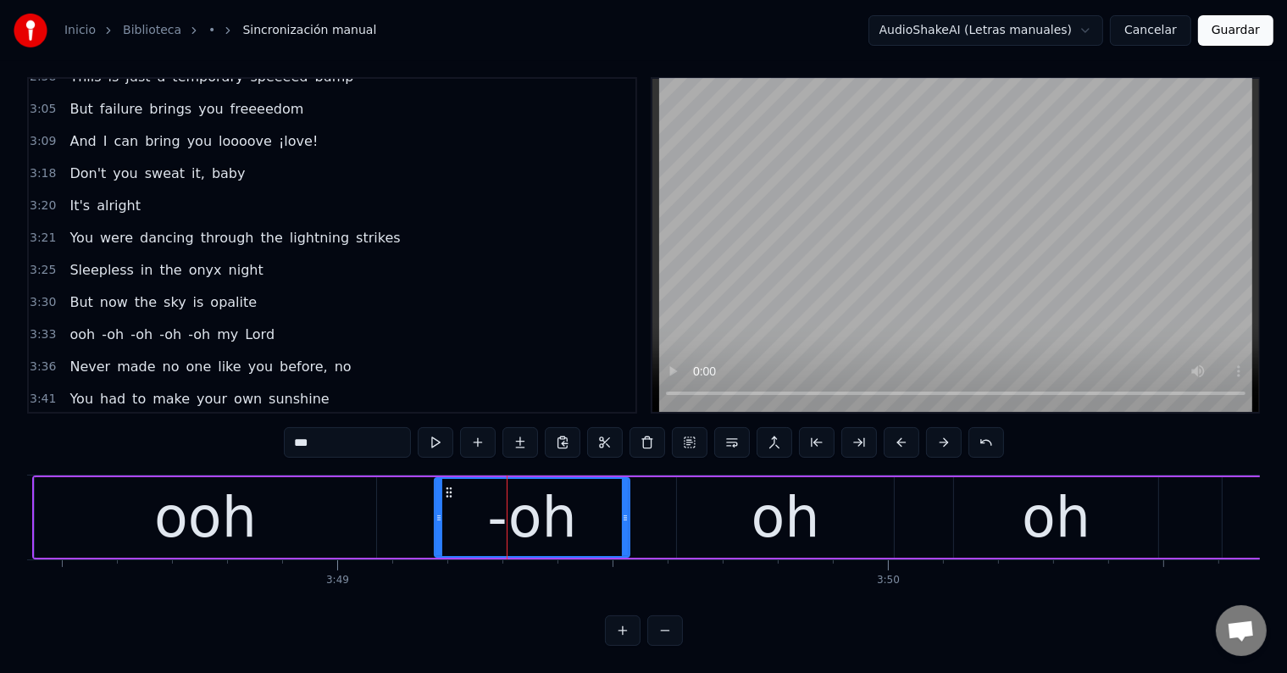
scroll to position [0, 125817]
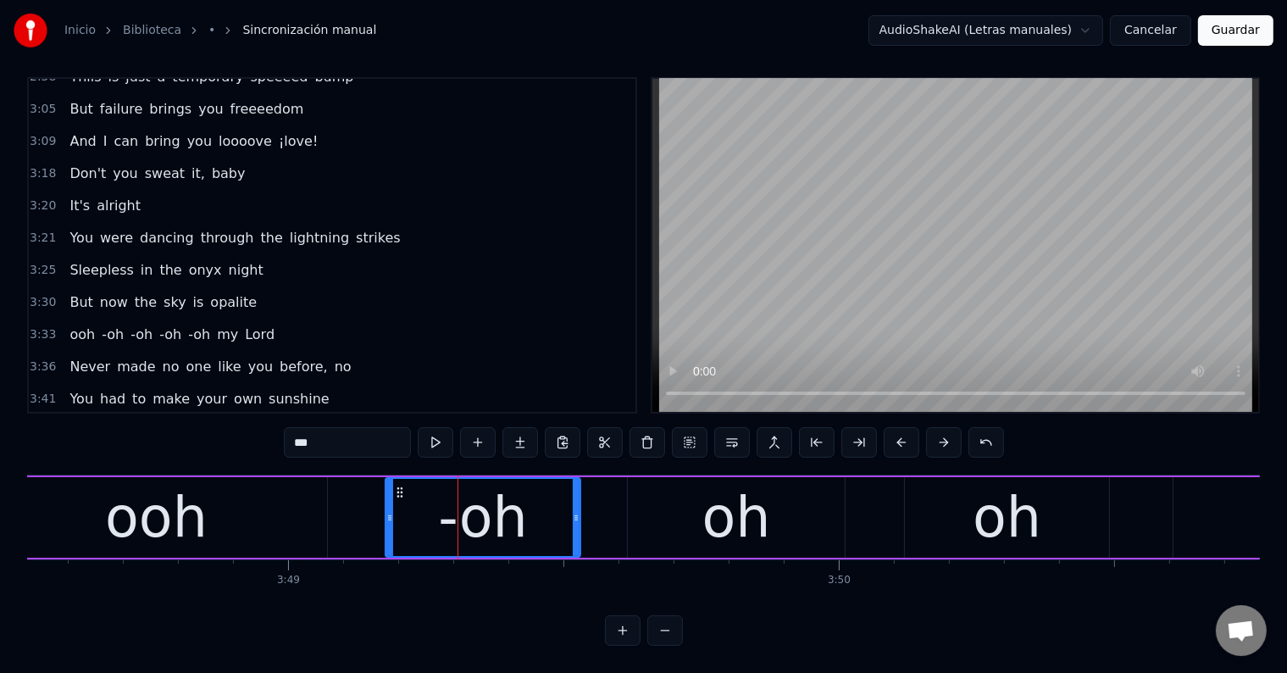
click at [678, 521] on div "oh" at bounding box center [736, 517] width 217 height 80
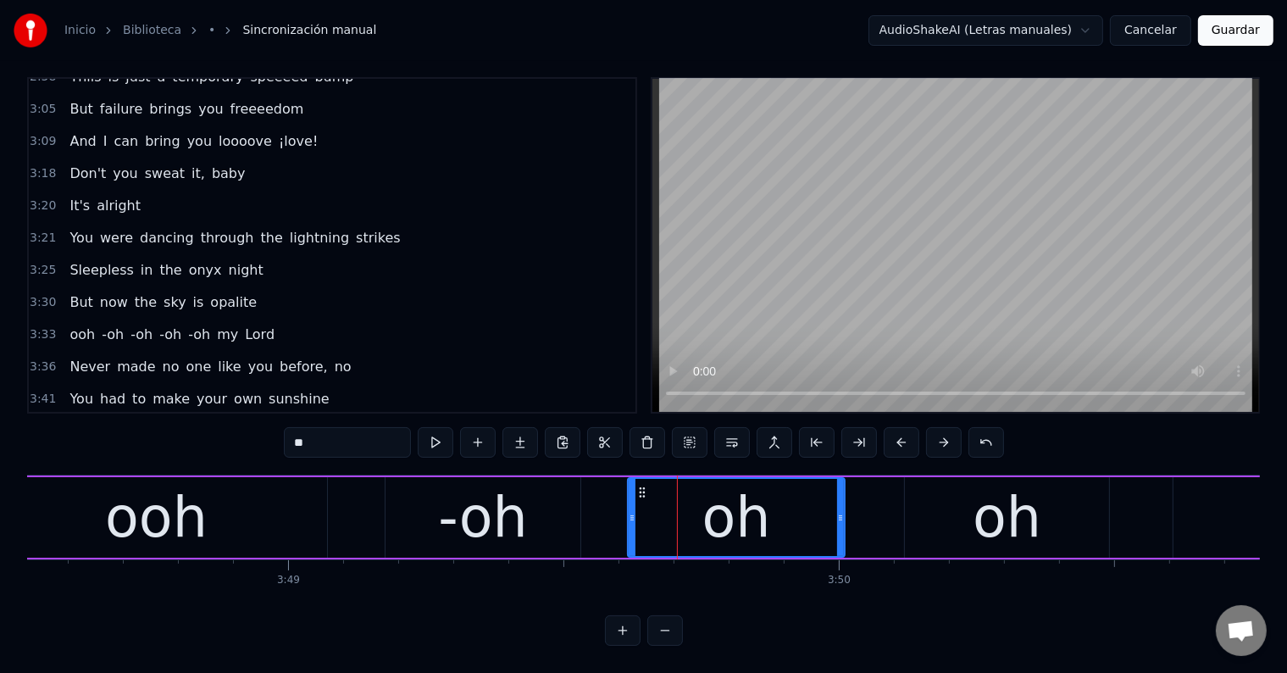
click at [292, 427] on input "**" at bounding box center [347, 442] width 127 height 30
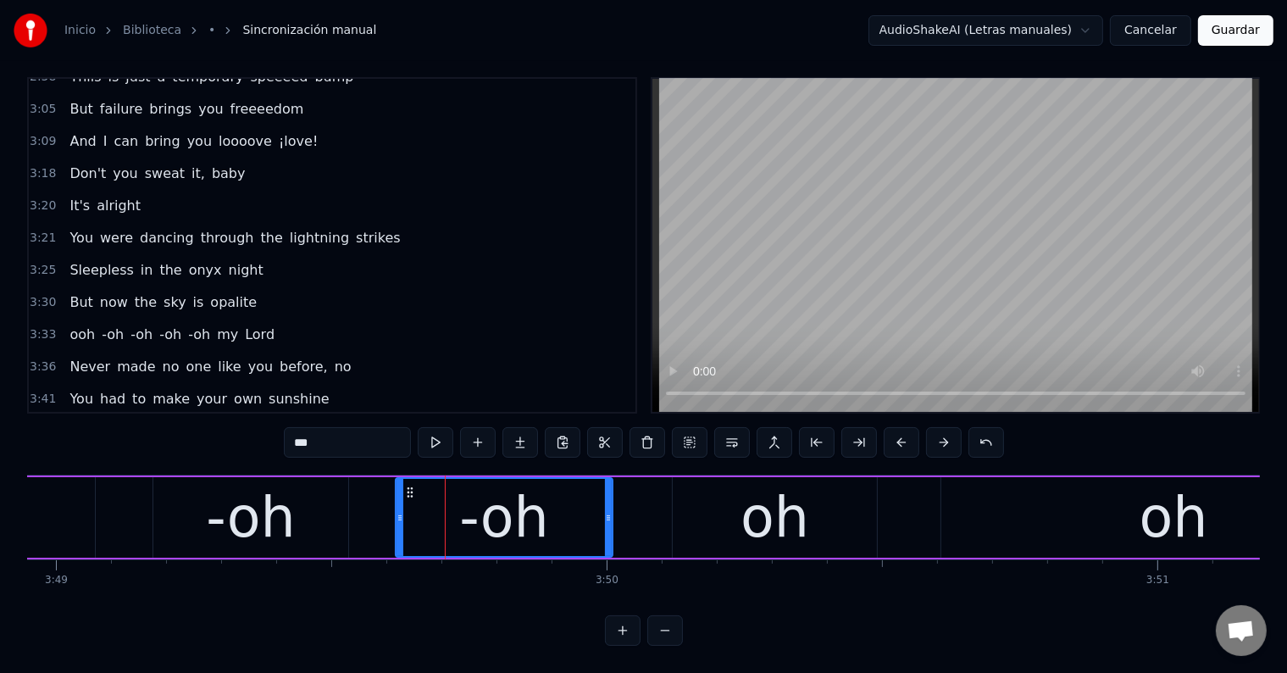
scroll to position [0, 126071]
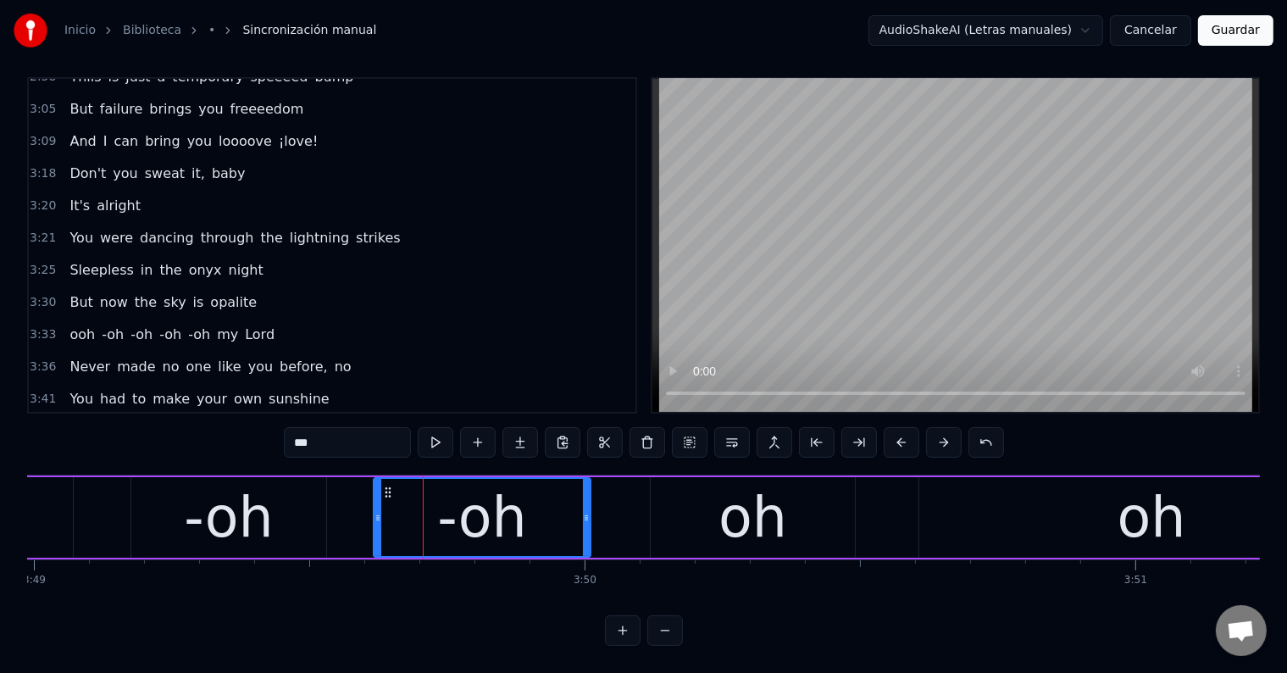
drag, startPoint x: 720, startPoint y: 501, endPoint x: 689, endPoint y: 500, distance: 31.4
click at [720, 501] on div "oh" at bounding box center [752, 517] width 69 height 83
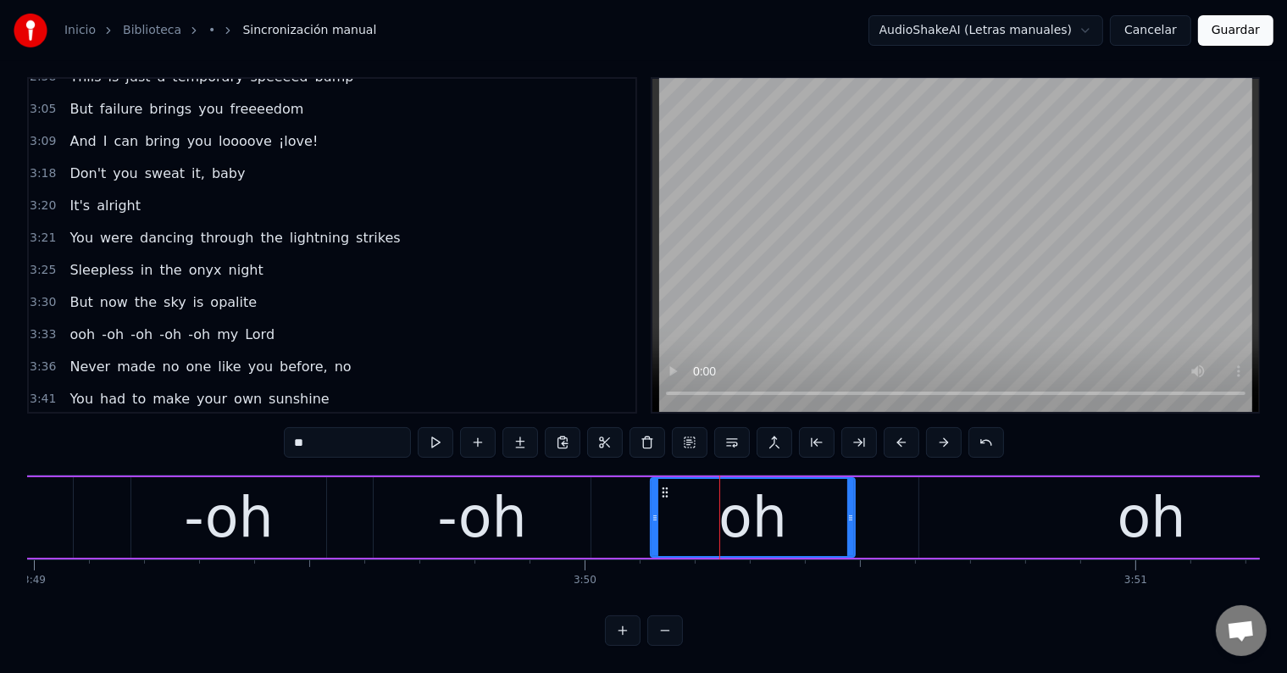
click at [298, 429] on input "**" at bounding box center [347, 442] width 127 height 30
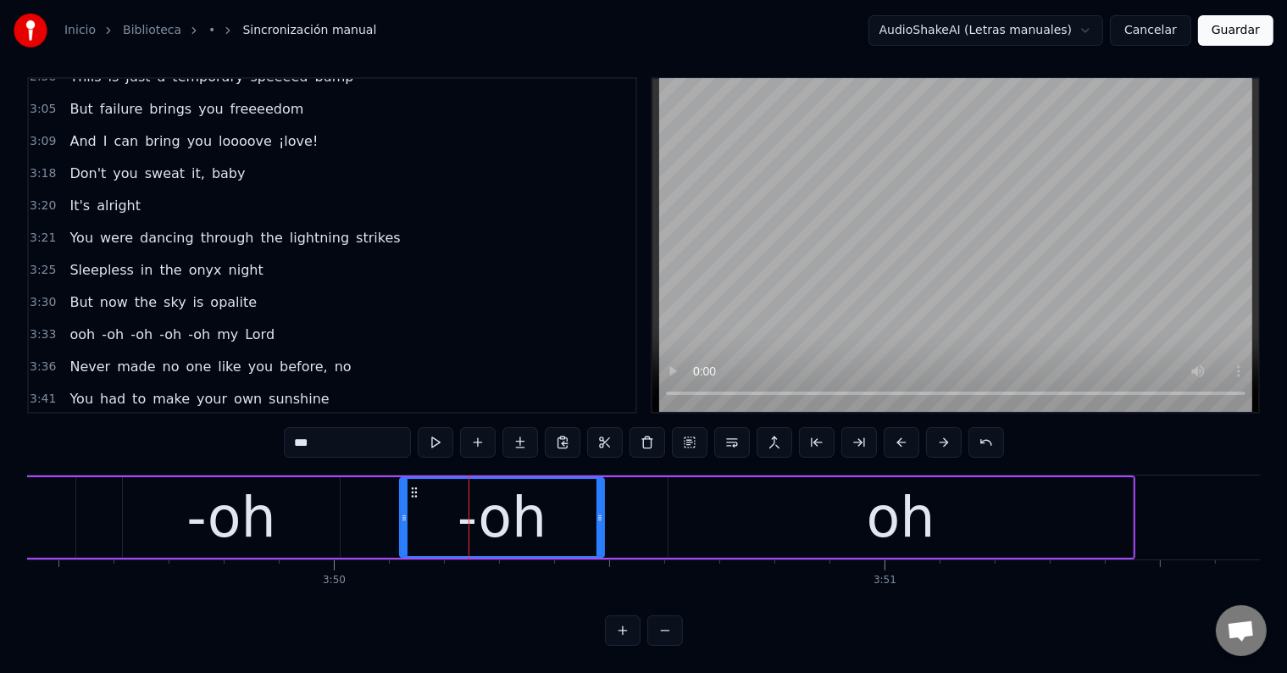
scroll to position [0, 126329]
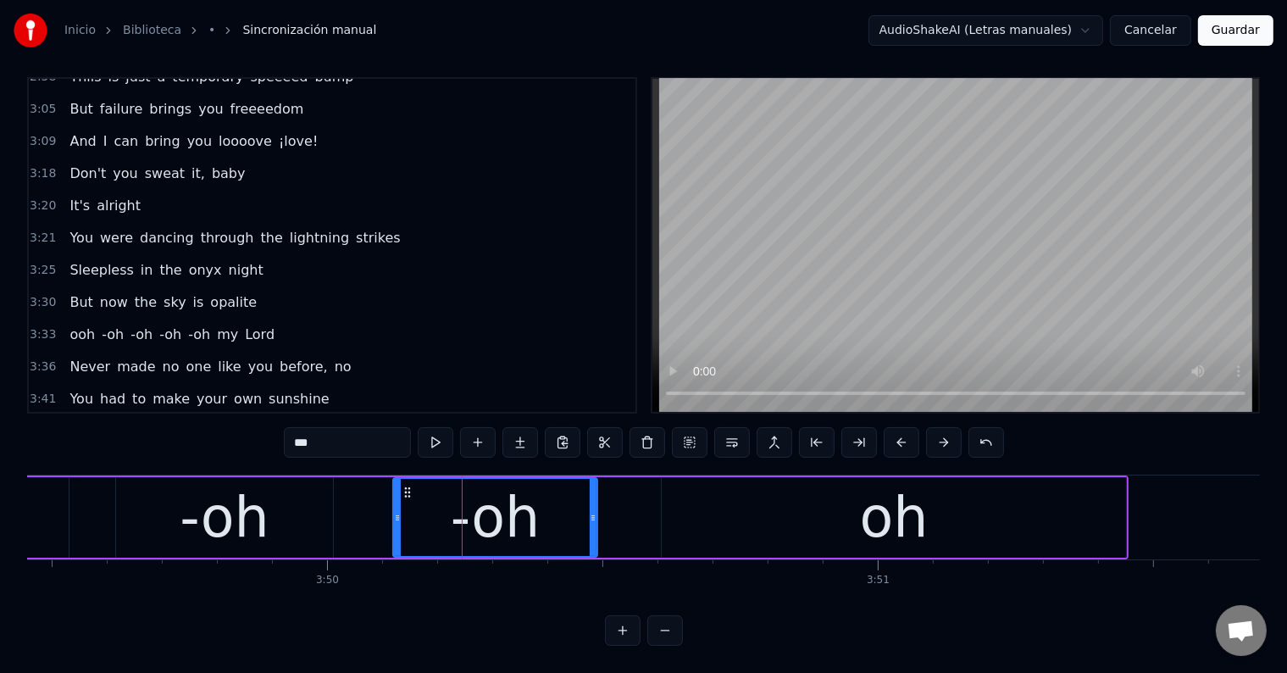
click at [883, 523] on div "oh" at bounding box center [894, 517] width 69 height 83
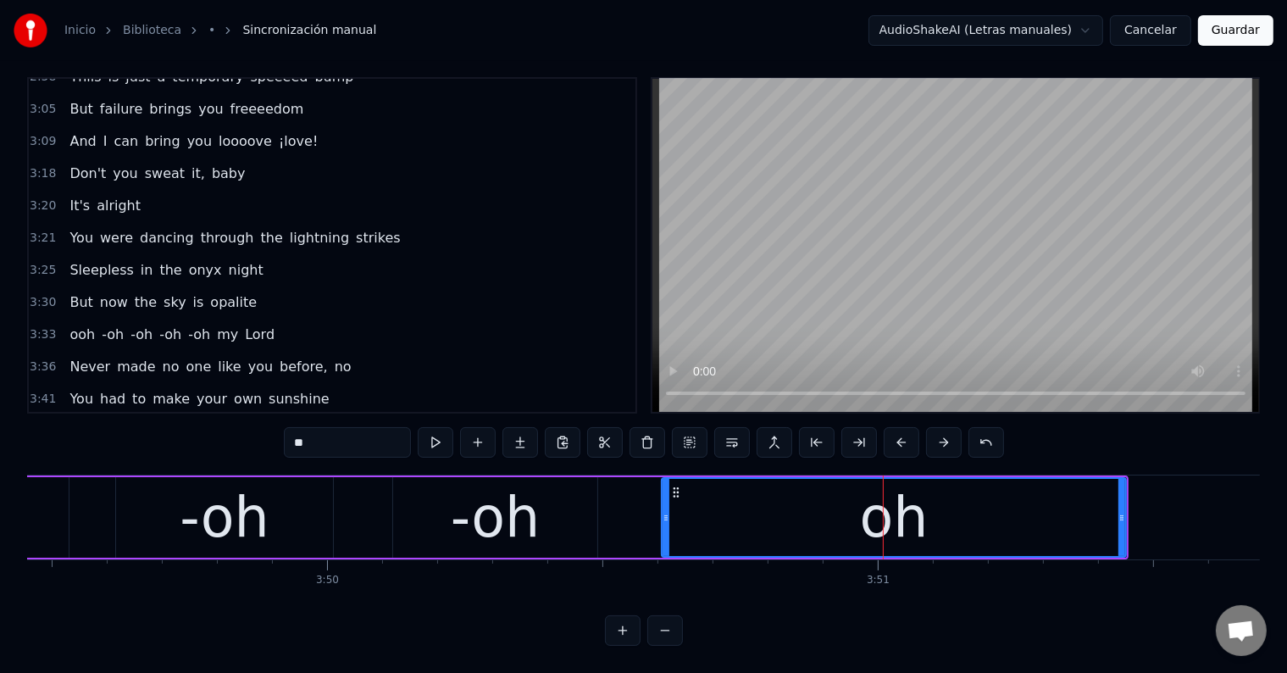
click at [297, 427] on input "**" at bounding box center [347, 442] width 127 height 30
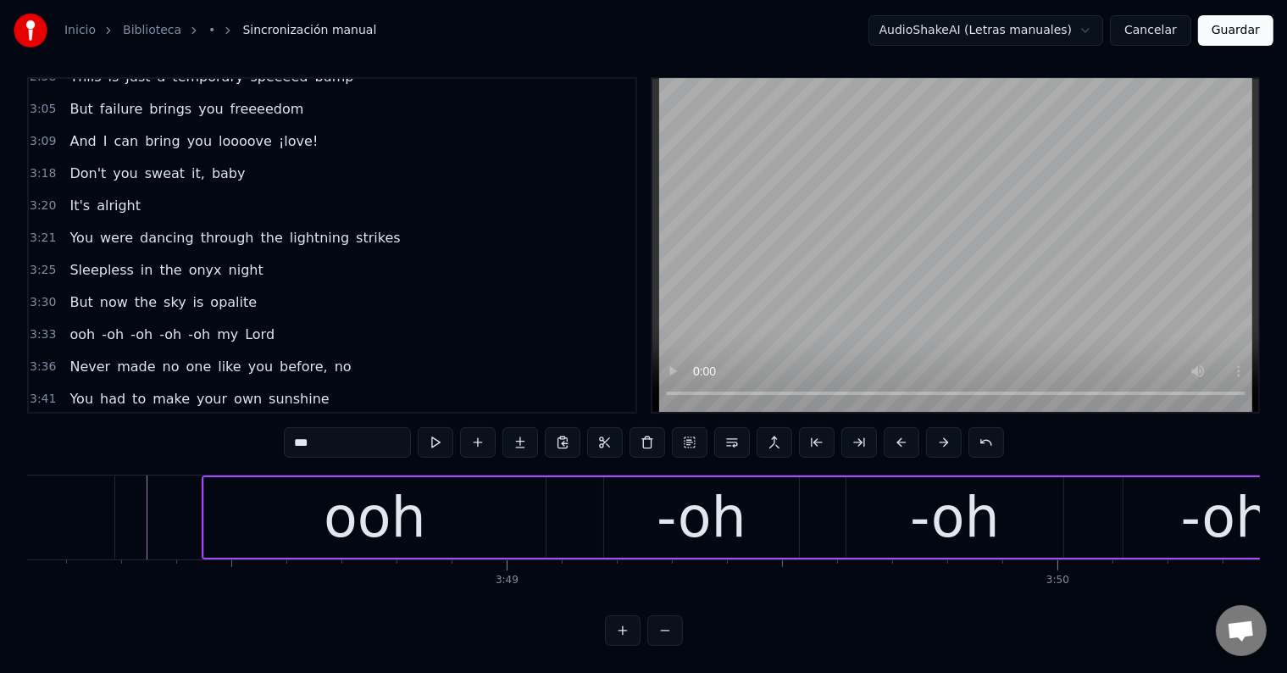
scroll to position [0, 125596]
type input "***"
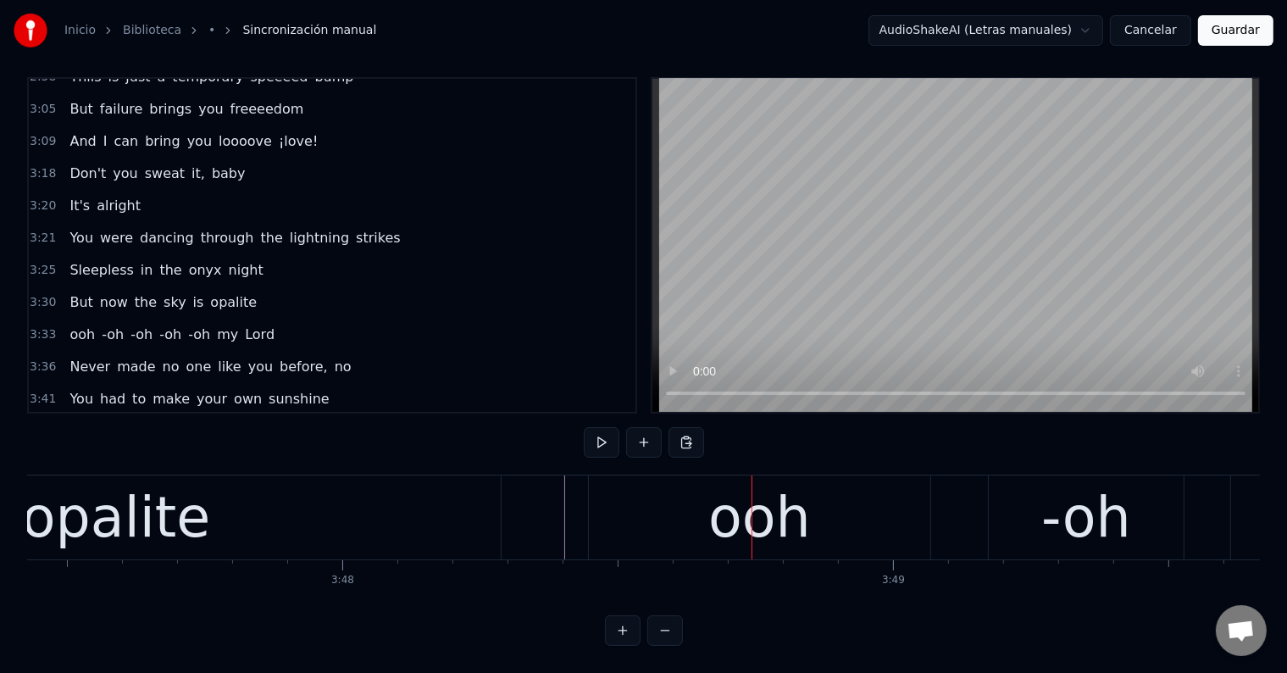
scroll to position [0, 125207]
click at [179, 501] on div "opalite" at bounding box center [121, 517] width 188 height 83
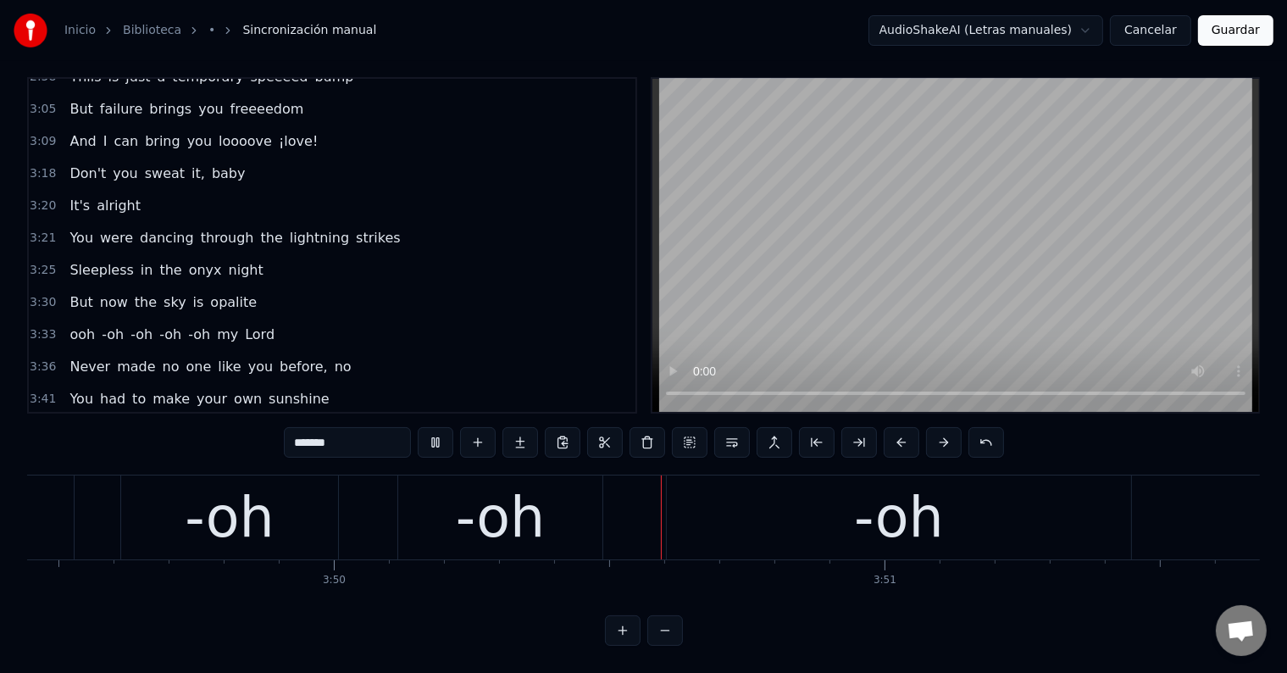
scroll to position [0, 126564]
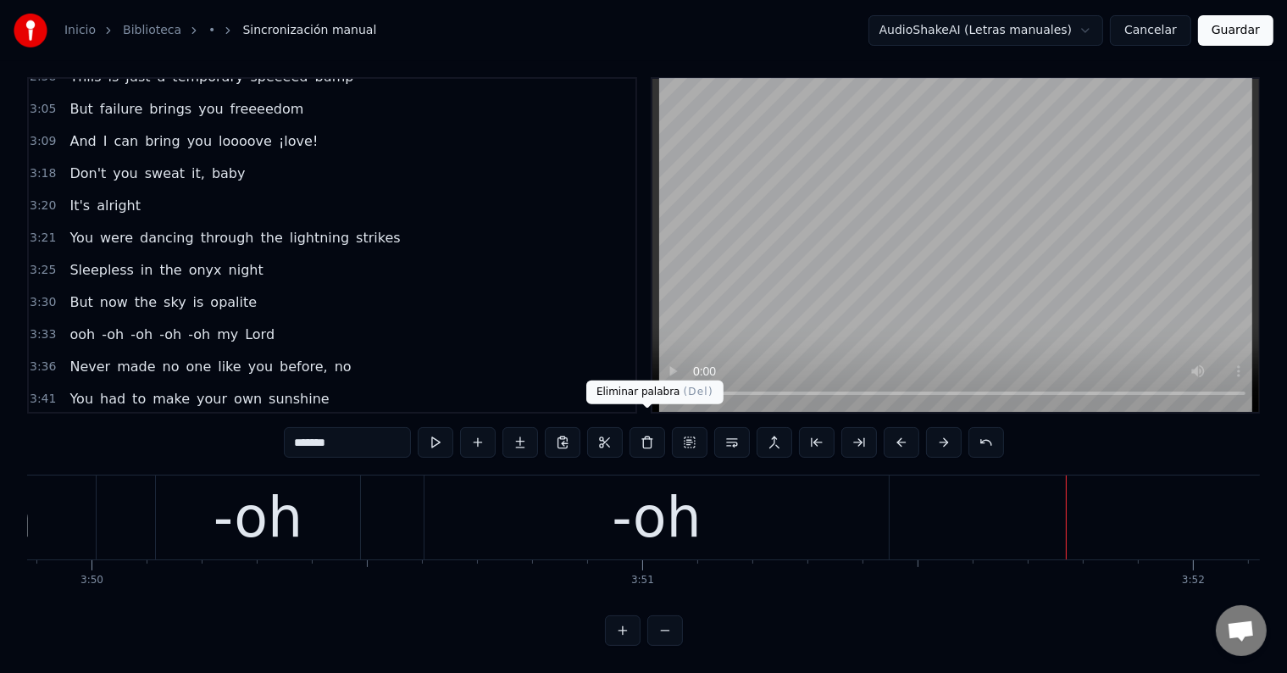
click at [593, 505] on div "-oh" at bounding box center [656, 517] width 464 height 84
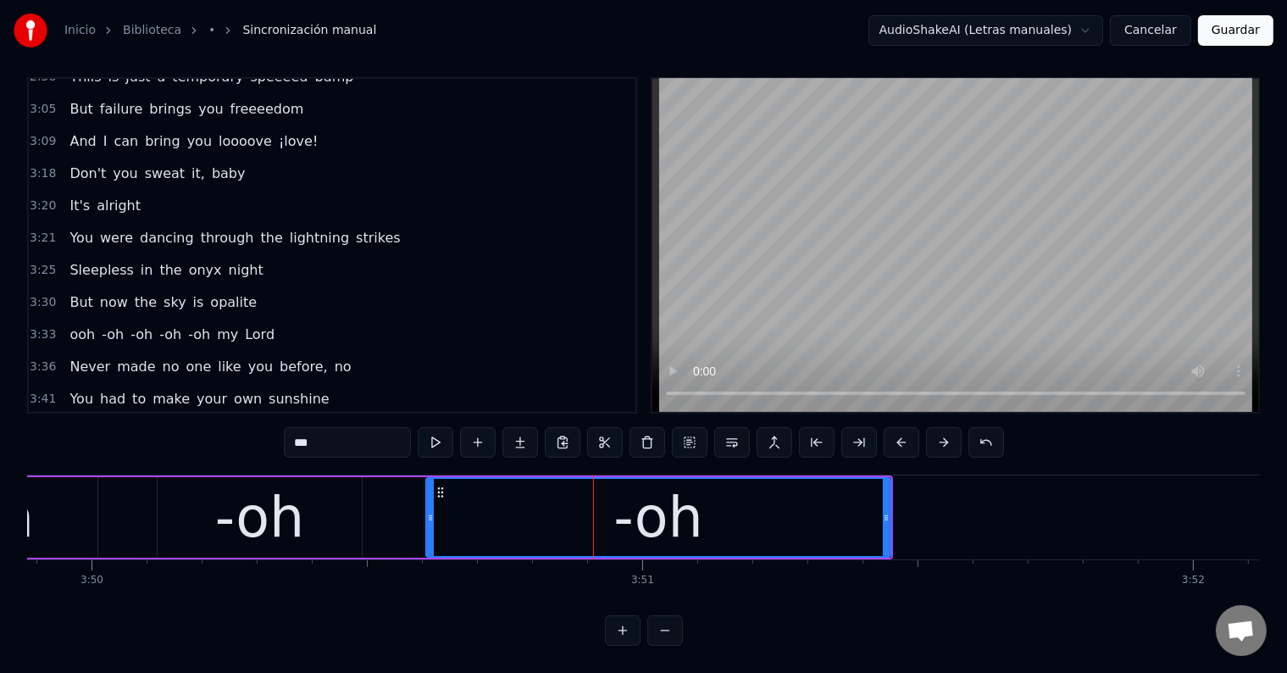
click at [305, 429] on input "***" at bounding box center [347, 442] width 127 height 30
click at [308, 427] on input "****" at bounding box center [347, 442] width 127 height 30
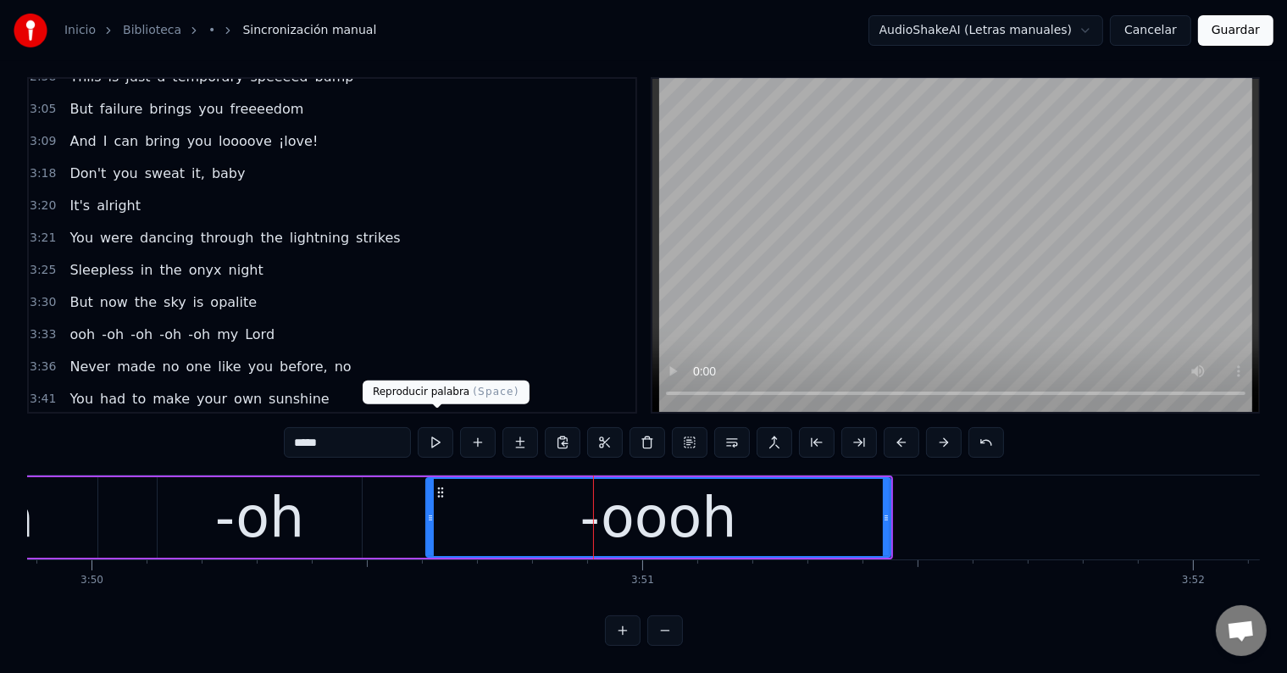
type input "*****"
click at [440, 427] on button at bounding box center [436, 442] width 36 height 30
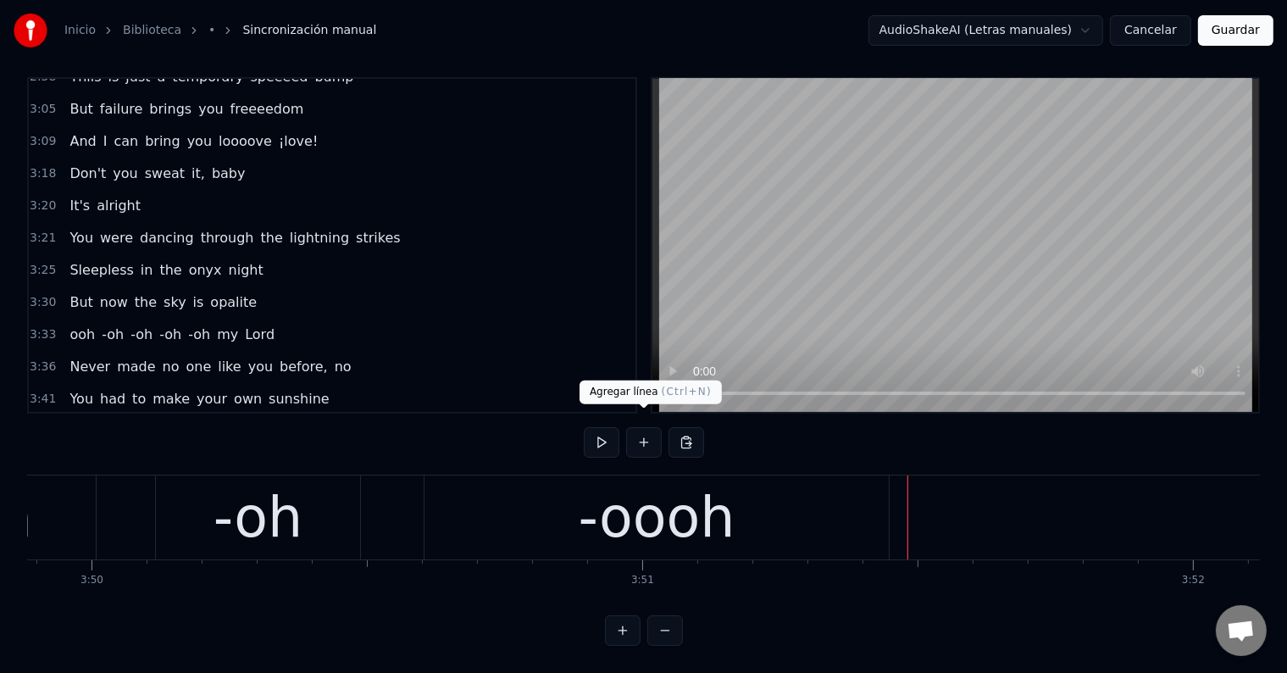
click at [639, 427] on button at bounding box center [644, 442] width 36 height 30
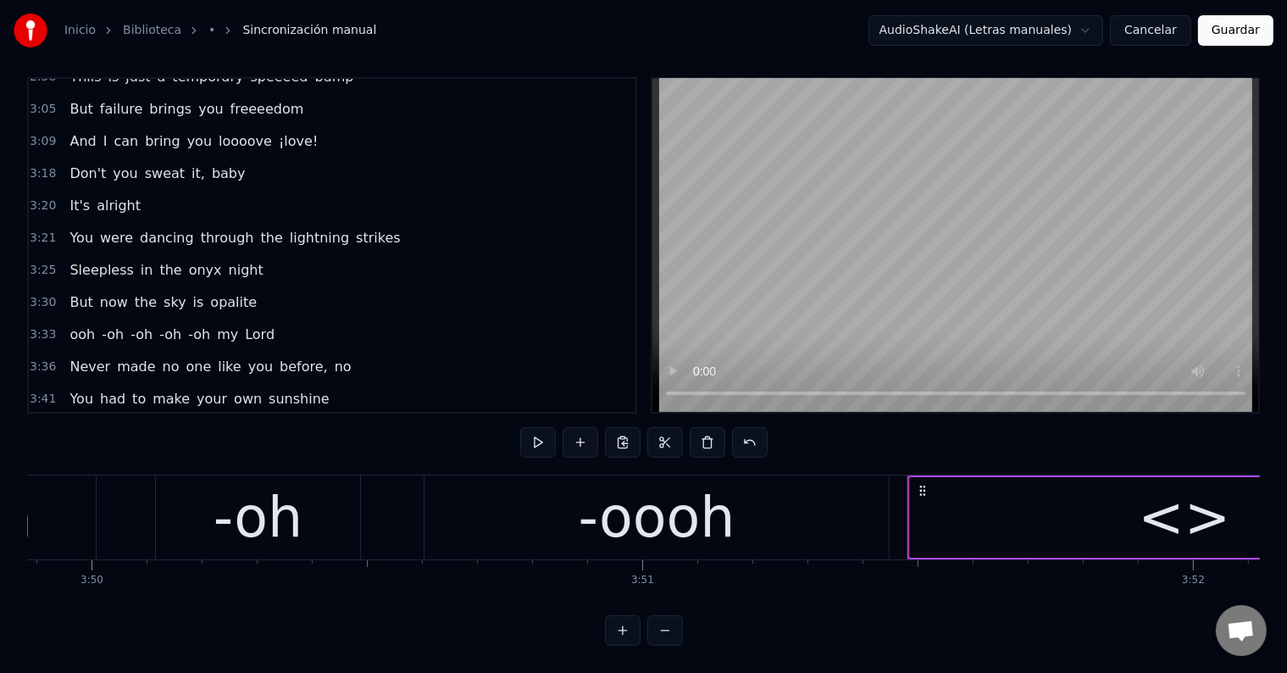
click at [1033, 499] on div "<>" at bounding box center [1184, 517] width 549 height 80
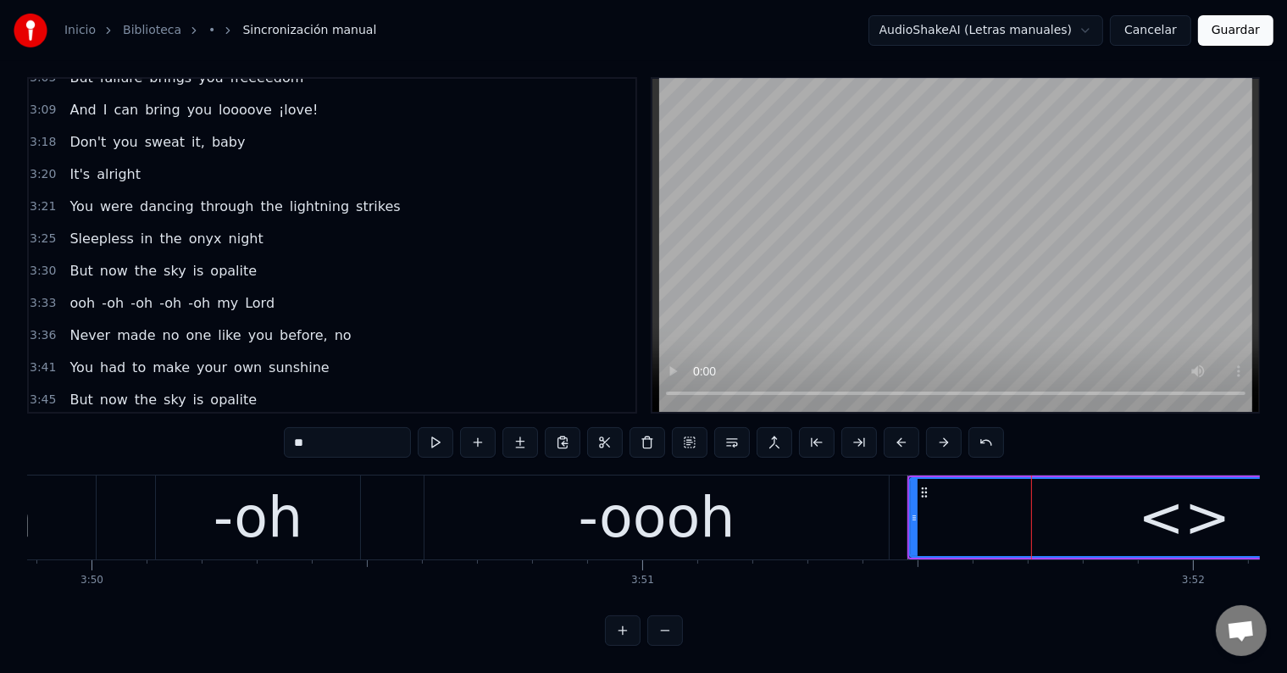
drag, startPoint x: 376, startPoint y: 428, endPoint x: 234, endPoint y: 427, distance: 142.3
click at [234, 427] on div "0:06 I had a bad habit 0:10 Of missing lovers past 0:14 My brother used to call…" at bounding box center [643, 361] width 1232 height 568
click at [1050, 501] on div "..." at bounding box center [1184, 517] width 547 height 77
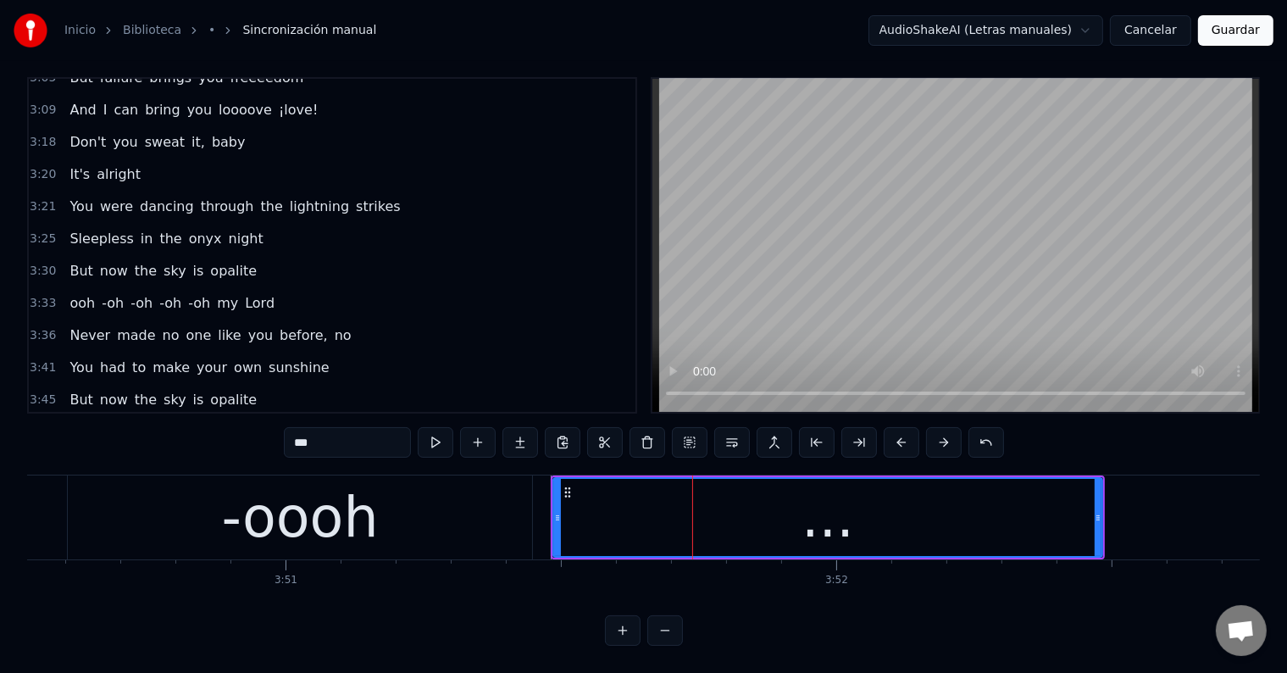
scroll to position [0, 126924]
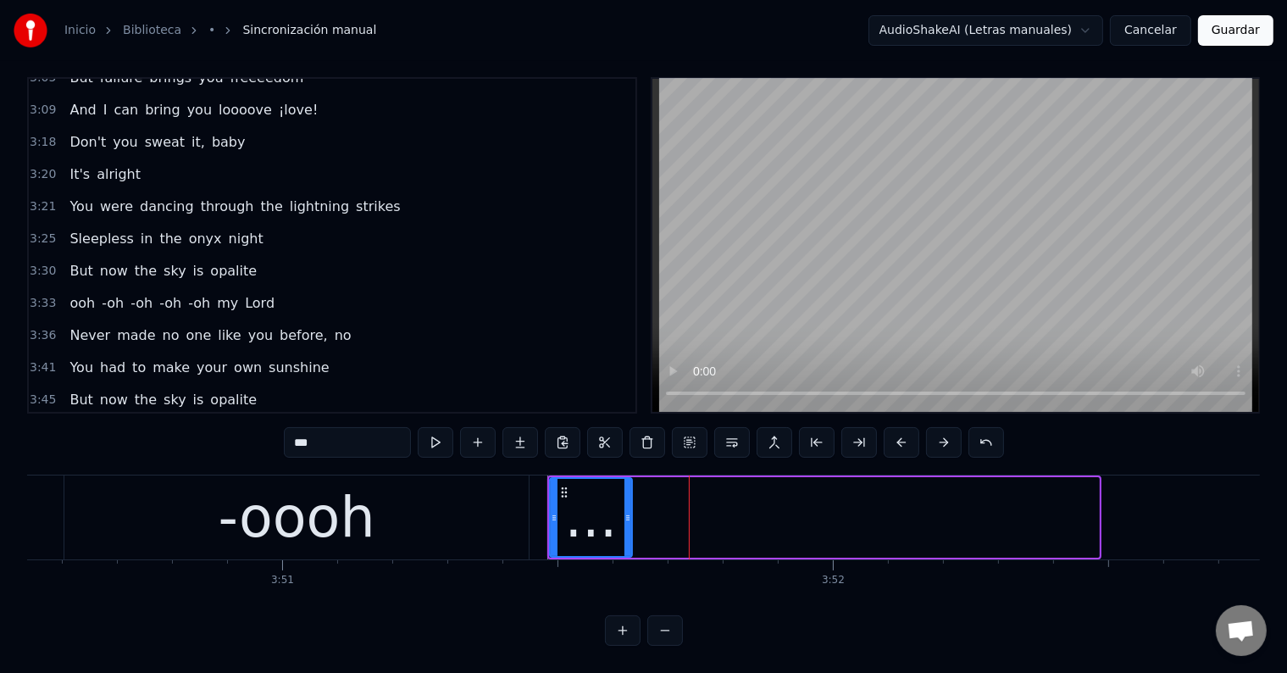
drag, startPoint x: 1093, startPoint y: 498, endPoint x: 603, endPoint y: 501, distance: 490.4
click at [627, 511] on icon at bounding box center [627, 518] width 7 height 14
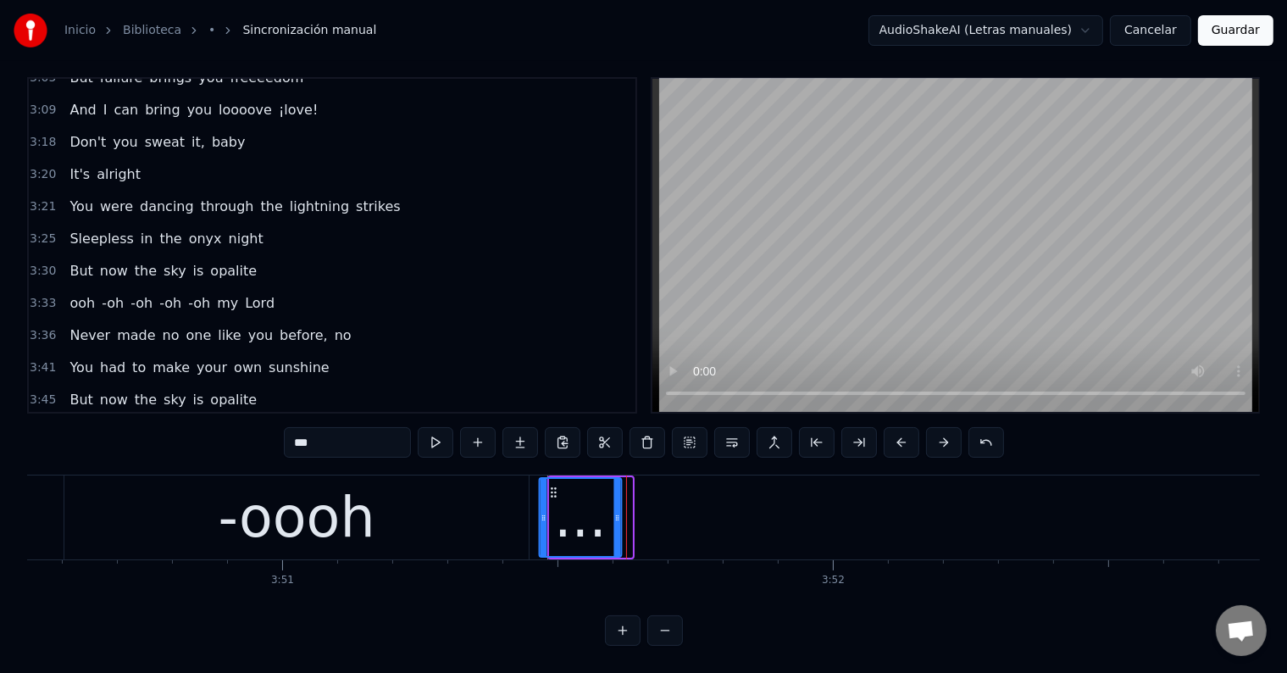
drag, startPoint x: 563, startPoint y: 475, endPoint x: 552, endPoint y: 474, distance: 11.0
click at [552, 485] on icon at bounding box center [553, 492] width 14 height 14
click at [169, 496] on div "-oooh" at bounding box center [296, 517] width 464 height 84
type input "*****"
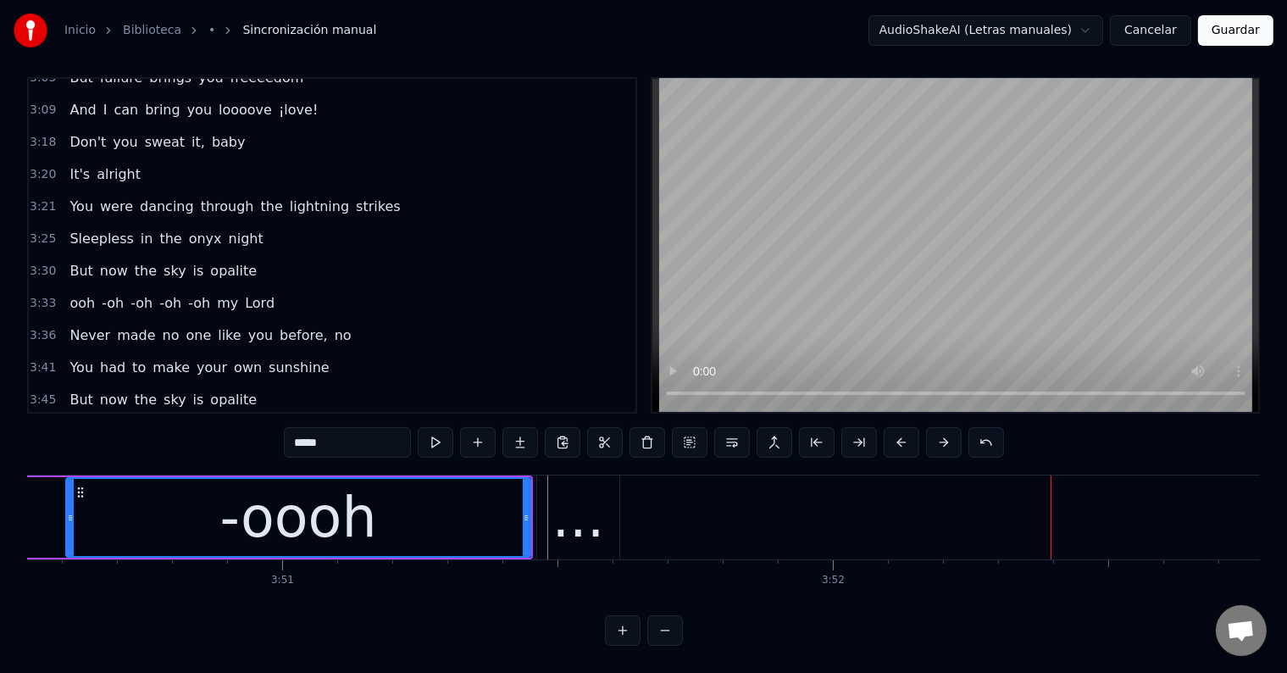
click at [1243, 31] on button "Guardar" at bounding box center [1235, 30] width 75 height 30
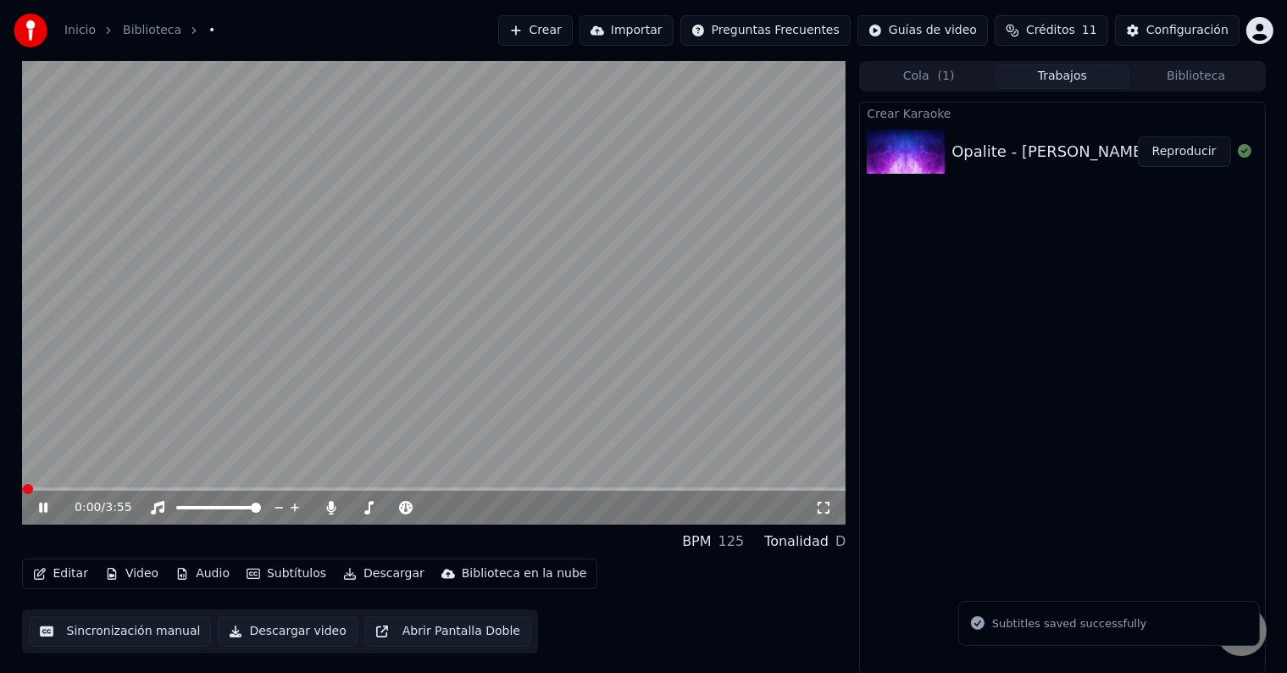
click at [40, 507] on icon at bounding box center [43, 507] width 8 height 10
